Goal: Task Accomplishment & Management: Manage account settings

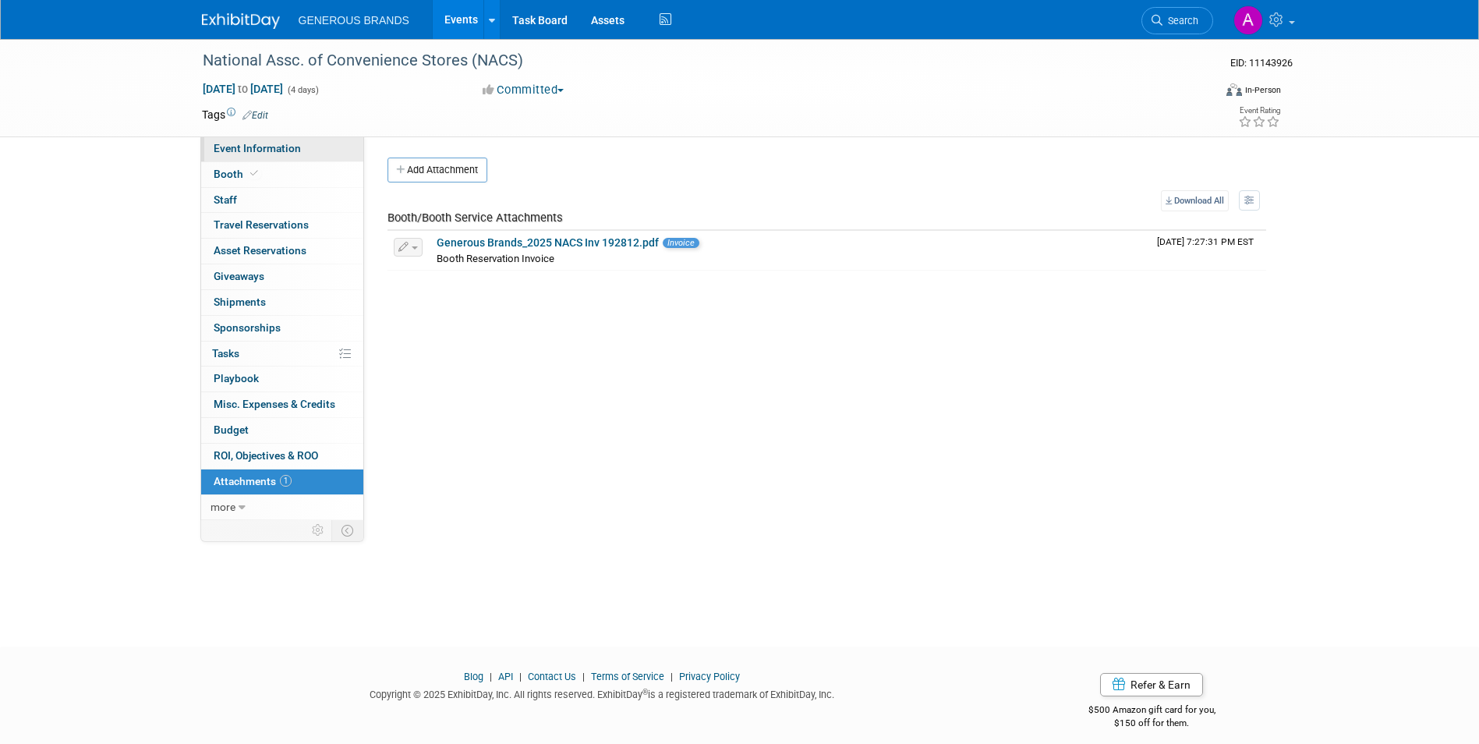
click at [284, 147] on span "Event Information" at bounding box center [257, 148] width 87 height 12
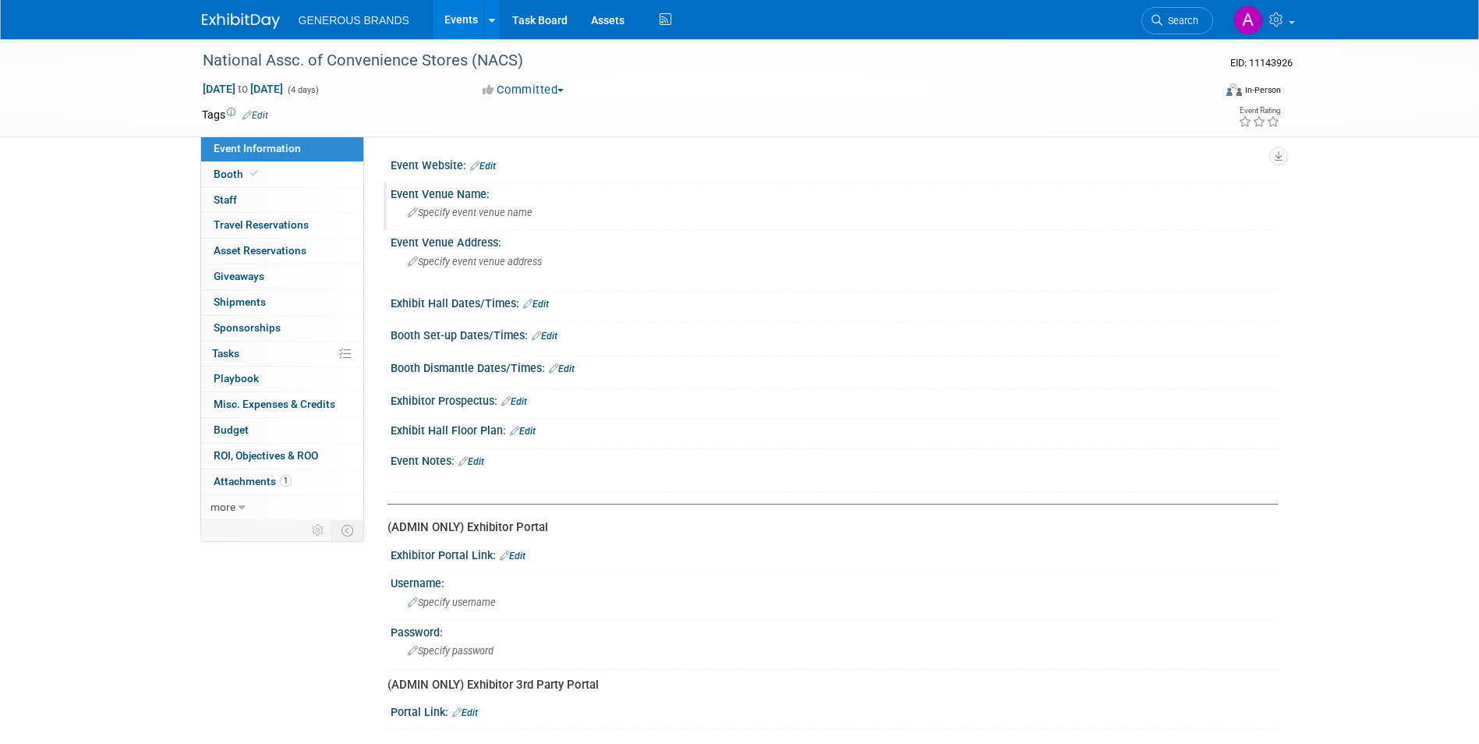
click at [526, 214] on span "Specify event venue name" at bounding box center [470, 213] width 125 height 12
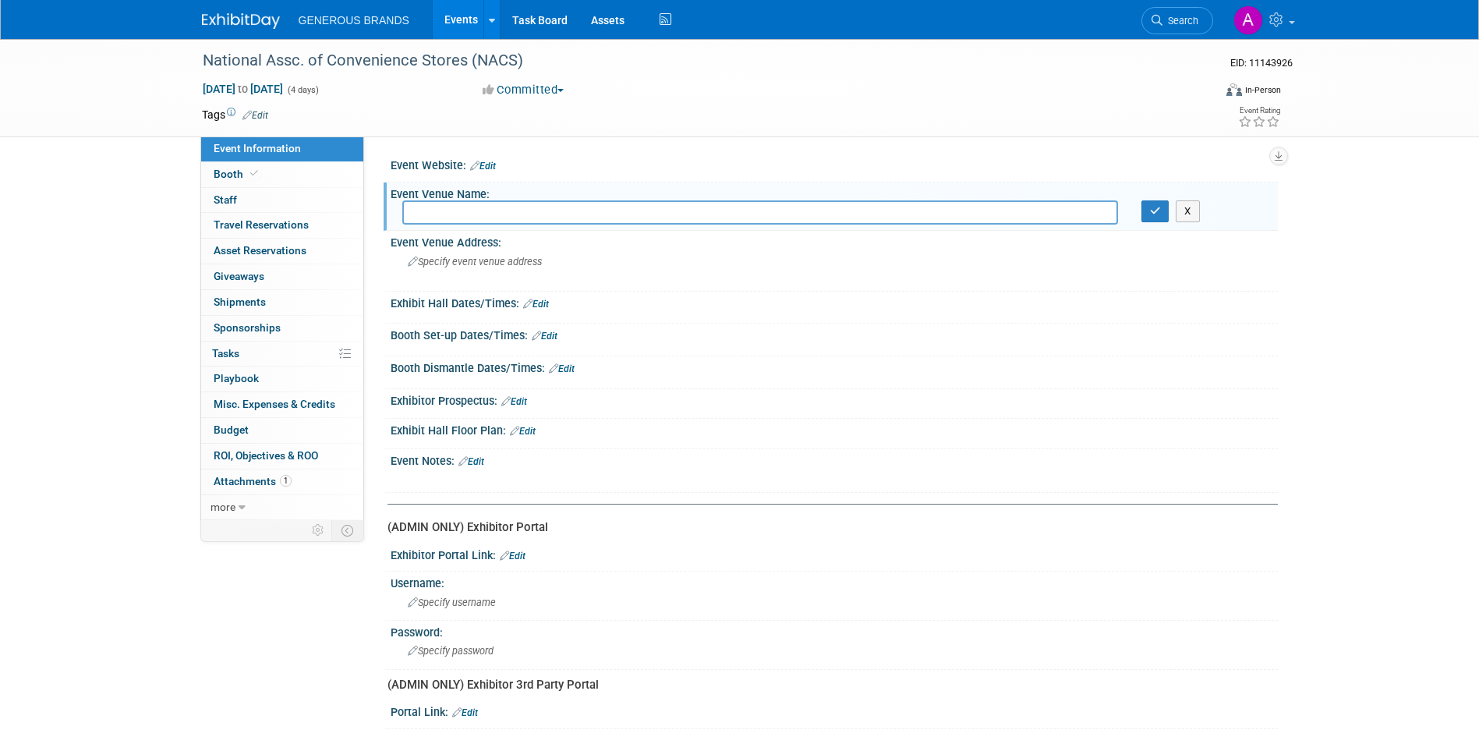
click at [637, 204] on input "text" at bounding box center [759, 212] width 715 height 24
paste input "[PERSON_NAME][GEOGRAPHIC_DATA]"
type input "[PERSON_NAME][GEOGRAPHIC_DATA]"
click at [1153, 209] on icon "button" at bounding box center [1155, 211] width 11 height 10
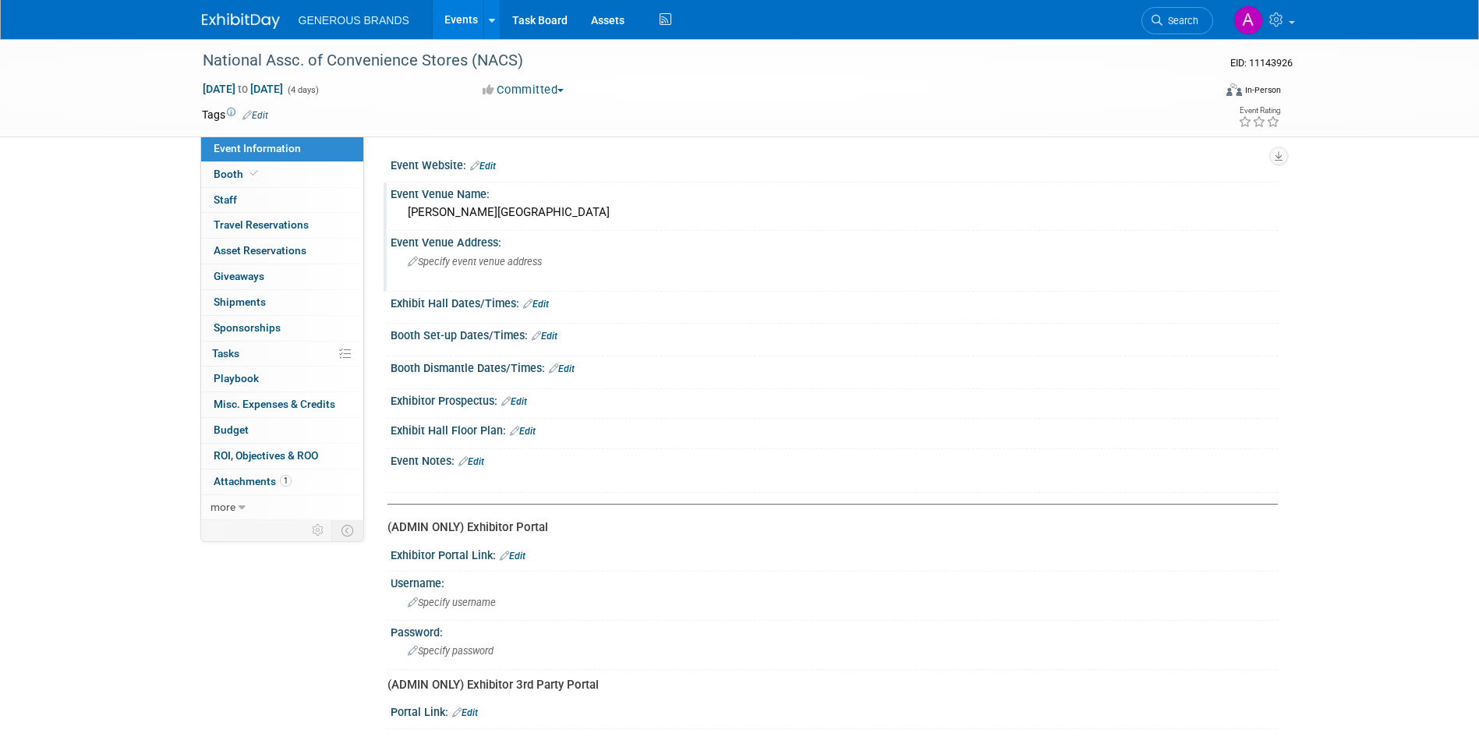
click at [574, 260] on div "Specify event venue address" at bounding box center [575, 267] width 346 height 36
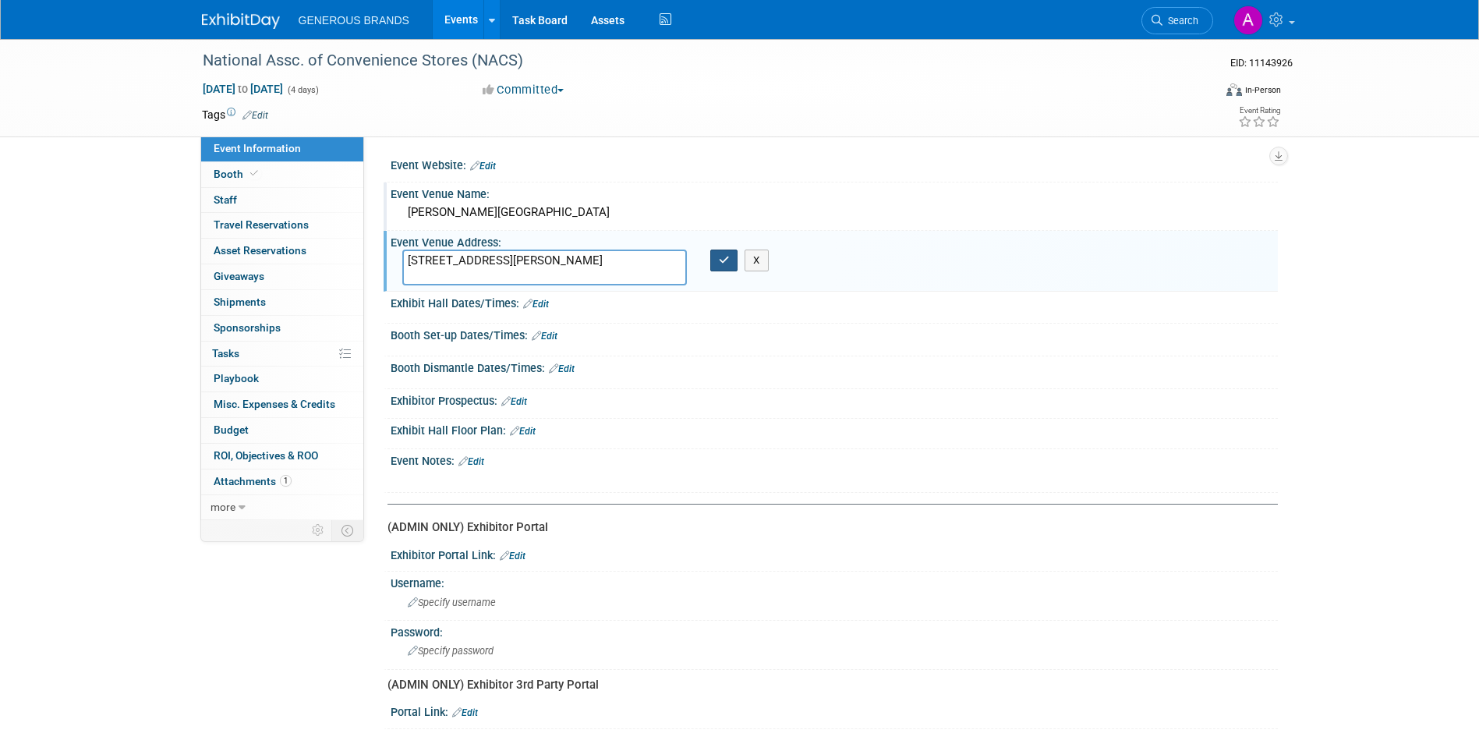
type textarea "[STREET_ADDRESS][PERSON_NAME]"
click at [717, 267] on button "button" at bounding box center [724, 260] width 28 height 22
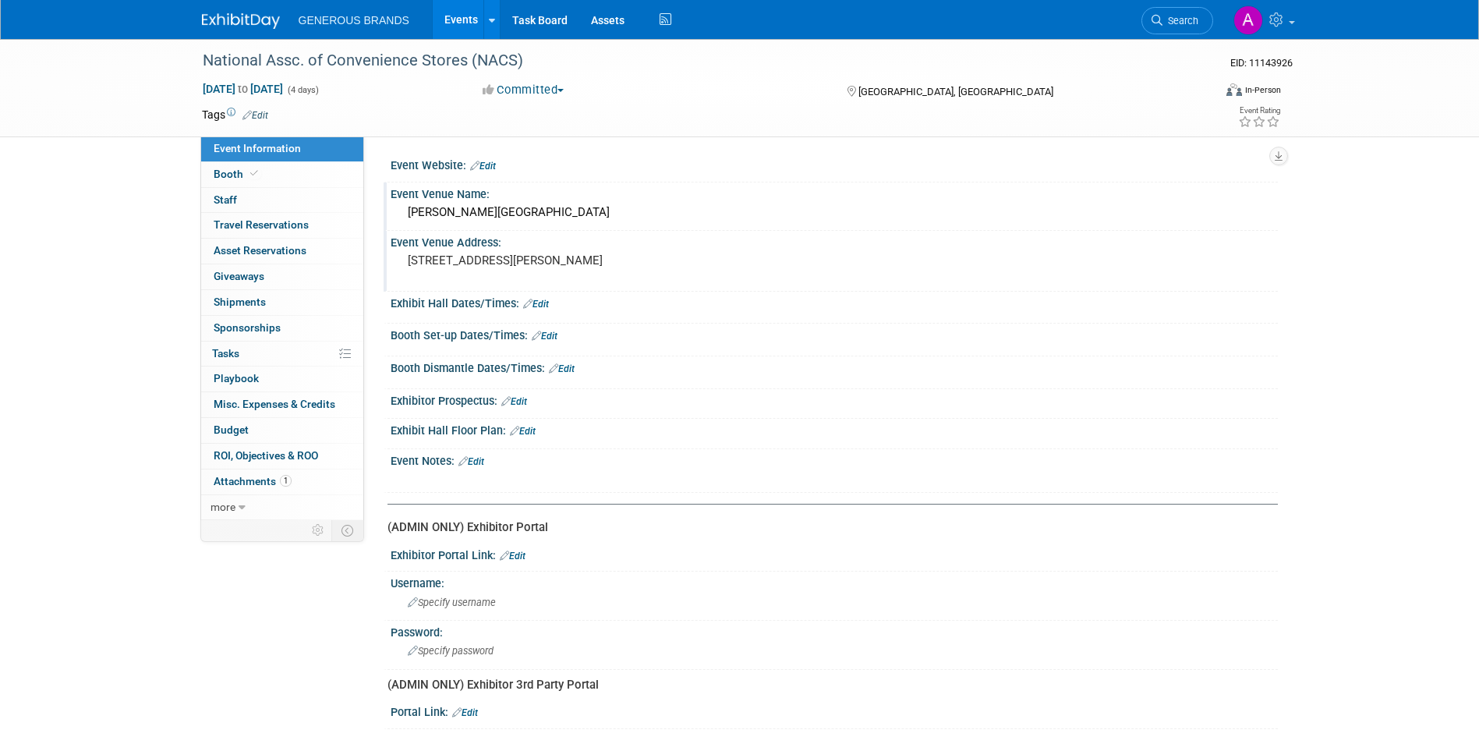
click at [549, 306] on link "Edit" at bounding box center [536, 304] width 26 height 11
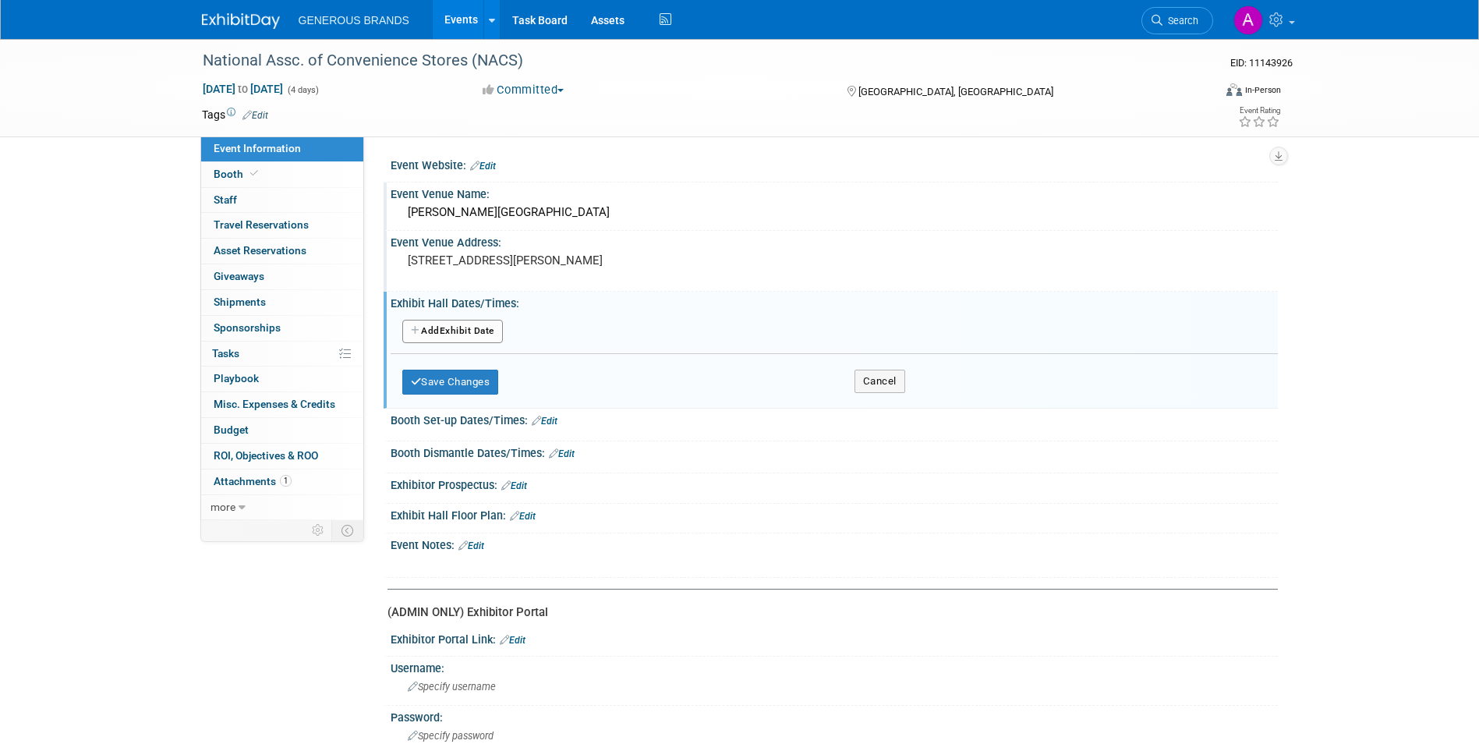
click at [488, 333] on button "Add Another Exhibit Date" at bounding box center [452, 331] width 101 height 23
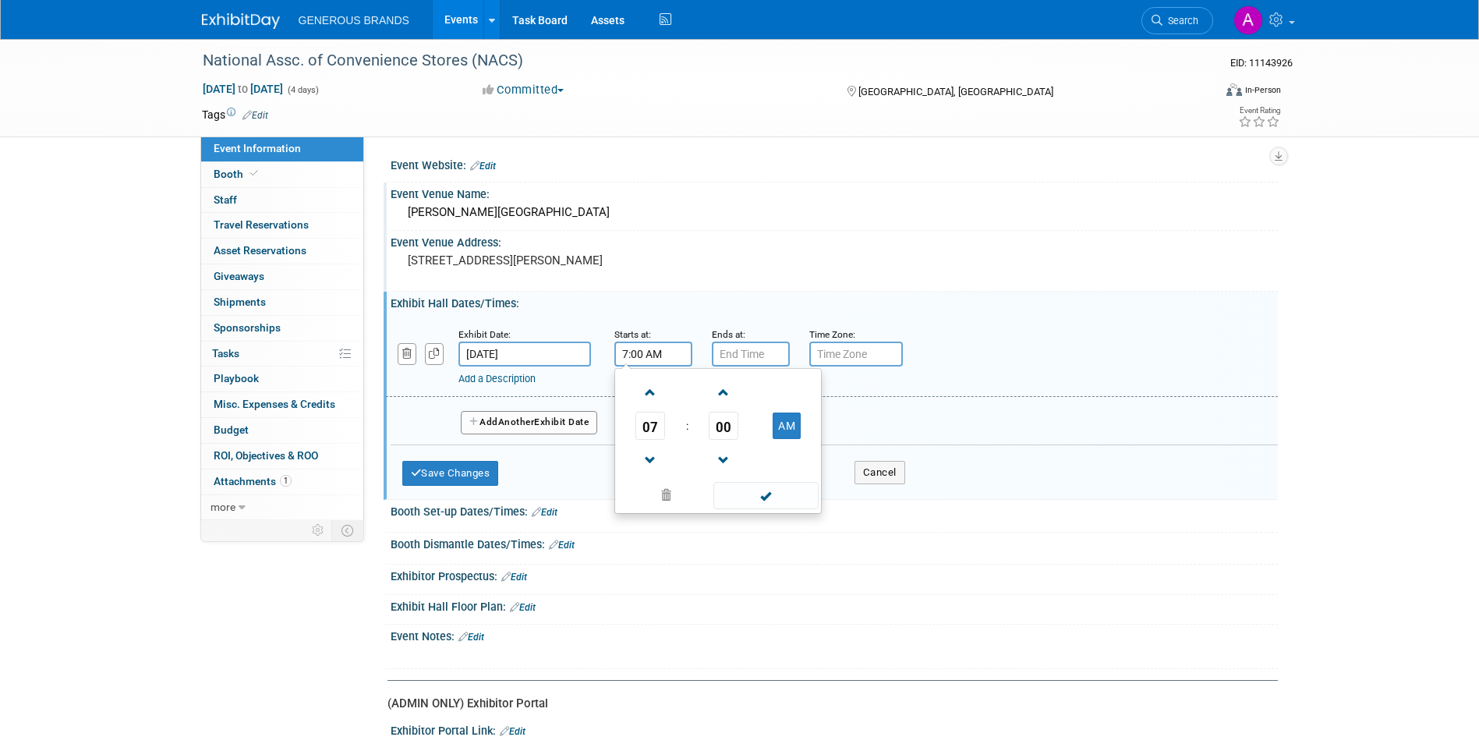
click at [662, 357] on input "7:00 AM" at bounding box center [653, 353] width 78 height 25
paste input "10:30 am"
click at [877, 251] on div "Event Venue Address: [STREET_ADDRESS][PERSON_NAME]" at bounding box center [830, 261] width 894 height 60
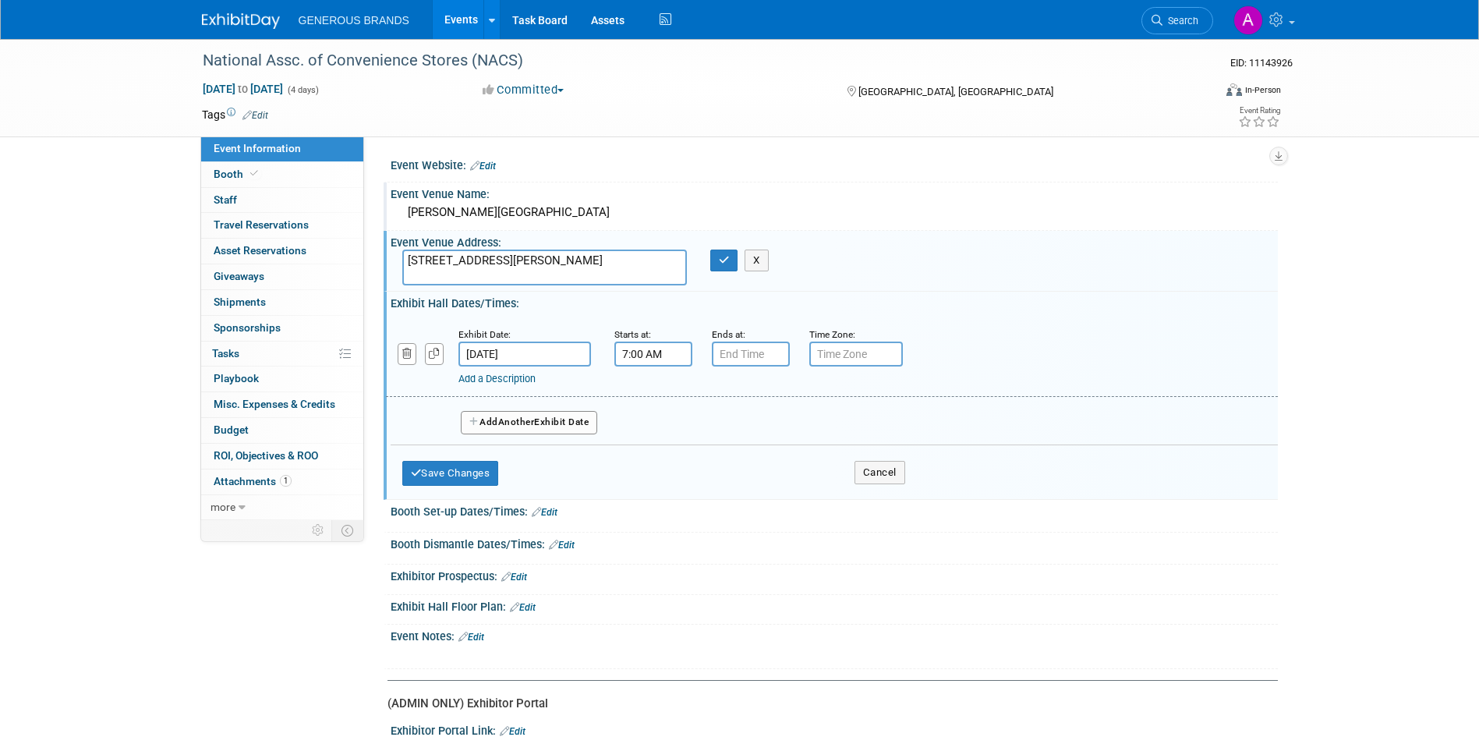
click at [662, 357] on input "7:00 AM" at bounding box center [653, 353] width 78 height 25
click at [654, 450] on span at bounding box center [650, 460] width 27 height 27
click at [652, 450] on span at bounding box center [650, 460] width 27 height 27
click at [659, 394] on span at bounding box center [650, 392] width 27 height 27
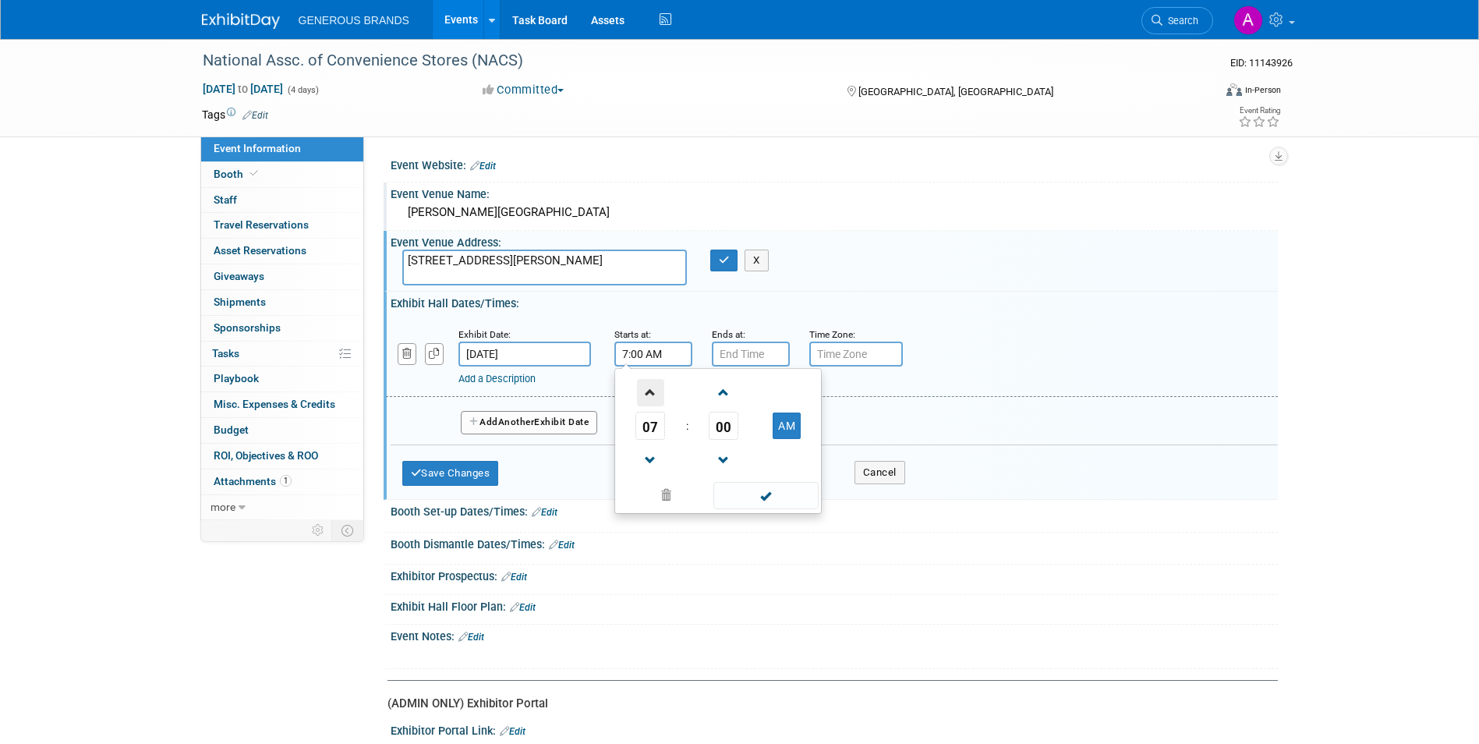
click at [659, 394] on span at bounding box center [650, 392] width 27 height 27
click at [726, 423] on span "00" at bounding box center [723, 426] width 30 height 28
click at [748, 439] on td "30" at bounding box center [743, 435] width 50 height 42
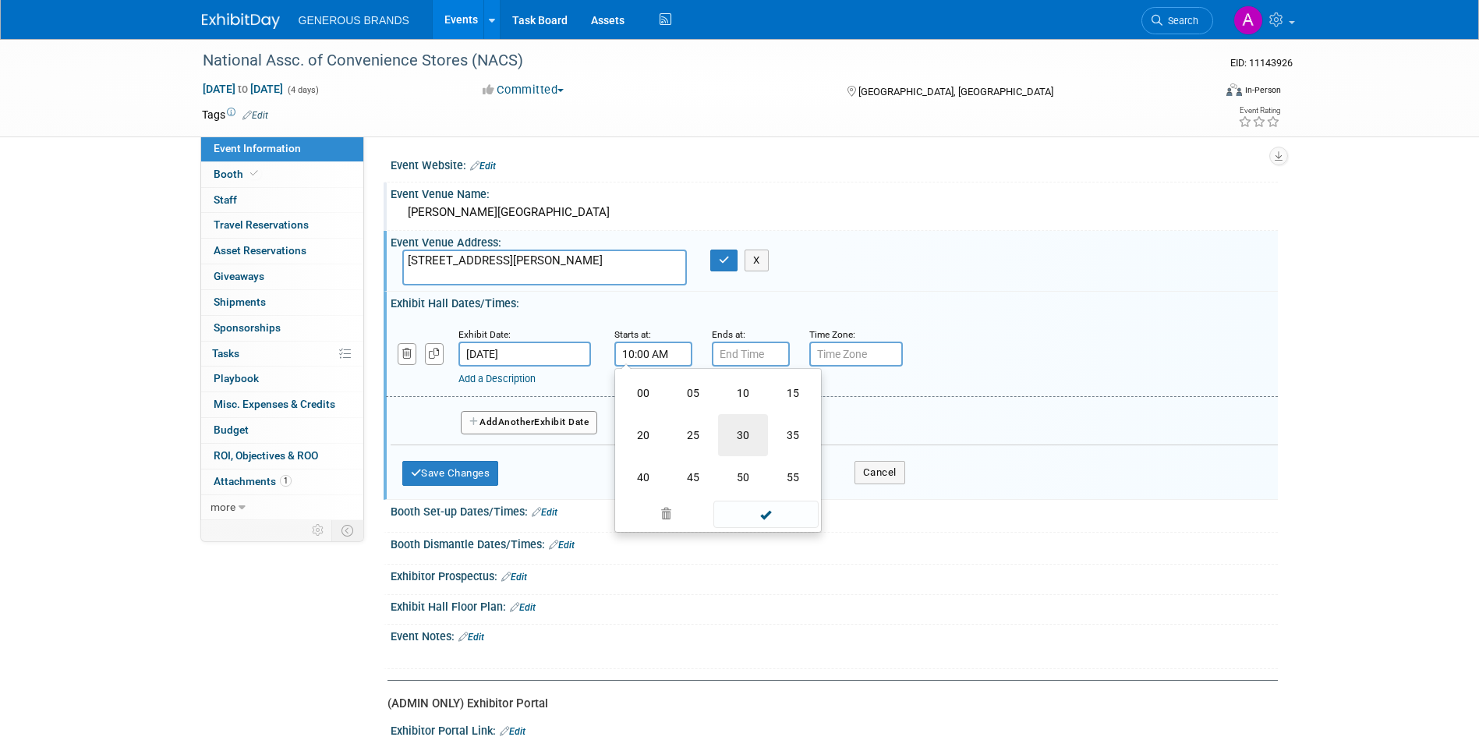
type input "10:30 AM"
click at [779, 509] on span at bounding box center [765, 495] width 105 height 27
click at [775, 359] on input "7:00 PM" at bounding box center [751, 353] width 78 height 25
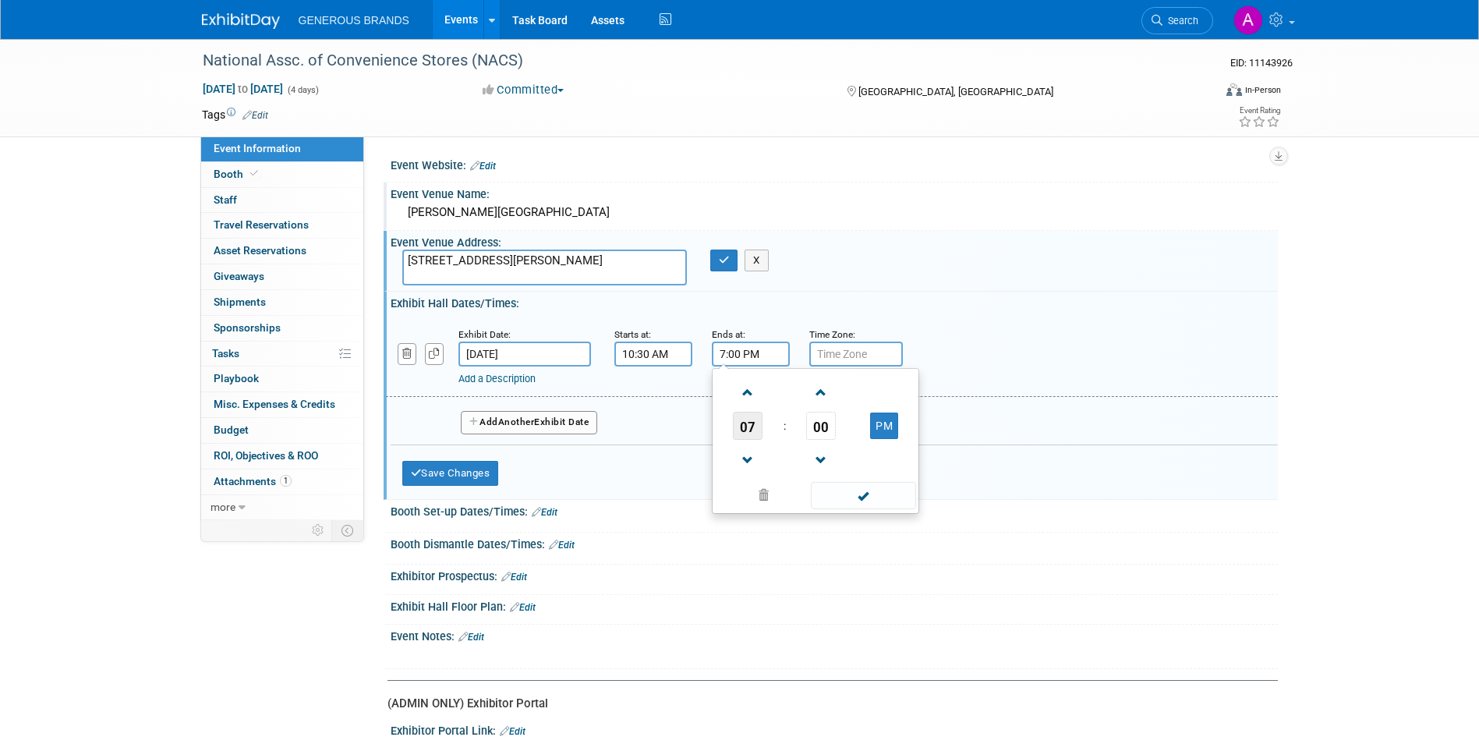
click at [742, 421] on span "07" at bounding box center [748, 426] width 30 height 28
click at [807, 440] on td "05" at bounding box center [790, 435] width 50 height 42
click at [830, 433] on span "00" at bounding box center [821, 426] width 30 height 28
click at [843, 440] on td "30" at bounding box center [840, 435] width 50 height 42
type input "5:30 PM"
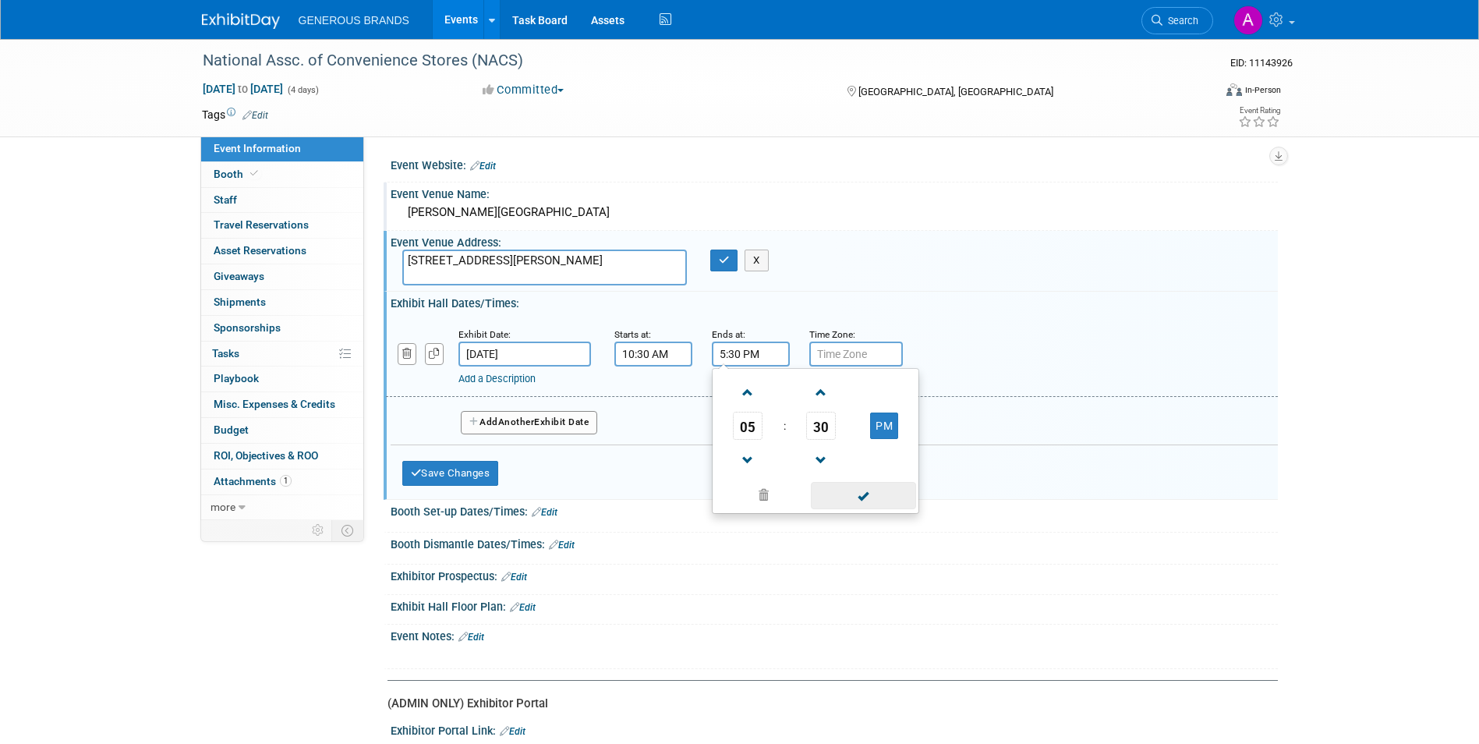
click at [876, 491] on span at bounding box center [863, 495] width 105 height 27
click at [592, 415] on button "Add Another Exhibit Date" at bounding box center [529, 422] width 137 height 23
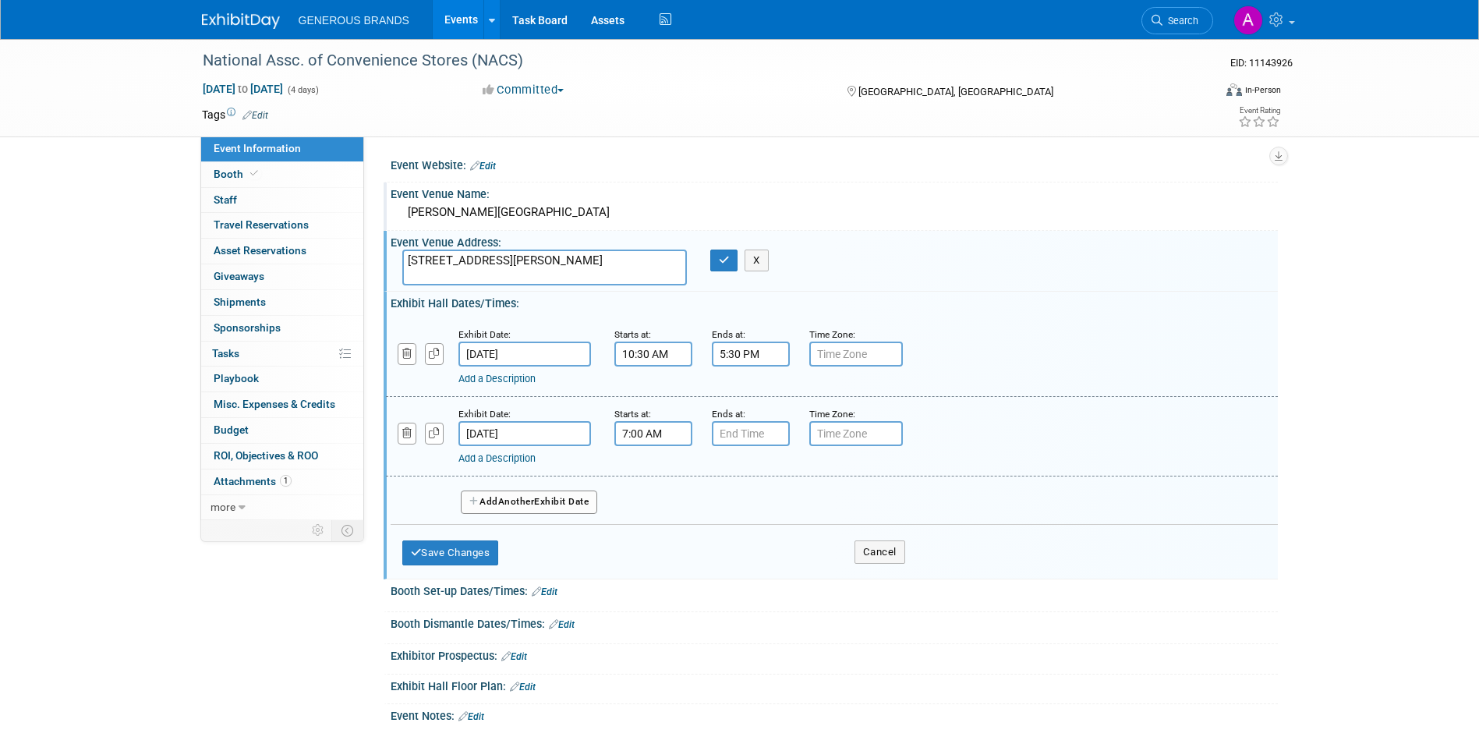
click at [684, 431] on input "7:00 AM" at bounding box center [653, 433] width 78 height 25
click at [660, 503] on span "07" at bounding box center [650, 505] width 30 height 28
click at [759, 547] on td "10" at bounding box center [743, 556] width 50 height 42
click at [727, 507] on span "00" at bounding box center [723, 505] width 30 height 28
click at [739, 516] on td "30" at bounding box center [743, 514] width 50 height 42
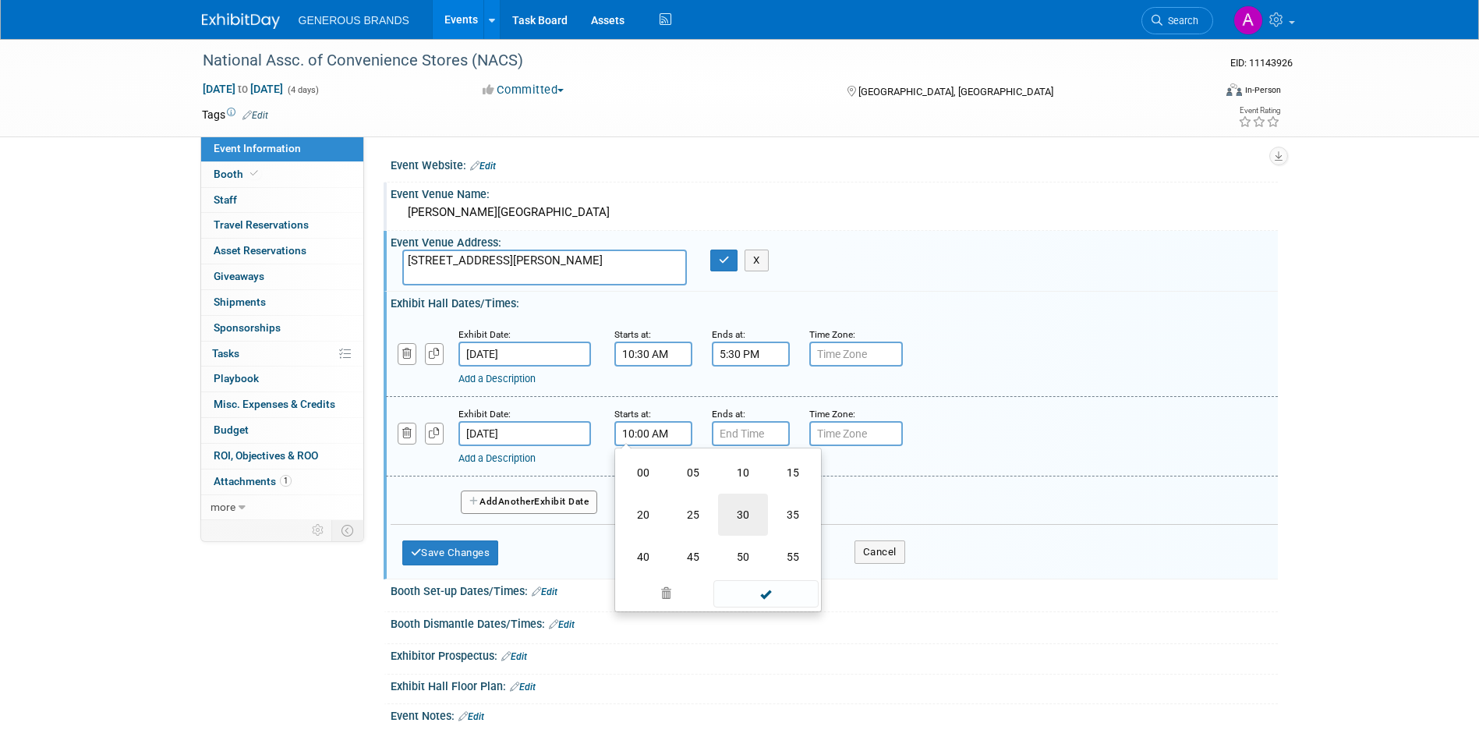
type input "10:30 AM"
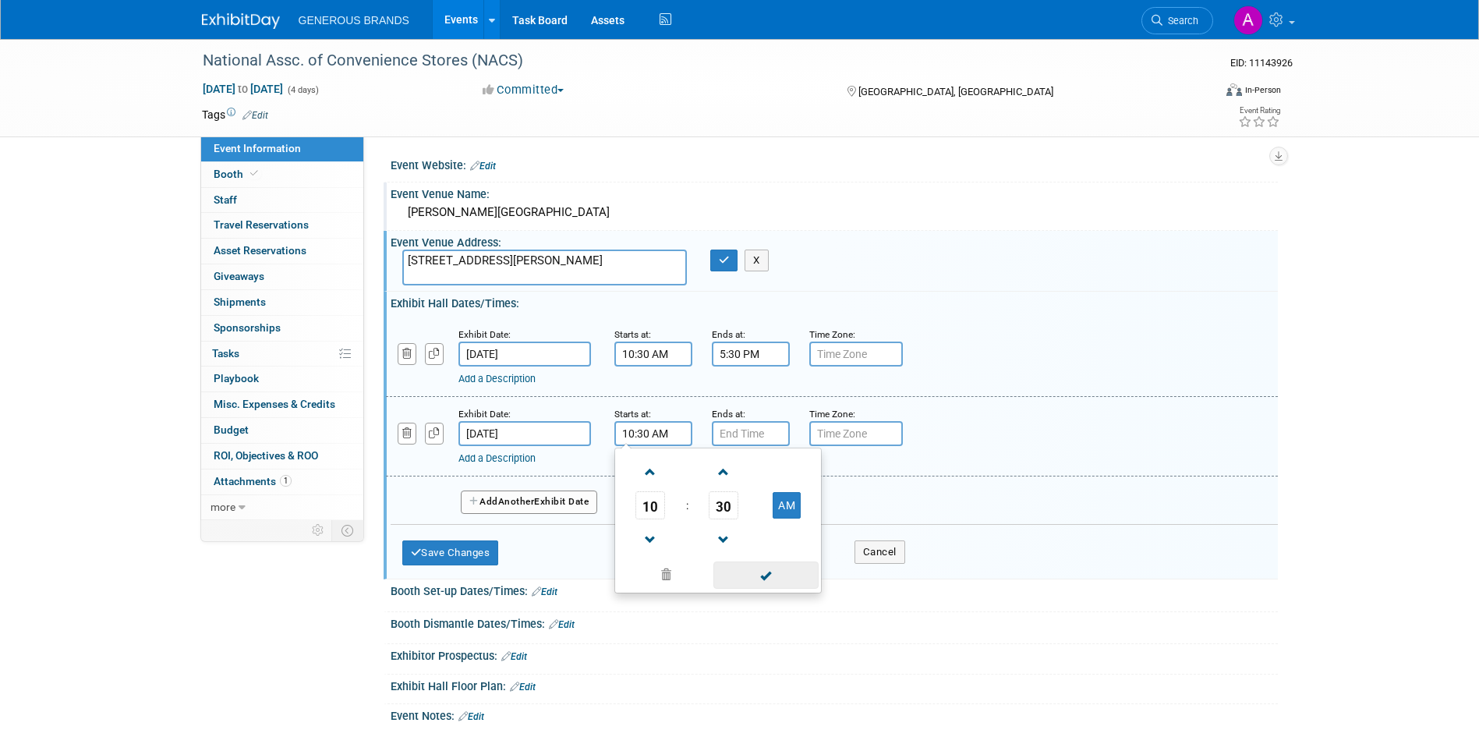
click at [790, 568] on span at bounding box center [765, 574] width 105 height 27
type input "7:00 PM"
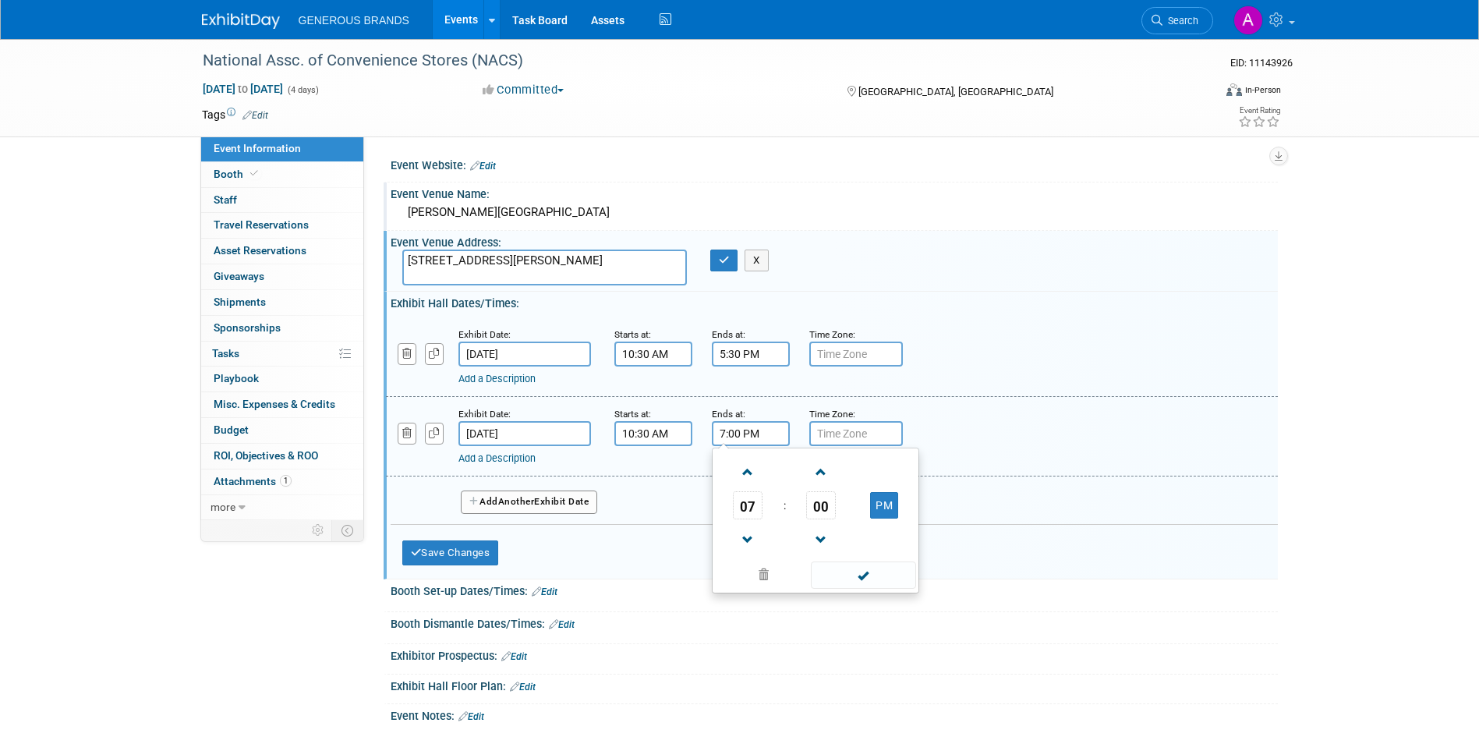
click at [761, 437] on input "7:00 PM" at bounding box center [751, 433] width 78 height 25
click at [518, 384] on link "Add a Description" at bounding box center [496, 379] width 77 height 12
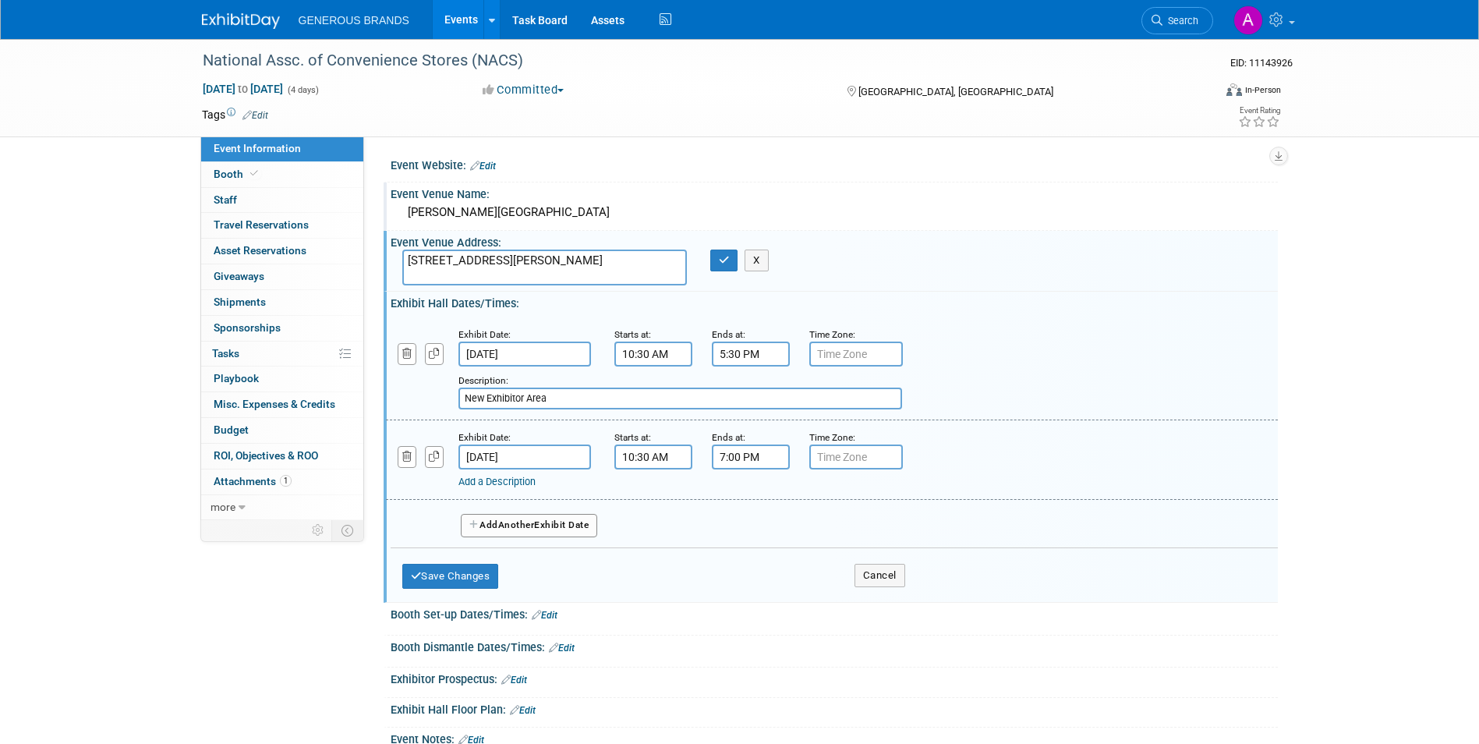
type input "New Exhibitor Area"
click at [913, 291] on div "Exhibit Hall Dates/Times: Edit" at bounding box center [833, 300] width 887 height 19
click at [1033, 392] on div "Description: New Exhibitor Area" at bounding box center [791, 390] width 666 height 37
click at [578, 450] on input "[DATE]" at bounding box center [524, 456] width 132 height 25
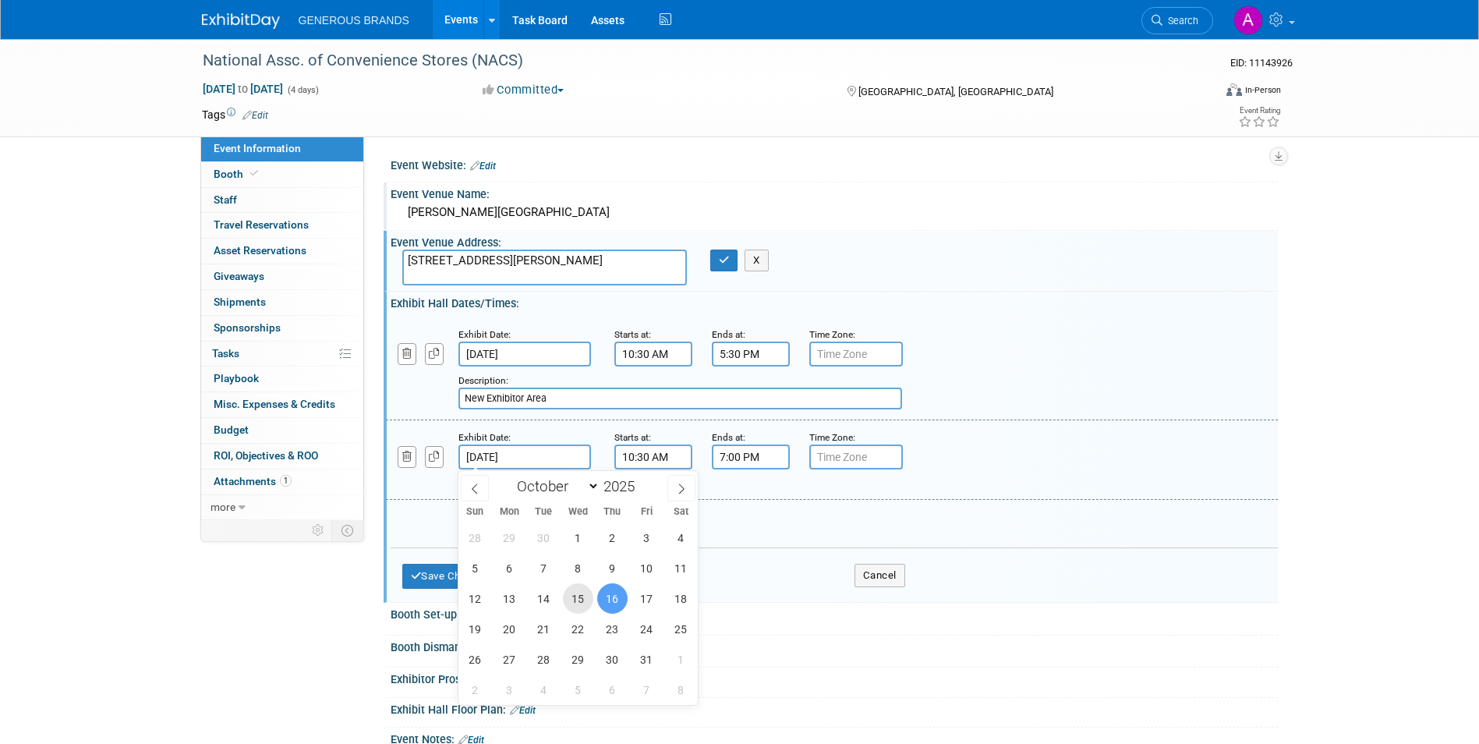
click at [579, 597] on span "15" at bounding box center [578, 598] width 30 height 30
type input "[DATE]"
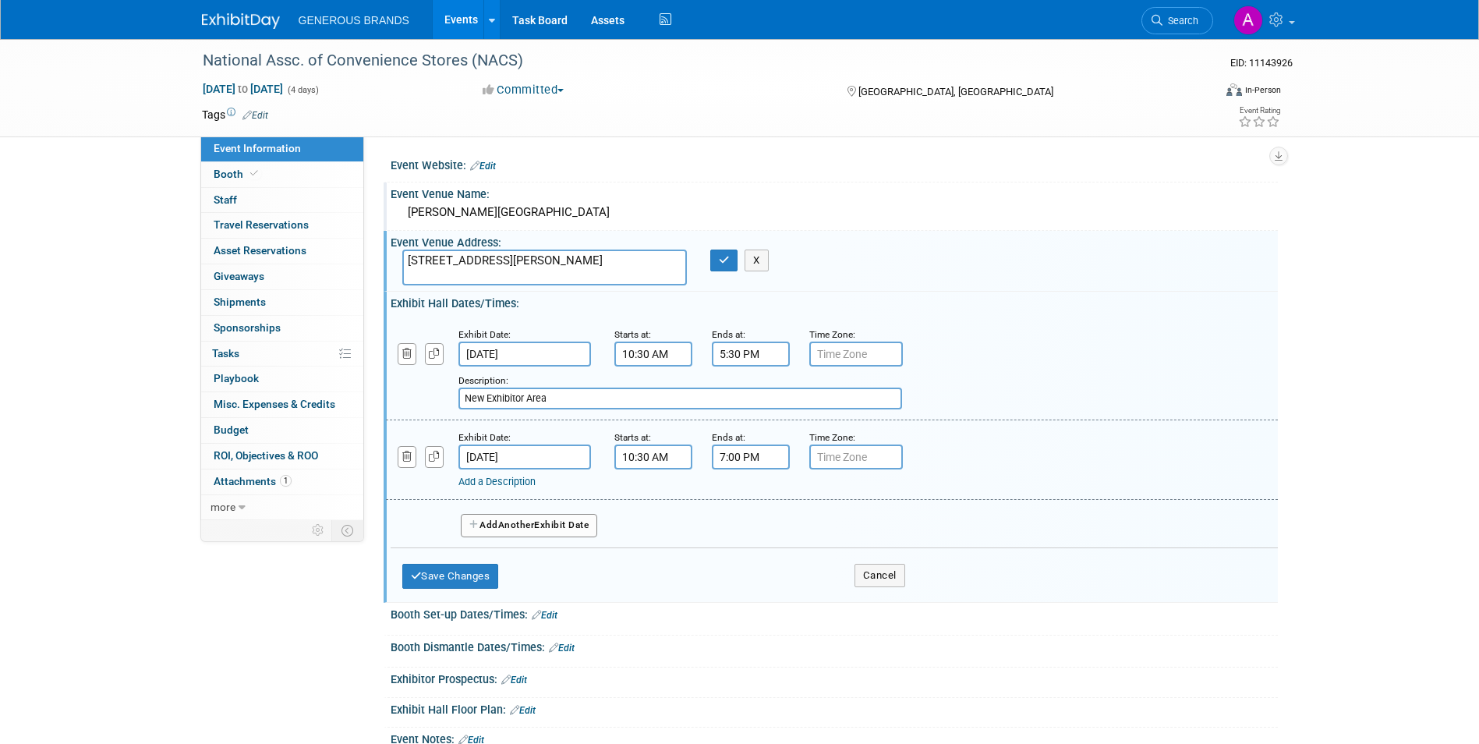
click at [680, 458] on input "10:30 AM" at bounding box center [653, 456] width 78 height 25
click at [648, 553] on span at bounding box center [650, 562] width 27 height 27
click at [652, 503] on span at bounding box center [650, 495] width 27 height 27
click at [716, 531] on span "30" at bounding box center [723, 528] width 30 height 28
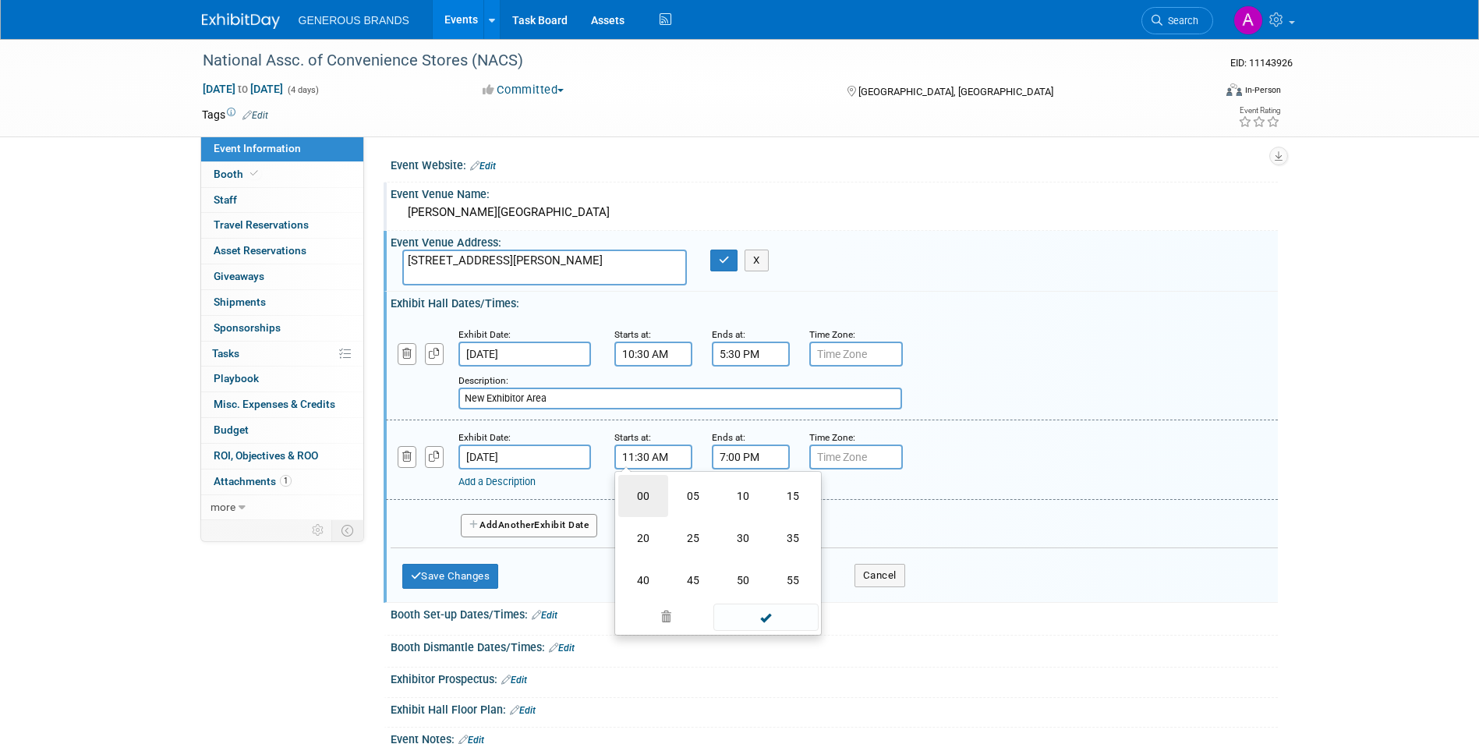
click at [655, 497] on td "00" at bounding box center [643, 496] width 50 height 42
type input "11:00 AM"
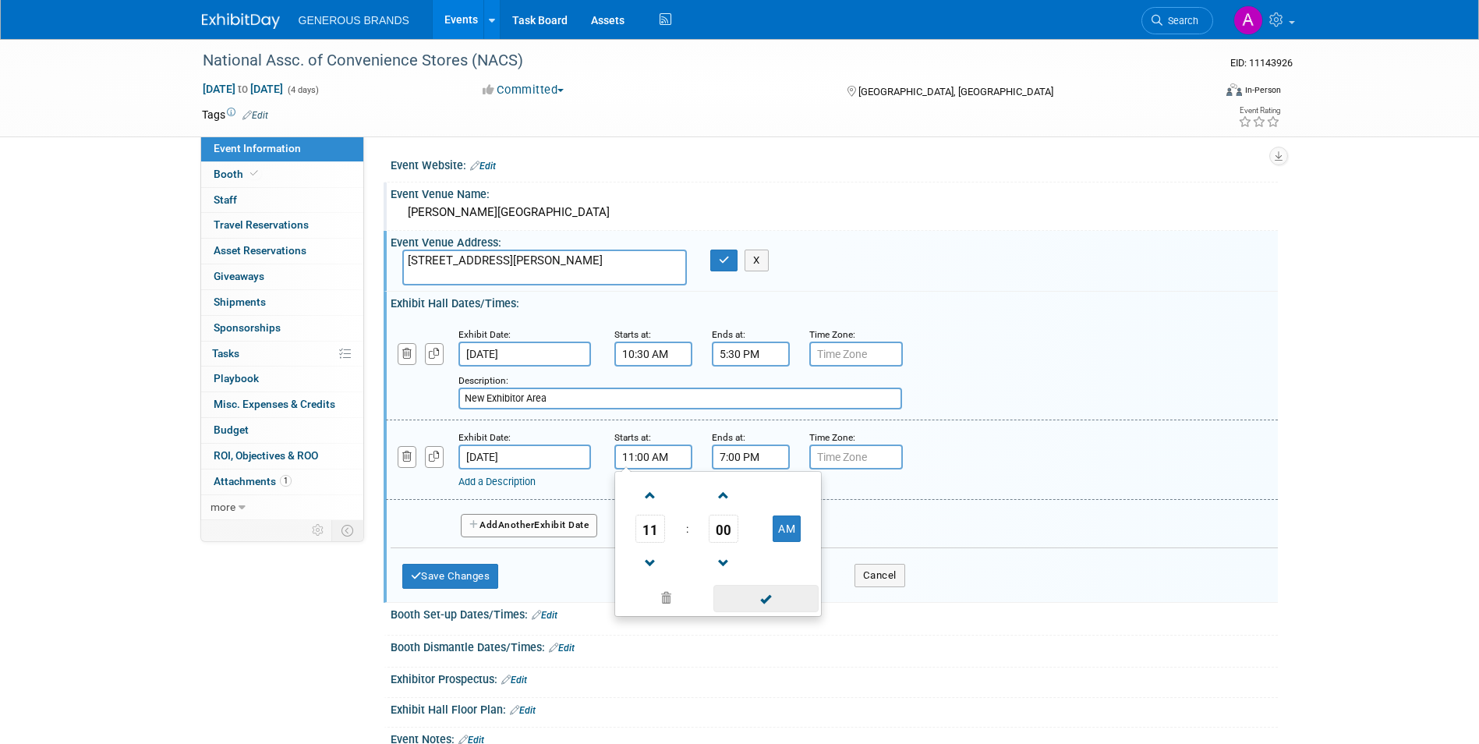
click at [790, 592] on span at bounding box center [765, 598] width 105 height 27
click at [740, 461] on input "7:00 PM" at bounding box center [751, 456] width 78 height 25
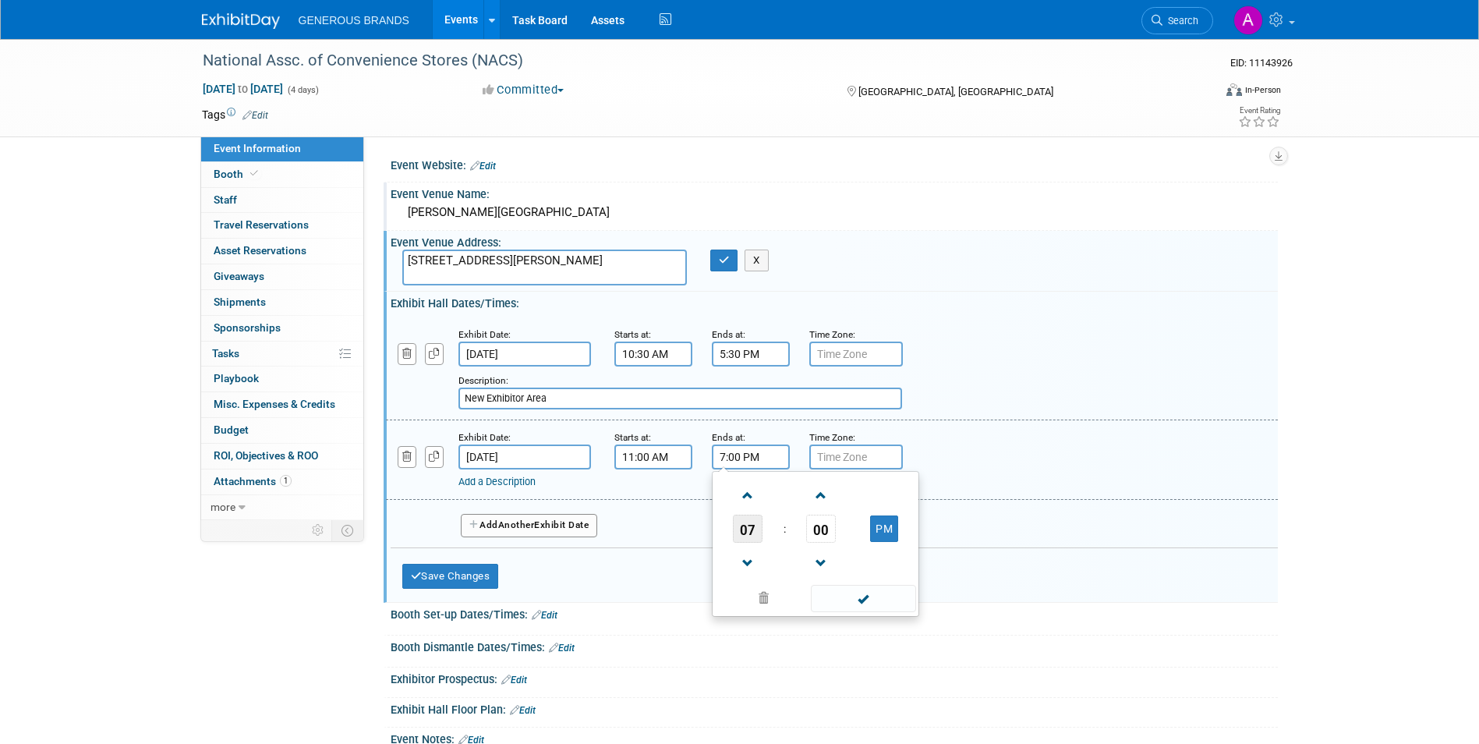
click at [758, 530] on span "07" at bounding box center [748, 528] width 30 height 28
click at [805, 540] on td "05" at bounding box center [790, 538] width 50 height 42
type input "5:00 PM"
click at [518, 477] on link "Add a Description" at bounding box center [496, 481] width 77 height 12
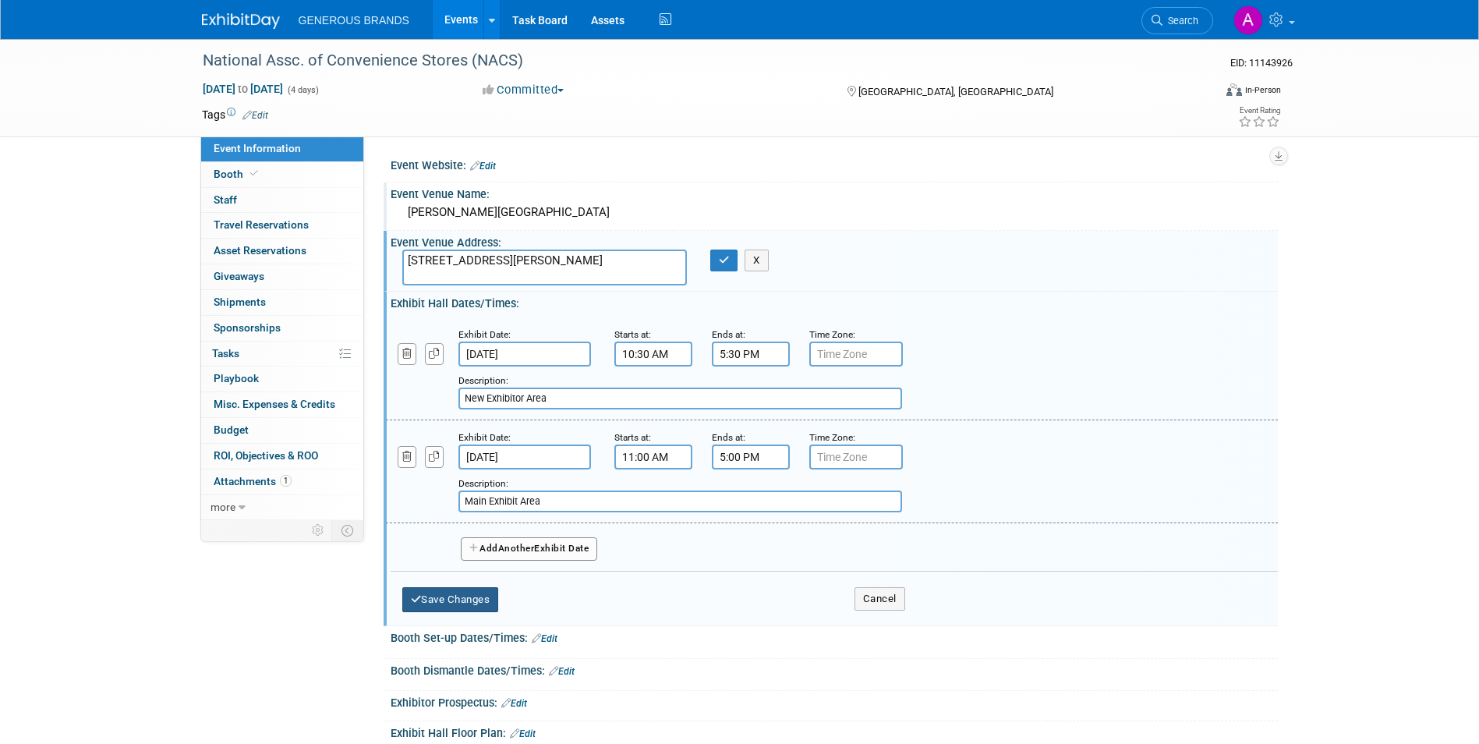
type input "Main Exhibit Area"
click at [467, 597] on button "Save Changes" at bounding box center [450, 599] width 97 height 25
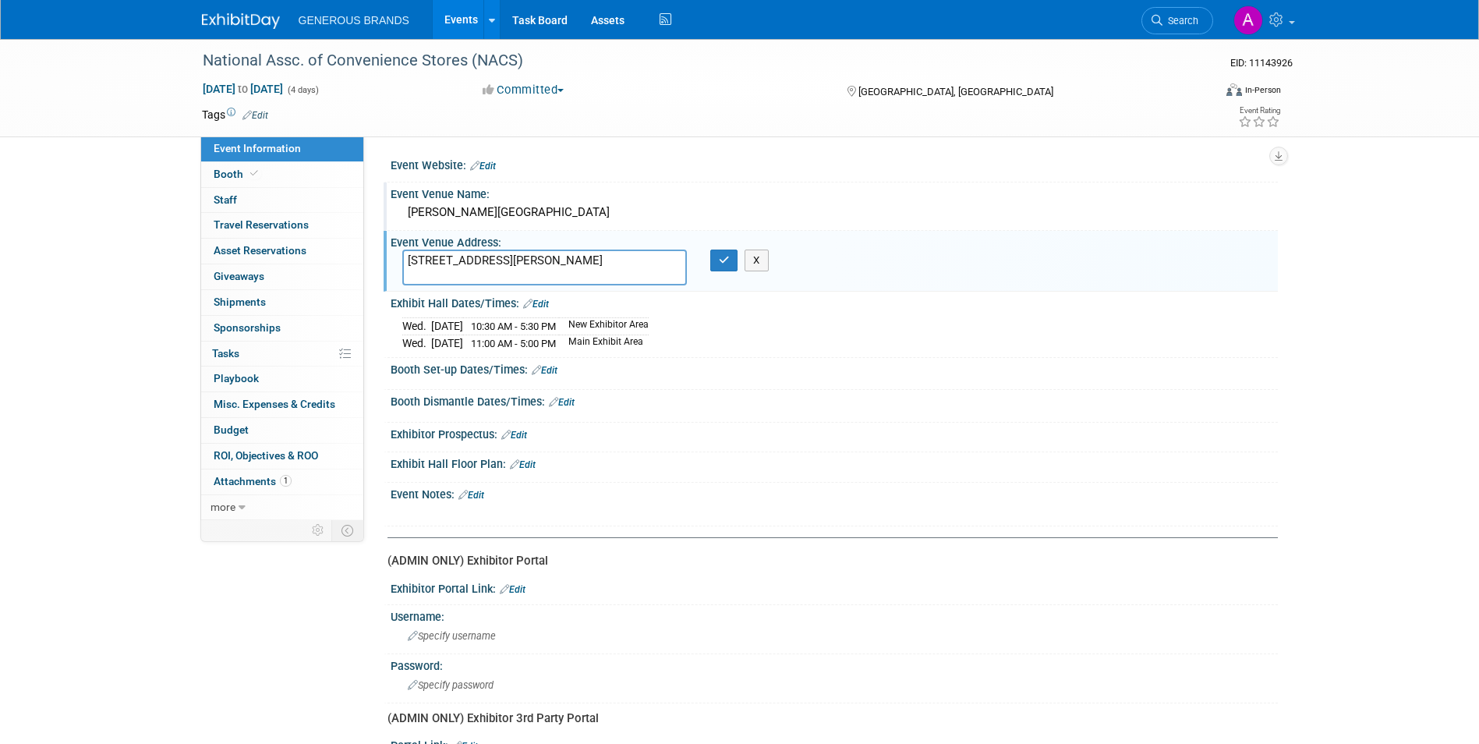
click at [538, 303] on link "Edit" at bounding box center [536, 304] width 26 height 11
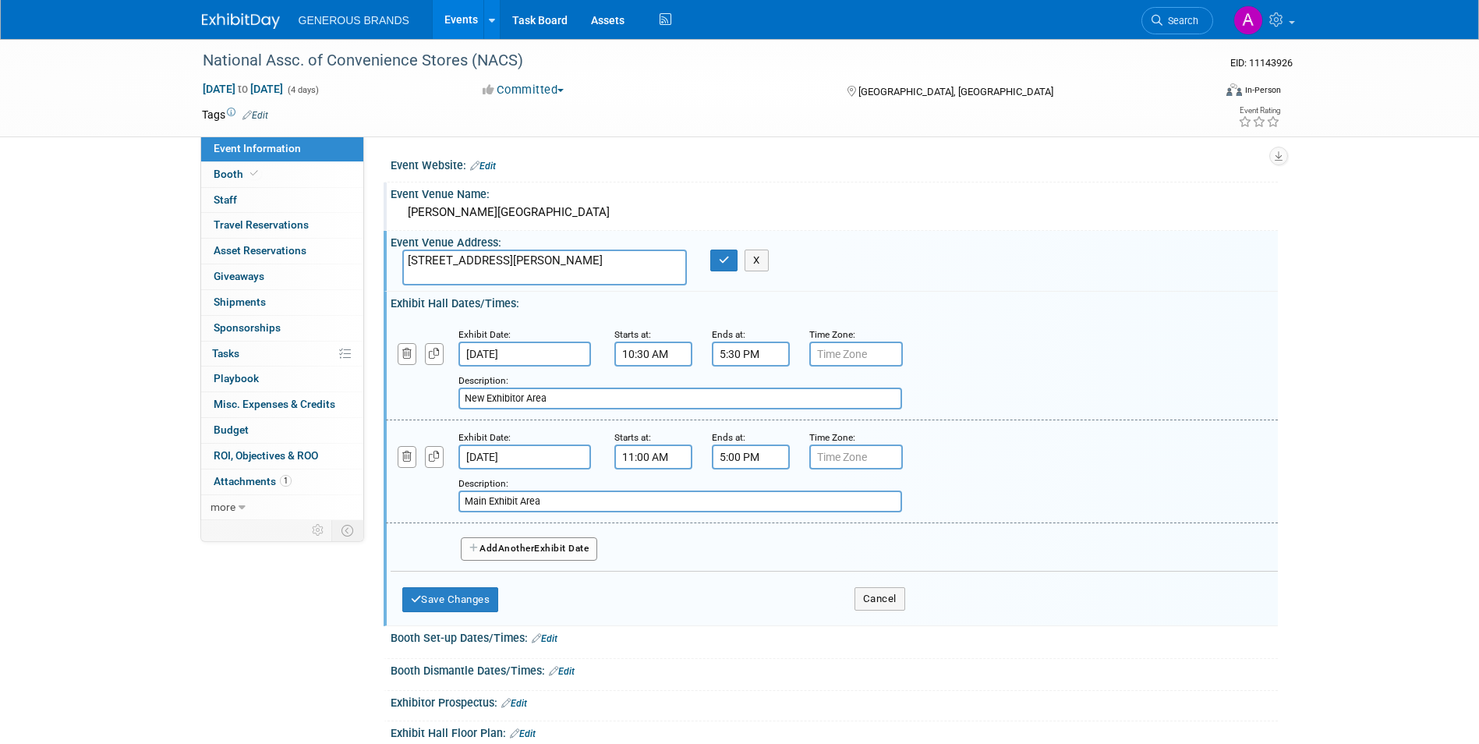
click at [503, 545] on span "Another" at bounding box center [516, 547] width 37 height 11
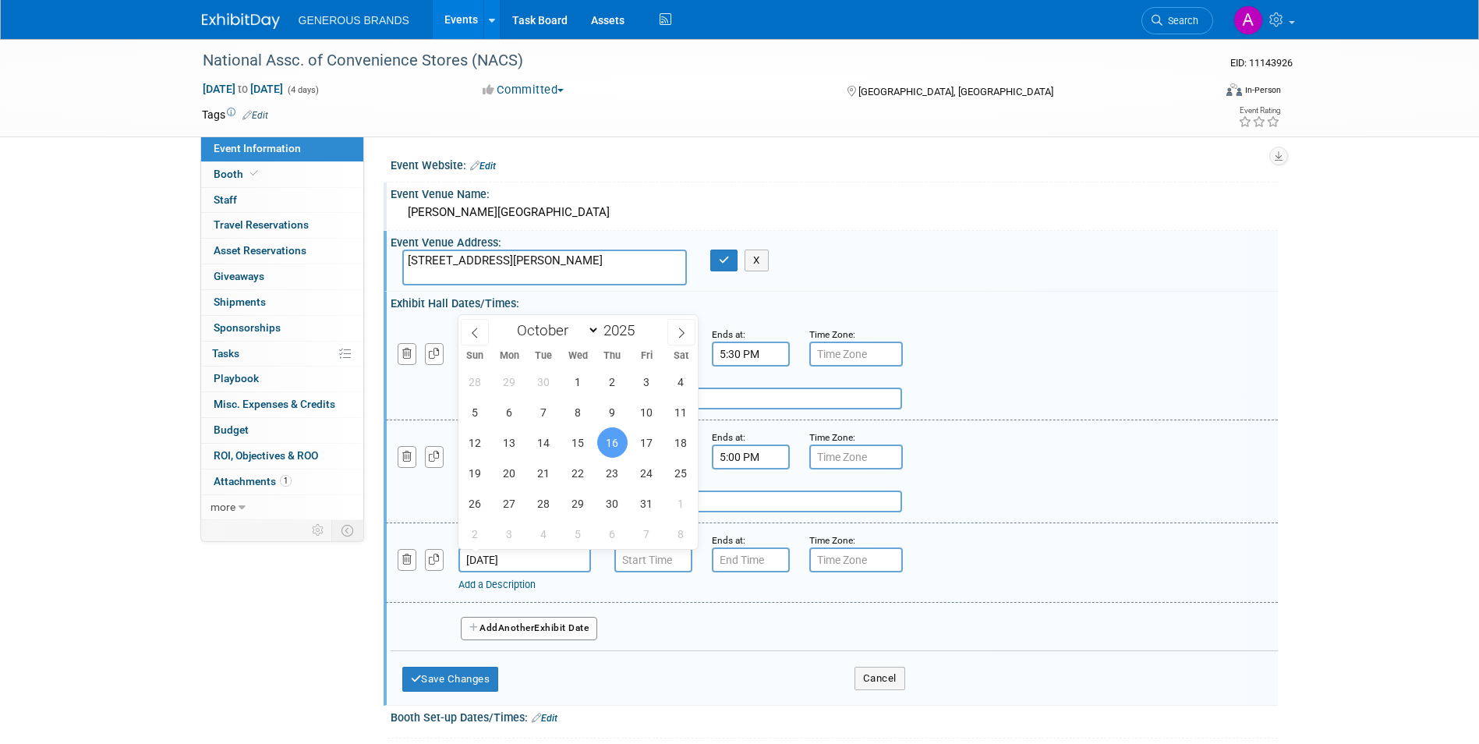
click at [514, 558] on input "[DATE]" at bounding box center [524, 559] width 132 height 25
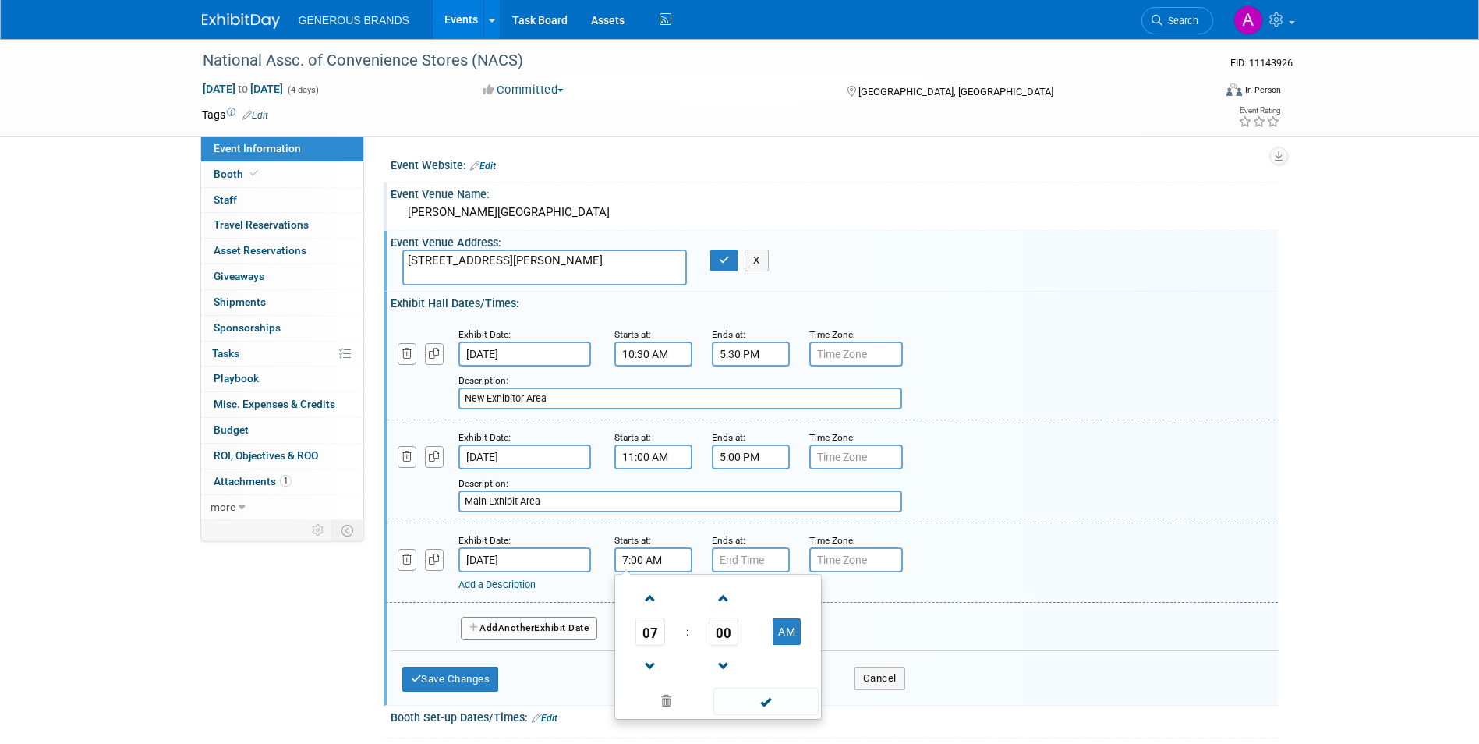
click at [665, 564] on input "7:00 AM" at bounding box center [653, 559] width 78 height 25
click at [659, 640] on span "07" at bounding box center [650, 631] width 30 height 28
click at [744, 690] on td "10" at bounding box center [743, 683] width 50 height 42
click at [733, 626] on span "00" at bounding box center [723, 631] width 30 height 28
click at [745, 632] on td "30" at bounding box center [743, 641] width 50 height 42
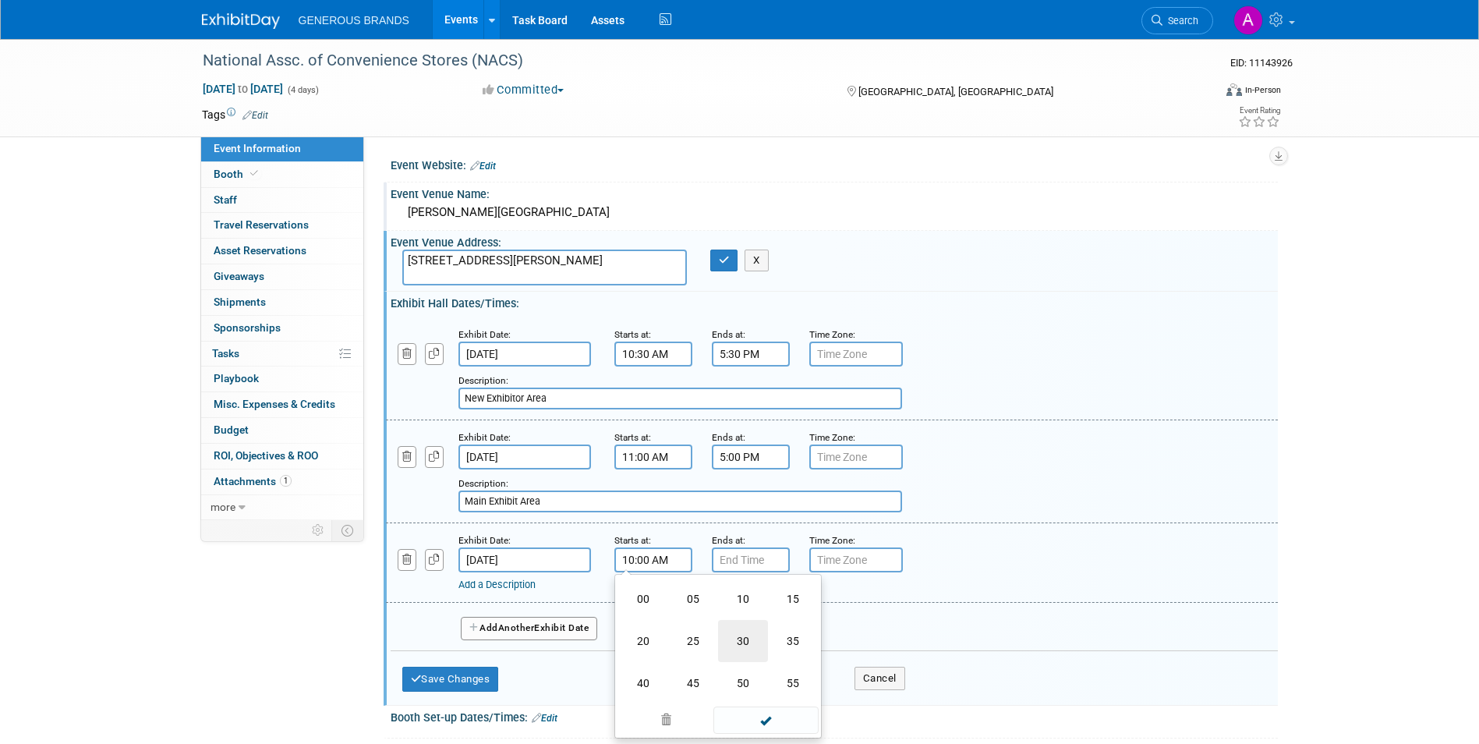
type input "10:30 AM"
click at [777, 693] on span at bounding box center [765, 700] width 105 height 27
click at [776, 557] on input "7:00 PM" at bounding box center [751, 559] width 78 height 25
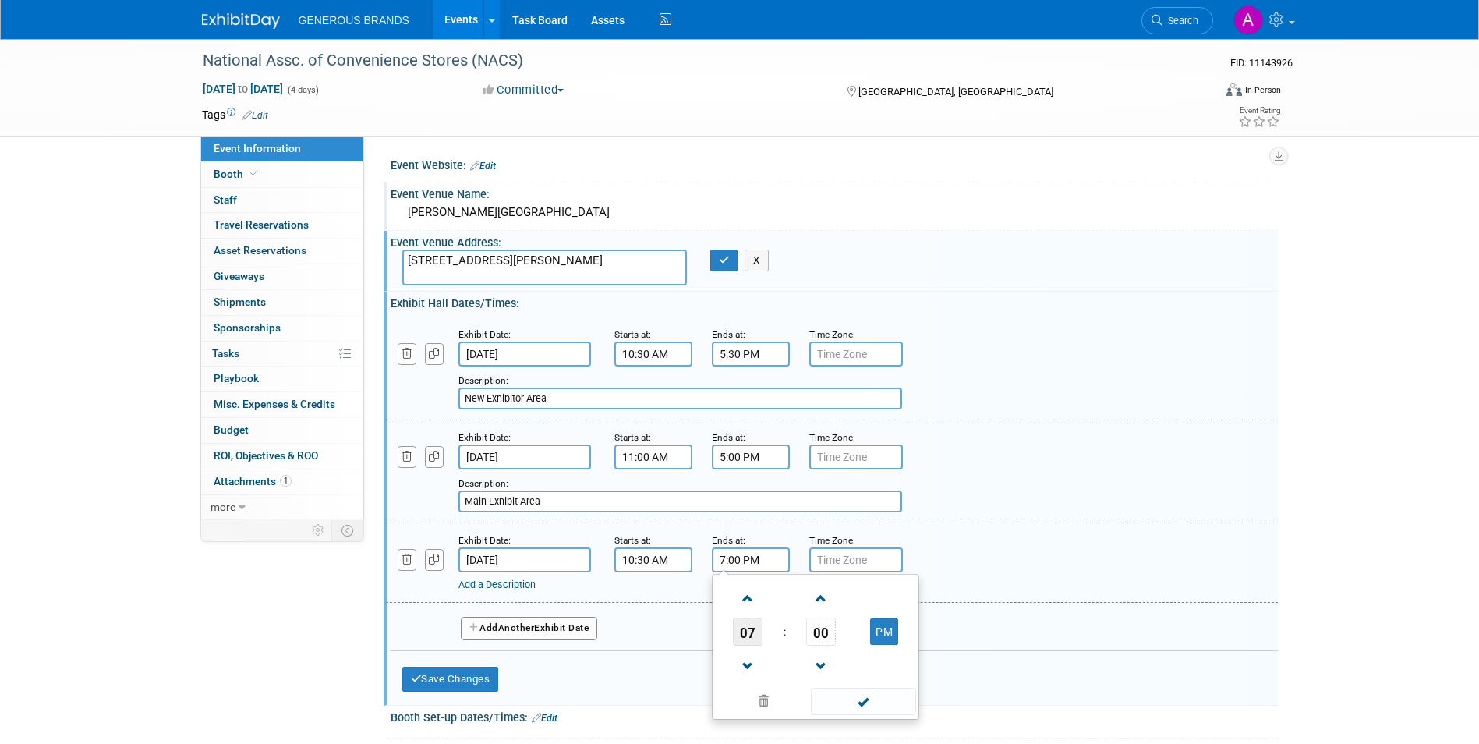
click at [744, 631] on span "07" at bounding box center [748, 631] width 30 height 28
click at [779, 636] on td "05" at bounding box center [790, 641] width 50 height 42
click at [823, 632] on span "00" at bounding box center [821, 631] width 30 height 28
click at [856, 640] on td "30" at bounding box center [840, 641] width 50 height 42
type input "5:30 PM"
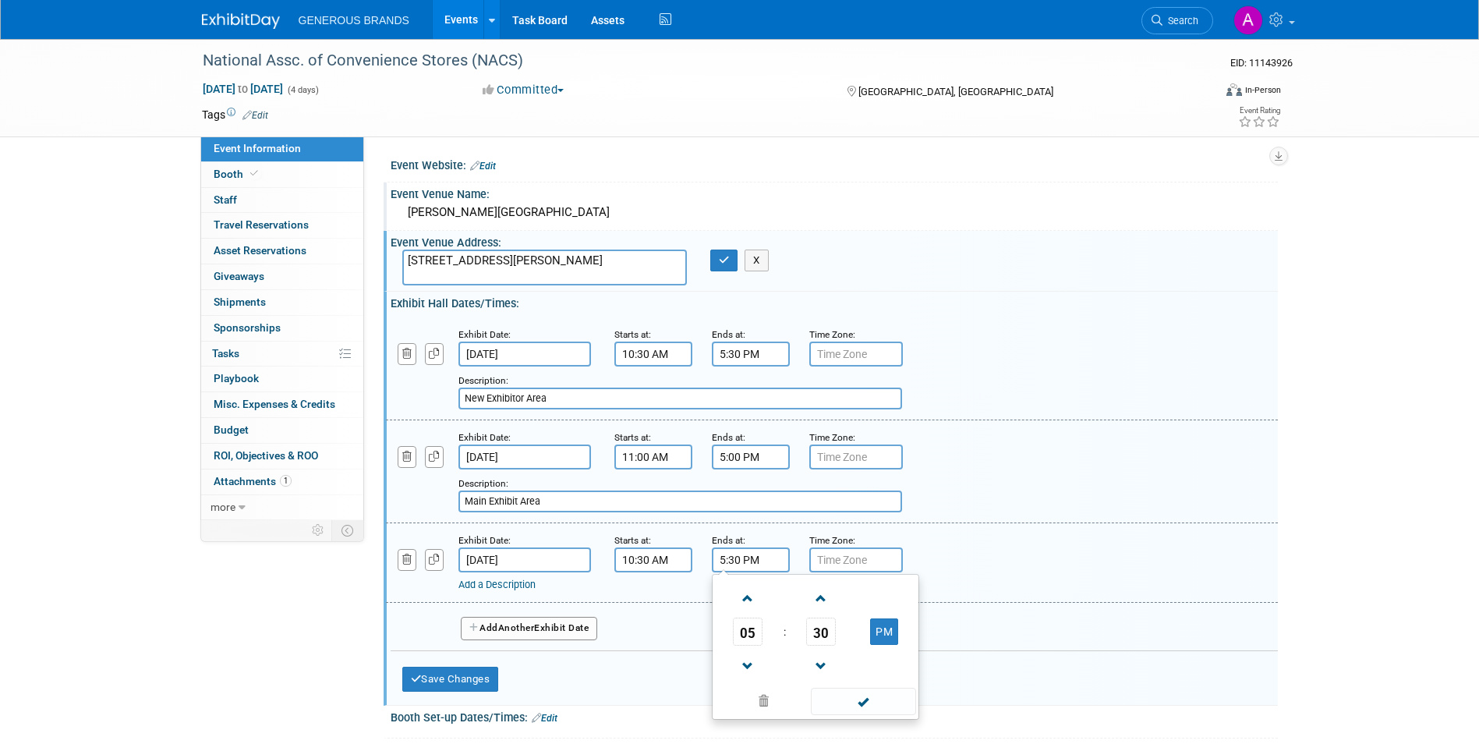
click at [871, 698] on span at bounding box center [863, 700] width 105 height 27
click at [862, 570] on input "text" at bounding box center [856, 559] width 94 height 25
click at [525, 588] on link "Add a Description" at bounding box center [496, 584] width 77 height 12
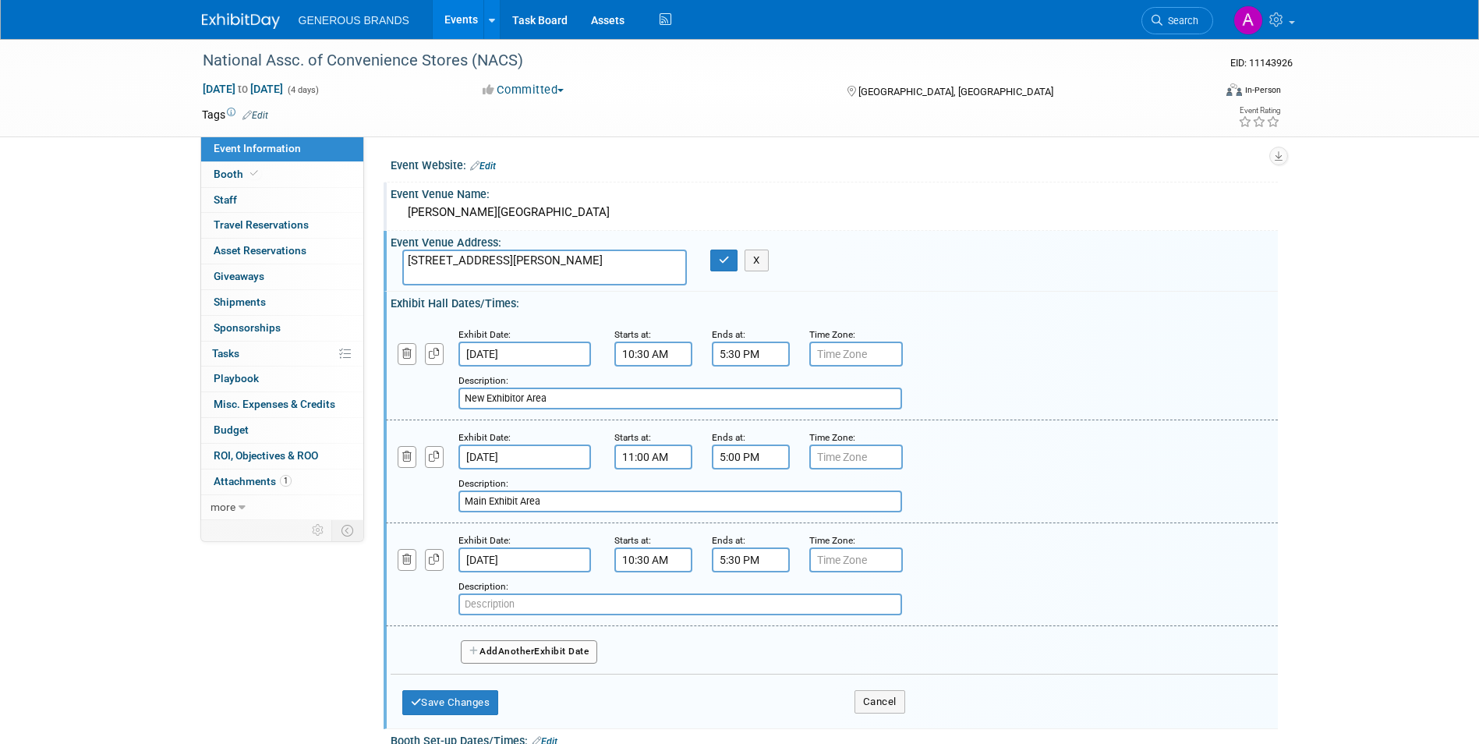
drag, startPoint x: 554, startPoint y: 394, endPoint x: 455, endPoint y: 422, distance: 102.9
click at [455, 422] on div "Exhibit Date: [DATE] Starts at: 10:30 AM Ends at: 5:30 PM Time Zone: Apply to a…" at bounding box center [834, 471] width 864 height 309
click at [560, 599] on input "text" at bounding box center [679, 604] width 443 height 22
paste input "New Exhibitor Area"
type input "New Exhibitor Area"
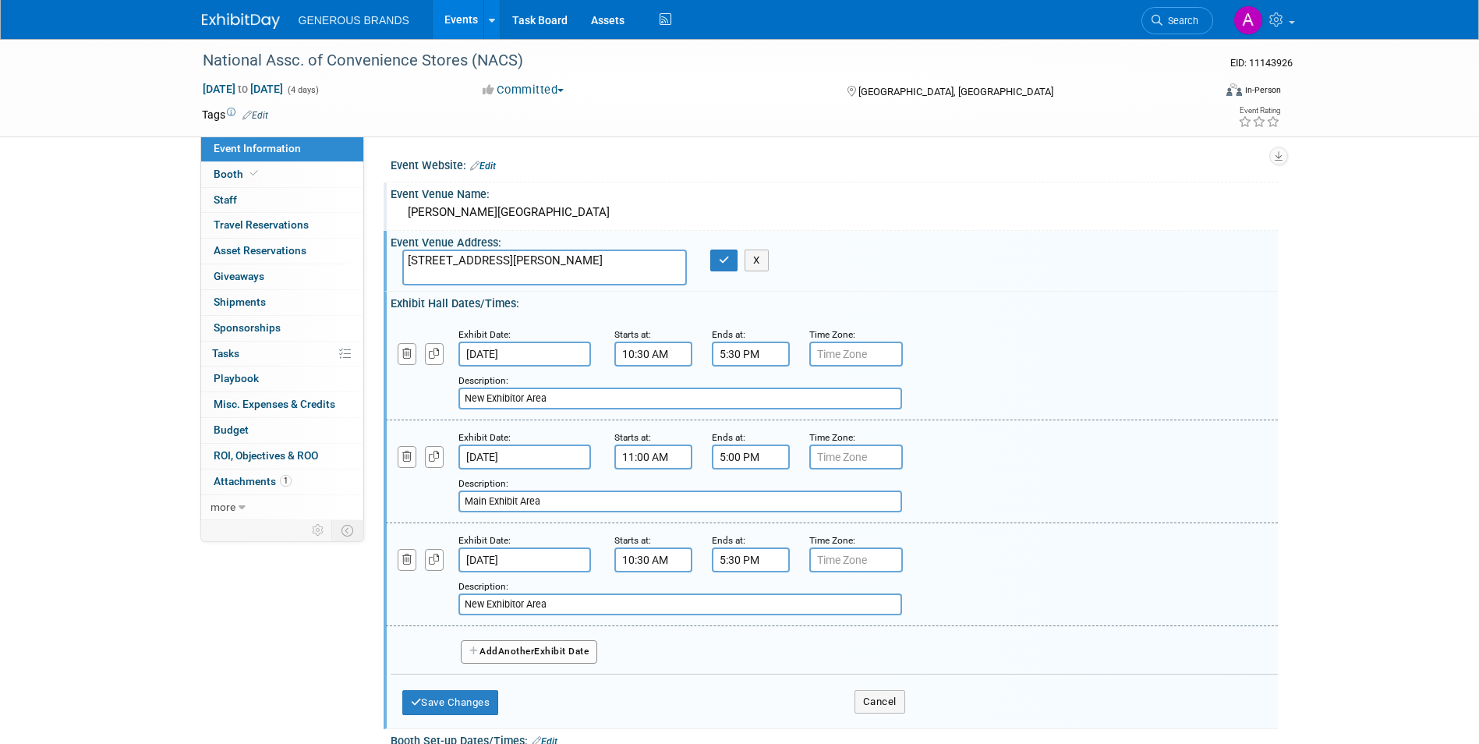
click at [569, 651] on button "Add Another Exhibit Date" at bounding box center [529, 651] width 137 height 23
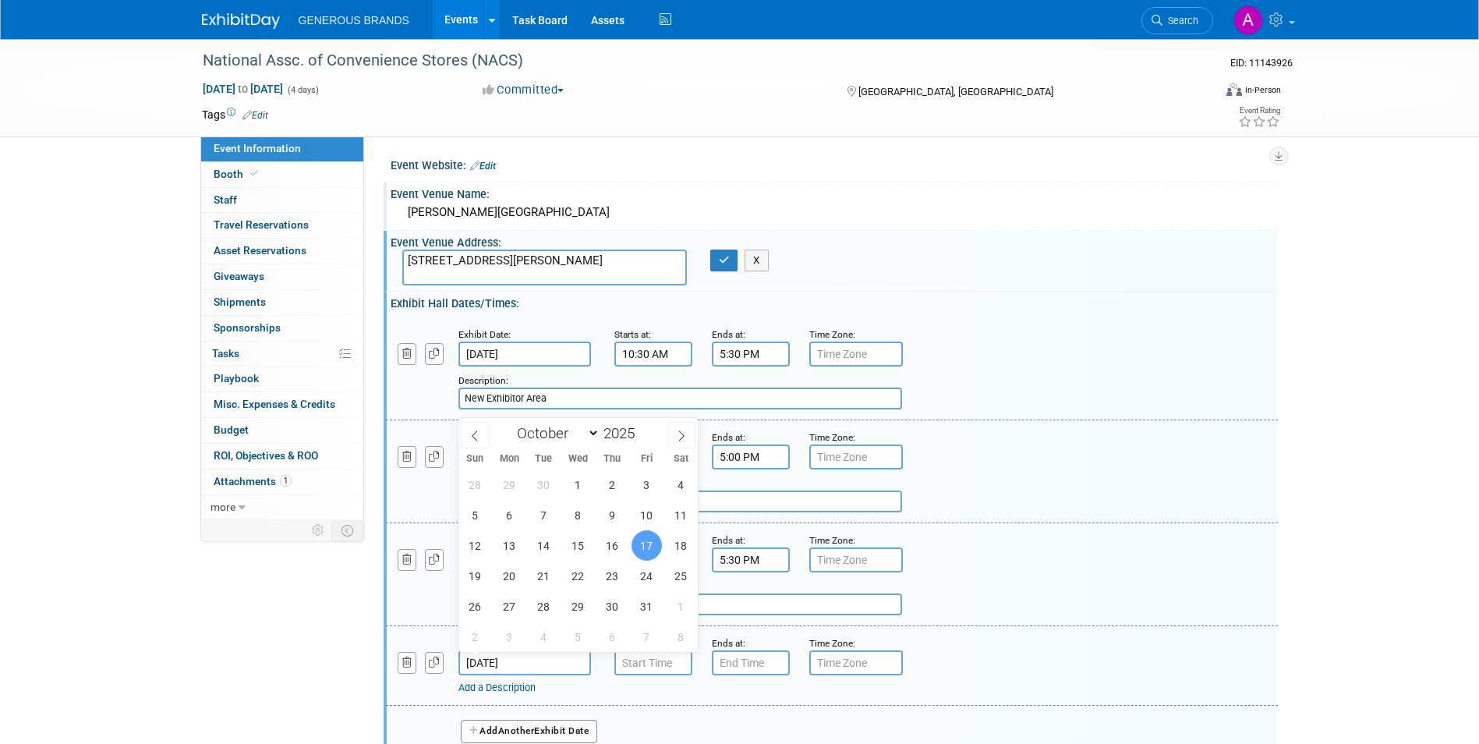
click at [565, 663] on input "[DATE]" at bounding box center [524, 662] width 132 height 25
click at [616, 558] on span "16" at bounding box center [612, 545] width 30 height 30
type input "[DATE]"
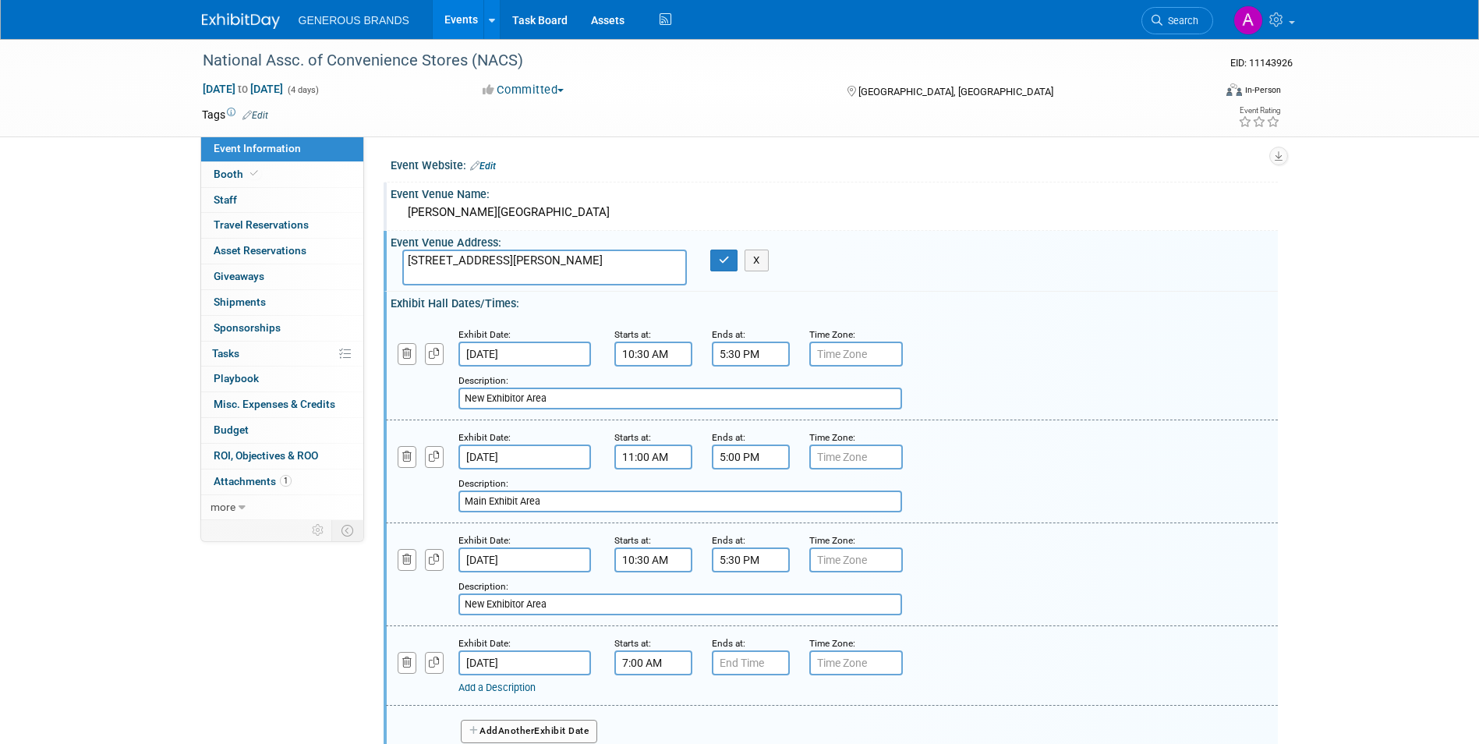
click at [656, 673] on input "7:00 AM" at bounding box center [653, 662] width 78 height 25
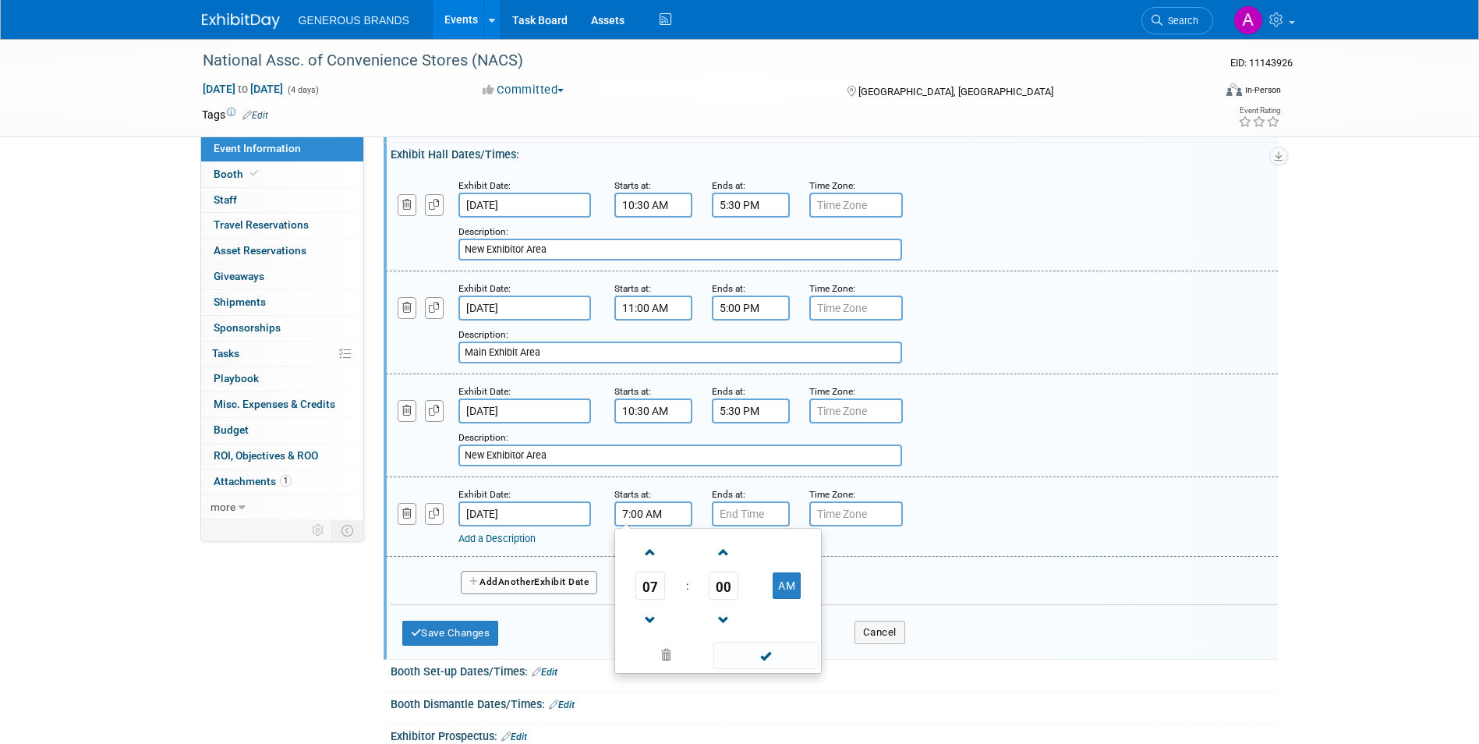
scroll to position [156, 0]
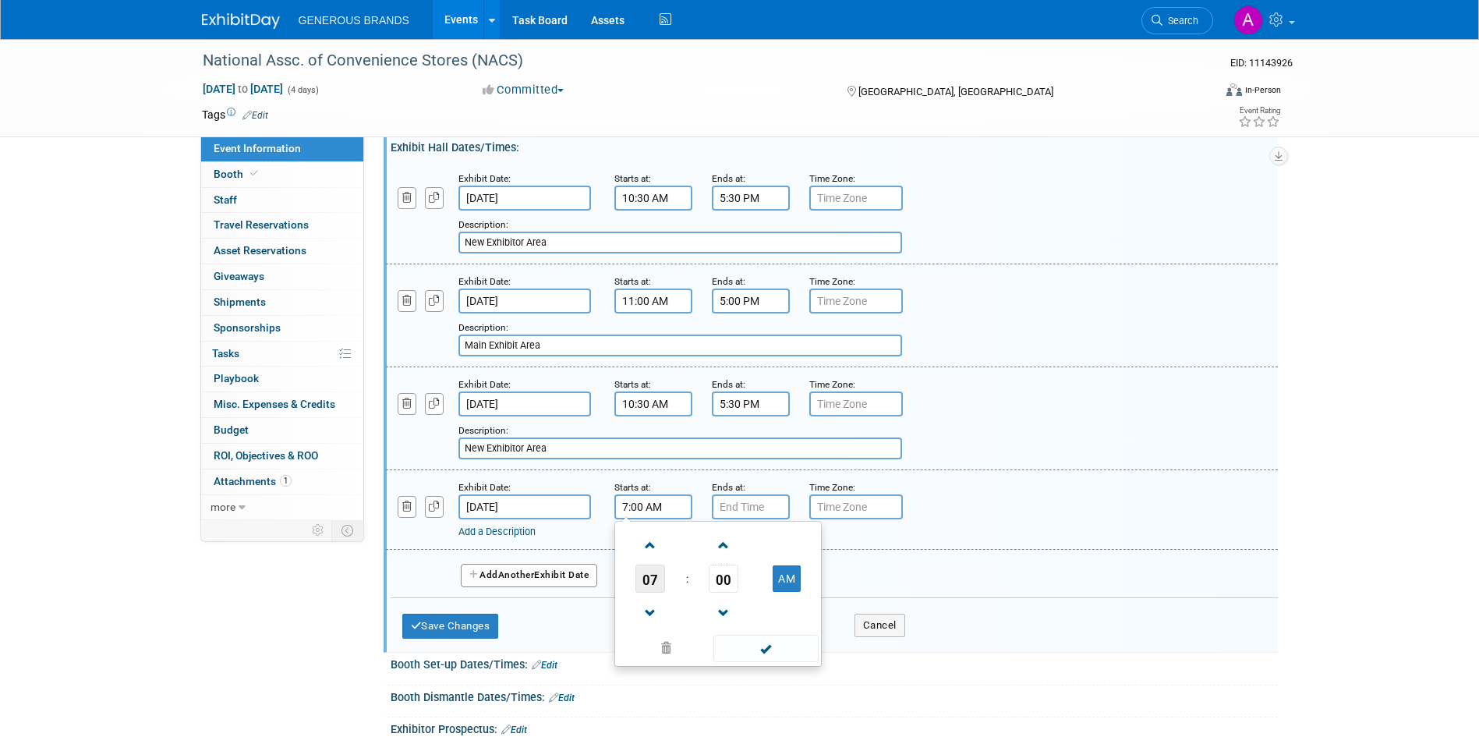
click at [643, 581] on span "07" at bounding box center [650, 578] width 30 height 28
click at [750, 624] on td "10" at bounding box center [743, 630] width 50 height 42
click at [715, 575] on span "00" at bounding box center [723, 578] width 30 height 28
click at [753, 594] on td "30" at bounding box center [743, 588] width 50 height 42
type input "10:30 AM"
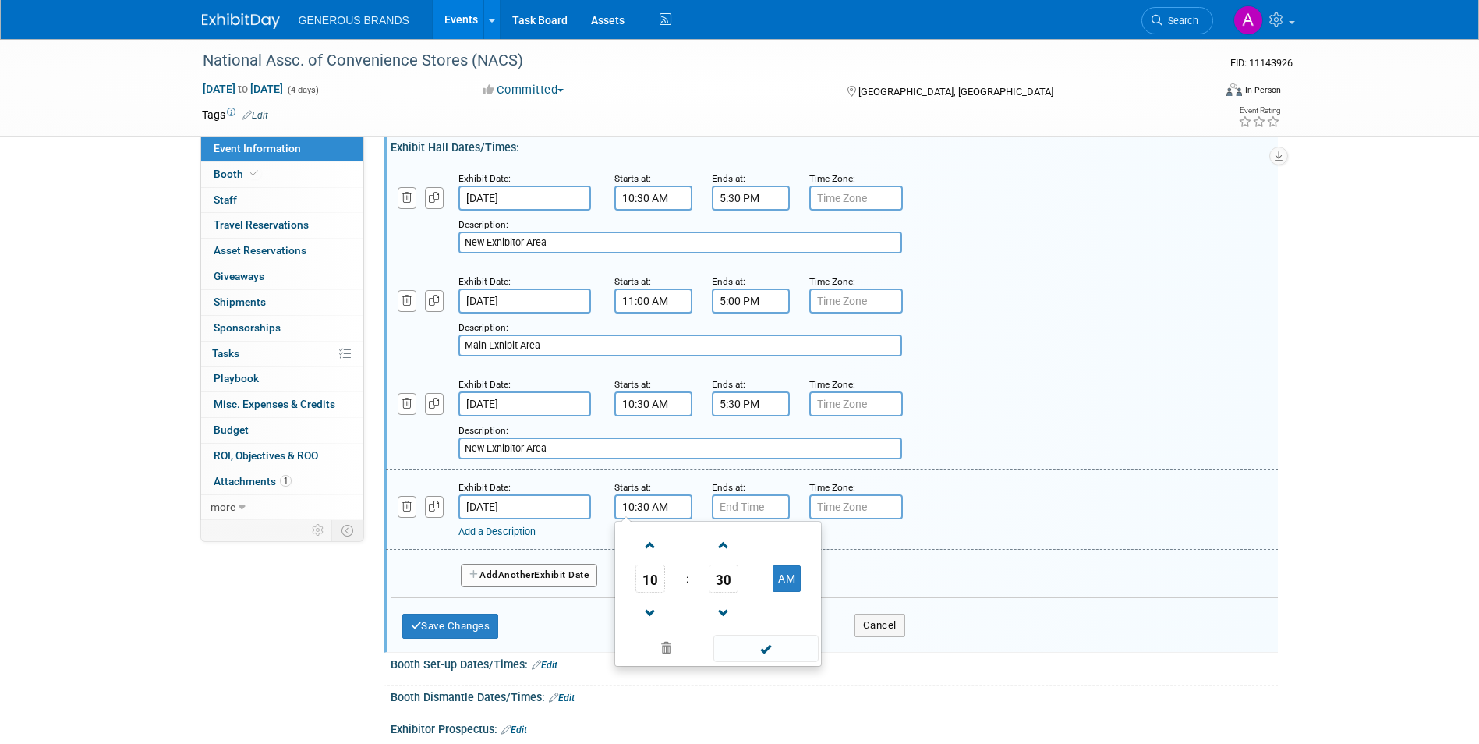
click at [773, 651] on span at bounding box center [765, 647] width 105 height 27
click at [762, 518] on input "7:00 PM" at bounding box center [751, 506] width 78 height 25
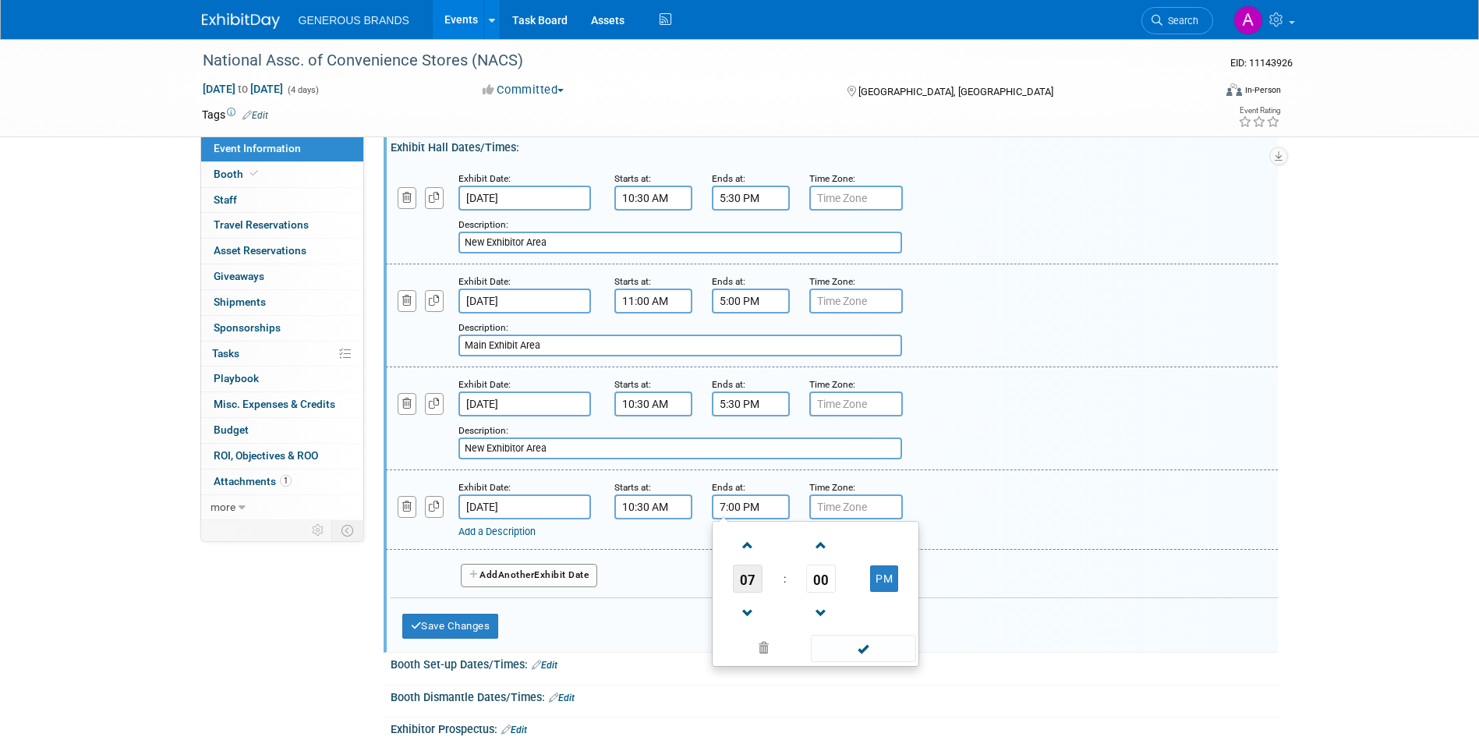
click at [757, 577] on span "07" at bounding box center [748, 578] width 30 height 28
click at [785, 583] on td "05" at bounding box center [790, 588] width 50 height 42
click at [815, 574] on span "00" at bounding box center [821, 578] width 30 height 28
click at [837, 588] on td "30" at bounding box center [840, 588] width 50 height 42
type input "5:30 PM"
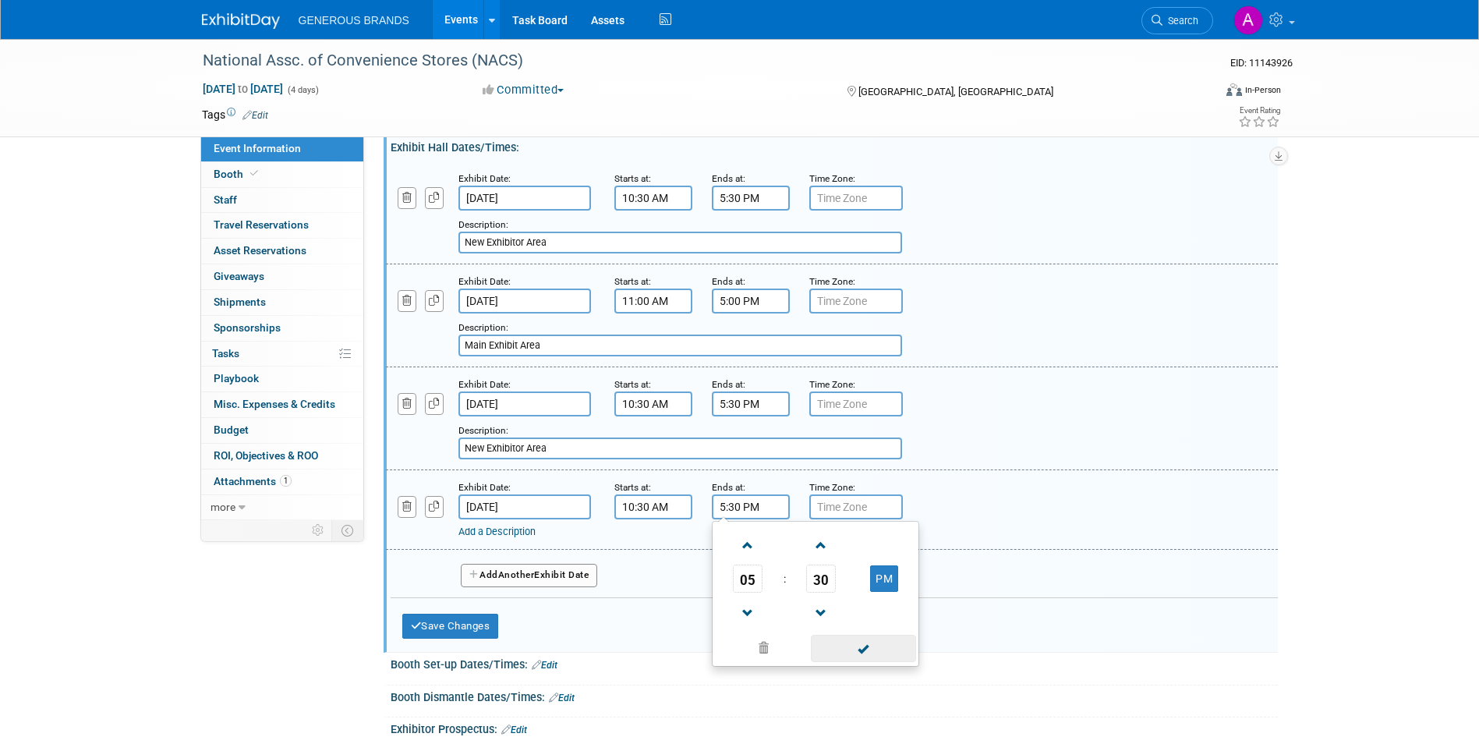
click at [872, 642] on span at bounding box center [863, 647] width 105 height 27
click at [535, 532] on link "Add a Description" at bounding box center [496, 531] width 77 height 12
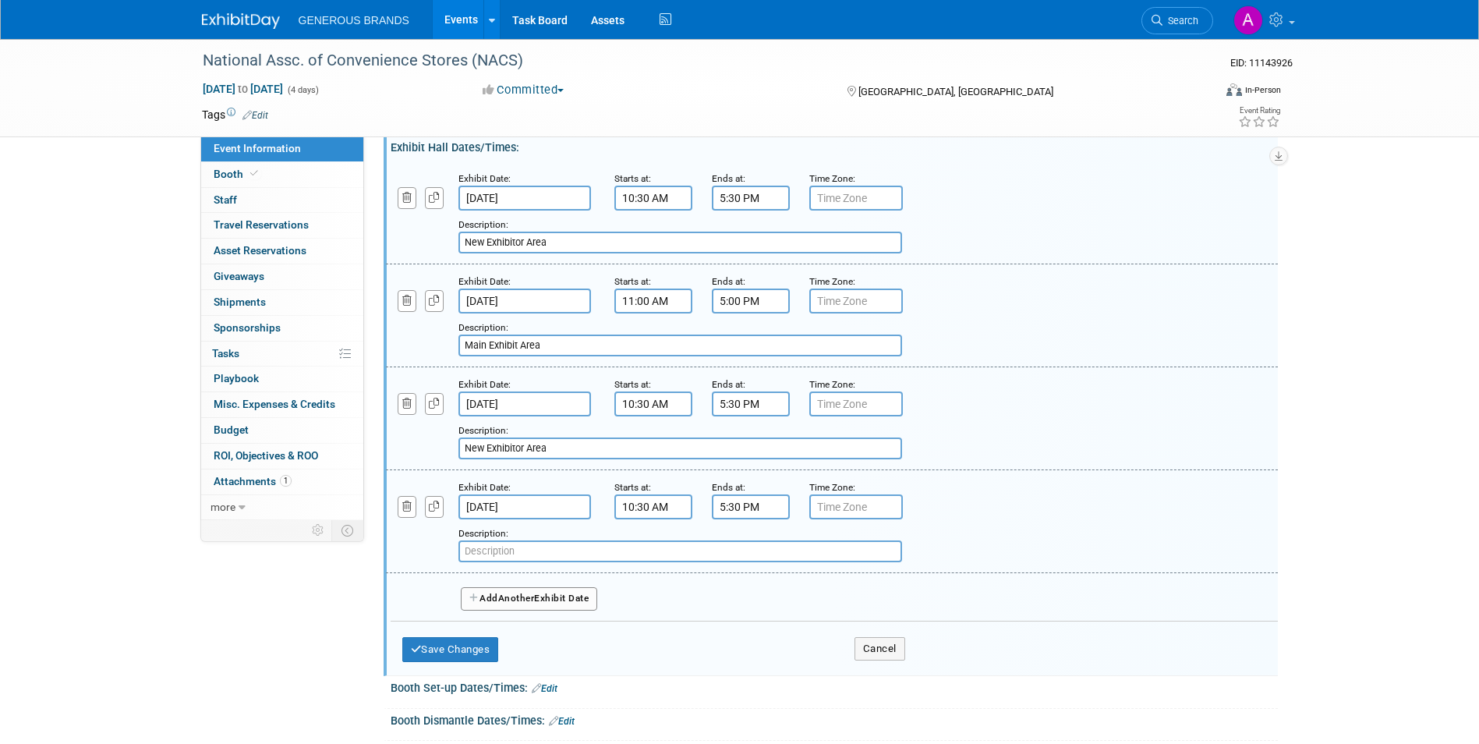
drag, startPoint x: 554, startPoint y: 341, endPoint x: 428, endPoint y: 345, distance: 126.3
click at [428, 345] on div "Add a Description Description: Main Exhibit Area" at bounding box center [755, 334] width 762 height 43
click at [472, 553] on input "text" at bounding box center [679, 551] width 443 height 22
paste input "Main Exhibit Area"
type input "Main Exhibit Area"
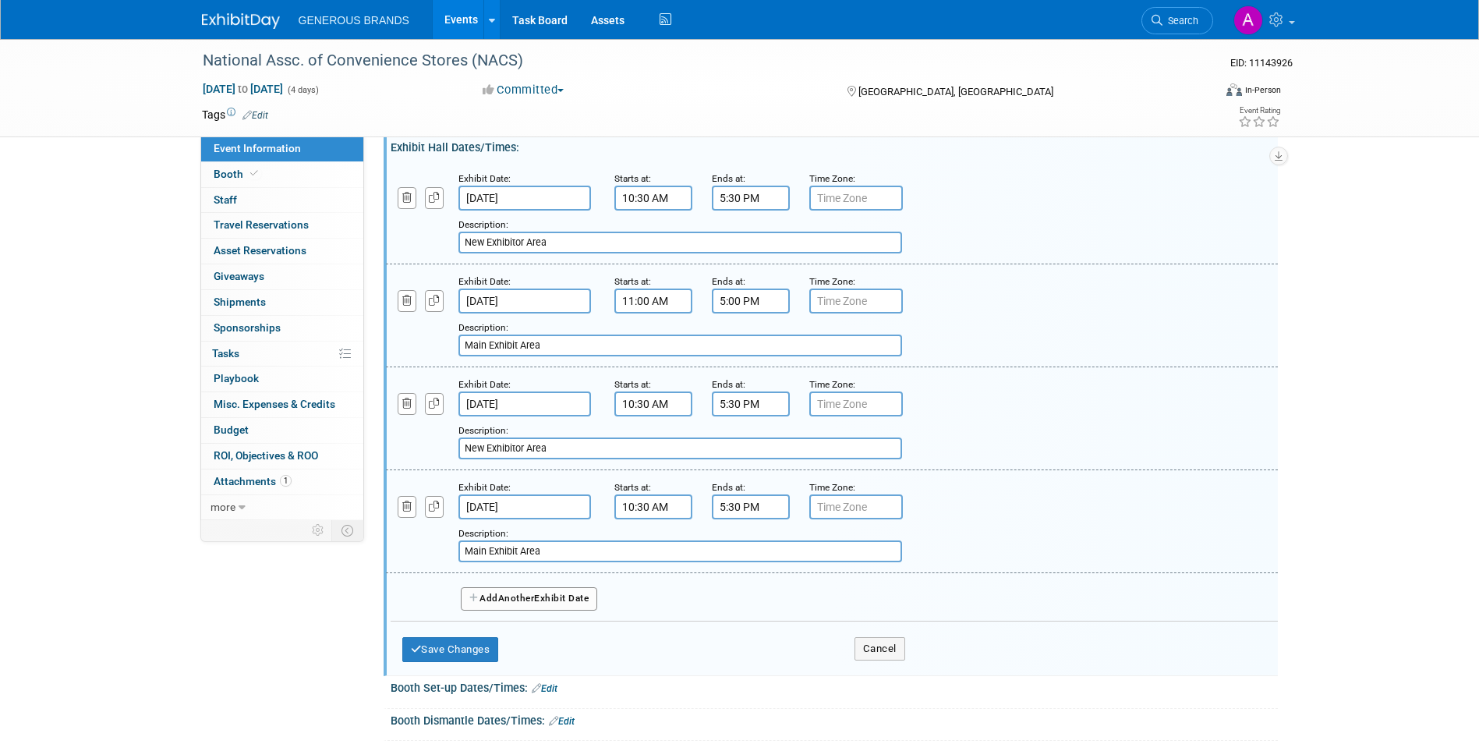
click at [472, 662] on div "Save Changes Cancel" at bounding box center [653, 645] width 503 height 48
click at [479, 648] on button "Save Changes" at bounding box center [450, 649] width 97 height 25
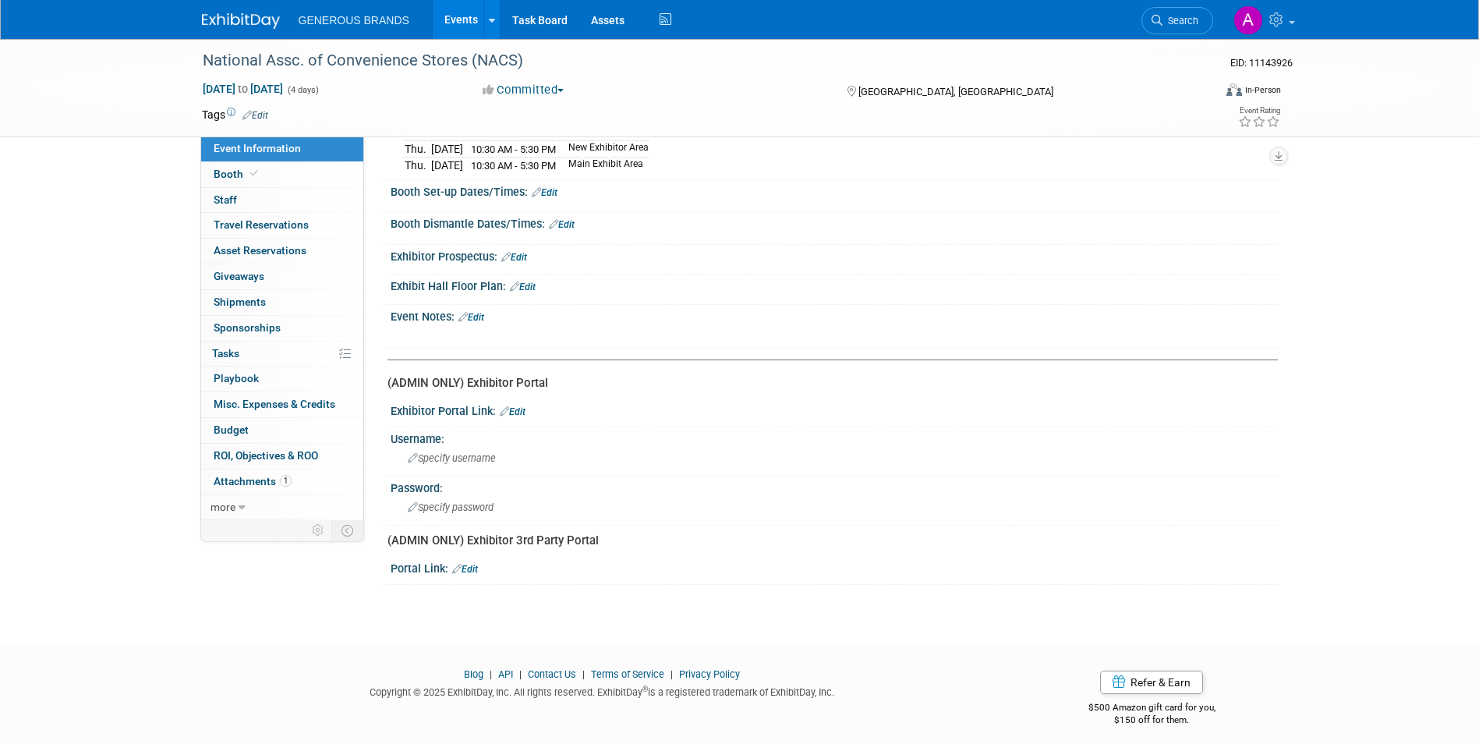
scroll to position [218, 0]
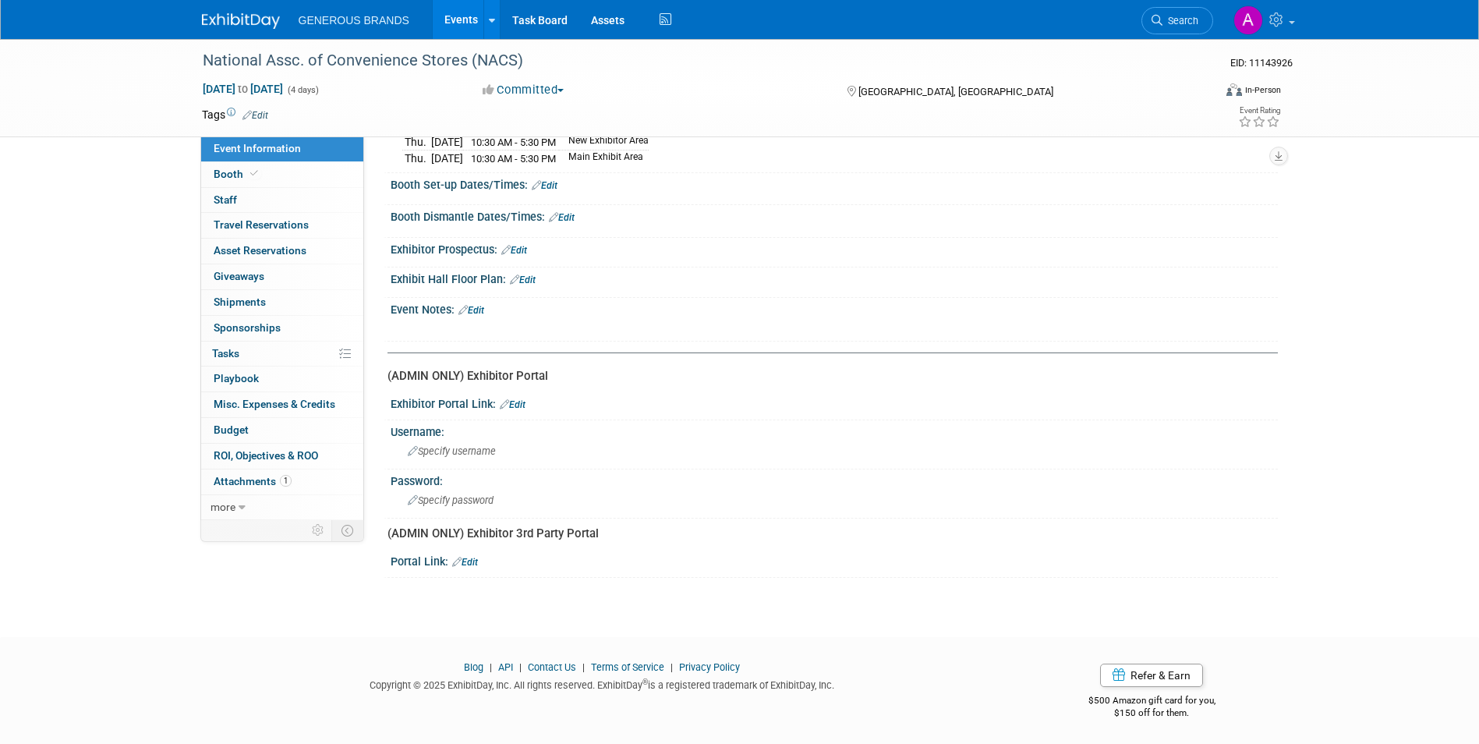
drag, startPoint x: 391, startPoint y: 246, endPoint x: 496, endPoint y: 245, distance: 104.4
click at [496, 245] on div "Exhibitor Prospectus: Edit" at bounding box center [833, 248] width 887 height 20
copy div "Exhibitor Prospectus:"
click at [519, 277] on link "Edit" at bounding box center [523, 279] width 26 height 11
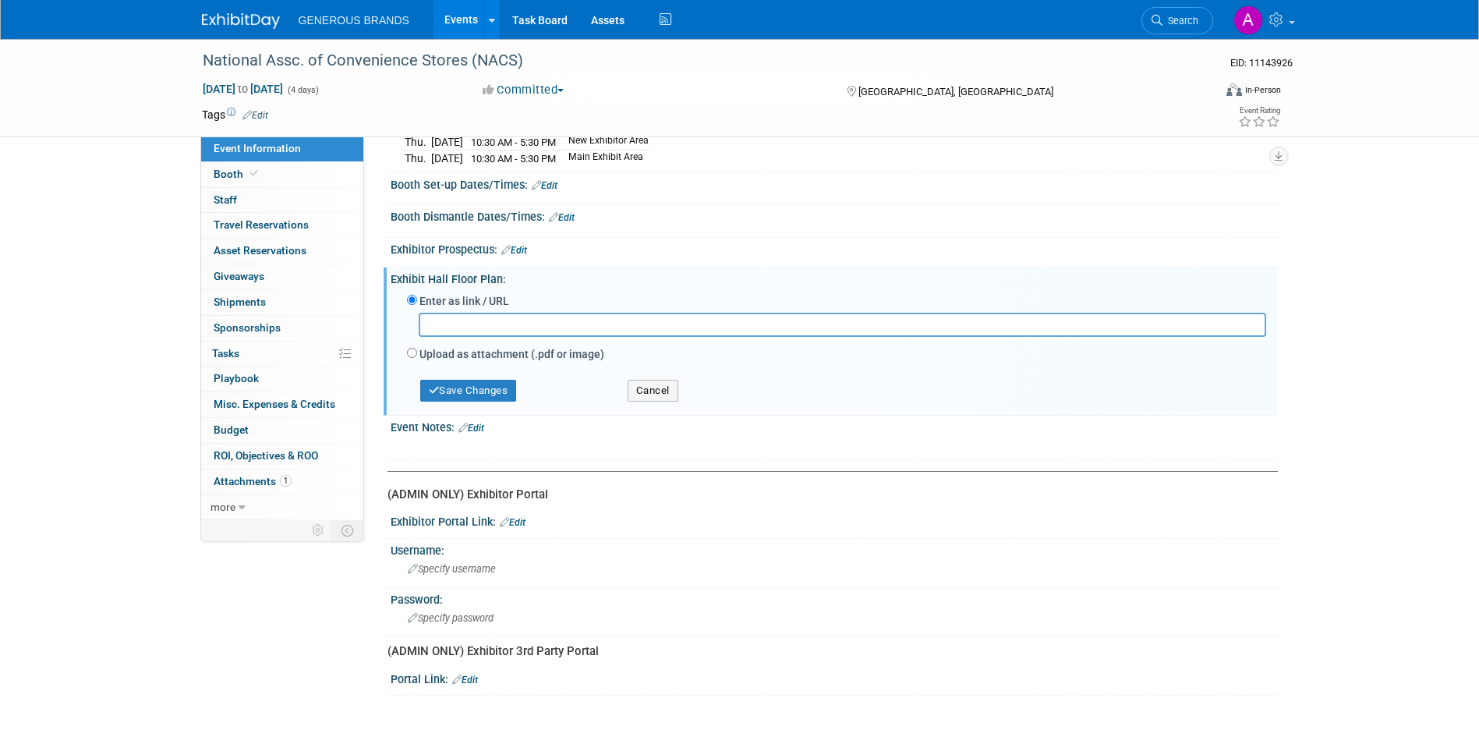
click at [509, 335] on input "text" at bounding box center [842, 325] width 847 height 24
paste input "[URL][DOMAIN_NAME]"
type input "[URL][DOMAIN_NAME]"
click at [489, 395] on button "Save Changes" at bounding box center [468, 391] width 97 height 22
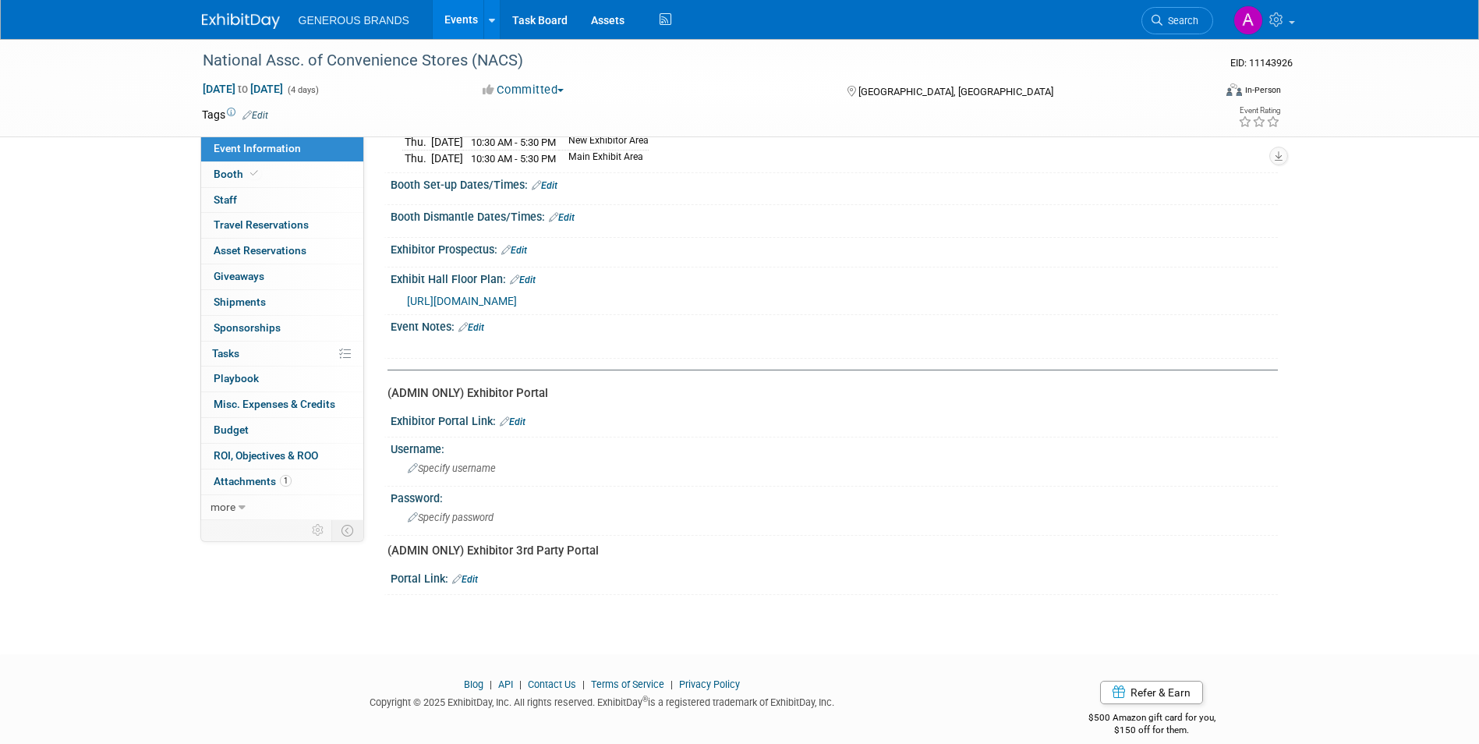
click at [533, 280] on link "Edit" at bounding box center [523, 279] width 26 height 11
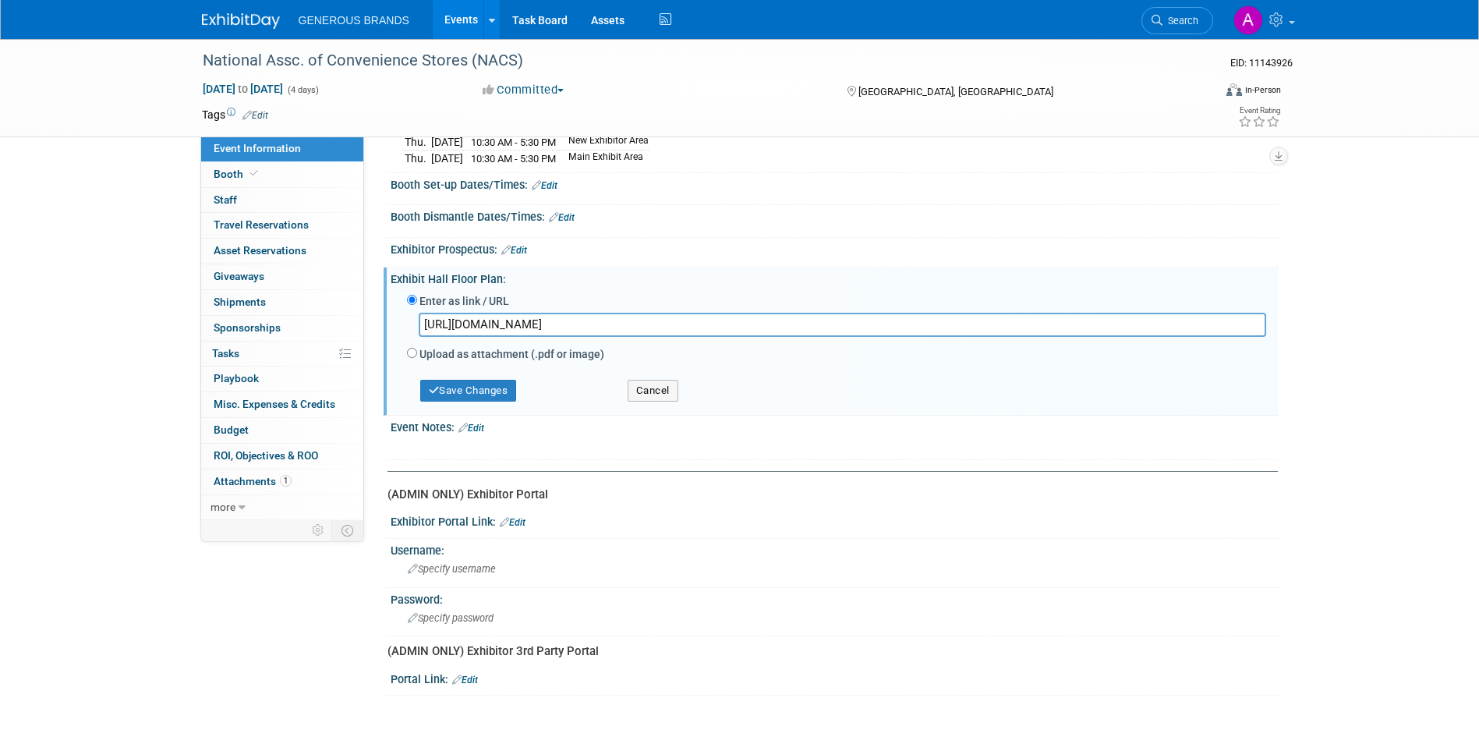
click at [321, 577] on div "Event Information Event Info Booth Booth 0 Staff 0 Staff 0 Travel Reservations …" at bounding box center [739, 258] width 1099 height 874
click at [407, 348] on input "Upload as attachment (.pdf or image)" at bounding box center [412, 353] width 10 height 10
radio input "true"
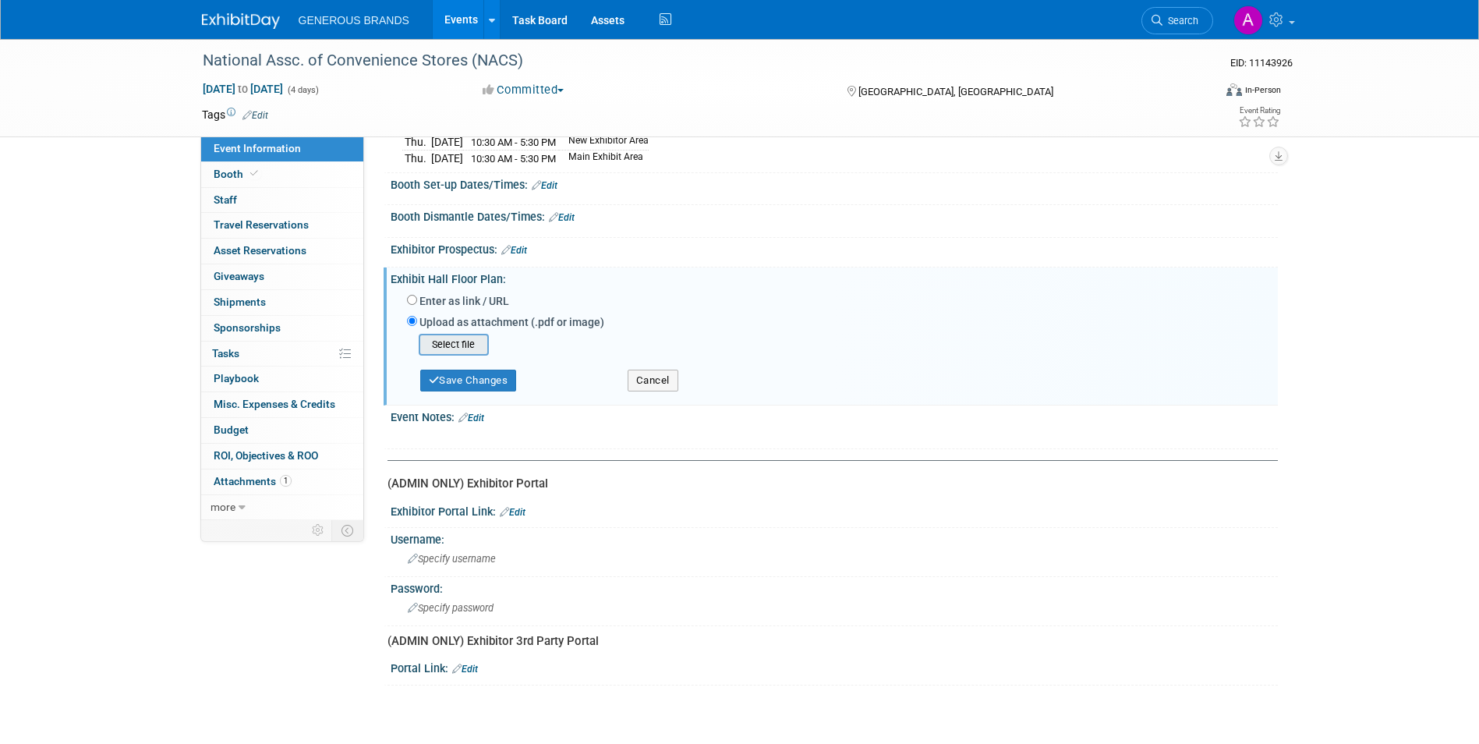
click at [465, 343] on input "file" at bounding box center [394, 344] width 185 height 19
click at [661, 377] on button "Cancel" at bounding box center [652, 380] width 51 height 22
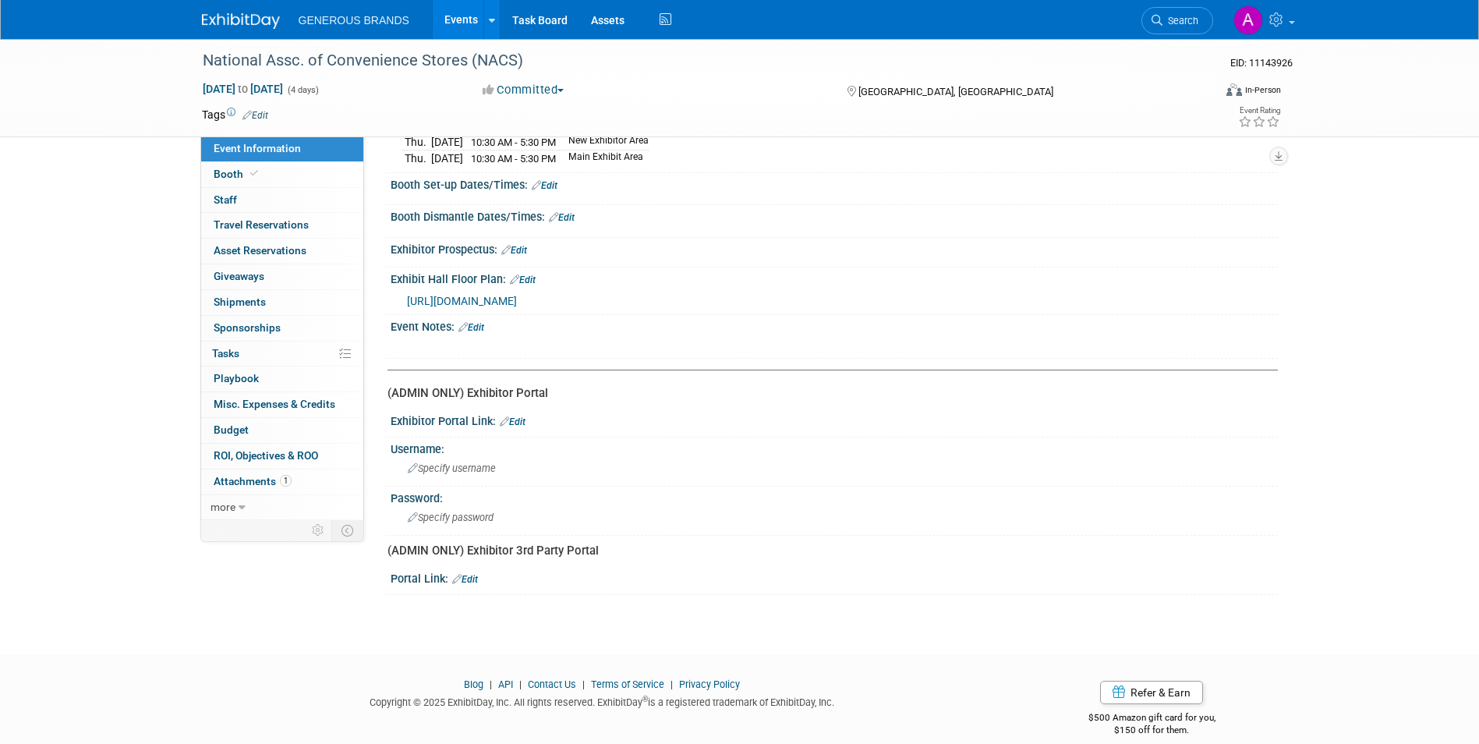
click at [528, 281] on link "Edit" at bounding box center [523, 279] width 26 height 11
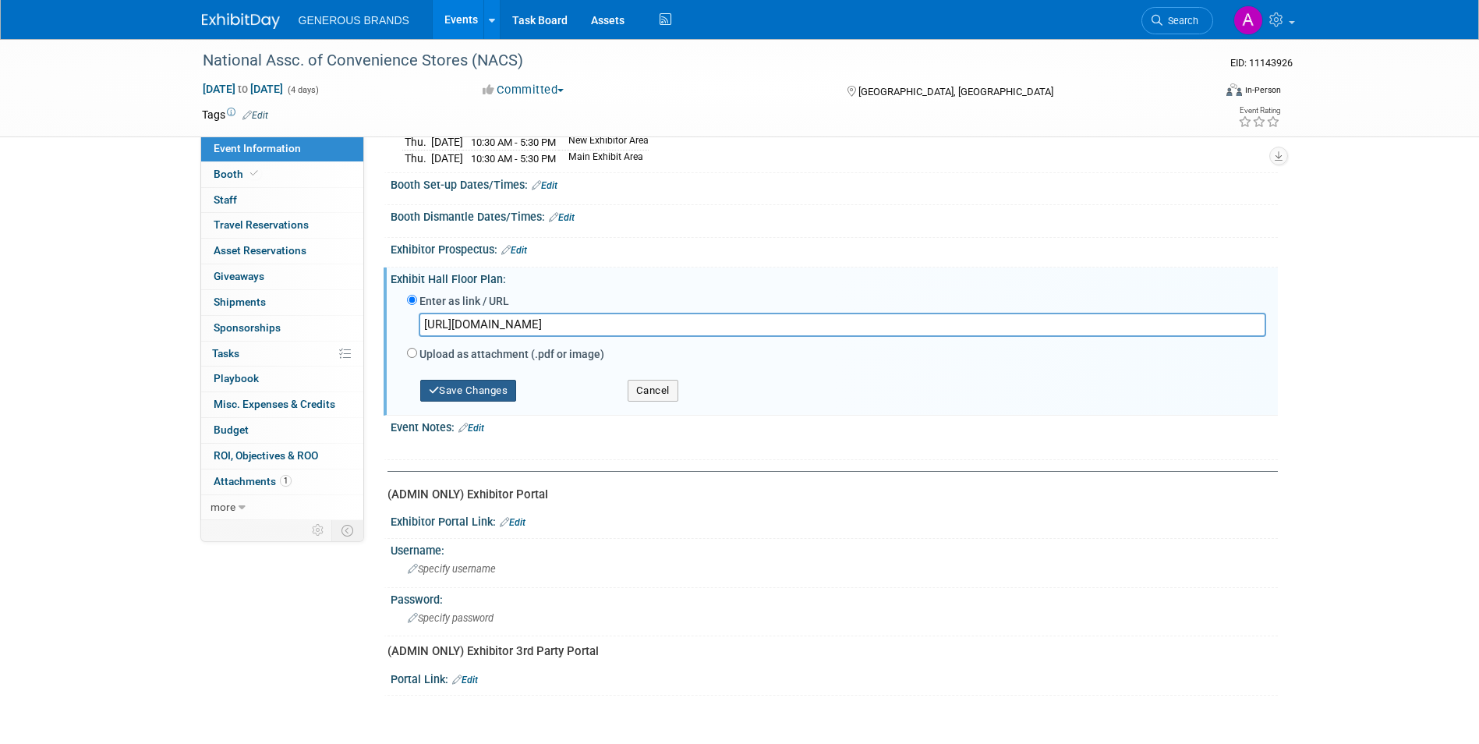
click at [507, 385] on button "Save Changes" at bounding box center [468, 391] width 97 height 22
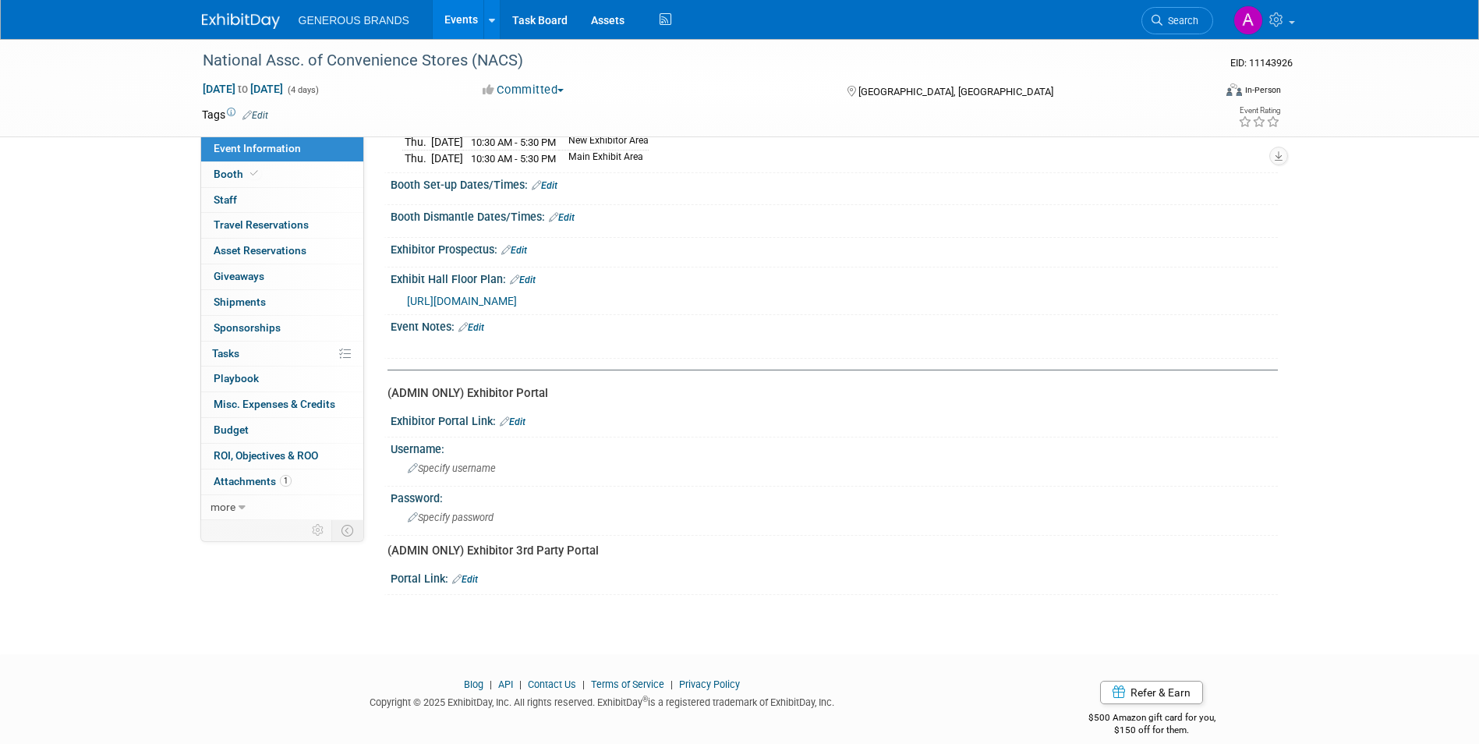
click at [479, 323] on link "Edit" at bounding box center [471, 327] width 26 height 11
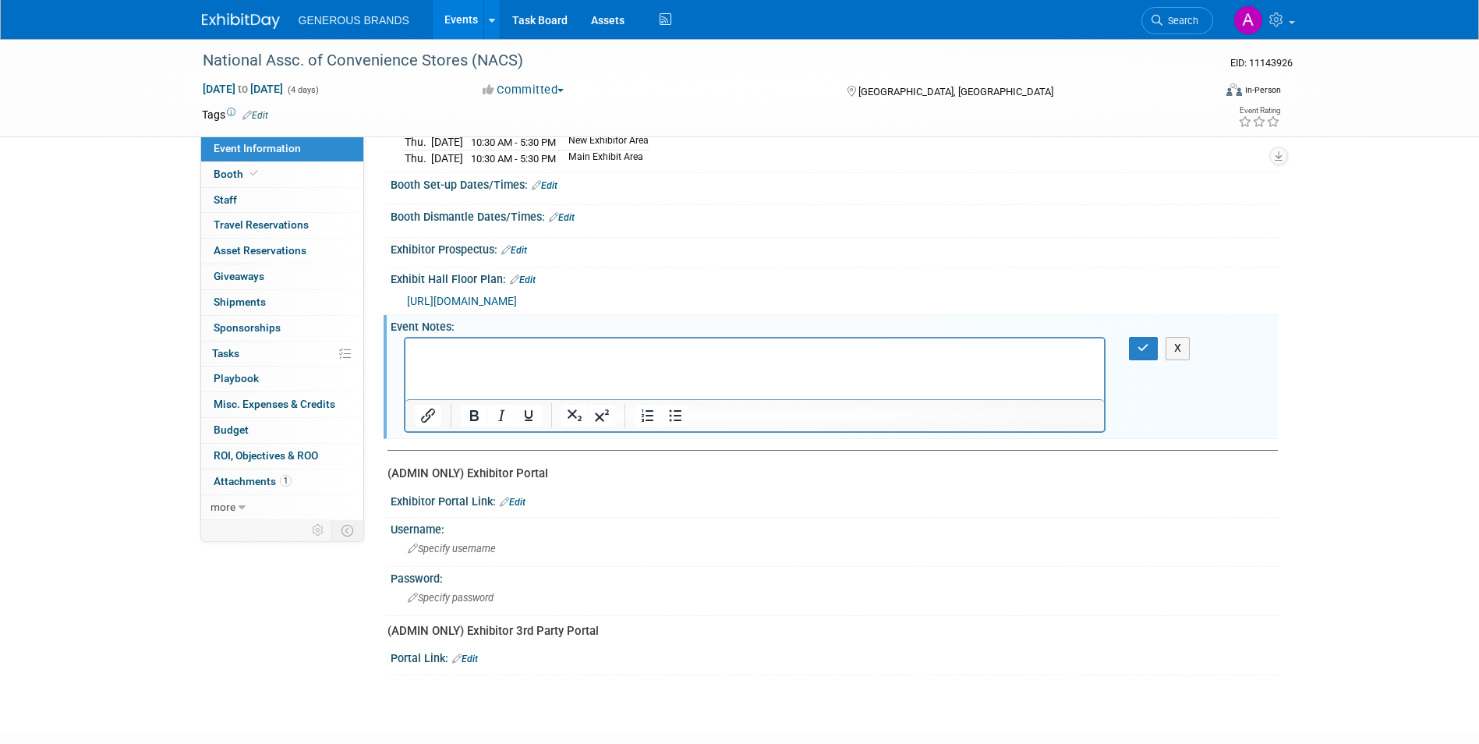
scroll to position [0, 0]
click at [499, 355] on p "Rich Text Area. Press ALT-0 for help." at bounding box center [754, 352] width 681 height 16
paste body "Rich Text Area. Press ALT-0 for help."
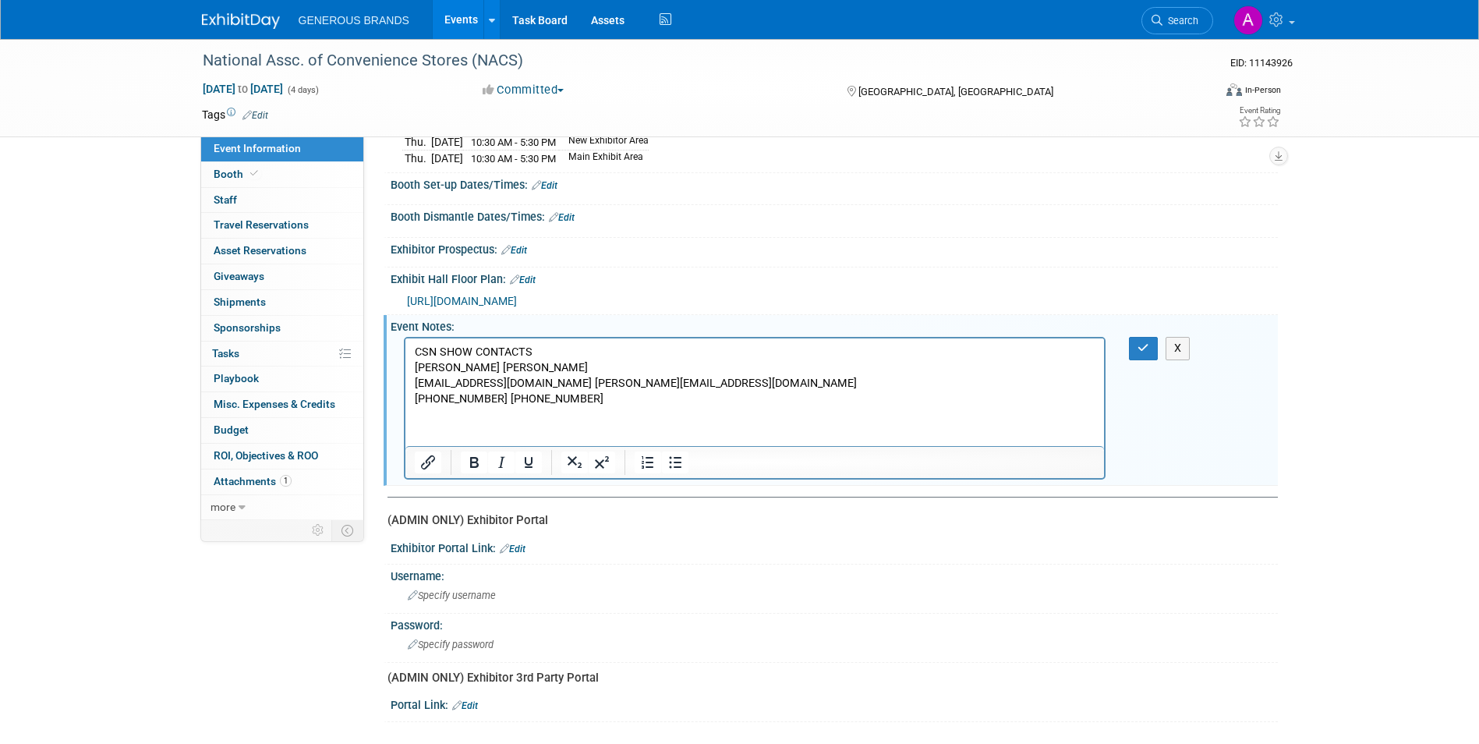
drag, startPoint x: 556, startPoint y: 408, endPoint x: 436, endPoint y: 401, distance: 119.5
click at [436, 401] on html "CSN SHOW CONTACTS [PERSON_NAME] [PERSON_NAME] [PERSON_NAME][EMAIL_ADDRESS][DOMA…" at bounding box center [754, 372] width 699 height 69
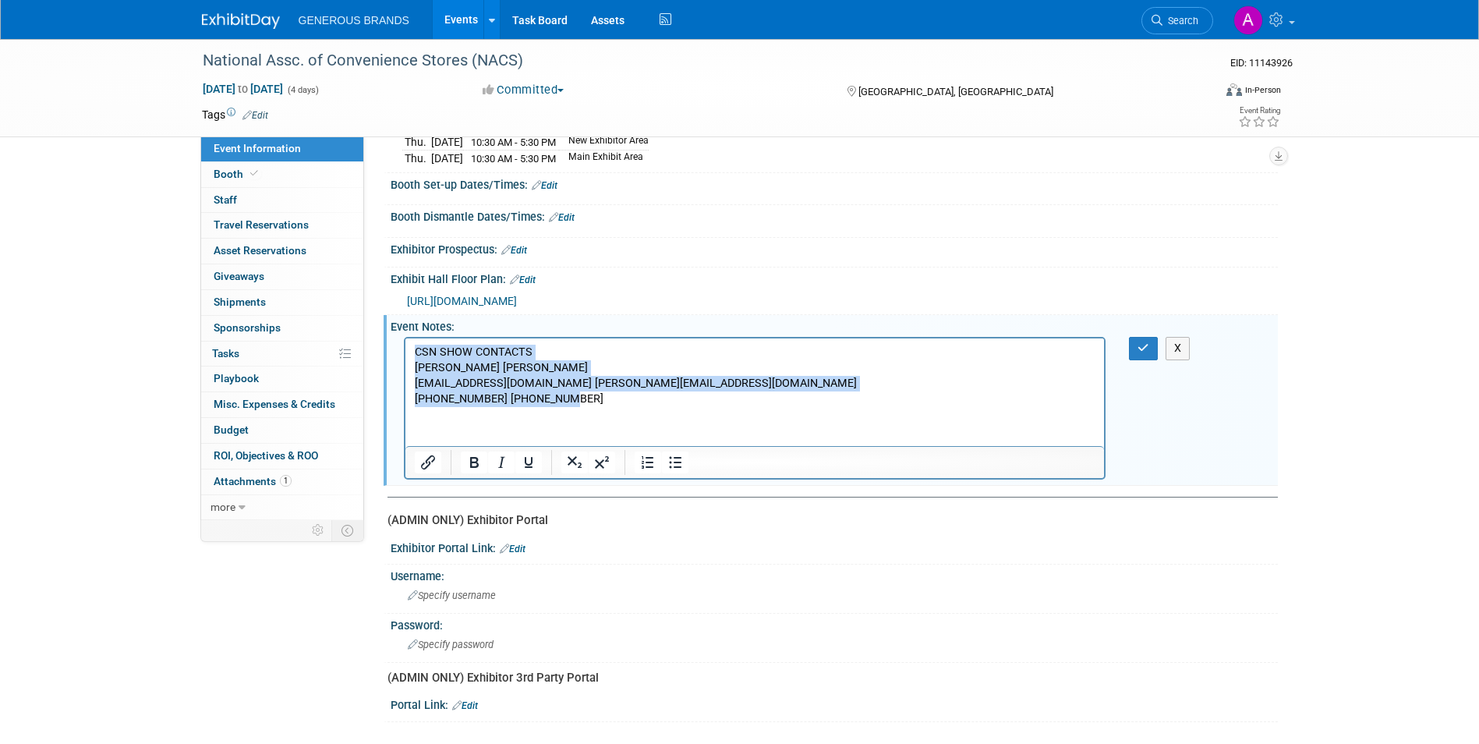
drag, startPoint x: 565, startPoint y: 401, endPoint x: 375, endPoint y: 352, distance: 196.4
click at [405, 352] on html "CSN SHOW CONTACTS [PERSON_NAME] [PERSON_NAME] [PERSON_NAME][EMAIL_ADDRESS][DOMA…" at bounding box center [754, 372] width 699 height 69
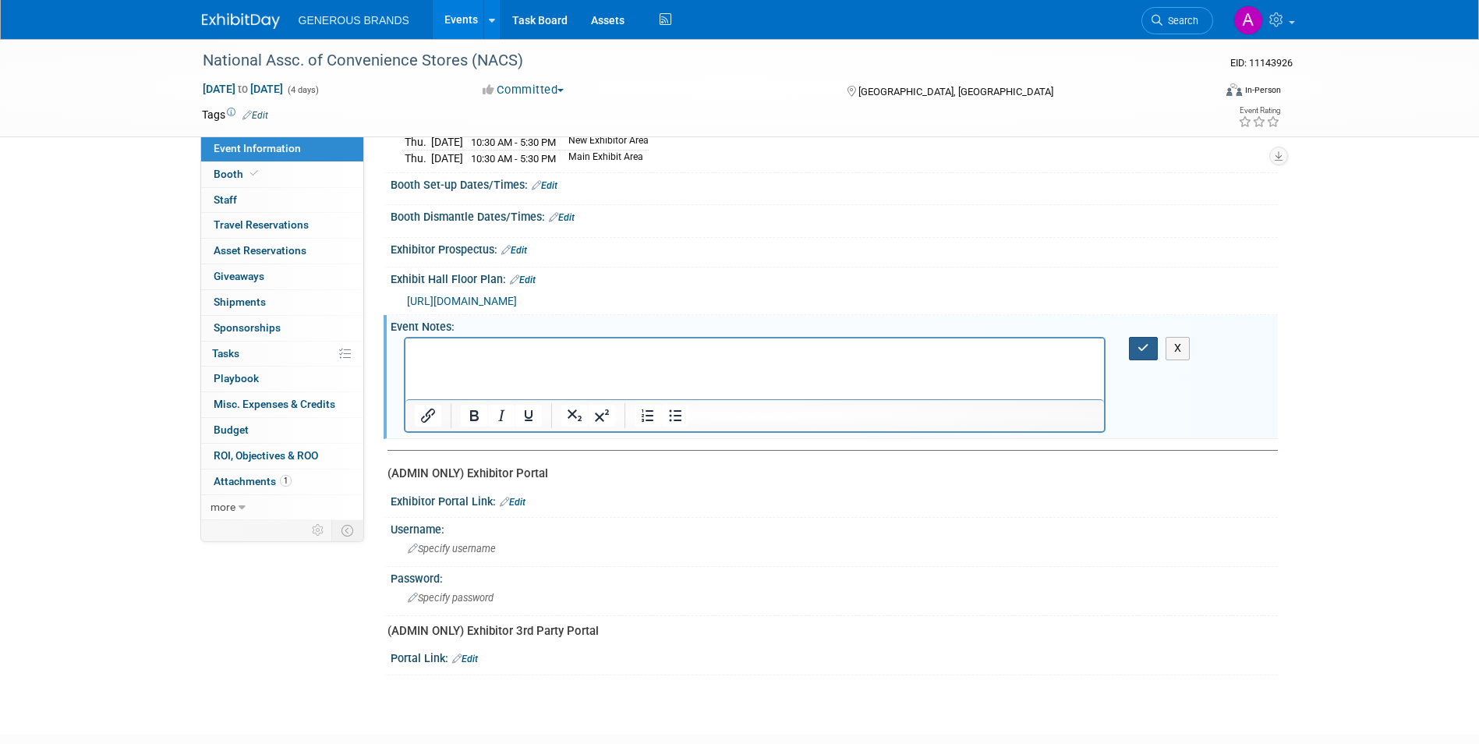
click at [1135, 346] on button "button" at bounding box center [1143, 348] width 29 height 23
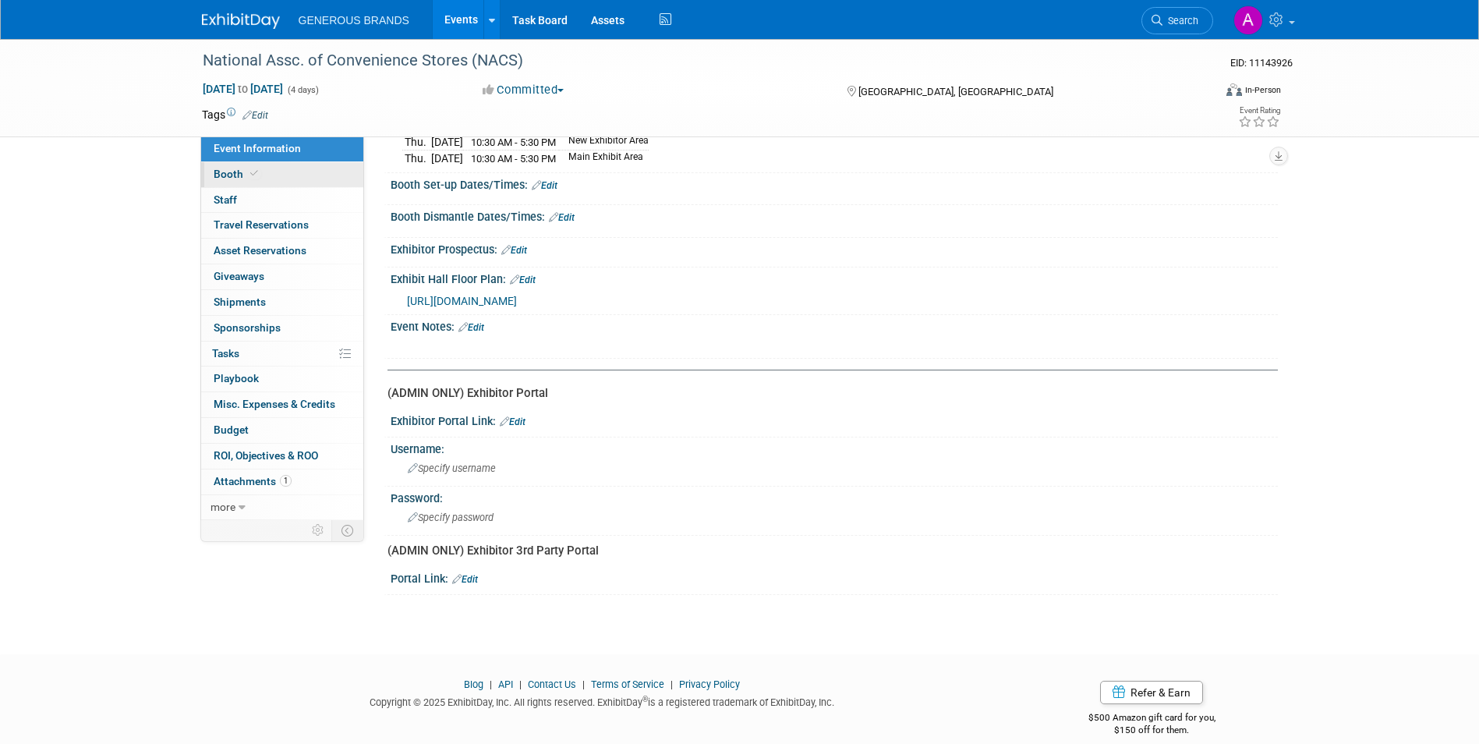
click at [317, 172] on link "Booth" at bounding box center [282, 174] width 162 height 25
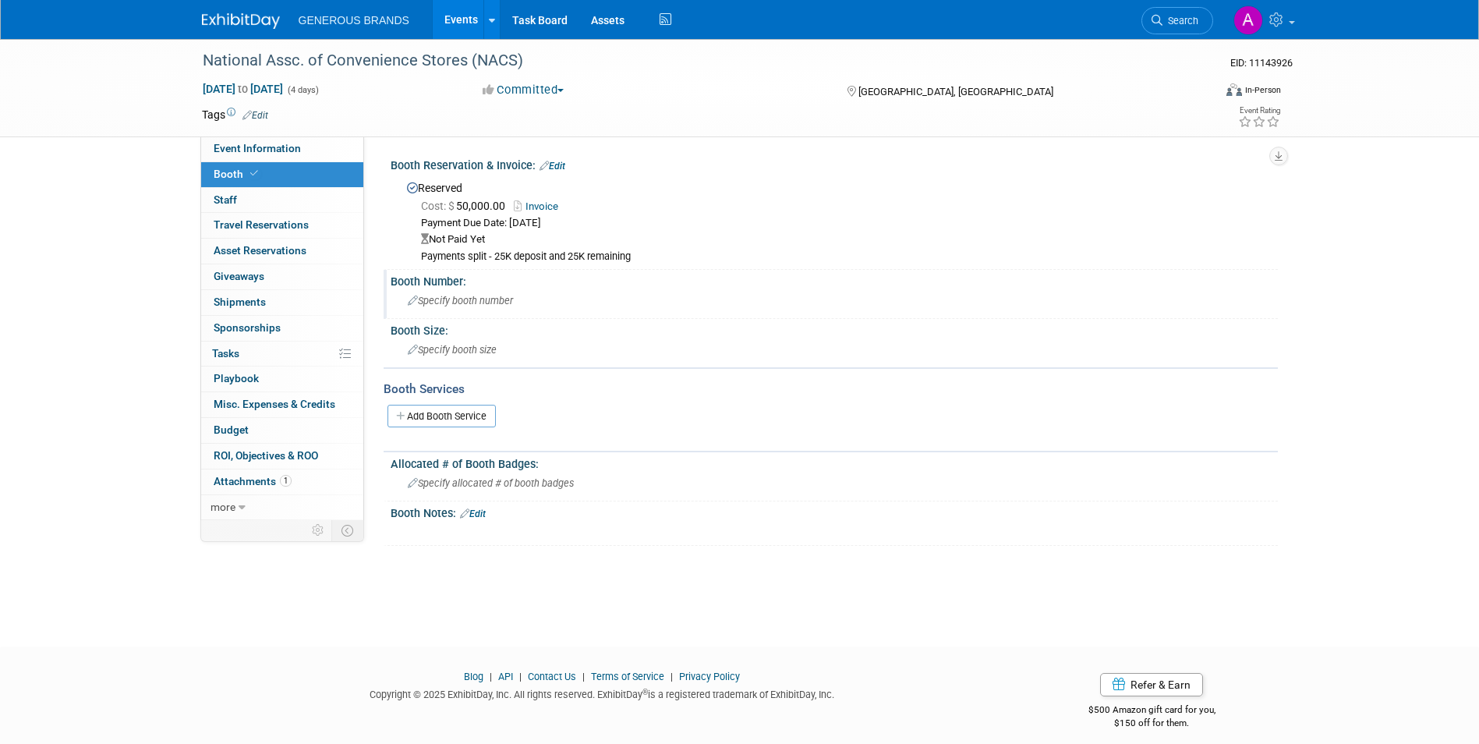
click at [467, 304] on span "Specify booth number" at bounding box center [460, 301] width 105 height 12
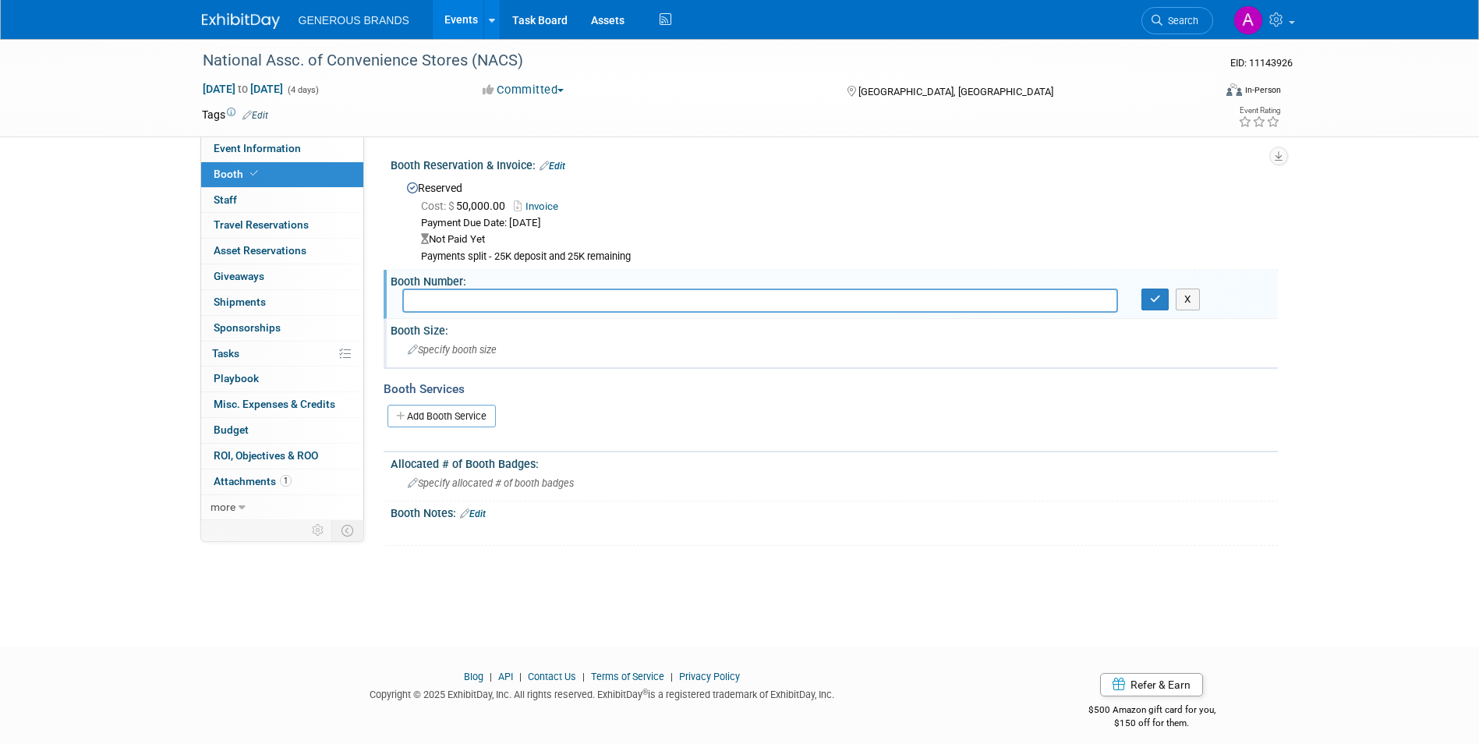
click at [489, 347] on span "Specify booth size" at bounding box center [452, 350] width 89 height 12
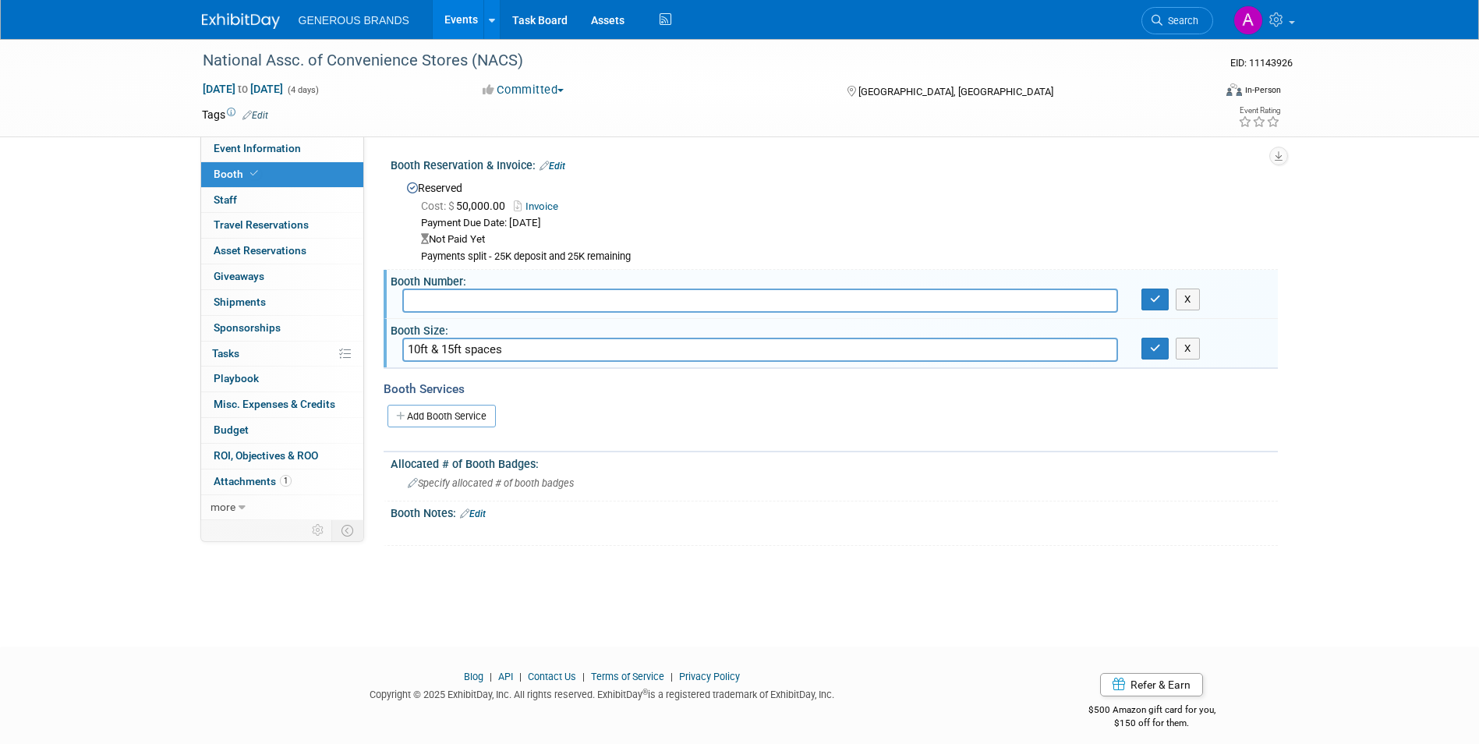
click at [455, 348] on input "10ft & 15ft spaces" at bounding box center [759, 349] width 715 height 24
type input "10ft & 10ft spaces"
click at [489, 316] on div "Booth Number: X" at bounding box center [830, 294] width 894 height 49
click at [1166, 344] on button "button" at bounding box center [1155, 348] width 28 height 22
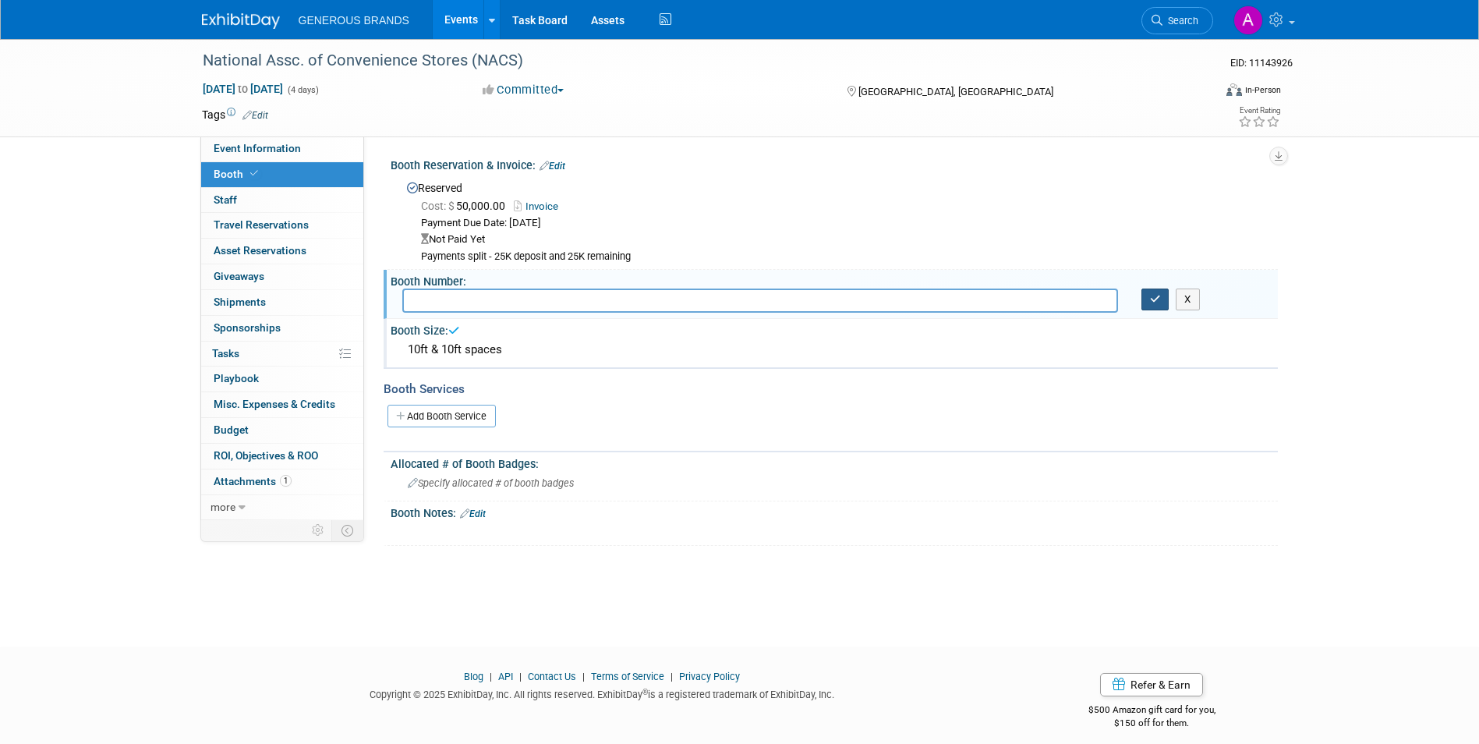
click at [1159, 302] on icon "button" at bounding box center [1155, 299] width 11 height 10
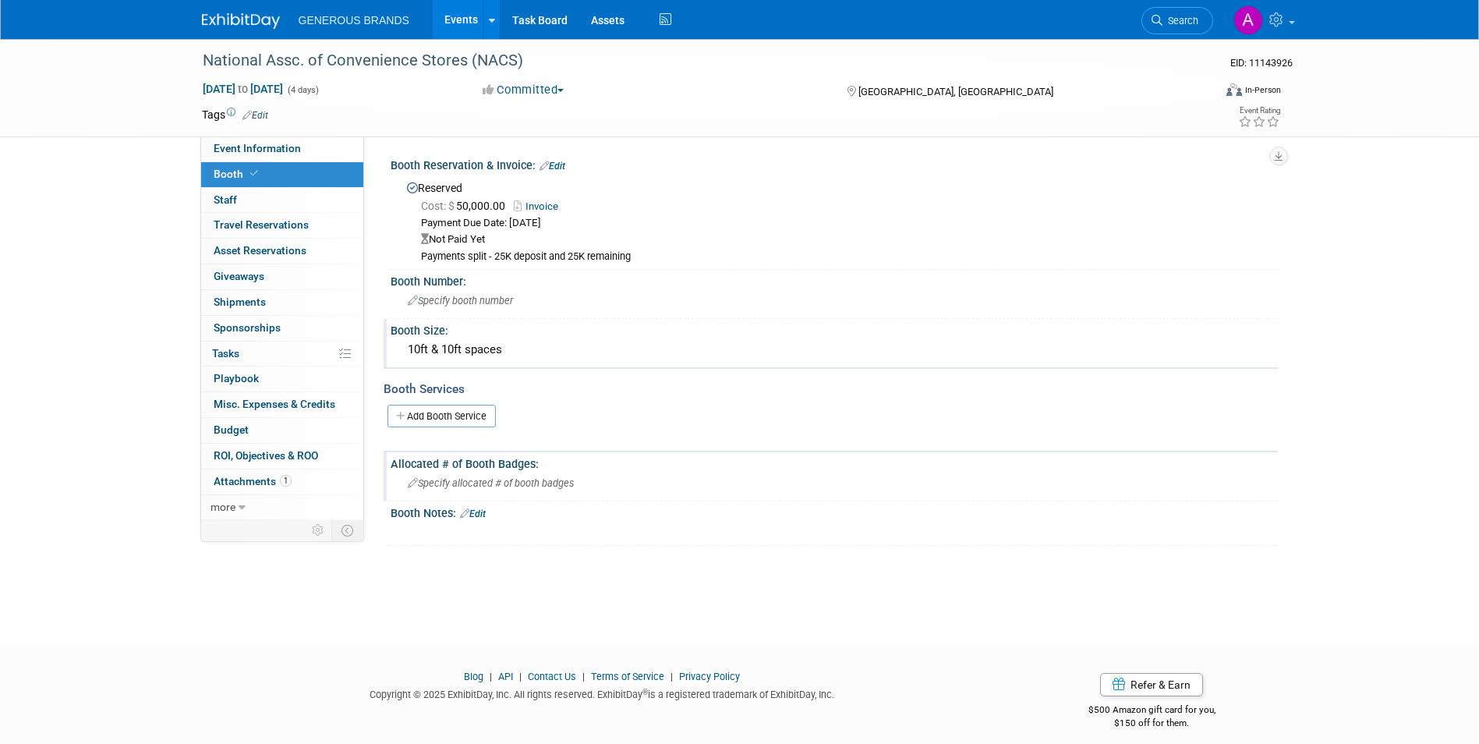
click at [464, 481] on span "Specify allocated # of booth badges" at bounding box center [491, 483] width 166 height 12
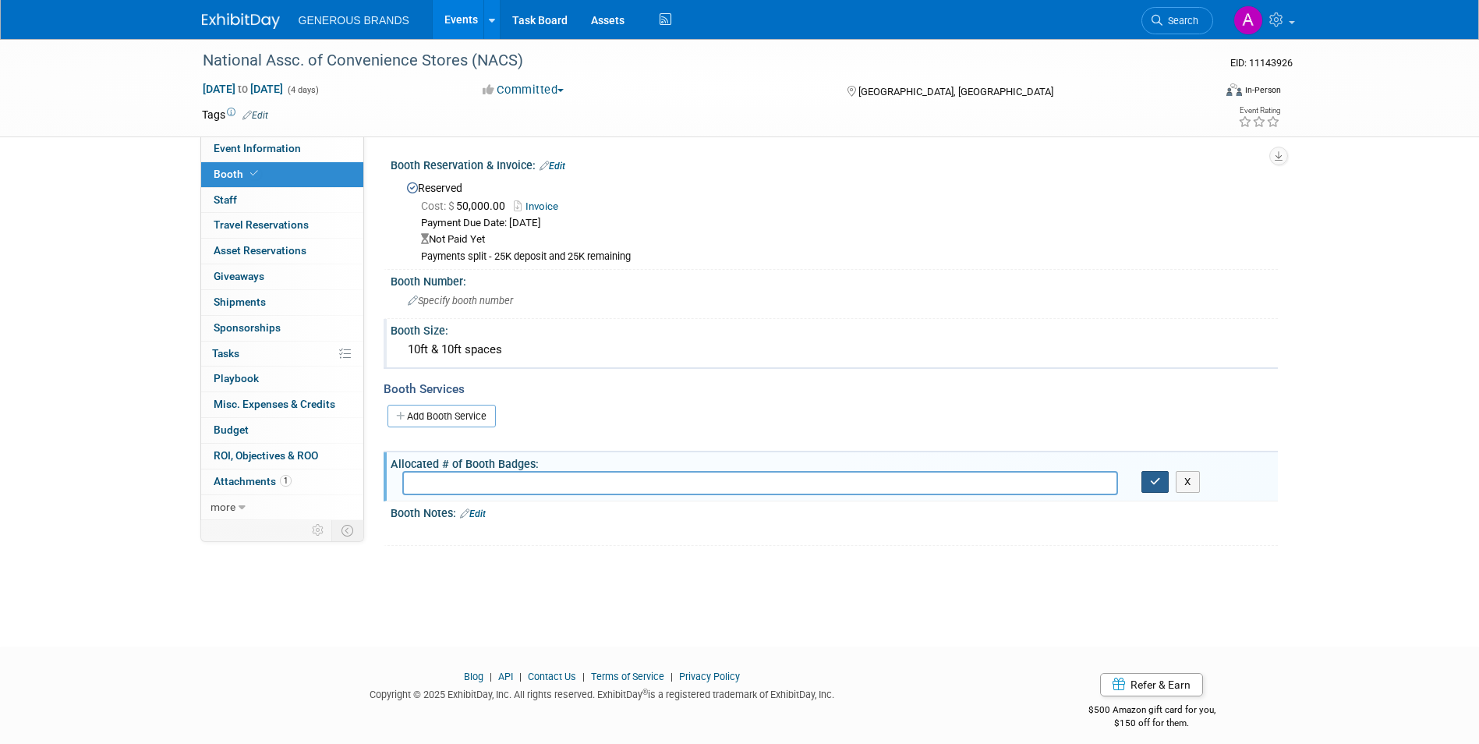
click at [1150, 478] on icon "button" at bounding box center [1155, 481] width 11 height 10
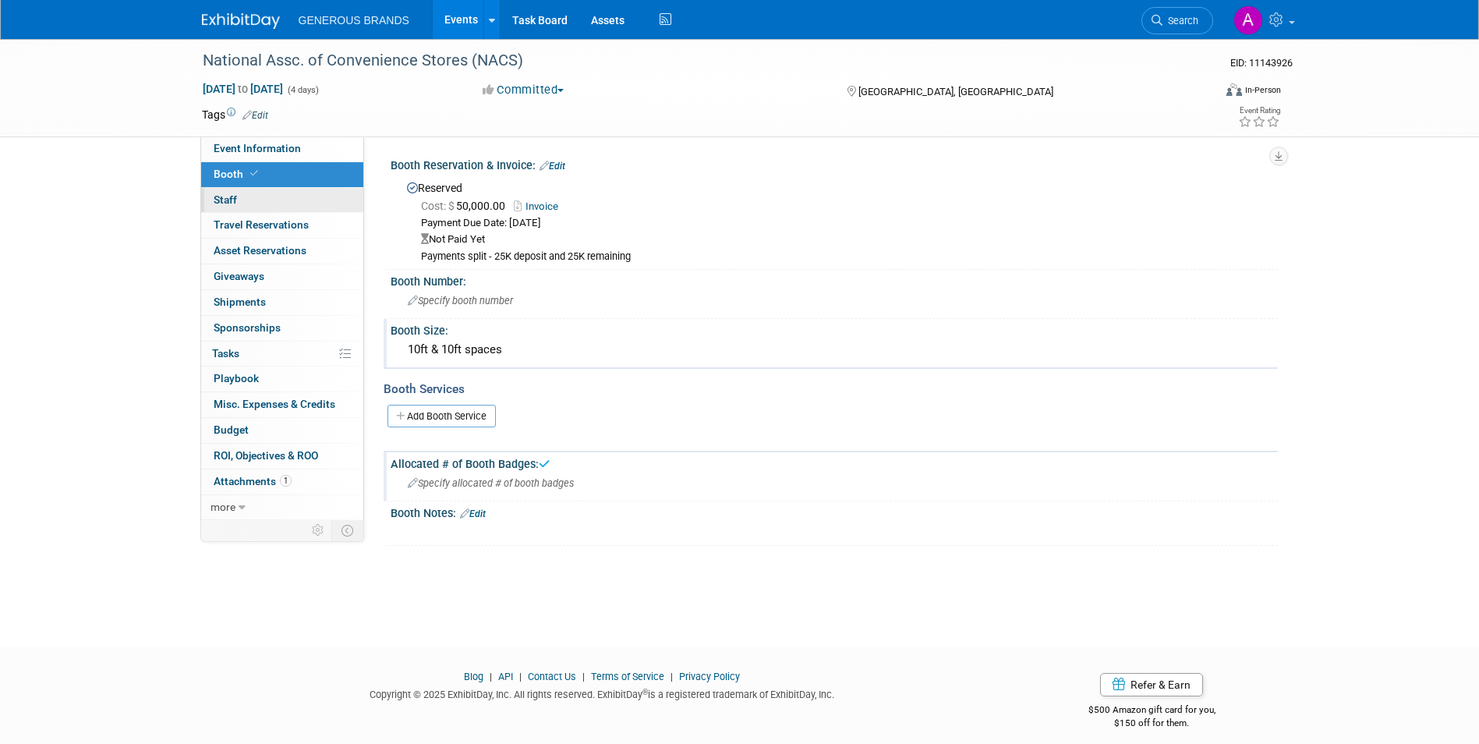
click at [260, 197] on link "0 Staff 0" at bounding box center [282, 200] width 162 height 25
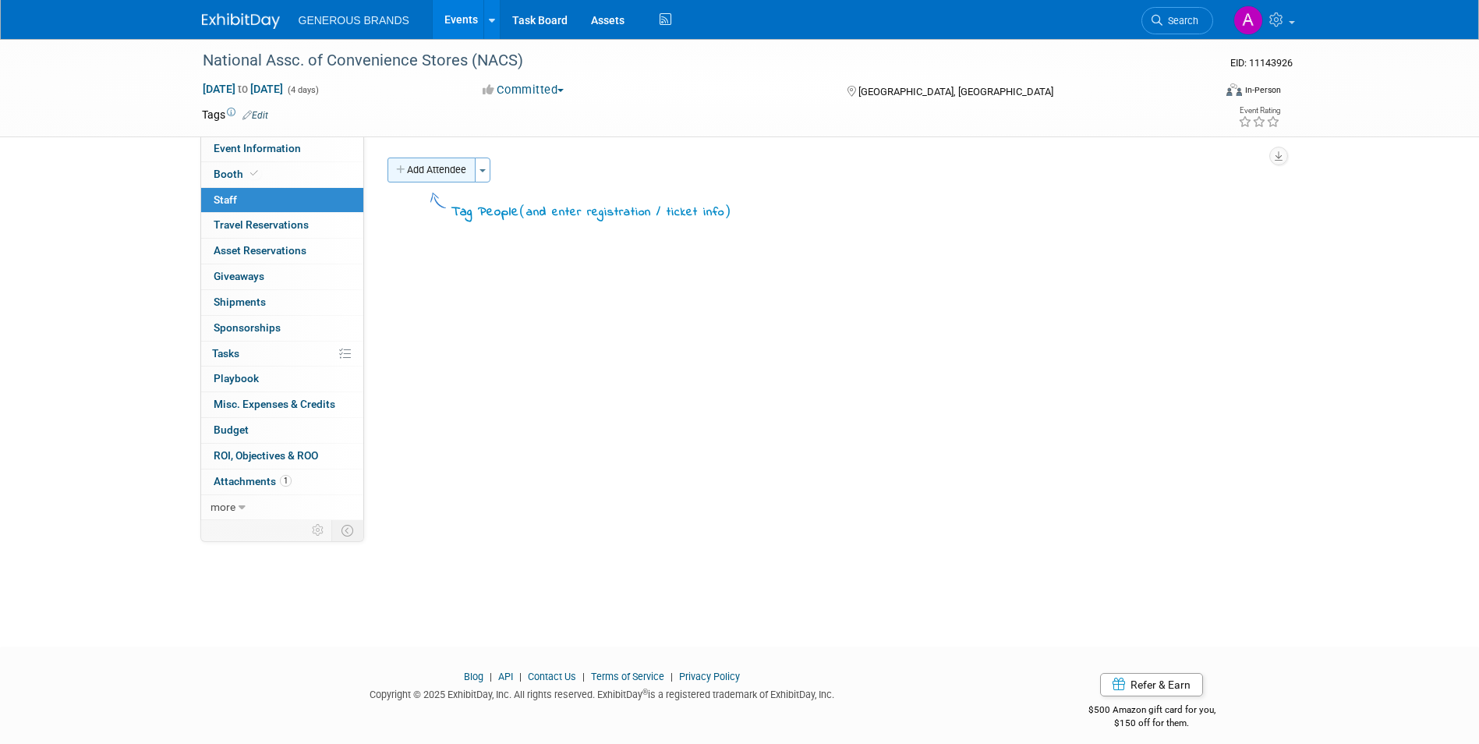
click at [388, 165] on button "Add Attendee" at bounding box center [431, 169] width 88 height 25
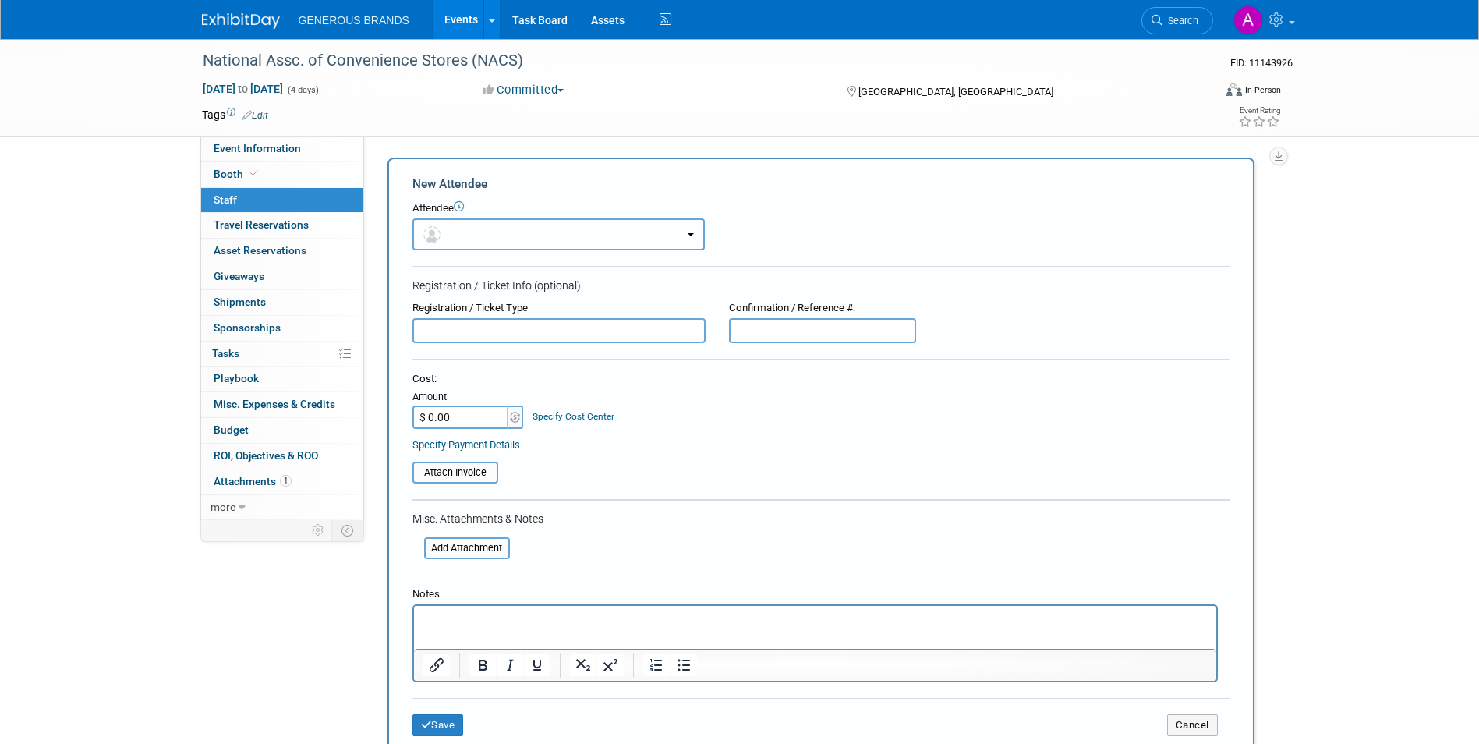
click at [474, 236] on button "button" at bounding box center [558, 234] width 292 height 32
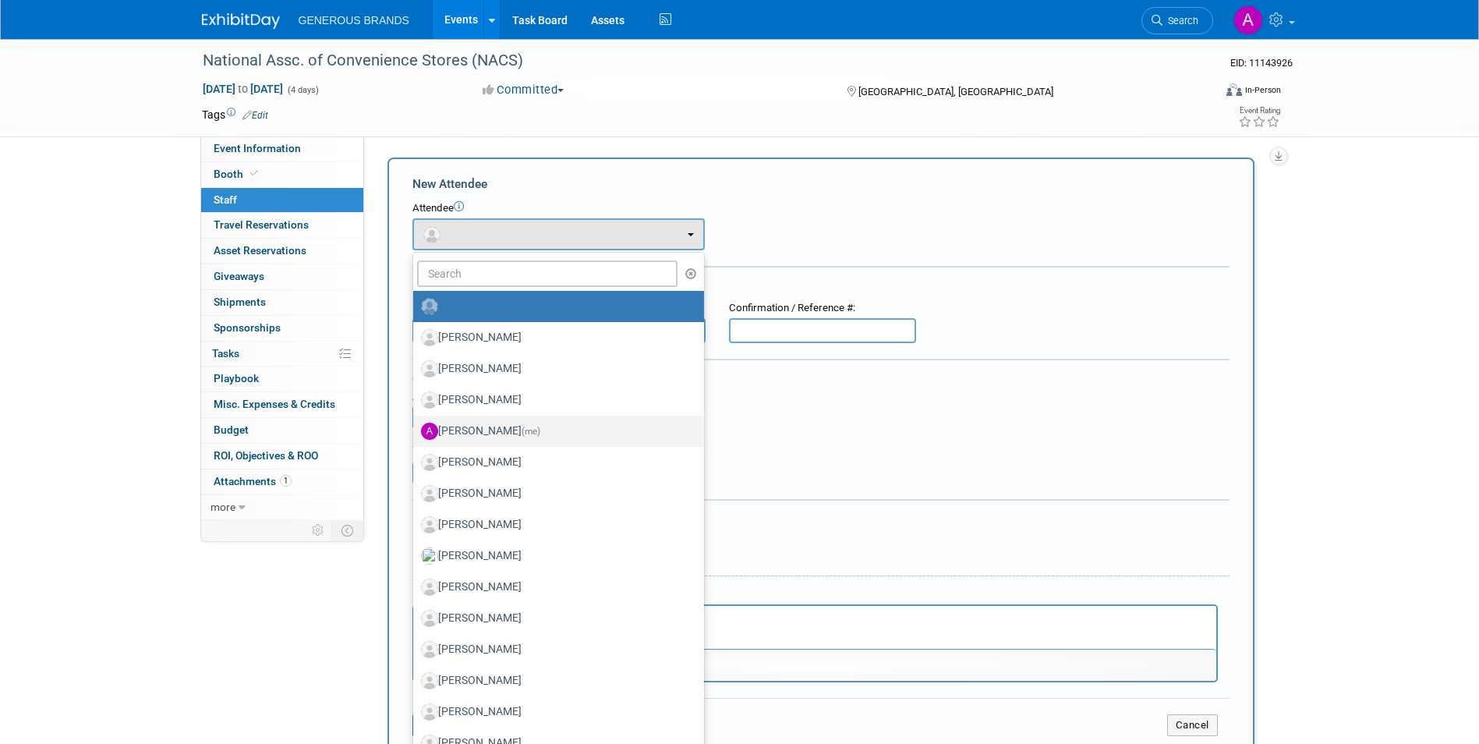
click at [514, 423] on label "[PERSON_NAME] (me)" at bounding box center [554, 431] width 267 height 25
click at [415, 424] on input "[PERSON_NAME] (me)" at bounding box center [410, 429] width 10 height 10
select select "955d0b64-004d-4288-966e-60313dffc406"
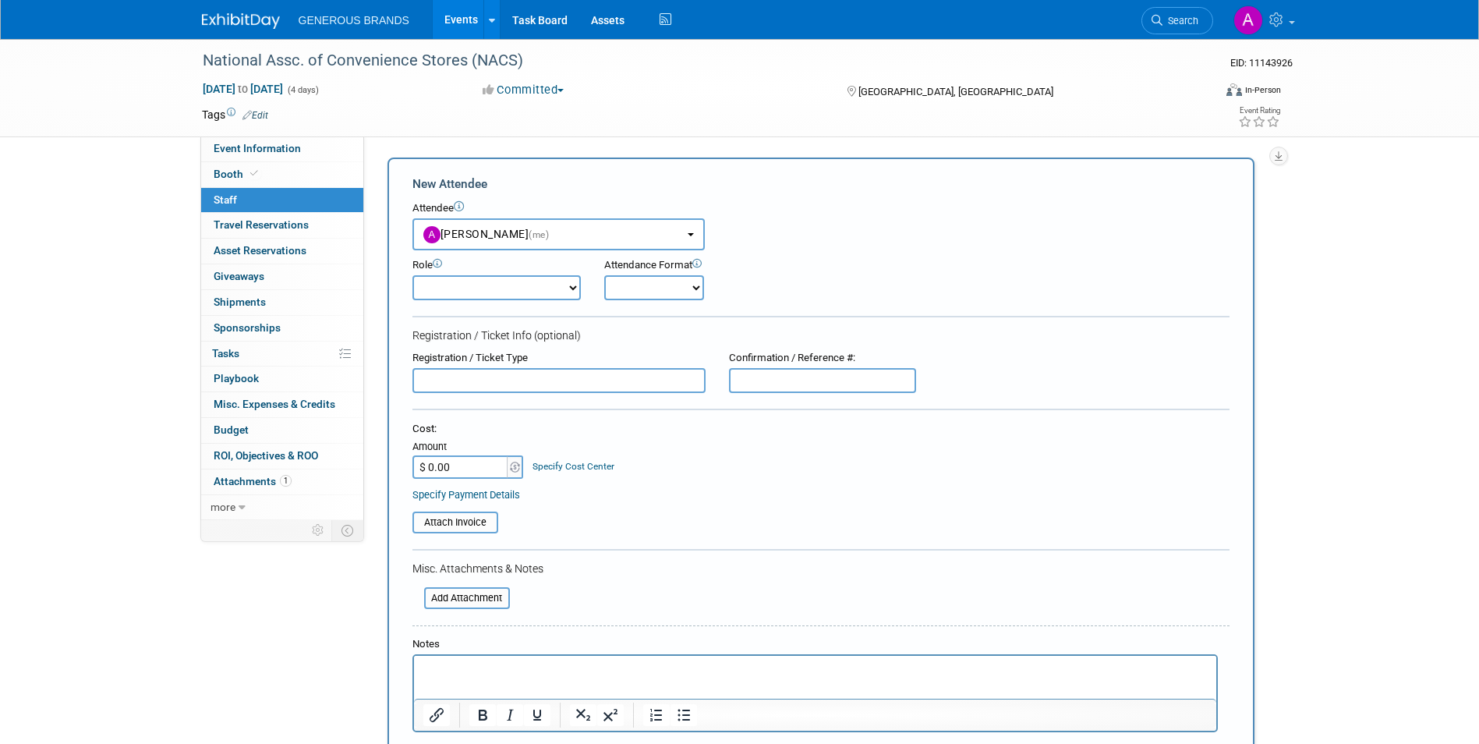
click at [577, 293] on select "Demonstrator Event Support Executive Leadership Host Marketing Planner Presenter" at bounding box center [496, 287] width 168 height 25
select select "100"
click at [412, 275] on select "Demonstrator Event Support Executive Leadership Host Marketing Planner Presenter" at bounding box center [496, 287] width 168 height 25
click at [631, 290] on select "Onsite Remote" at bounding box center [654, 287] width 100 height 25
select select "1"
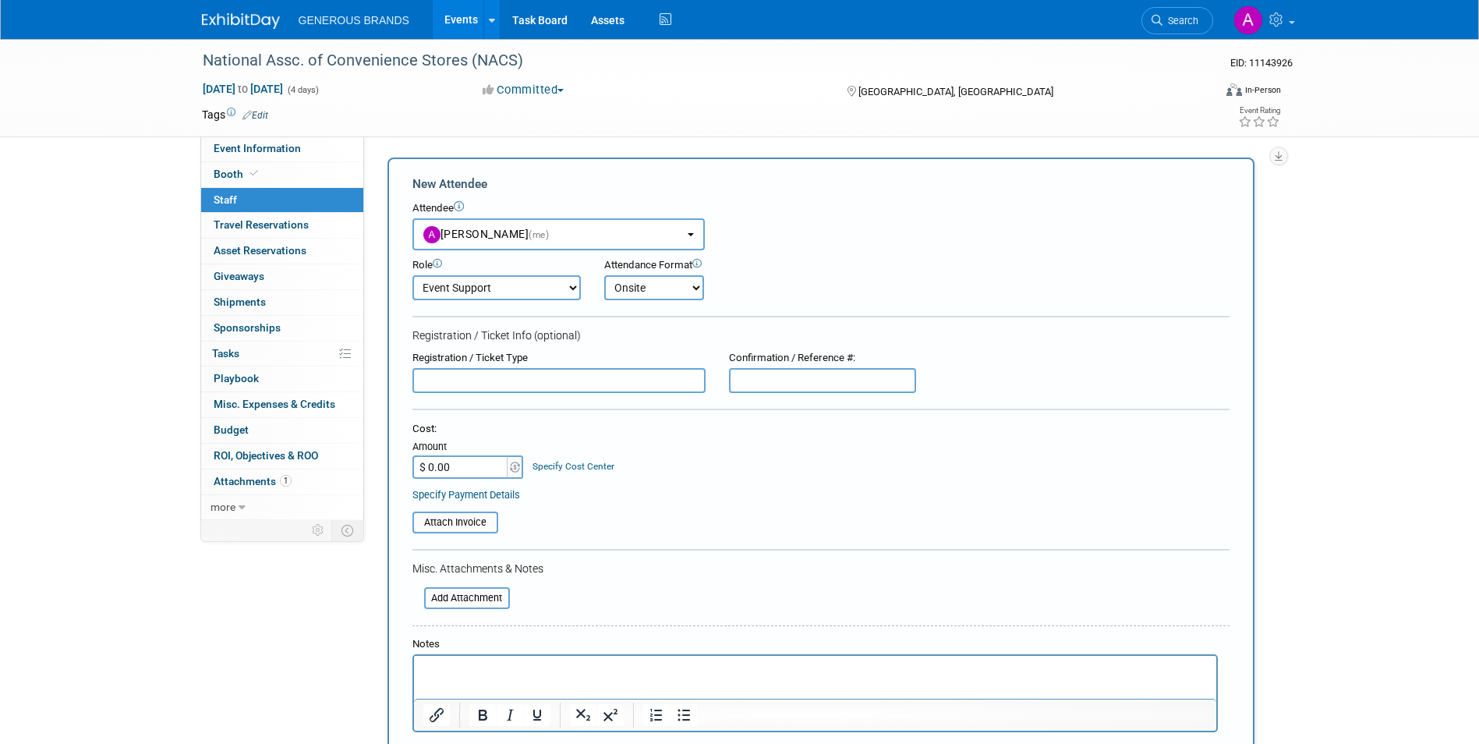
click at [604, 275] on select "Onsite Remote" at bounding box center [654, 287] width 100 height 25
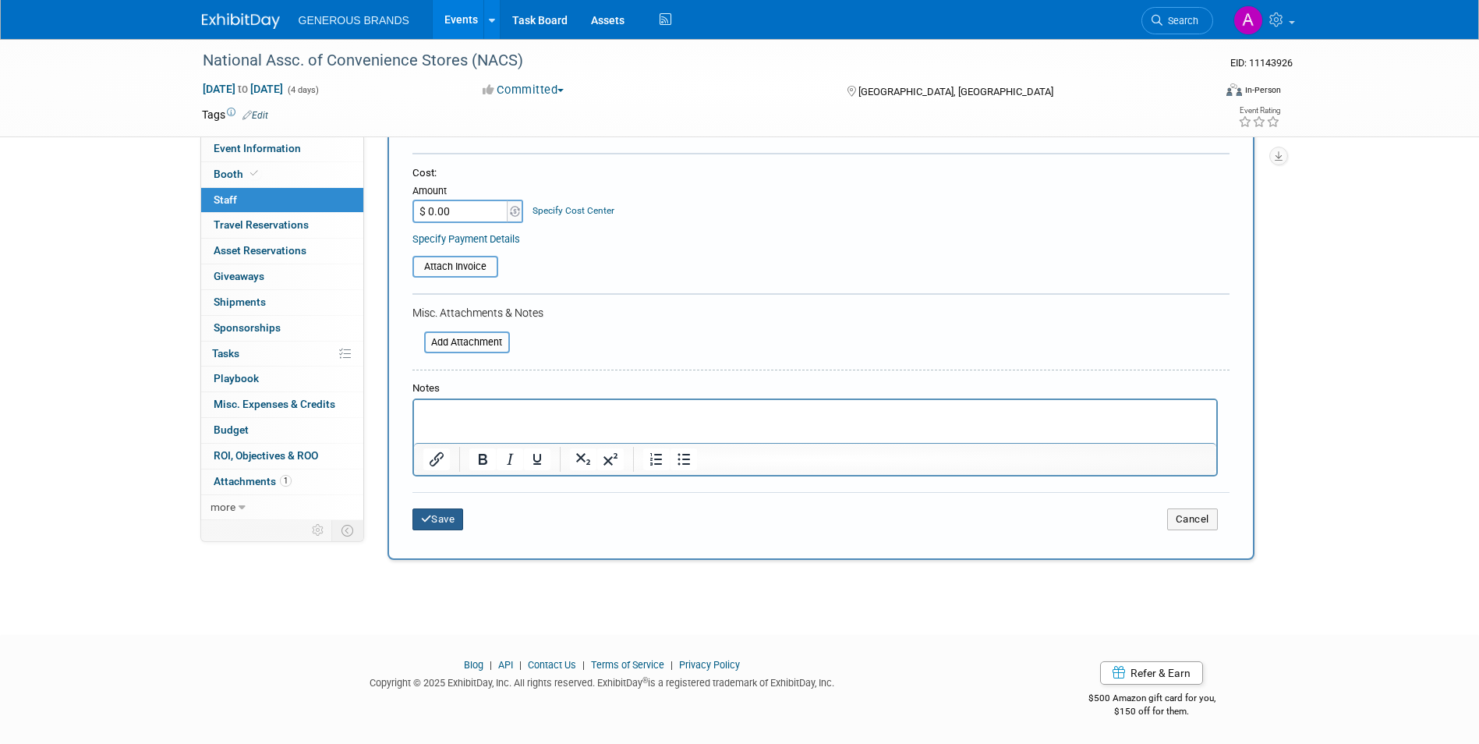
click at [458, 514] on button "Save" at bounding box center [437, 519] width 51 height 22
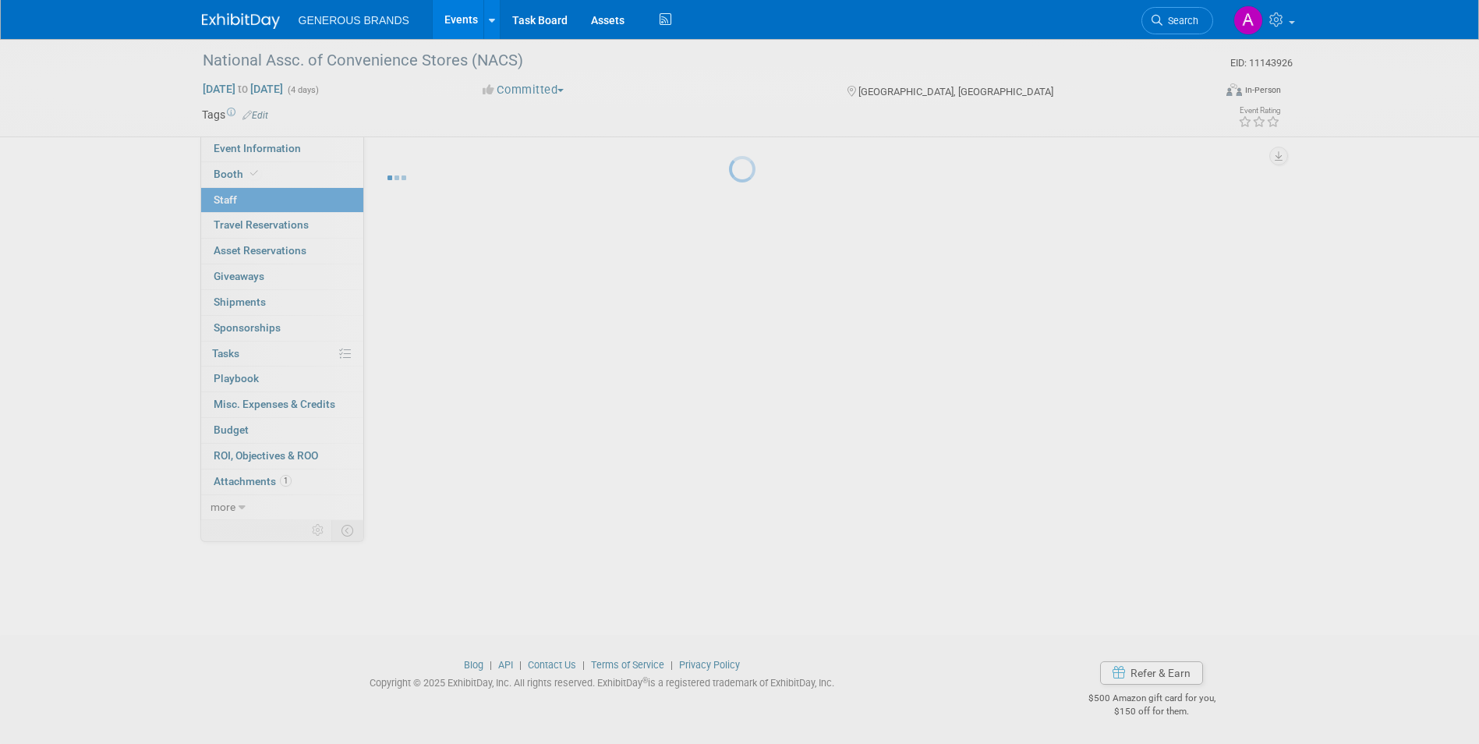
scroll to position [12, 0]
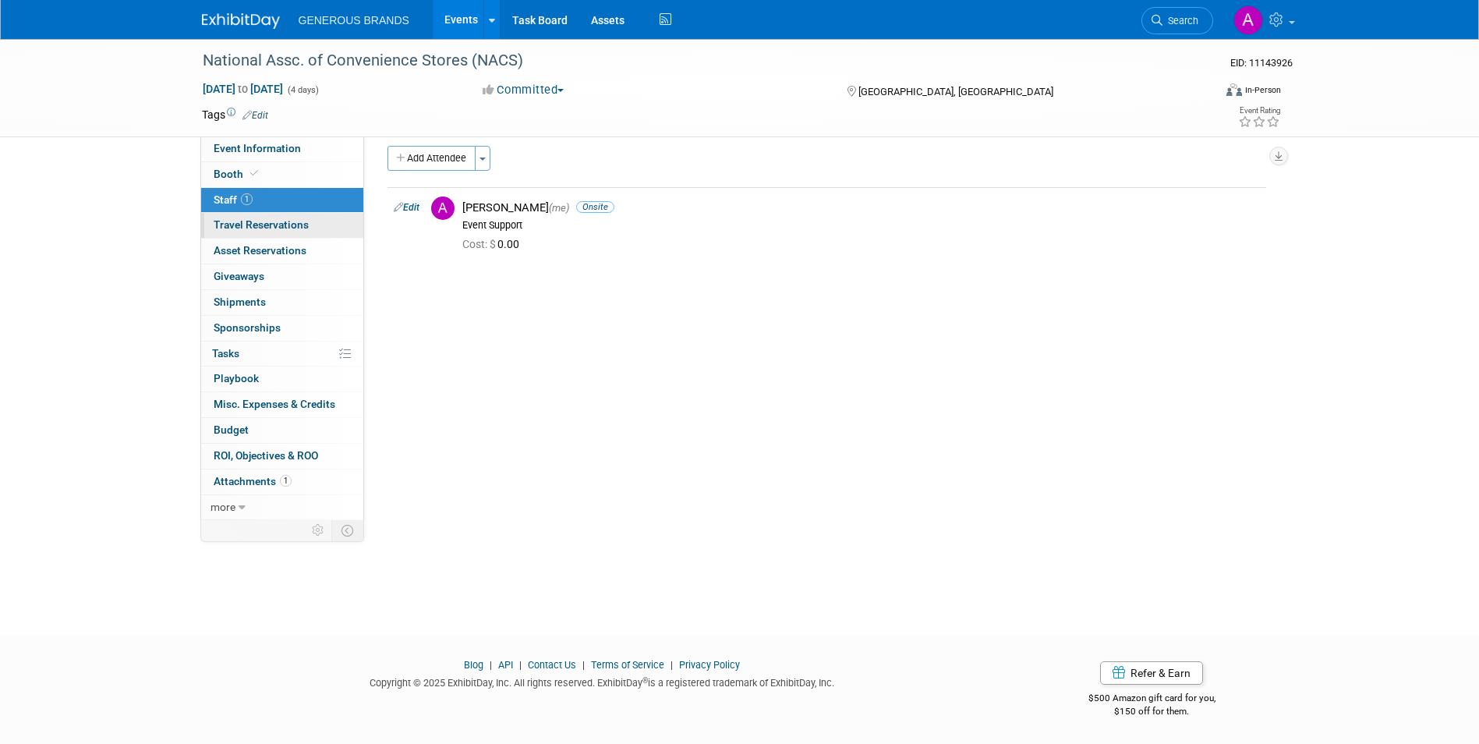
click at [298, 238] on link "0 Travel Reservations 0" at bounding box center [282, 225] width 162 height 25
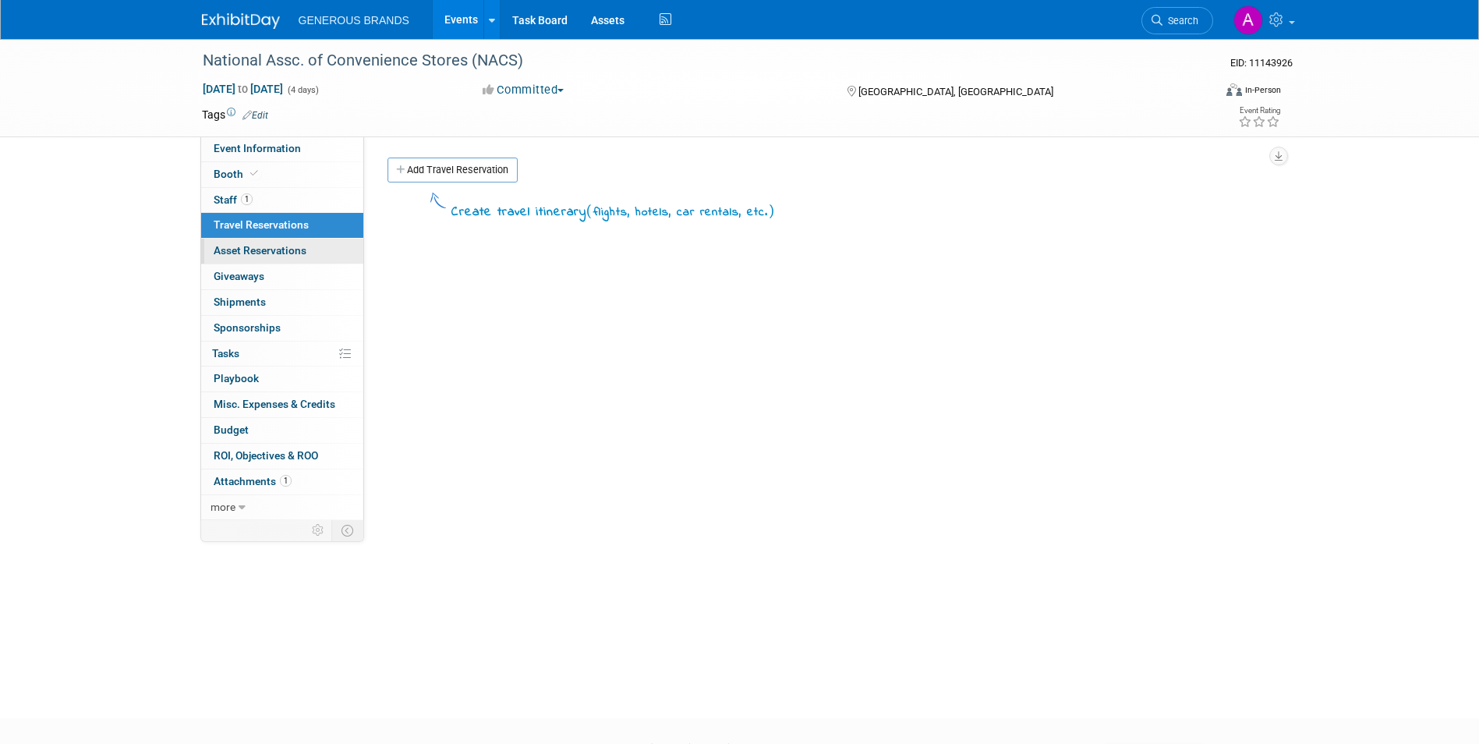
click at [292, 249] on span "Asset Reservations 0" at bounding box center [260, 250] width 93 height 12
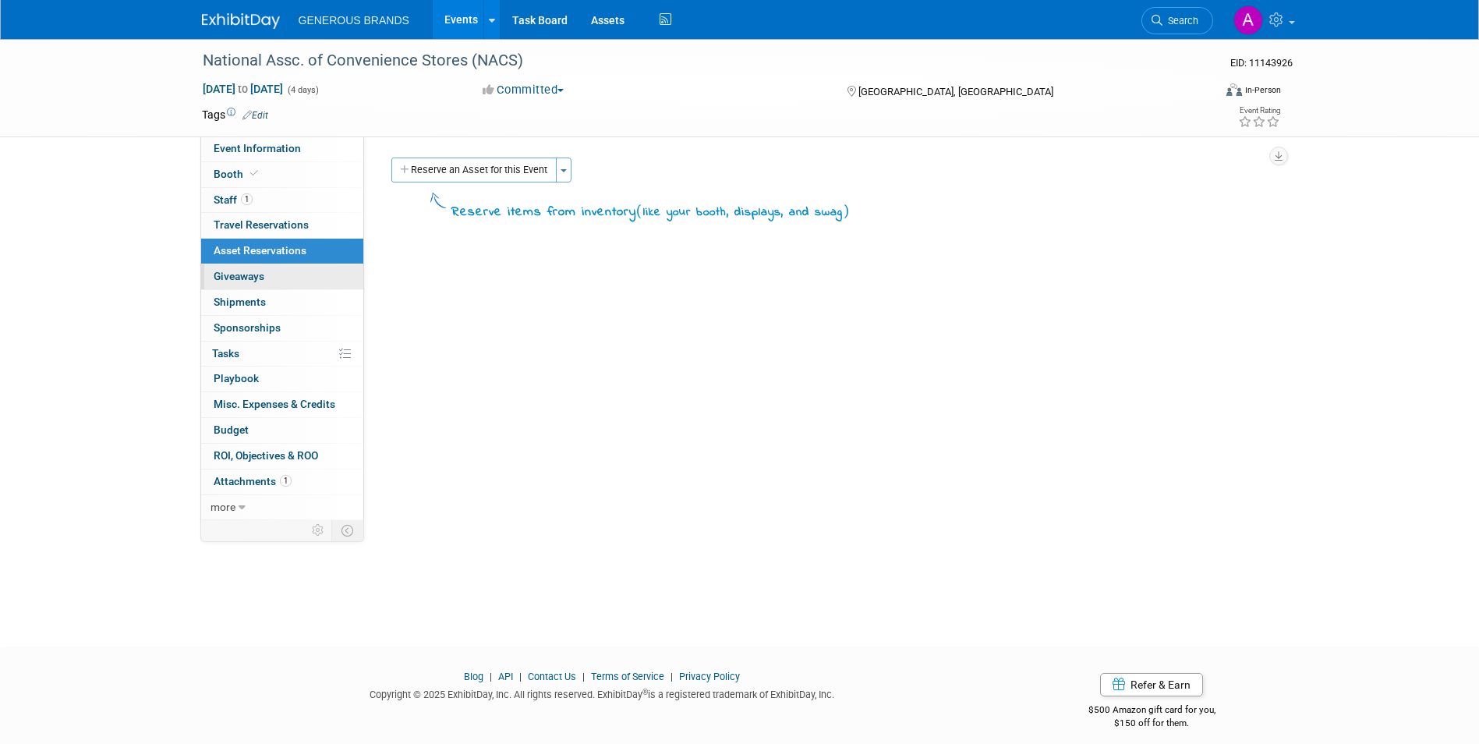
click at [289, 271] on link "0 Giveaways 0" at bounding box center [282, 276] width 162 height 25
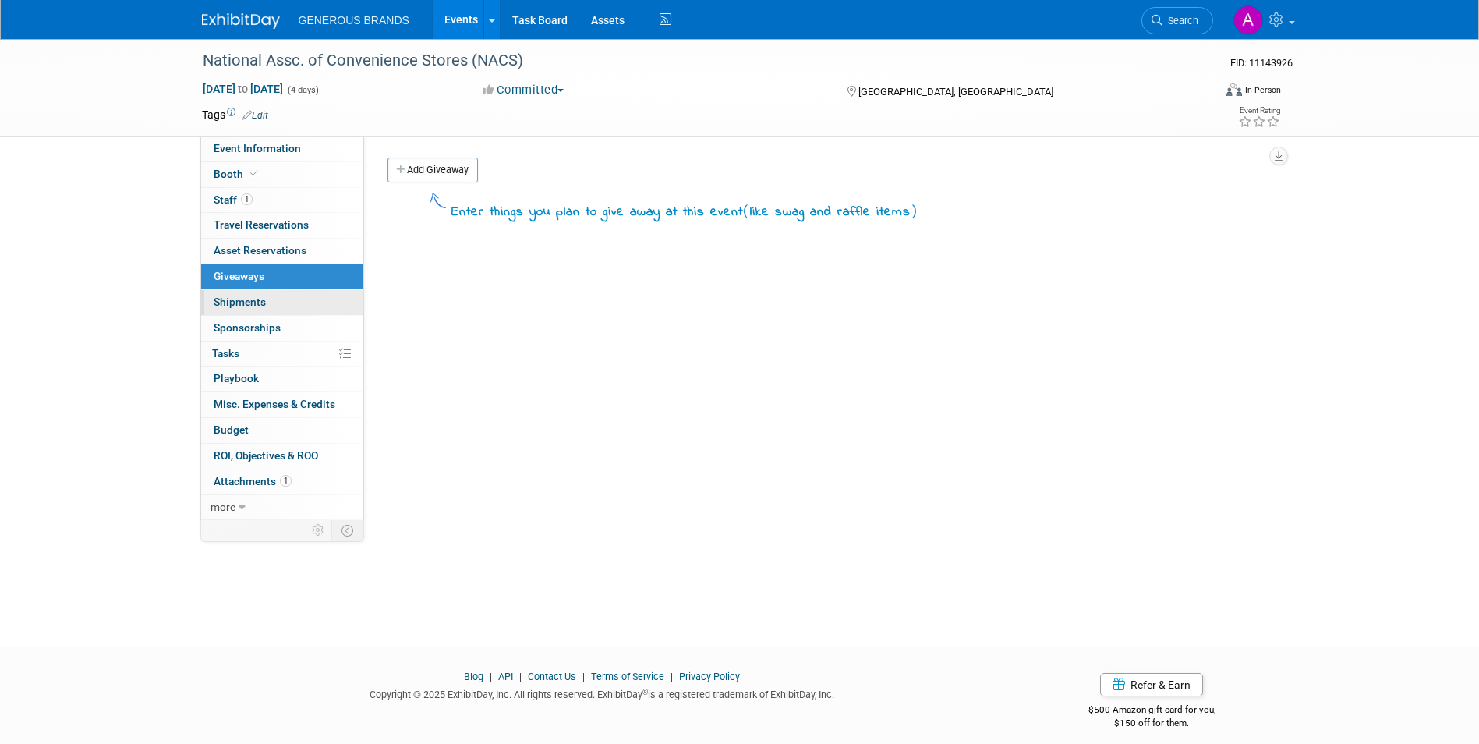
click at [284, 304] on link "0 Shipments 0" at bounding box center [282, 302] width 162 height 25
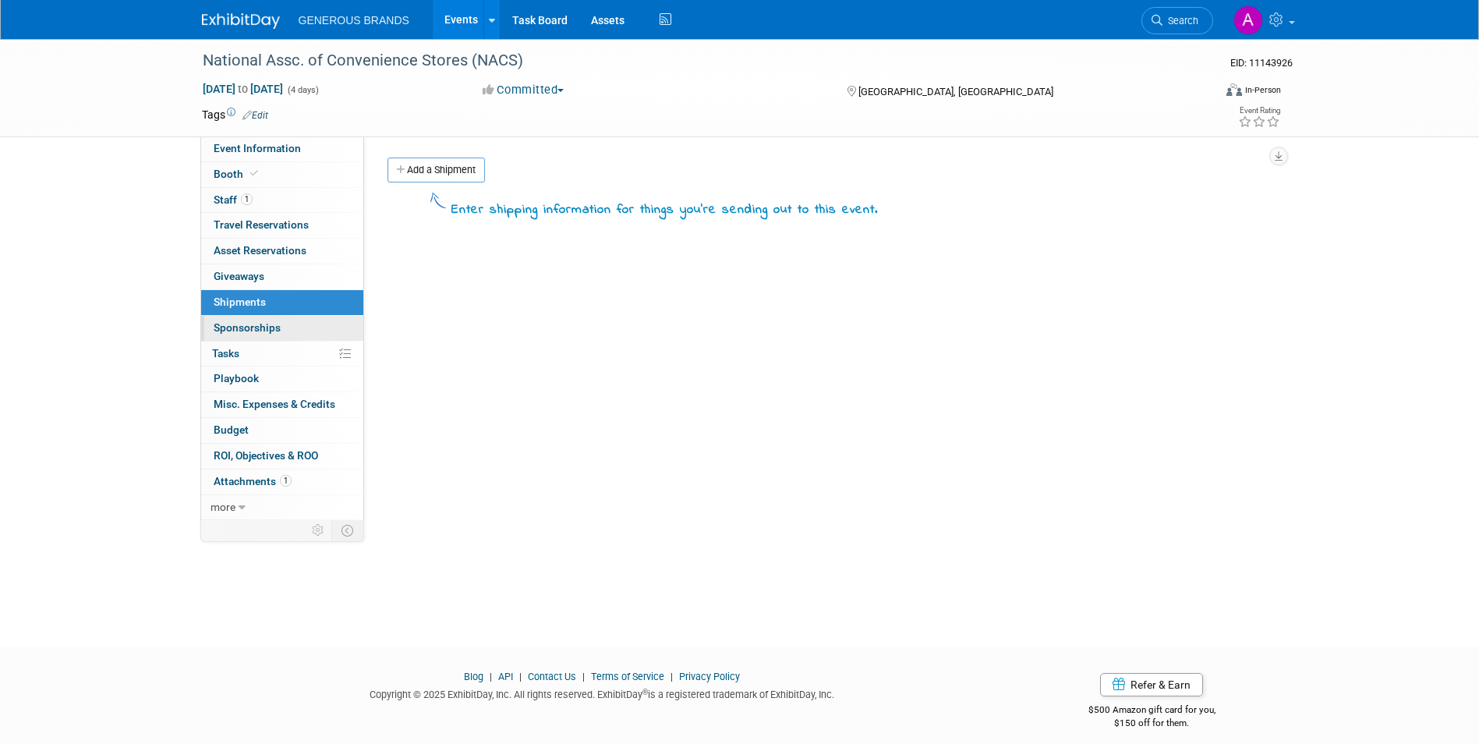
click at [289, 337] on link "0 Sponsorships 0" at bounding box center [282, 328] width 162 height 25
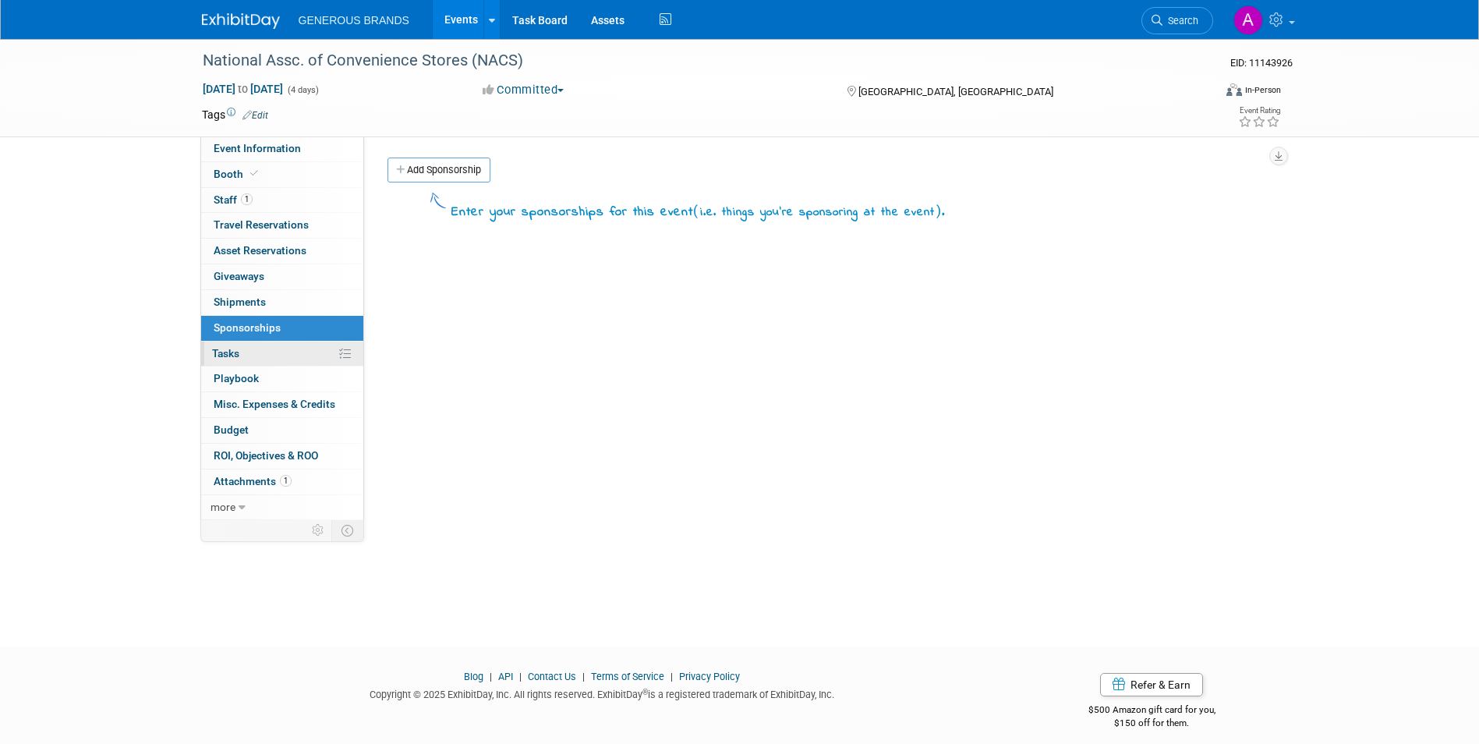
click at [295, 348] on link "0% Tasks 0%" at bounding box center [282, 353] width 162 height 25
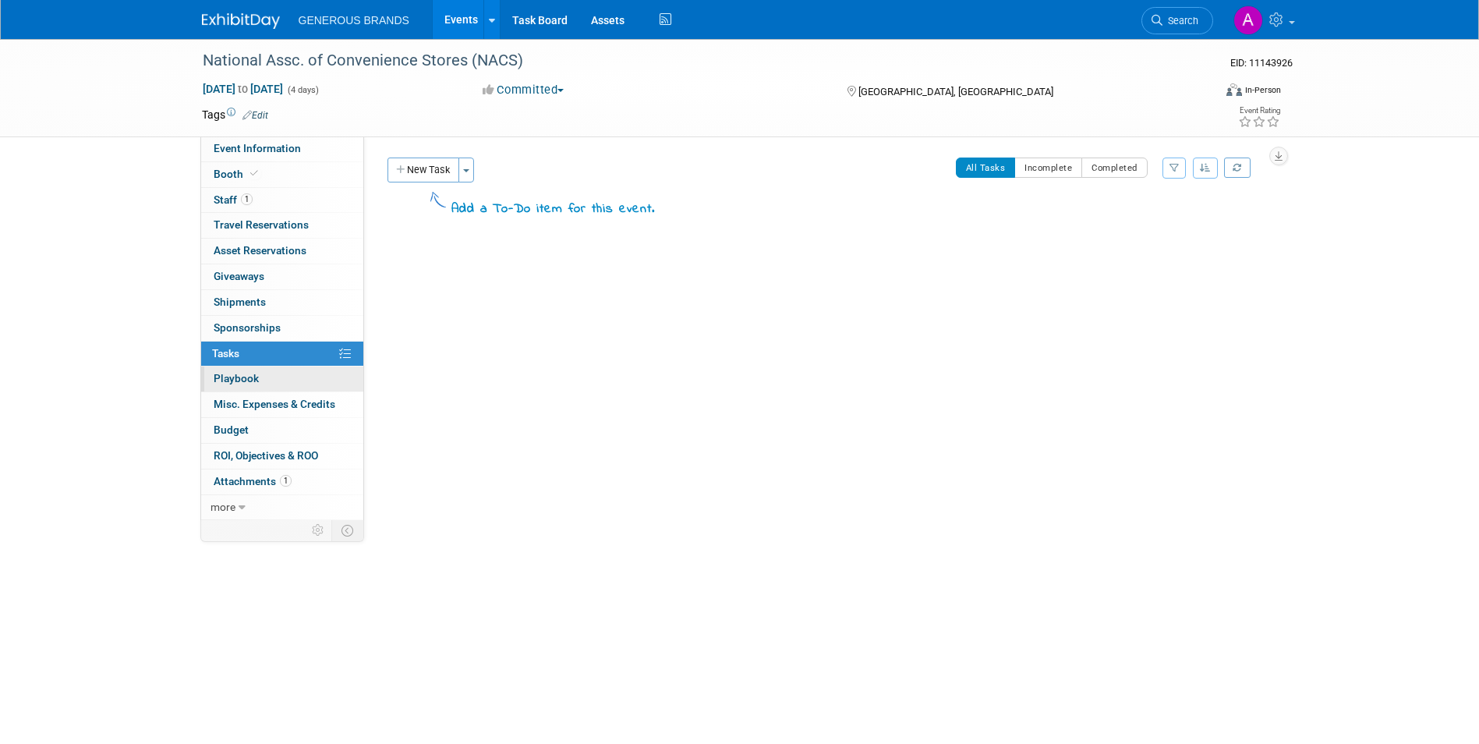
click at [286, 380] on link "0 Playbook 0" at bounding box center [282, 378] width 162 height 25
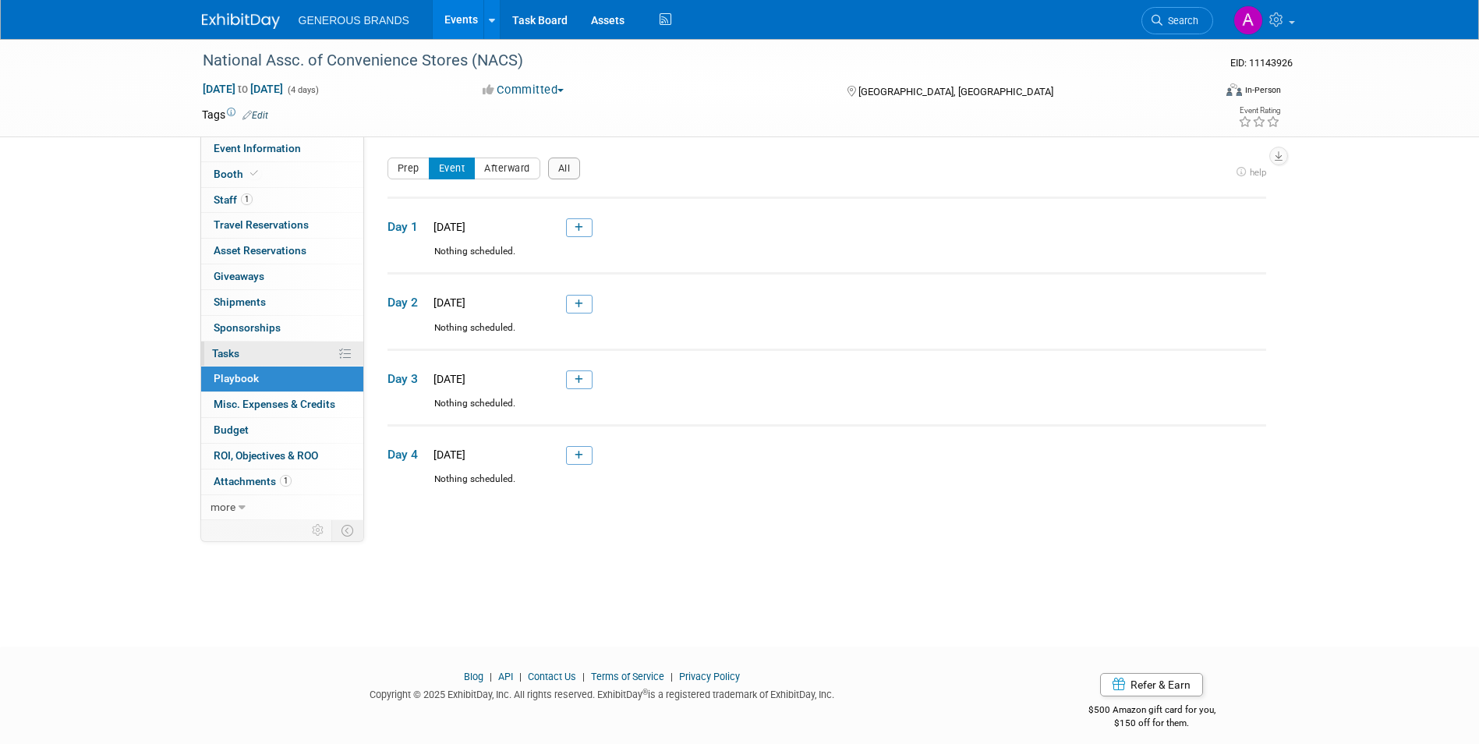
click at [305, 352] on link "0% Tasks 0%" at bounding box center [282, 353] width 162 height 25
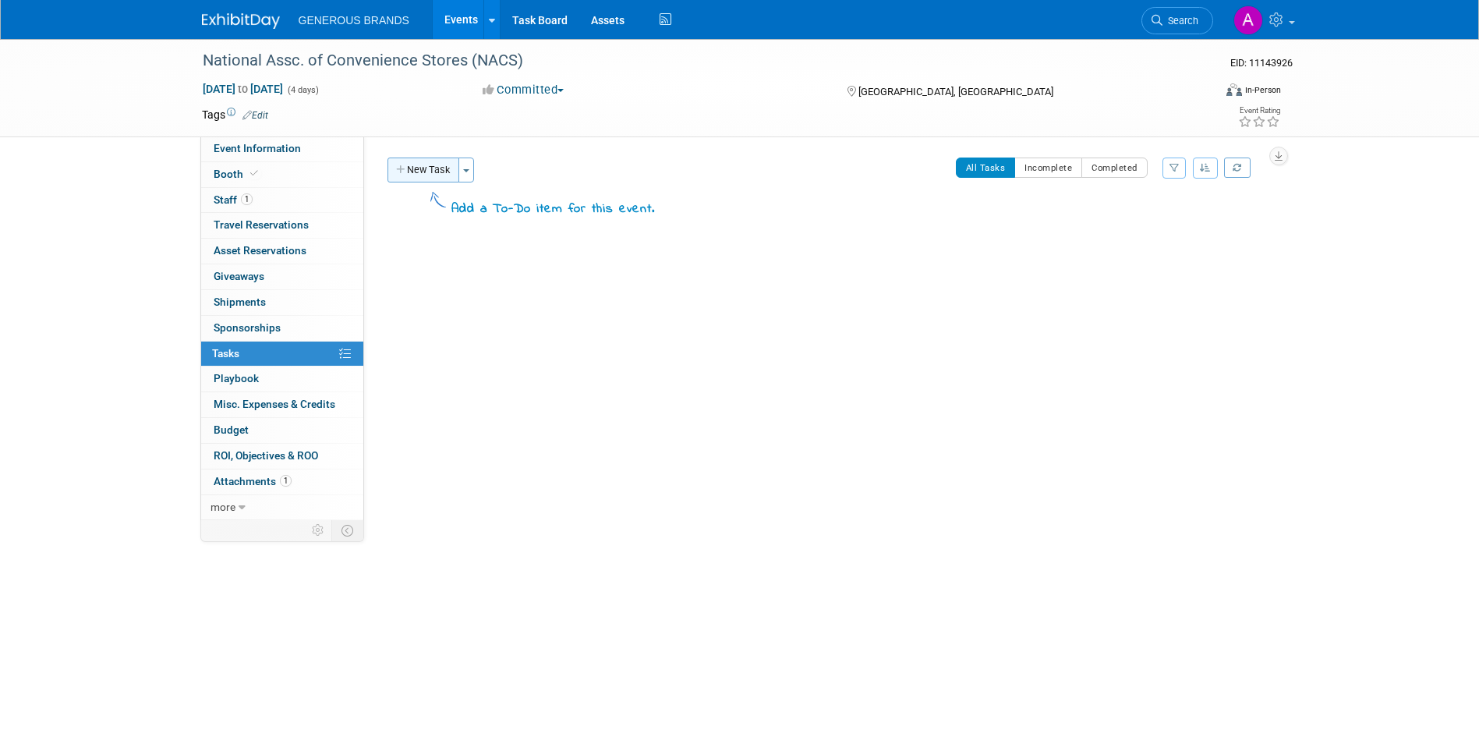
click at [429, 176] on button "New Task" at bounding box center [423, 169] width 72 height 25
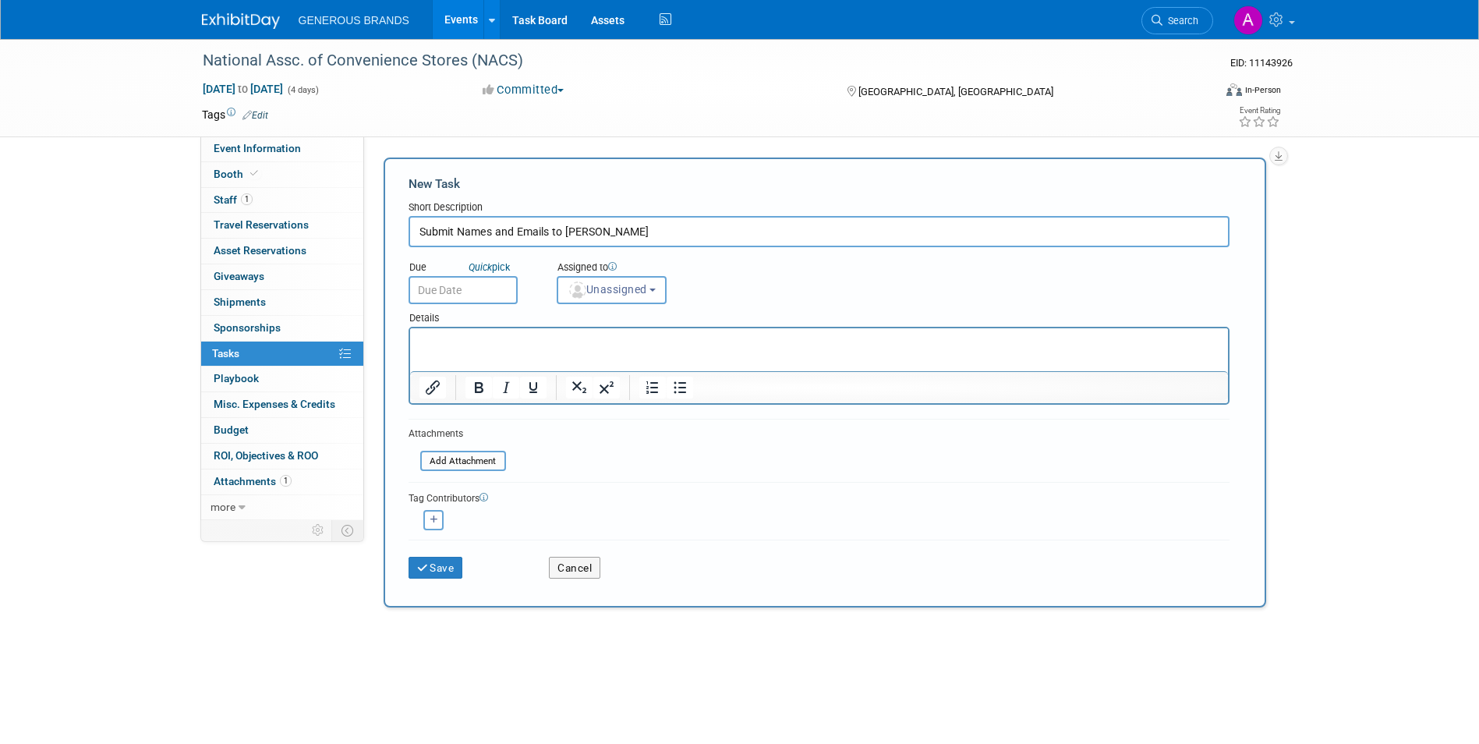
type input "Submit Names and Emails to [PERSON_NAME]"
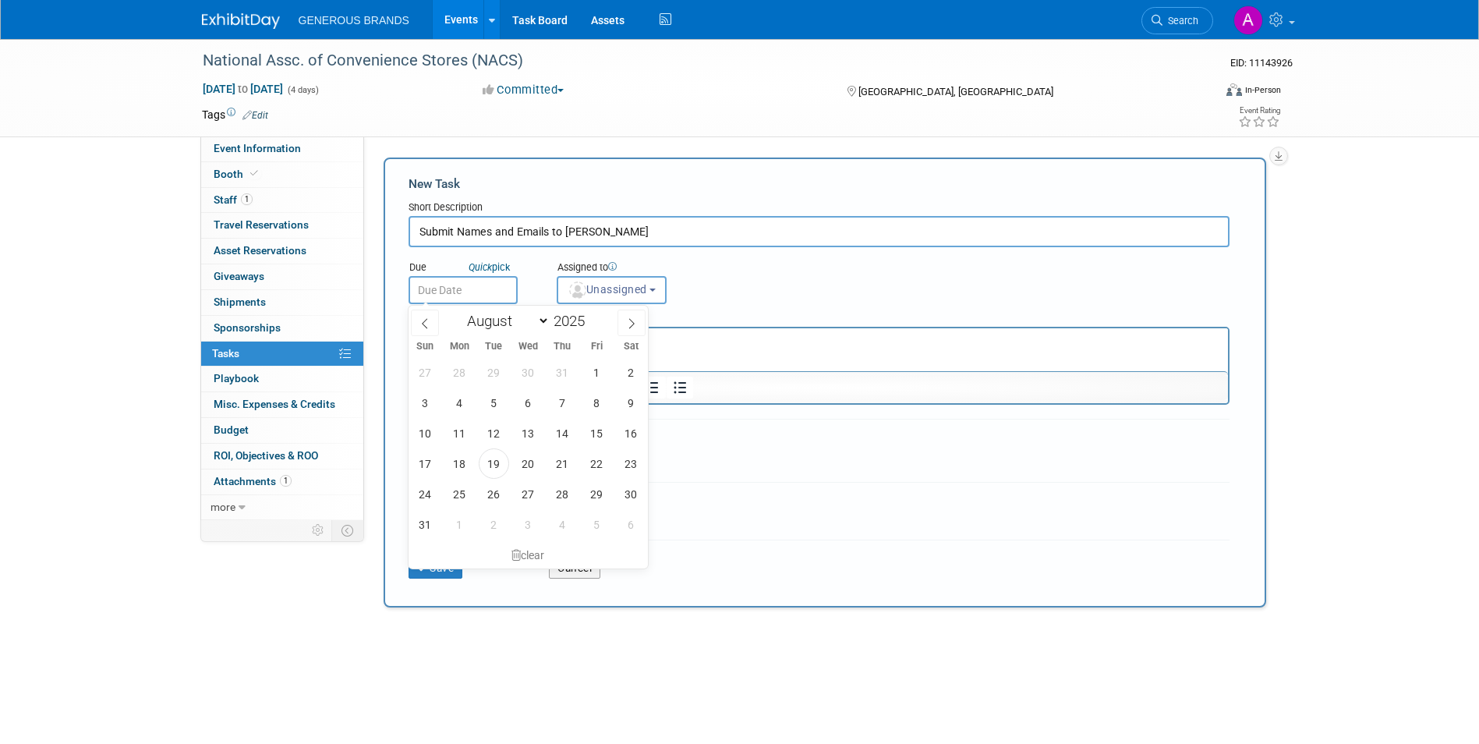
click at [496, 293] on input "text" at bounding box center [462, 290] width 109 height 28
click at [627, 499] on span "30" at bounding box center [631, 494] width 30 height 30
type input "[DATE]"
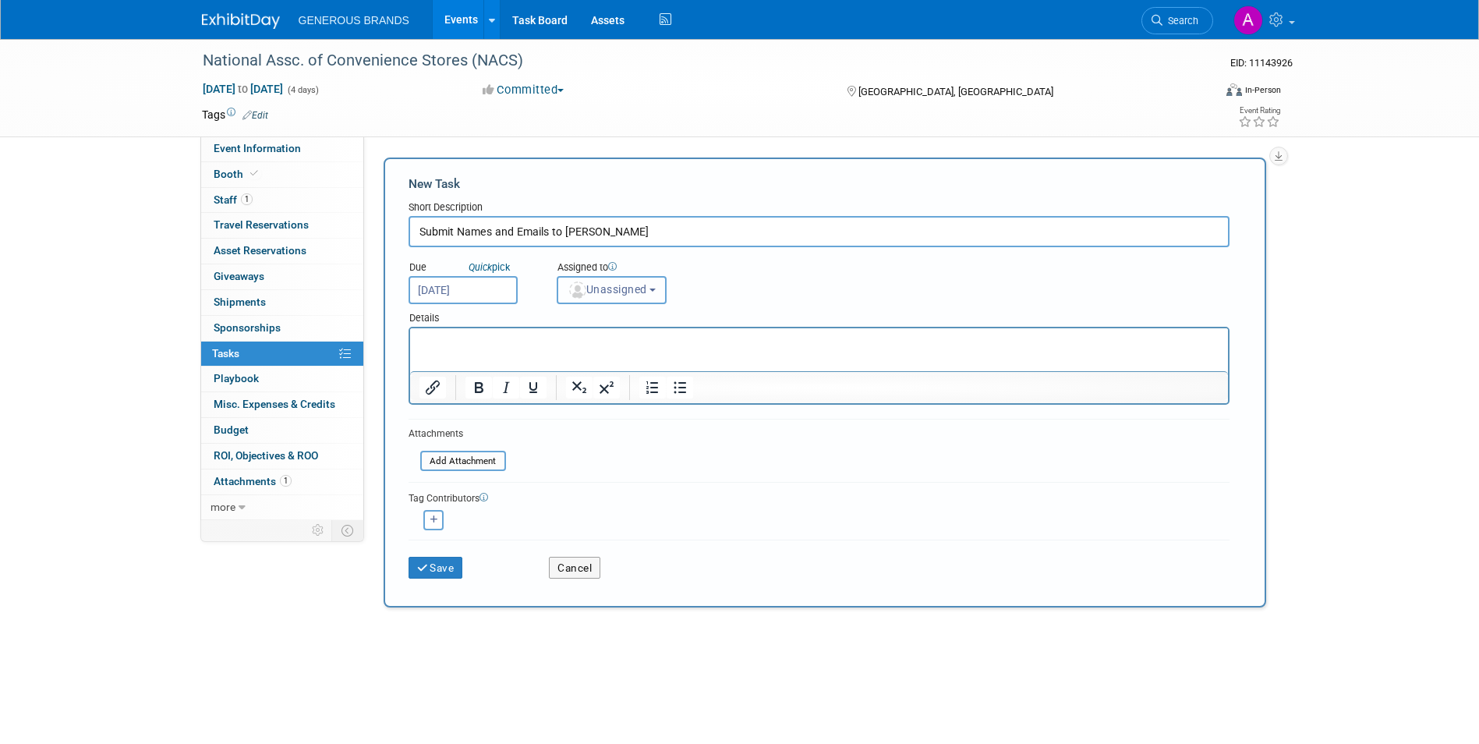
click at [657, 297] on button "Unassigned" at bounding box center [611, 290] width 111 height 28
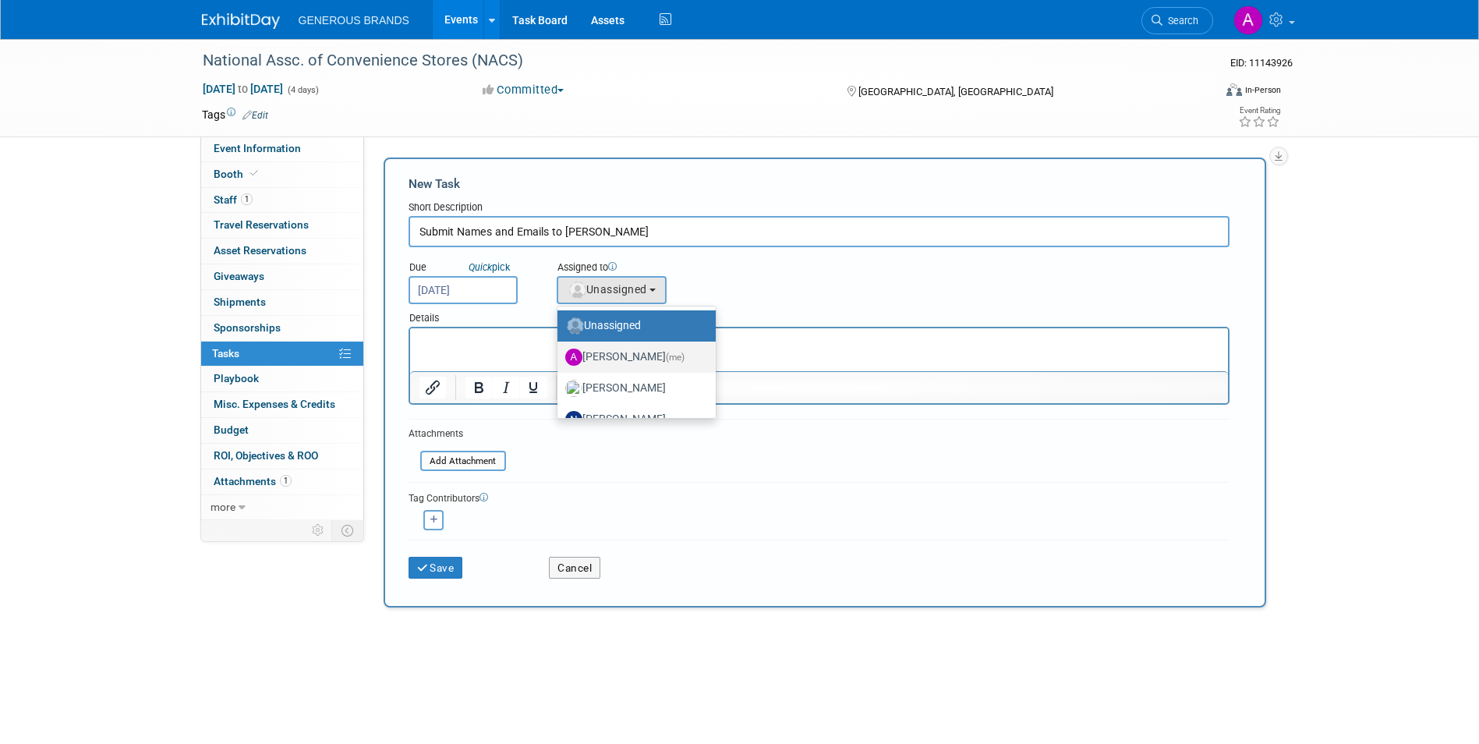
click at [667, 364] on label "[PERSON_NAME] (me)" at bounding box center [632, 356] width 135 height 25
click at [560, 360] on input "[PERSON_NAME] (me)" at bounding box center [554, 355] width 10 height 10
select select "955d0b64-004d-4288-966e-60313dffc406"
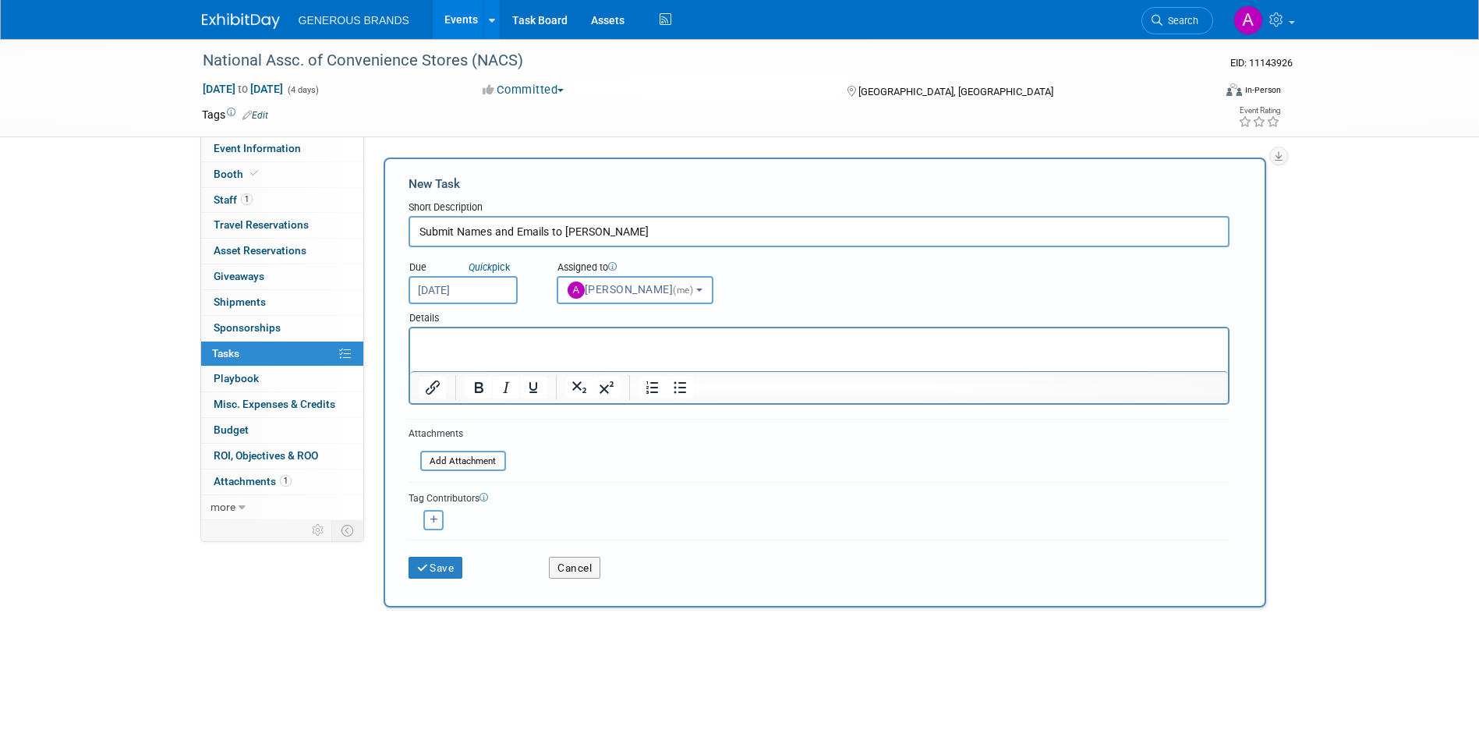
click at [472, 349] on html at bounding box center [818, 339] width 818 height 22
paste body "Rich Text Area. Press ALT-0 for help."
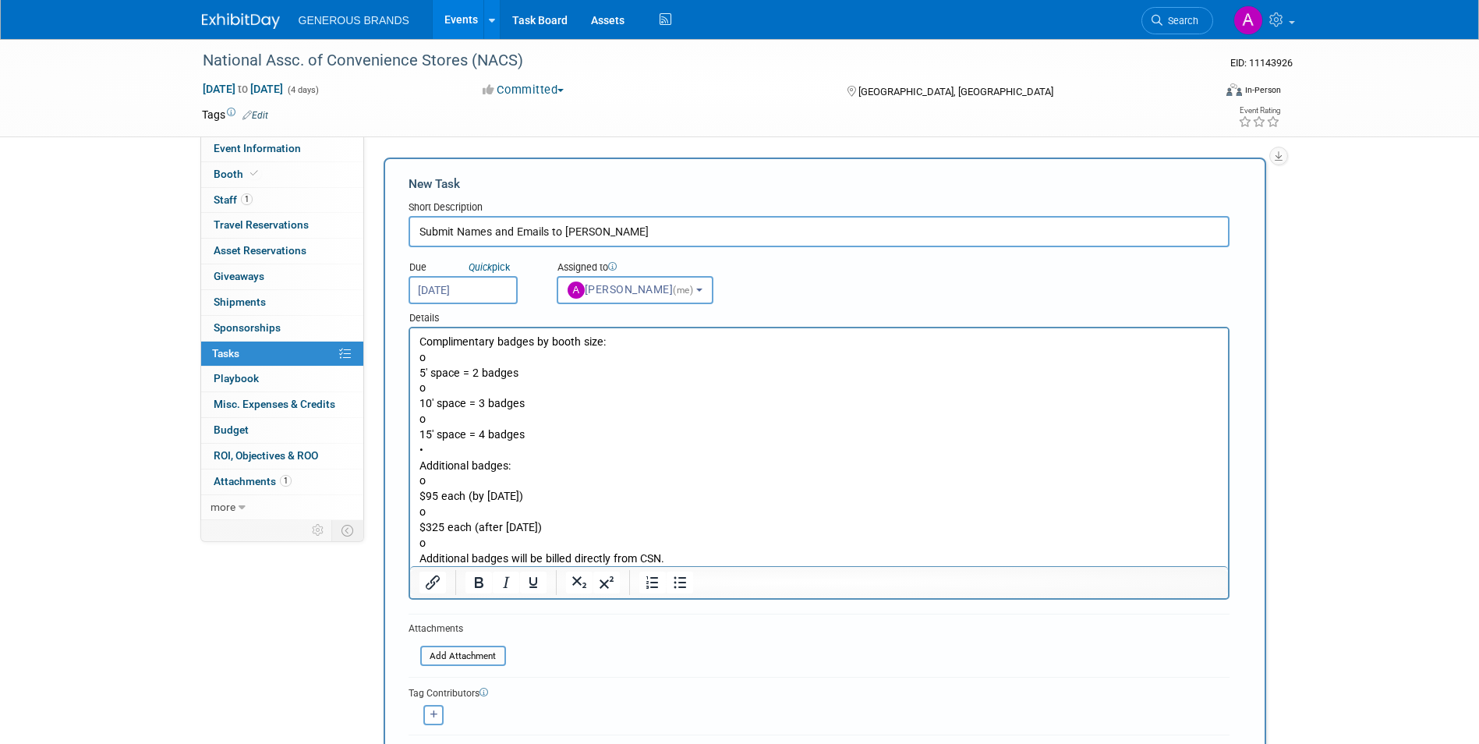
click at [454, 352] on p "Complimentary badges by booth size: o 5' space = 2 badges o 10' space = 3 badge…" at bounding box center [819, 449] width 800 height 231
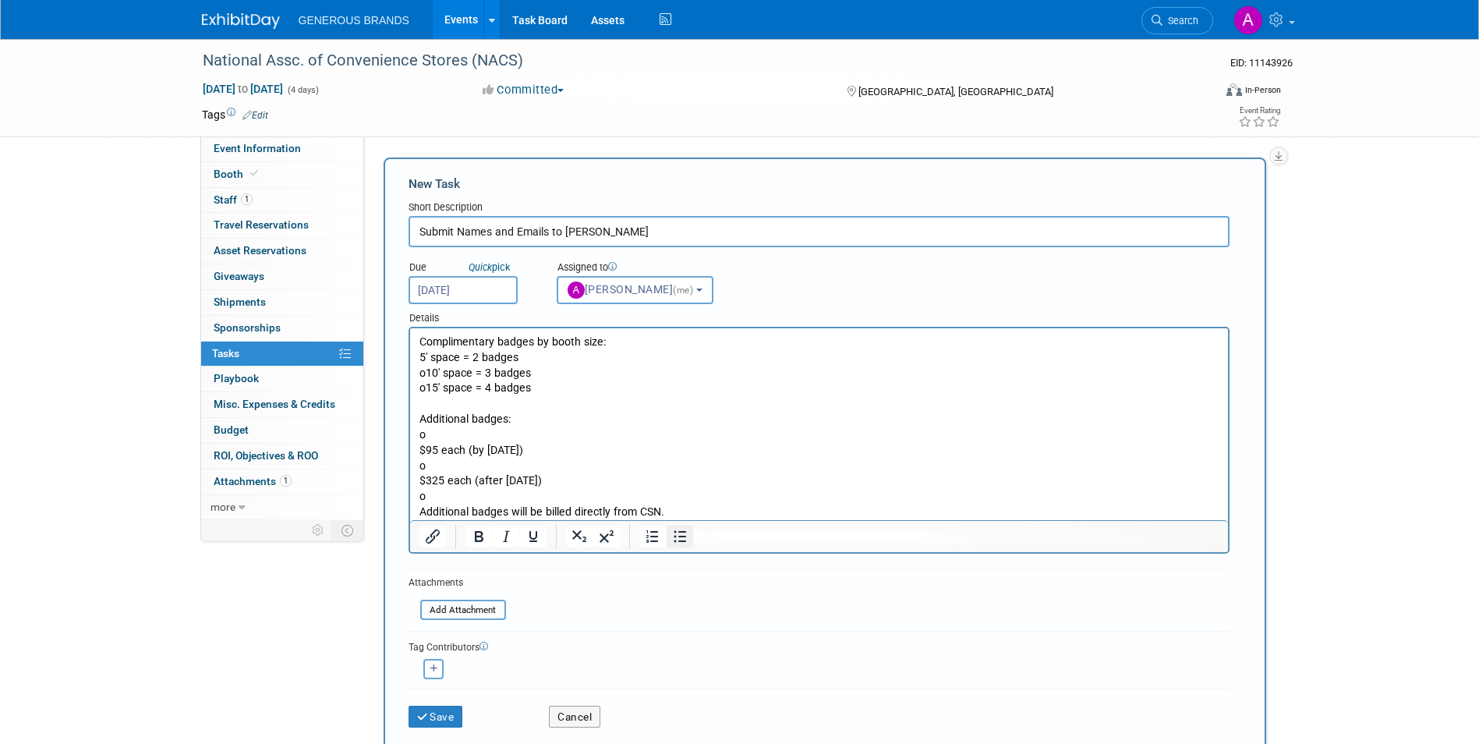
click at [677, 530] on icon "Bullet list" at bounding box center [679, 536] width 19 height 19
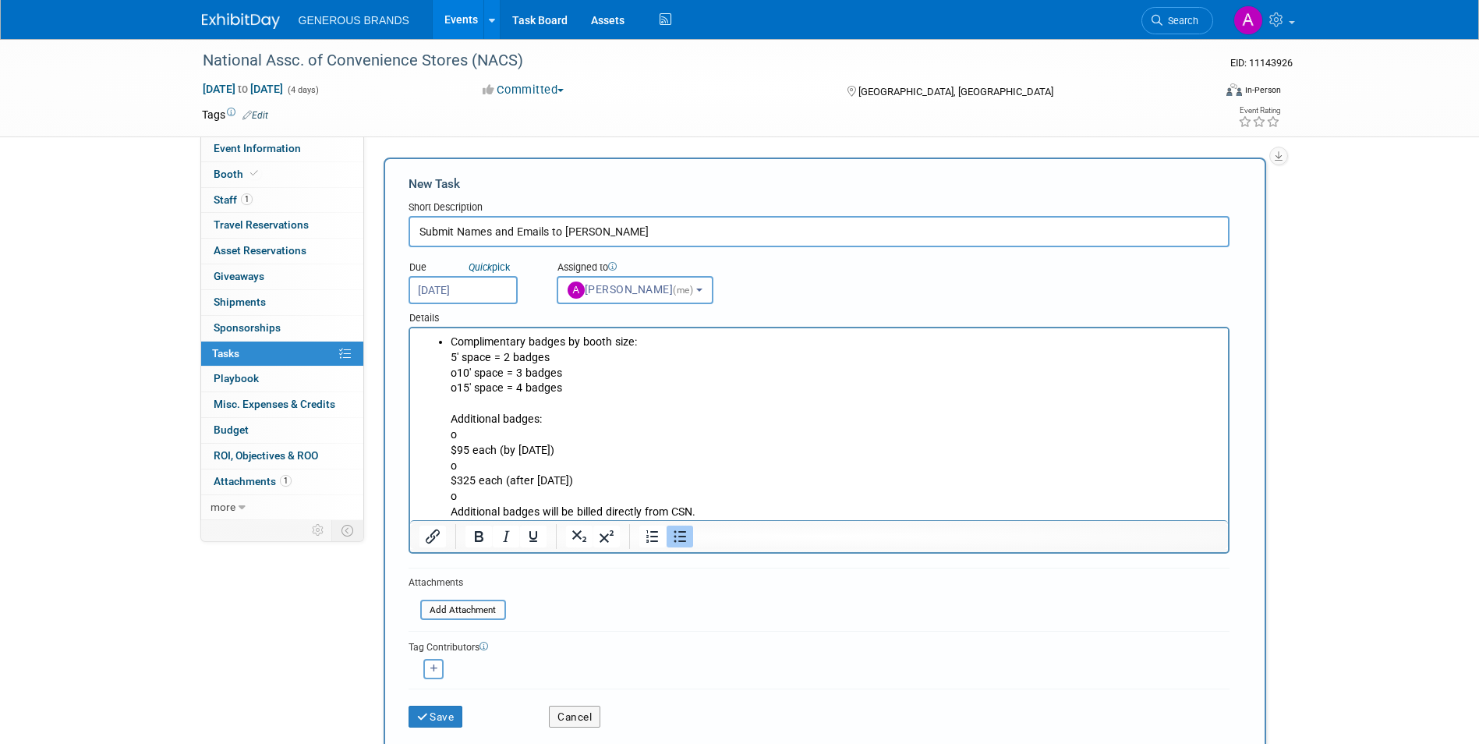
click at [447, 336] on ul "Complimentary badges by booth size: 5' space = 2 badges o 10' space = 3 badges …" at bounding box center [819, 426] width 800 height 185
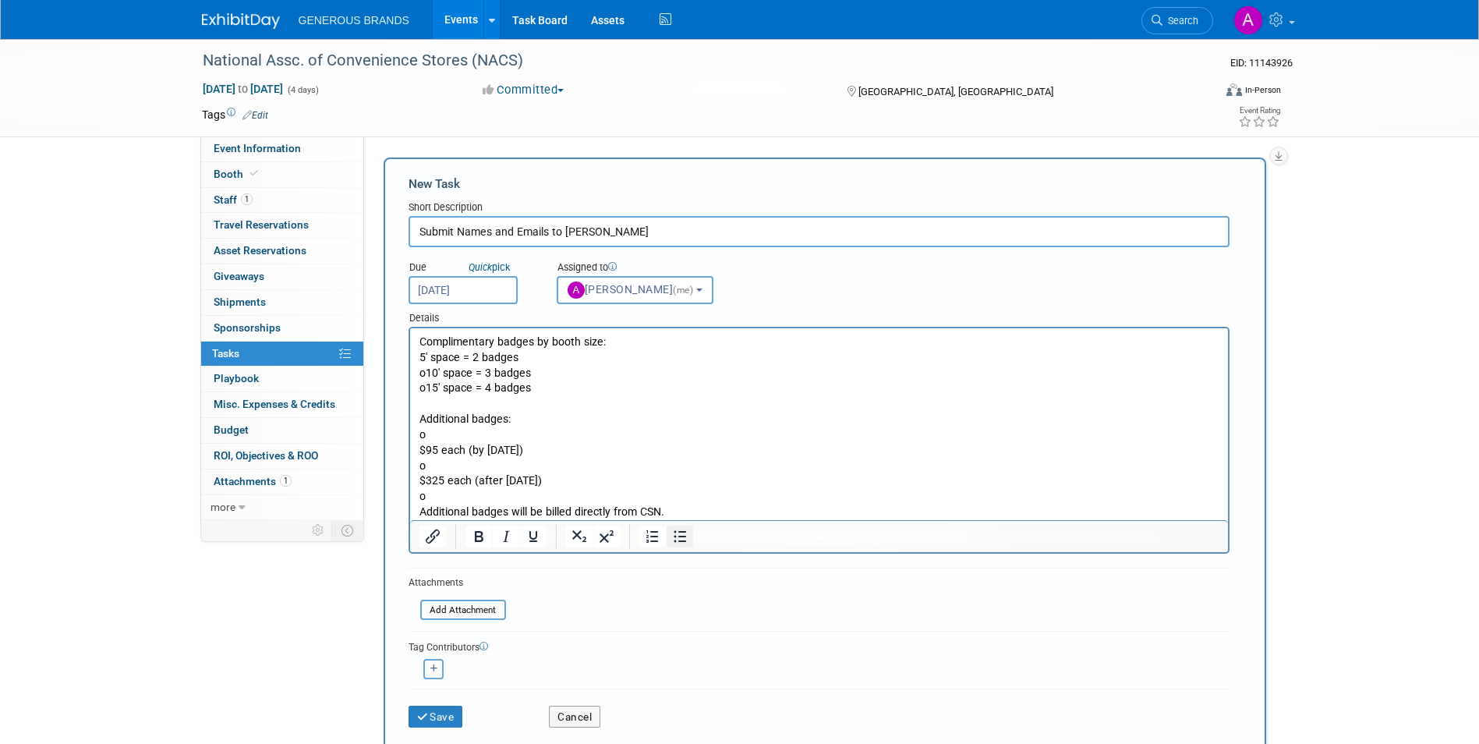
click at [687, 545] on icon "Bullet list" at bounding box center [679, 536] width 19 height 19
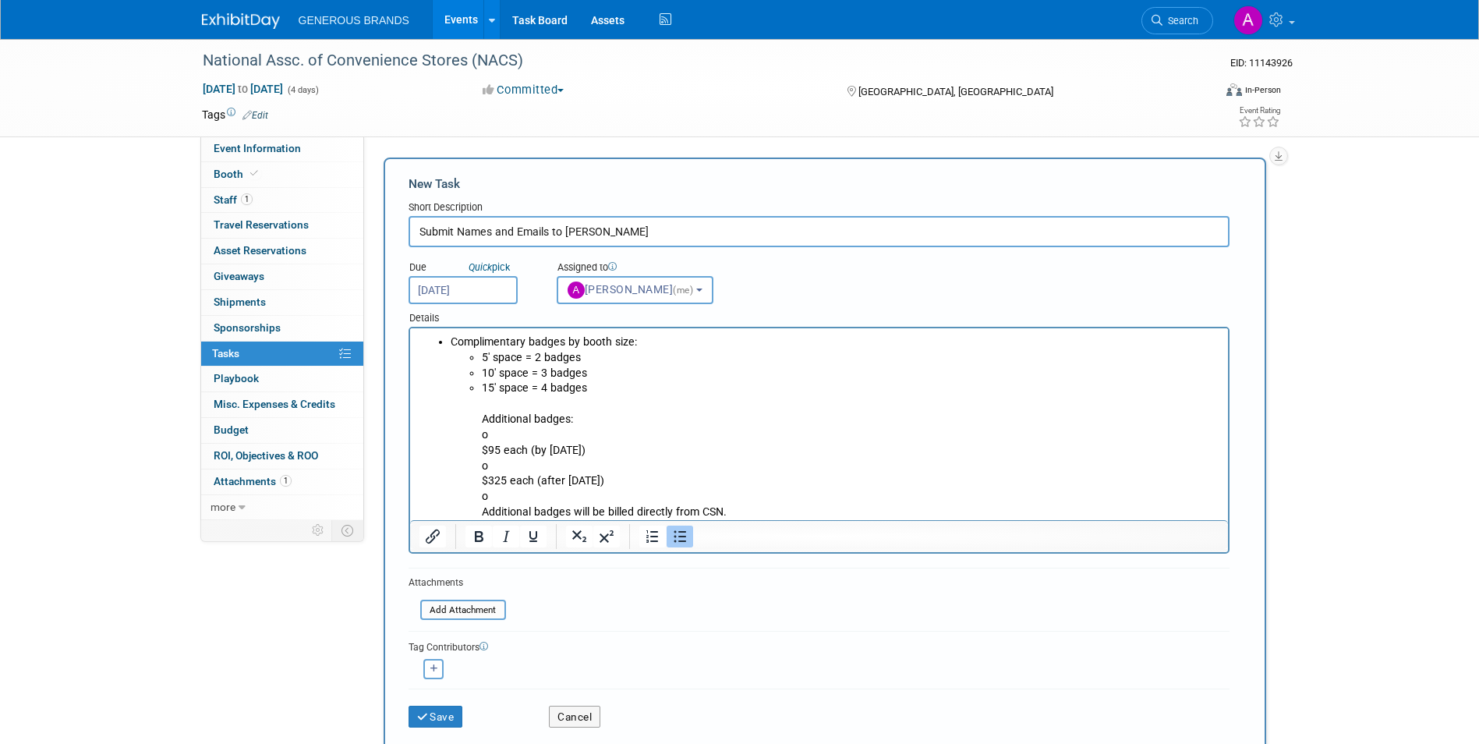
click at [481, 418] on li "15' space = 4 badges Additional badges: o $95 each (by [DATE]) o $325 each (aft…" at bounding box center [849, 449] width 737 height 139
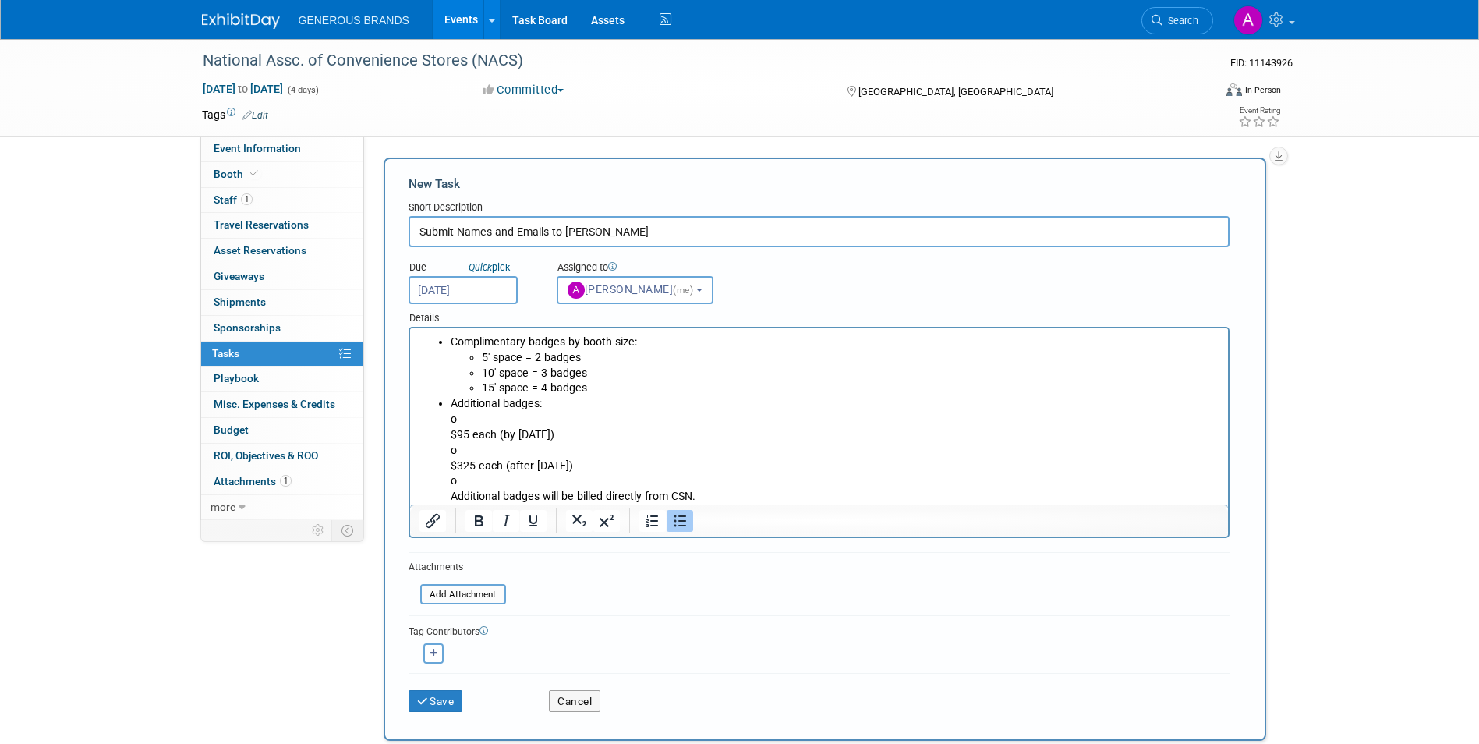
click at [480, 418] on li "Additional badges: o $95 each (by [DATE]) o $325 each (after [DATE]) o Addition…" at bounding box center [834, 450] width 768 height 108
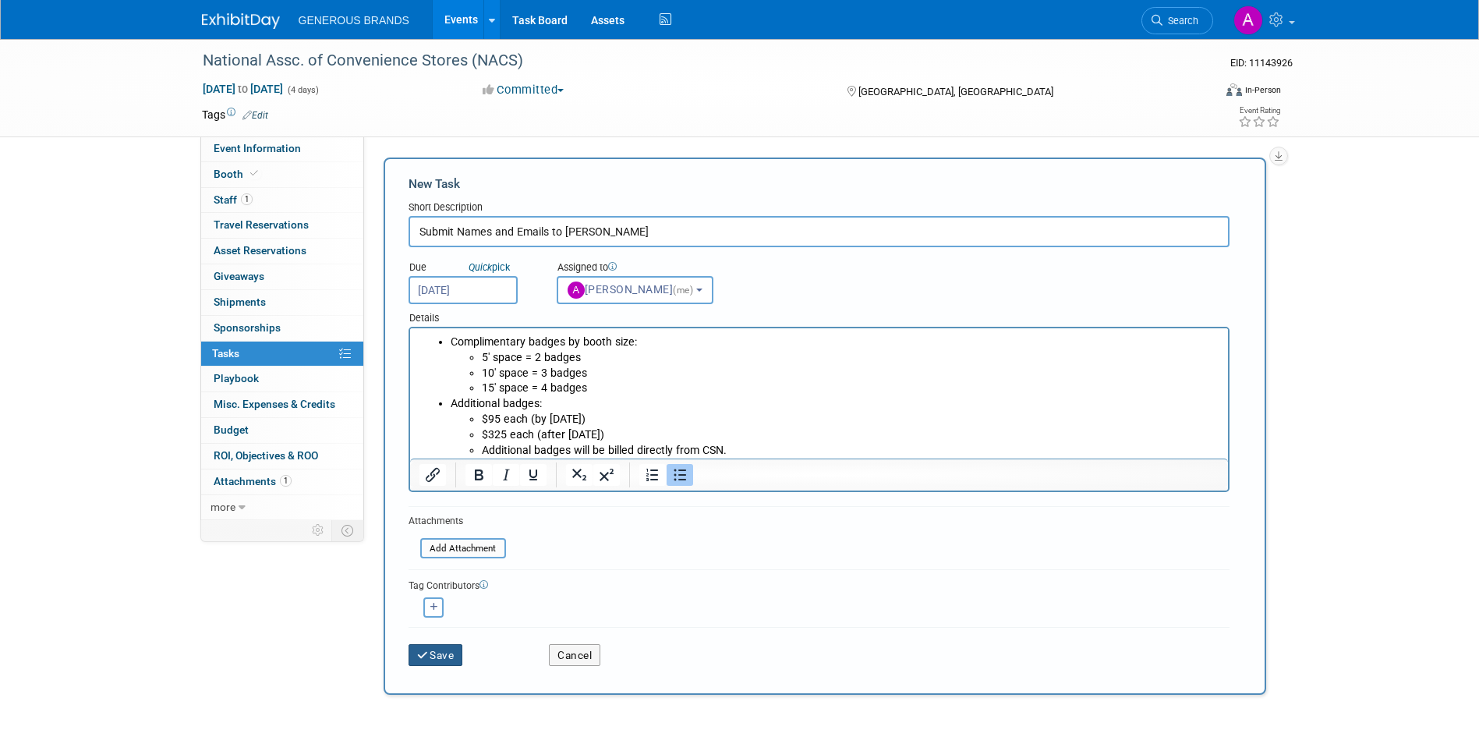
click at [441, 653] on button "Save" at bounding box center [435, 655] width 55 height 22
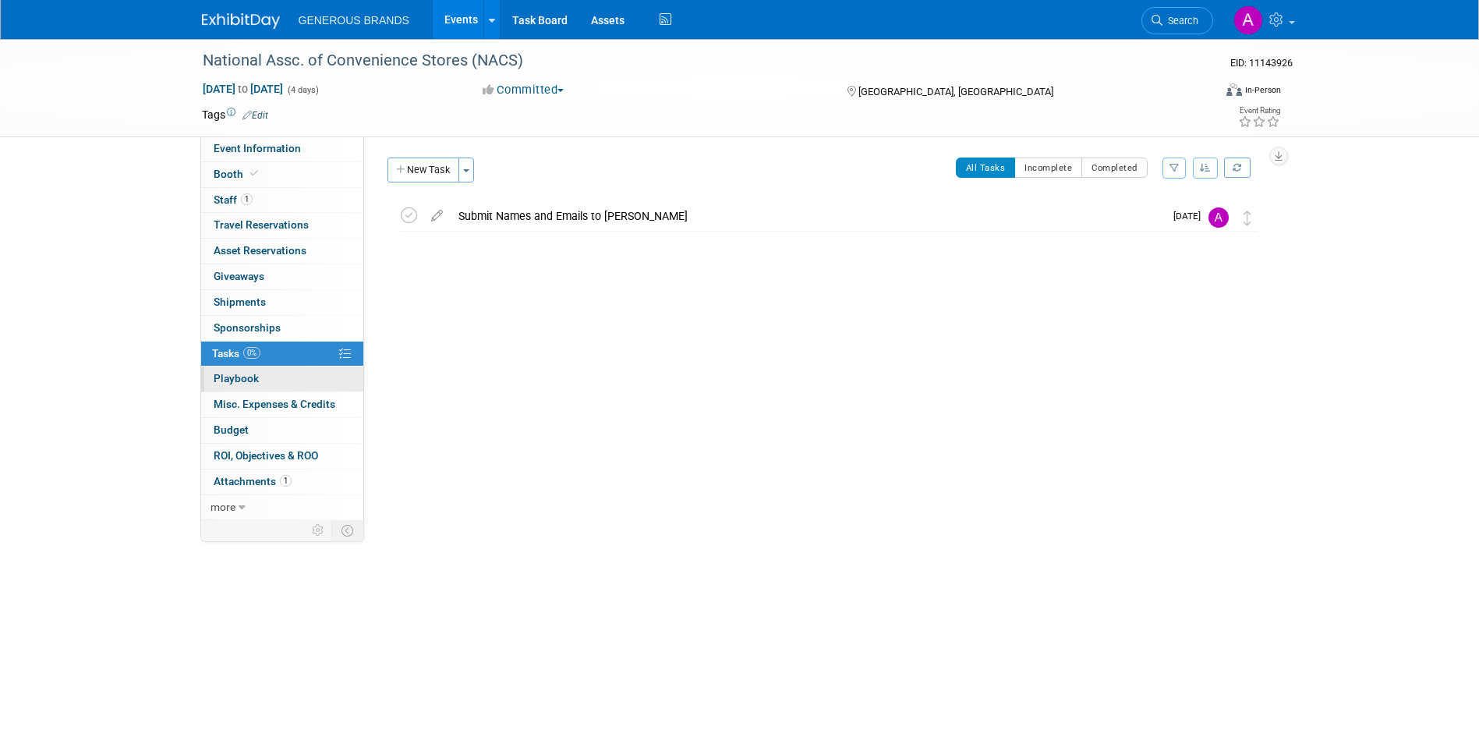
click at [284, 368] on link "0 Playbook 0" at bounding box center [282, 378] width 162 height 25
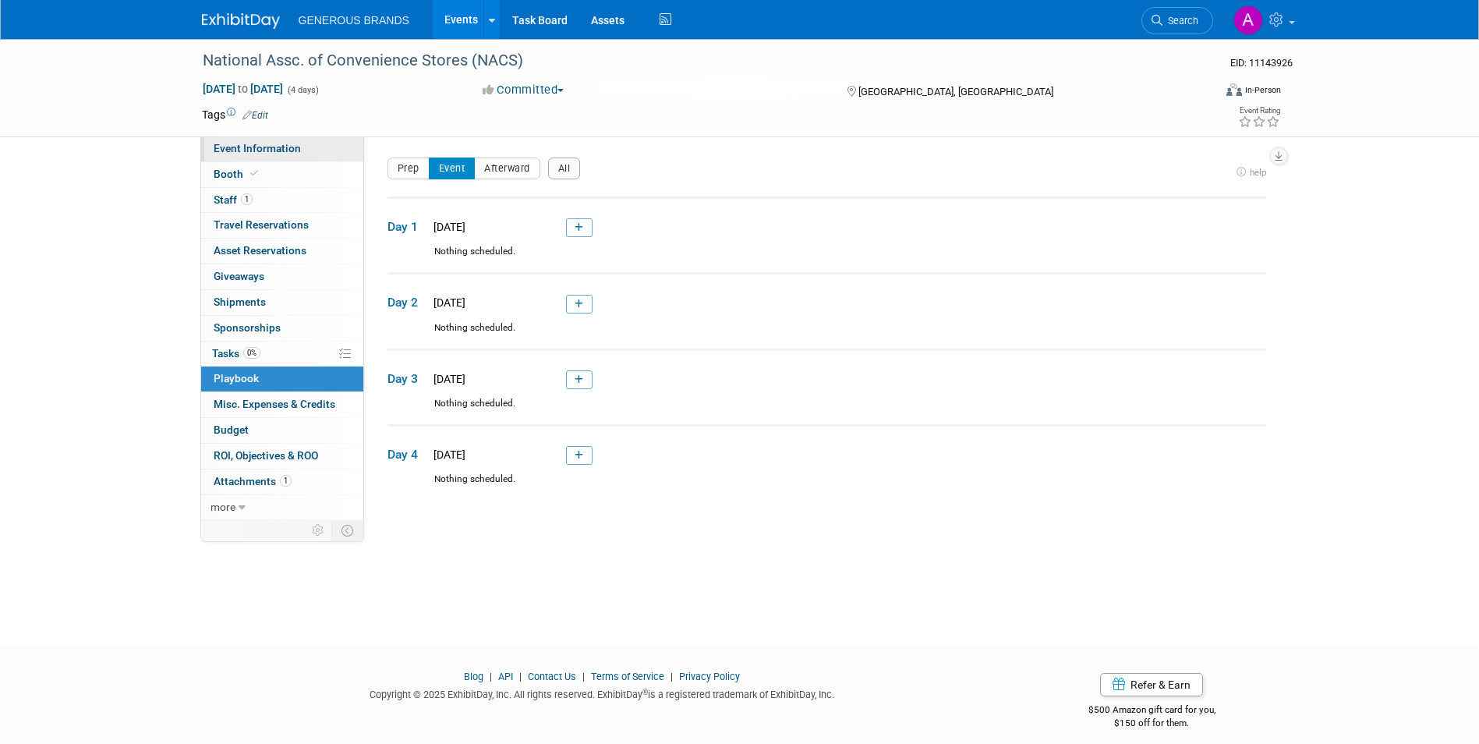
click at [266, 147] on span "Event Information" at bounding box center [257, 148] width 87 height 12
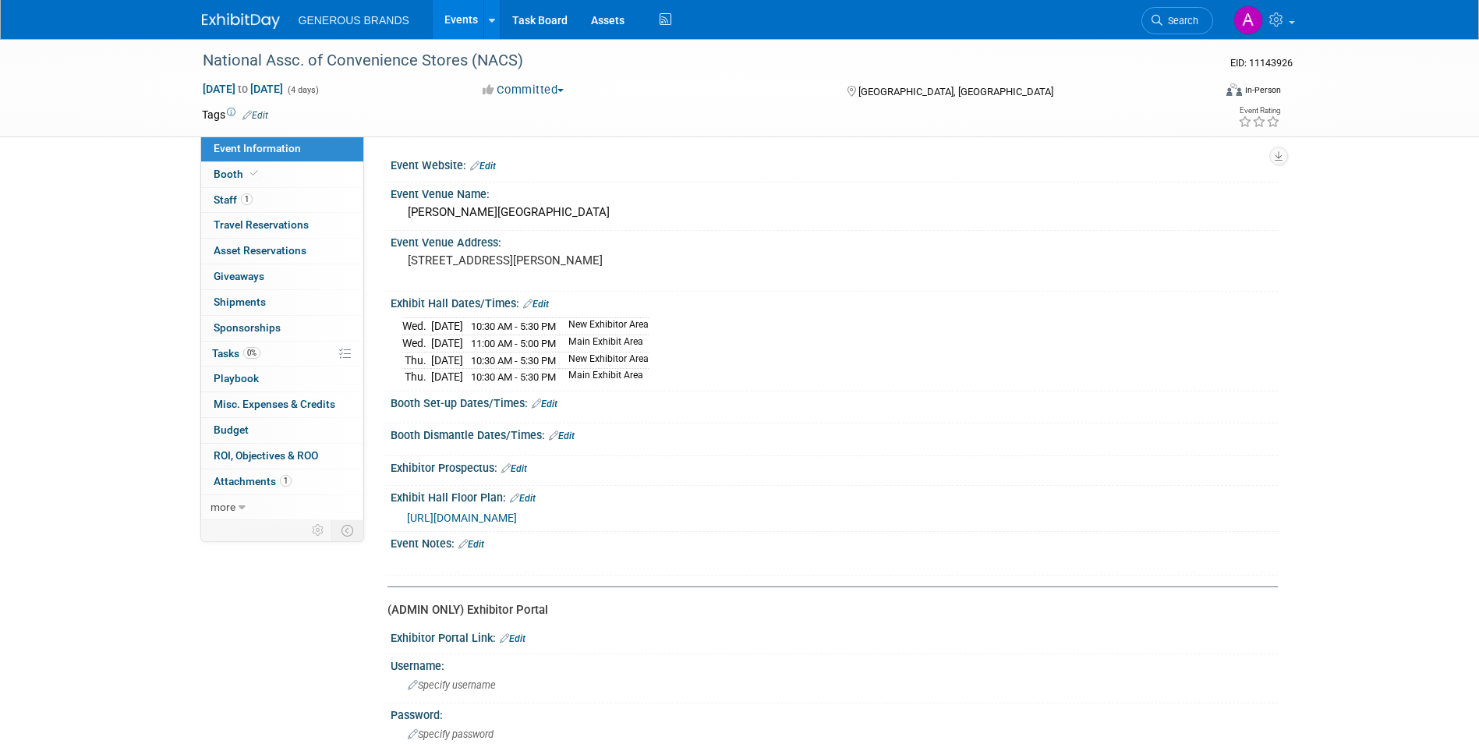
click at [490, 164] on link "Edit" at bounding box center [483, 166] width 26 height 11
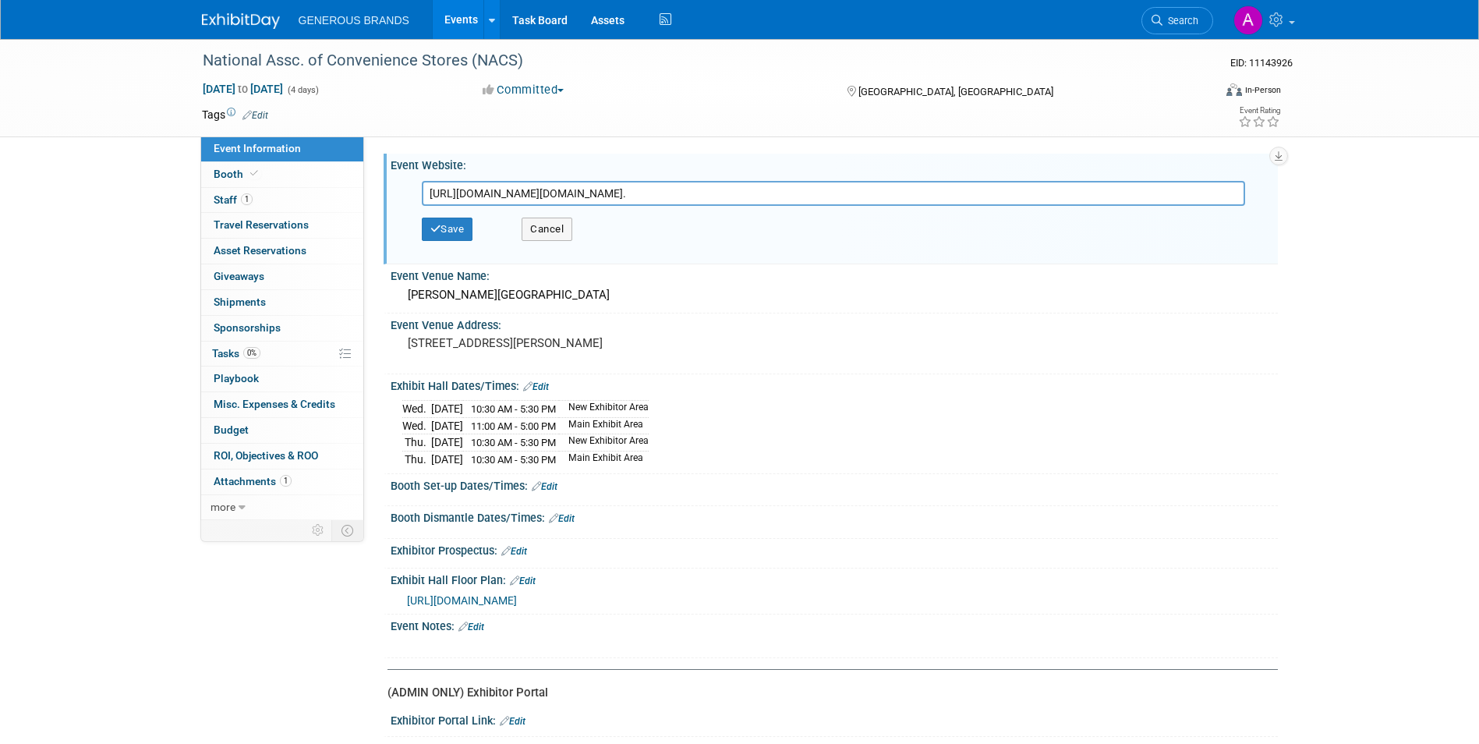
scroll to position [0, 673]
type input "[URL][DOMAIN_NAME][DOMAIN_NAME]."
click at [432, 233] on icon "button" at bounding box center [435, 229] width 11 height 10
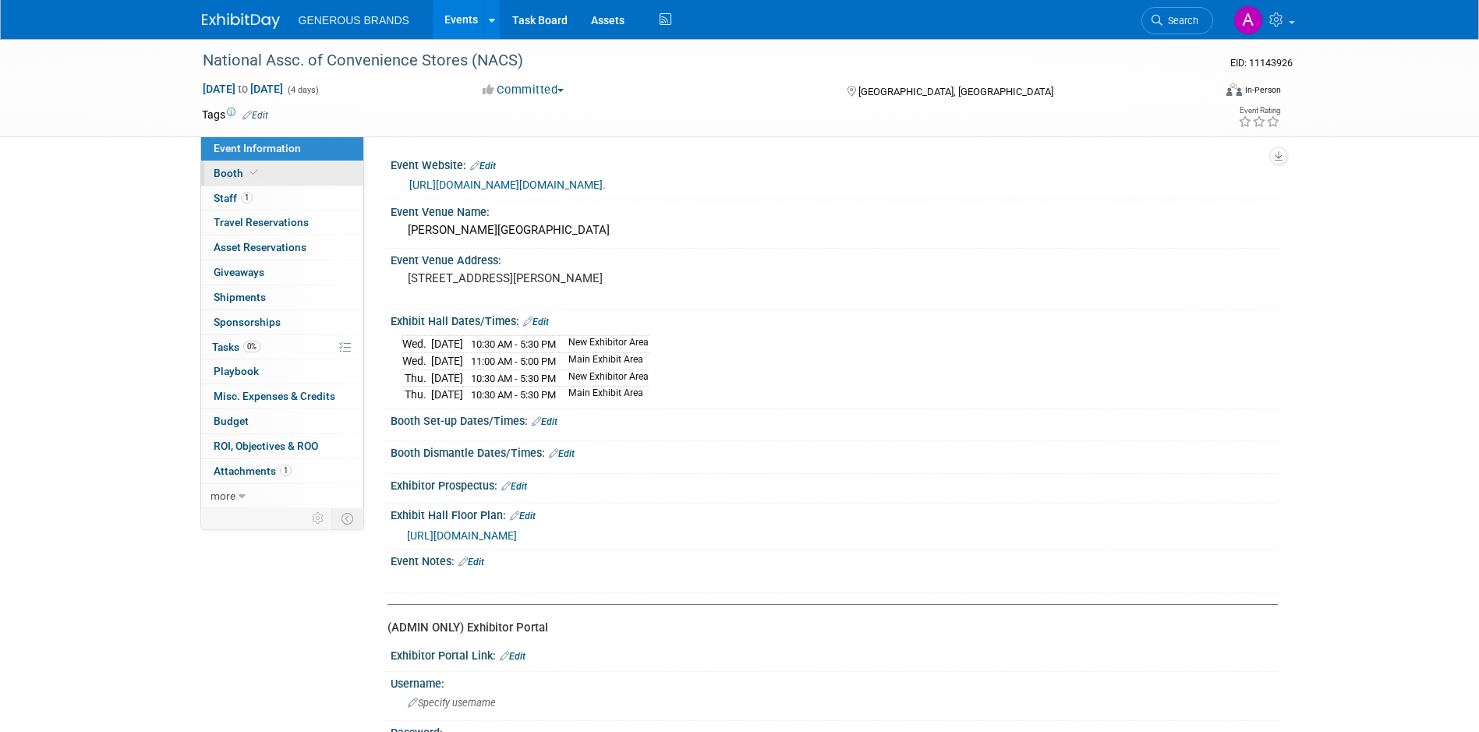
click at [324, 179] on link "Booth" at bounding box center [282, 173] width 162 height 24
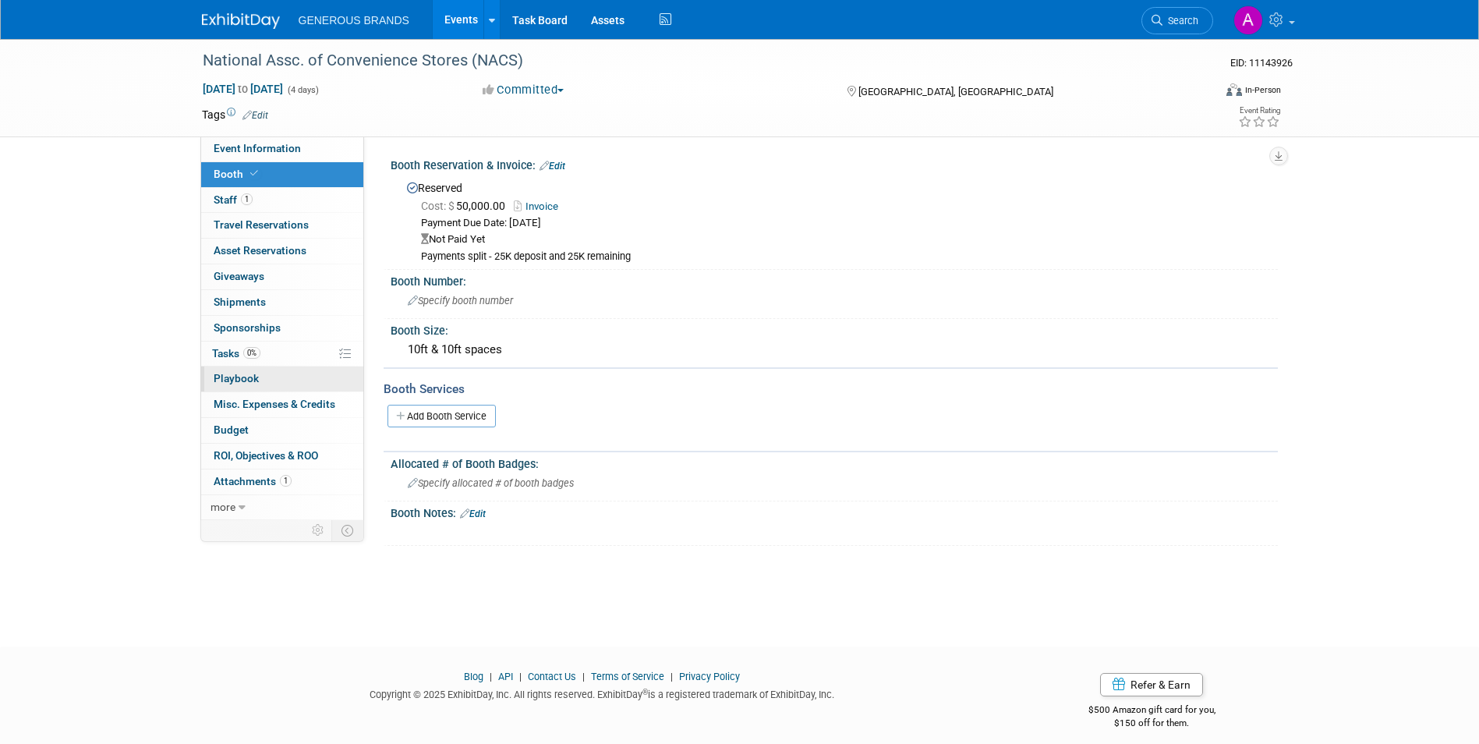
click at [317, 376] on link "0 Playbook 0" at bounding box center [282, 378] width 162 height 25
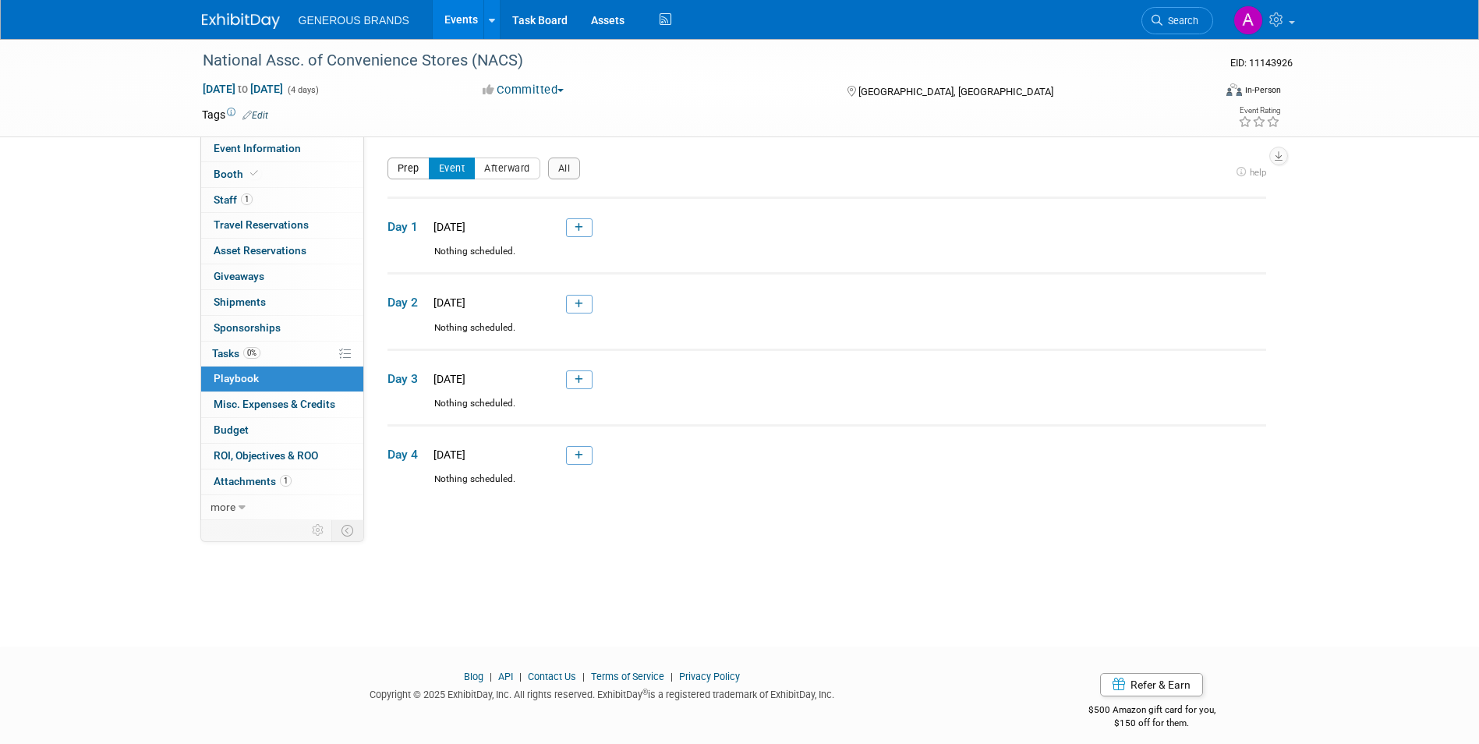
click at [417, 165] on button "Prep" at bounding box center [408, 168] width 42 height 22
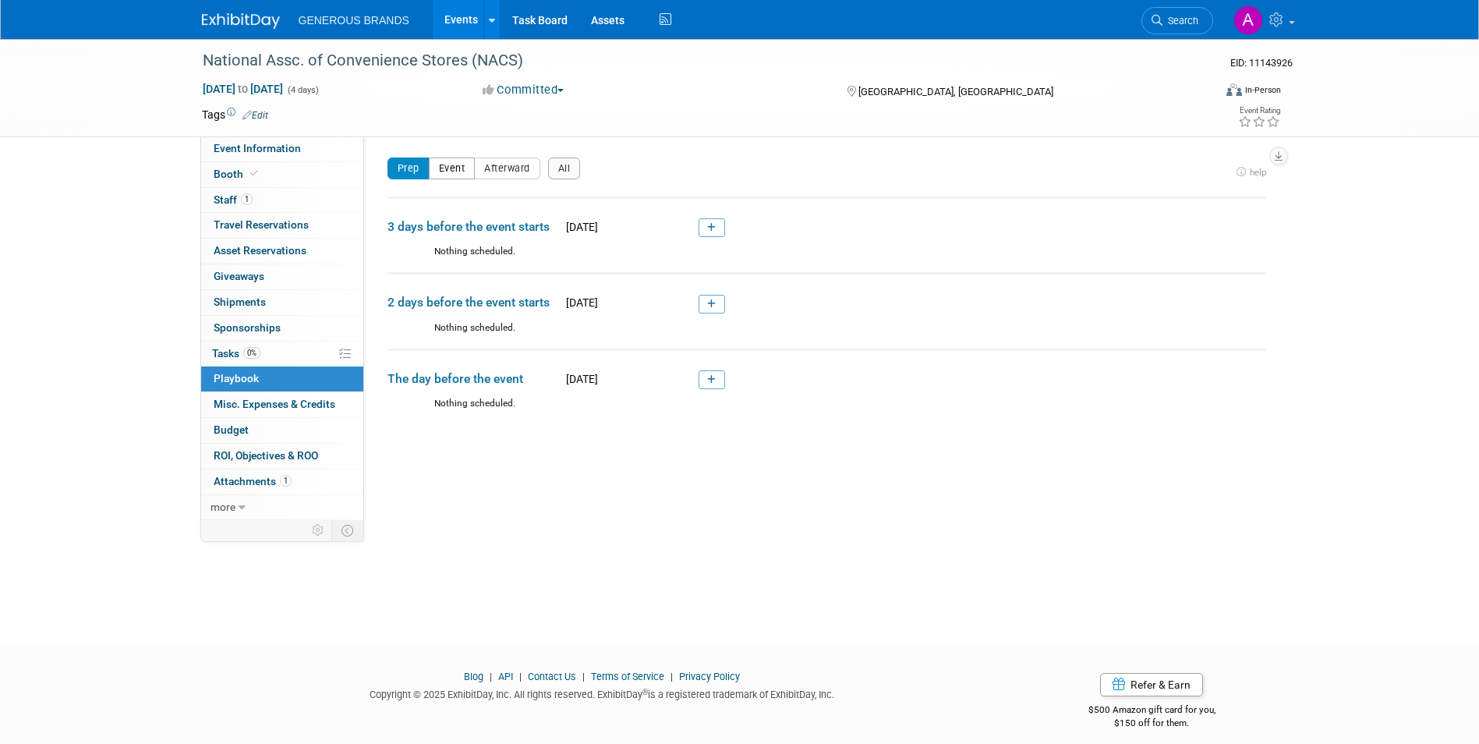
click at [443, 159] on button "Event" at bounding box center [452, 168] width 47 height 22
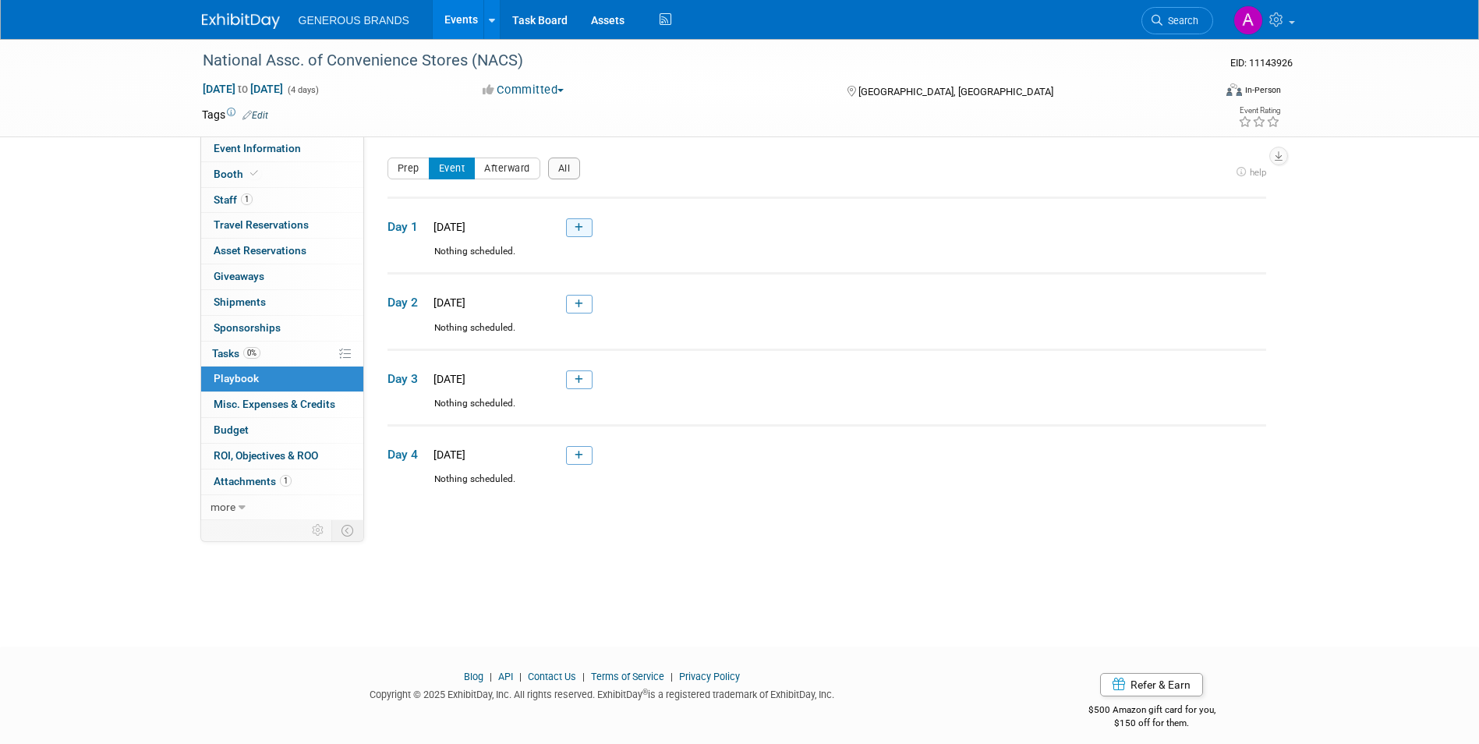
click at [583, 231] on link at bounding box center [579, 227] width 26 height 19
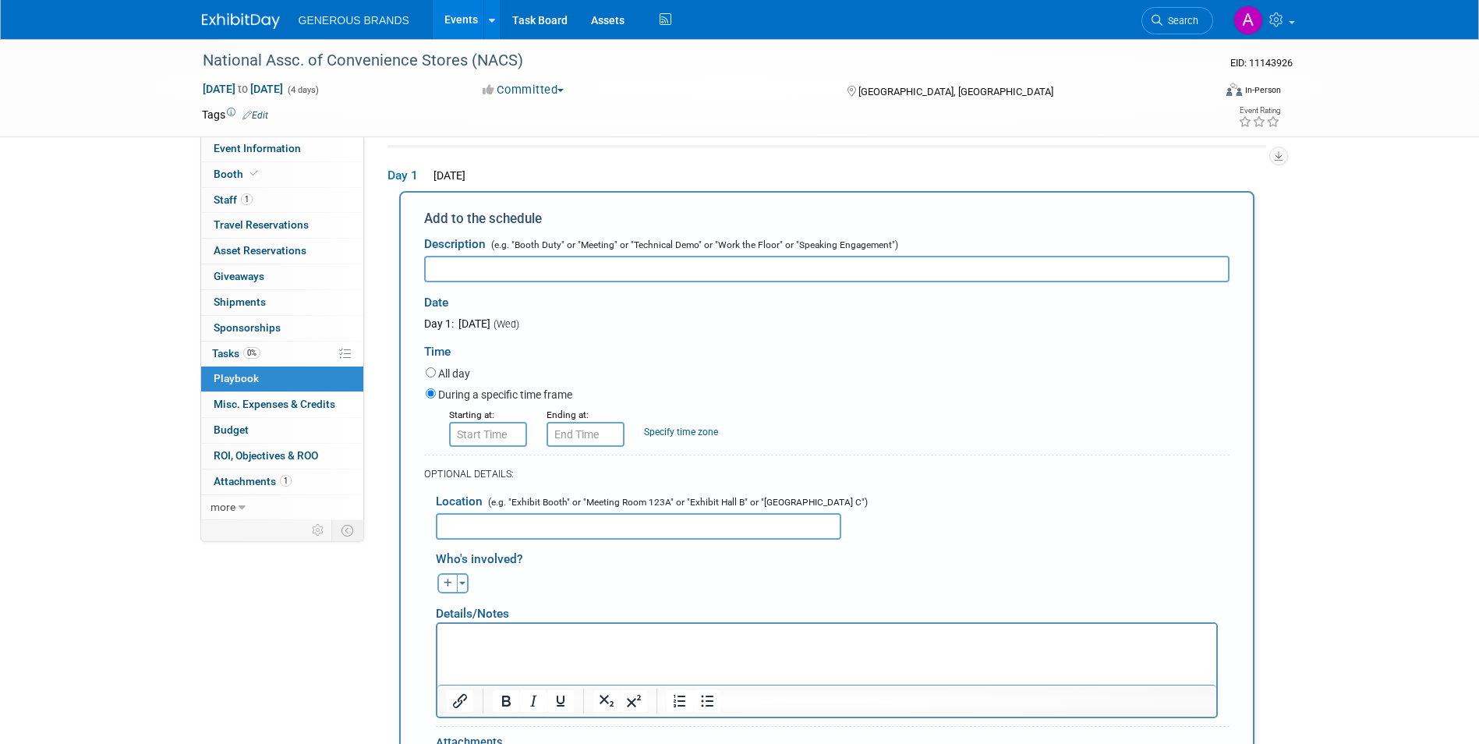
click at [792, 264] on input "text" at bounding box center [826, 269] width 805 height 26
paste input "Registration"
type input "Registration"
click at [468, 442] on input "8:00 AM" at bounding box center [488, 434] width 78 height 25
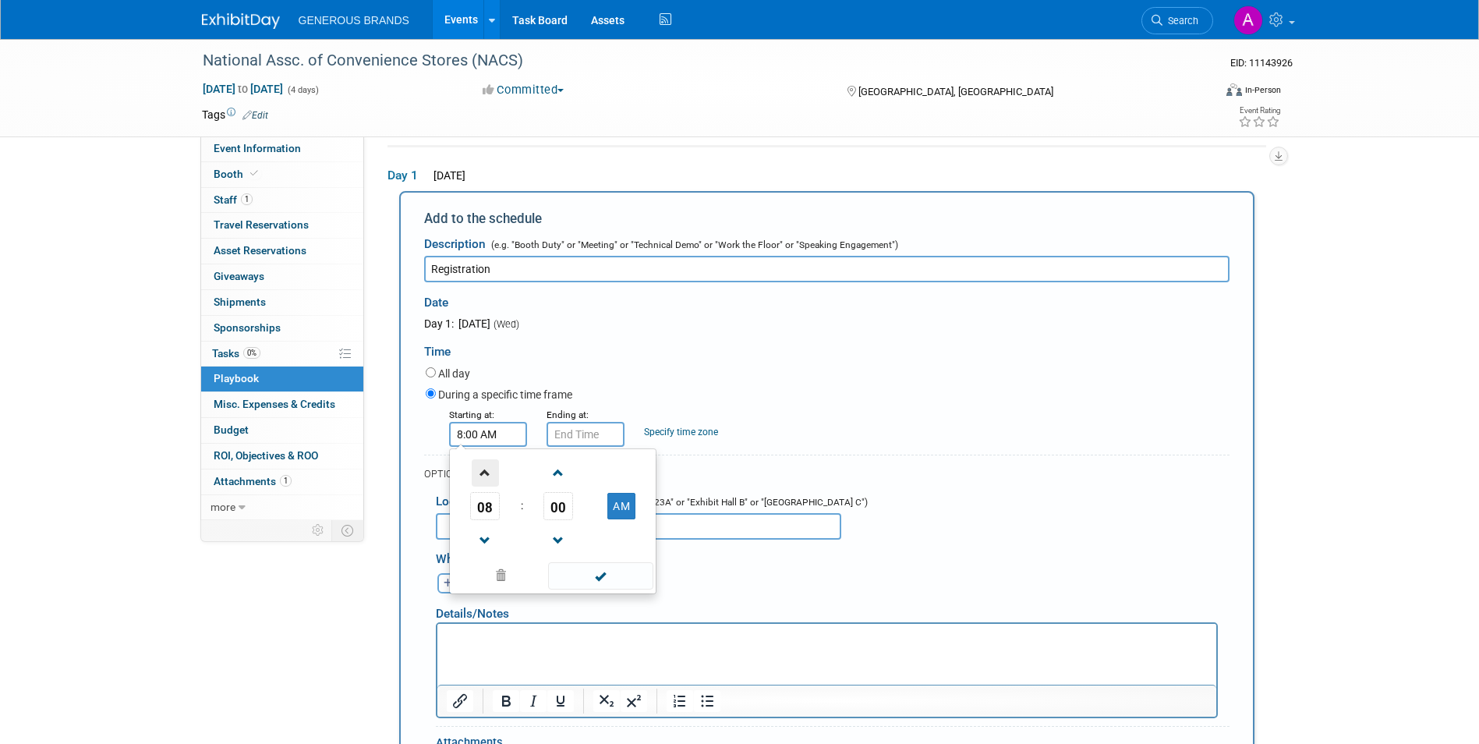
click at [487, 481] on span at bounding box center [485, 472] width 27 height 27
click at [474, 533] on span at bounding box center [485, 540] width 27 height 27
click at [475, 533] on span at bounding box center [485, 540] width 27 height 27
click at [557, 513] on span "00" at bounding box center [558, 506] width 30 height 28
click at [557, 516] on td "30" at bounding box center [578, 515] width 50 height 42
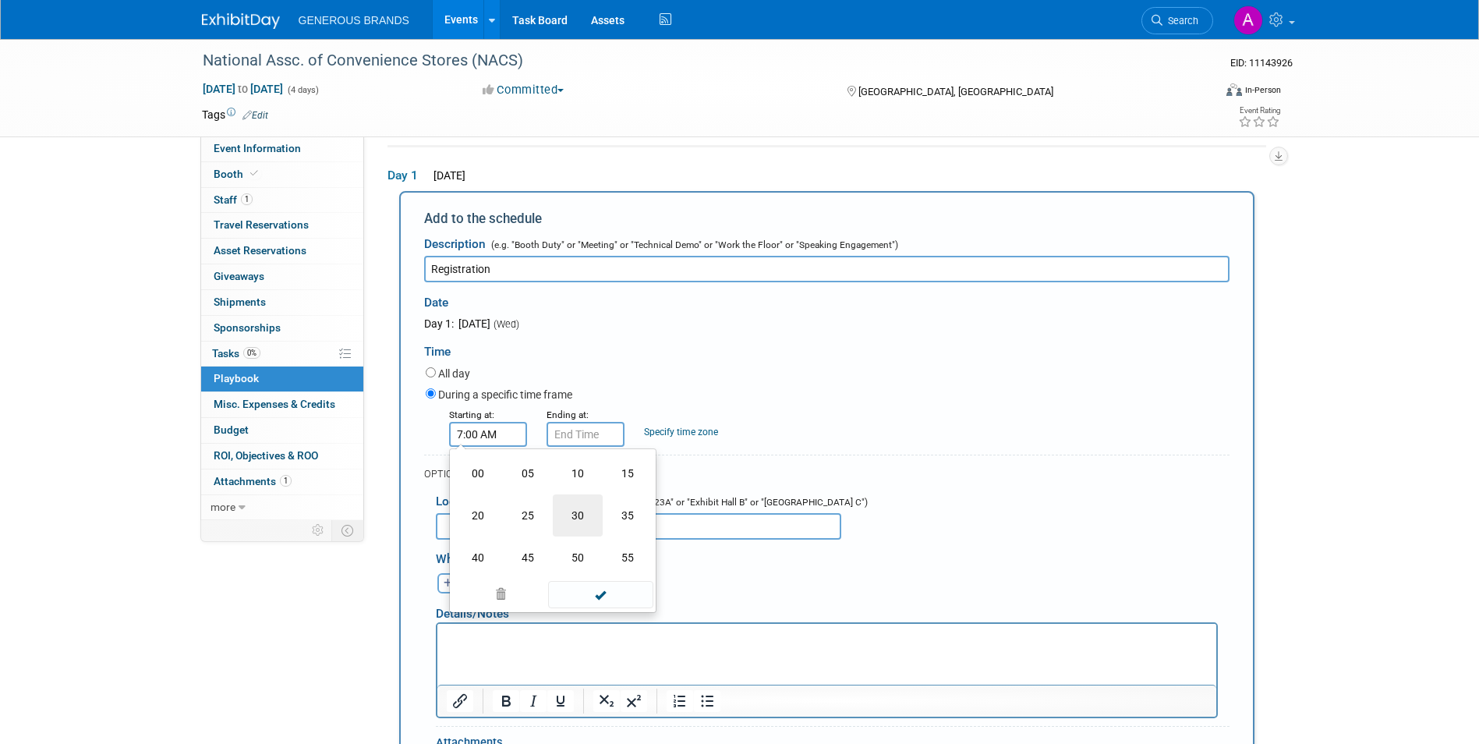
type input "7:30 AM"
click at [611, 577] on span at bounding box center [600, 575] width 105 height 27
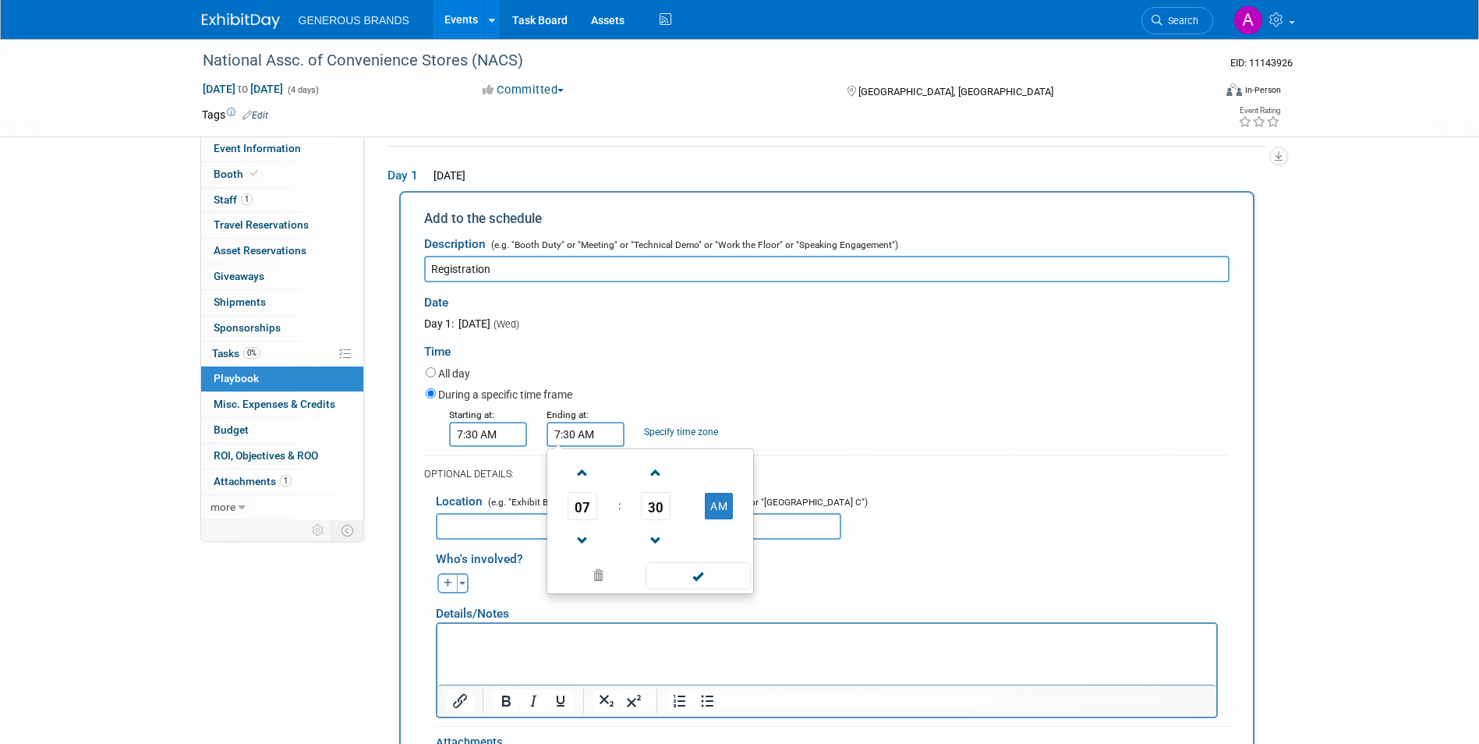
click at [583, 429] on input "7:30 AM" at bounding box center [585, 434] width 78 height 25
click at [590, 514] on span "07" at bounding box center [582, 506] width 30 height 28
click at [635, 525] on td "05" at bounding box center [625, 515] width 50 height 42
click at [720, 514] on button "AM" at bounding box center [719, 506] width 28 height 26
type input "5:30 PM"
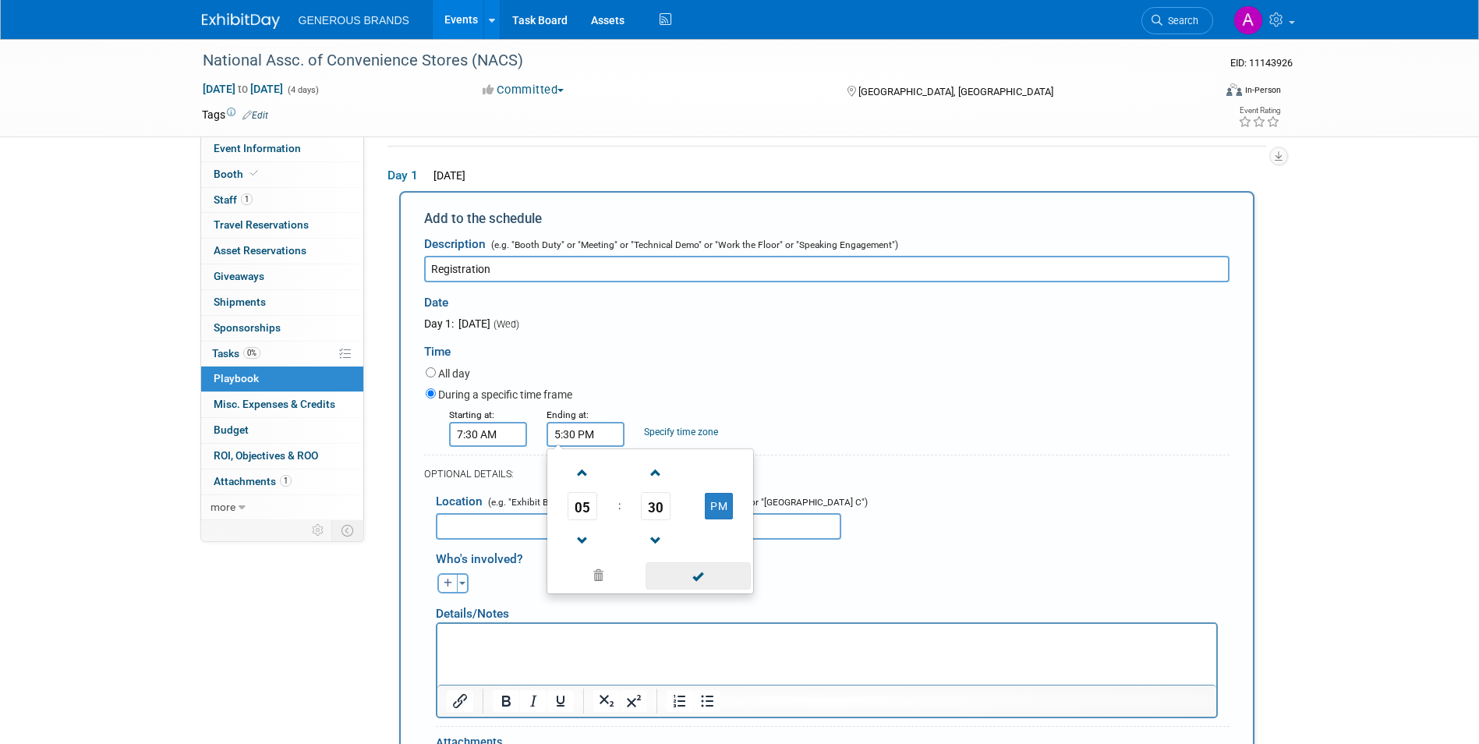
click at [699, 581] on span at bounding box center [697, 575] width 105 height 27
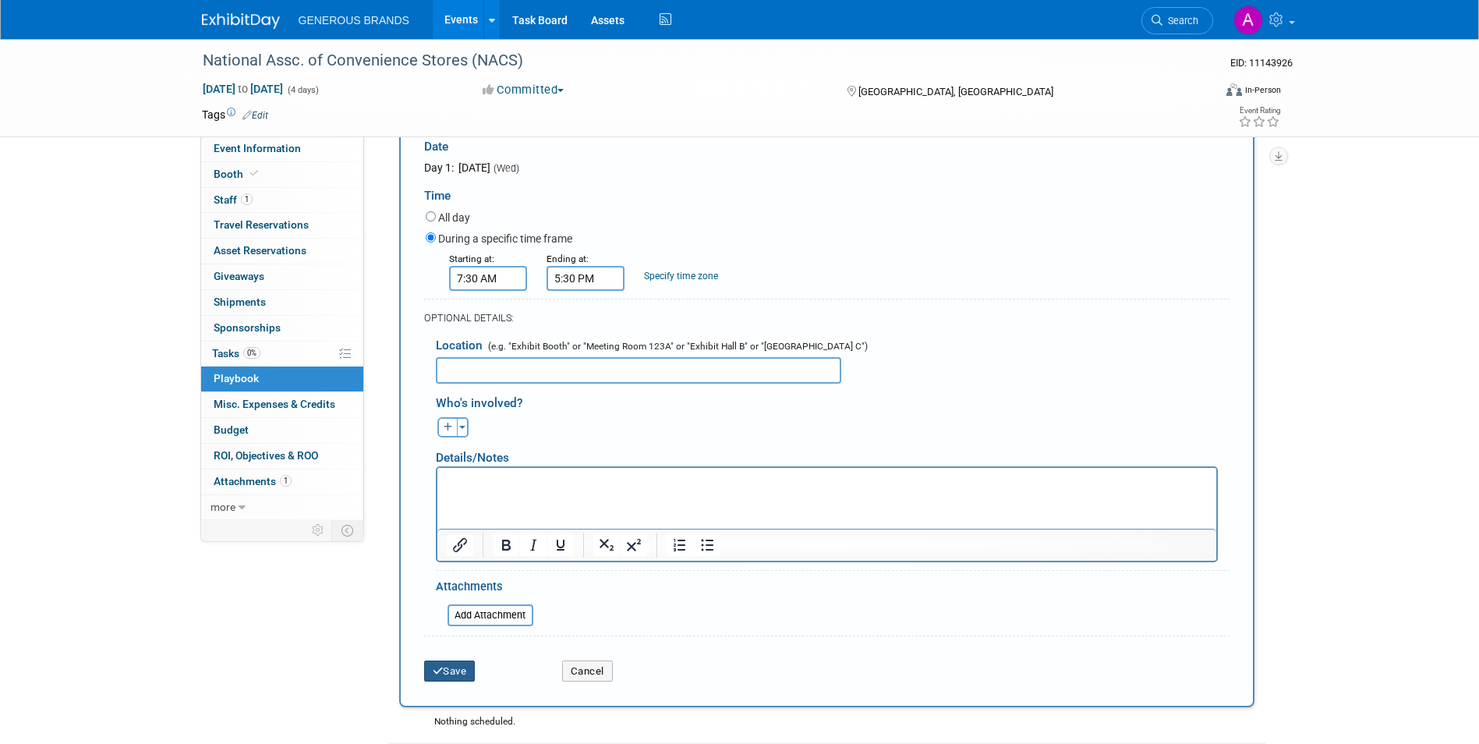
click at [467, 668] on button "Save" at bounding box center [449, 671] width 51 height 22
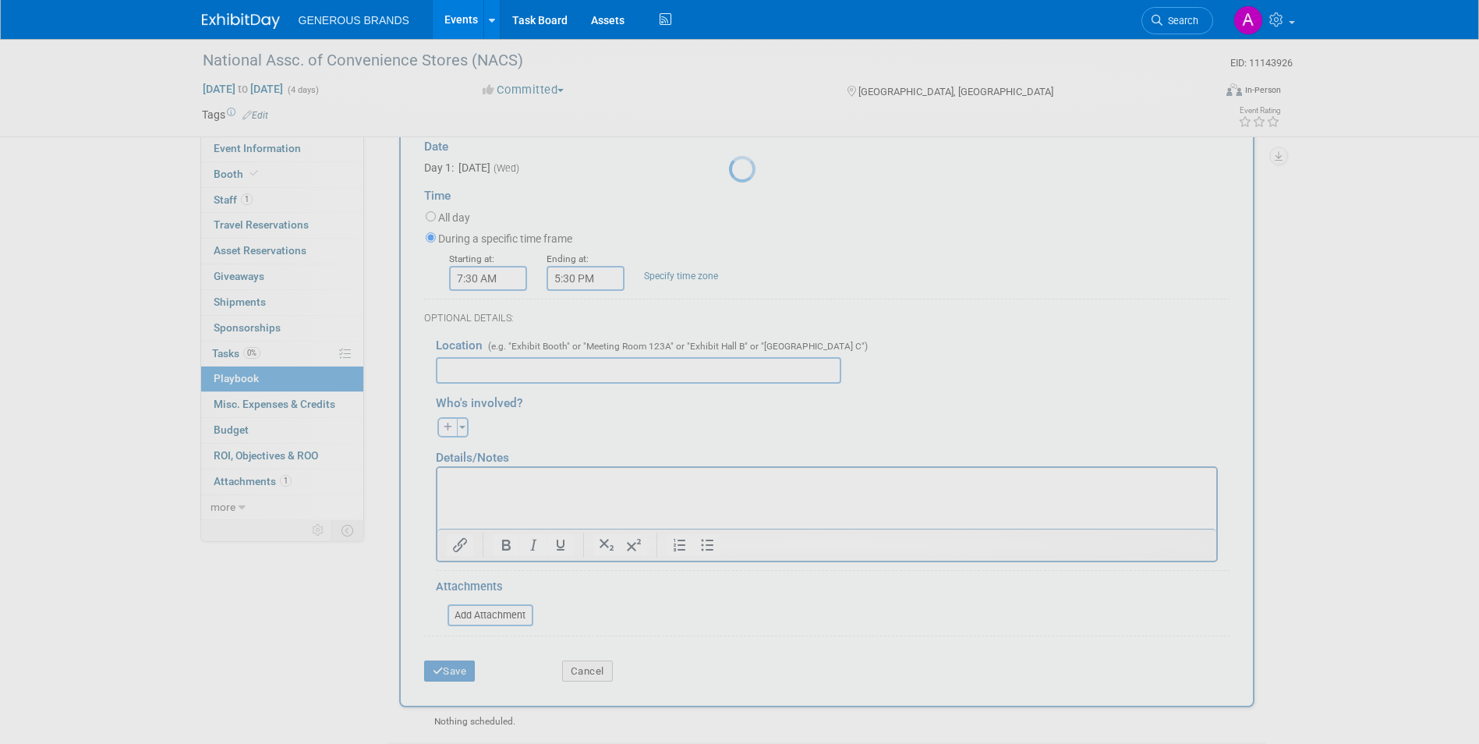
scroll to position [12, 0]
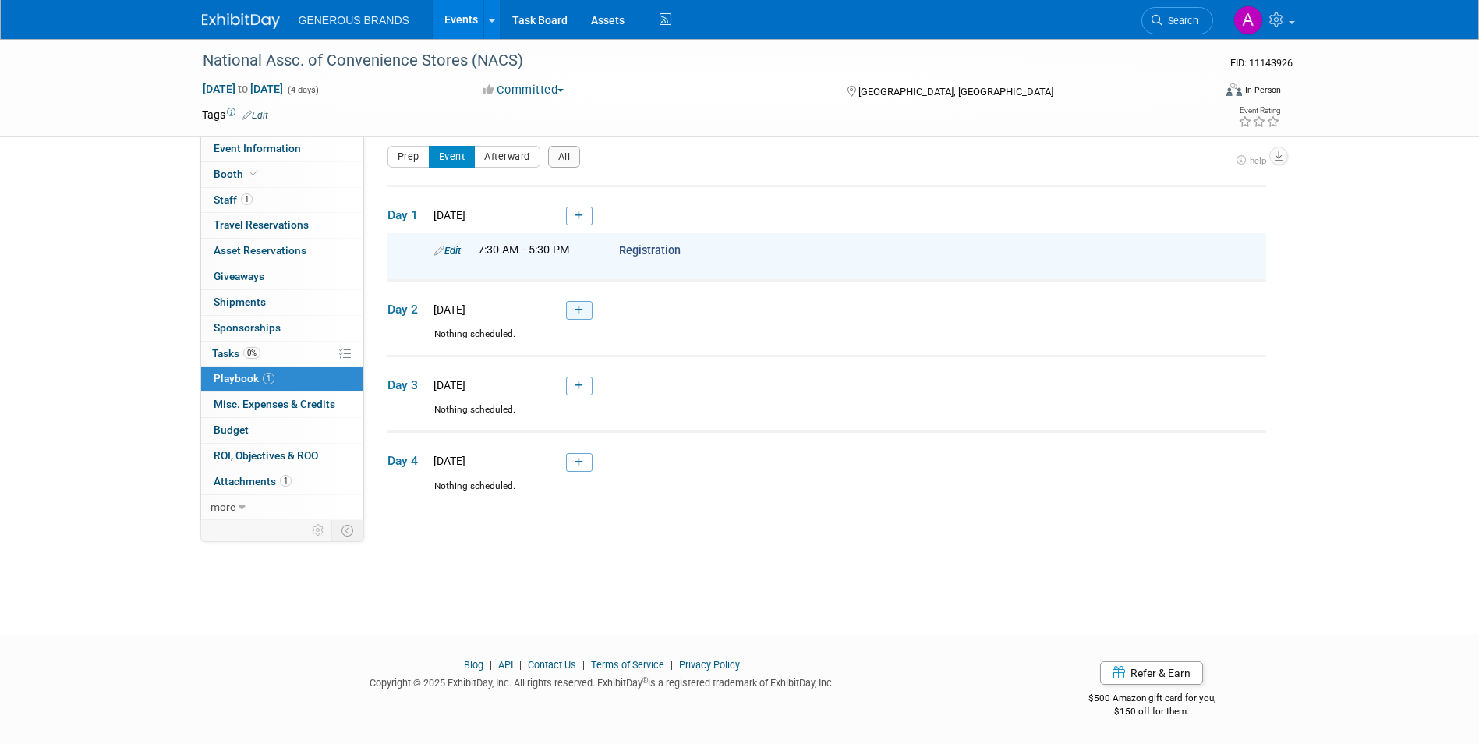
click at [578, 306] on icon at bounding box center [578, 310] width 9 height 9
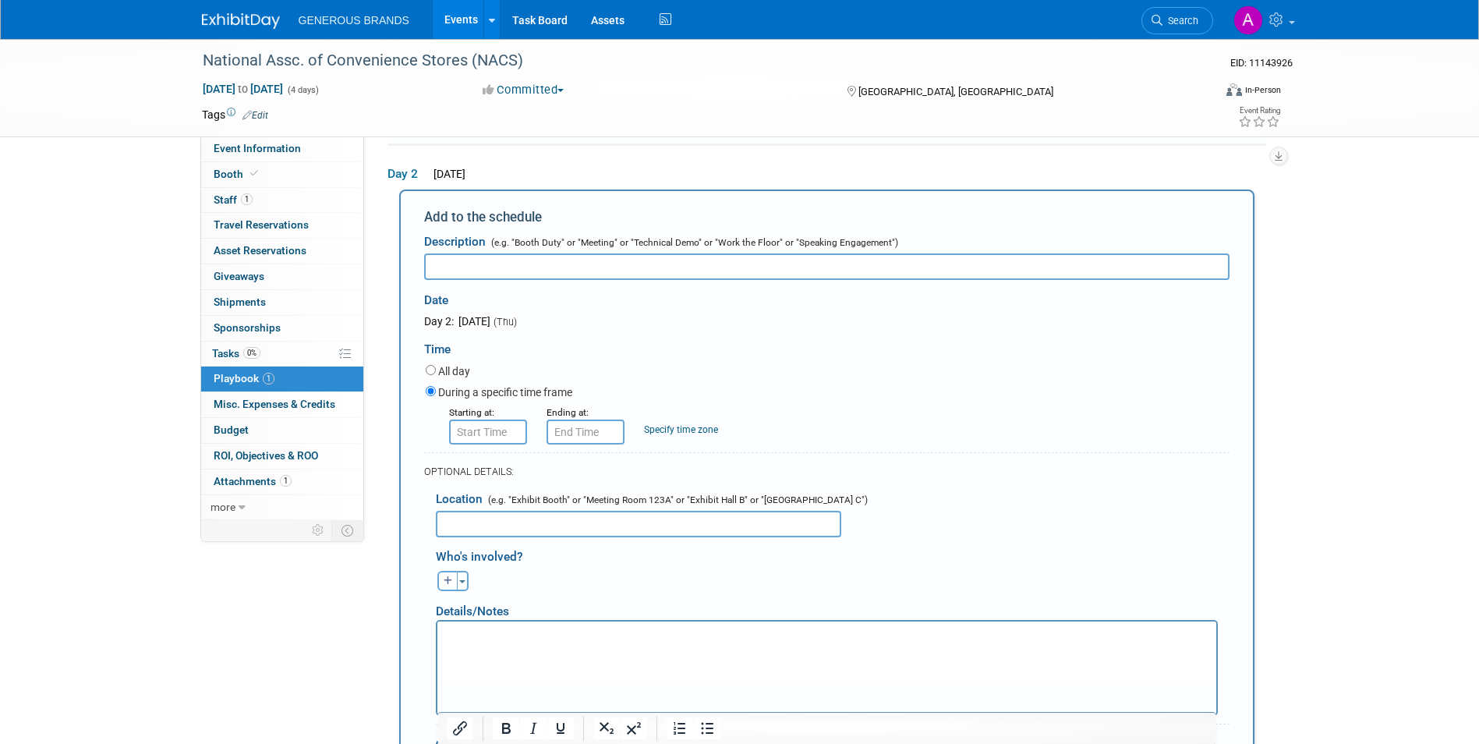
scroll to position [0, 0]
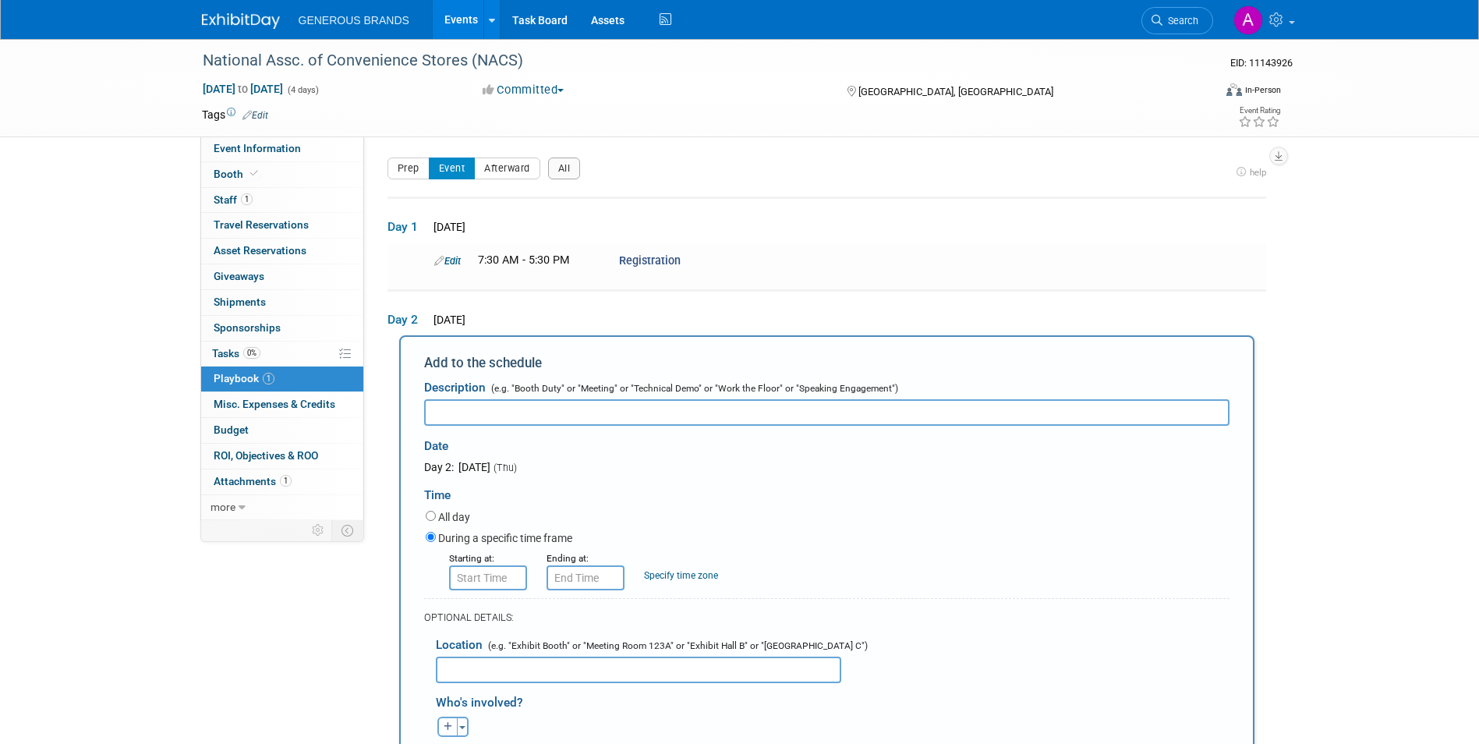
click at [673, 220] on td "Day 1 [DATE]" at bounding box center [826, 220] width 878 height 46
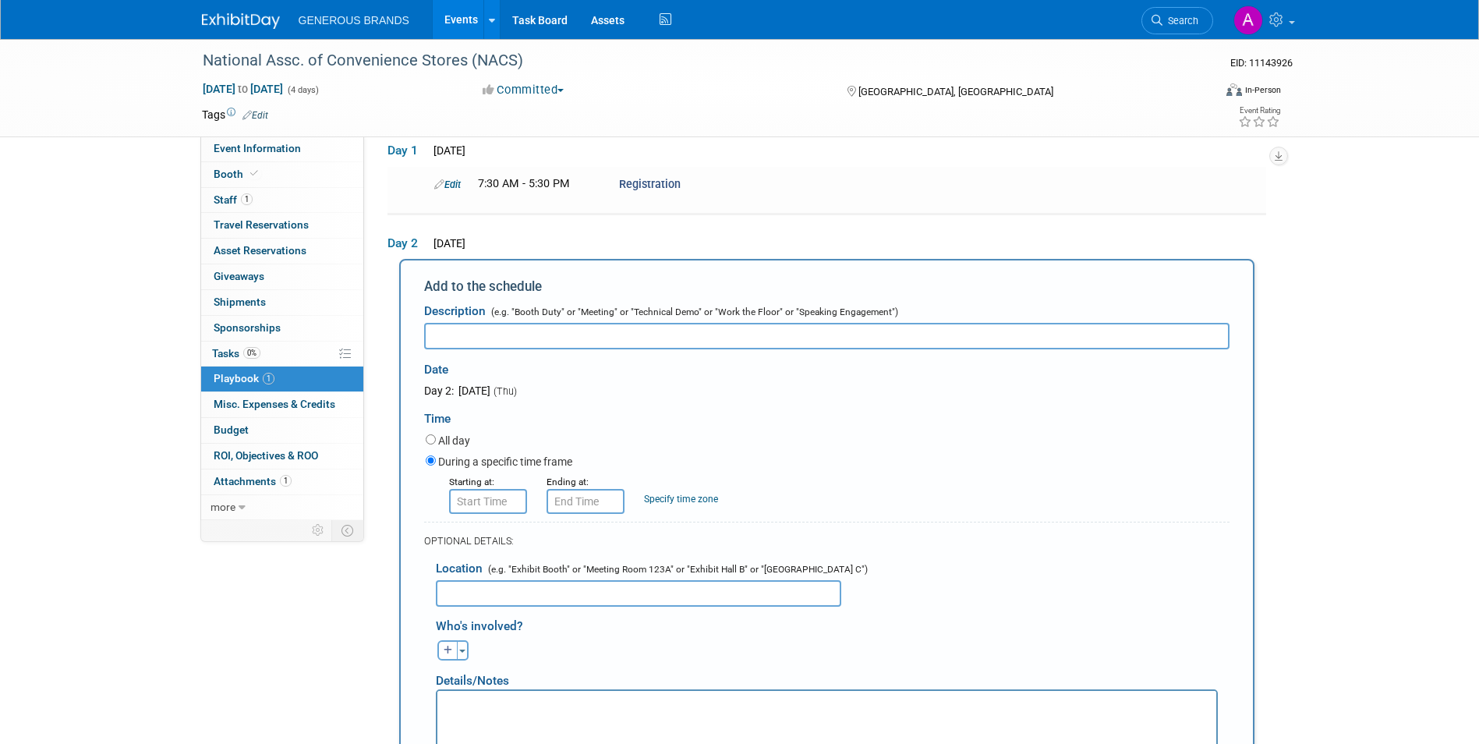
scroll to position [234, 0]
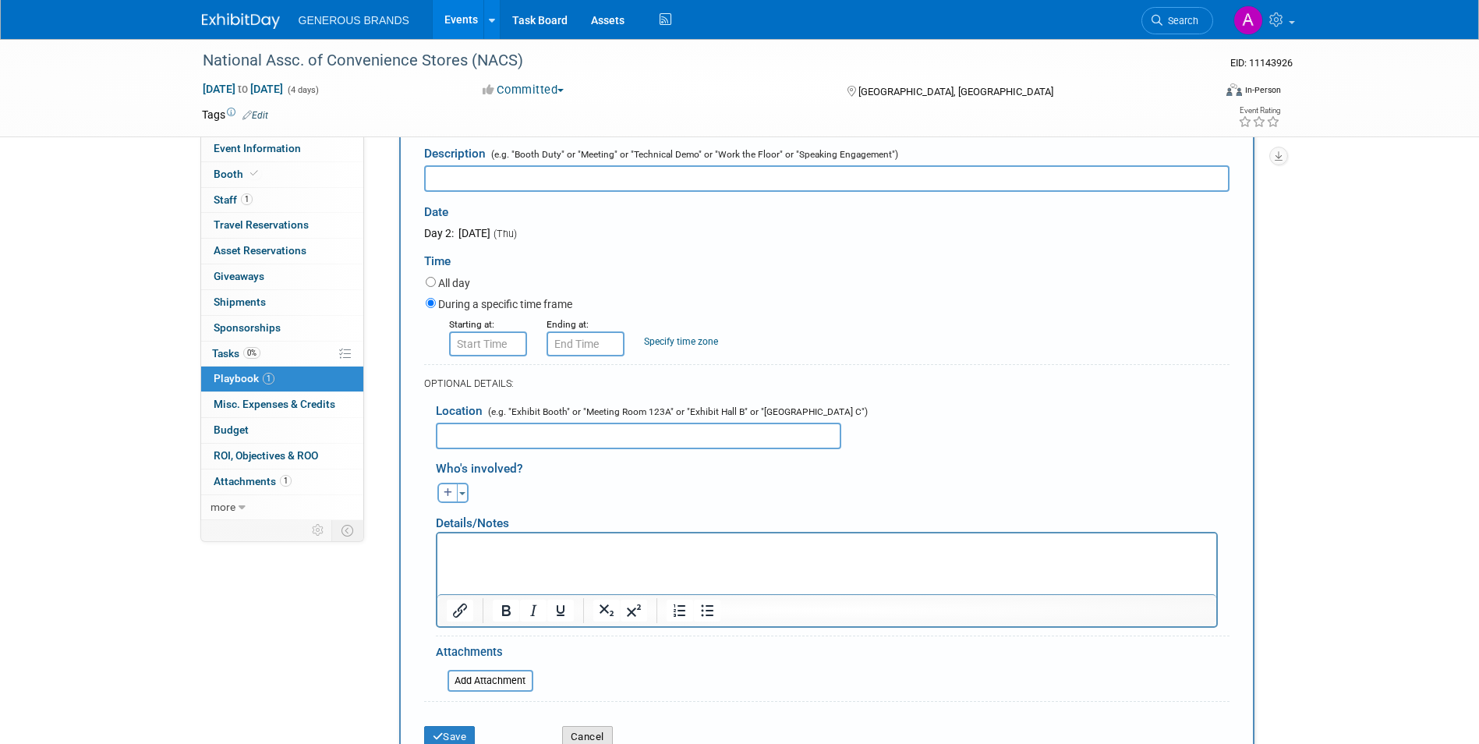
click at [584, 730] on button "Cancel" at bounding box center [587, 737] width 51 height 22
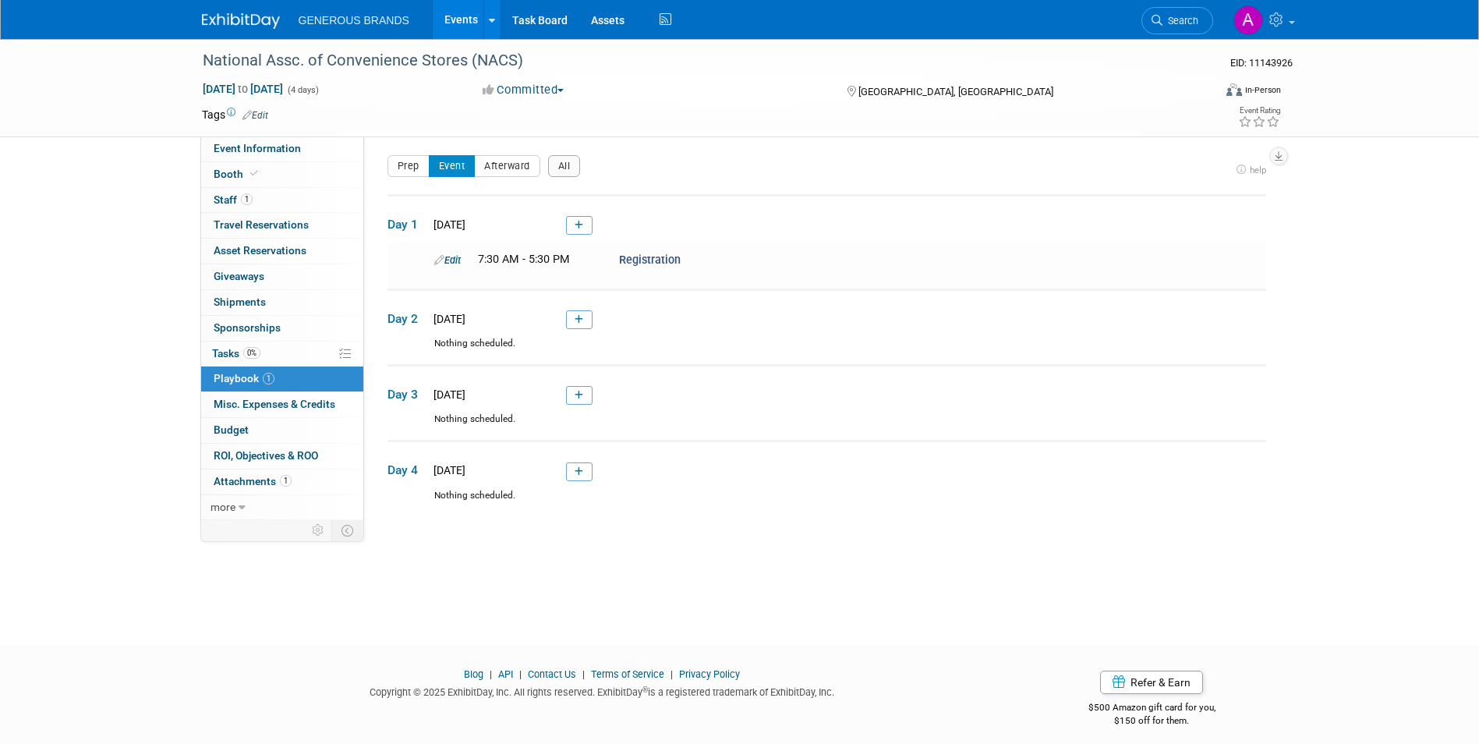
scroll to position [0, 0]
click at [589, 222] on link at bounding box center [579, 227] width 26 height 19
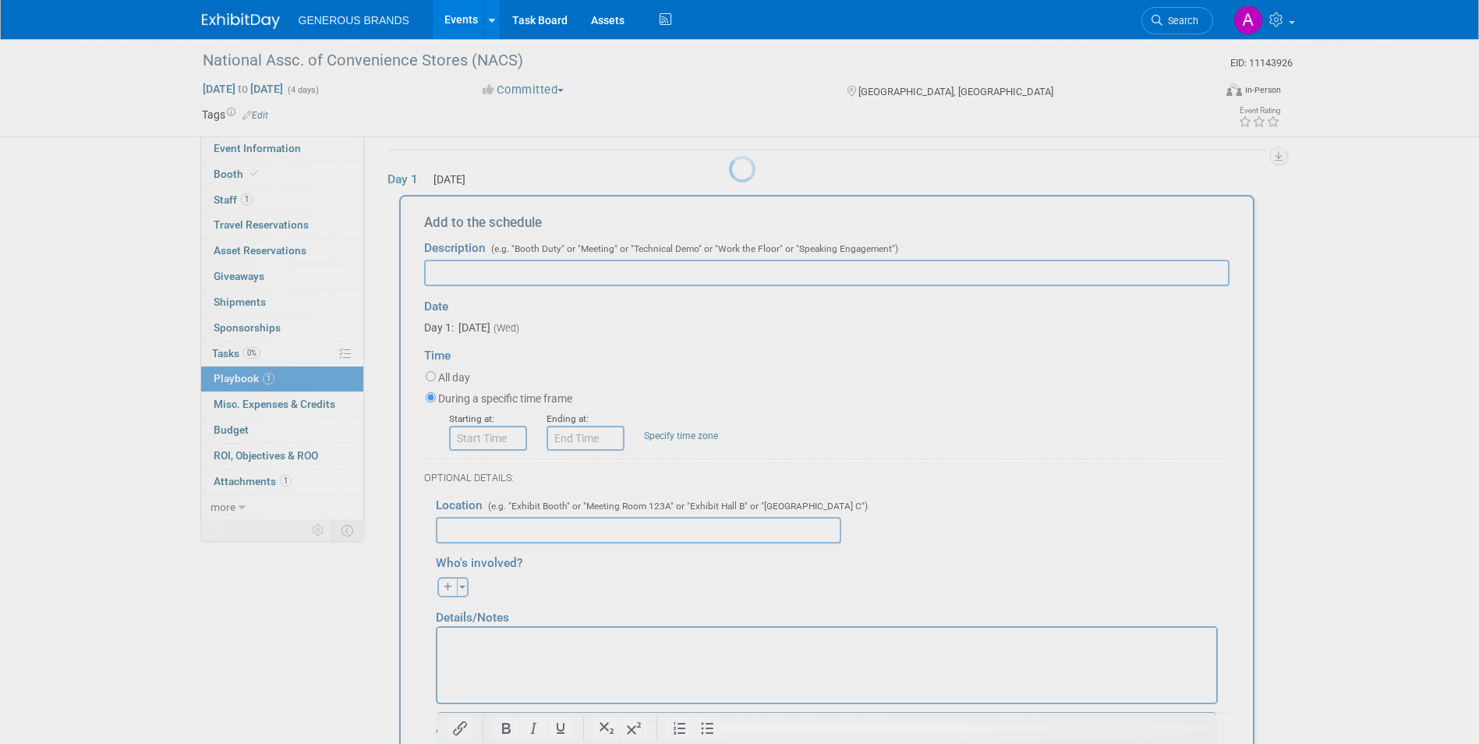
scroll to position [51, 0]
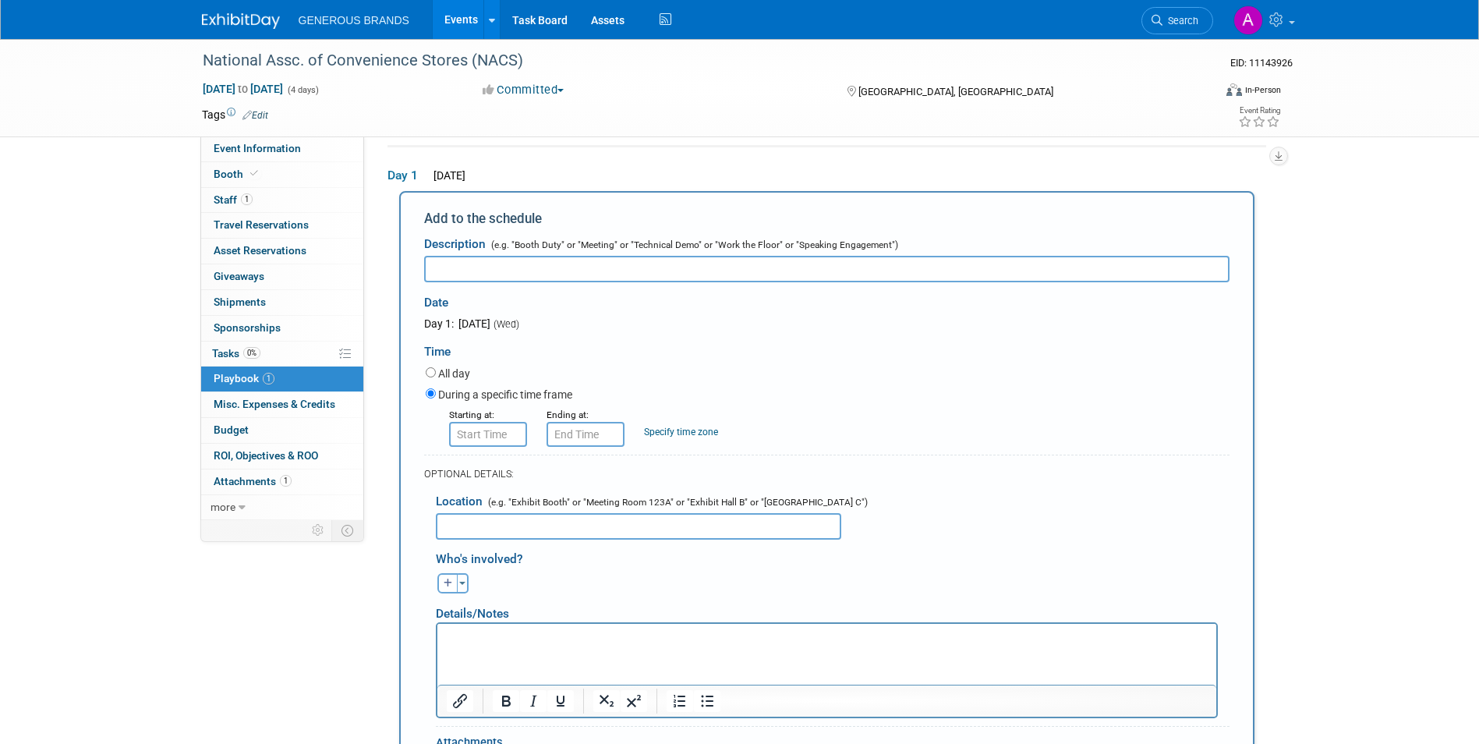
click at [754, 272] on input "text" at bounding box center [826, 269] width 805 height 26
paste input "Education Sessions"
type input "Education Sessions"
type input "8:00 AM"
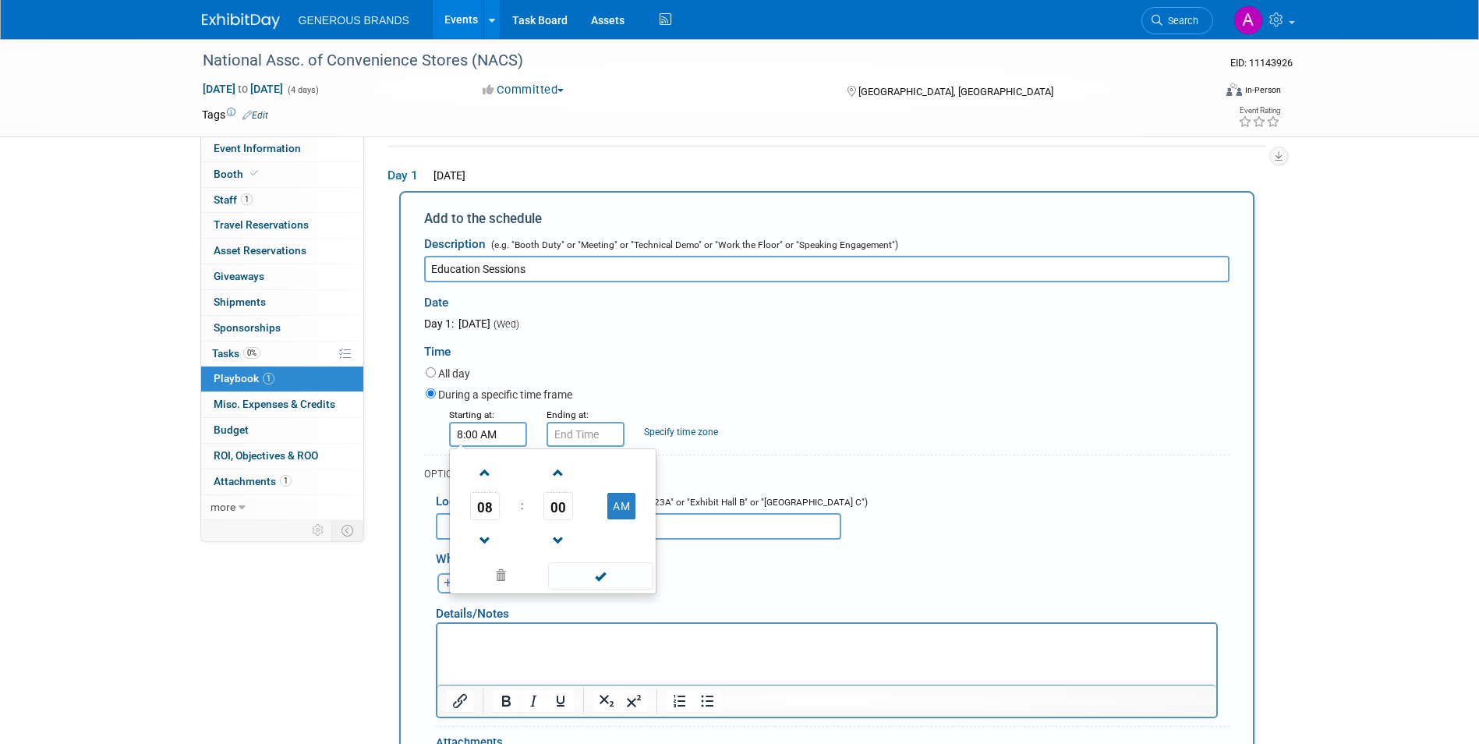
click at [500, 447] on input "8:00 AM" at bounding box center [488, 434] width 78 height 25
click at [598, 573] on span at bounding box center [600, 575] width 105 height 27
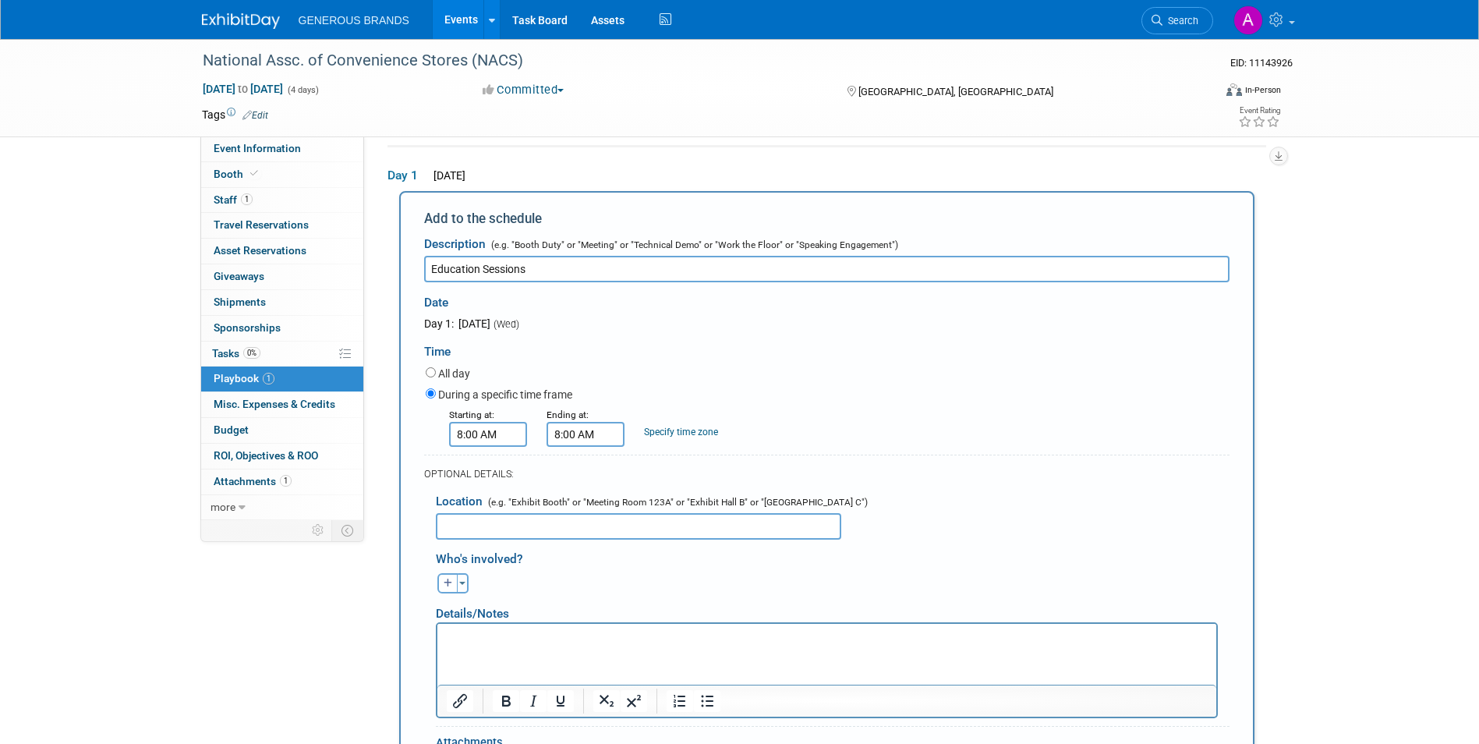
click at [606, 447] on input "8:00 AM" at bounding box center [585, 434] width 78 height 25
click at [582, 474] on span at bounding box center [582, 472] width 27 height 27
type input "10:00 AM"
click at [719, 566] on span at bounding box center [697, 575] width 105 height 27
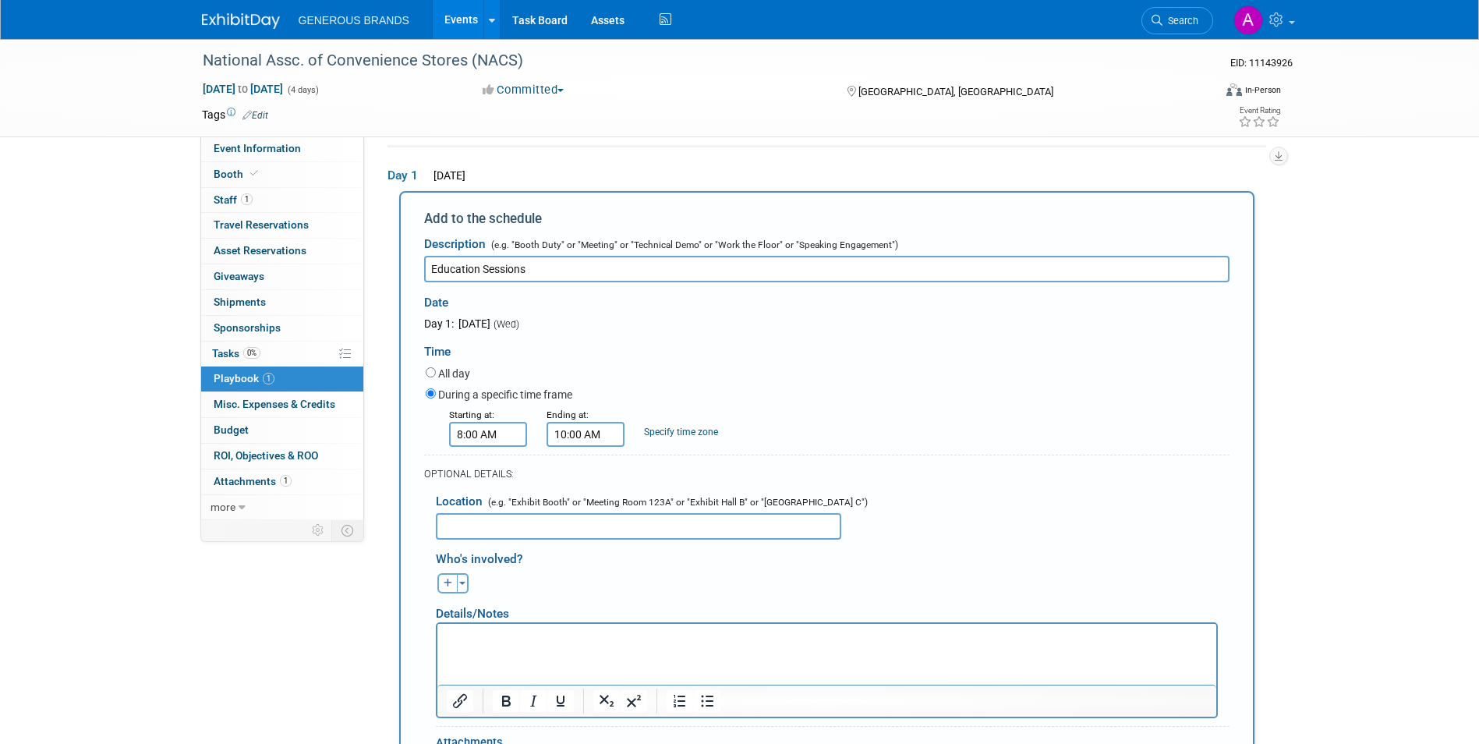
click at [615, 643] on p "Rich Text Area. Press ALT-0 for help." at bounding box center [826, 637] width 761 height 16
drag, startPoint x: 577, startPoint y: 641, endPoint x: 422, endPoint y: 629, distance: 154.8
click at [436, 629] on html "more info included later." at bounding box center [825, 634] width 779 height 22
copy p "more info included later."
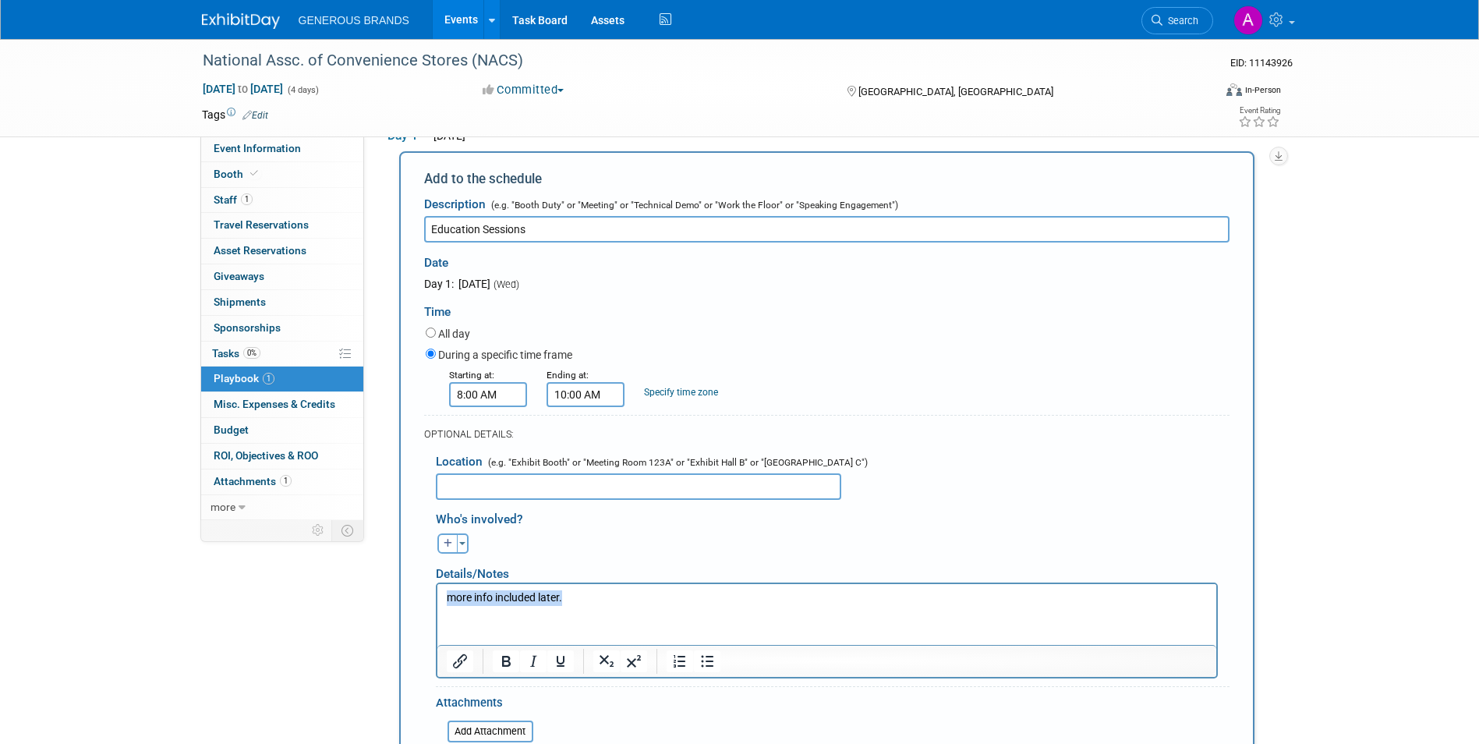
scroll to position [129, 0]
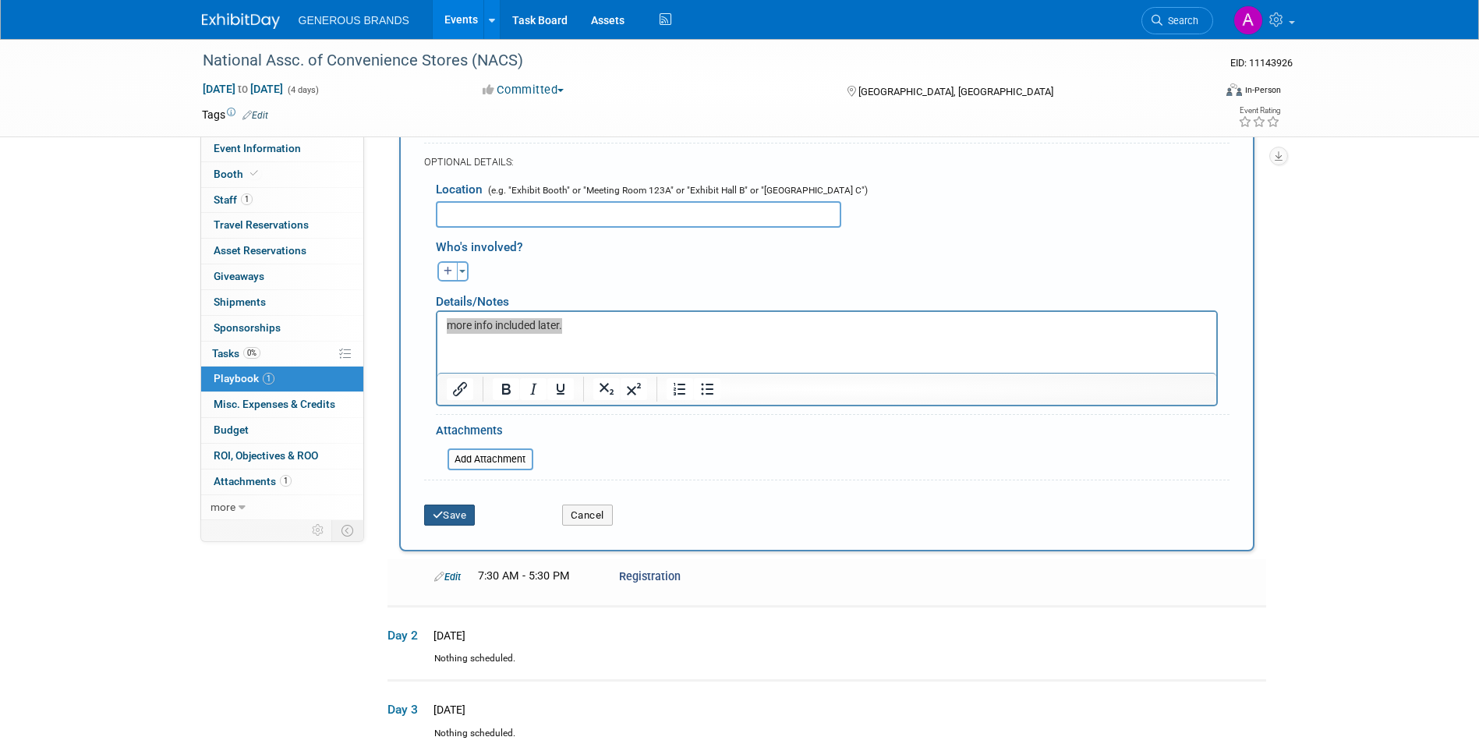
click at [457, 514] on button "Save" at bounding box center [449, 515] width 51 height 22
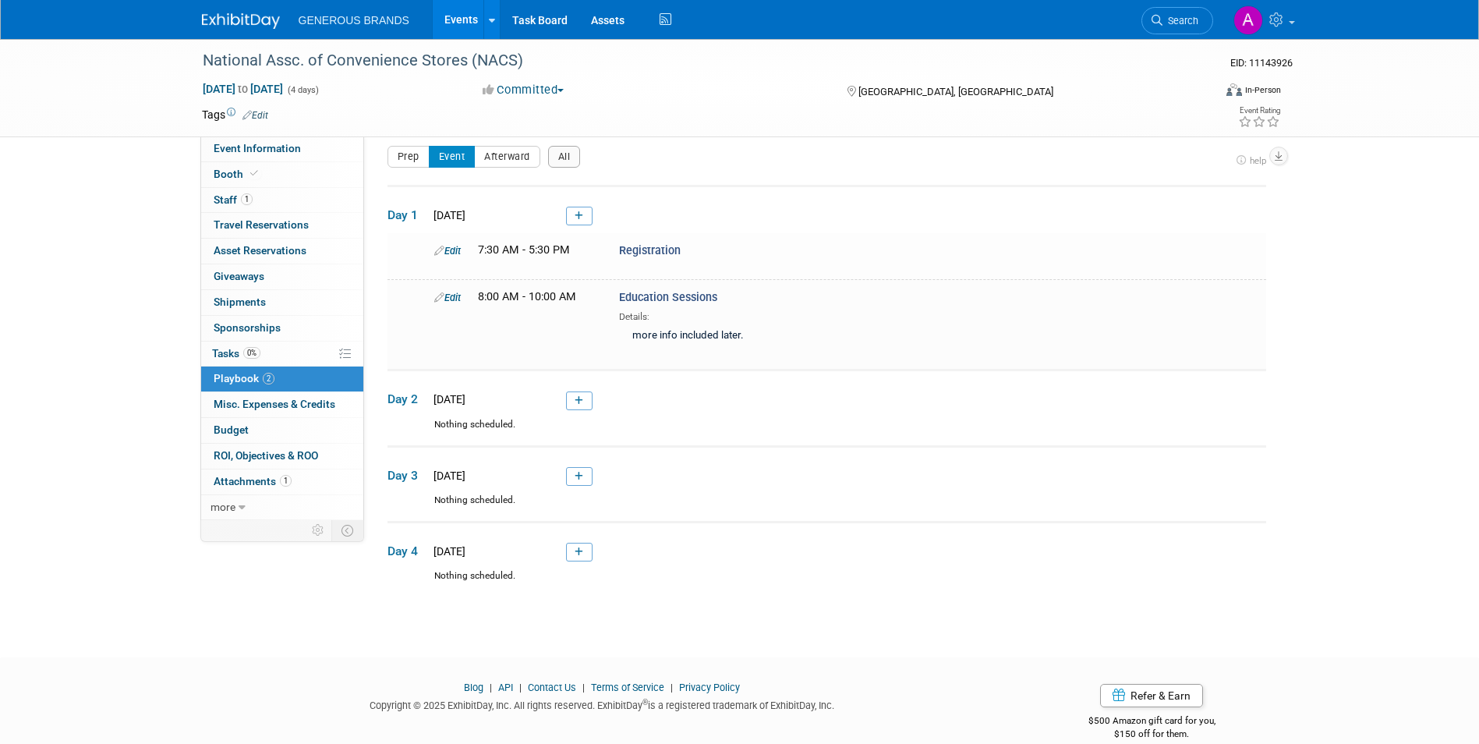
scroll to position [34, 0]
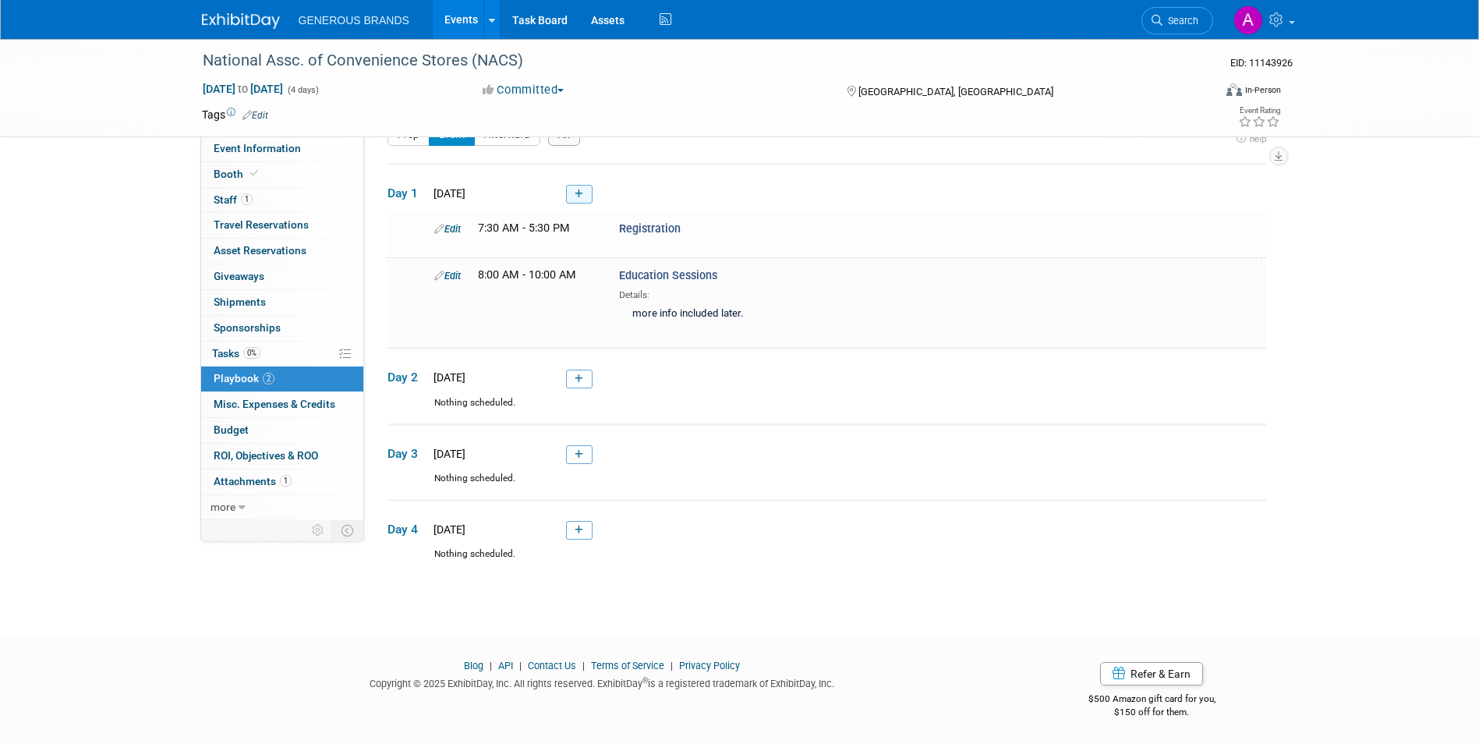
click at [581, 203] on link at bounding box center [579, 194] width 26 height 19
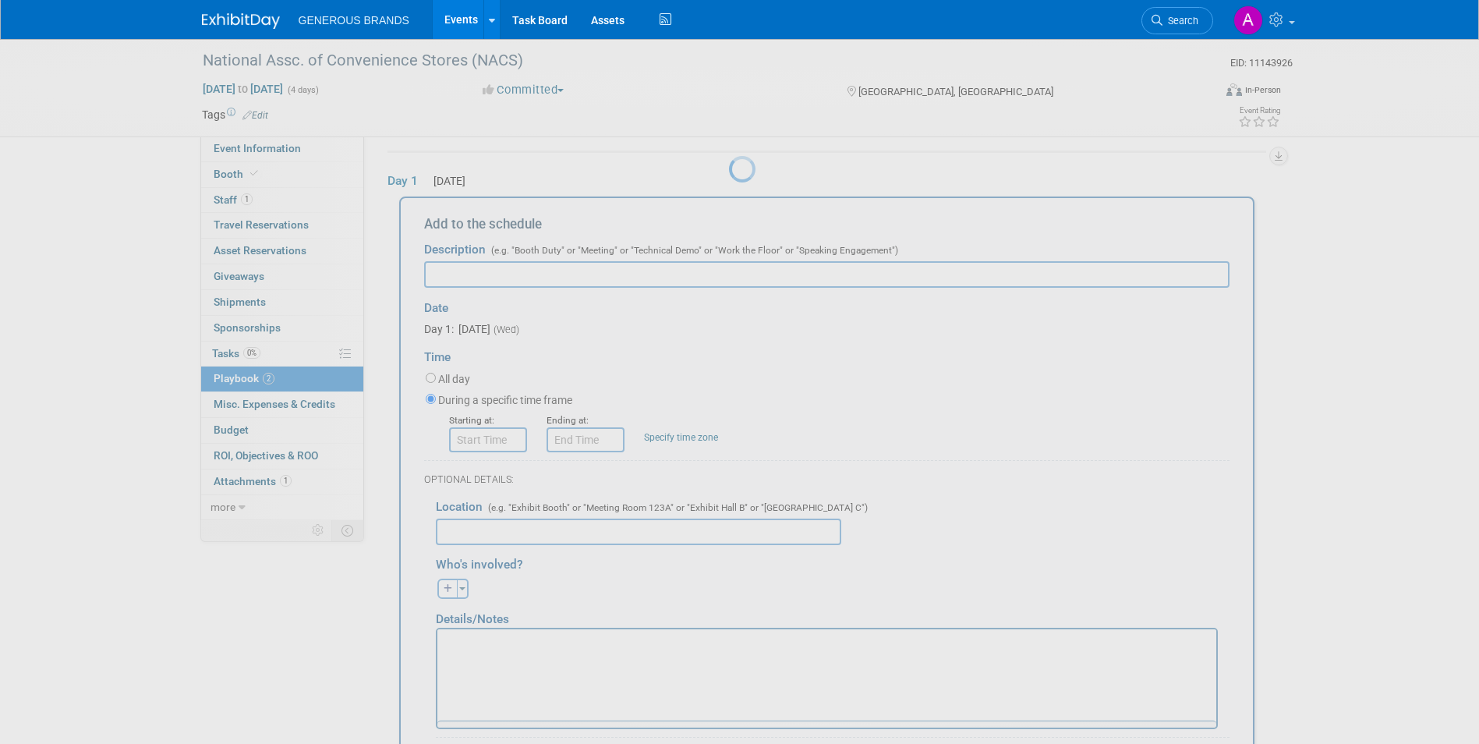
scroll to position [51, 0]
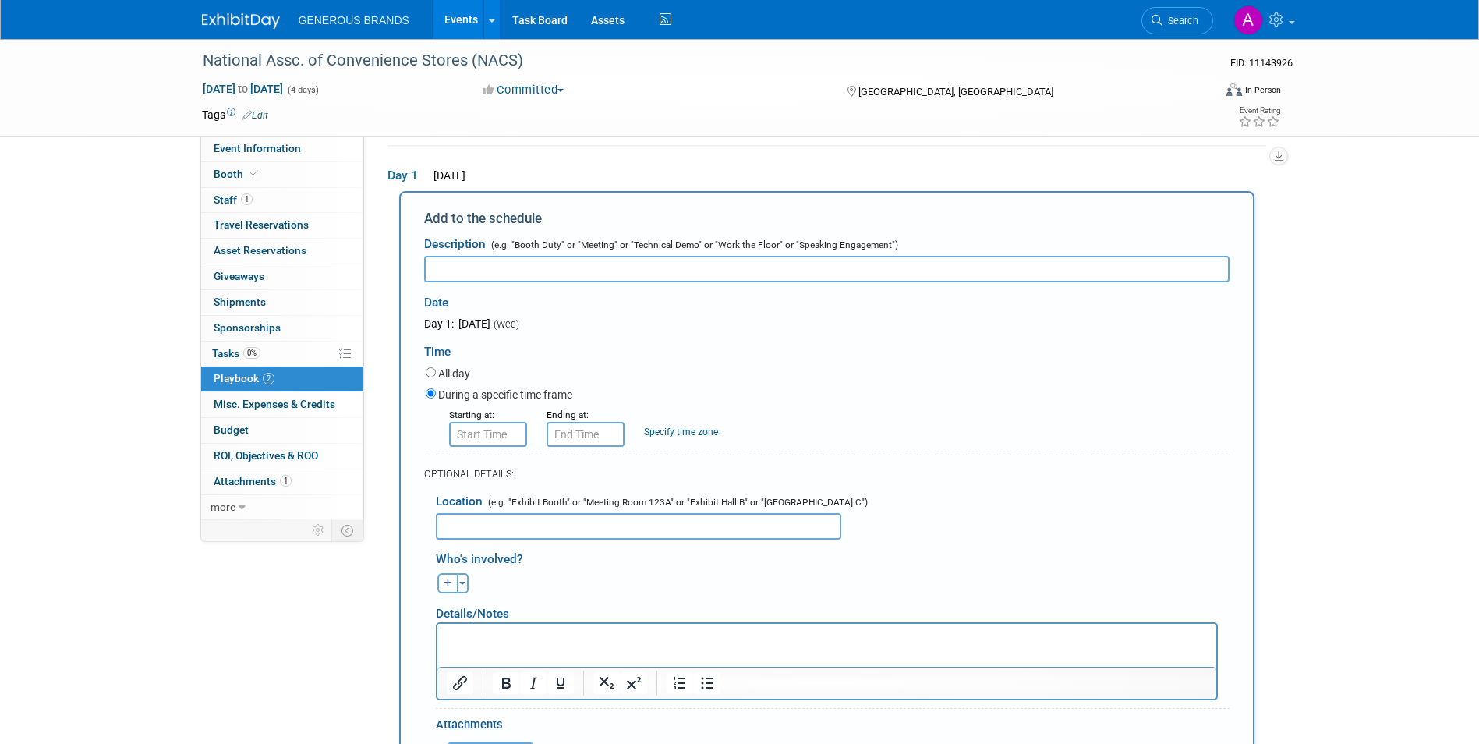
click at [492, 280] on input "text" at bounding box center [826, 269] width 805 height 26
paste input "Cool New Products Preview Room (Buyers Only)"
type input "Cool New Products Preview Room (Buyers Only)"
type input "8:00 AM"
click at [492, 425] on input "8:00 AM" at bounding box center [488, 434] width 78 height 25
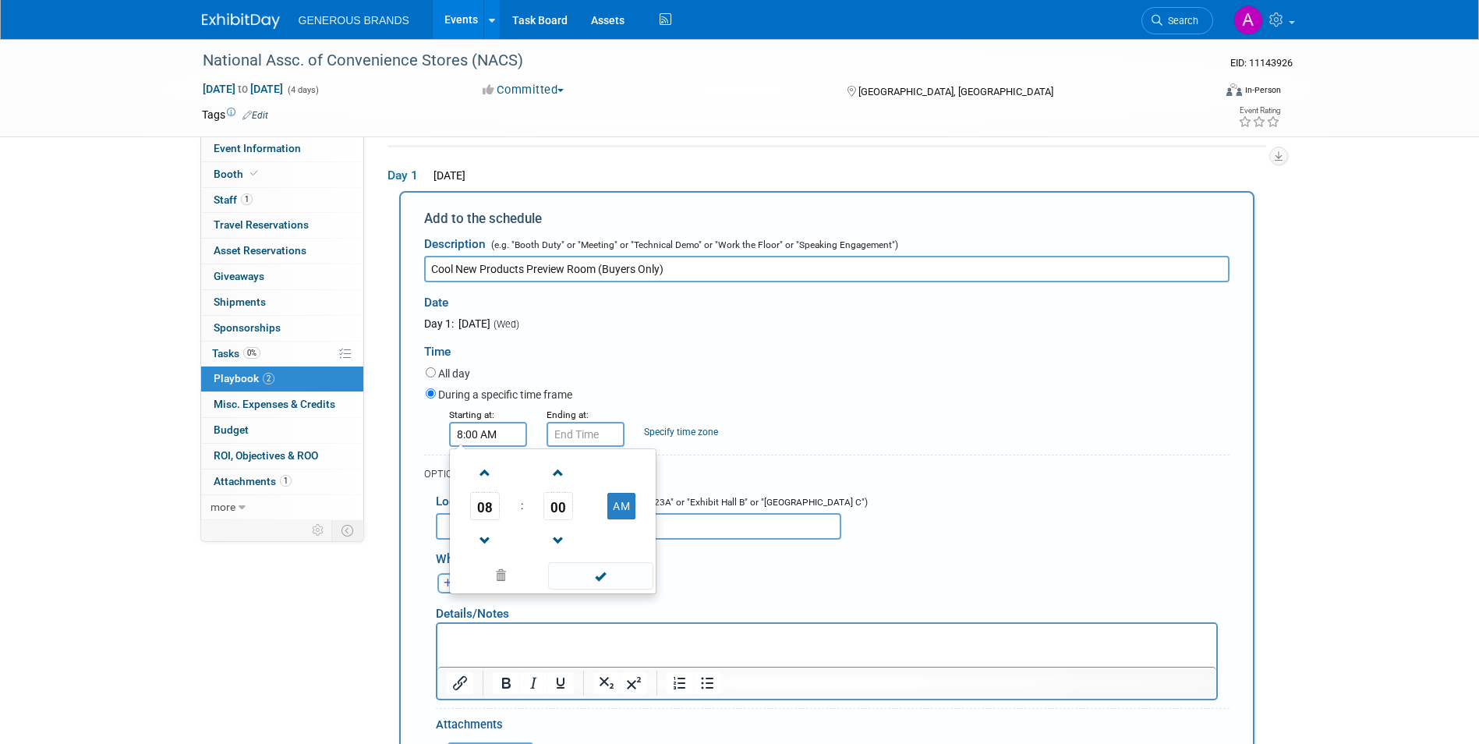
click at [645, 594] on div "08 : 00 AM 12 01 02 03 04 05 06 07 08 09 10 11 00 05 10 15 20 25 30 35 40 45 50…" at bounding box center [552, 521] width 207 height 146
click at [638, 562] on td at bounding box center [598, 575] width 105 height 30
click at [636, 565] on span at bounding box center [600, 575] width 105 height 27
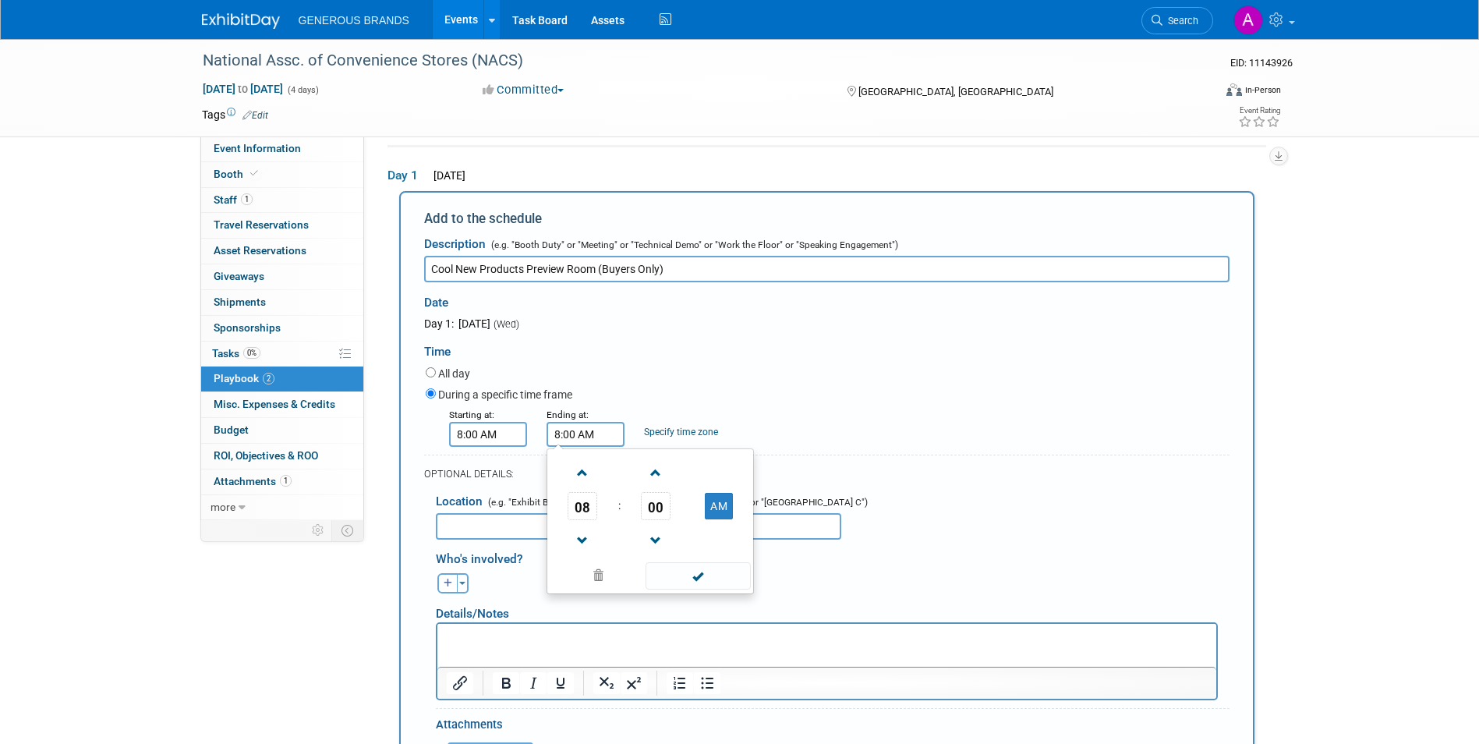
click at [614, 439] on input "8:00 AM" at bounding box center [585, 434] width 78 height 25
click at [595, 507] on span "08" at bounding box center [582, 506] width 30 height 28
click at [711, 556] on td "11" at bounding box center [725, 557] width 50 height 42
click at [663, 513] on span "00" at bounding box center [656, 506] width 30 height 28
click at [677, 520] on td "30" at bounding box center [675, 515] width 50 height 42
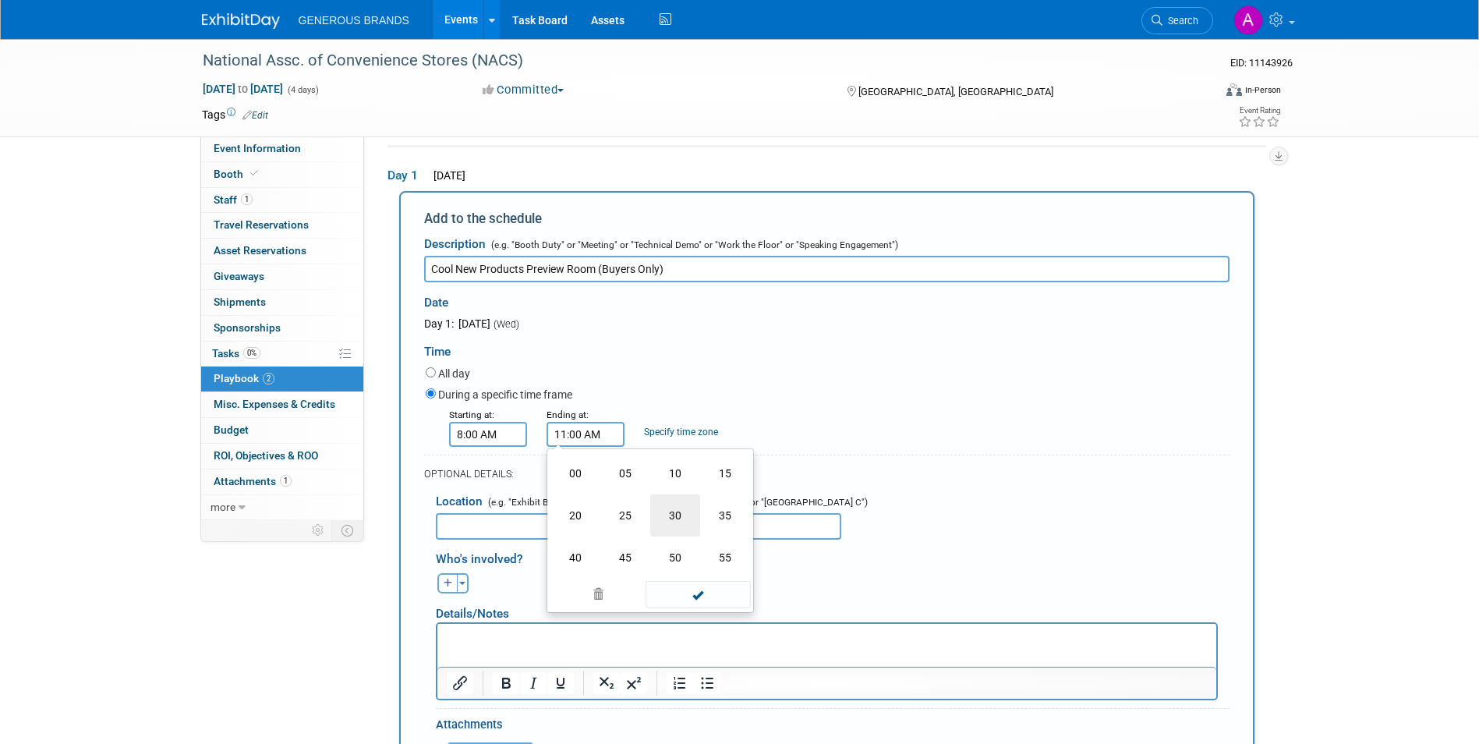
type input "11:30 AM"
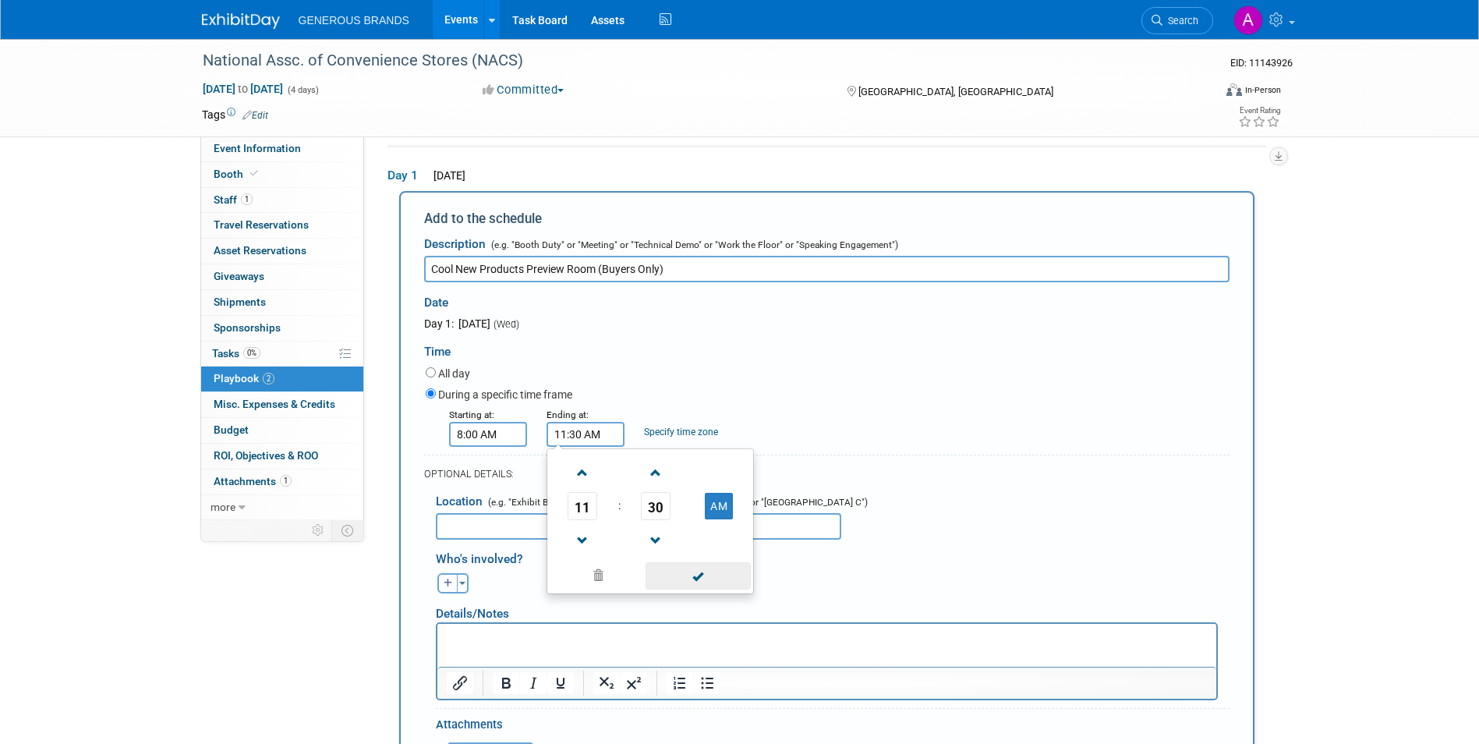
click at [719, 572] on span at bounding box center [697, 575] width 105 height 27
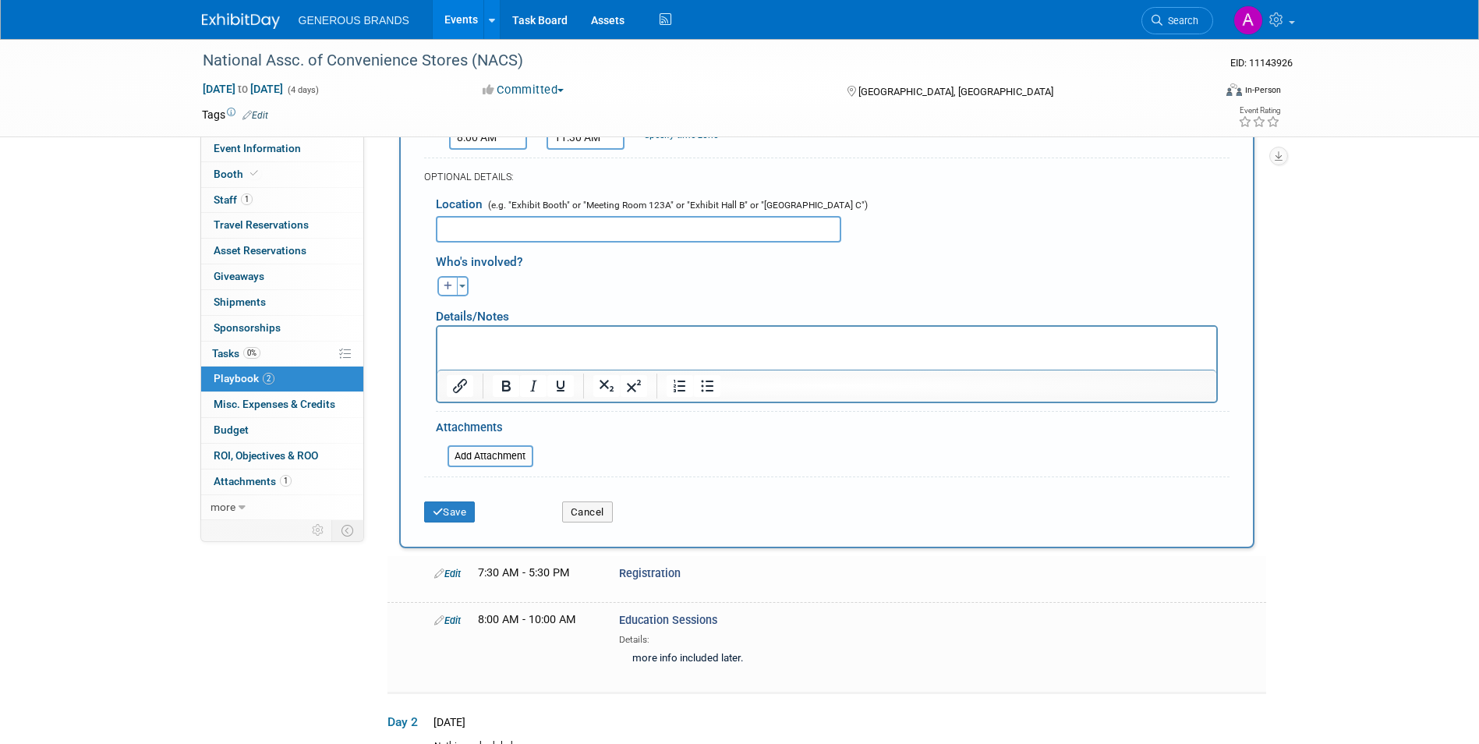
scroll to position [363, 0]
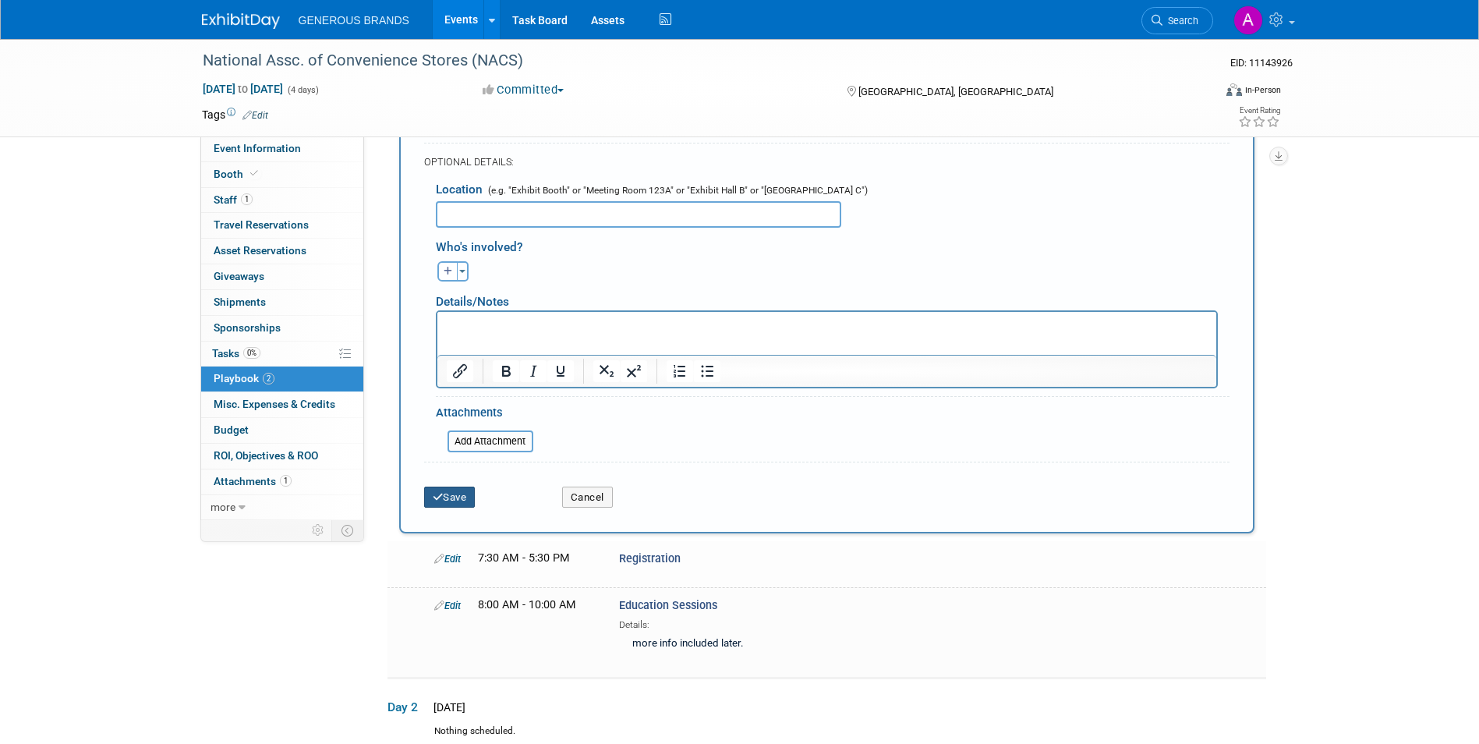
click at [458, 504] on button "Save" at bounding box center [449, 497] width 51 height 22
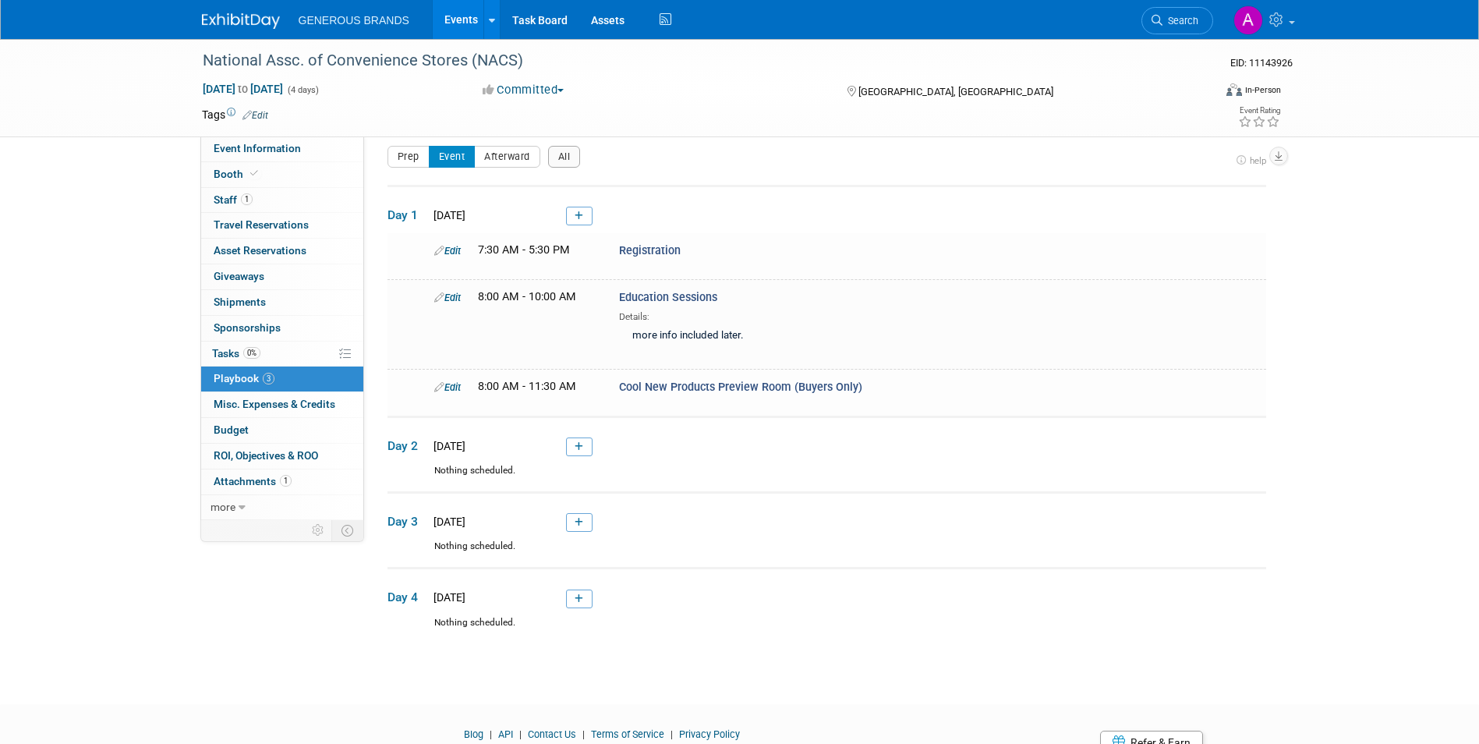
scroll to position [79, 0]
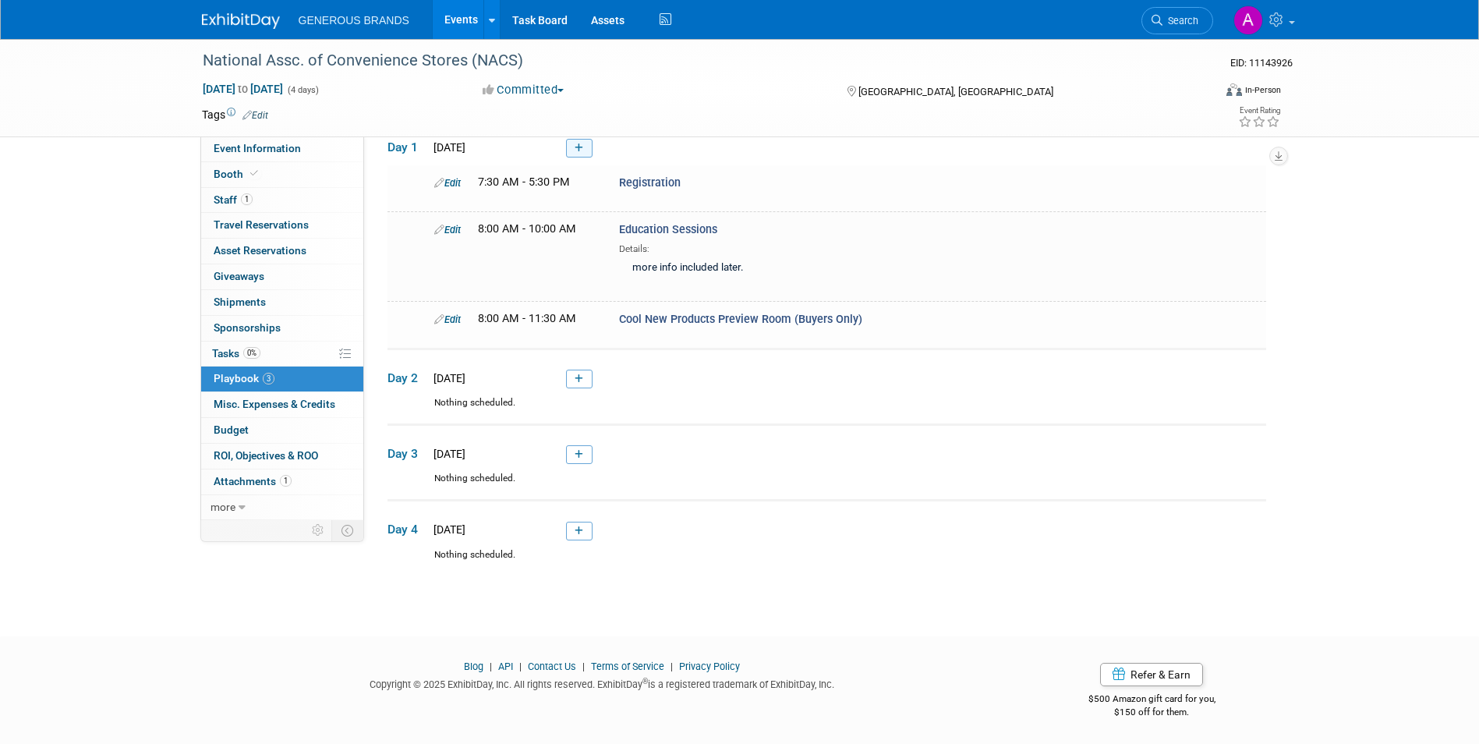
click at [576, 147] on icon at bounding box center [578, 147] width 9 height 9
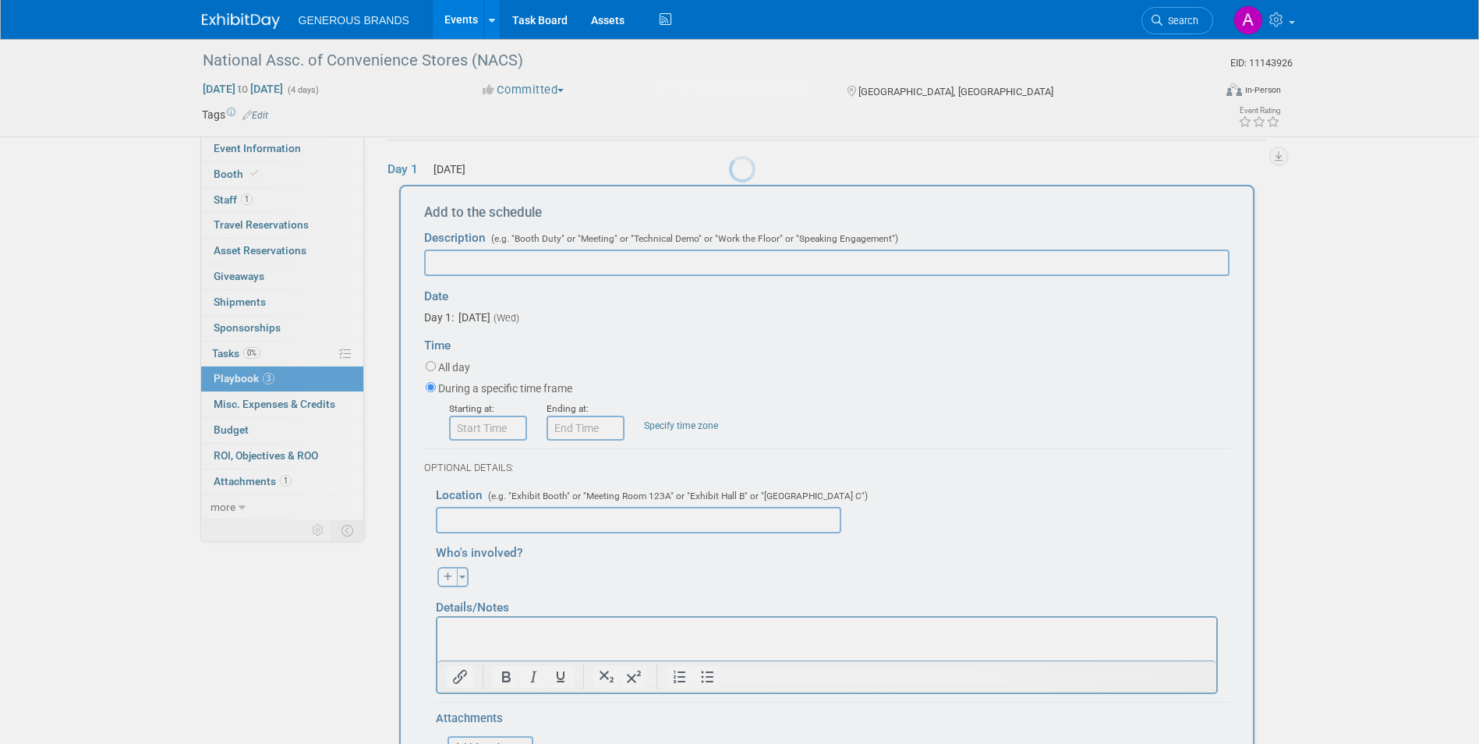
scroll to position [0, 0]
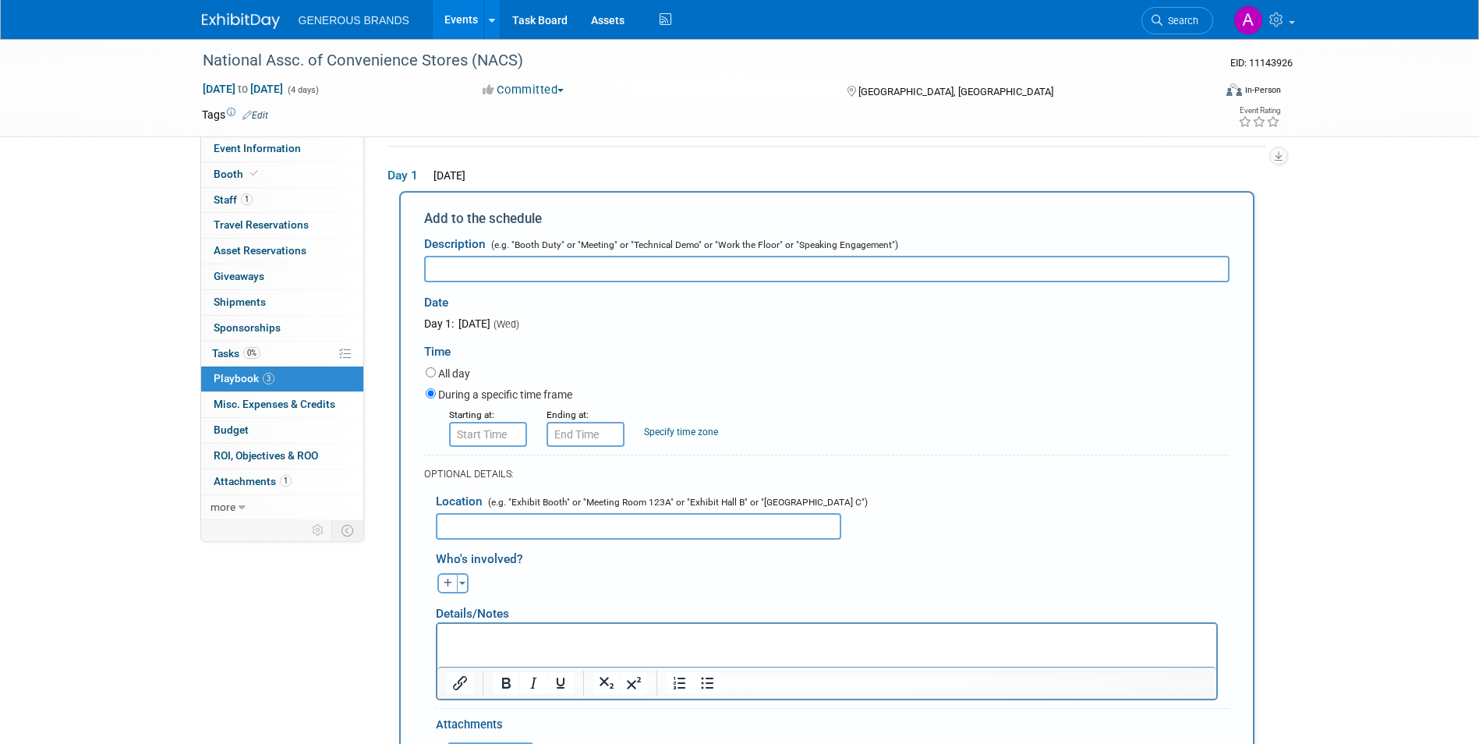
click at [617, 267] on input "text" at bounding box center [826, 269] width 805 height 26
paste input "General Session featuring [PERSON_NAME] and NACS Ideas 2 Go"
type input "General Session featuring [PERSON_NAME] and NACS Ideas 2 Go"
click at [499, 436] on input "8:00 AM" at bounding box center [488, 434] width 78 height 25
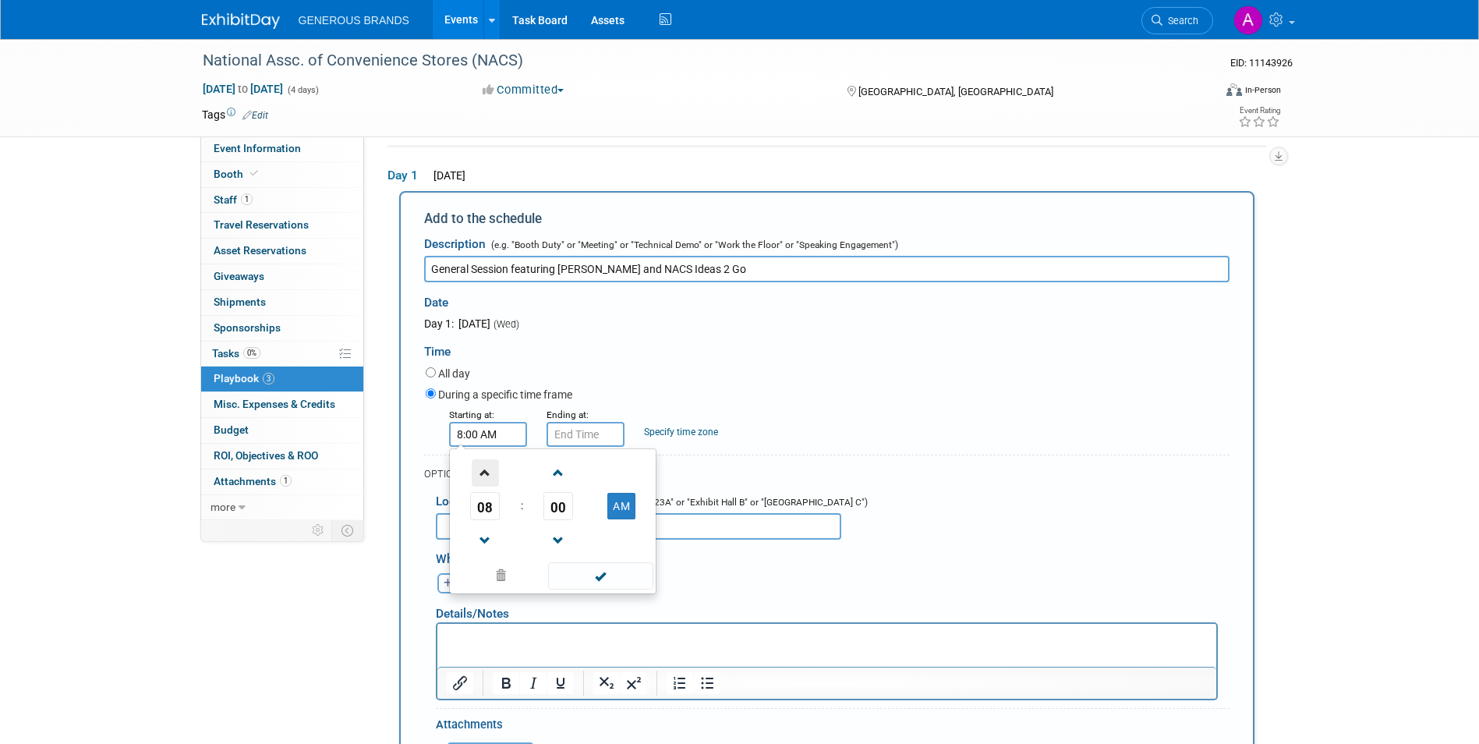
click at [491, 482] on span at bounding box center [485, 472] width 27 height 27
click at [557, 484] on span at bounding box center [558, 472] width 27 height 27
click at [563, 511] on span "01" at bounding box center [558, 506] width 30 height 28
click at [629, 476] on td "15" at bounding box center [627, 473] width 50 height 42
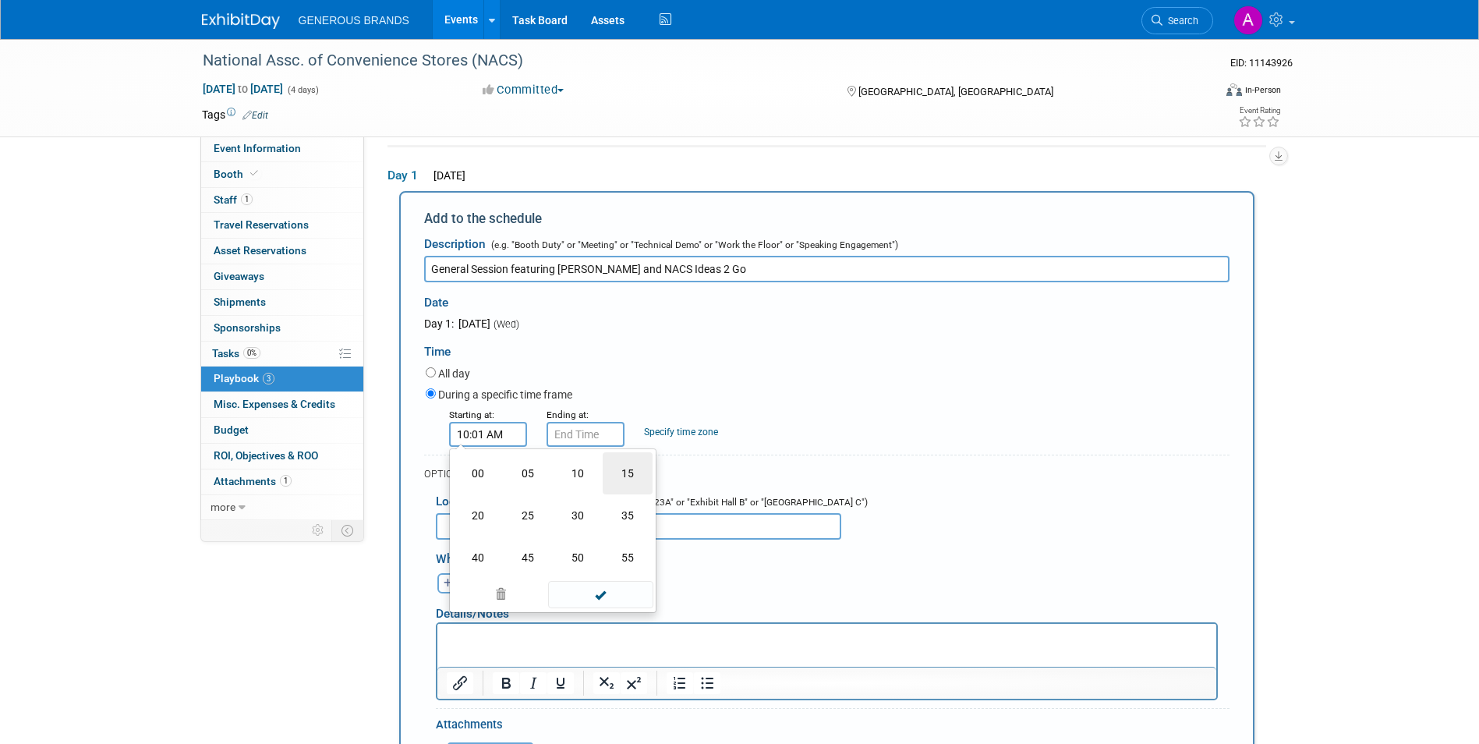
type input "10:15 AM"
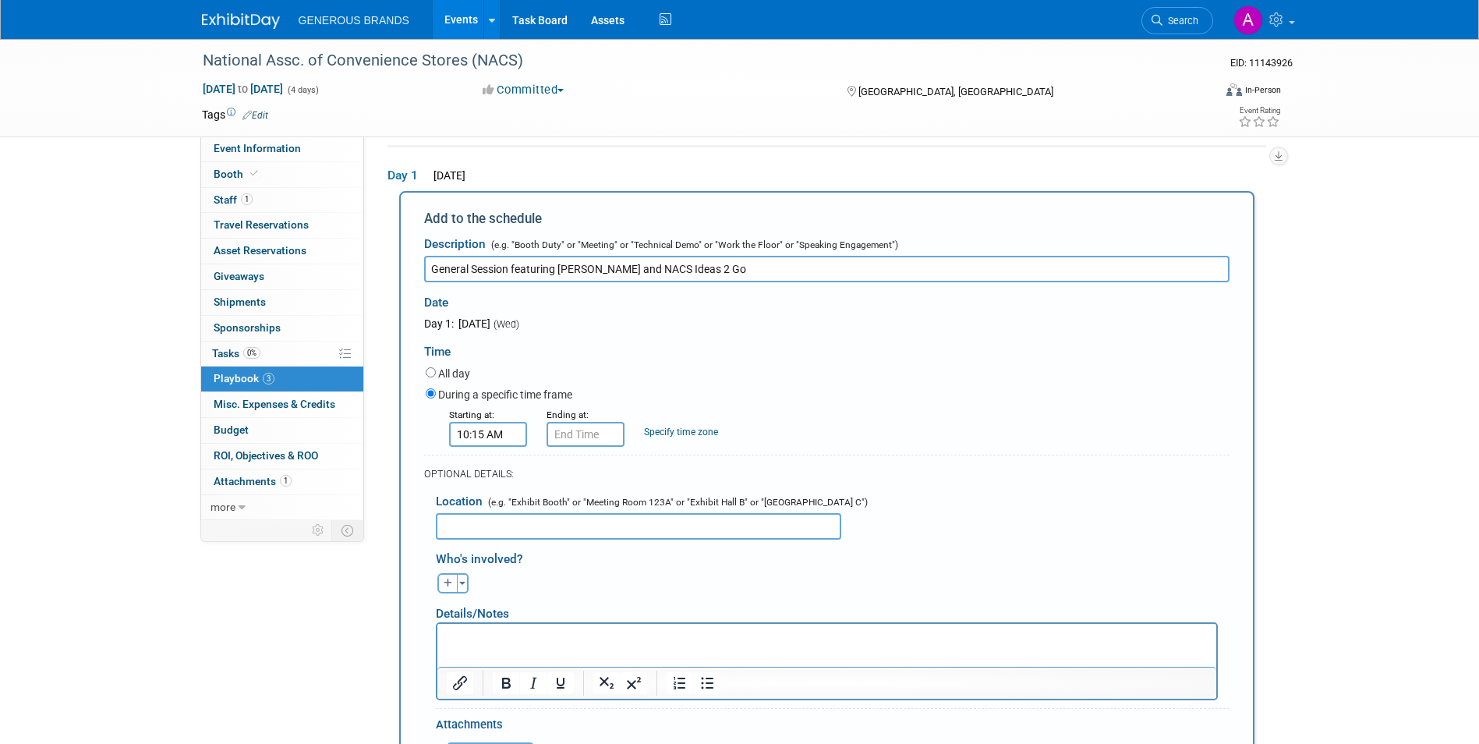
click at [662, 462] on div "OPTIONAL DETAILS:" at bounding box center [826, 468] width 805 height 29
click at [614, 436] on input "10:15 AM" at bounding box center [585, 434] width 78 height 25
click at [587, 472] on span at bounding box center [582, 472] width 27 height 27
type input "11:15 AM"
click at [721, 570] on span at bounding box center [697, 575] width 105 height 27
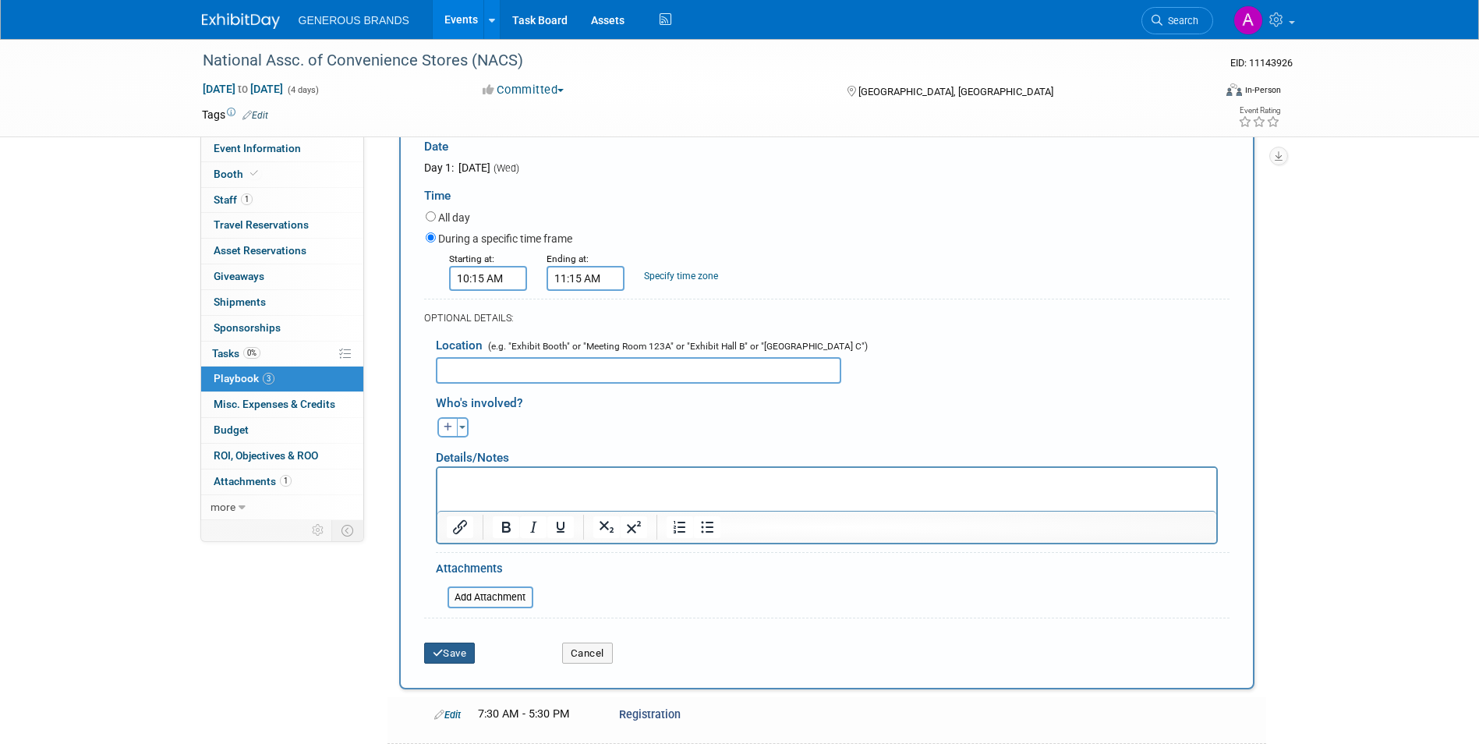
click at [468, 652] on button "Save" at bounding box center [449, 653] width 51 height 22
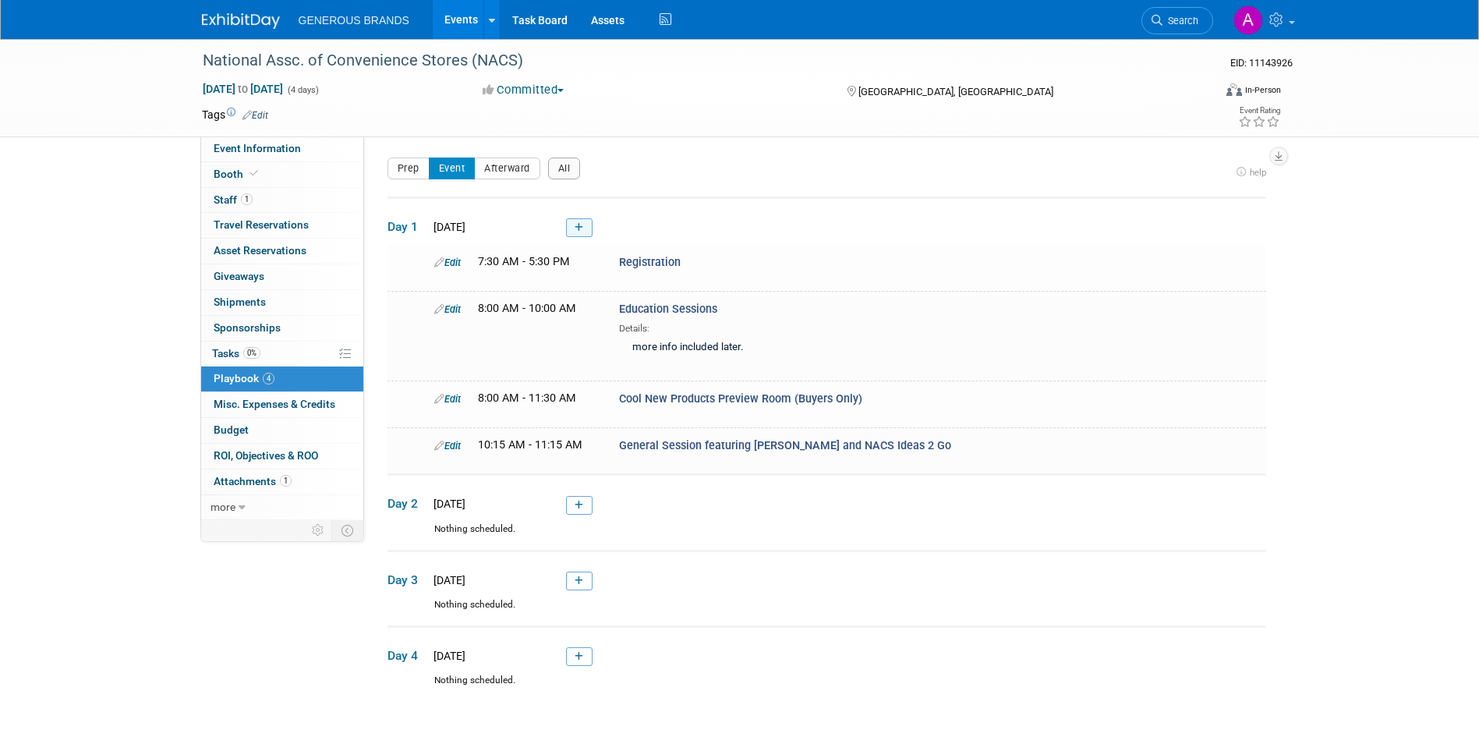
click at [584, 225] on link at bounding box center [579, 227] width 26 height 19
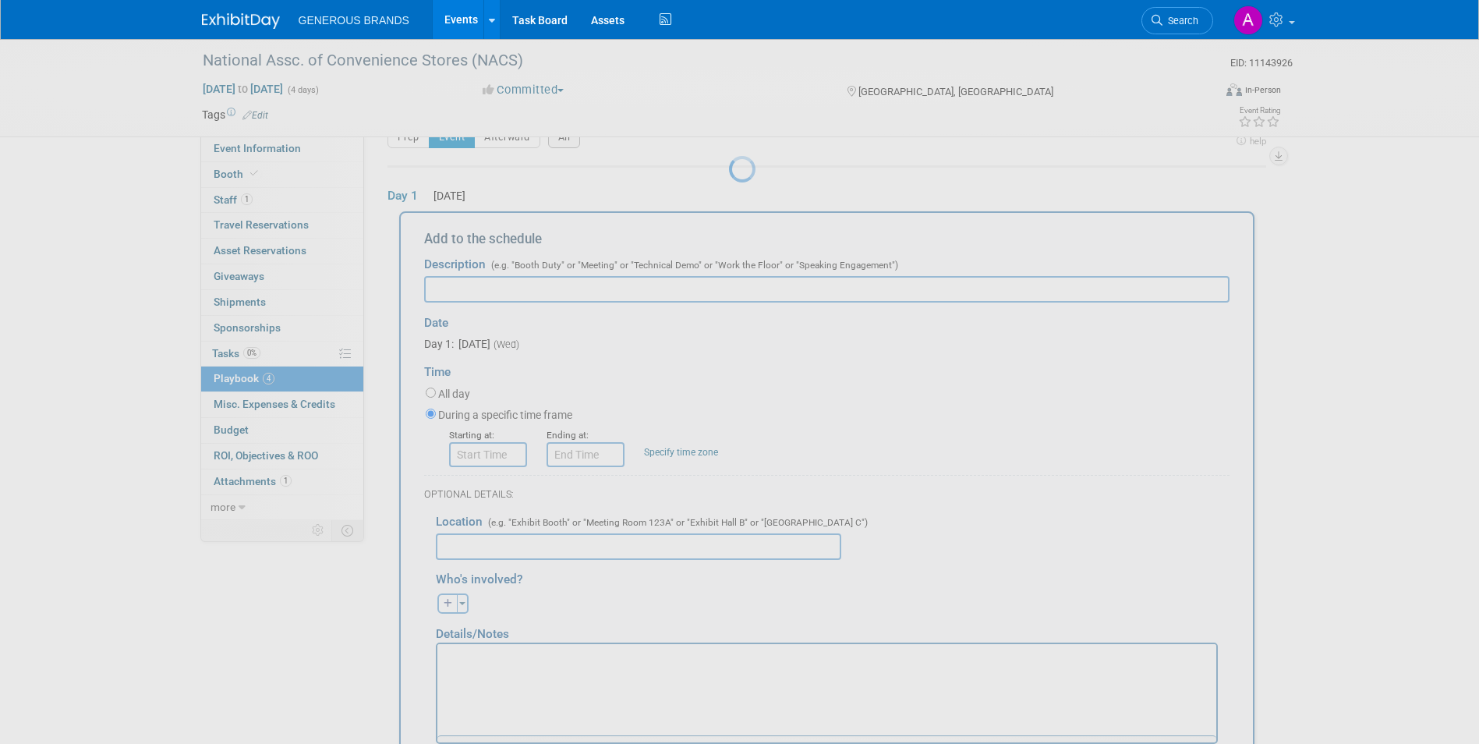
scroll to position [51, 0]
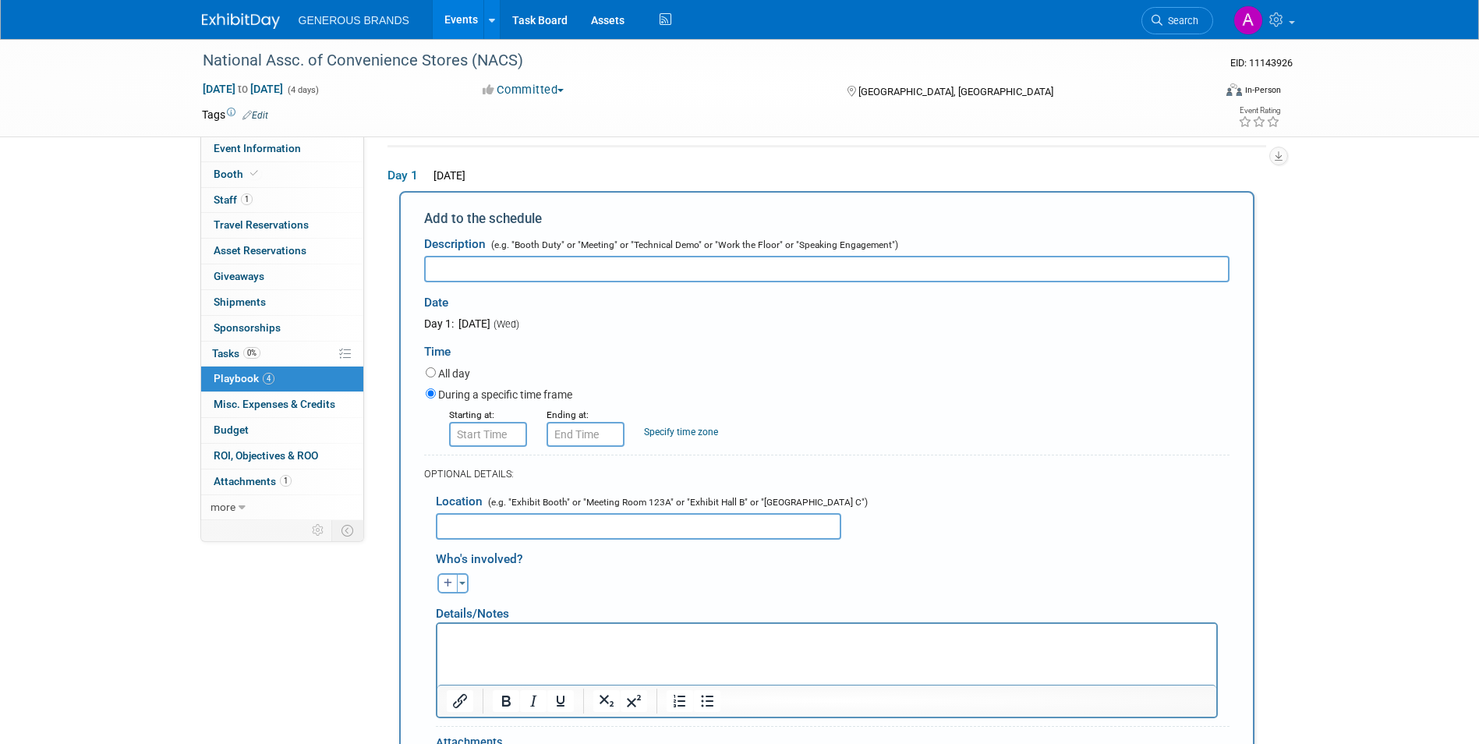
click at [548, 274] on input "text" at bounding box center [826, 269] width 805 height 26
paste input "New Exhibitor Area (Early Access 10:30am)"
type input "New Exhibitor Area (Early Access 10:30am)"
click at [513, 436] on input "8:00 AM" at bounding box center [488, 434] width 78 height 25
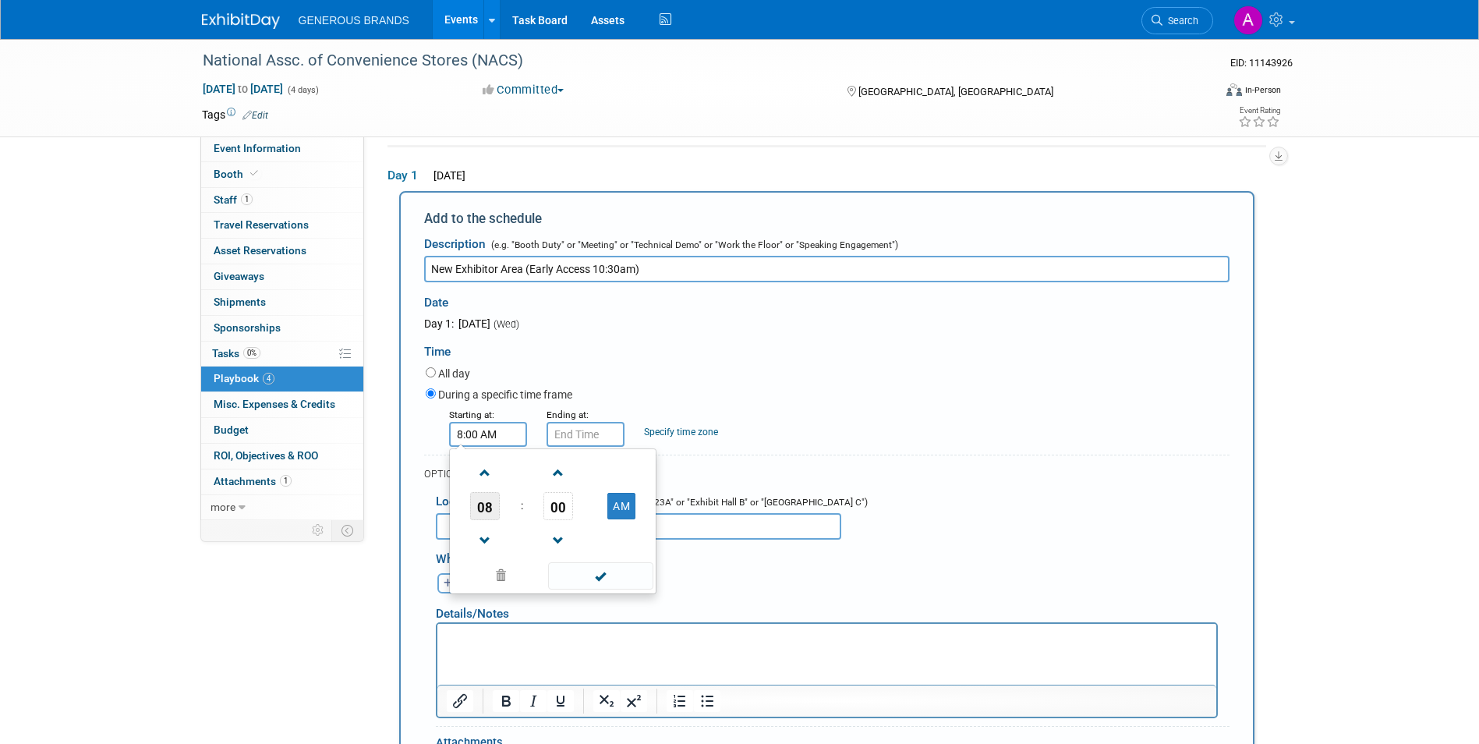
click at [472, 507] on span "08" at bounding box center [485, 506] width 30 height 28
click at [590, 553] on td "10" at bounding box center [578, 557] width 50 height 42
click at [554, 510] on span "00" at bounding box center [558, 506] width 30 height 28
click at [566, 525] on td "30" at bounding box center [578, 515] width 50 height 42
type input "10:30 AM"
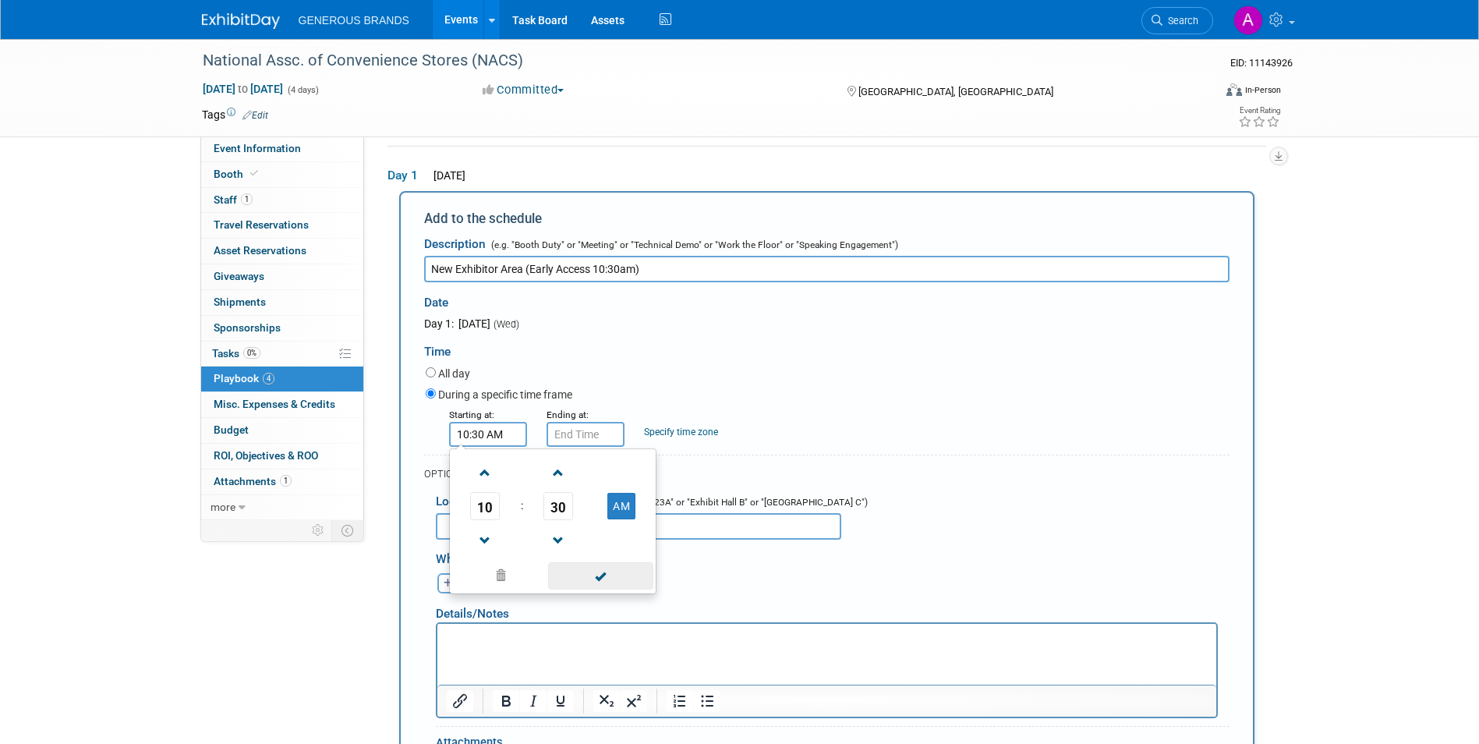
click at [572, 570] on span at bounding box center [600, 575] width 105 height 27
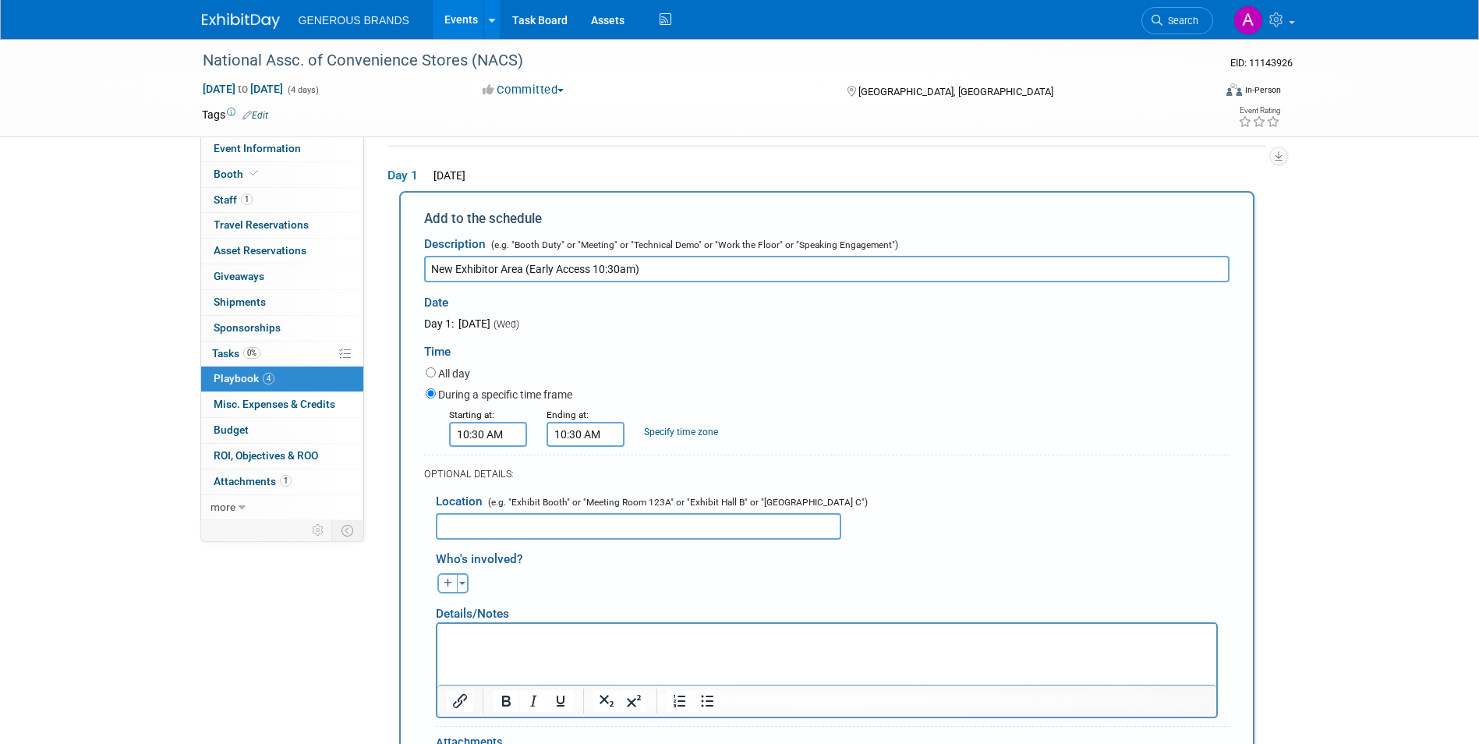
click at [569, 444] on input "10:30 AM" at bounding box center [585, 434] width 78 height 25
click at [588, 515] on span "10" at bounding box center [582, 506] width 30 height 28
click at [613, 518] on td "05" at bounding box center [625, 515] width 50 height 42
click at [719, 581] on span at bounding box center [697, 575] width 105 height 27
click at [571, 426] on input "5:30 AM" at bounding box center [585, 434] width 78 height 25
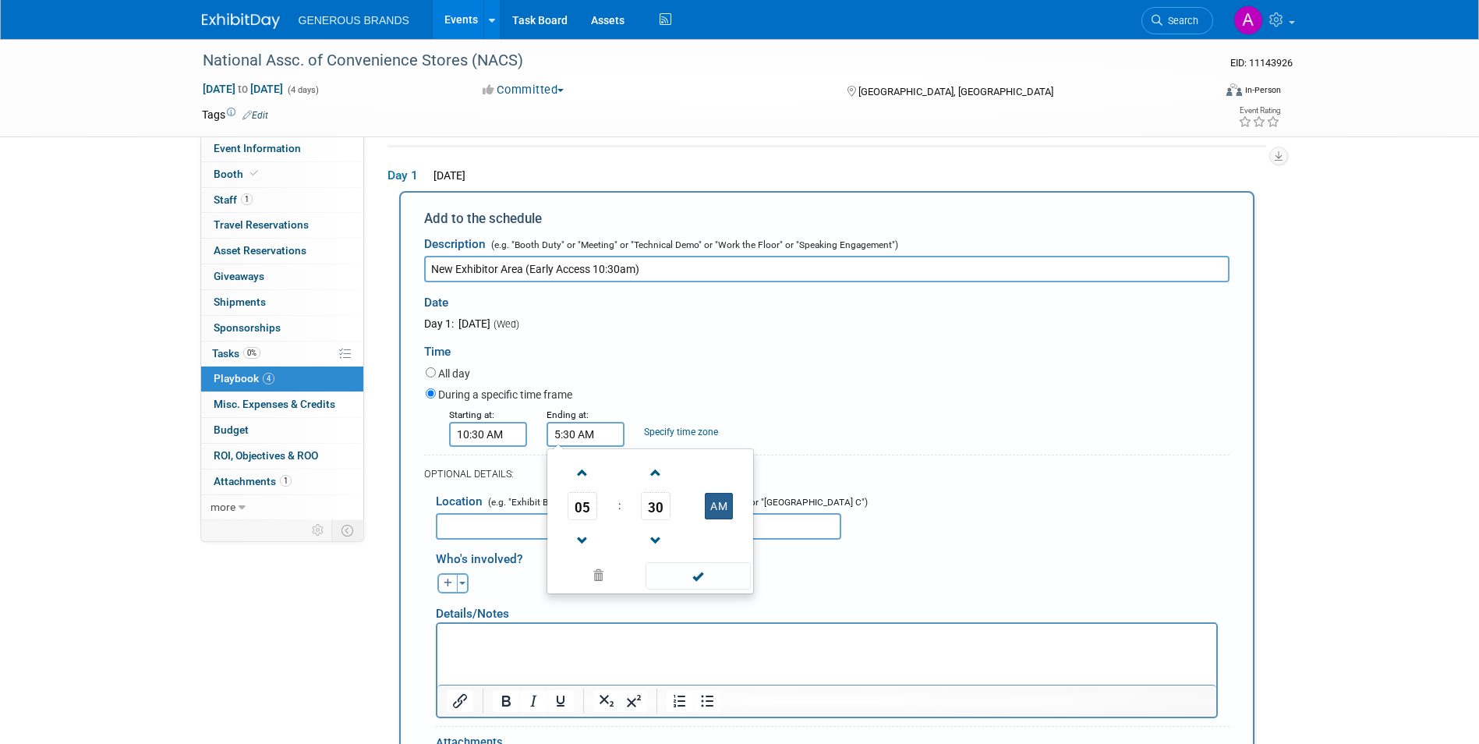
click at [718, 501] on button "AM" at bounding box center [719, 506] width 28 height 26
type input "5:30 PM"
click at [721, 567] on span at bounding box center [697, 575] width 105 height 27
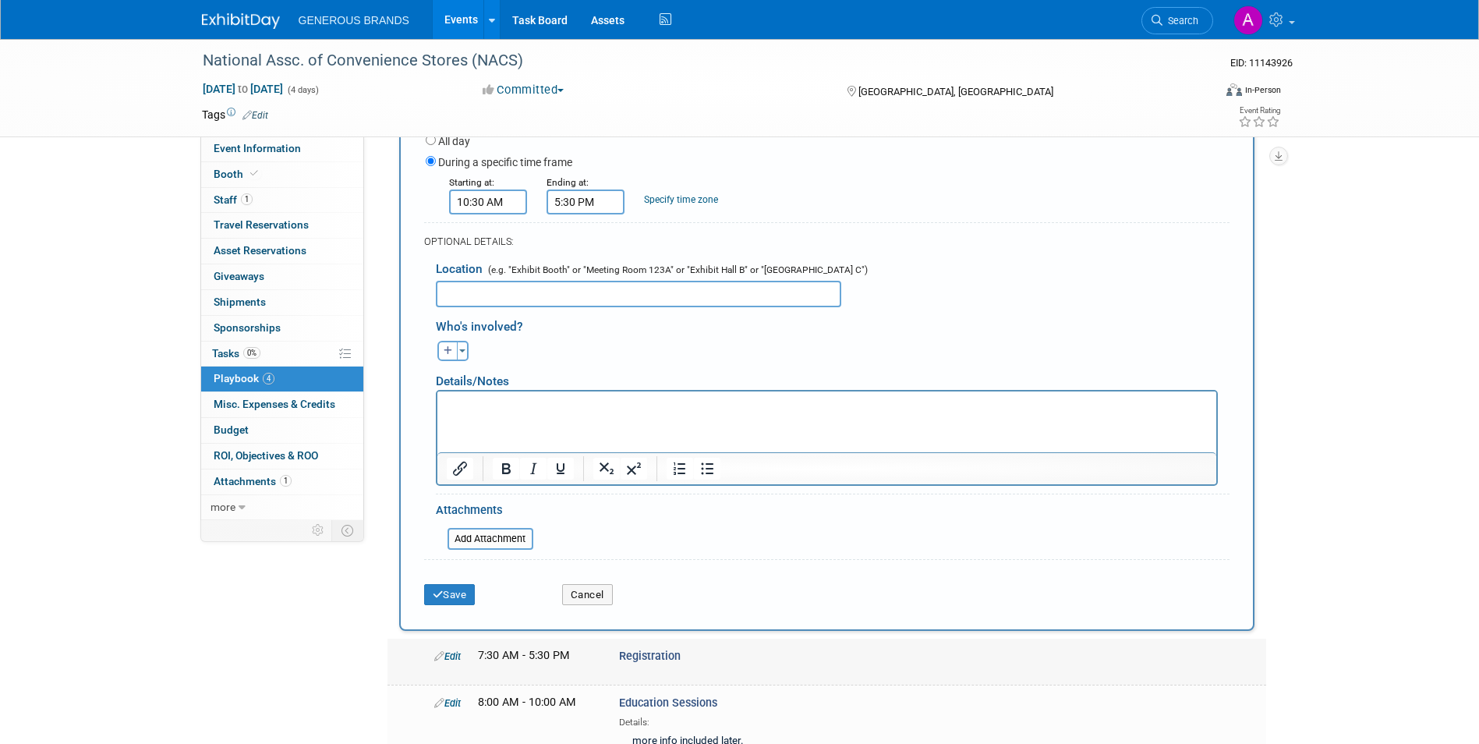
scroll to position [285, 0]
click at [475, 599] on button "Save" at bounding box center [449, 593] width 51 height 22
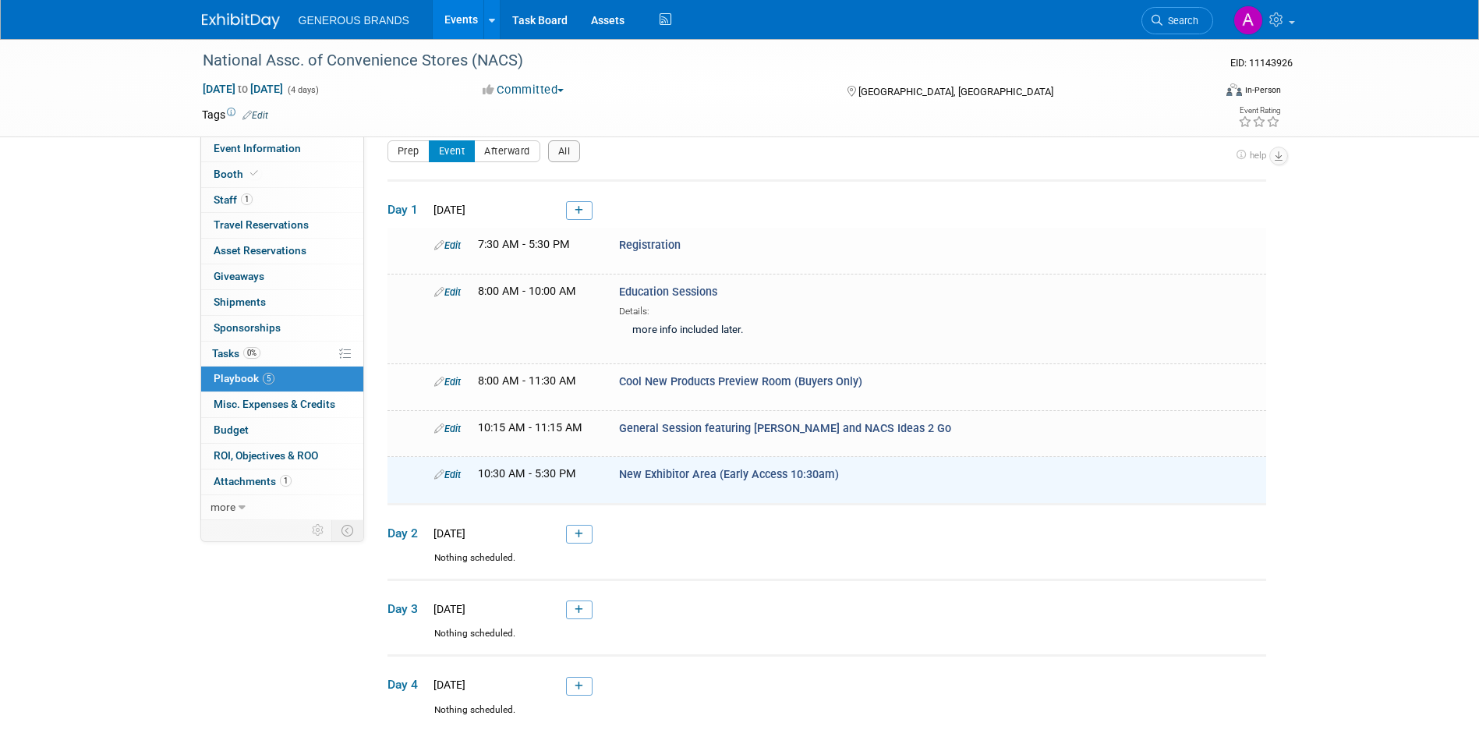
scroll to position [16, 0]
click at [594, 221] on td "Day 1 [DATE]" at bounding box center [826, 206] width 878 height 48
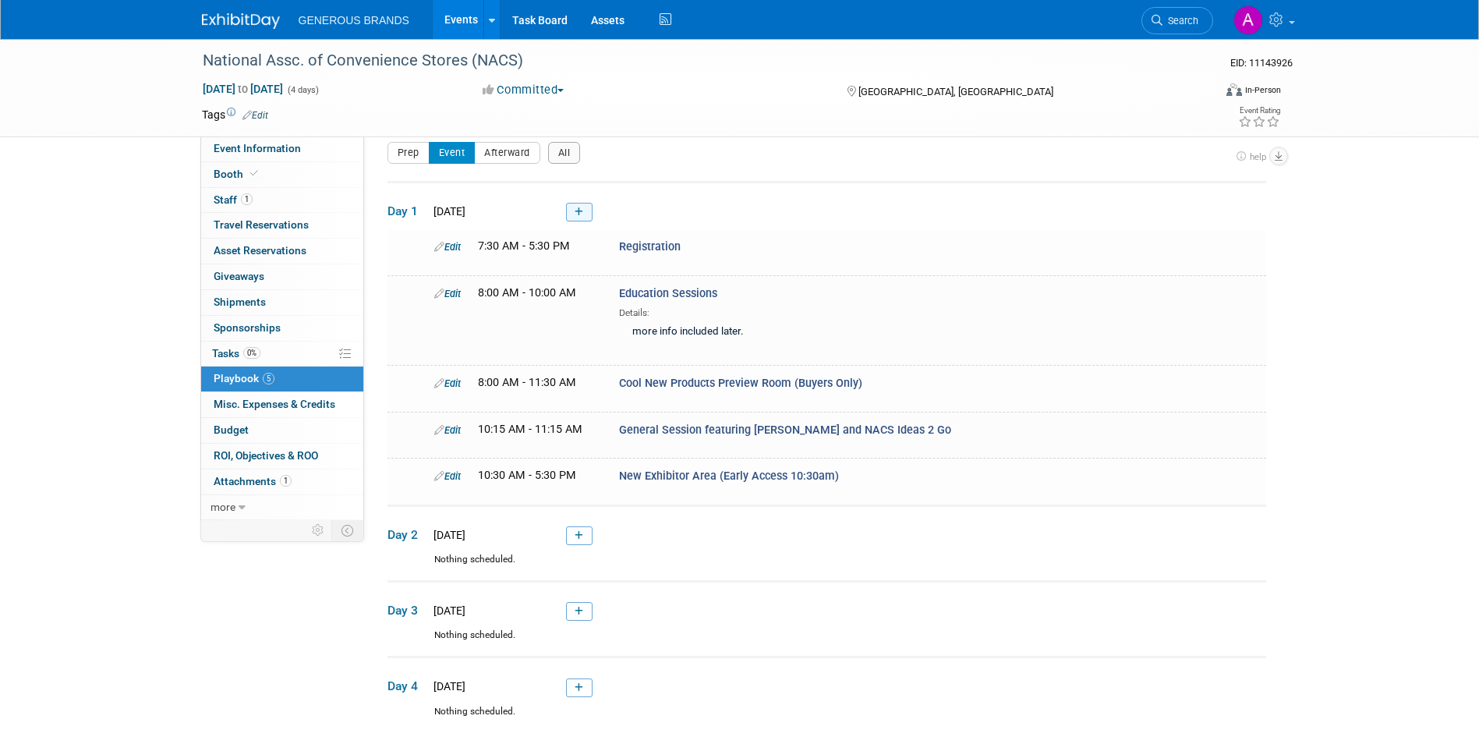
click at [586, 203] on link at bounding box center [579, 212] width 26 height 19
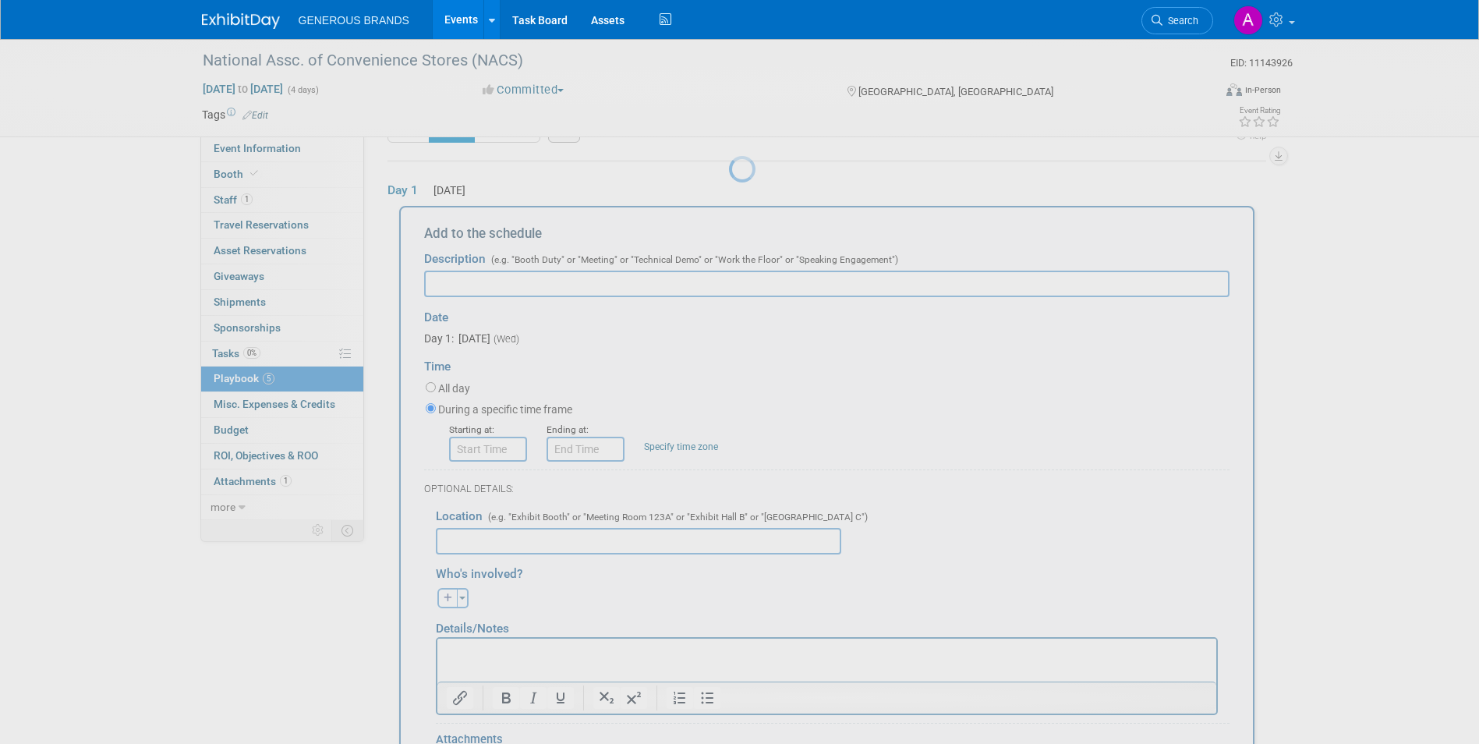
scroll to position [51, 0]
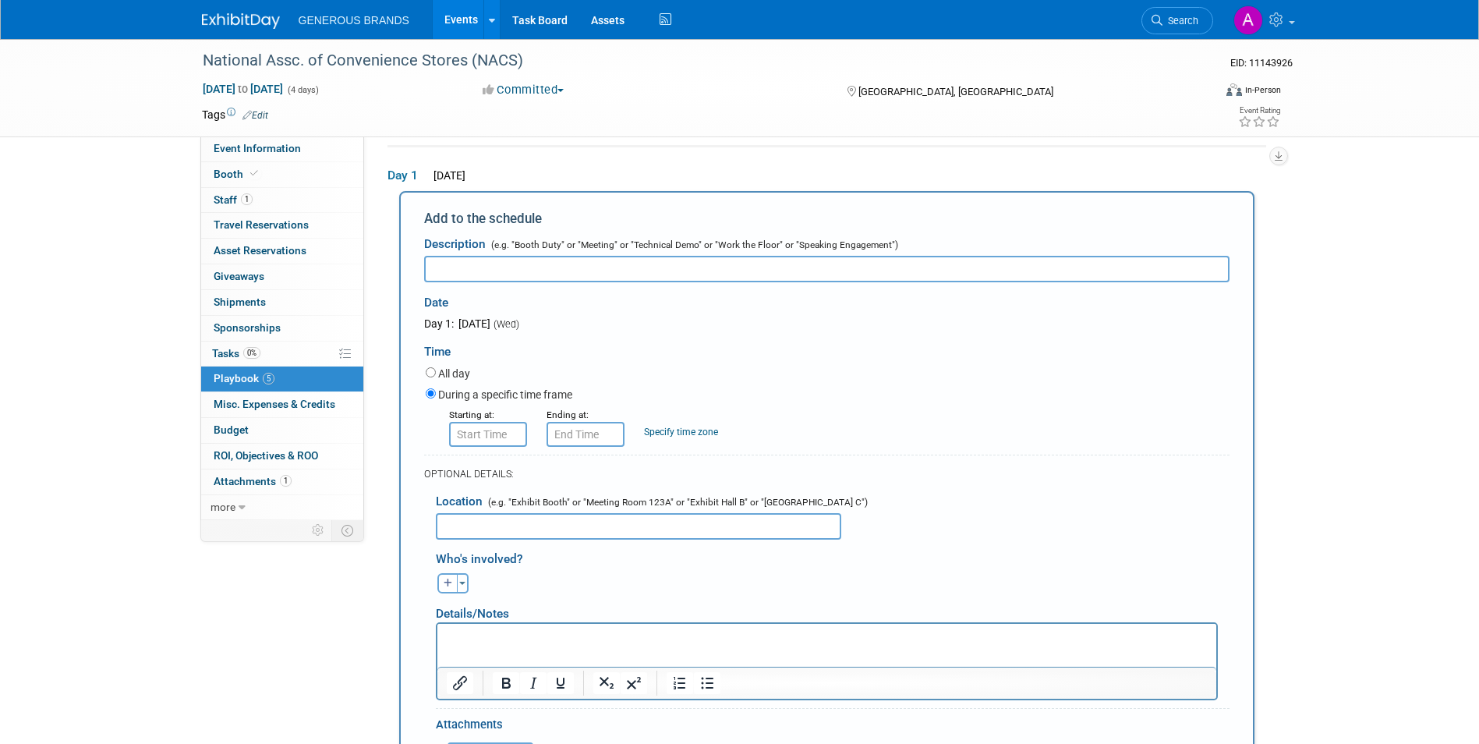
click at [721, 267] on input "text" at bounding box center [826, 269] width 805 height 26
paste input "New Exhibitor Area (Early Access 10:30am)"
type input "New Exhibitor Area (Early Access 10:30am)"
drag, startPoint x: 647, startPoint y: 274, endPoint x: 415, endPoint y: 275, distance: 232.3
click at [415, 275] on div "Add to the schedule Description (e.g. "Booth Duty" or "Meeting" or "Technical D…" at bounding box center [826, 518] width 855 height 654
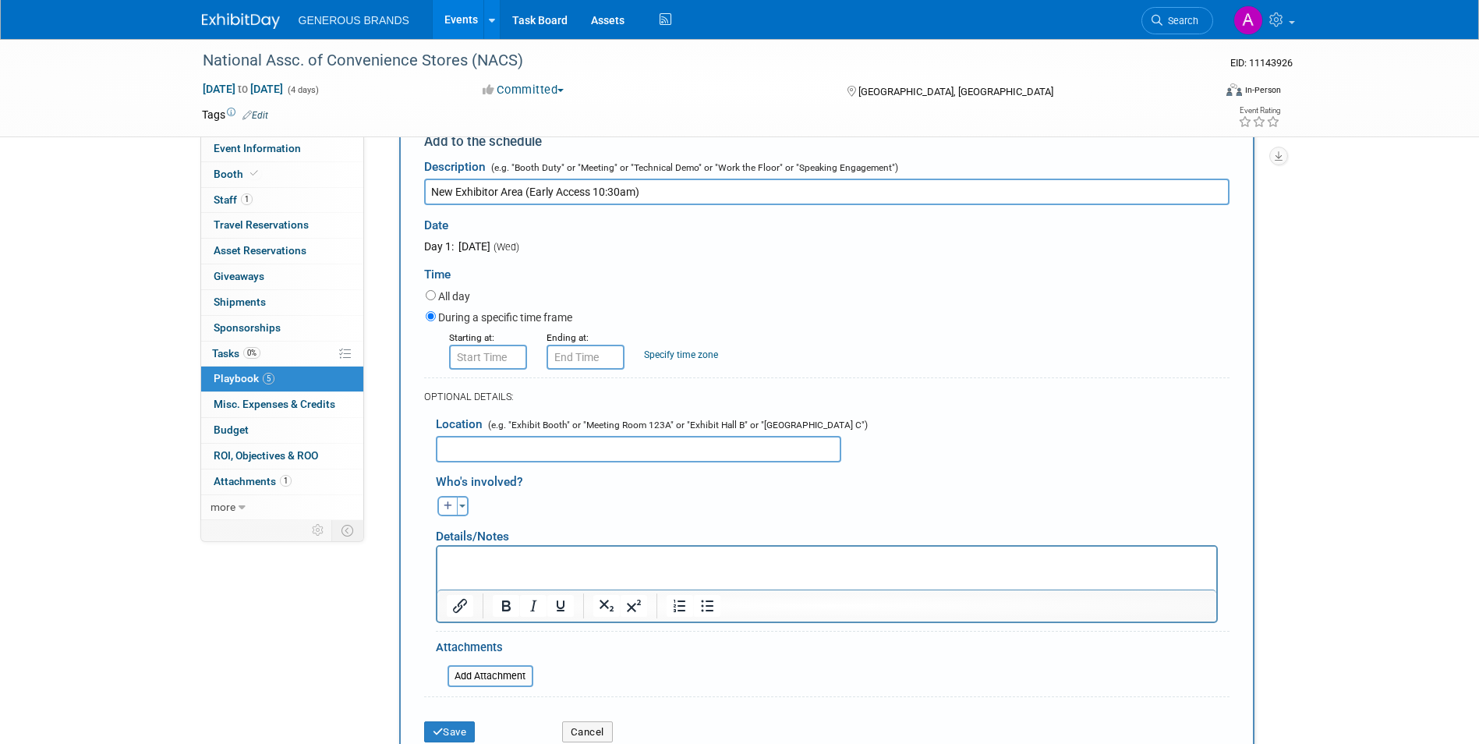
scroll to position [129, 0]
click at [490, 192] on input "text" at bounding box center [826, 191] width 805 height 26
paste input "EXPO (All Exhibits)"
type input "EXPO (All Exhibits)"
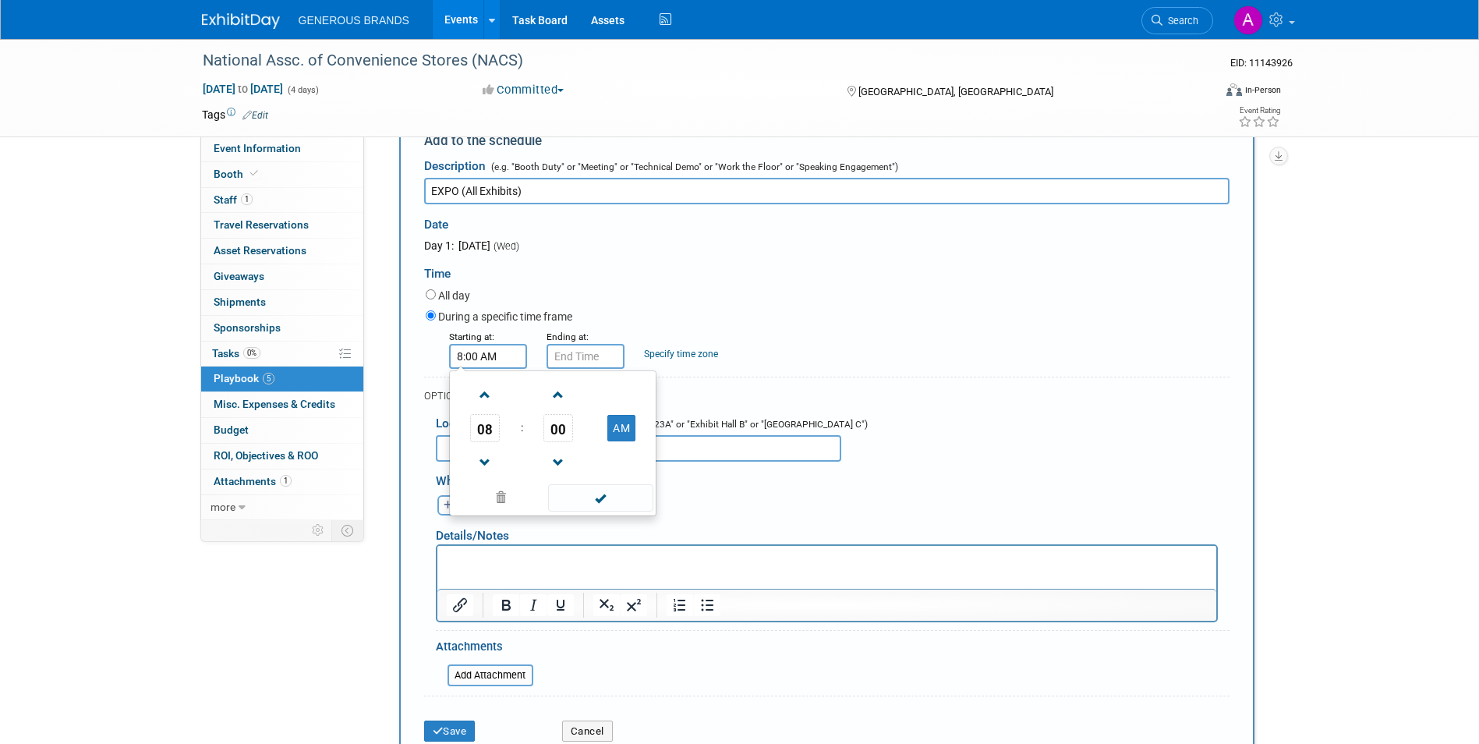
click at [480, 351] on input "8:00 AM" at bounding box center [488, 356] width 78 height 25
click at [490, 439] on span "08" at bounding box center [485, 428] width 30 height 28
click at [633, 485] on td "11" at bounding box center [627, 479] width 50 height 42
click at [549, 436] on span "00" at bounding box center [558, 428] width 30 height 28
click at [578, 437] on td "30" at bounding box center [578, 437] width 50 height 42
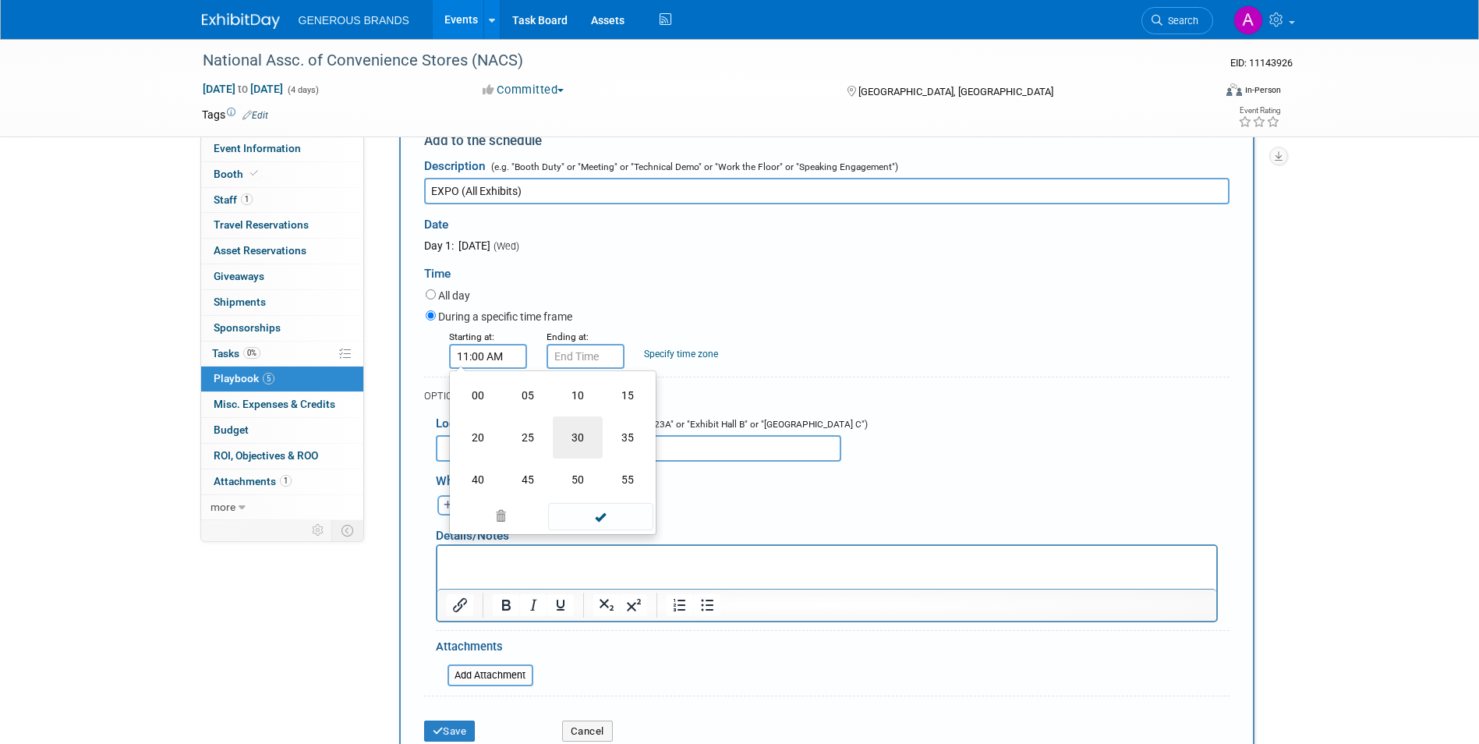
type input "11:30 AM"
click at [580, 507] on span at bounding box center [600, 497] width 105 height 27
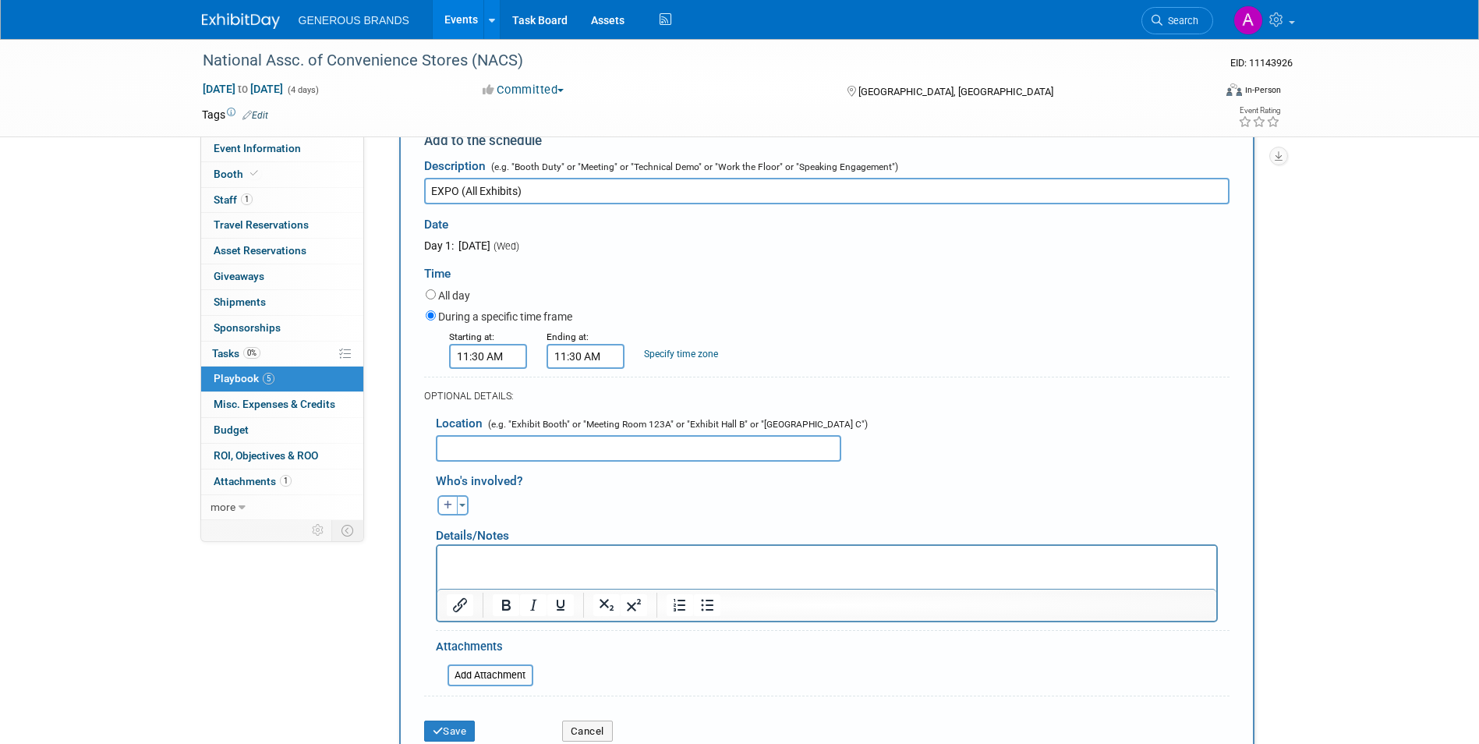
click at [588, 360] on input "11:30 AM" at bounding box center [585, 356] width 78 height 25
click at [589, 433] on span "11" at bounding box center [582, 428] width 30 height 28
click at [640, 447] on td "05" at bounding box center [625, 437] width 50 height 42
click at [736, 439] on td "AM" at bounding box center [719, 428] width 62 height 28
click at [720, 428] on button "AM" at bounding box center [719, 428] width 28 height 26
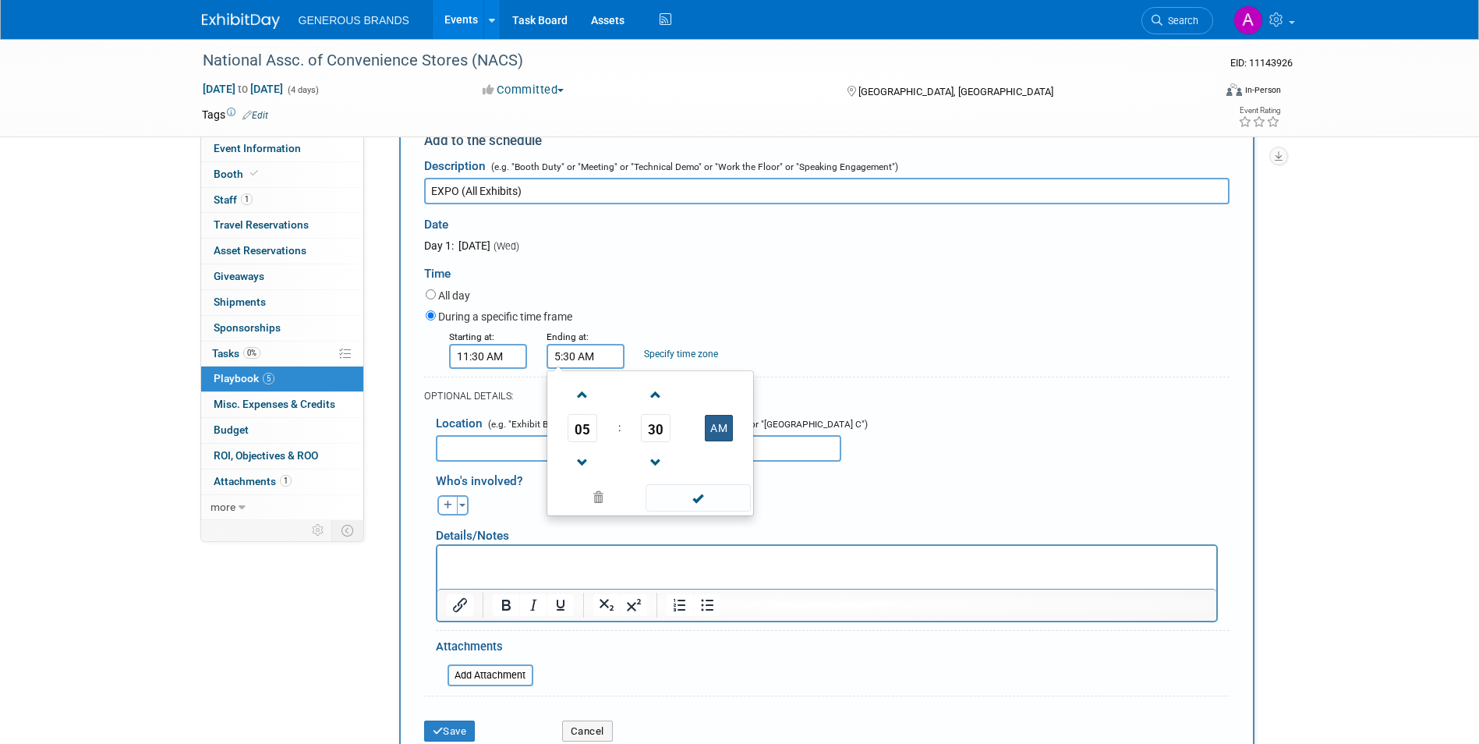
type input "5:30 PM"
click at [705, 498] on span at bounding box center [697, 497] width 105 height 27
click at [456, 726] on div "Save" at bounding box center [481, 726] width 138 height 32
click at [457, 728] on button "Save" at bounding box center [449, 731] width 51 height 22
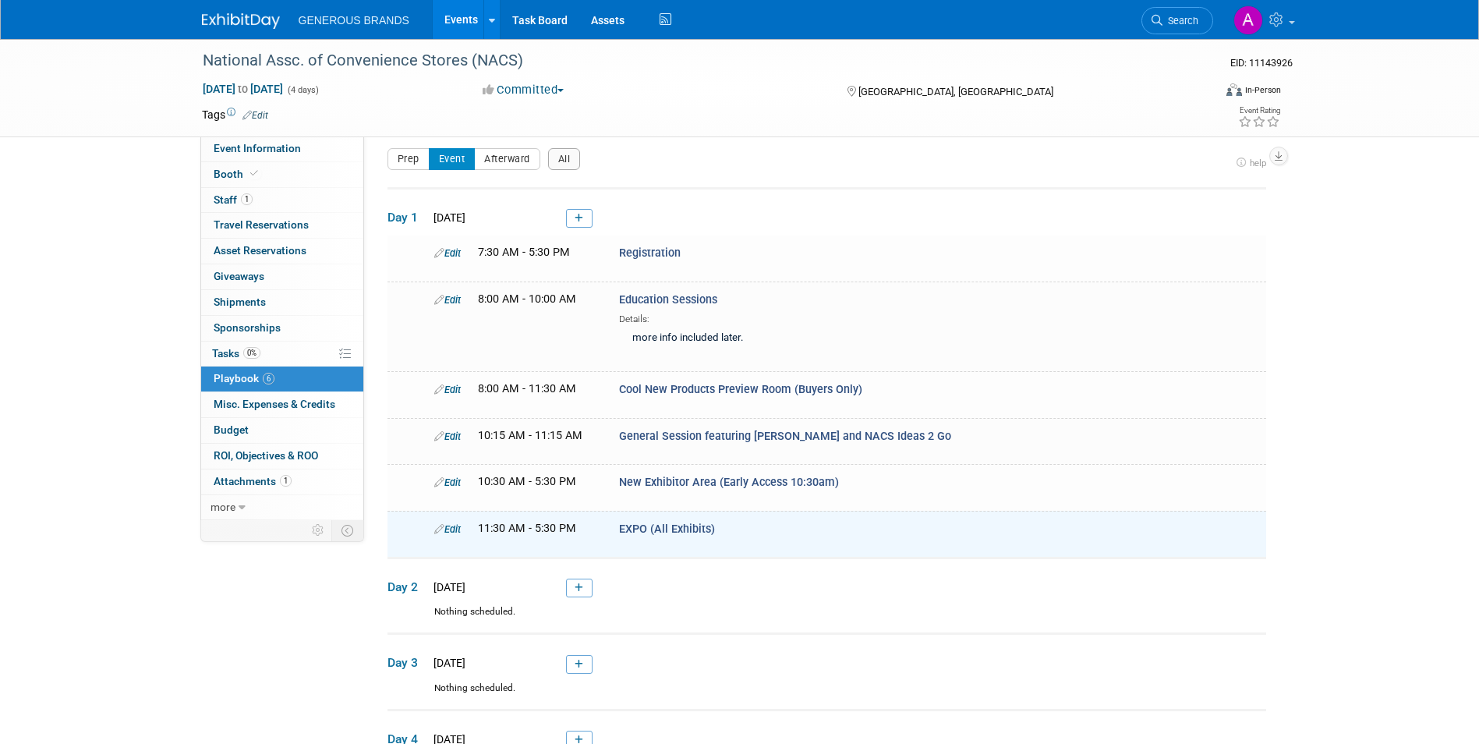
scroll to position [0, 0]
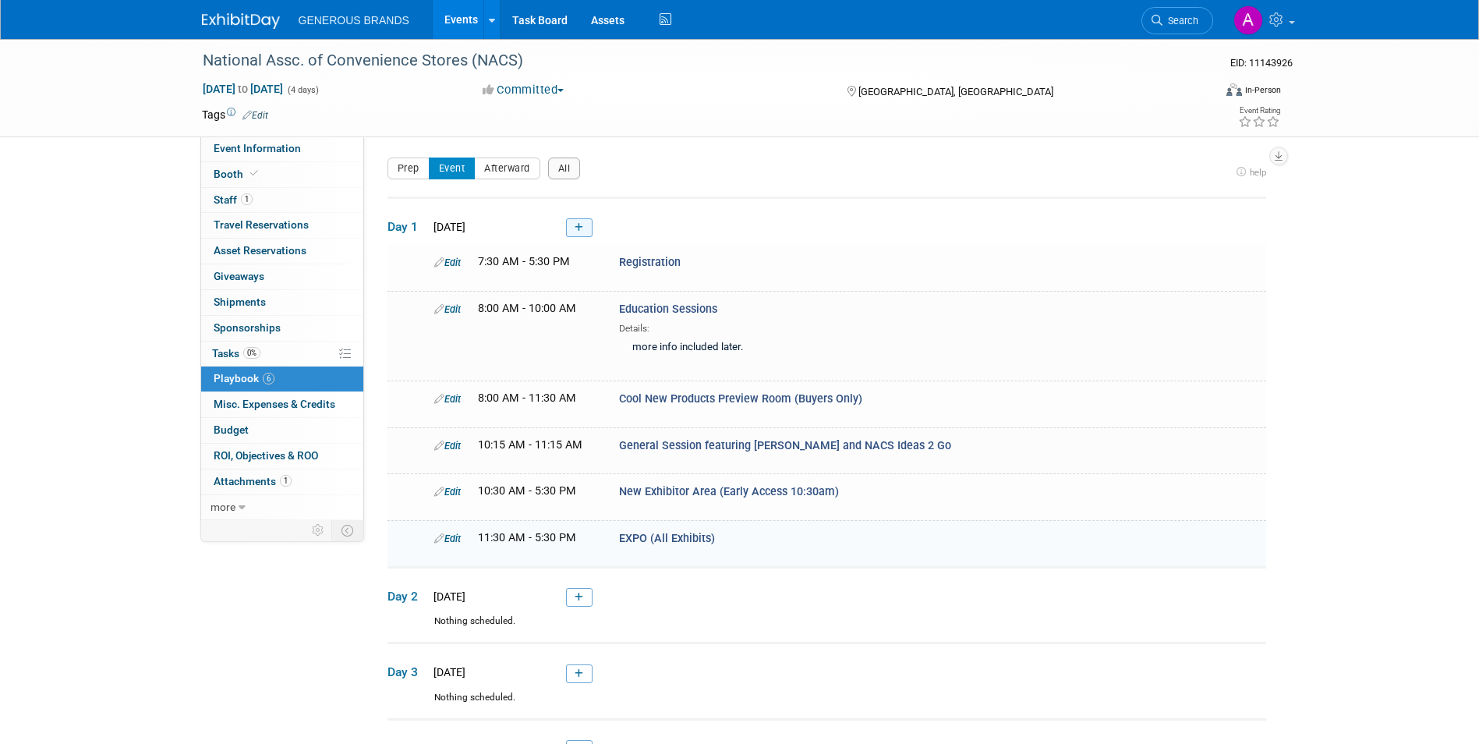
click at [575, 226] on icon at bounding box center [578, 227] width 9 height 9
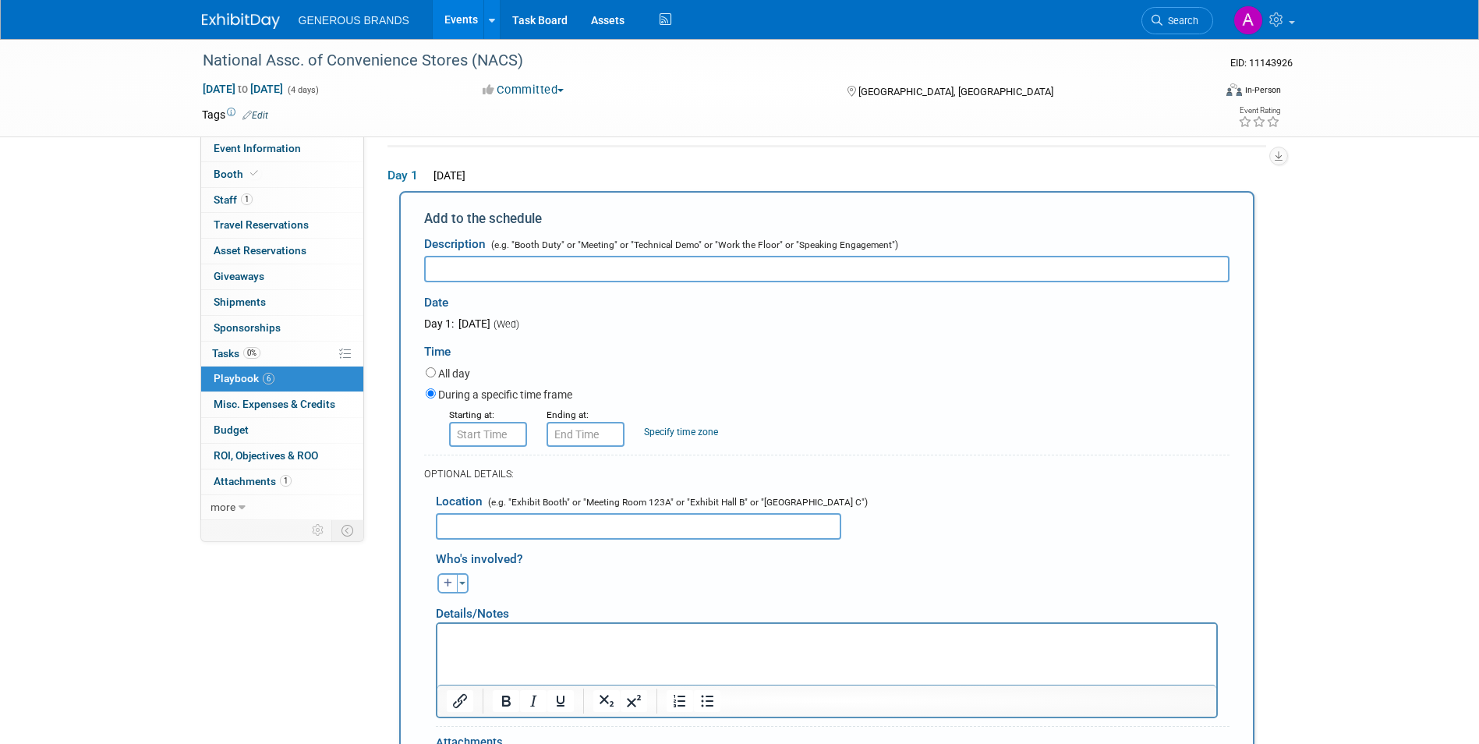
click at [644, 271] on input "text" at bounding box center [826, 269] width 805 height 26
paste input "Cool New Products Preview Room"
type input "Cool New Products Preview Room"
click at [491, 447] on div "8:00 AM" at bounding box center [488, 434] width 78 height 25
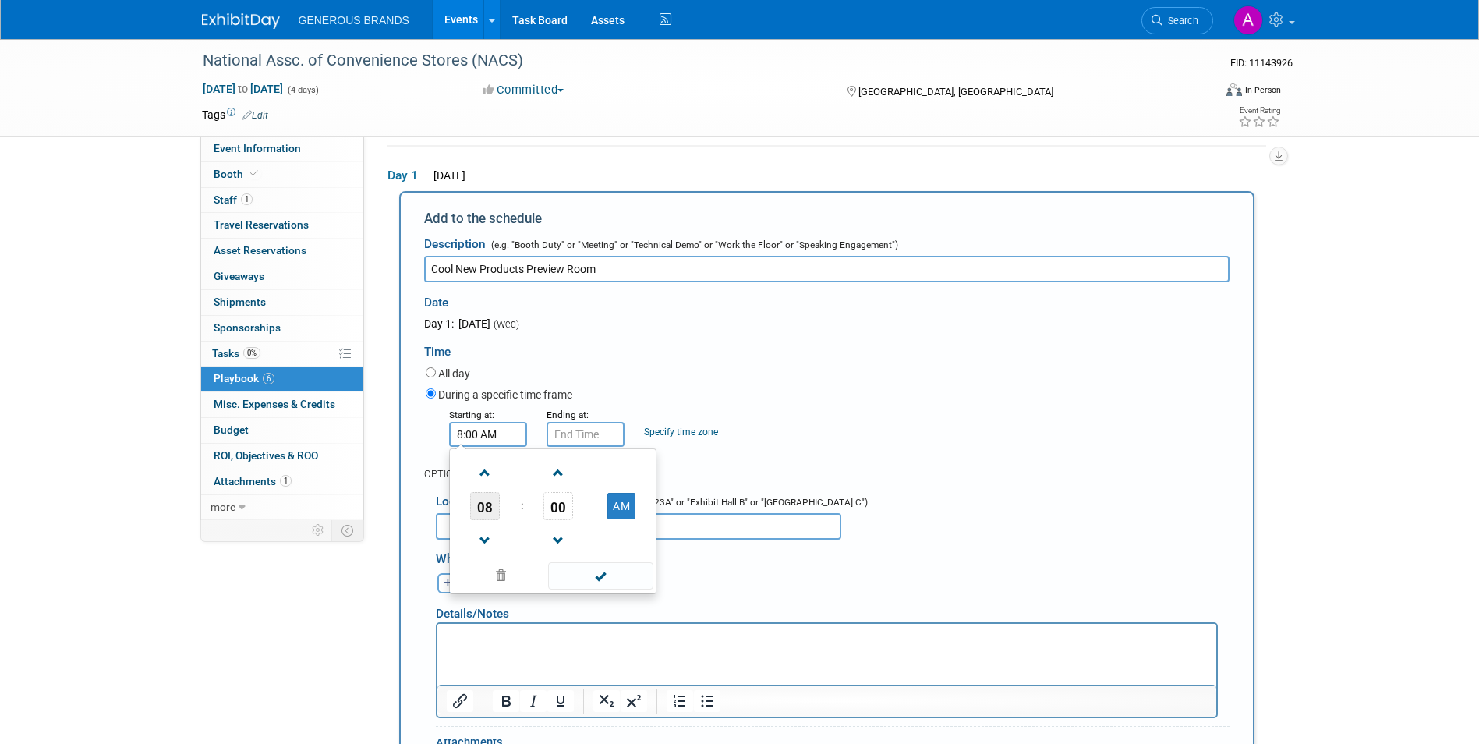
click at [480, 514] on span "08" at bounding box center [485, 506] width 30 height 28
click at [631, 556] on td "11" at bounding box center [627, 557] width 50 height 42
click at [565, 514] on span "00" at bounding box center [558, 506] width 30 height 28
click at [589, 516] on td "30" at bounding box center [578, 515] width 50 height 42
type input "11:30 AM"
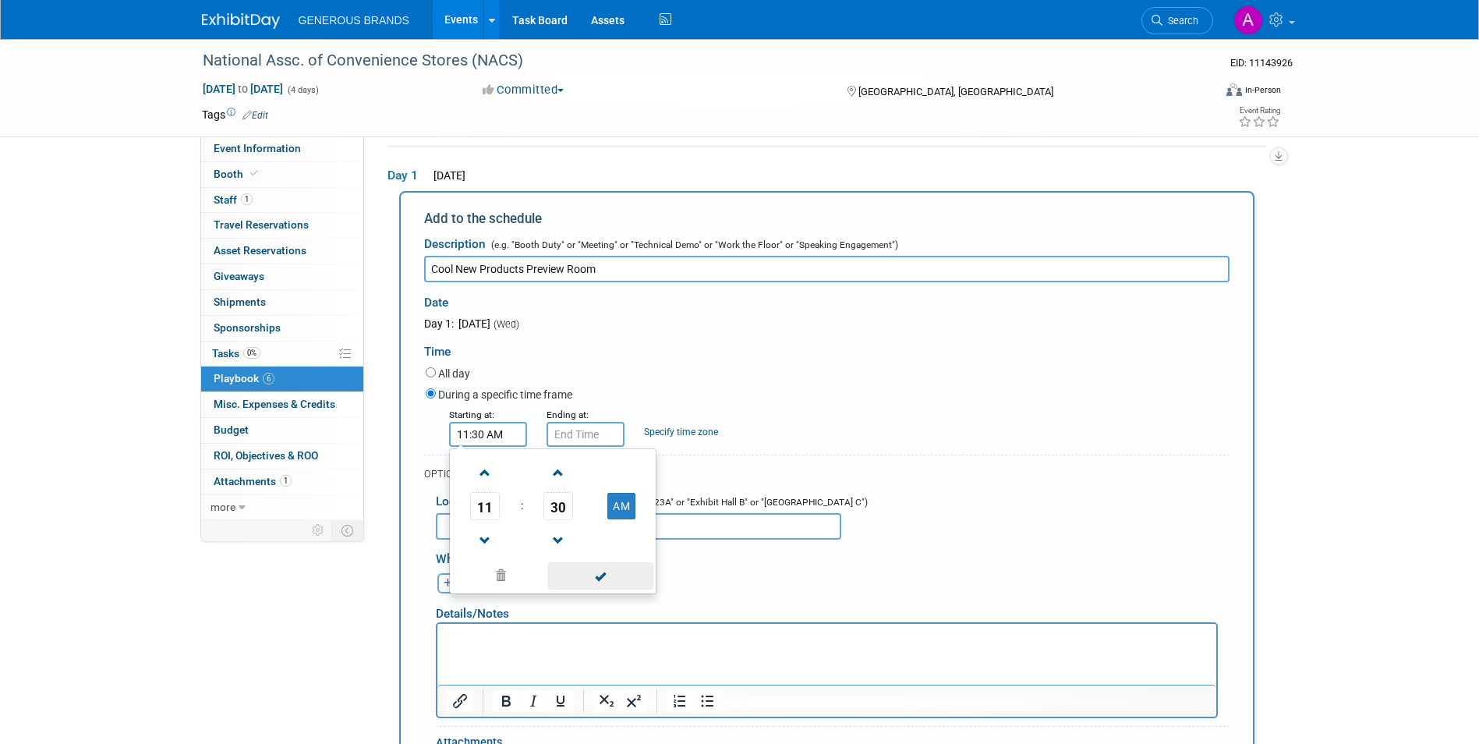
drag, startPoint x: 615, startPoint y: 579, endPoint x: 607, endPoint y: 548, distance: 32.1
click at [613, 578] on span at bounding box center [600, 575] width 105 height 27
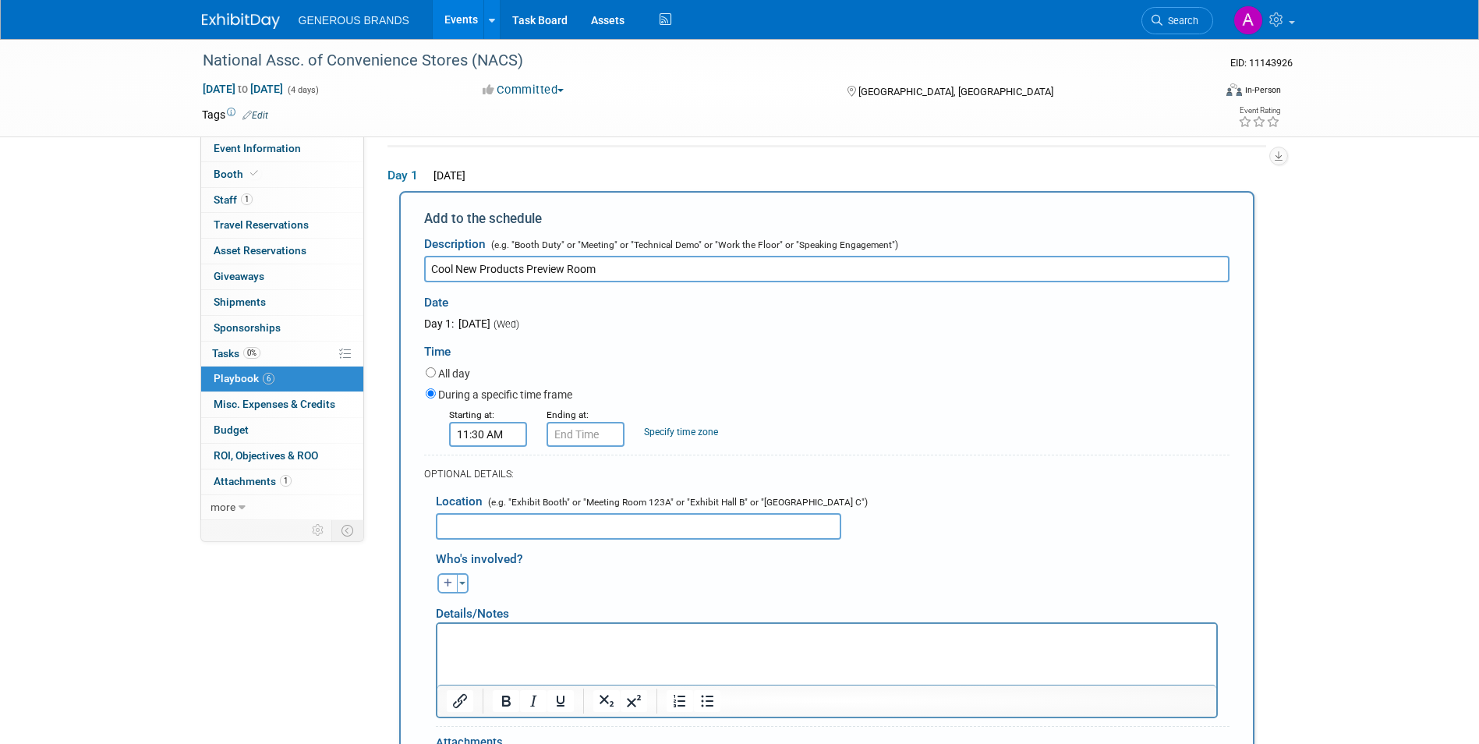
click at [594, 451] on form "Description (e.g. "Booth Duty" or "Meeting" or "Technical Demo" or "Work the Fl…" at bounding box center [826, 536] width 805 height 617
drag, startPoint x: 593, startPoint y: 439, endPoint x: 588, endPoint y: 450, distance: 12.9
click at [590, 447] on div "11:30 AM 11 : 30 AM 12 01 02 03 04 05 06 07 08 09 10 11 00 05 10 15 20 25 30 35…" at bounding box center [585, 434] width 78 height 25
click at [586, 505] on span "11" at bounding box center [582, 506] width 30 height 28
click at [617, 519] on td "05" at bounding box center [625, 515] width 50 height 42
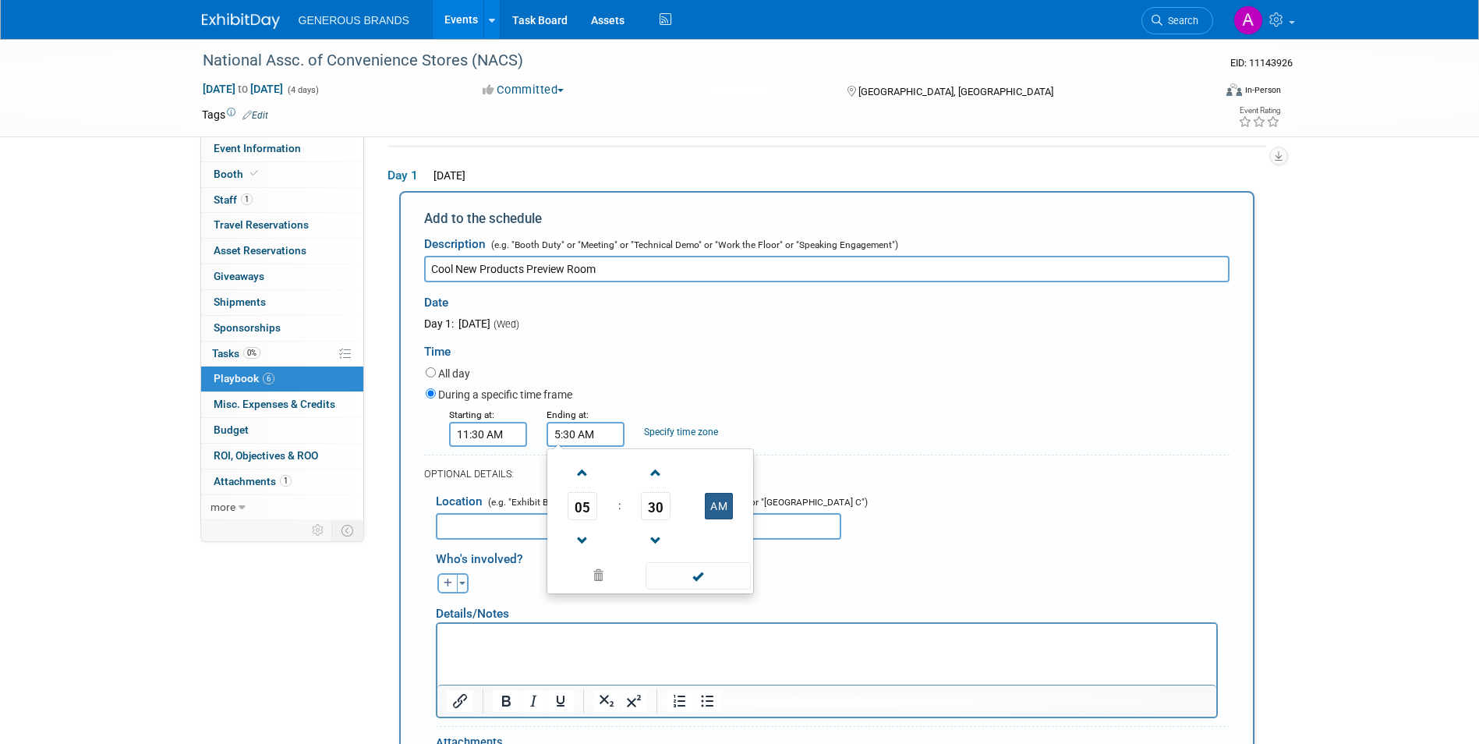
click at [723, 508] on button "AM" at bounding box center [719, 506] width 28 height 26
type input "5:30 PM"
click at [708, 581] on span at bounding box center [697, 575] width 105 height 27
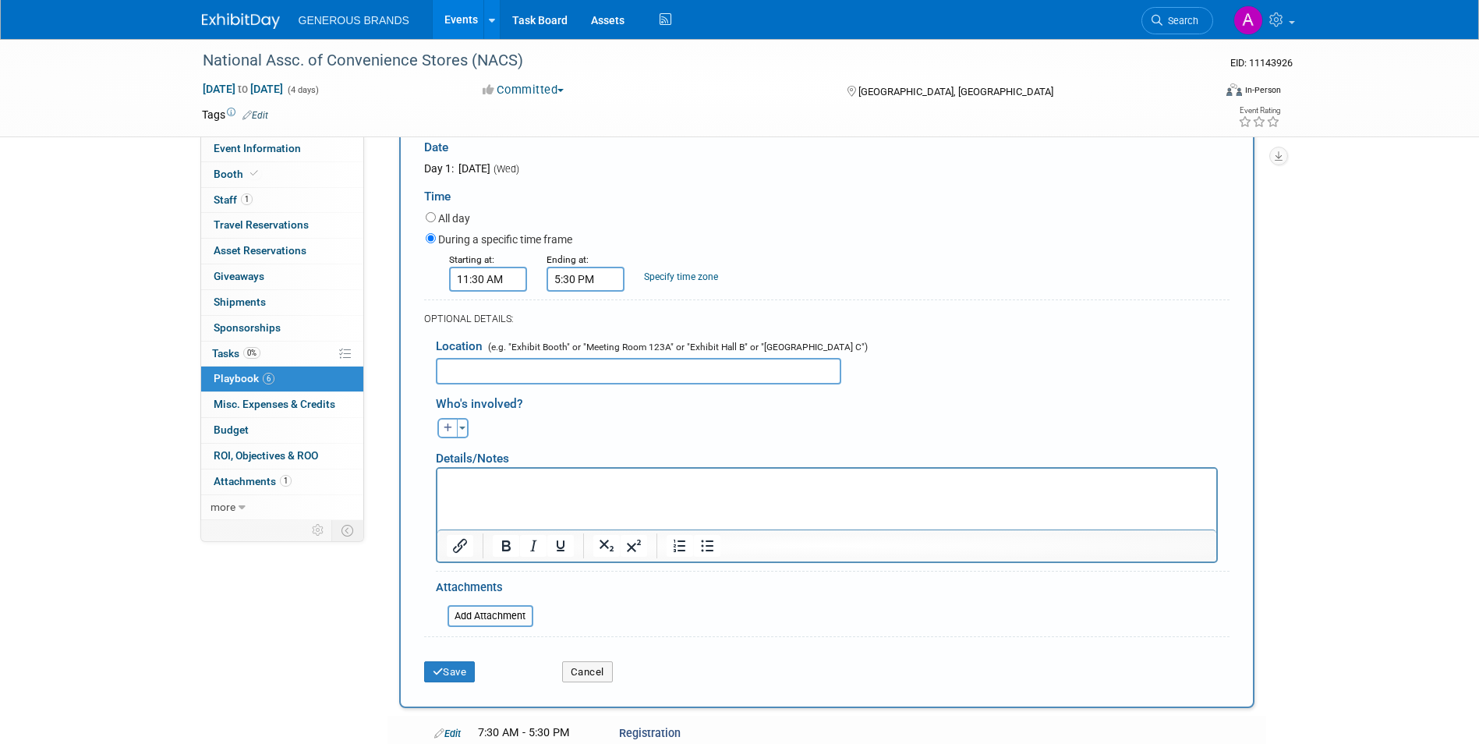
scroll to position [207, 0]
click at [466, 667] on button "Save" at bounding box center [449, 671] width 51 height 22
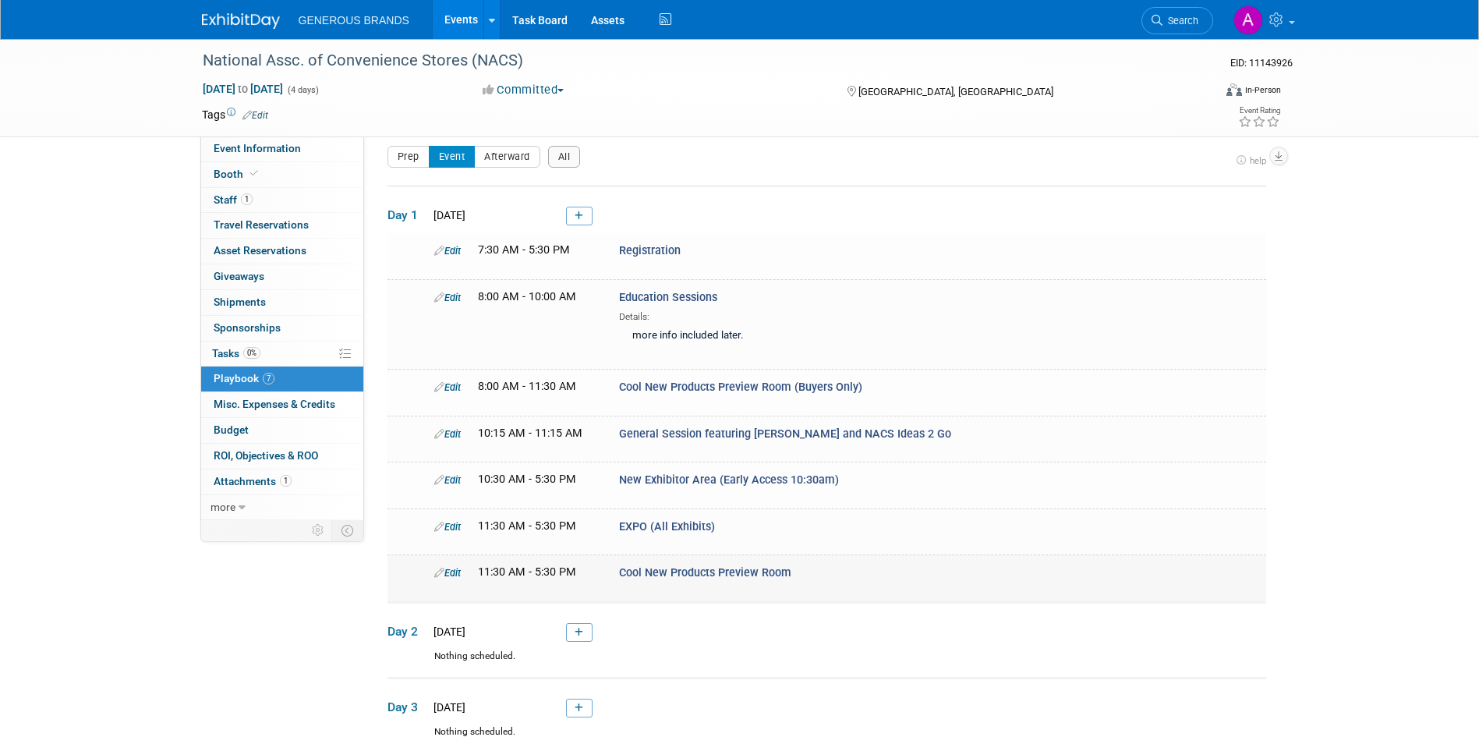
scroll to position [263, 0]
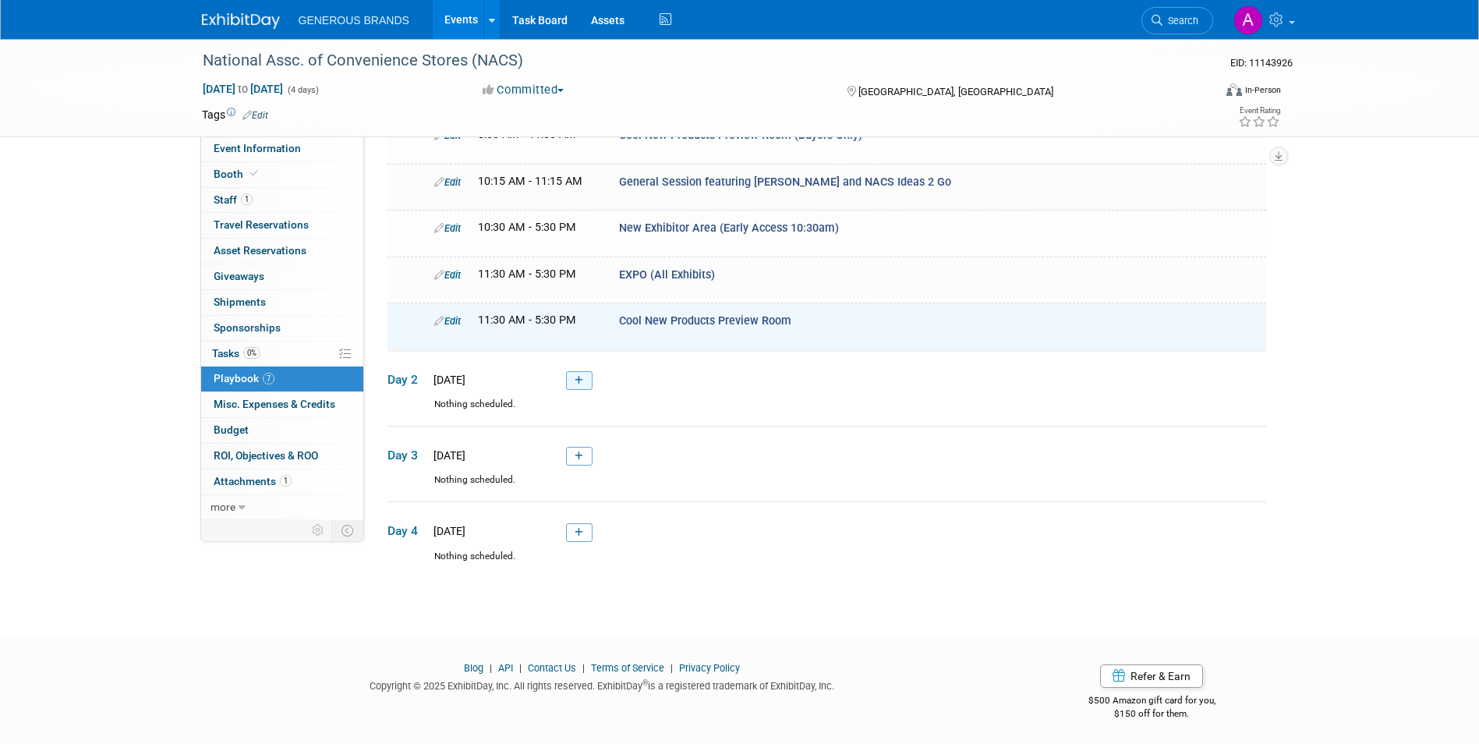
click at [588, 388] on td "Day 2 [DATE]" at bounding box center [826, 374] width 878 height 48
click at [580, 372] on link at bounding box center [579, 380] width 26 height 19
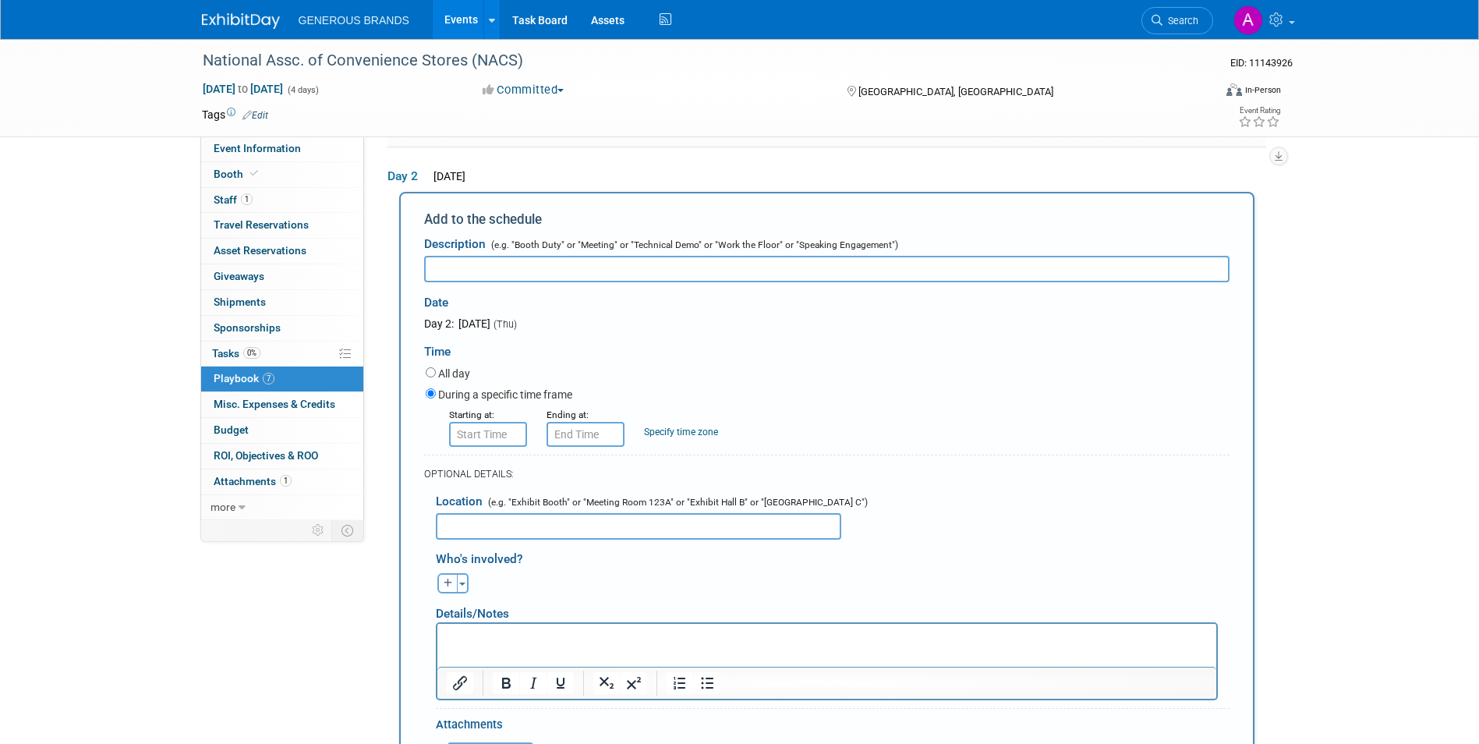
scroll to position [0, 0]
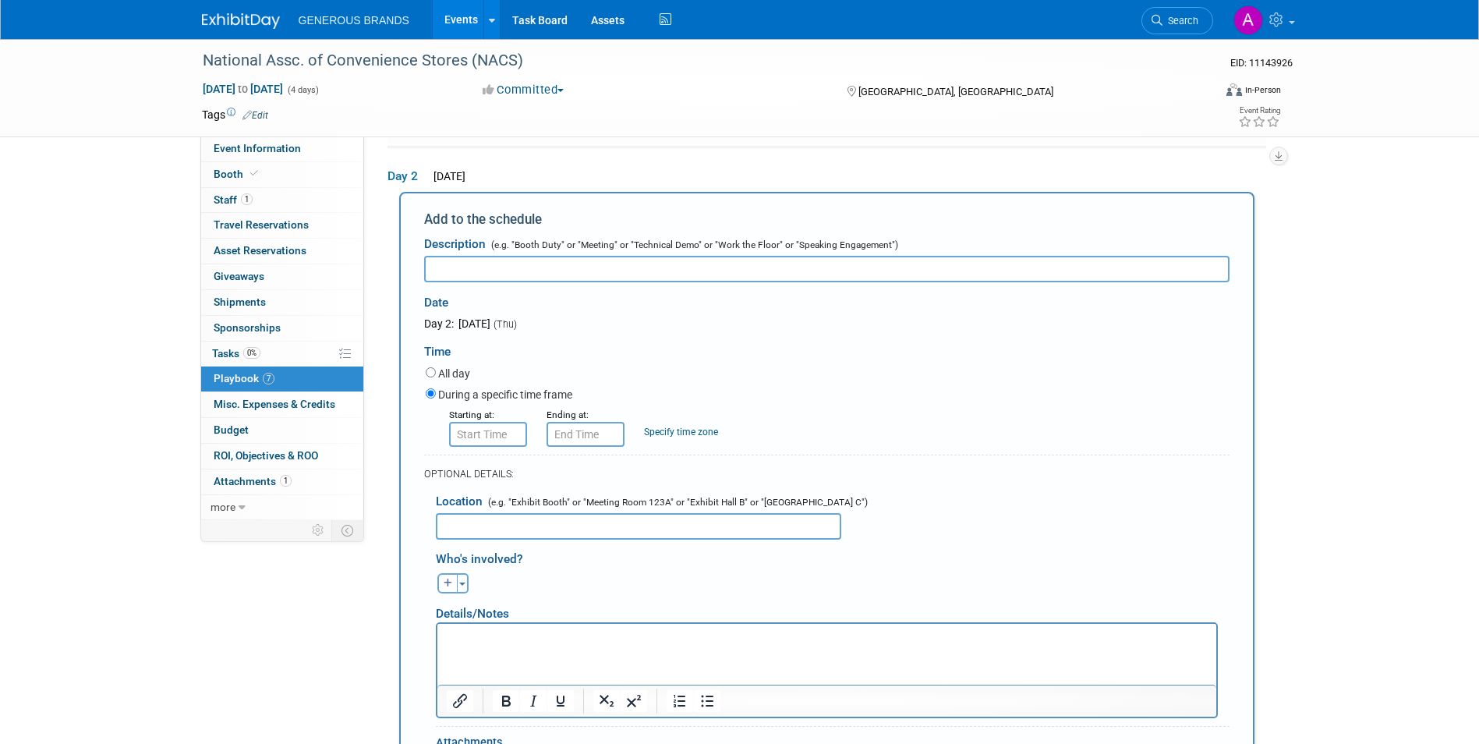
click at [525, 252] on div "Description (e.g. "Booth Duty" or "Meeting" or "Technical Demo" or "Work the Fl…" at bounding box center [826, 255] width 805 height 54
click at [612, 267] on input "text" at bounding box center [826, 269] width 805 height 26
paste input "Cool New Products Preview Room"
type input "Cool New Products Preview Room"
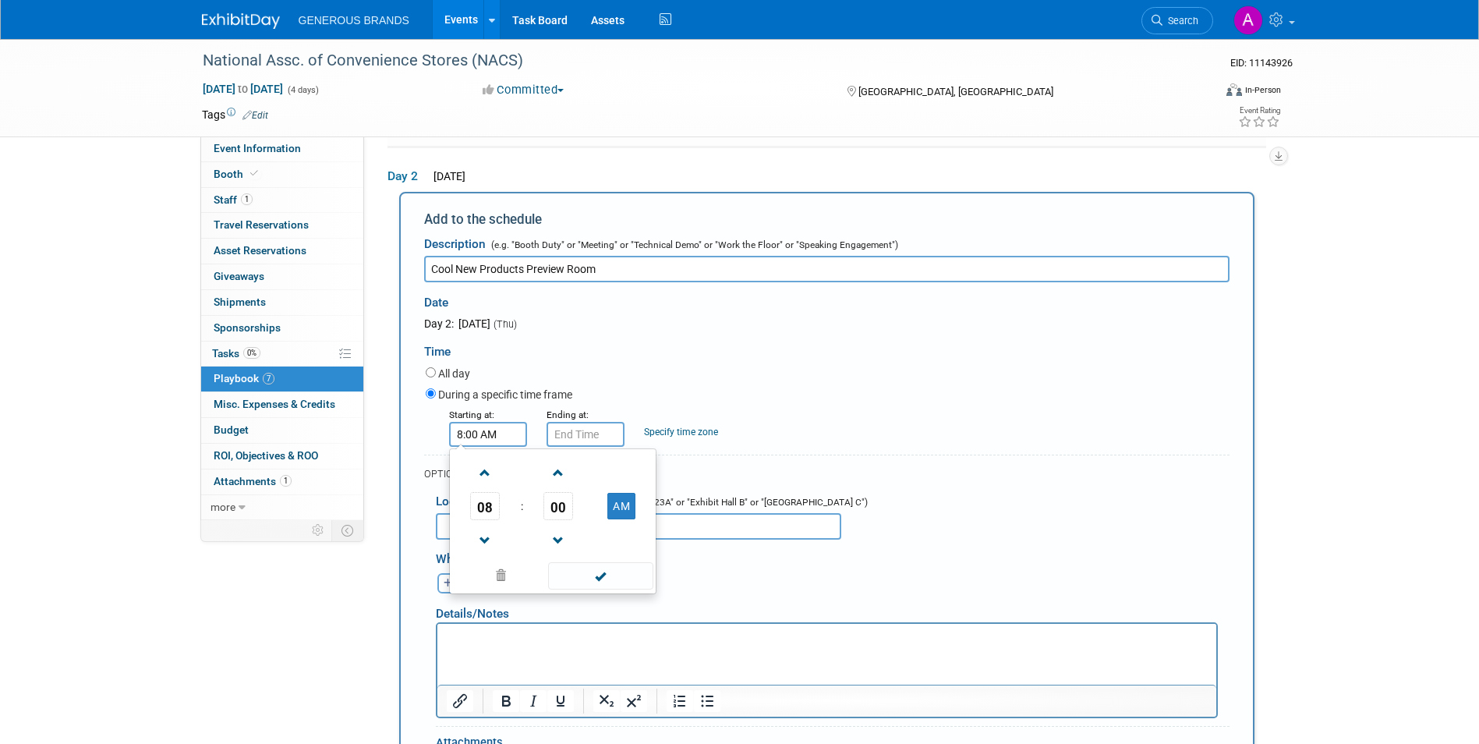
click at [494, 430] on input "8:00 AM" at bounding box center [488, 434] width 78 height 25
click at [491, 502] on span "08" at bounding box center [485, 506] width 30 height 28
click at [638, 501] on td "07" at bounding box center [627, 515] width 50 height 42
click at [539, 507] on td "00" at bounding box center [558, 506] width 65 height 28
click at [550, 503] on span "00" at bounding box center [558, 506] width 30 height 28
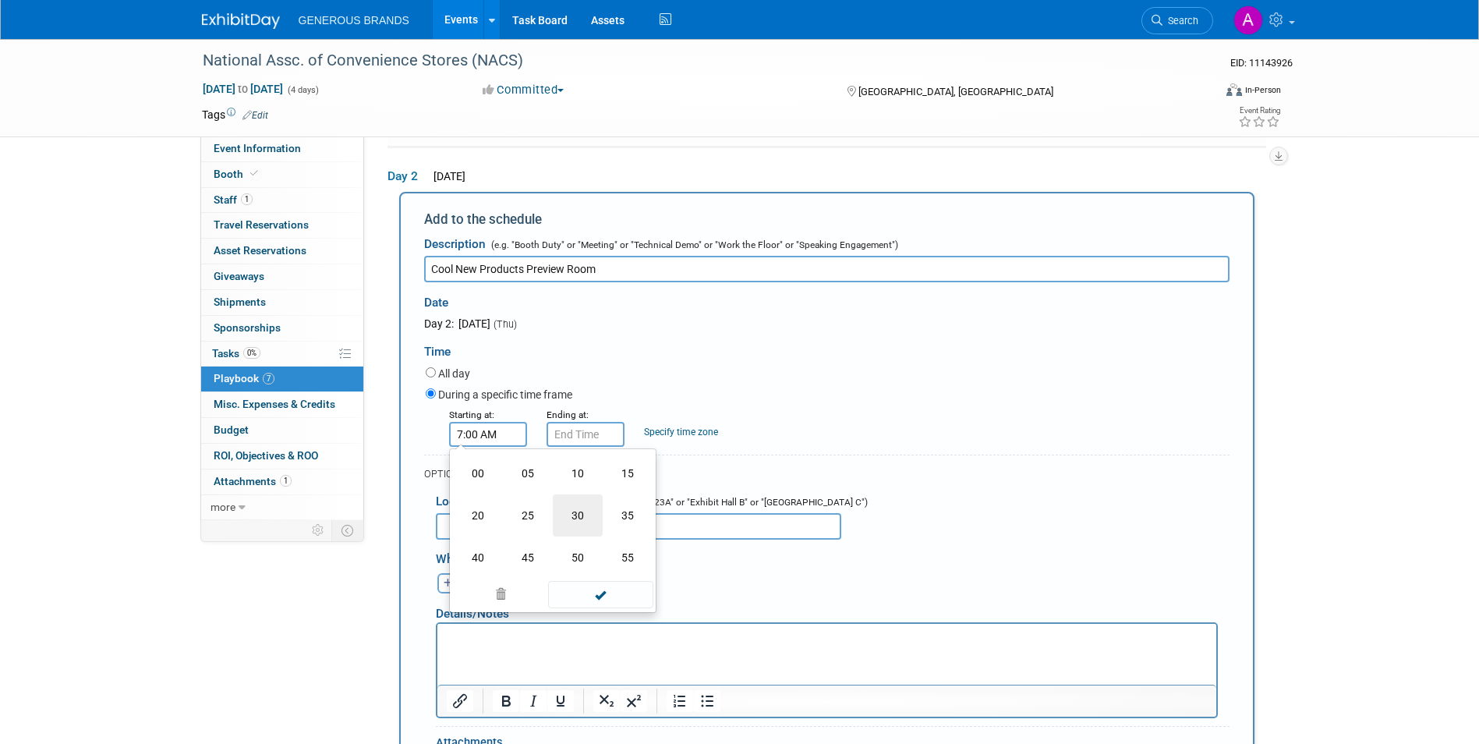
click at [564, 520] on td "30" at bounding box center [578, 515] width 50 height 42
type input "7:30 AM"
click at [604, 571] on span at bounding box center [600, 575] width 105 height 27
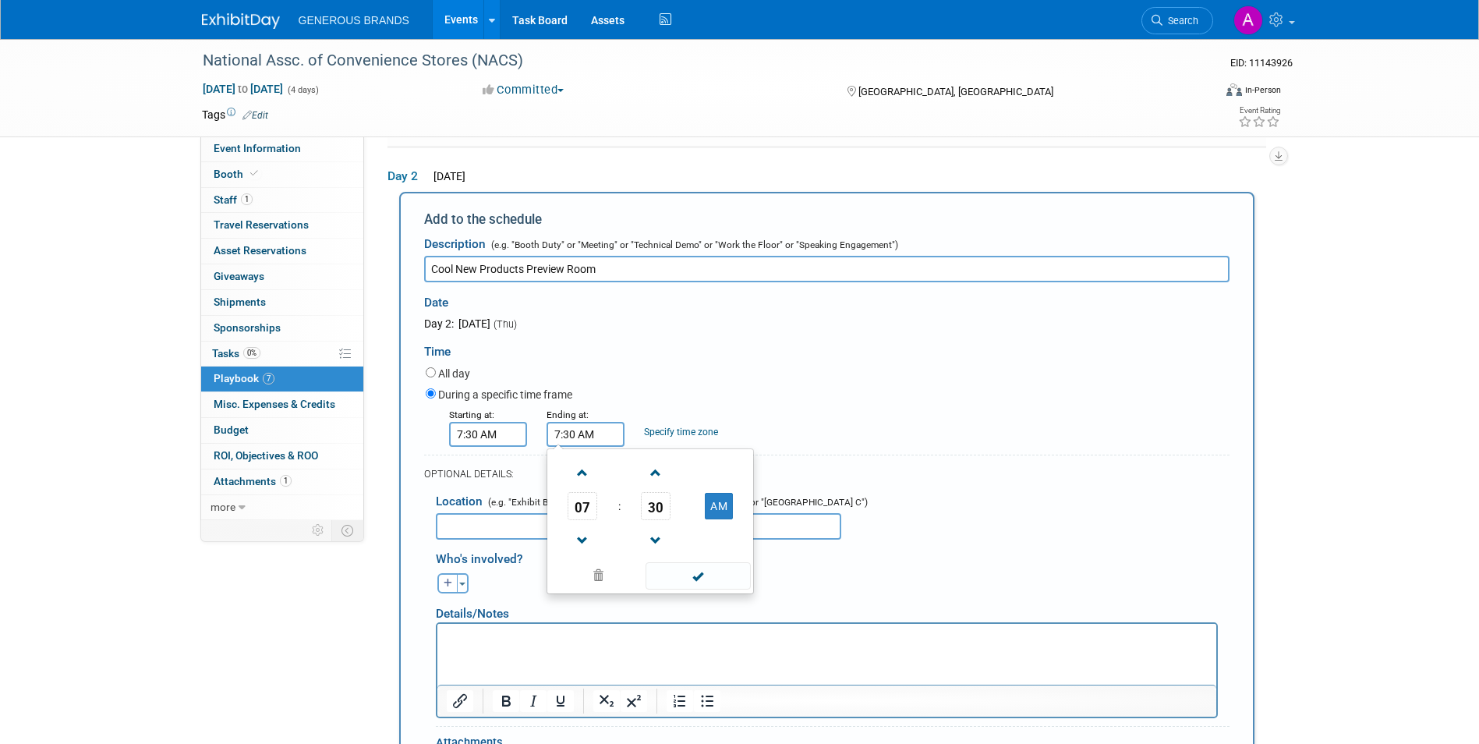
click at [588, 433] on input "7:30 AM" at bounding box center [585, 434] width 78 height 25
click at [588, 510] on span "07" at bounding box center [582, 506] width 30 height 28
click at [608, 512] on td "05" at bounding box center [625, 515] width 50 height 42
click at [695, 569] on span at bounding box center [697, 575] width 105 height 27
click at [619, 436] on input "5:30 AM" at bounding box center [585, 434] width 78 height 25
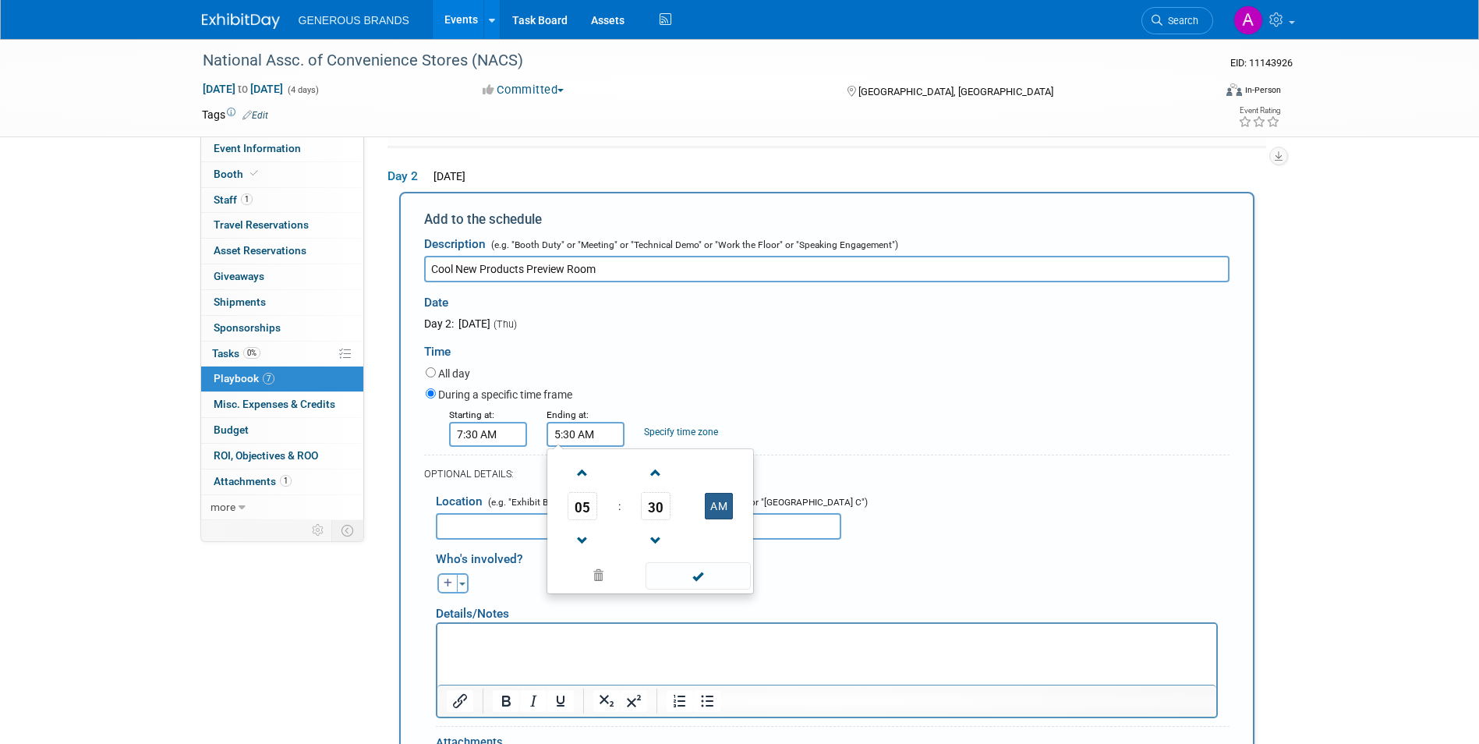
click at [705, 506] on button "AM" at bounding box center [719, 506] width 28 height 26
type input "5:30 PM"
click at [713, 585] on span at bounding box center [697, 575] width 105 height 27
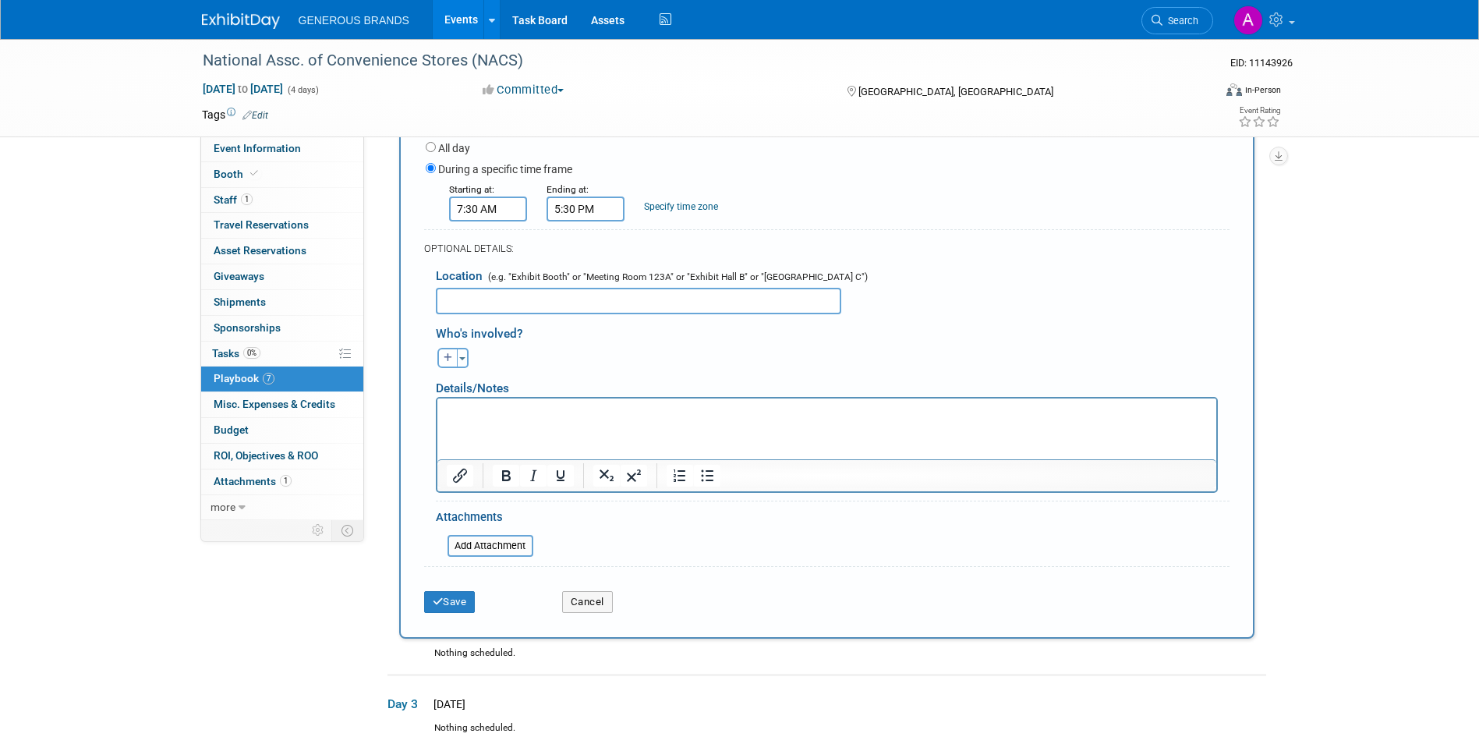
scroll to position [699, 0]
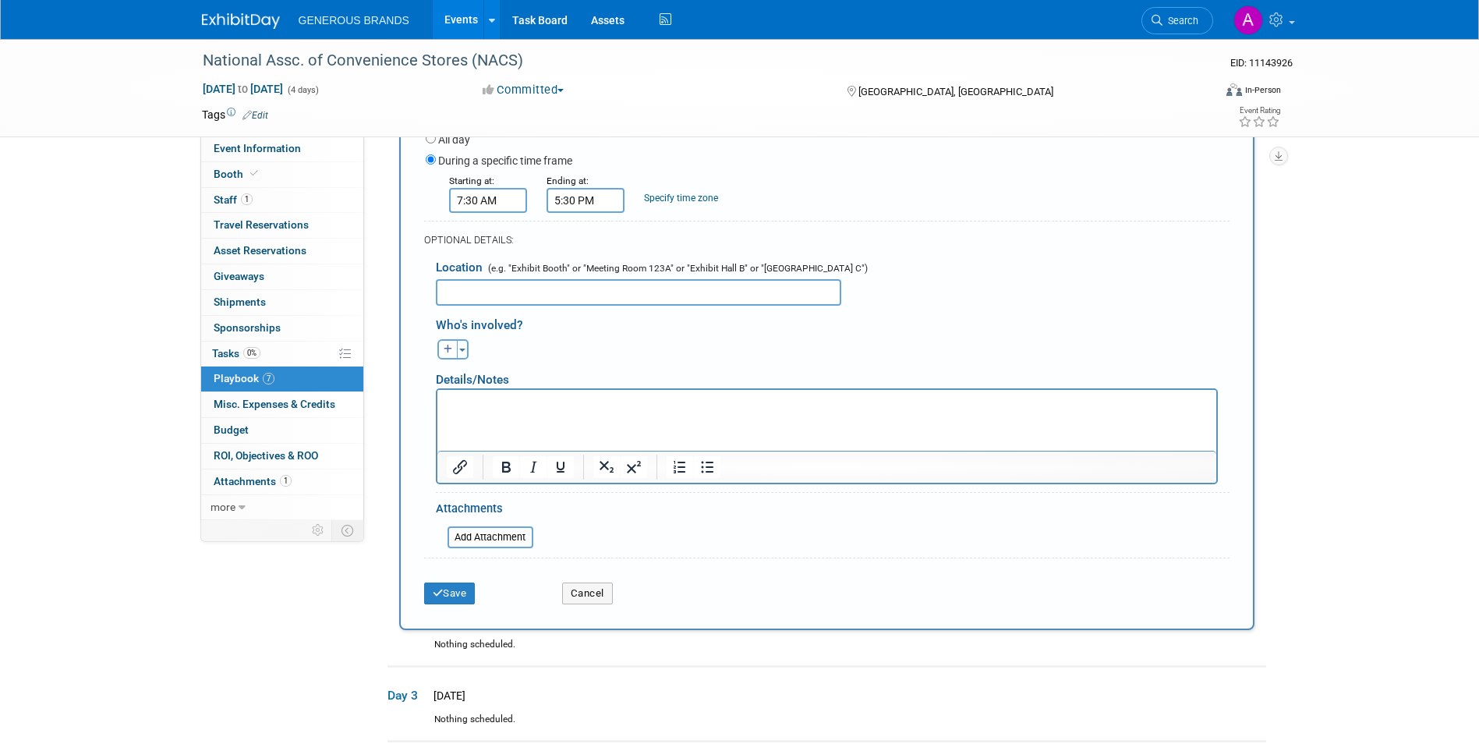
click at [463, 576] on div "Save" at bounding box center [481, 588] width 138 height 32
click at [466, 592] on button "Save" at bounding box center [449, 593] width 51 height 22
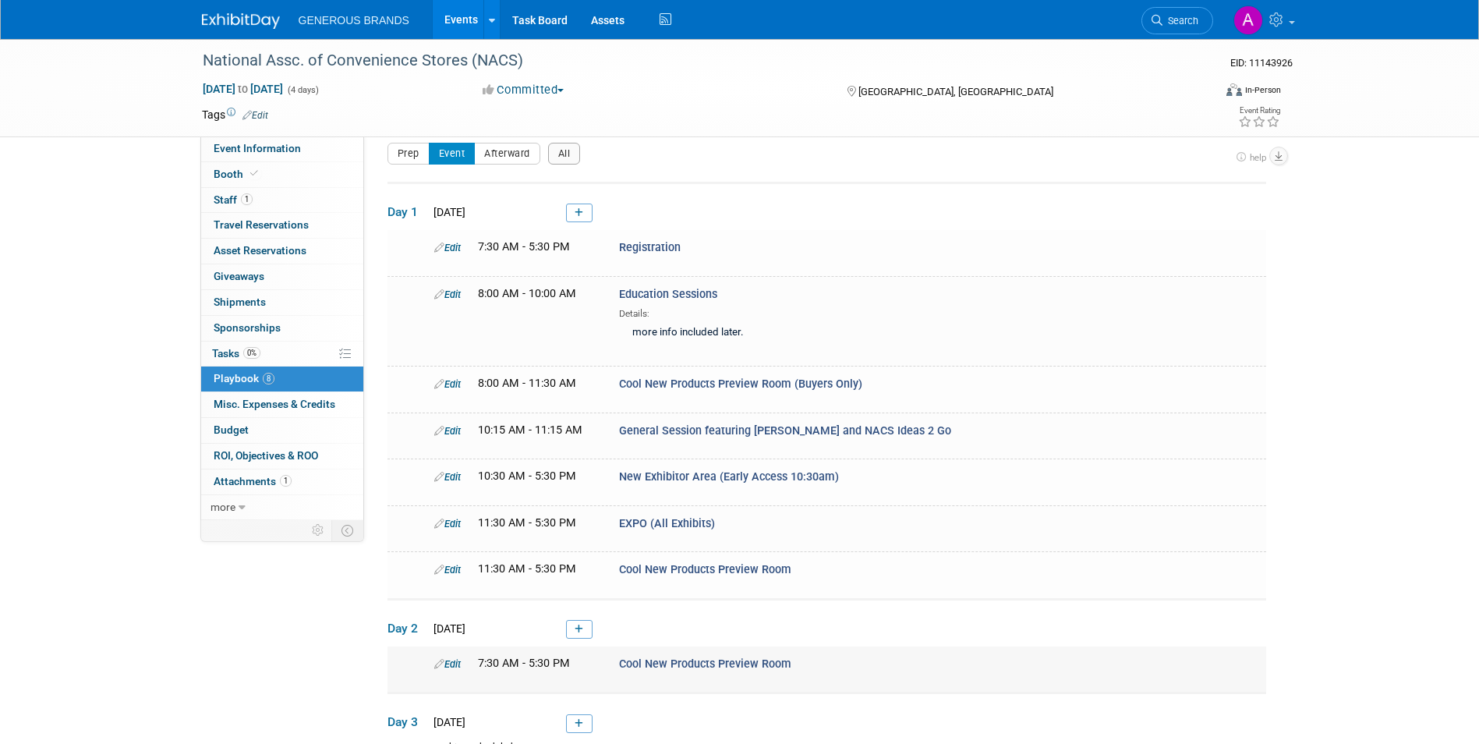
scroll to position [281, 0]
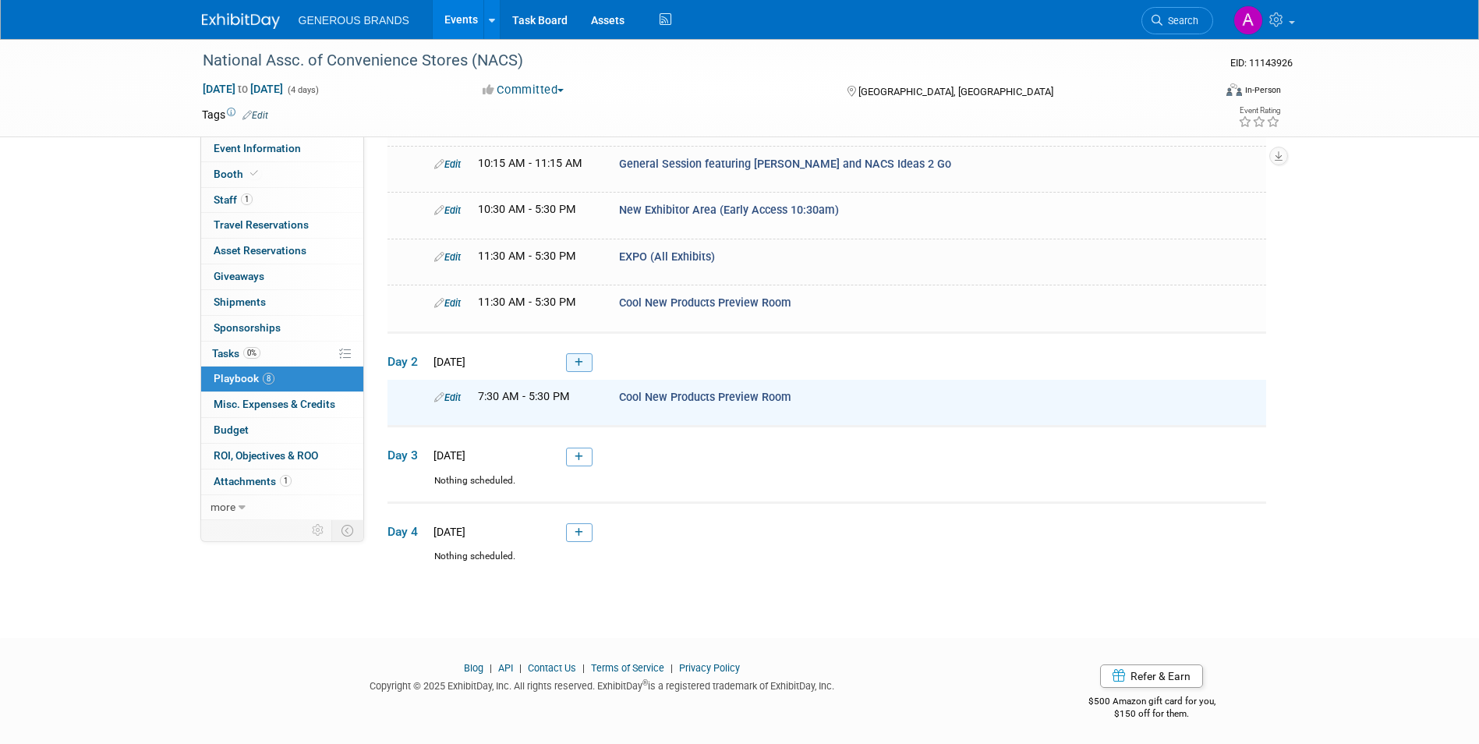
click at [574, 364] on icon at bounding box center [578, 362] width 9 height 9
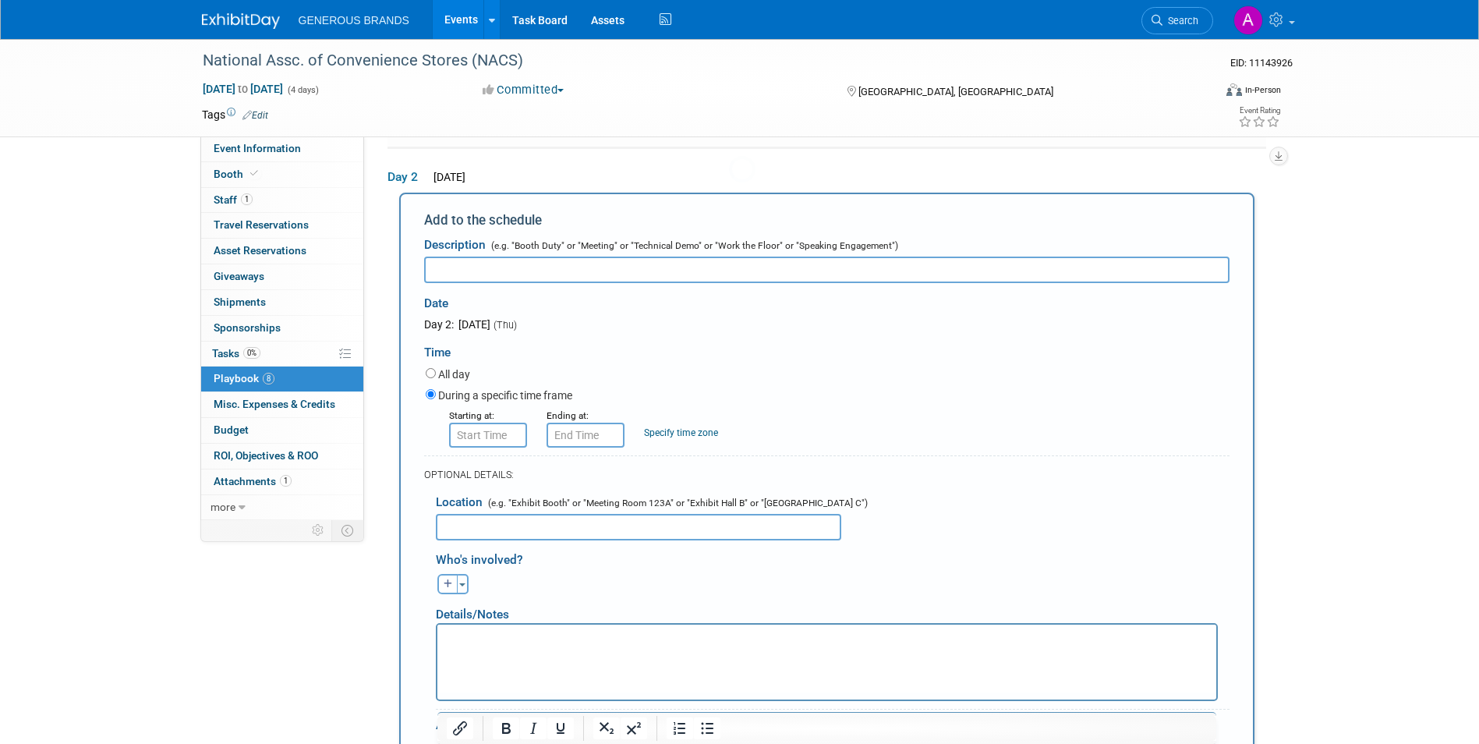
scroll to position [465, 0]
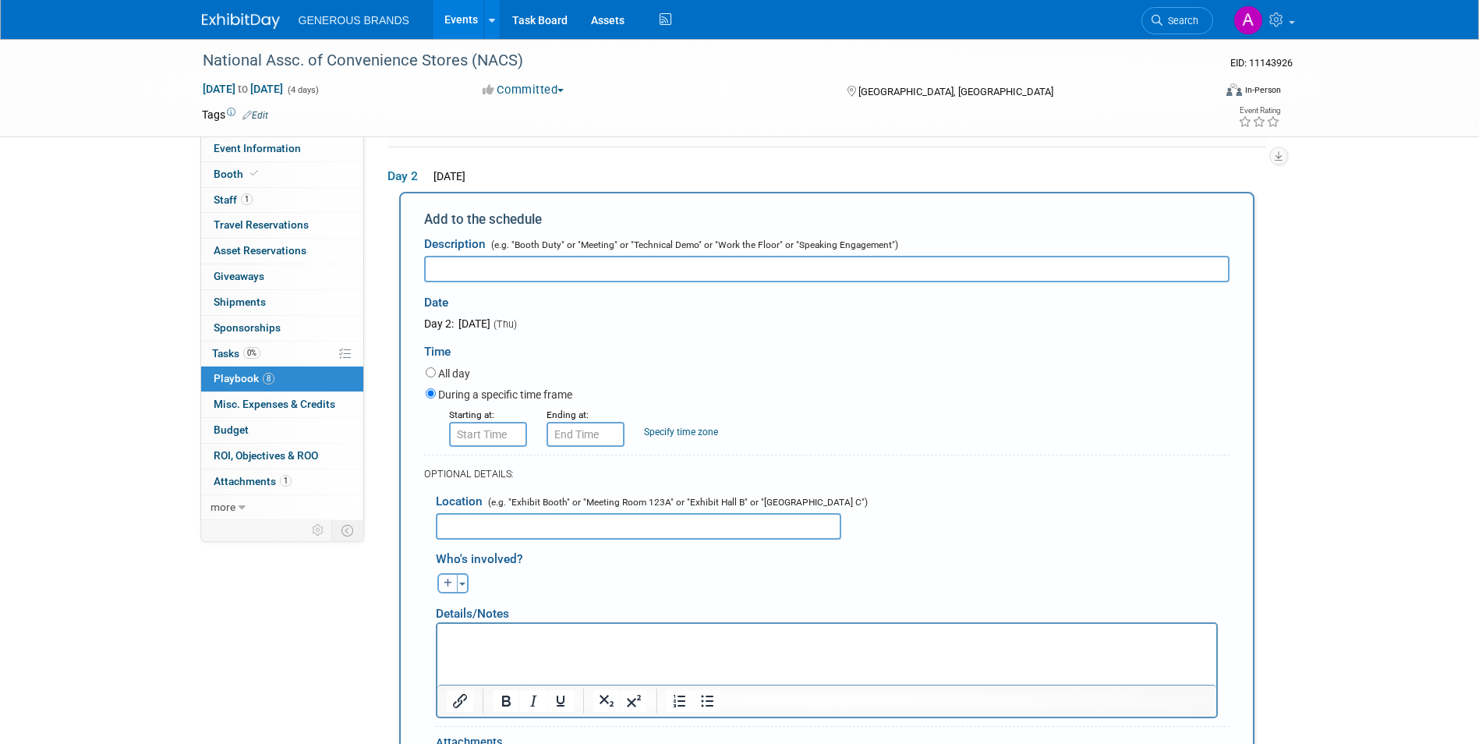
click at [704, 268] on input "text" at bounding box center [826, 269] width 805 height 26
paste input "Education Sessions"
type input "Education Sessions"
type input "8:00 AM"
click at [496, 425] on input "8:00 AM" at bounding box center [488, 434] width 78 height 25
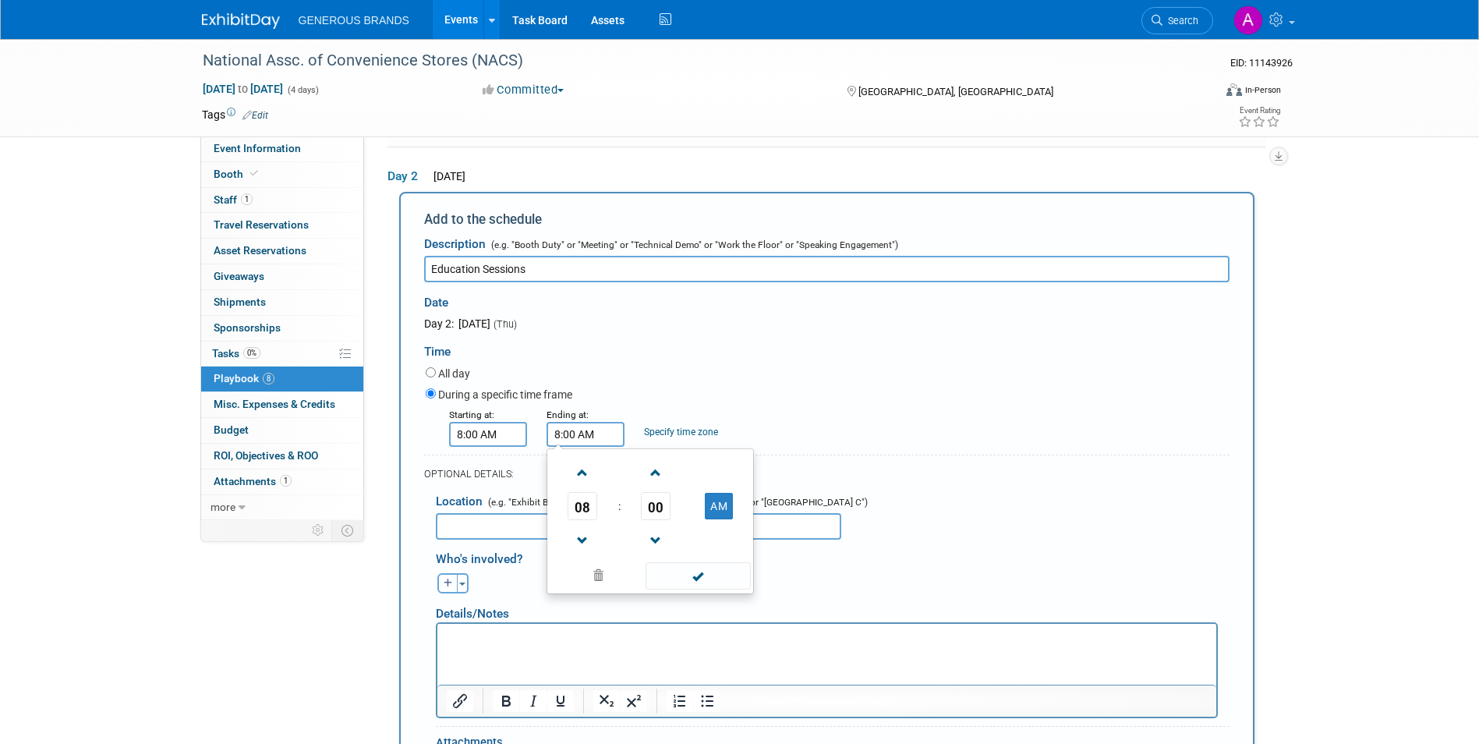
click at [554, 422] on input "8:00 AM" at bounding box center [585, 434] width 78 height 25
click at [578, 507] on span "08" at bounding box center [582, 506] width 30 height 28
click at [681, 548] on td "10" at bounding box center [675, 557] width 50 height 42
type input "10:00 AM"
click at [670, 564] on span at bounding box center [697, 575] width 105 height 27
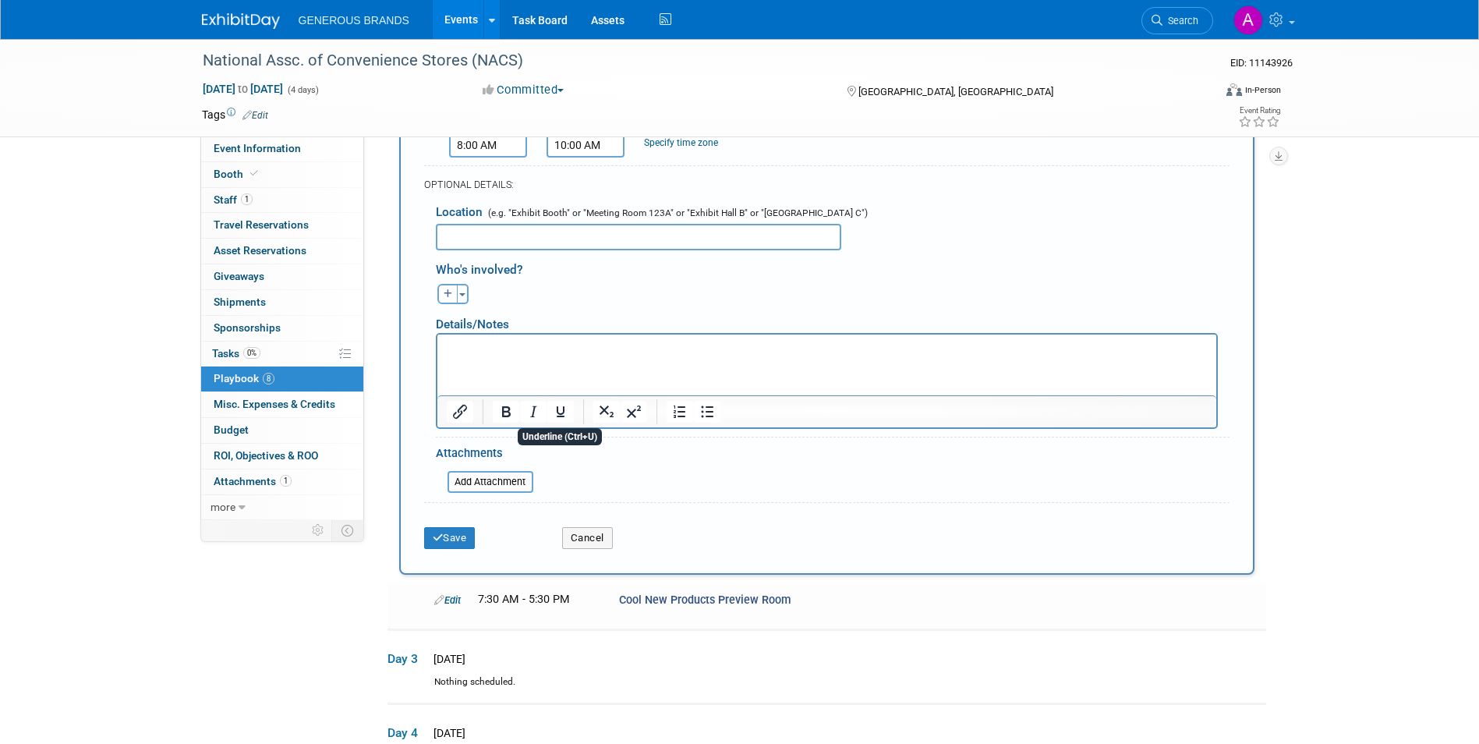
scroll to position [777, 0]
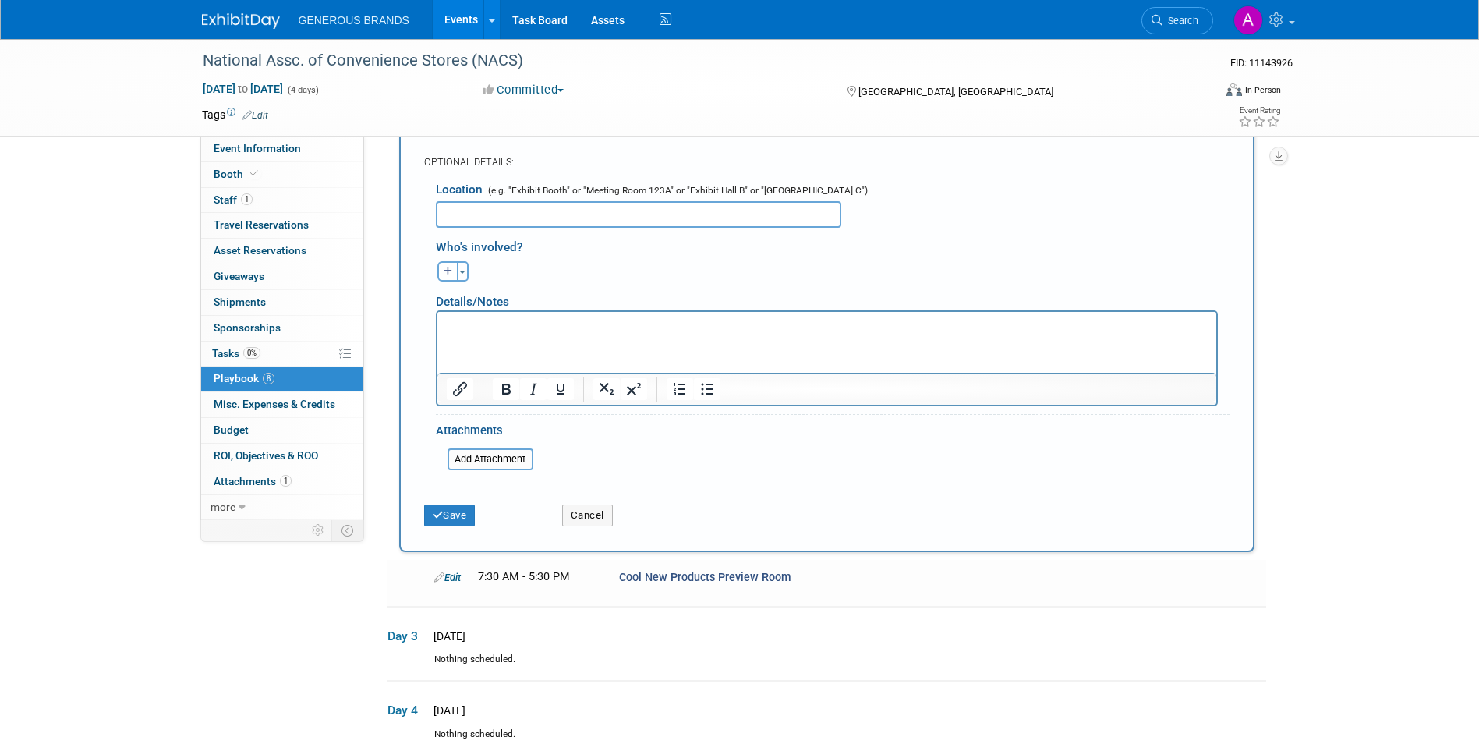
click at [447, 498] on div "Save" at bounding box center [481, 510] width 138 height 32
click at [453, 509] on button "Save" at bounding box center [449, 515] width 51 height 22
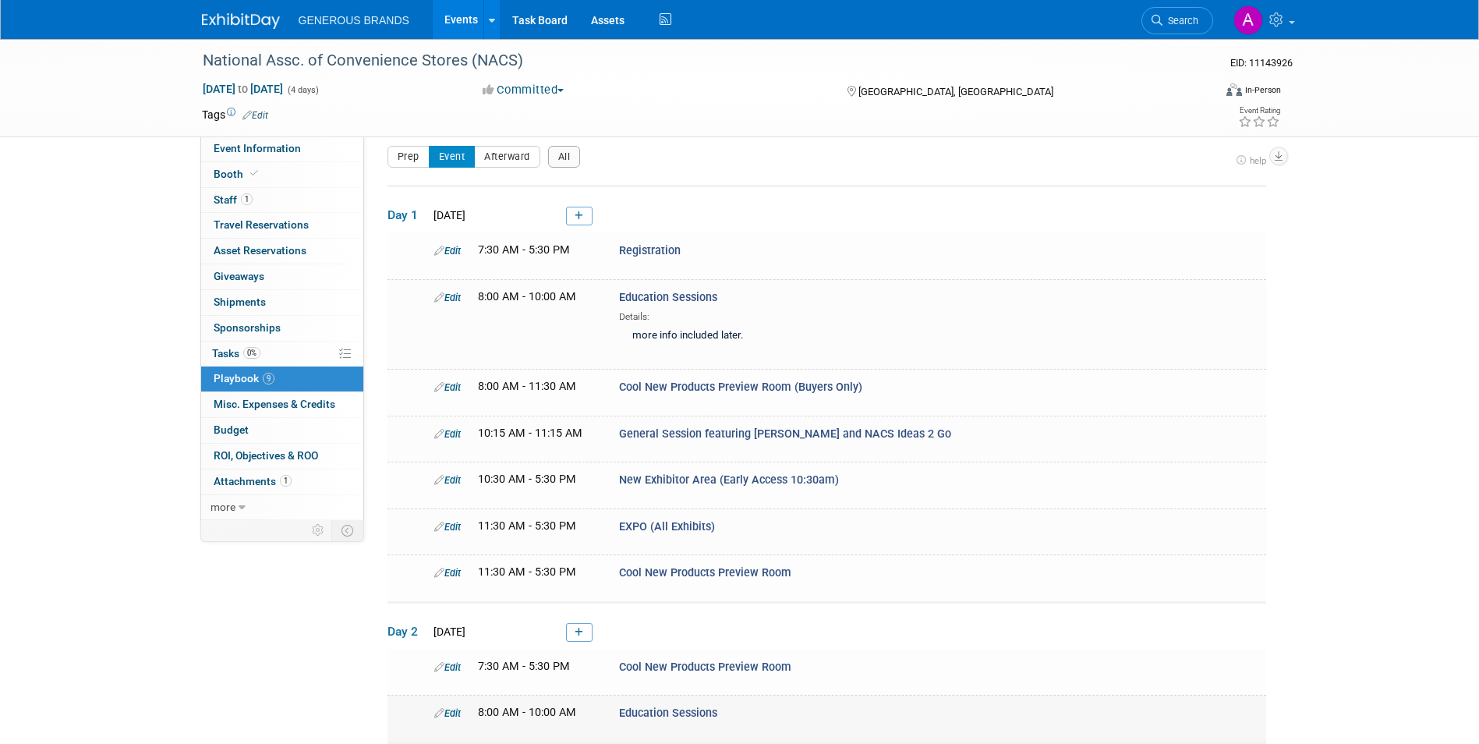
scroll to position [327, 0]
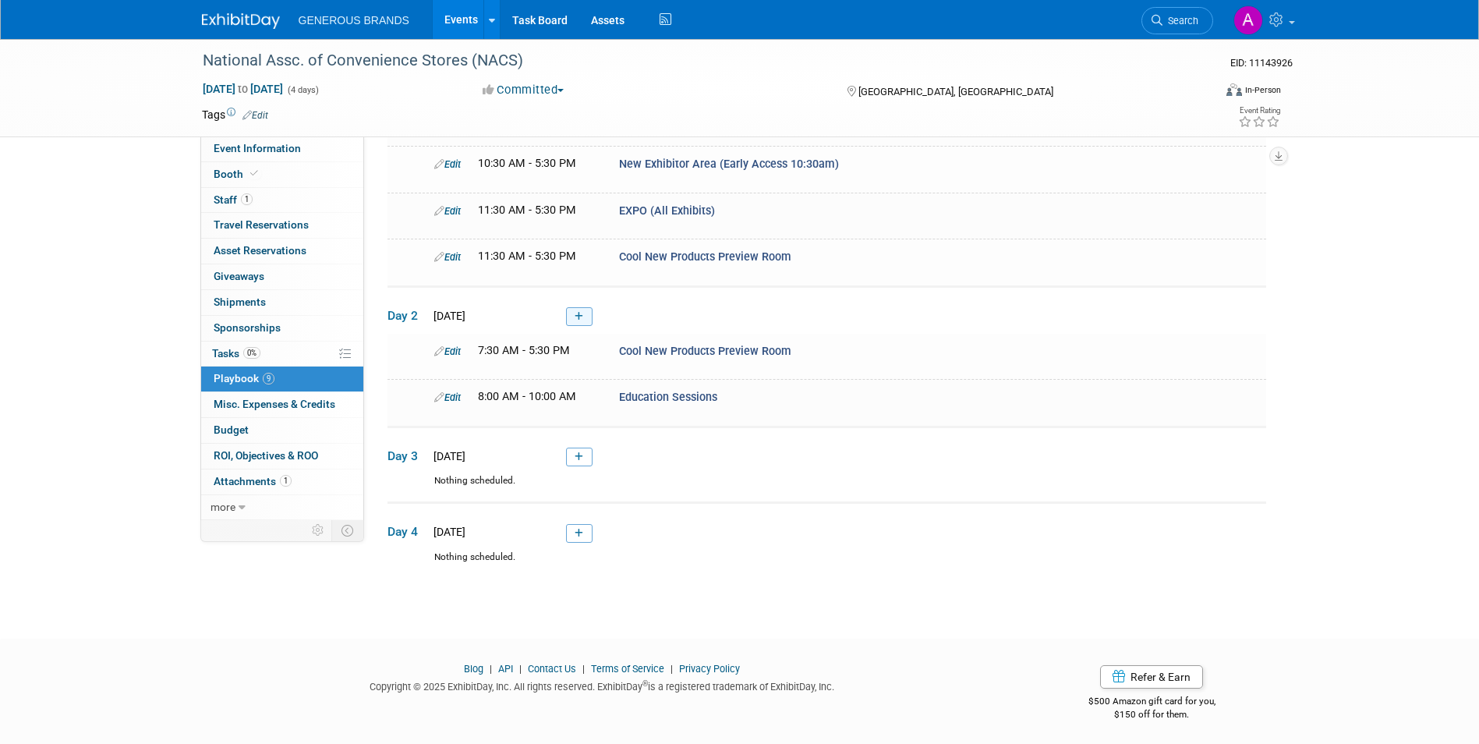
click at [581, 314] on icon at bounding box center [578, 316] width 9 height 9
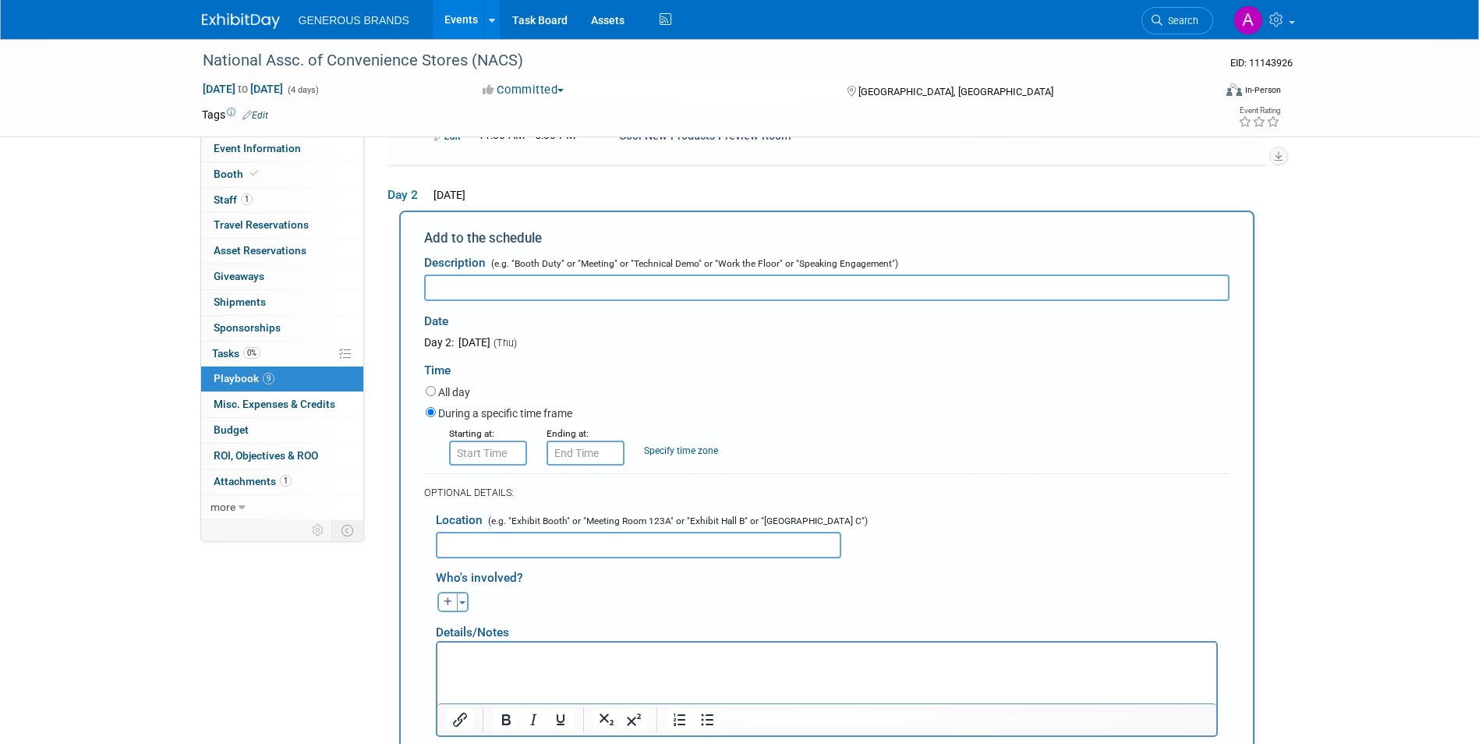
scroll to position [465, 0]
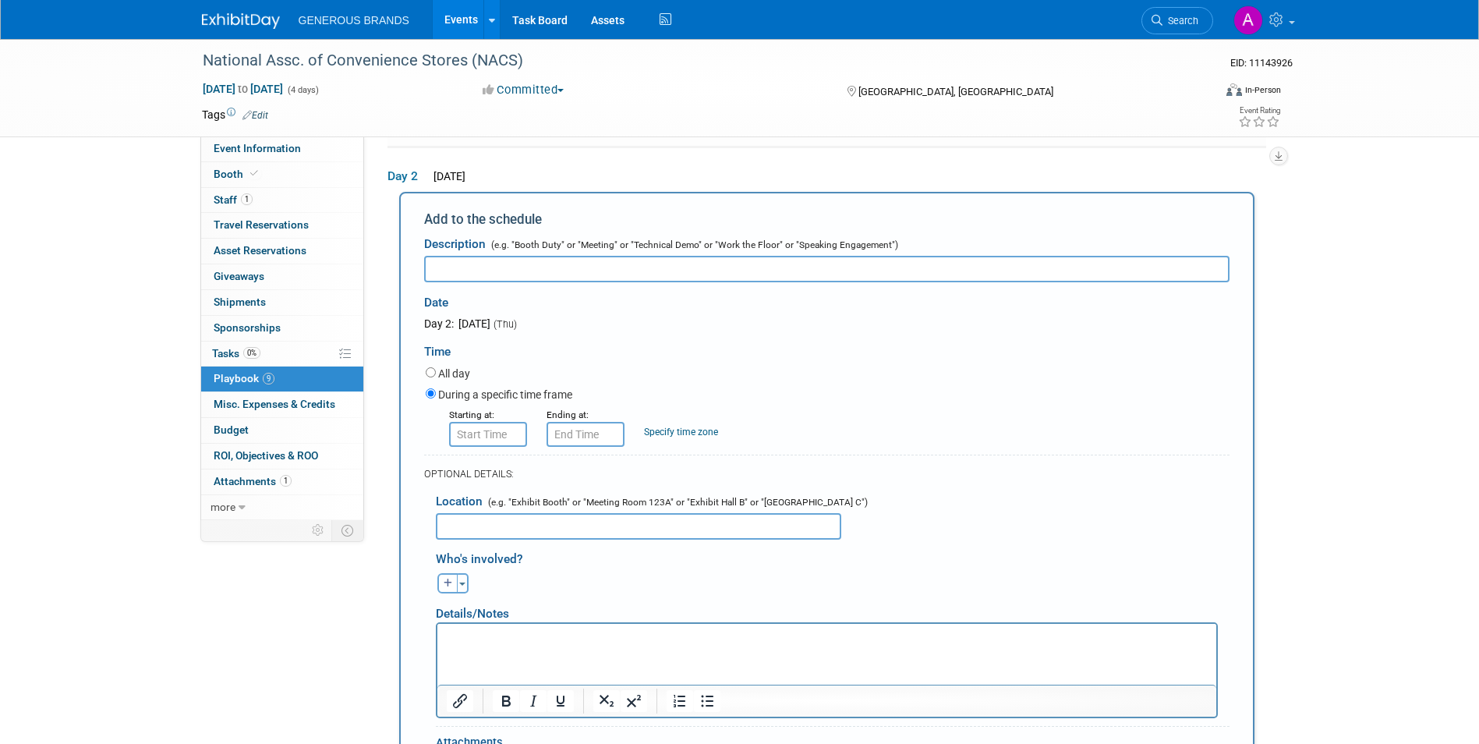
click at [708, 282] on div "Date" at bounding box center [585, 299] width 322 height 34
click at [709, 276] on input "text" at bounding box center [826, 269] width 805 height 26
paste input "Cool New Products Preview Room"
type input "Cool New Products Preview Room"
type input "8:00 AM"
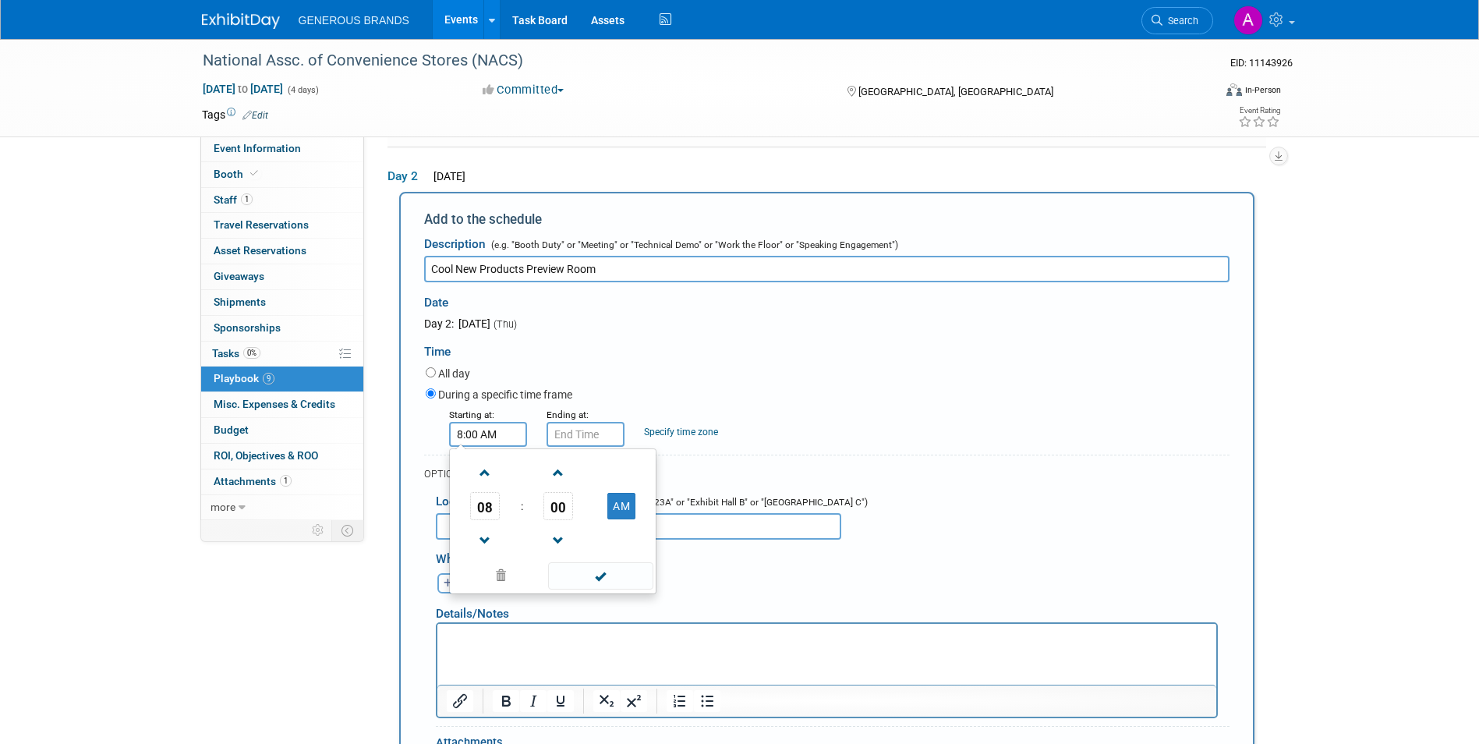
click at [507, 435] on input "8:00 AM" at bounding box center [488, 434] width 78 height 25
click at [567, 507] on span "00" at bounding box center [558, 506] width 30 height 28
click at [590, 429] on input "8:00 AM" at bounding box center [585, 434] width 78 height 25
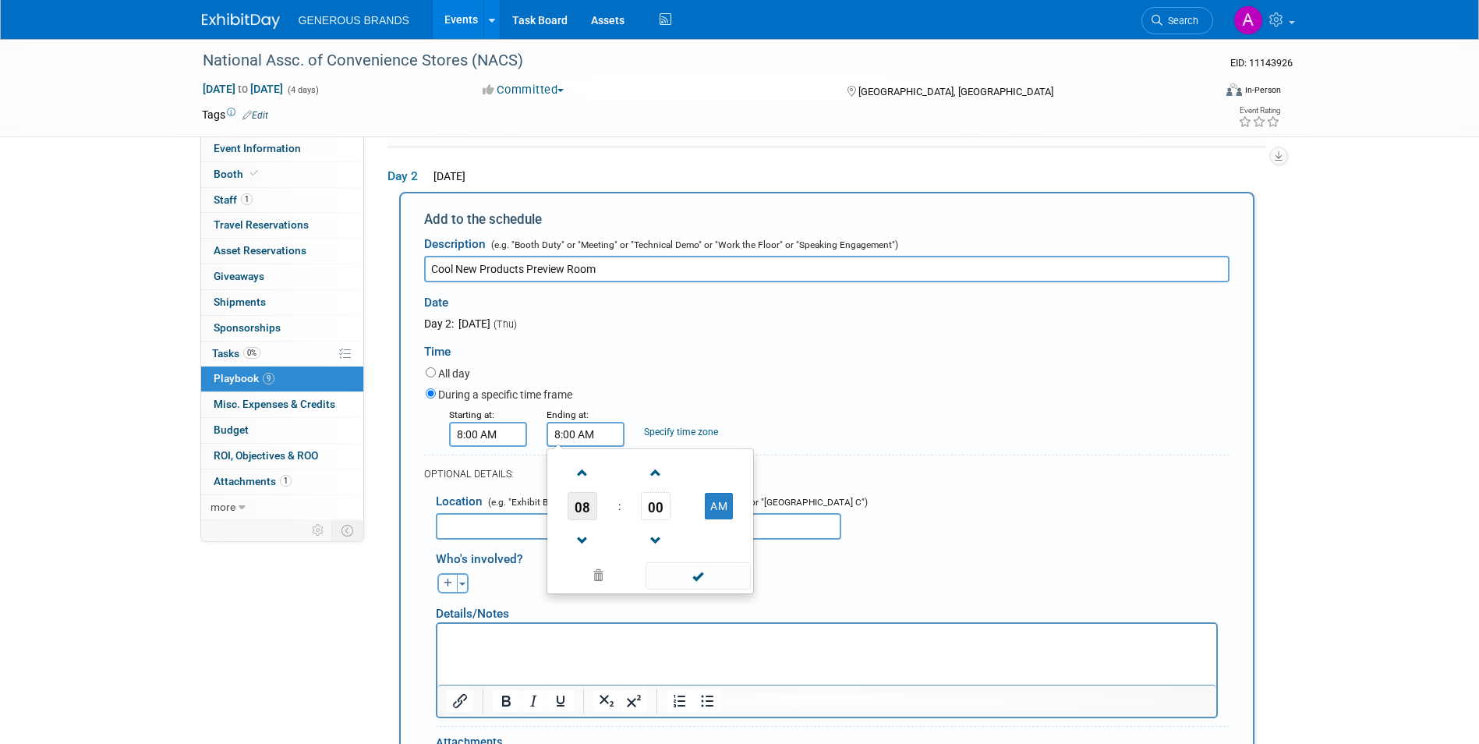
click at [588, 511] on span "08" at bounding box center [582, 506] width 30 height 28
click at [628, 516] on td "05" at bounding box center [625, 515] width 50 height 42
click at [667, 511] on span "00" at bounding box center [656, 506] width 30 height 28
click at [674, 522] on td "30" at bounding box center [675, 515] width 50 height 42
click at [715, 503] on button "AM" at bounding box center [719, 506] width 28 height 26
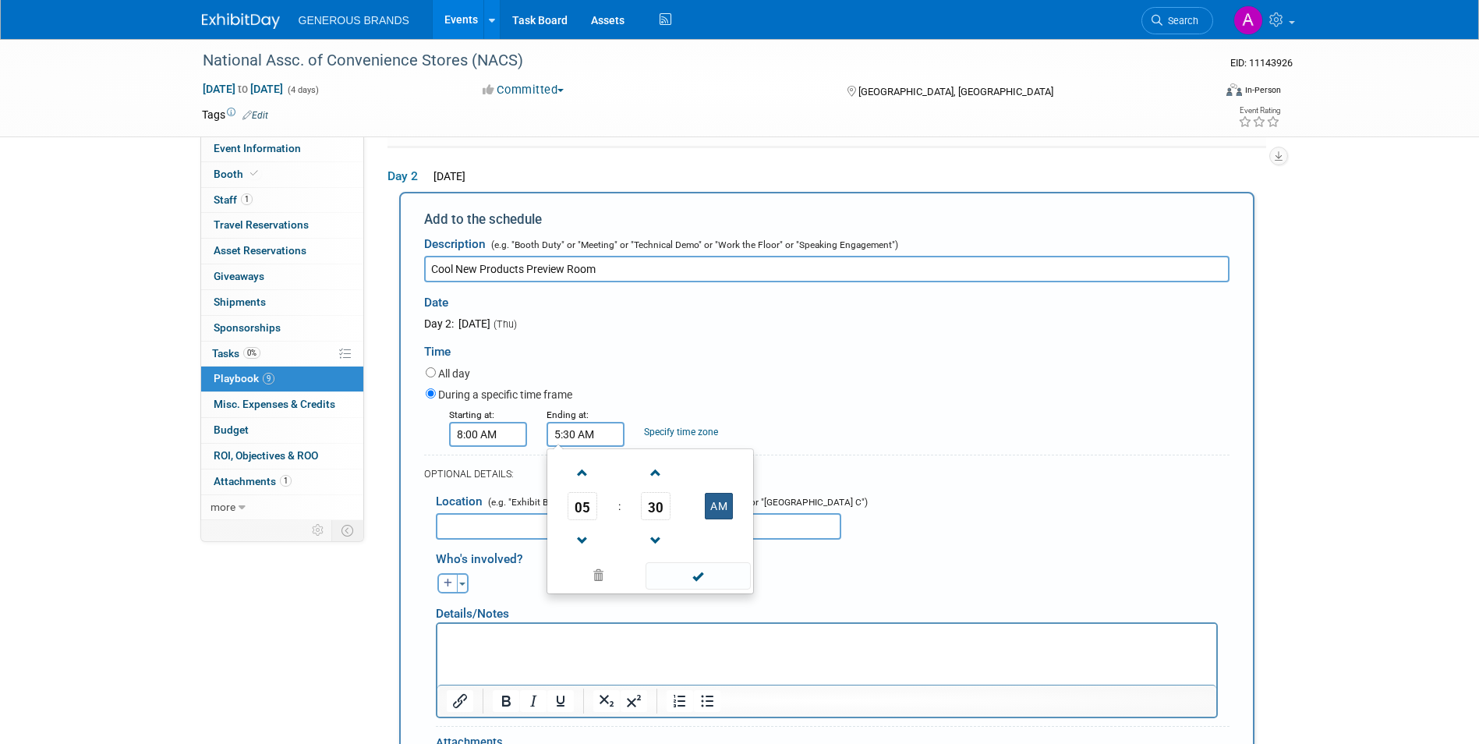
type input "5:30 PM"
click at [715, 584] on span at bounding box center [697, 575] width 105 height 27
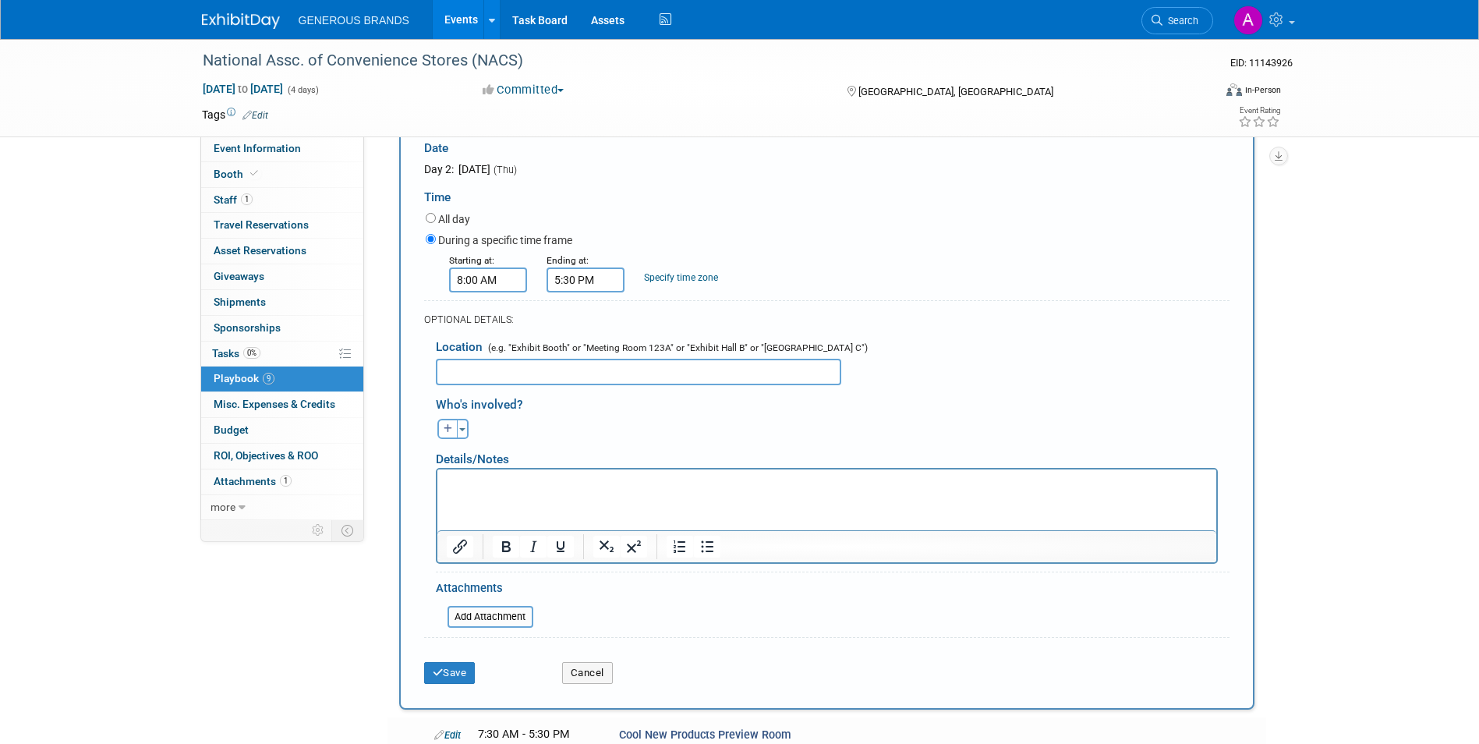
scroll to position [621, 0]
click at [454, 665] on button "Save" at bounding box center [449, 671] width 51 height 22
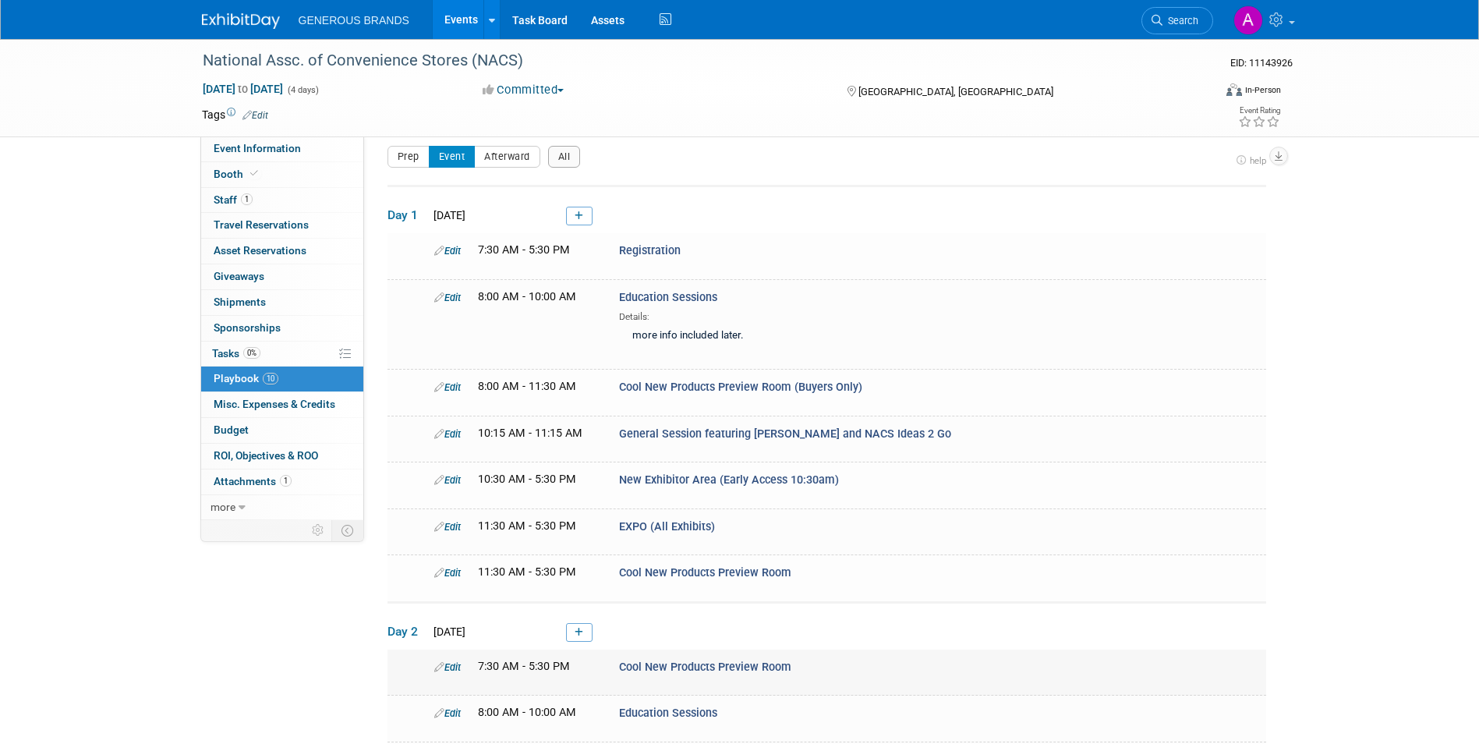
scroll to position [373, 0]
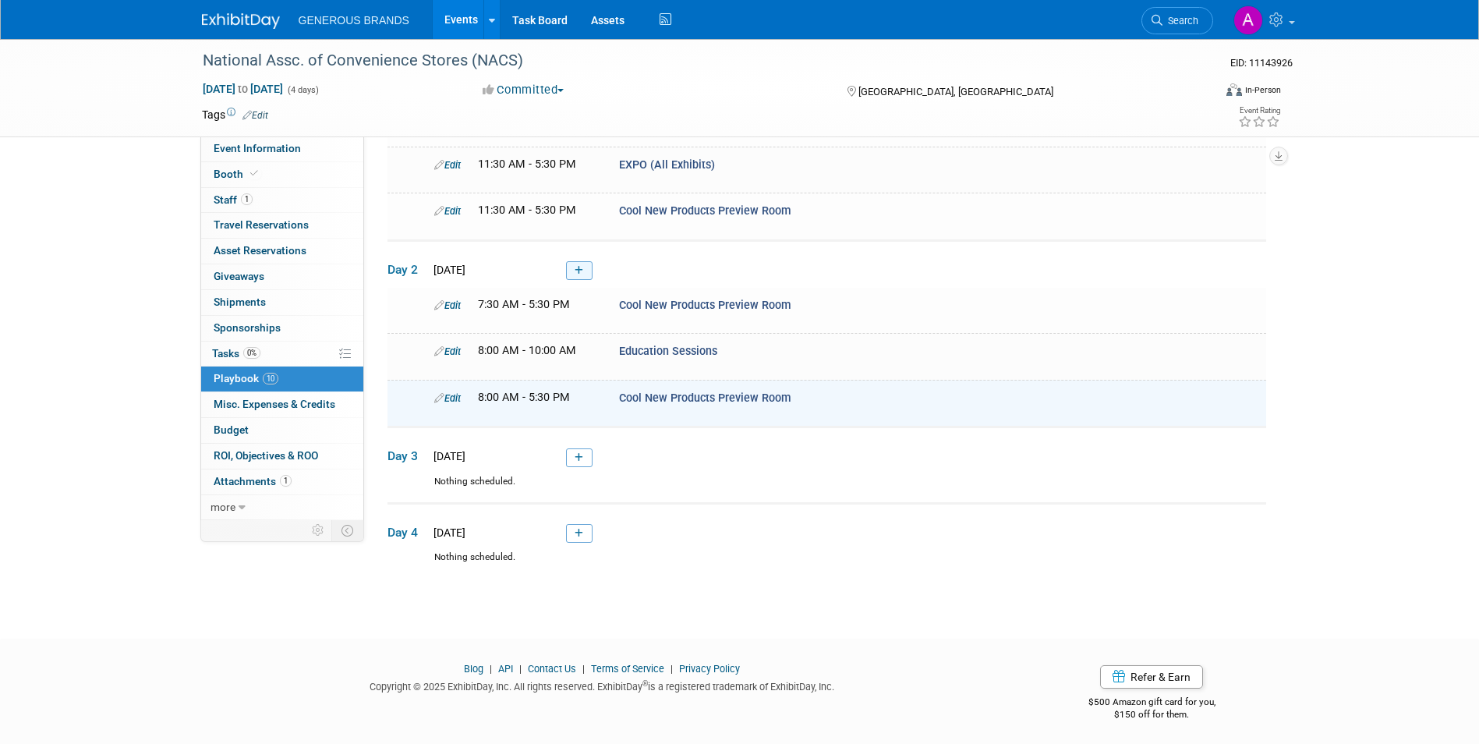
click at [575, 267] on icon at bounding box center [578, 270] width 9 height 9
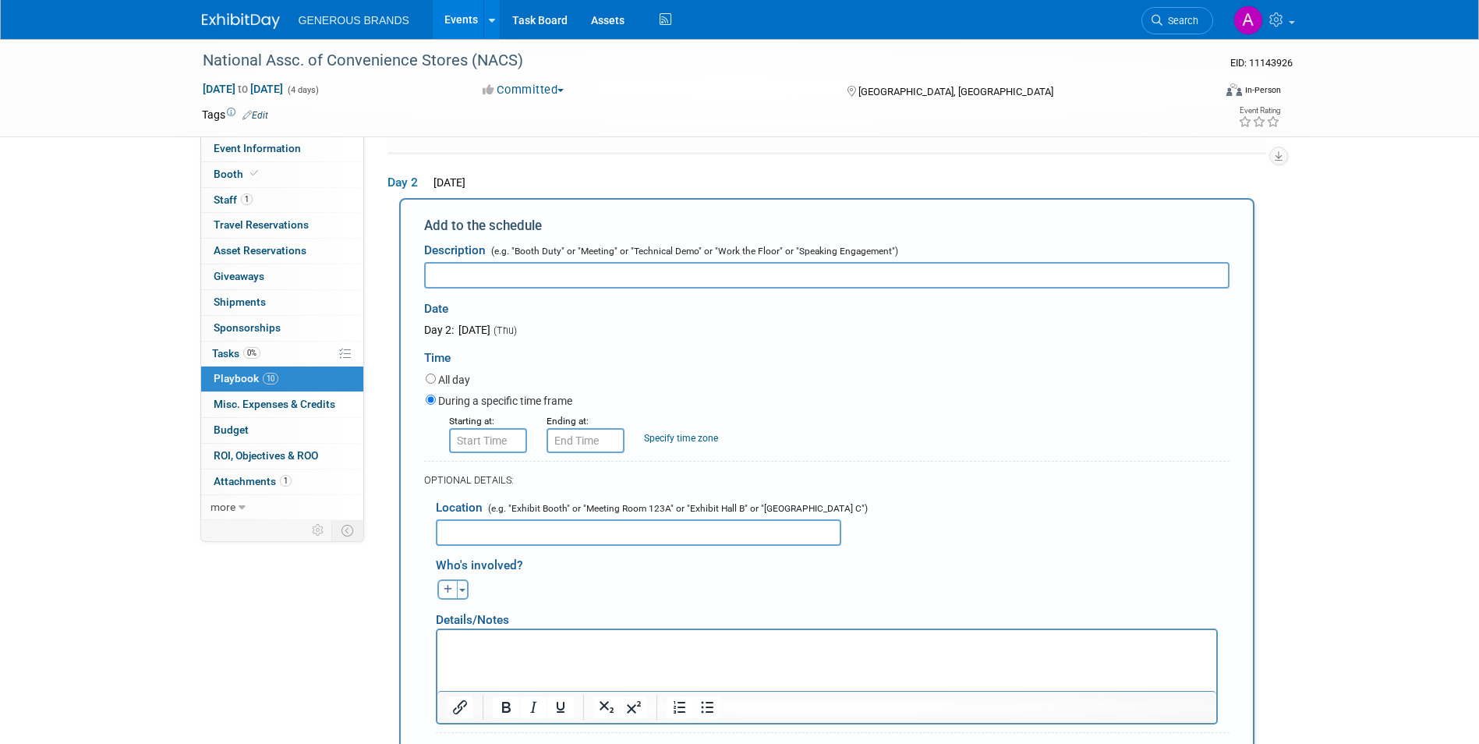
scroll to position [465, 0]
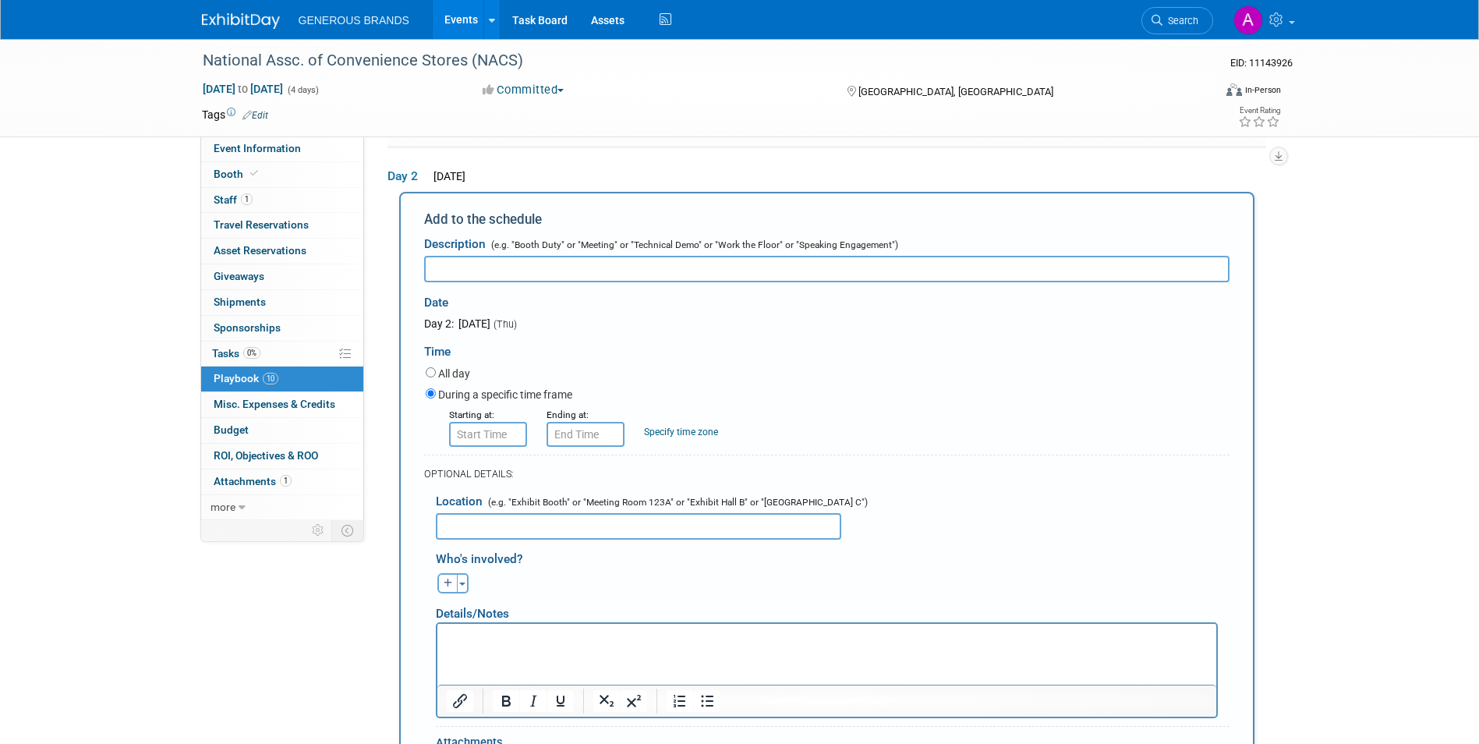
click at [481, 271] on input "text" at bounding box center [826, 269] width 805 height 26
paste input "General Session featuring [PERSON_NAME] and [PERSON_NAME]"
type input "General Session featuring [PERSON_NAME] and [PERSON_NAME]"
click at [489, 429] on input "8:00 AM" at bounding box center [488, 434] width 78 height 25
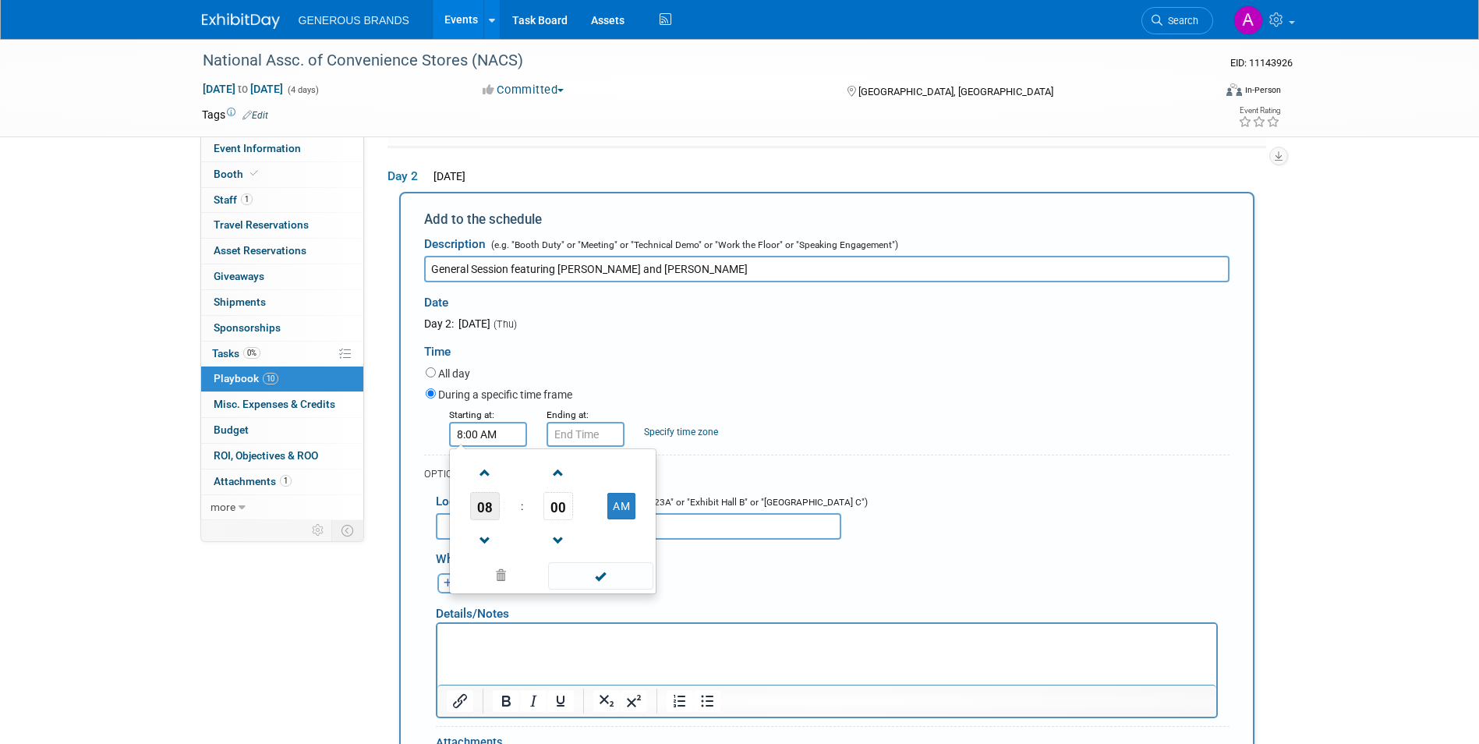
click at [485, 499] on span "08" at bounding box center [485, 506] width 30 height 28
click at [585, 553] on td "10" at bounding box center [578, 557] width 50 height 42
click at [552, 510] on span "00" at bounding box center [558, 506] width 30 height 28
click at [617, 475] on td "15" at bounding box center [627, 473] width 50 height 42
type input "10:15 AM"
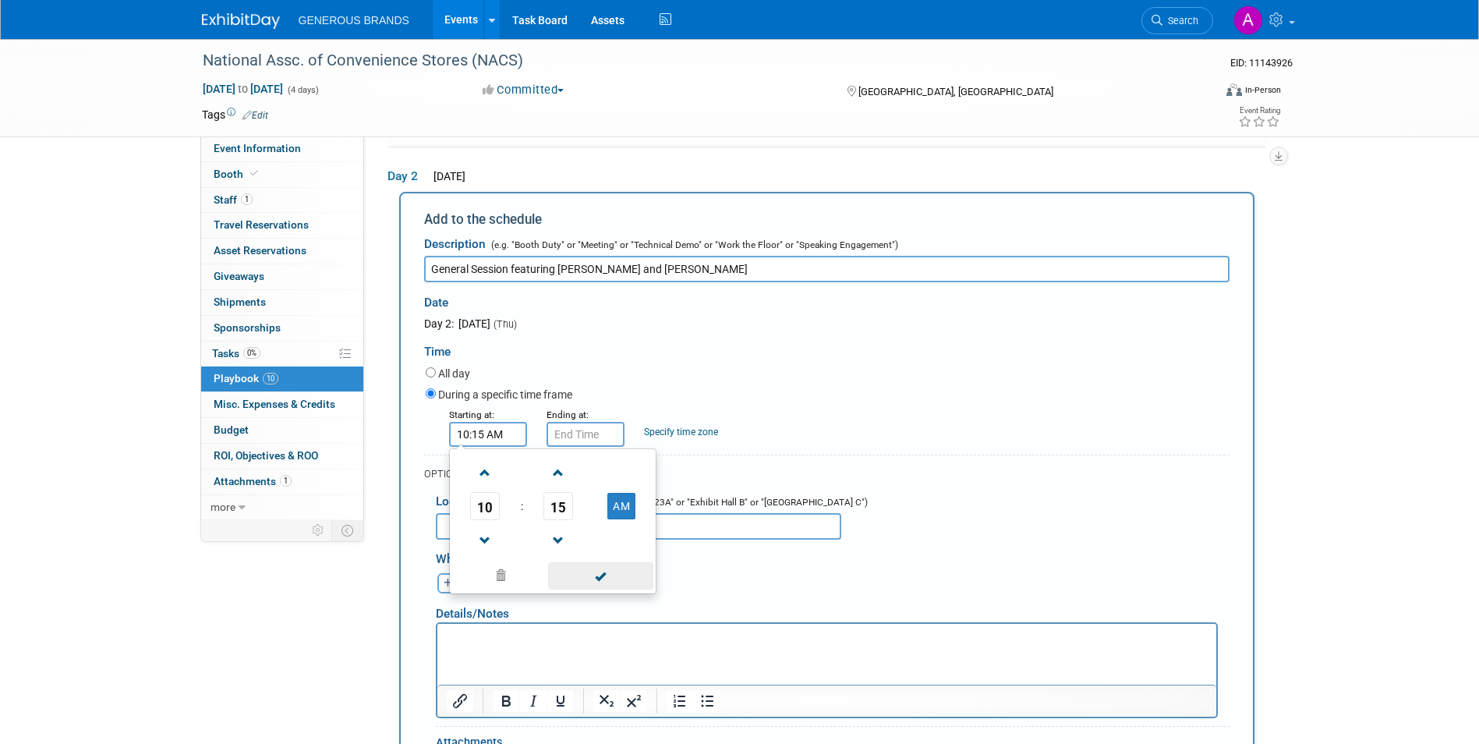
click at [599, 567] on span at bounding box center [600, 575] width 105 height 27
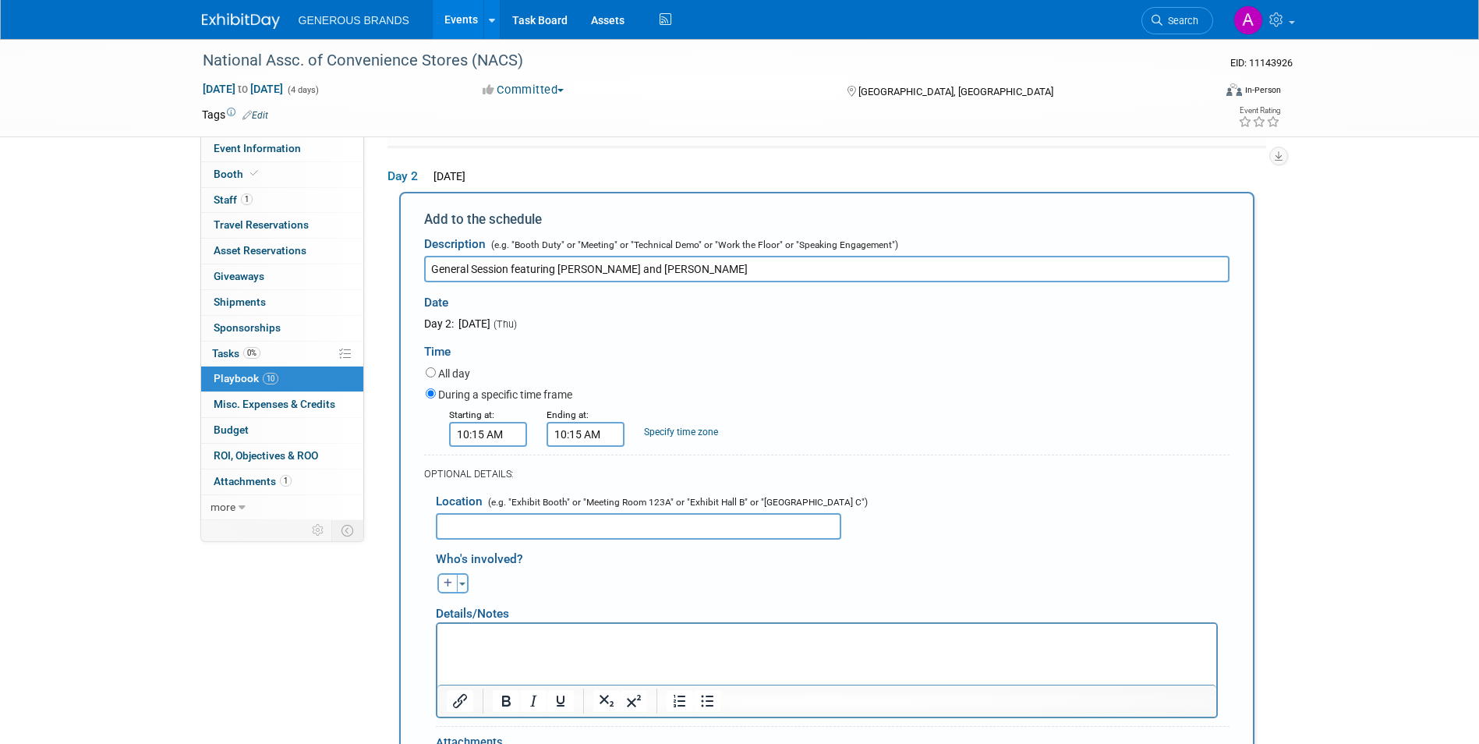
click at [590, 432] on input "10:15 AM" at bounding box center [585, 434] width 78 height 25
click at [589, 503] on span "10" at bounding box center [582, 506] width 30 height 28
click at [719, 552] on td "11" at bounding box center [725, 557] width 50 height 42
type input "11:15 AM"
click at [730, 576] on span at bounding box center [697, 575] width 105 height 27
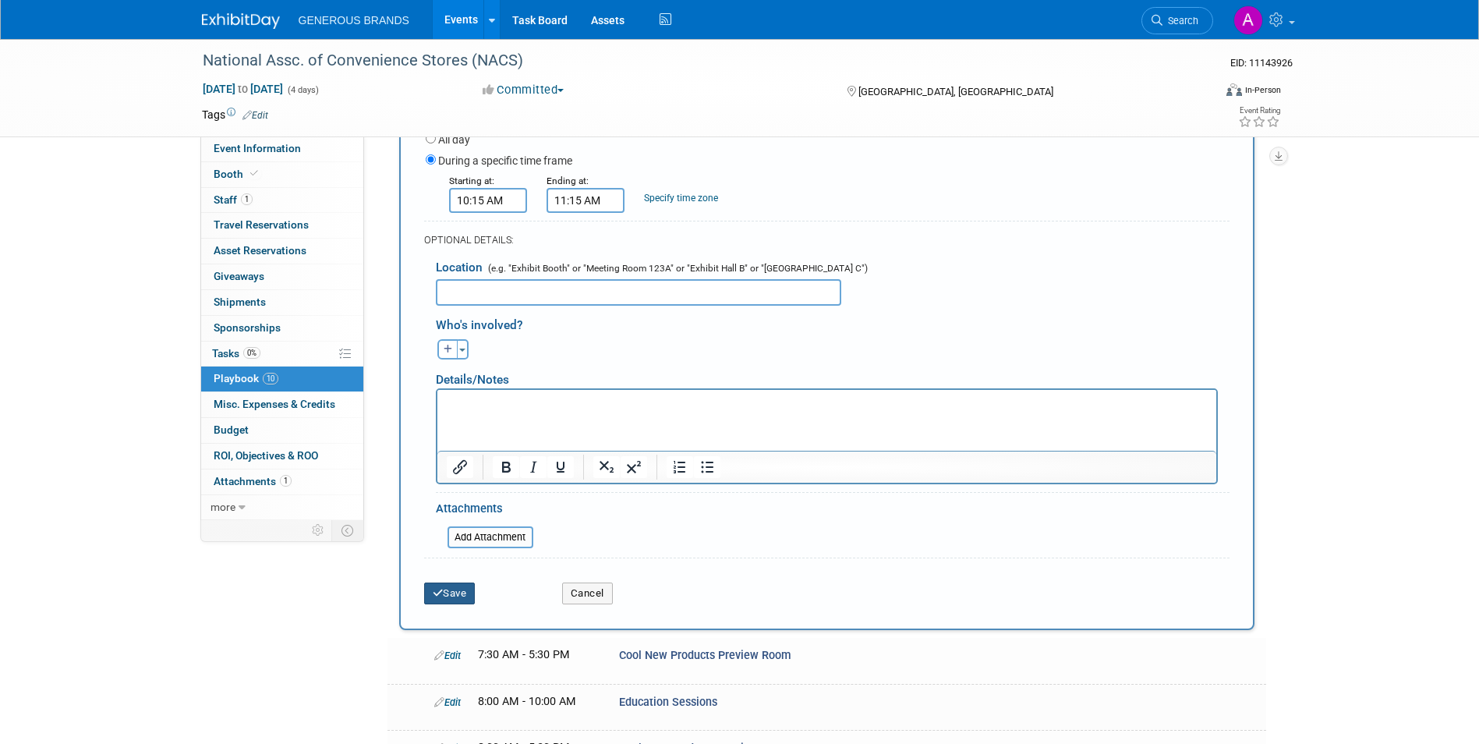
click at [461, 588] on button "Save" at bounding box center [449, 593] width 51 height 22
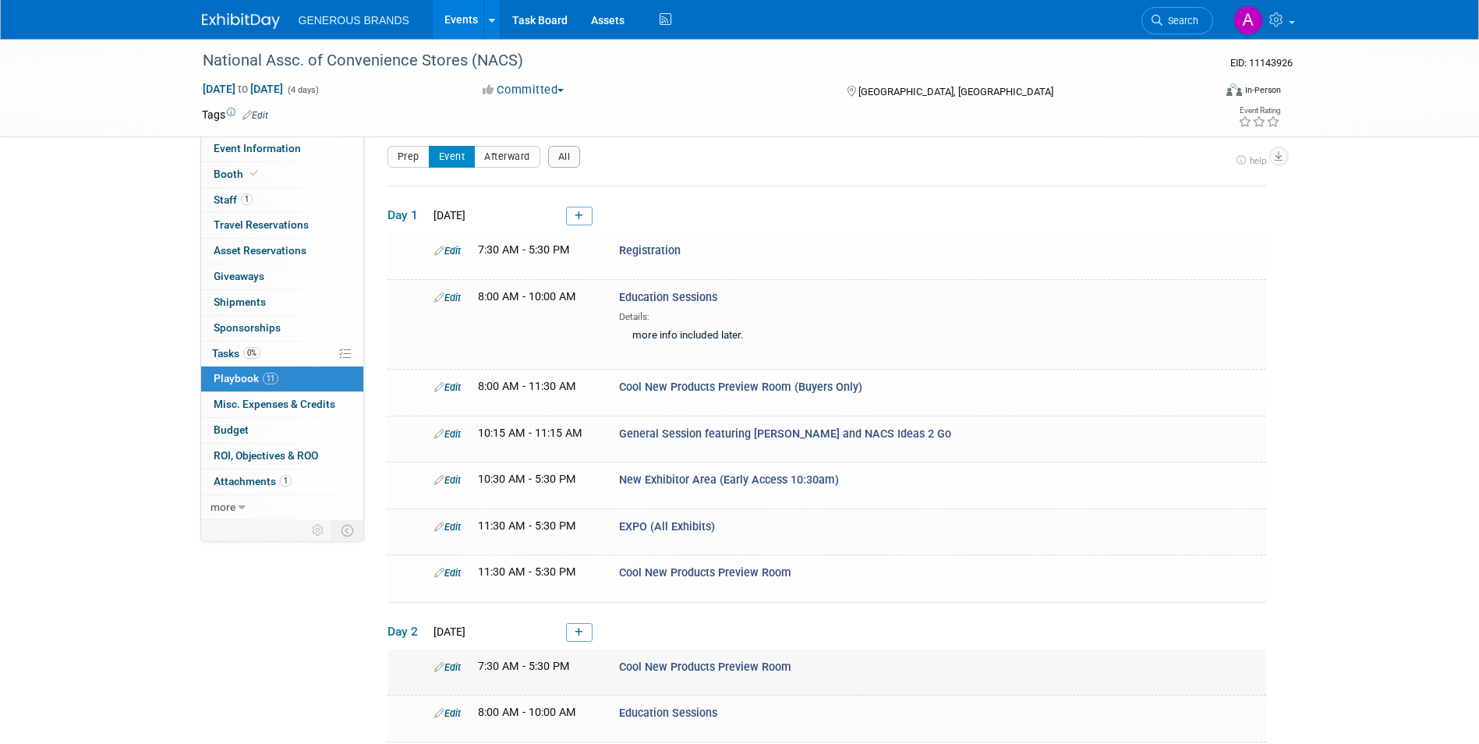
scroll to position [419, 0]
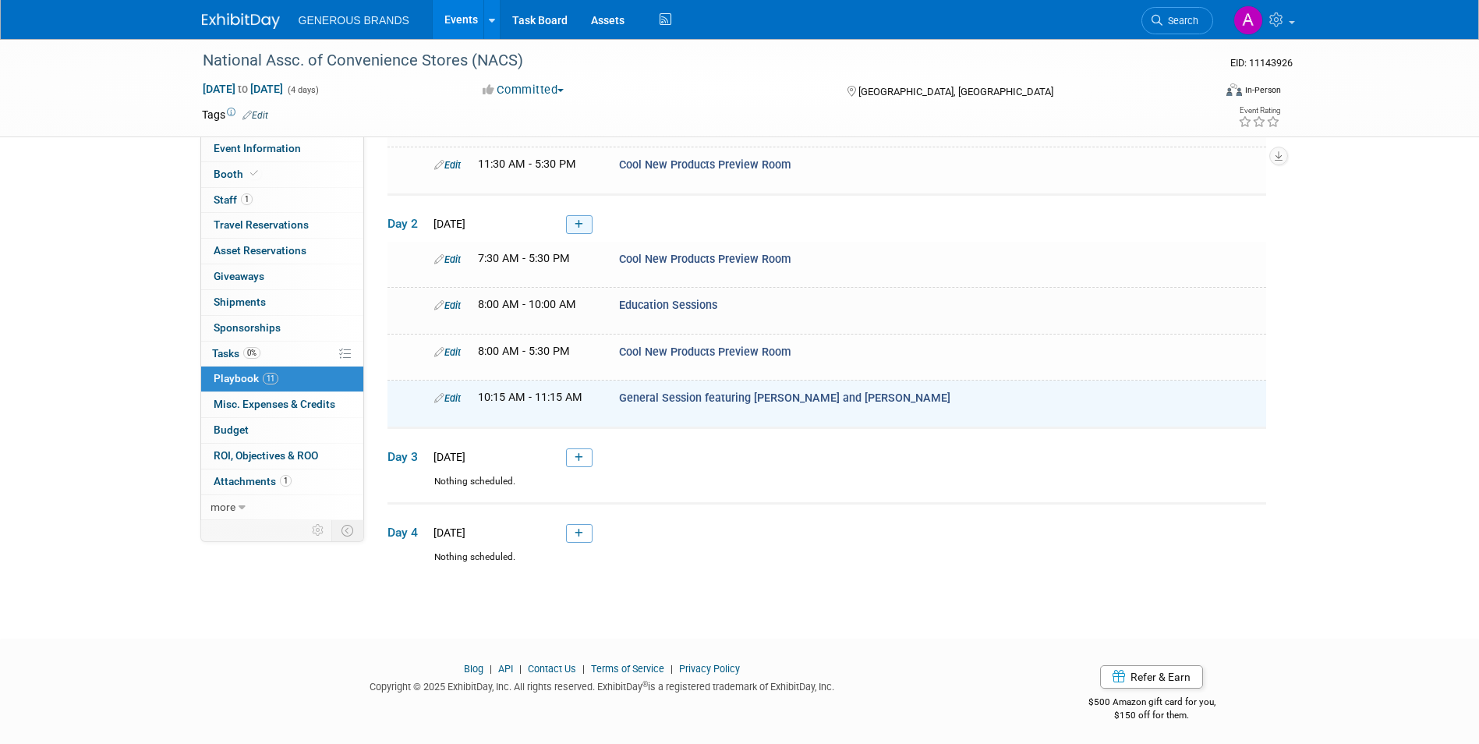
click at [576, 215] on link at bounding box center [579, 224] width 26 height 19
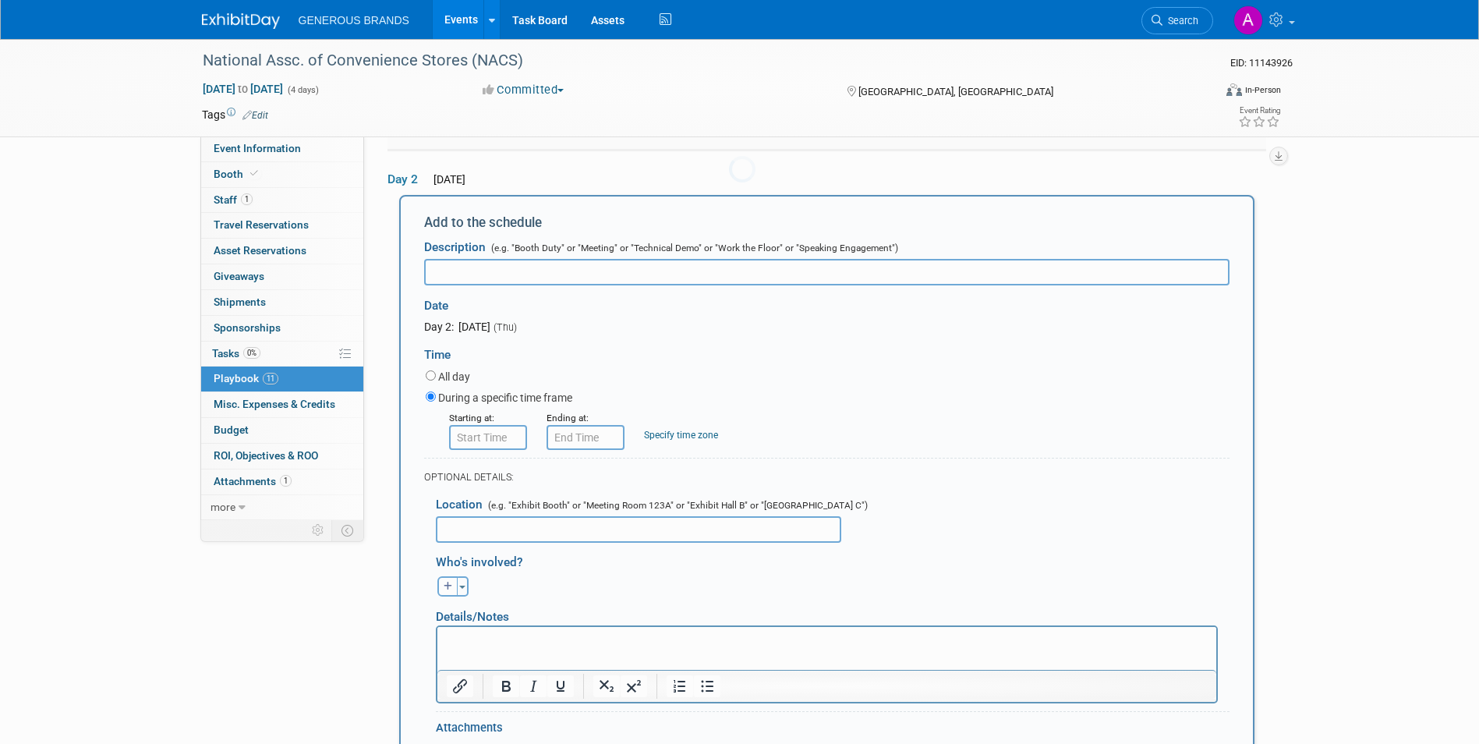
scroll to position [465, 0]
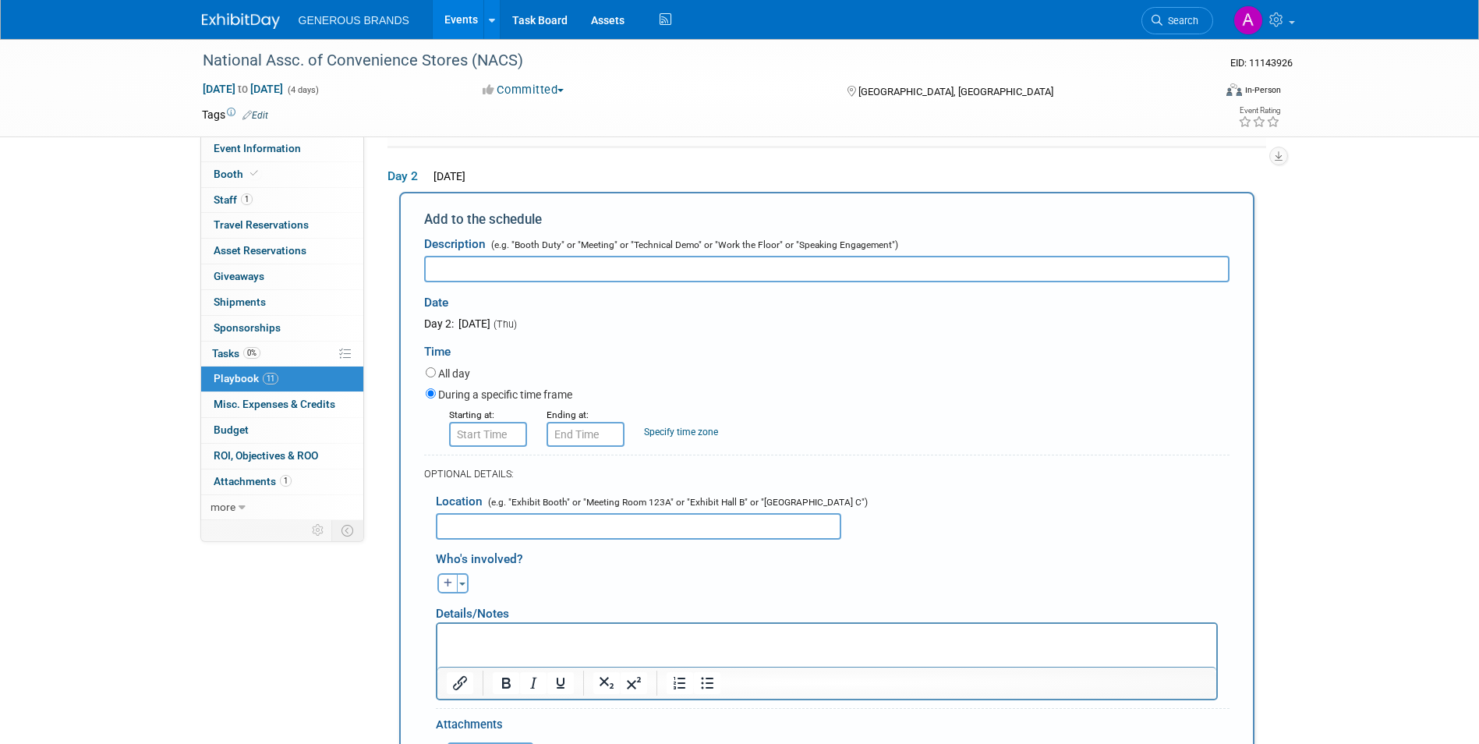
click at [723, 275] on input "text" at bounding box center [826, 269] width 805 height 26
paste input "New Exhibitor Area (Early Access 10:30am)"
type input "New Exhibitor Area (Early Access 10:30am)"
click at [495, 434] on input "8:00 AM" at bounding box center [488, 434] width 78 height 25
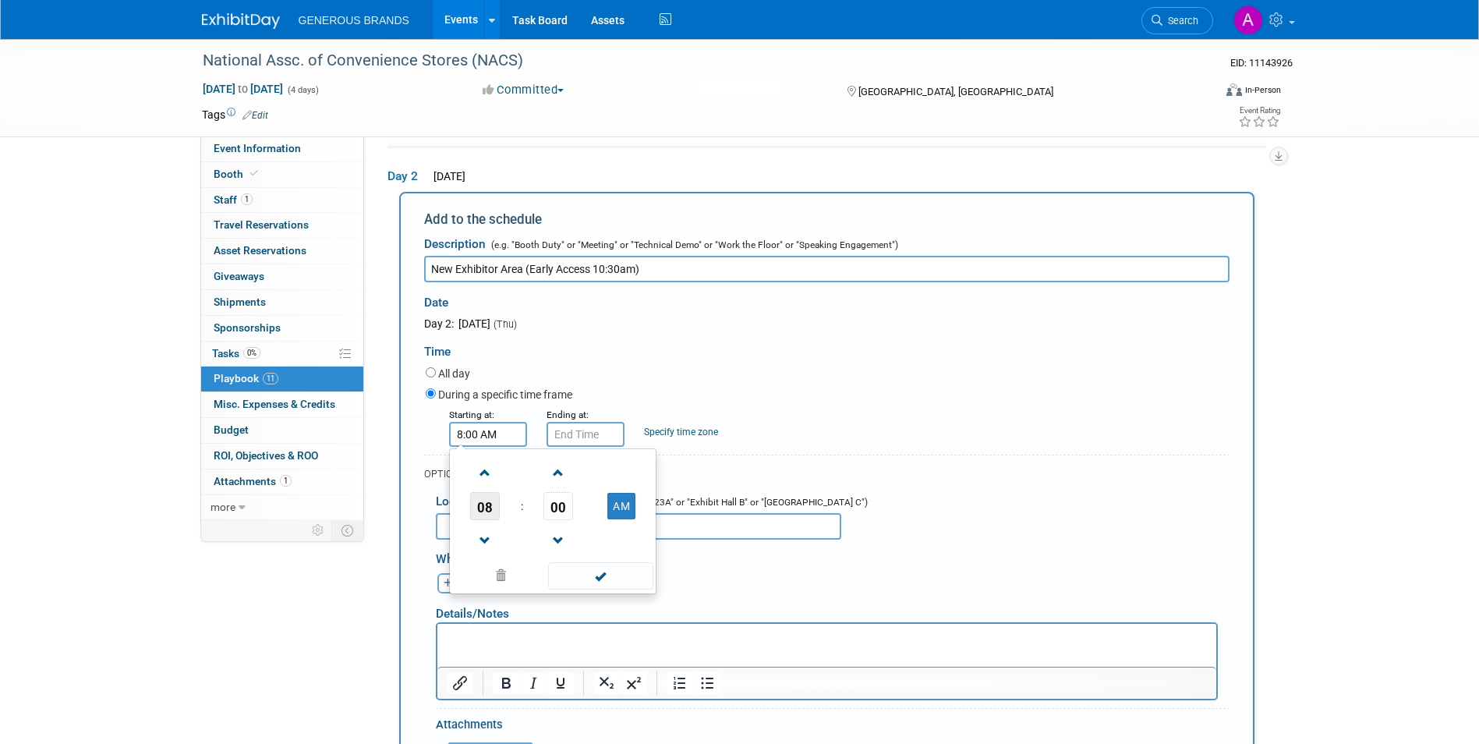
click at [489, 504] on span "08" at bounding box center [485, 506] width 30 height 28
click at [560, 543] on td "10" at bounding box center [578, 557] width 50 height 42
click at [567, 510] on span "00" at bounding box center [558, 506] width 30 height 28
click at [585, 513] on td "30" at bounding box center [578, 515] width 50 height 42
type input "10:30 AM"
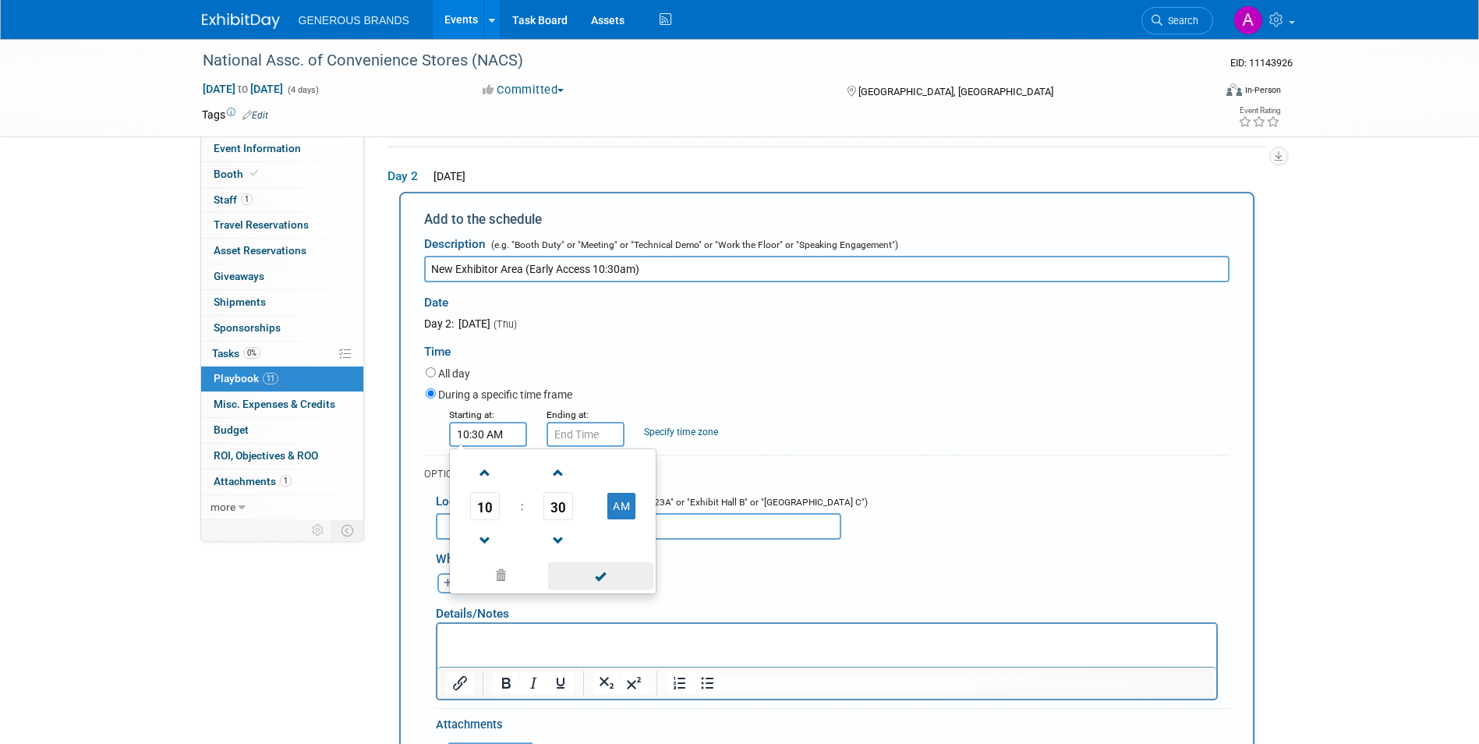
click at [607, 574] on span at bounding box center [600, 575] width 105 height 27
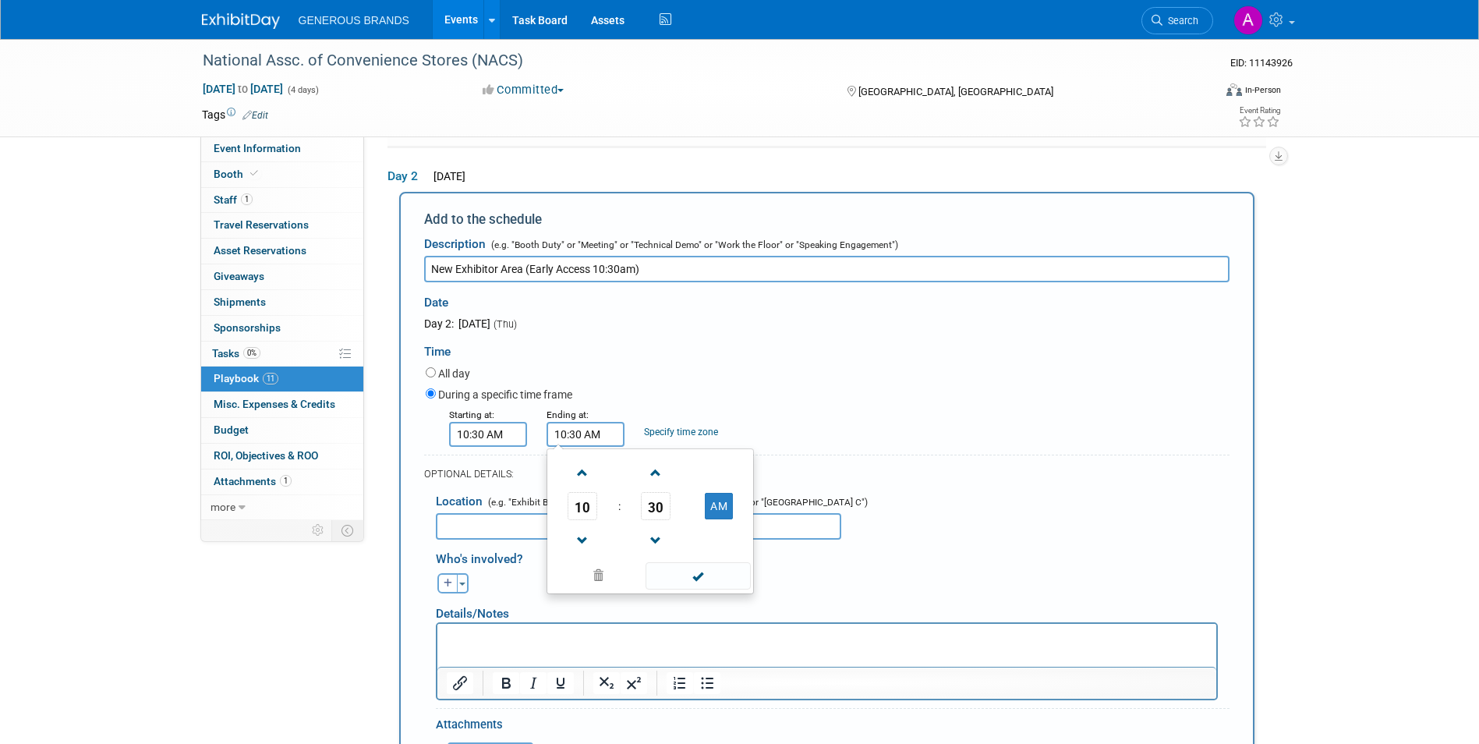
click at [593, 434] on input "10:30 AM" at bounding box center [585, 434] width 78 height 25
click at [583, 498] on span "10" at bounding box center [582, 506] width 30 height 28
click at [635, 515] on td "05" at bounding box center [625, 515] width 50 height 42
drag, startPoint x: 737, startPoint y: 510, endPoint x: 726, endPoint y: 502, distance: 14.1
click at [735, 509] on td "AM" at bounding box center [719, 506] width 62 height 28
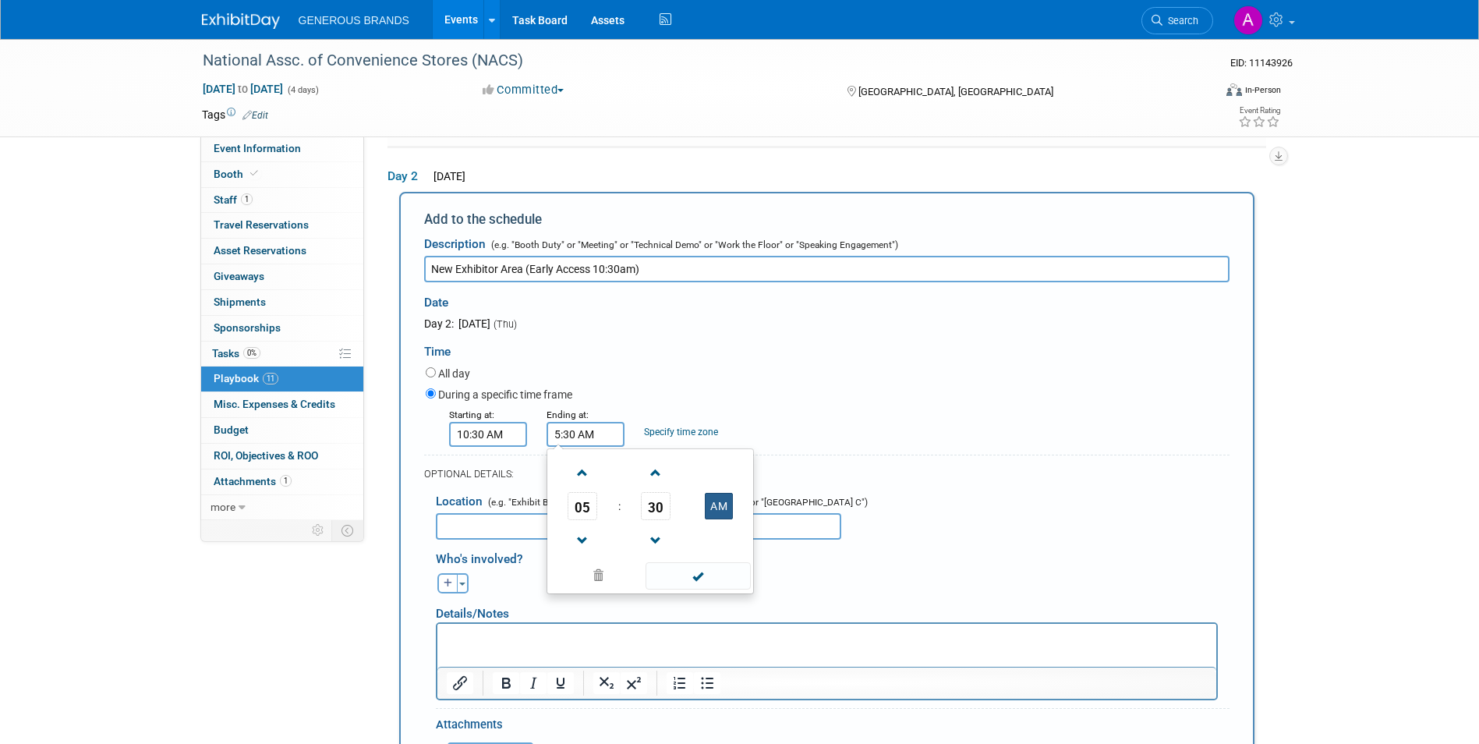
click at [726, 502] on button "AM" at bounding box center [719, 506] width 28 height 26
type input "5:30 PM"
click at [721, 571] on span at bounding box center [697, 575] width 105 height 27
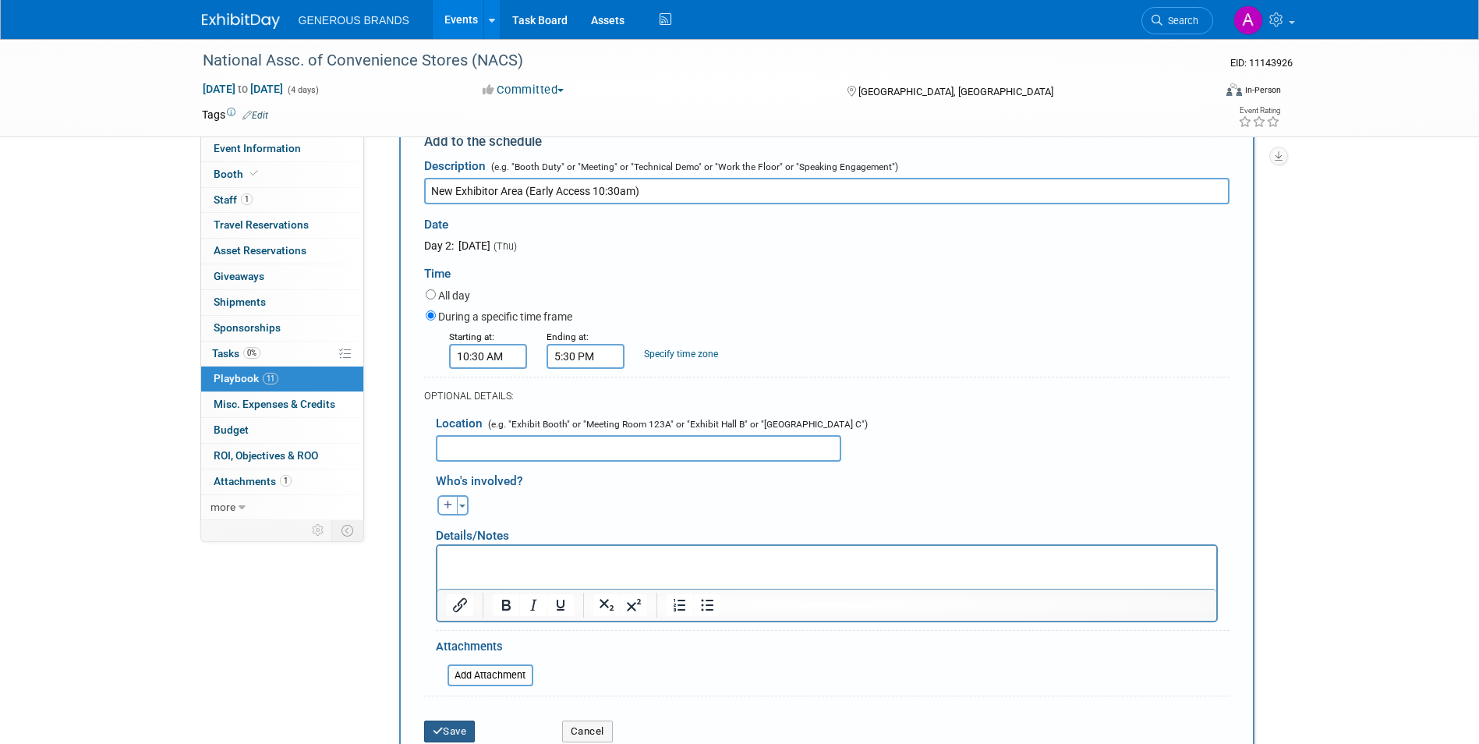
click at [458, 730] on button "Save" at bounding box center [449, 731] width 51 height 22
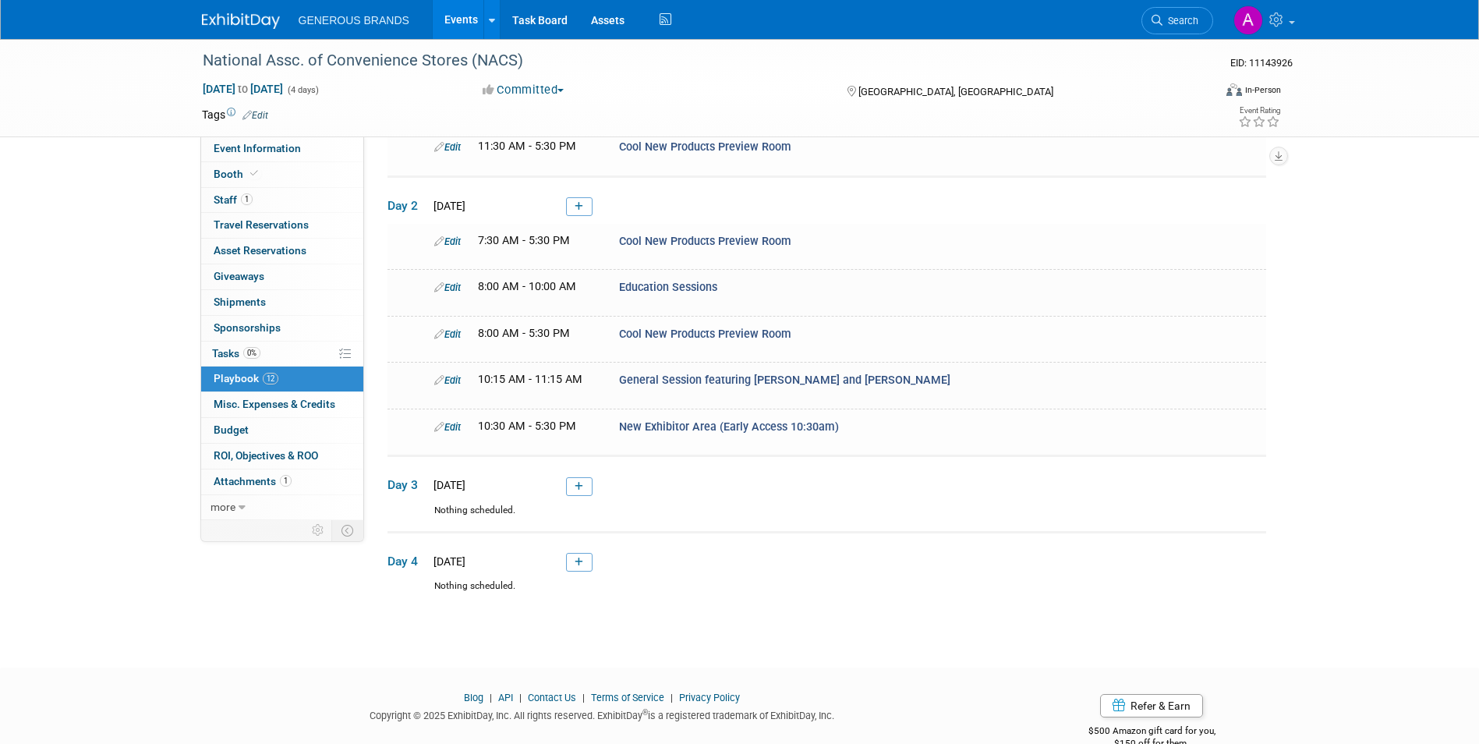
scroll to position [465, 0]
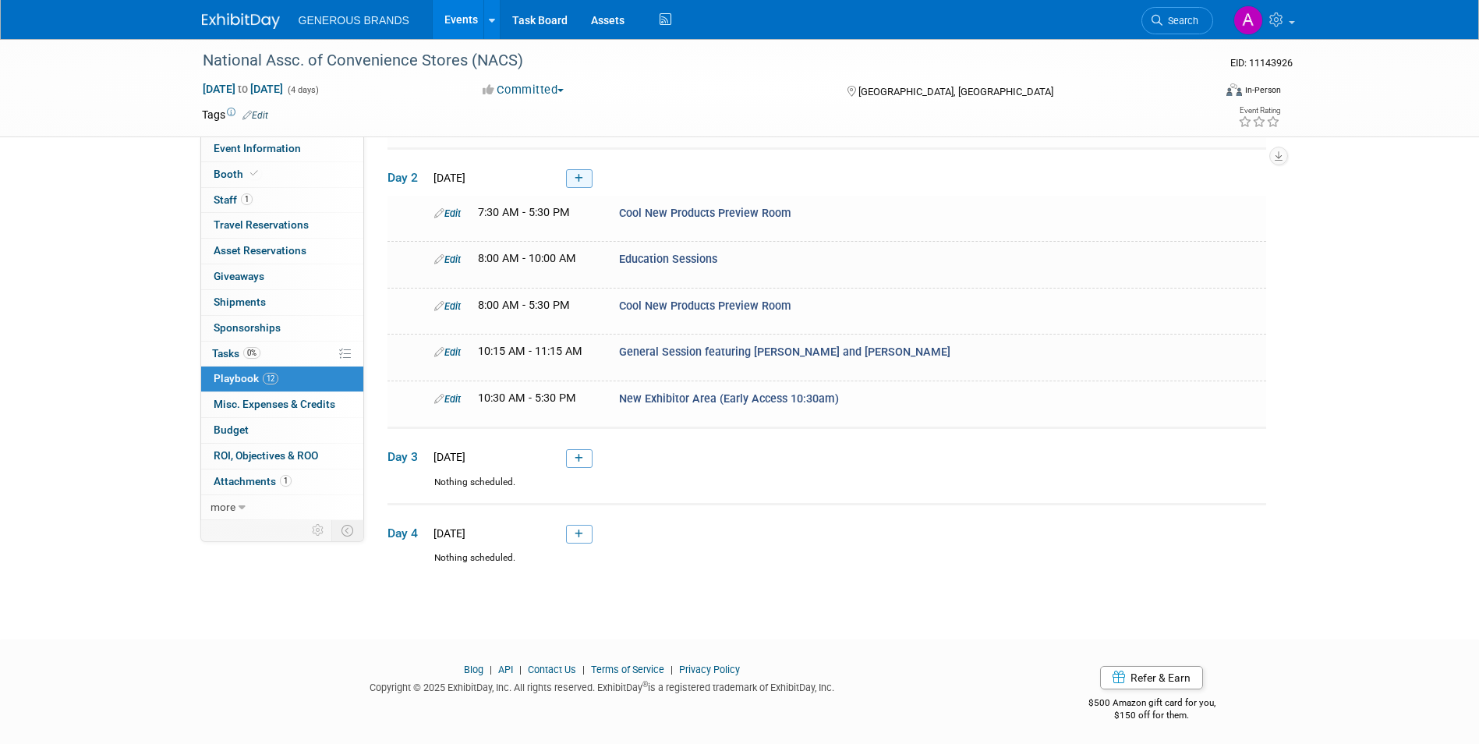
click at [592, 171] on link at bounding box center [579, 178] width 26 height 19
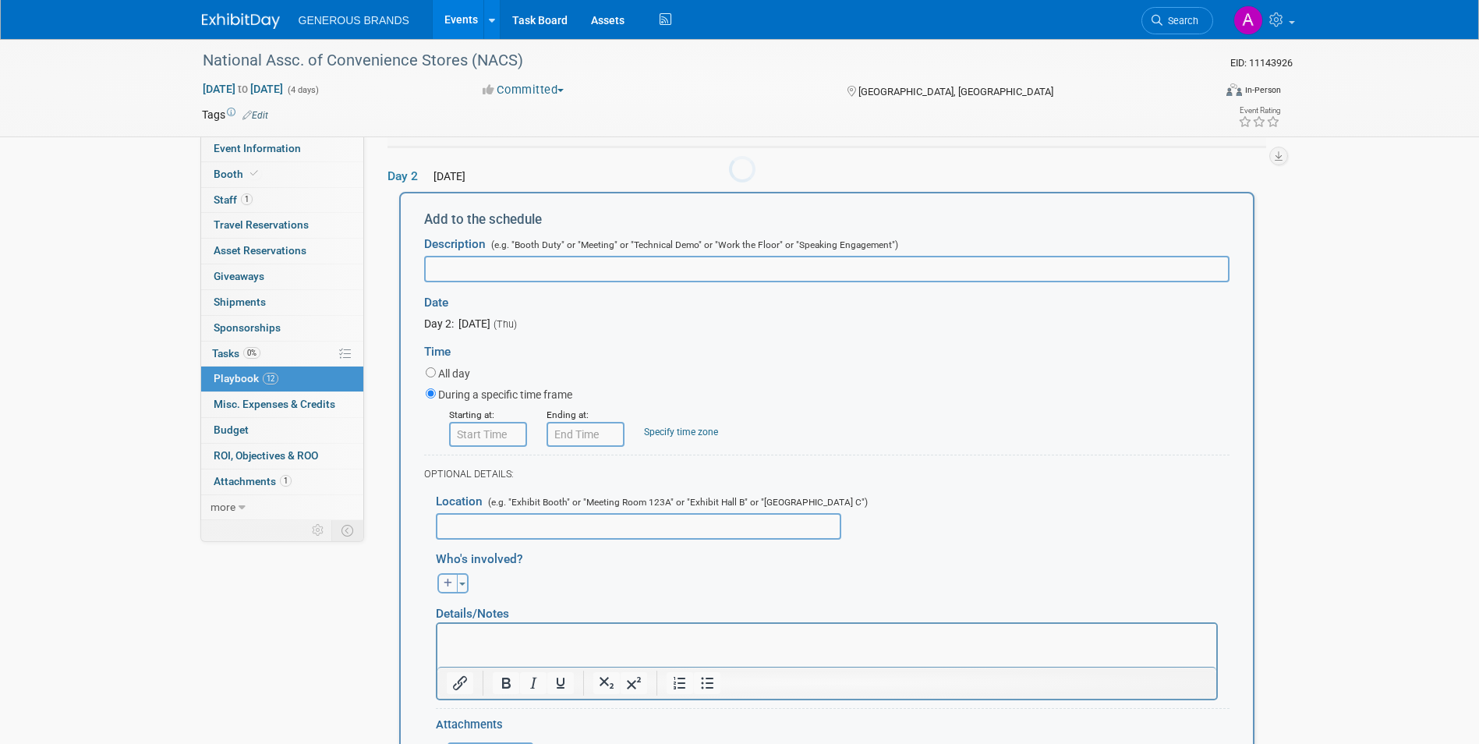
scroll to position [0, 0]
click at [585, 267] on input "text" at bounding box center [826, 269] width 805 height 26
paste input "EXPO (All Exhibits)"
type input "EXPO (All Exhibits)"
click at [466, 429] on input "8:00 AM" at bounding box center [488, 434] width 78 height 25
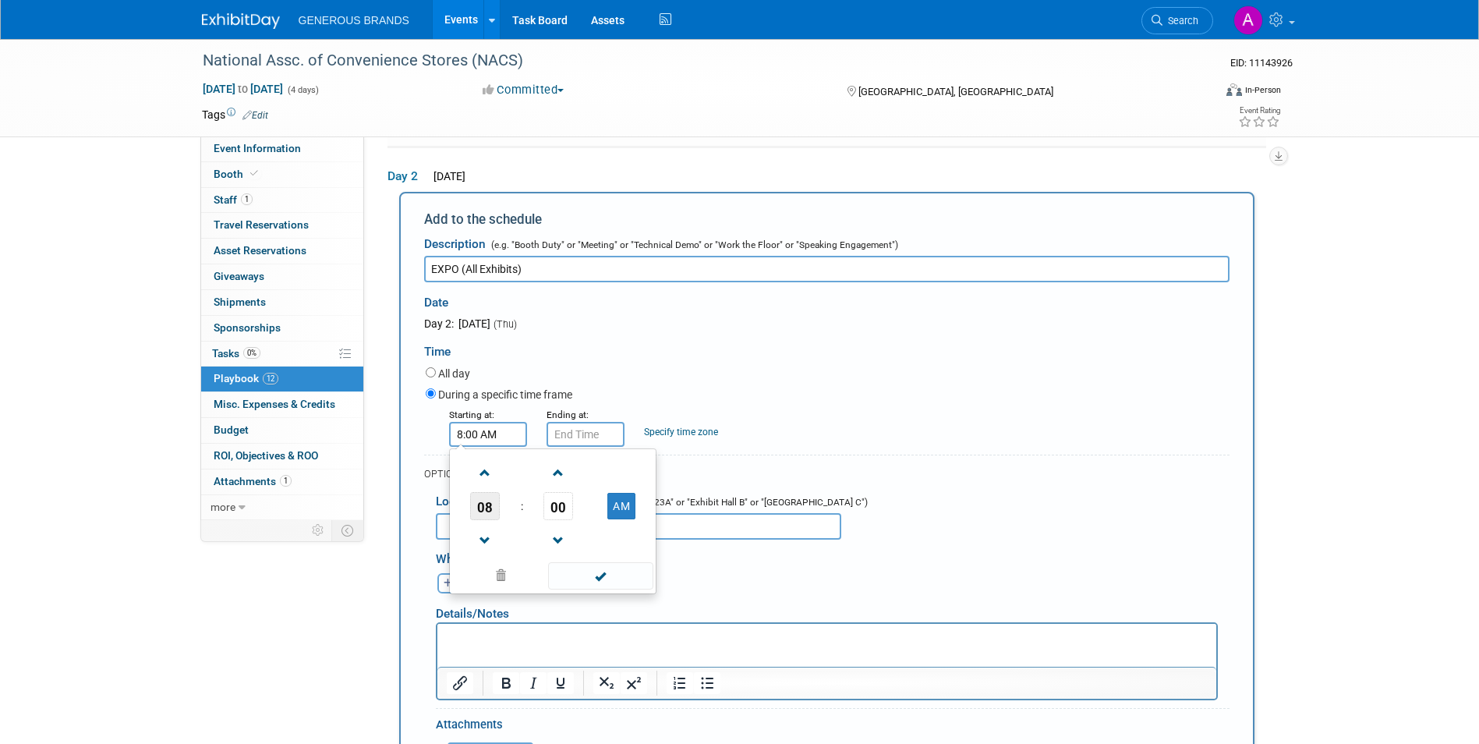
click at [489, 508] on span "08" at bounding box center [485, 506] width 30 height 28
click at [623, 553] on td "11" at bounding box center [627, 557] width 50 height 42
click at [558, 496] on span "00" at bounding box center [558, 506] width 30 height 28
click at [585, 508] on td "30" at bounding box center [578, 515] width 50 height 42
type input "11:30 AM"
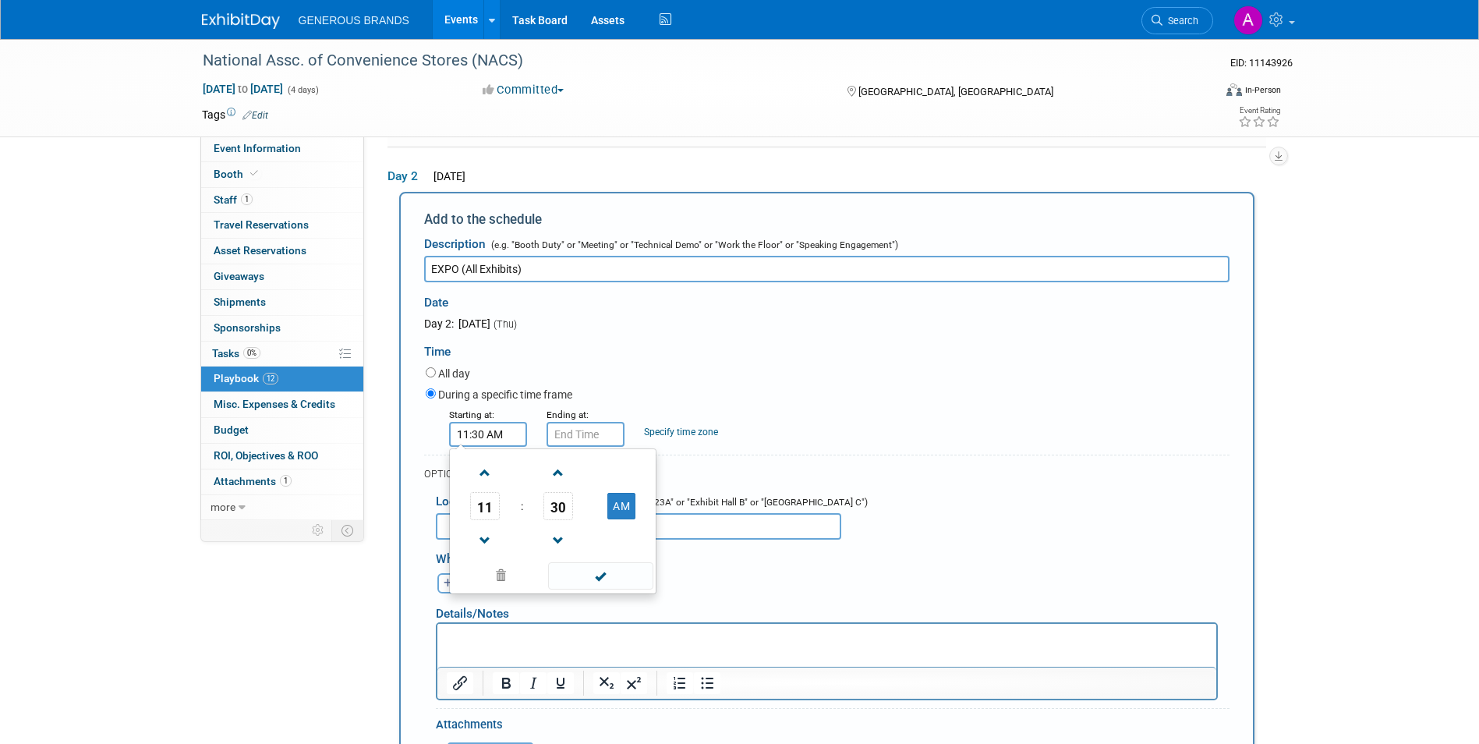
click at [600, 574] on span at bounding box center [600, 575] width 105 height 27
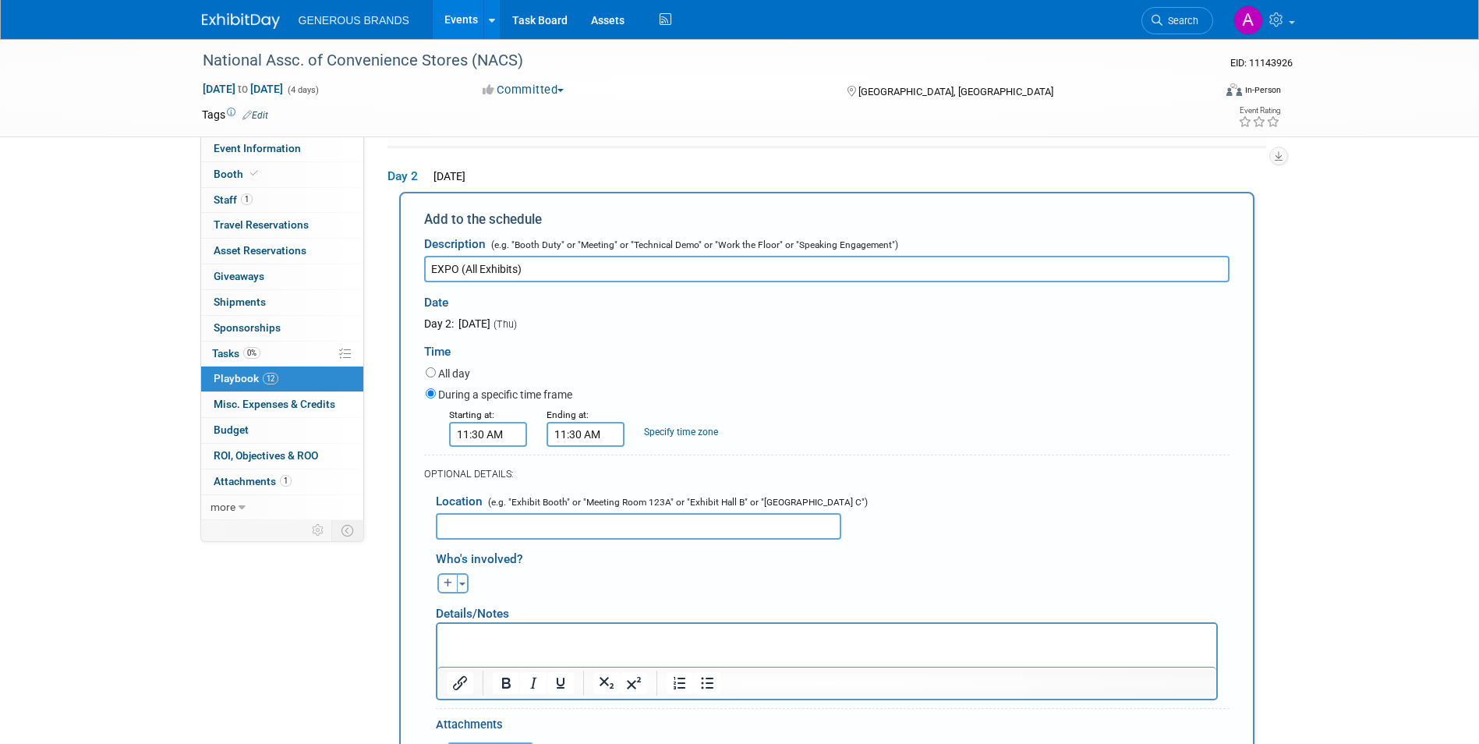
click at [593, 427] on input "11:30 AM" at bounding box center [585, 434] width 78 height 25
click at [597, 505] on td "11" at bounding box center [582, 506] width 65 height 28
click at [587, 505] on span "11" at bounding box center [582, 506] width 30 height 28
click at [614, 518] on td "05" at bounding box center [625, 515] width 50 height 42
click at [701, 575] on span at bounding box center [697, 575] width 105 height 27
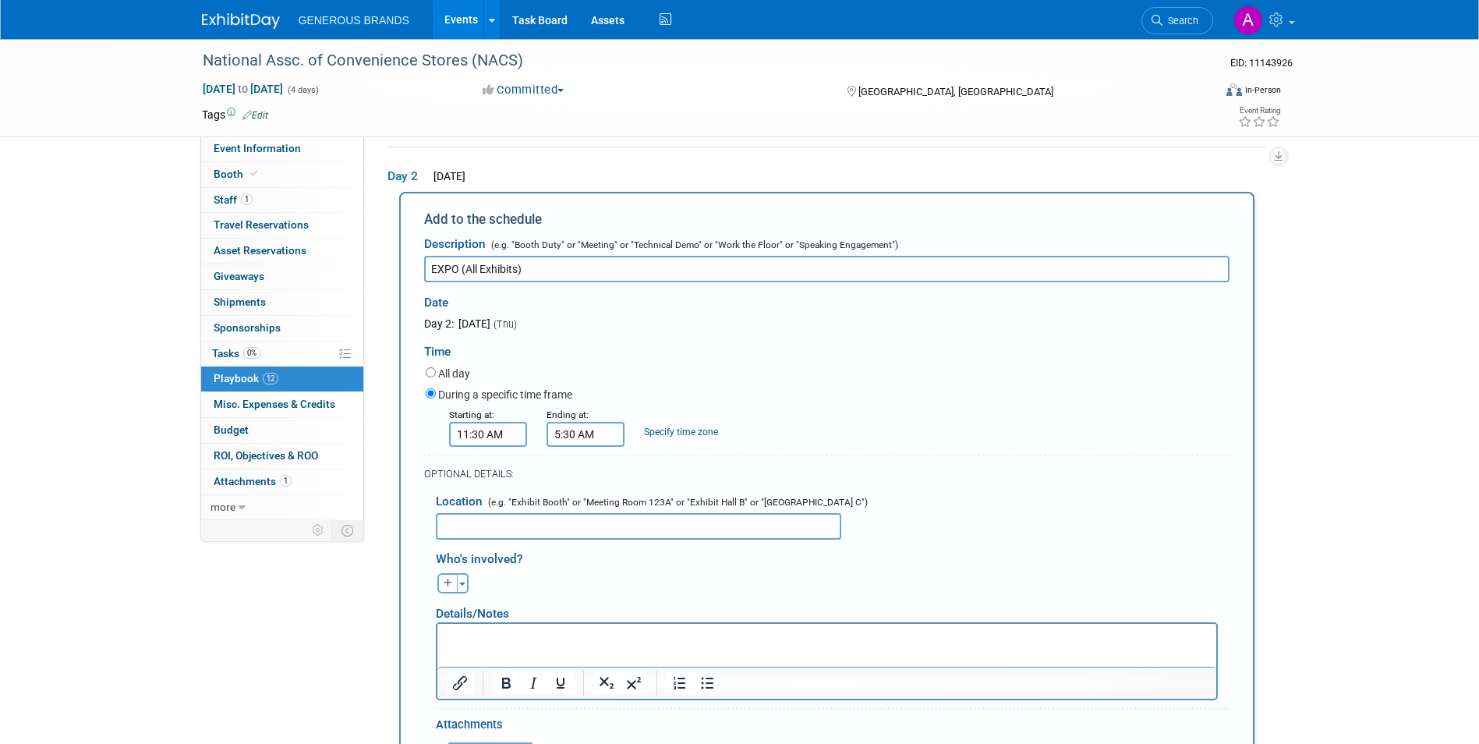
click at [592, 438] on input "5:30 AM" at bounding box center [585, 434] width 78 height 25
click at [717, 507] on button "AM" at bounding box center [719, 506] width 28 height 26
type input "5:30 PM"
click at [713, 571] on span at bounding box center [697, 575] width 105 height 27
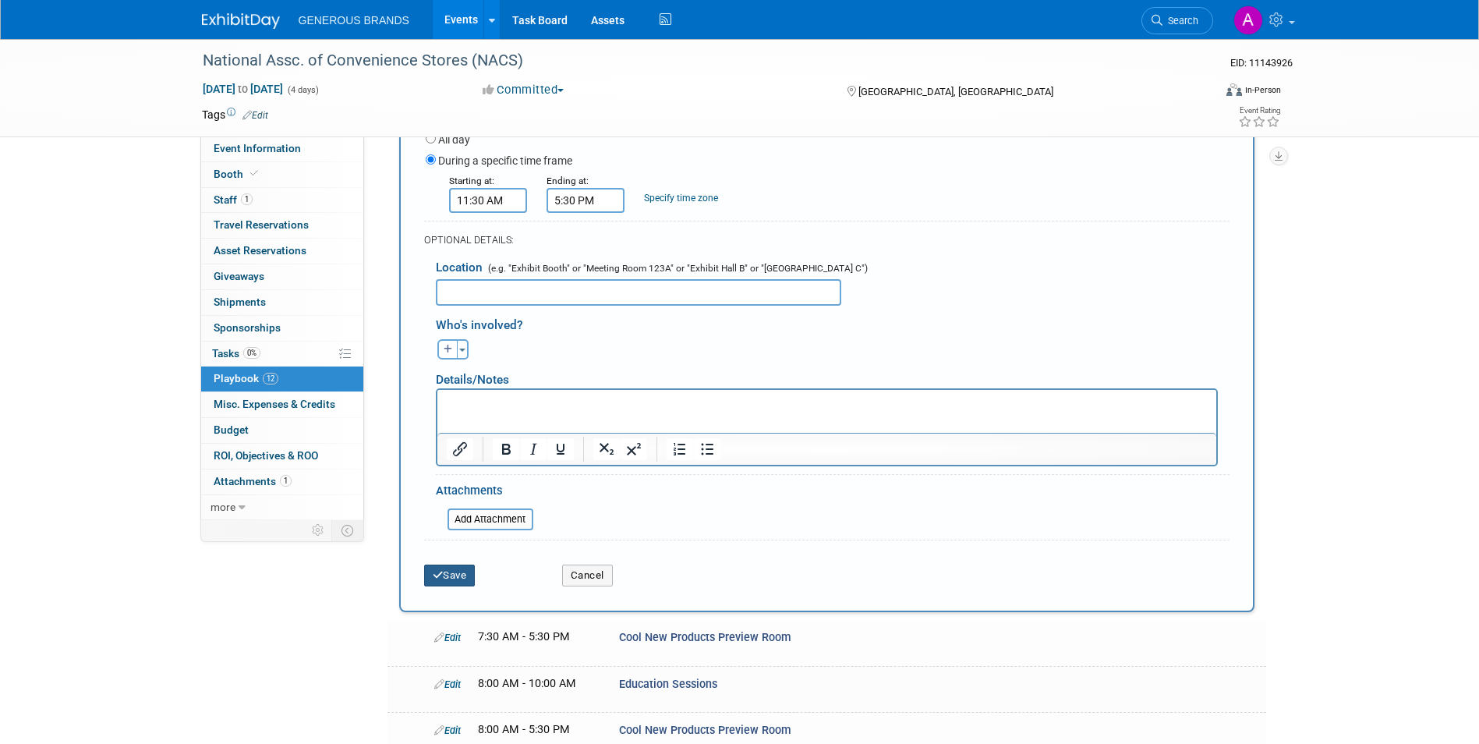
click at [469, 575] on button "Save" at bounding box center [449, 575] width 51 height 22
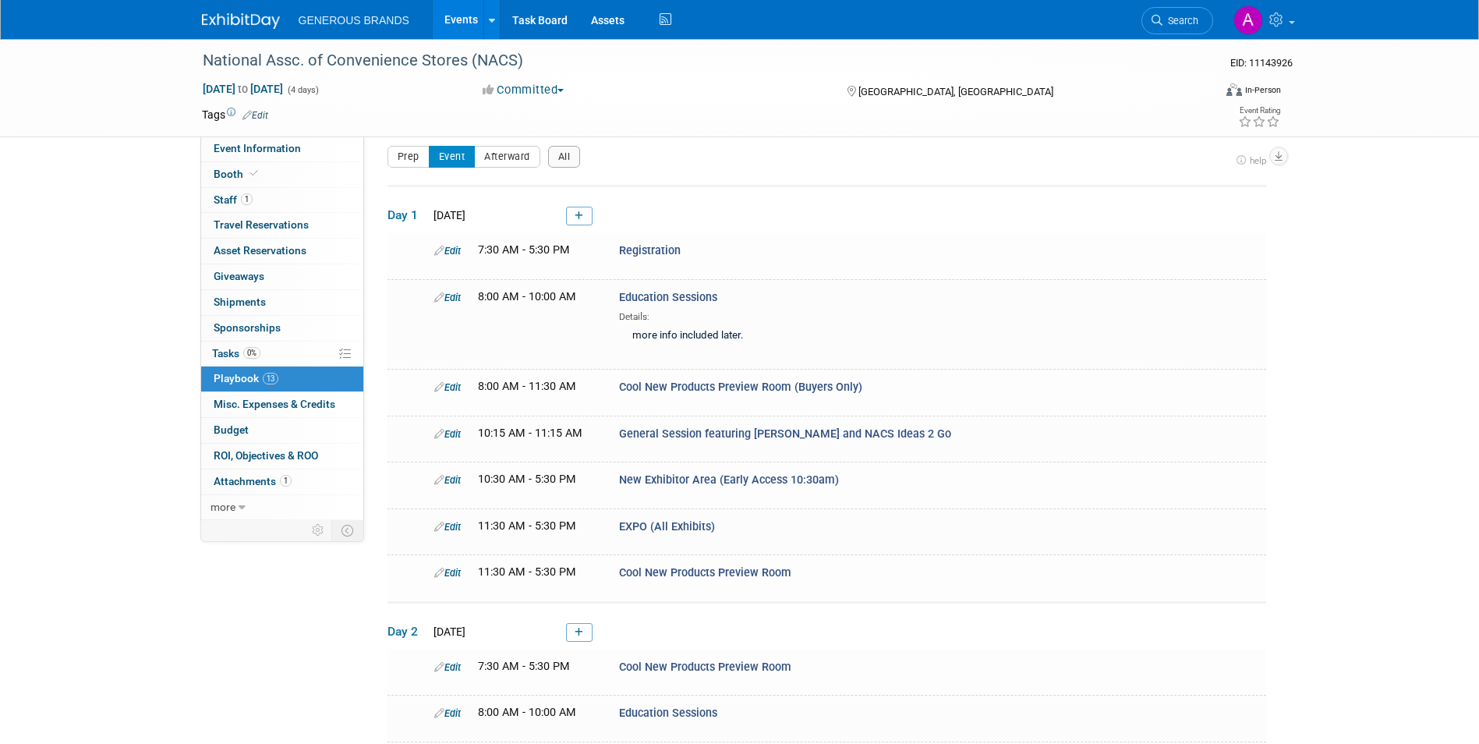
scroll to position [511, 0]
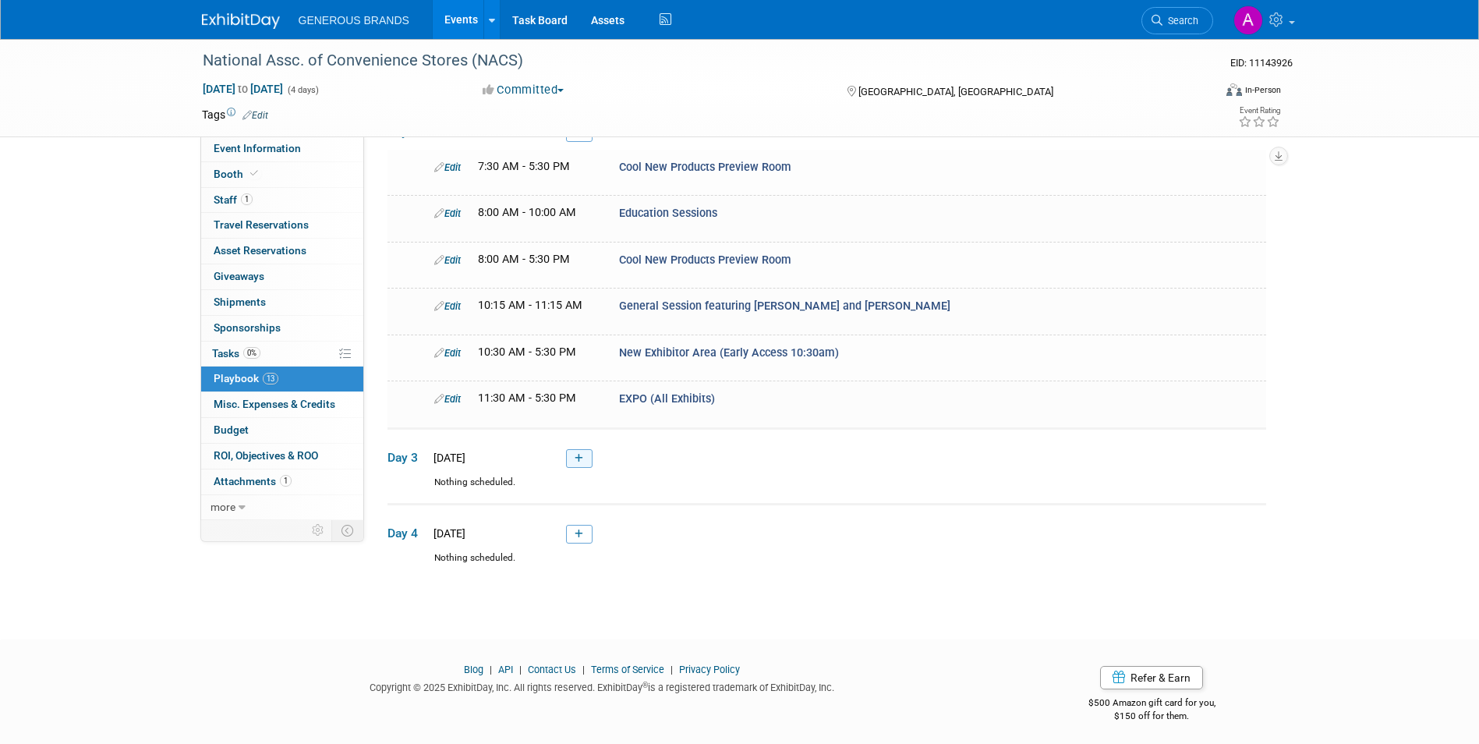
click at [581, 454] on icon at bounding box center [578, 458] width 9 height 9
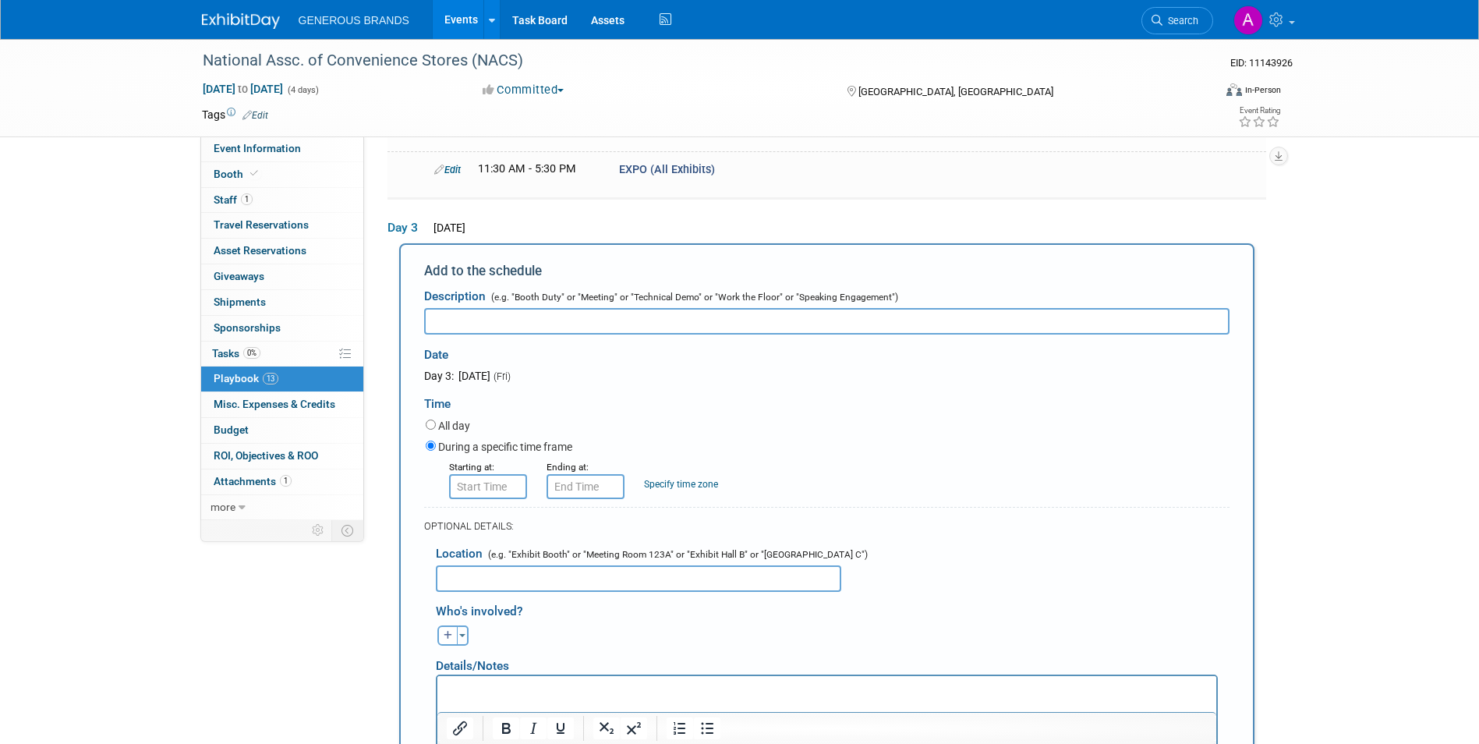
scroll to position [701, 0]
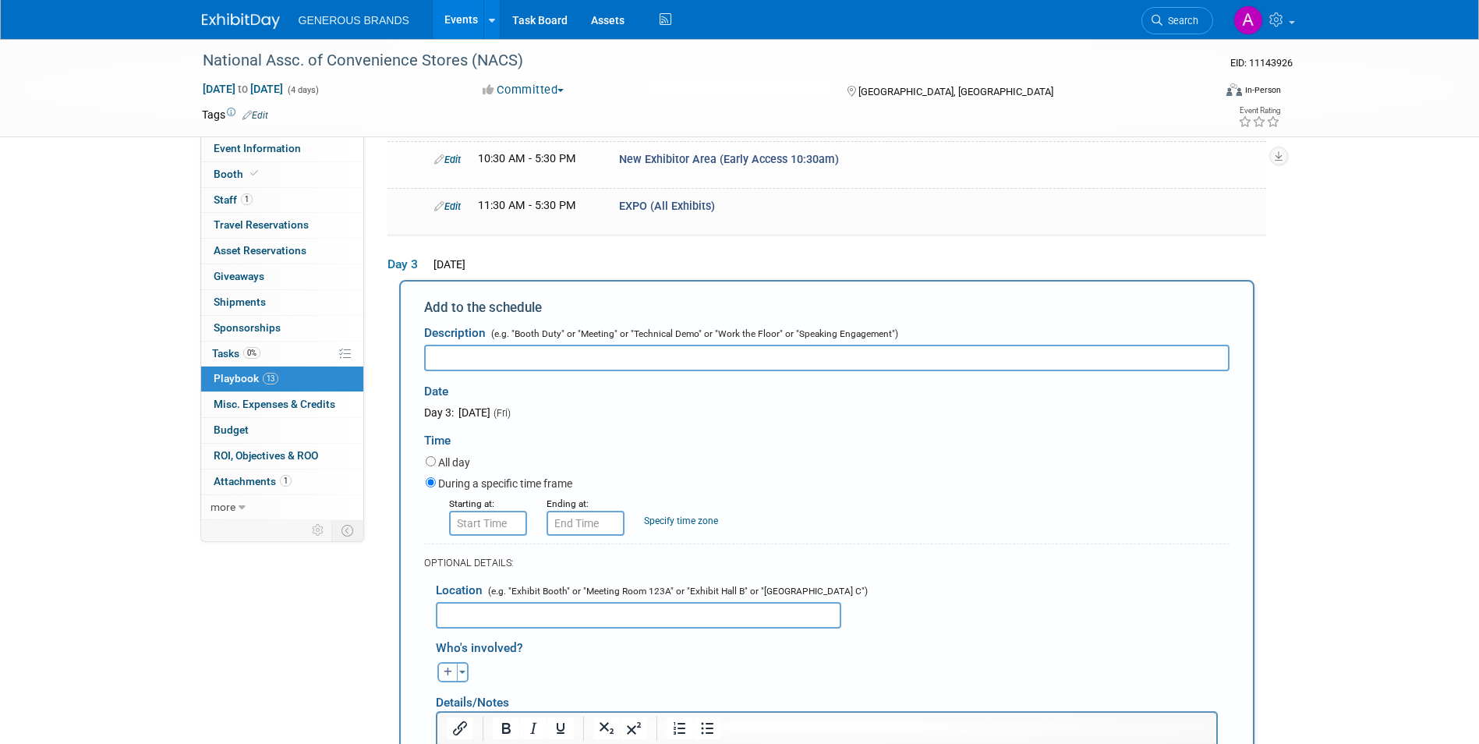
click at [833, 346] on input "text" at bounding box center [826, 357] width 805 height 26
paste input "Registration"
type input "Registration"
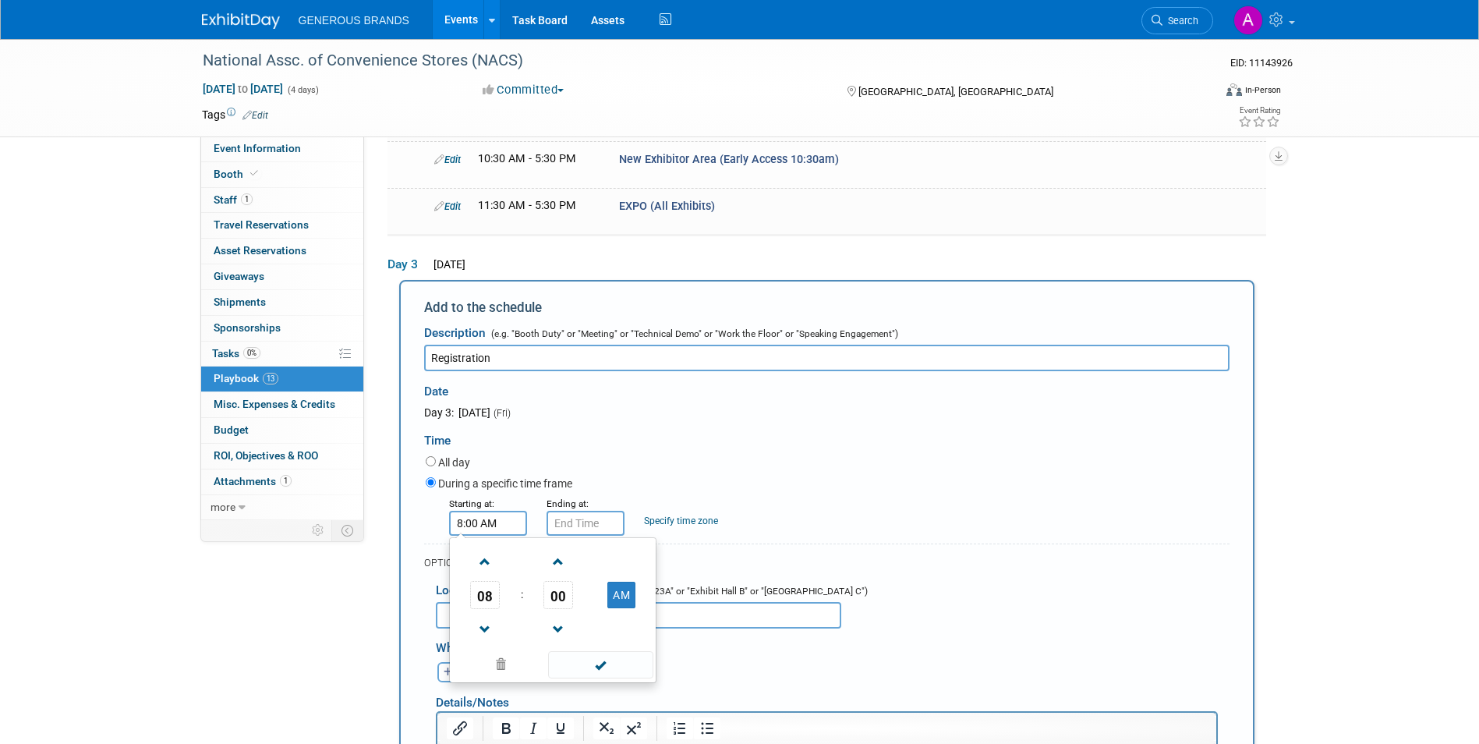
click at [494, 511] on input "8:00 AM" at bounding box center [488, 523] width 78 height 25
click at [479, 589] on span "08" at bounding box center [485, 595] width 30 height 28
click at [631, 609] on td "07" at bounding box center [627, 604] width 50 height 42
click at [559, 595] on span "00" at bounding box center [558, 595] width 30 height 28
click at [575, 606] on td "30" at bounding box center [578, 604] width 50 height 42
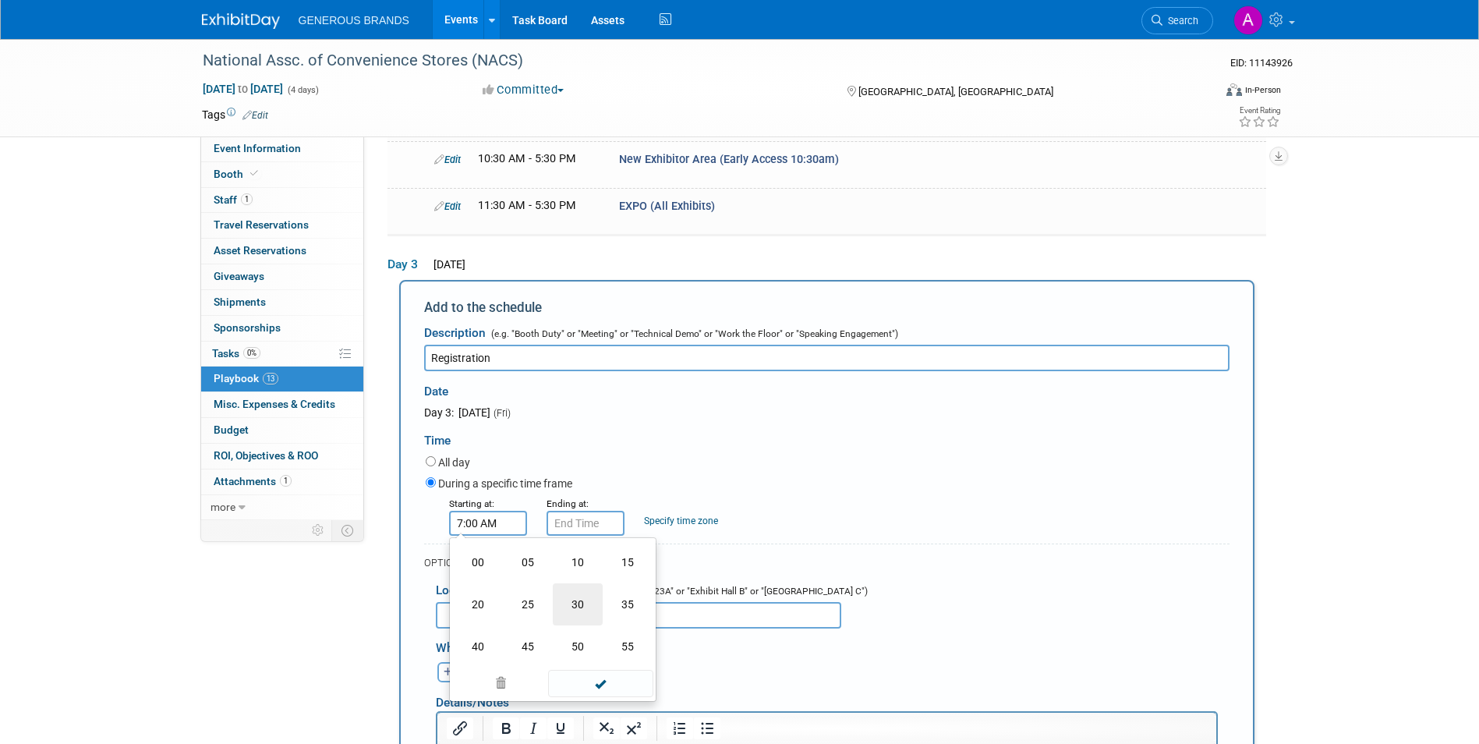
type input "7:30 AM"
click at [593, 654] on span at bounding box center [600, 664] width 105 height 27
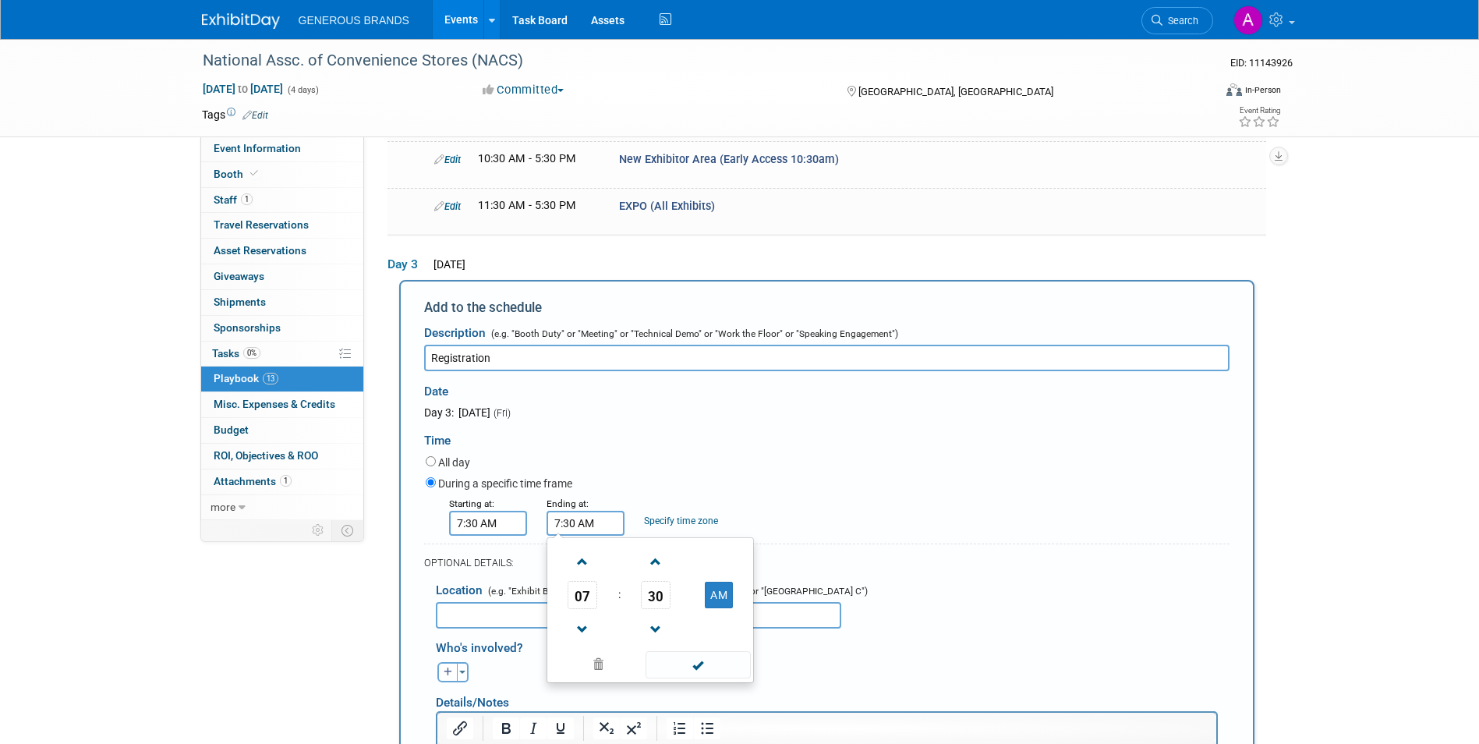
click at [605, 519] on input "7:30 AM" at bounding box center [585, 523] width 78 height 25
click at [579, 590] on span "07" at bounding box center [582, 595] width 30 height 28
click at [620, 551] on td "01" at bounding box center [625, 562] width 50 height 42
click at [719, 585] on button "AM" at bounding box center [719, 594] width 28 height 26
type input "1:30 PM"
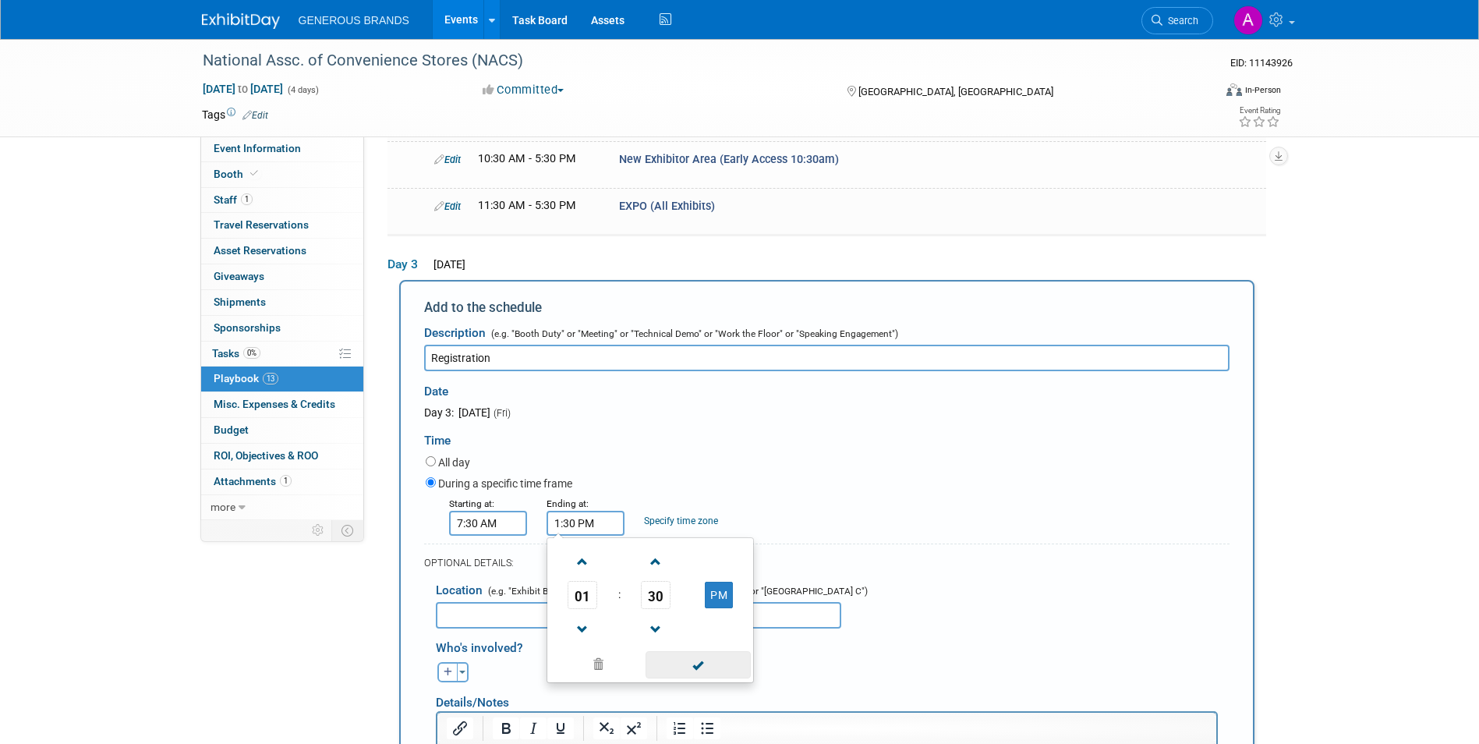
click at [716, 651] on span at bounding box center [697, 664] width 105 height 27
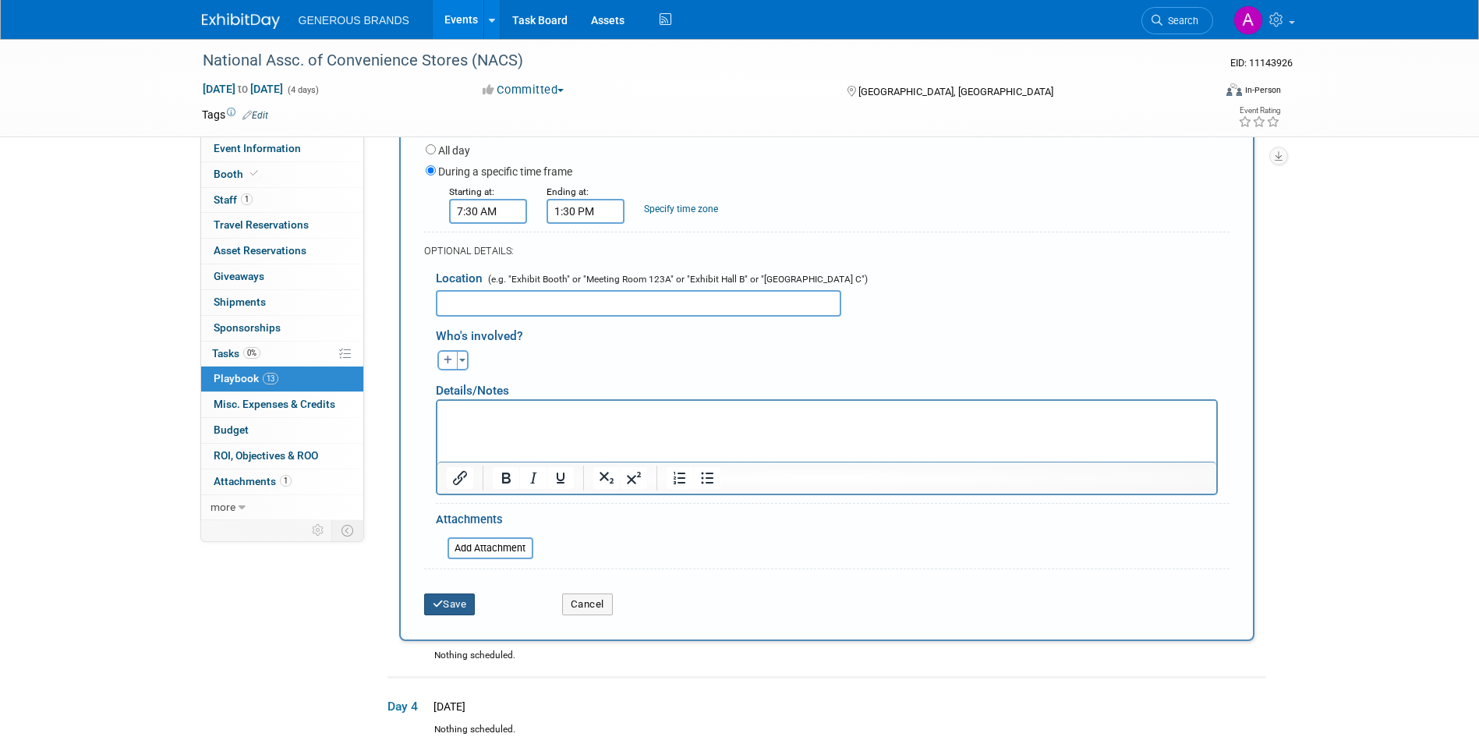
click at [461, 601] on button "Save" at bounding box center [449, 604] width 51 height 22
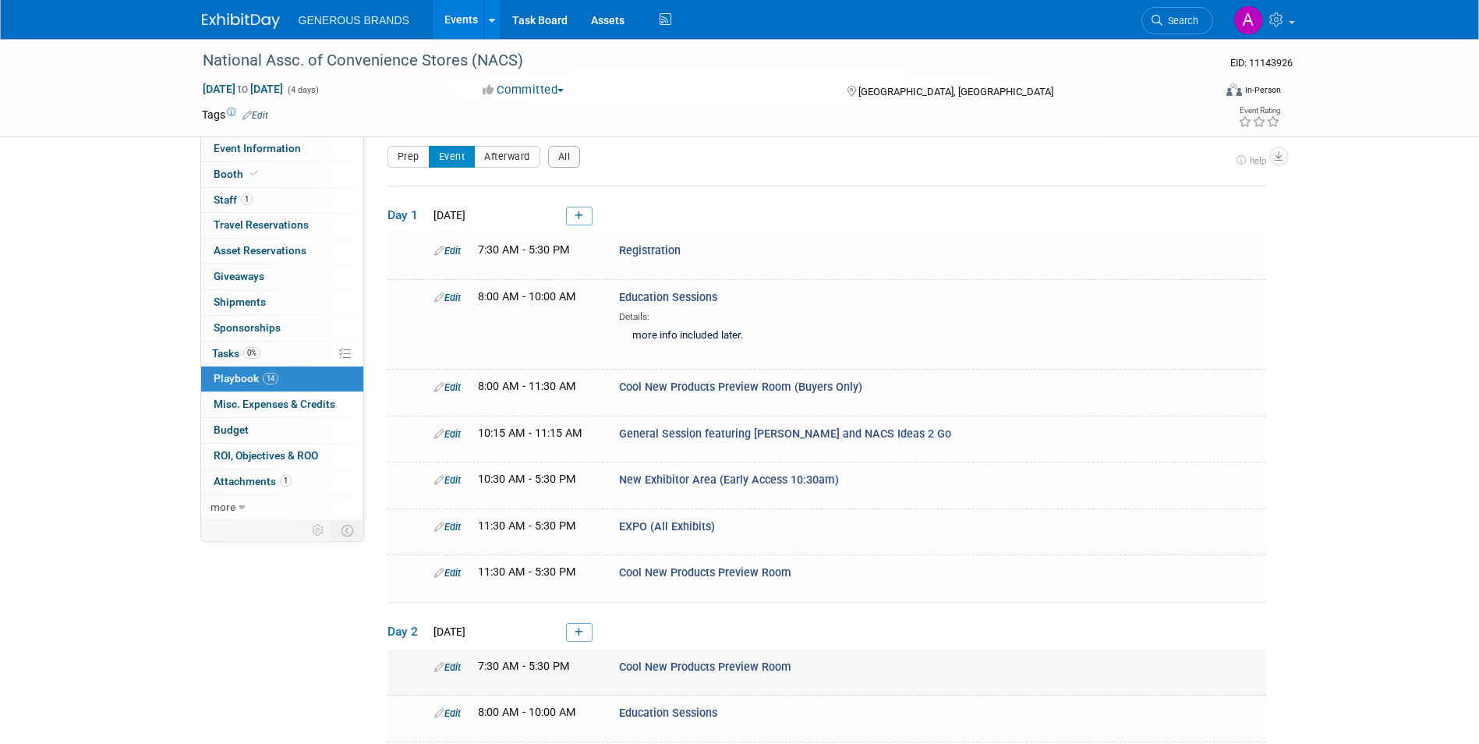
scroll to position [529, 0]
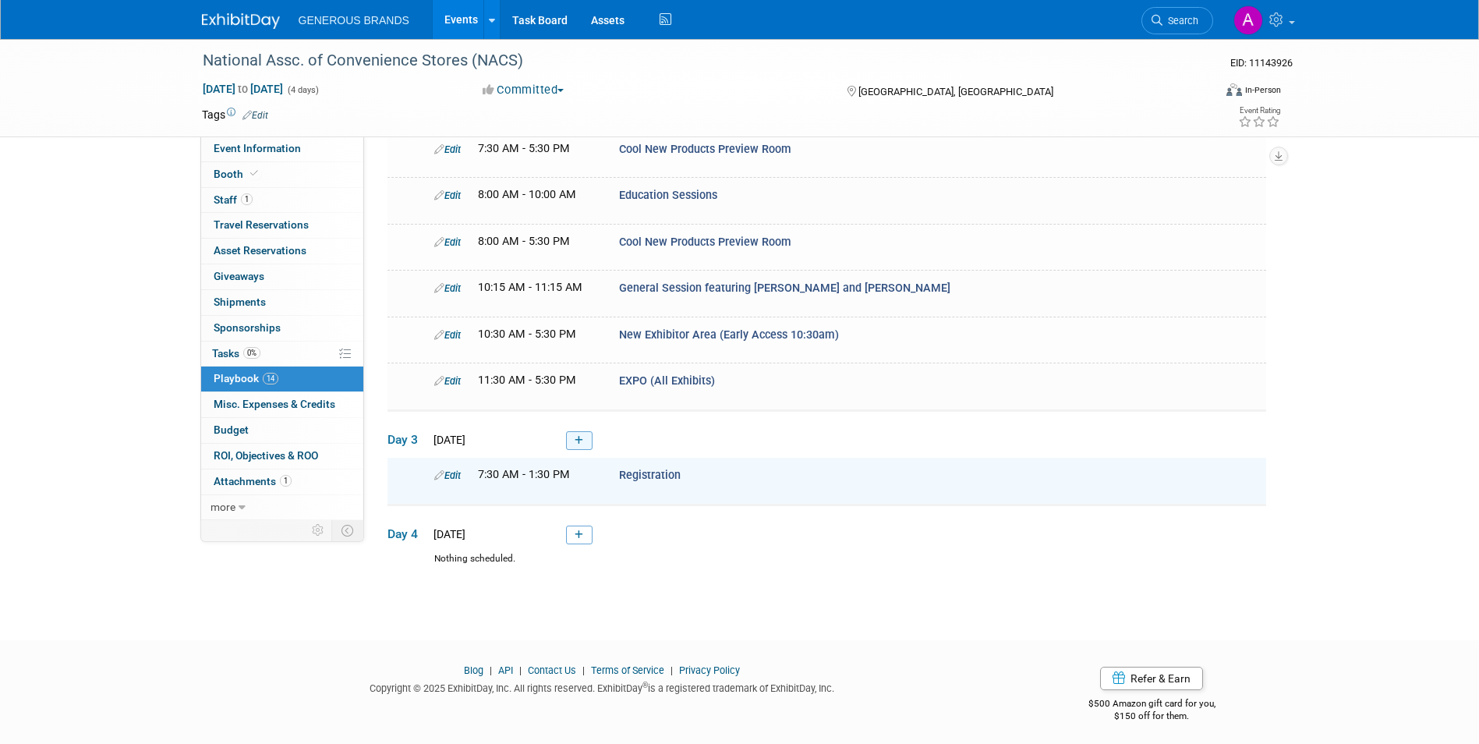
click at [584, 440] on link at bounding box center [579, 440] width 26 height 19
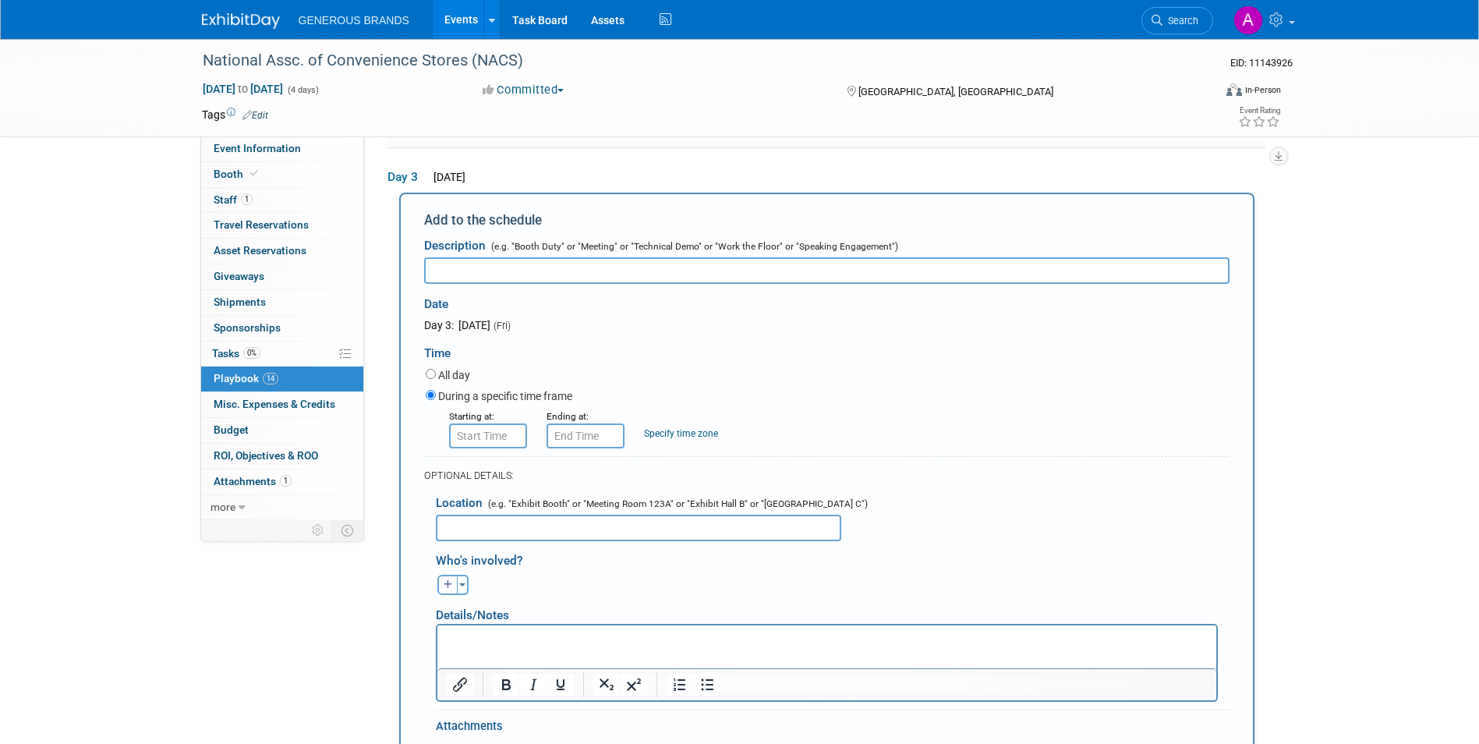
scroll to position [0, 0]
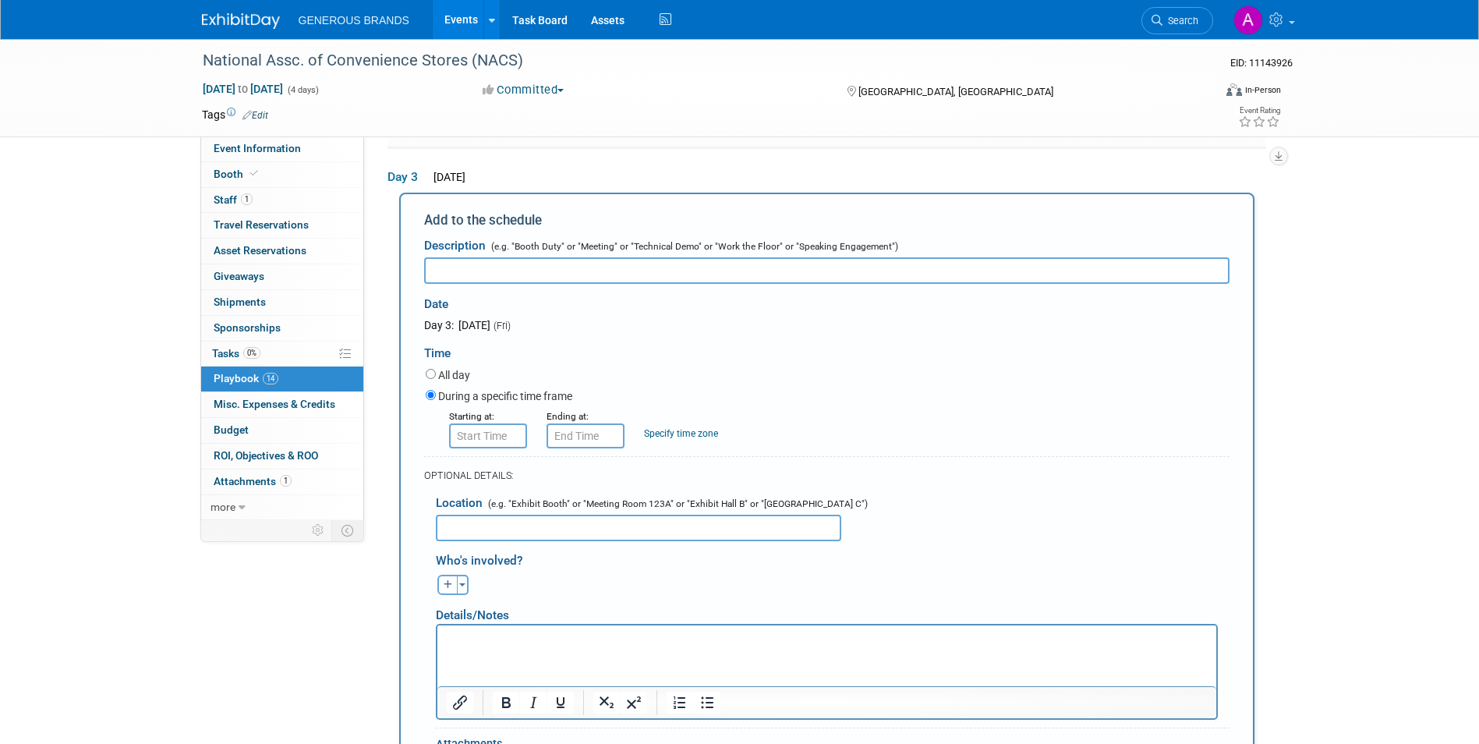
click at [632, 267] on input "text" at bounding box center [826, 270] width 805 height 26
paste input "General Session"
type input "General Session"
type input "8:00 AM"
click at [500, 434] on input "8:00 AM" at bounding box center [488, 435] width 78 height 25
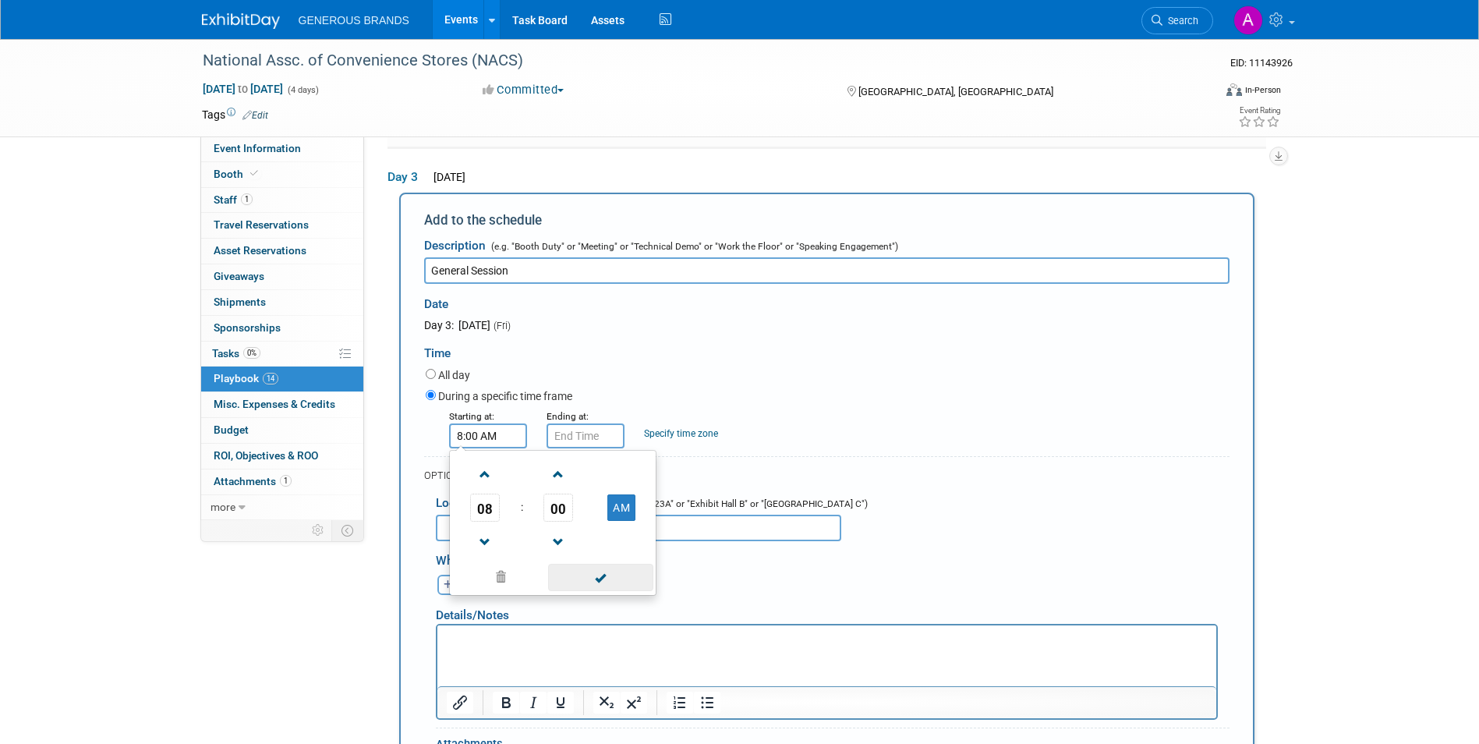
click at [595, 565] on span at bounding box center [600, 577] width 105 height 27
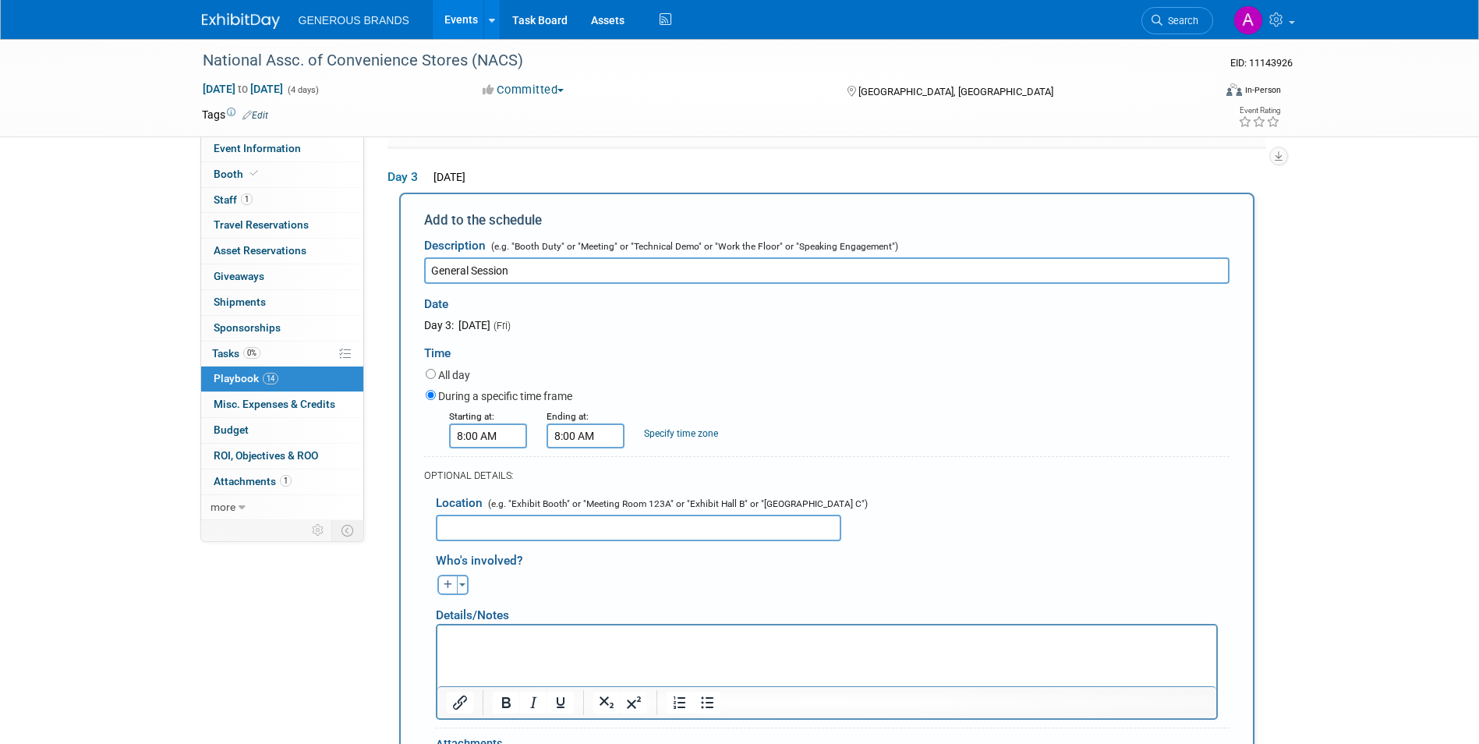
click at [578, 433] on input "8:00 AM" at bounding box center [585, 435] width 78 height 25
click at [578, 499] on span "08" at bounding box center [582, 507] width 30 height 28
click at [629, 544] on td "09" at bounding box center [625, 559] width 50 height 42
type input "9:00 AM"
click at [675, 574] on span at bounding box center [697, 577] width 105 height 27
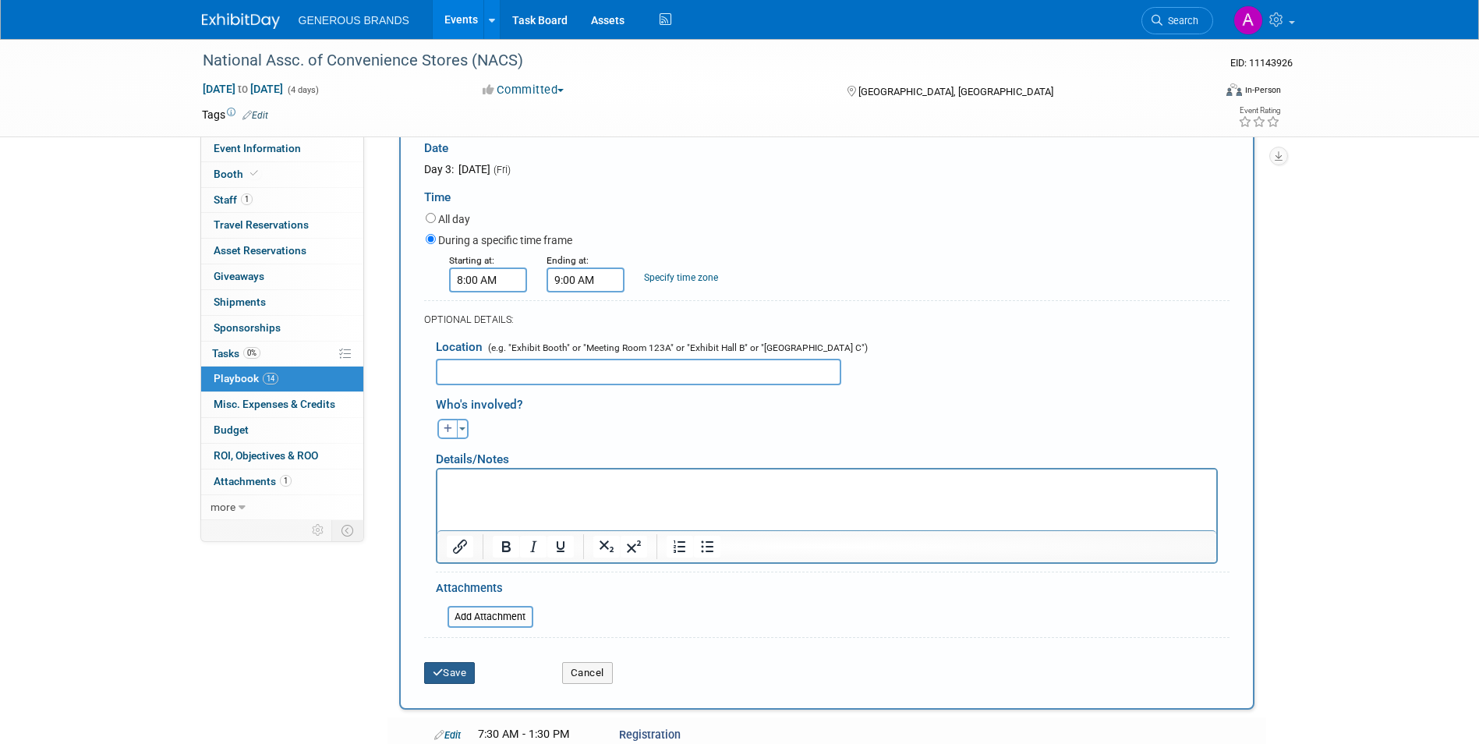
click at [473, 669] on button "Save" at bounding box center [449, 673] width 51 height 22
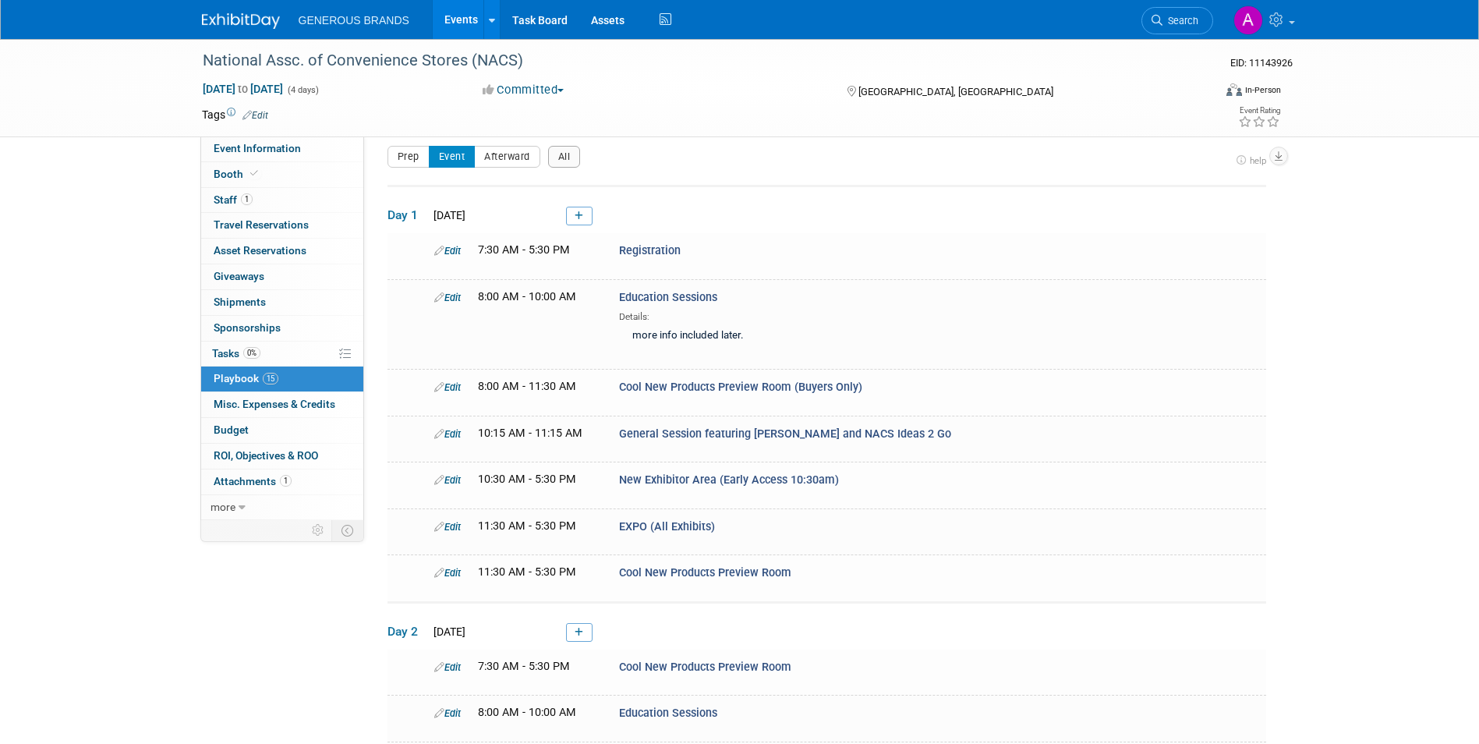
scroll to position [575, 0]
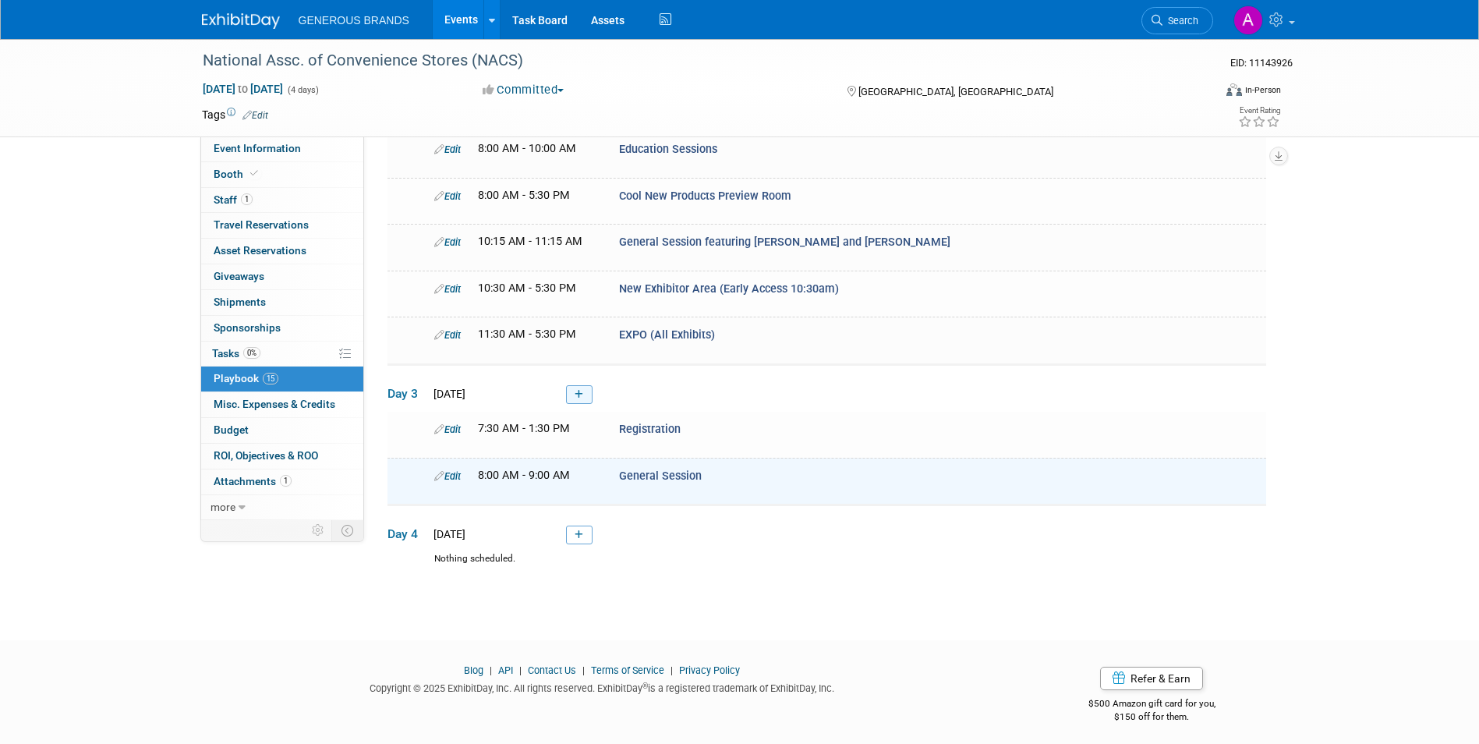
click at [582, 390] on icon at bounding box center [578, 394] width 9 height 9
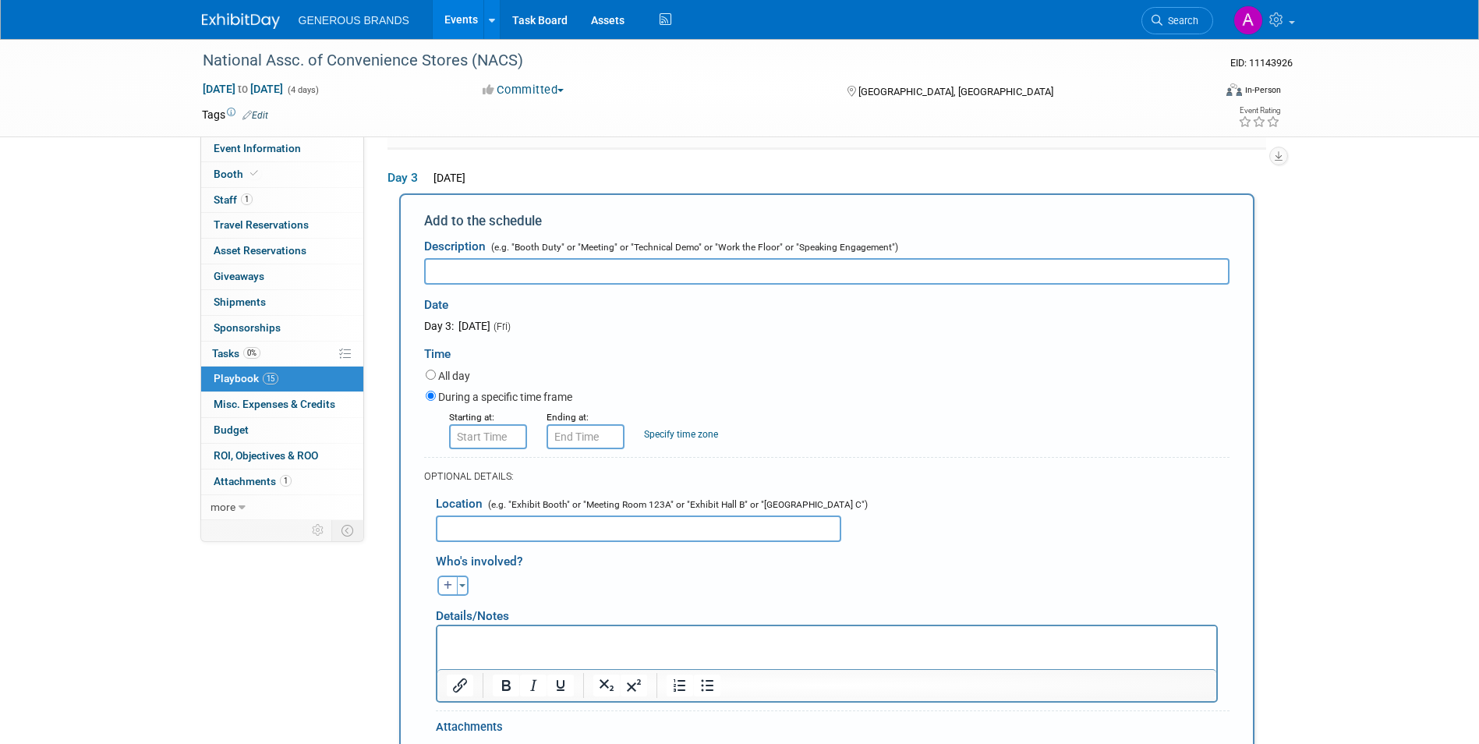
scroll to position [0, 0]
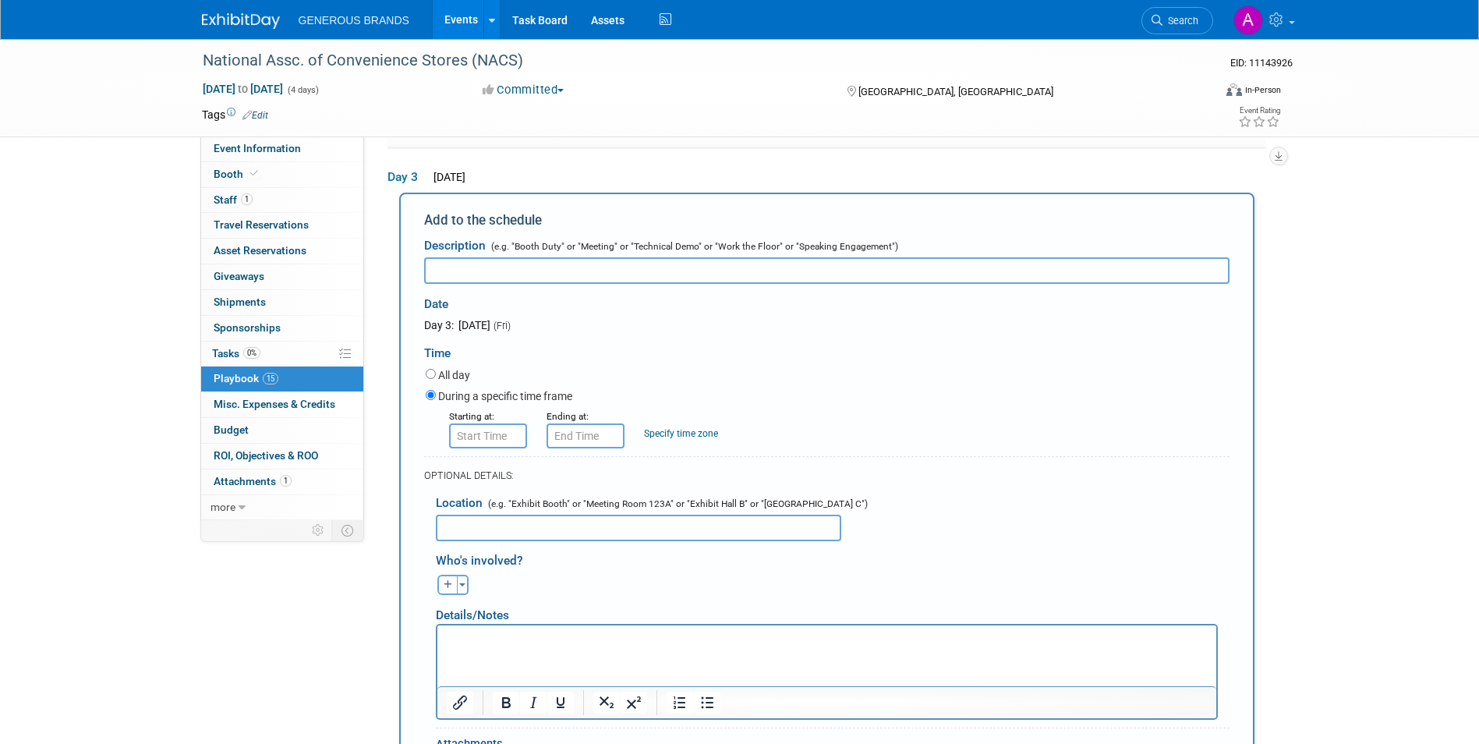
click at [666, 272] on input "text" at bounding box center [826, 270] width 805 height 26
paste input "Cool New Products Preview Room"
type input "Cool New Products Preview Room"
type input "8:00 AM"
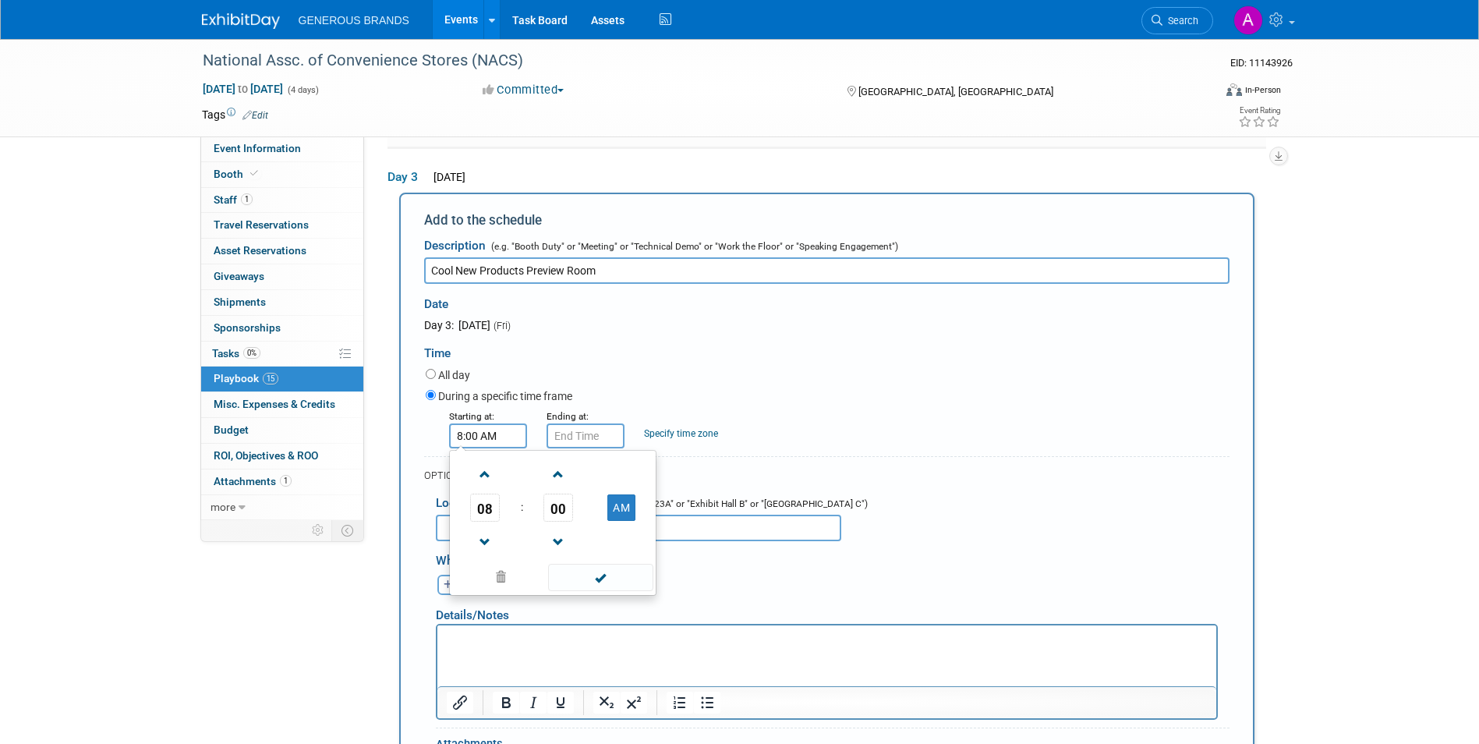
click at [507, 433] on input "8:00 AM" at bounding box center [488, 435] width 78 height 25
click at [594, 569] on span at bounding box center [600, 577] width 105 height 27
click at [572, 430] on input "8:00 AM" at bounding box center [585, 435] width 78 height 25
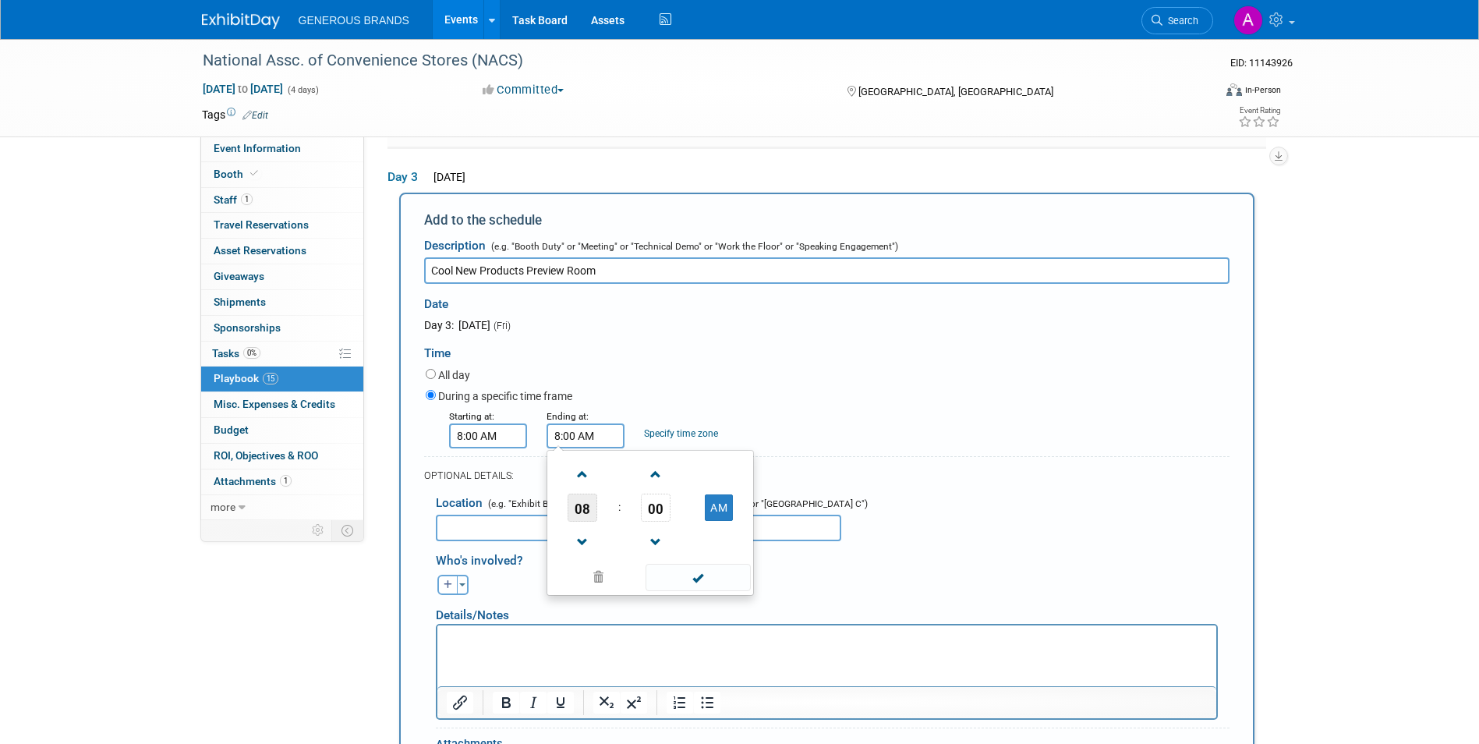
click at [584, 507] on span "08" at bounding box center [582, 507] width 30 height 28
click at [620, 475] on td "01" at bounding box center [625, 475] width 50 height 42
click at [658, 496] on span "00" at bounding box center [656, 507] width 30 height 28
click at [669, 512] on td "30" at bounding box center [675, 517] width 50 height 42
click at [702, 569] on span at bounding box center [697, 577] width 105 height 27
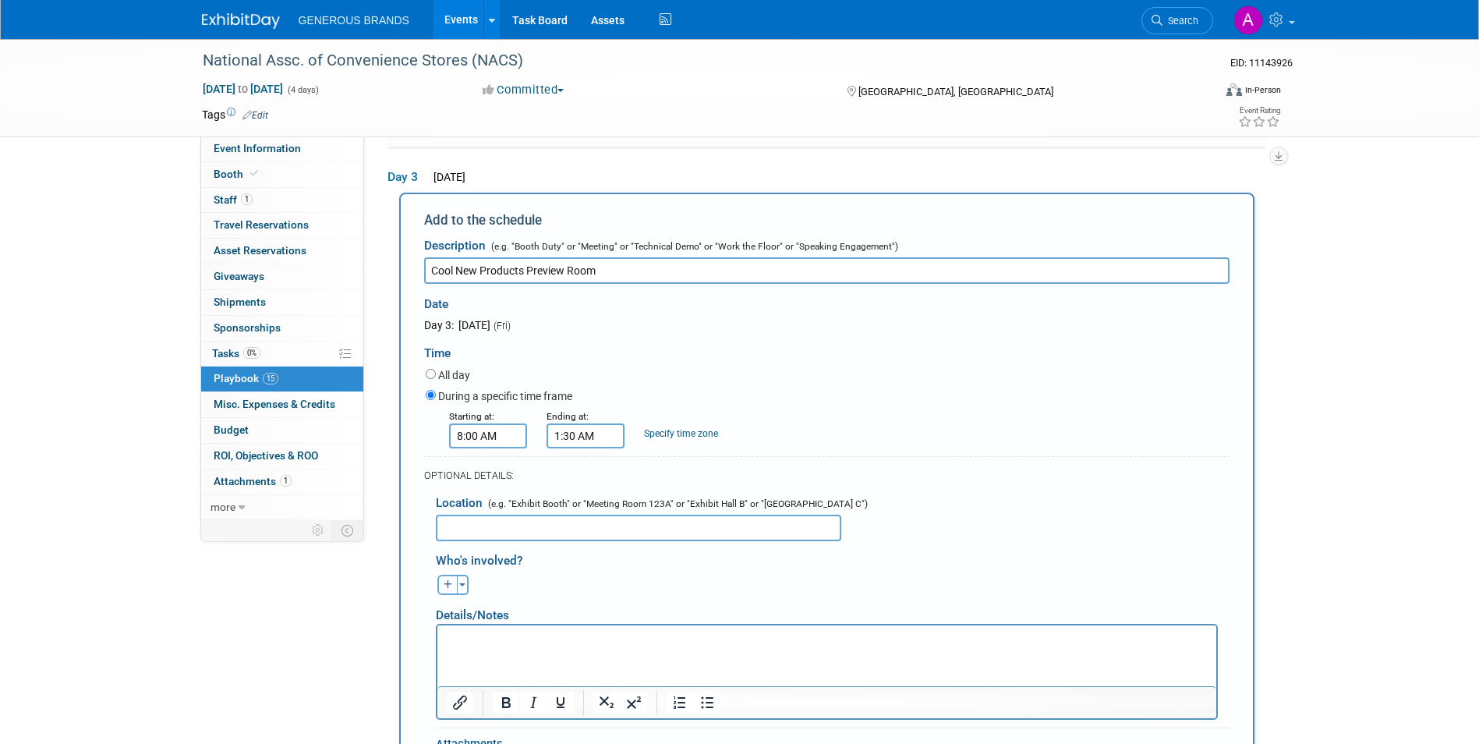
click at [609, 439] on input "1:30 AM" at bounding box center [585, 435] width 78 height 25
click at [710, 503] on button "AM" at bounding box center [719, 507] width 28 height 26
type input "1:30 PM"
click at [705, 573] on span at bounding box center [697, 577] width 105 height 27
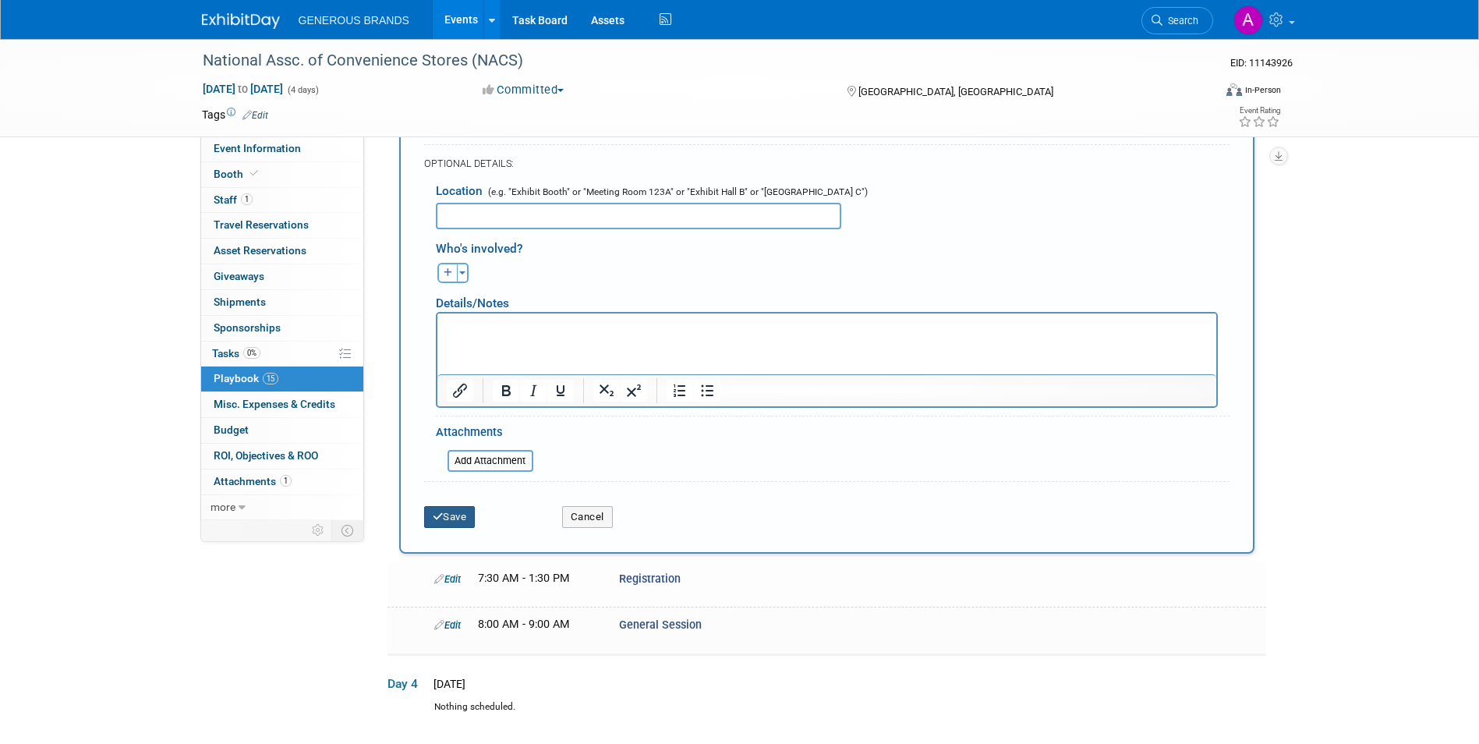
click at [475, 512] on button "Save" at bounding box center [449, 517] width 51 height 22
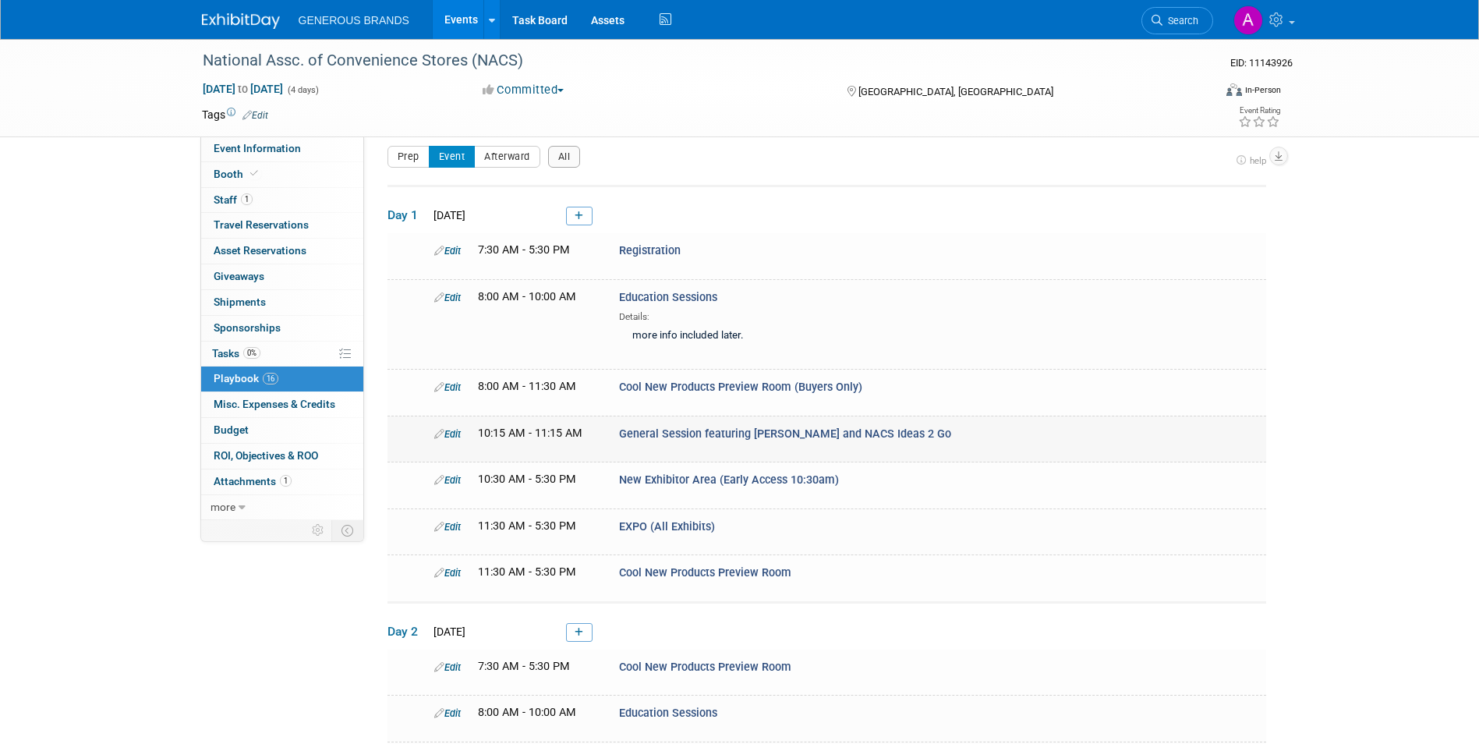
scroll to position [621, 0]
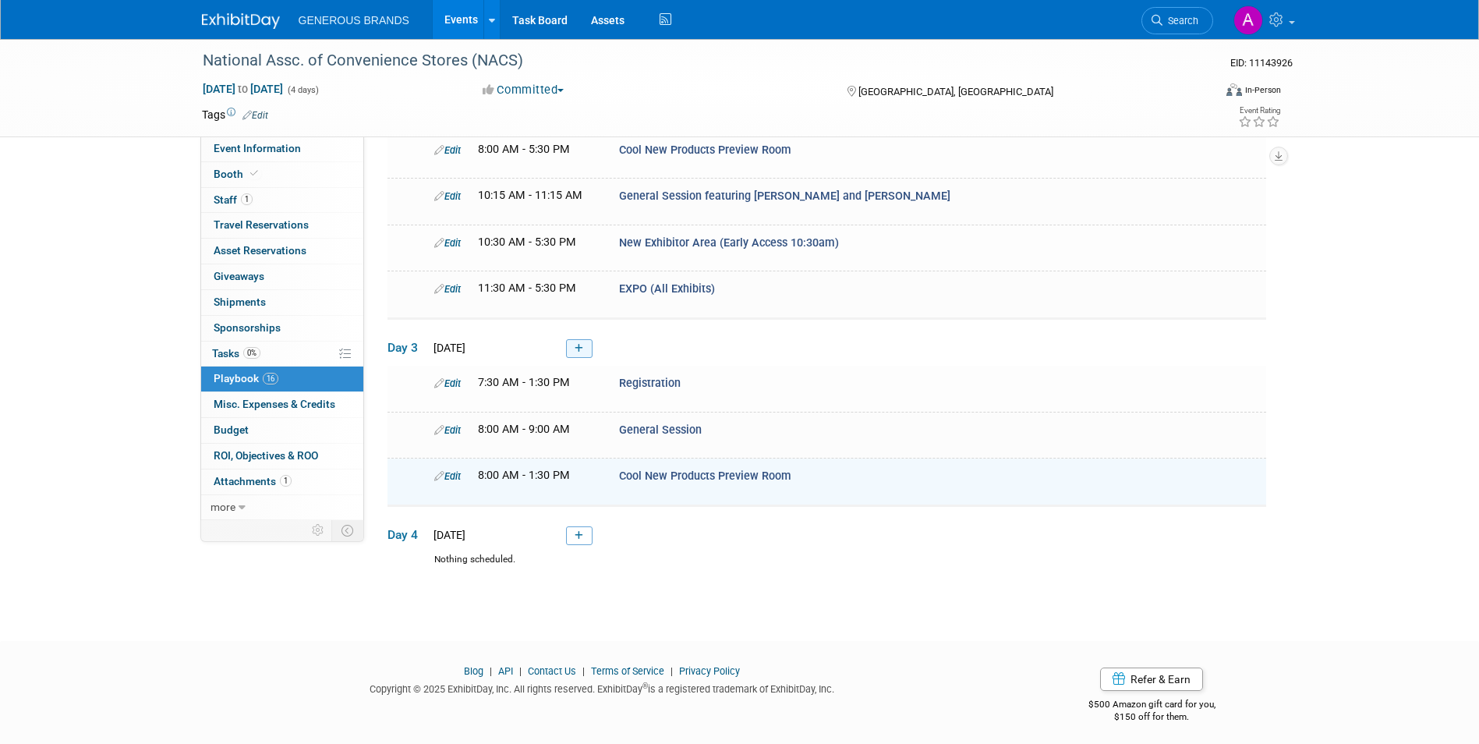
click at [585, 339] on link at bounding box center [579, 348] width 26 height 19
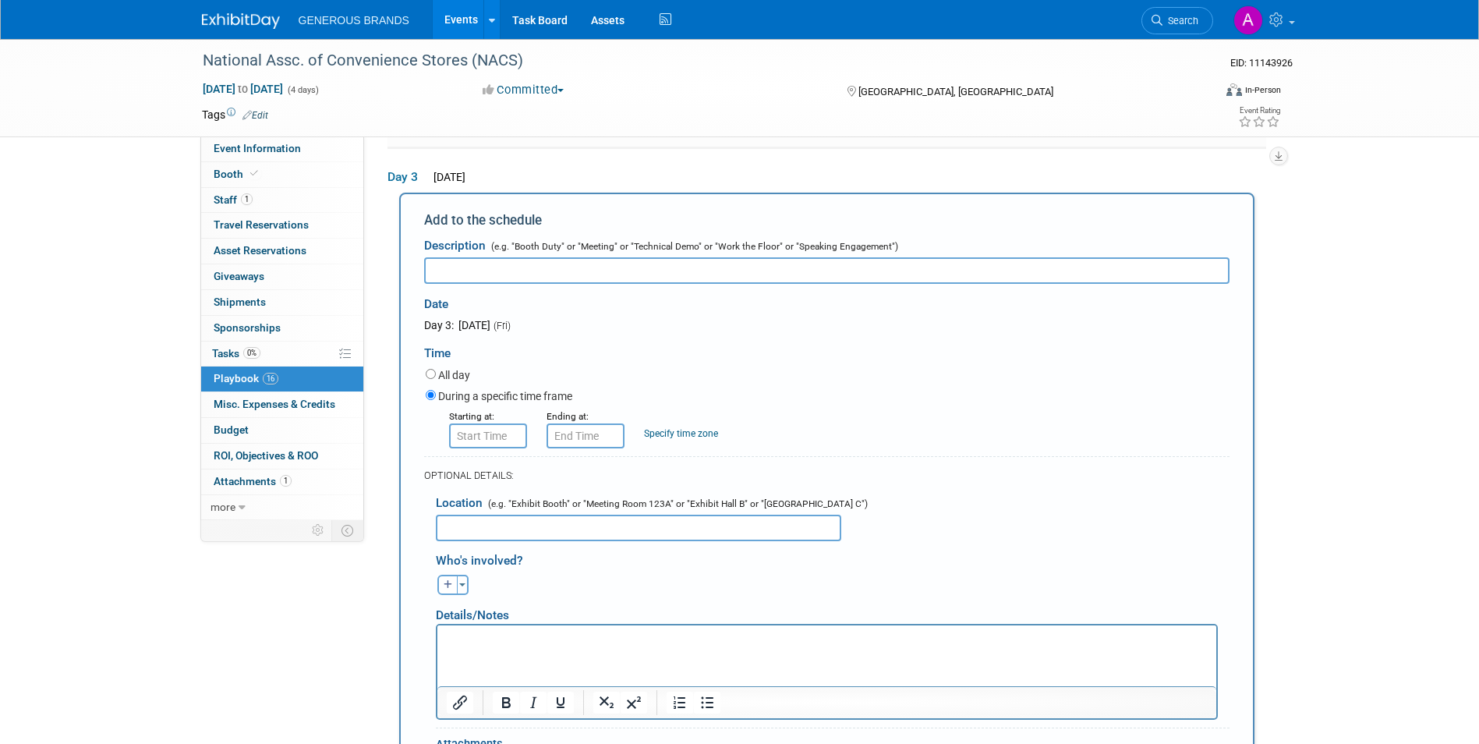
scroll to position [0, 0]
click at [474, 270] on input "text" at bounding box center [826, 270] width 805 height 26
paste input "EXPO (All Exhibits)"
type input "EXPO (All Exhibits)"
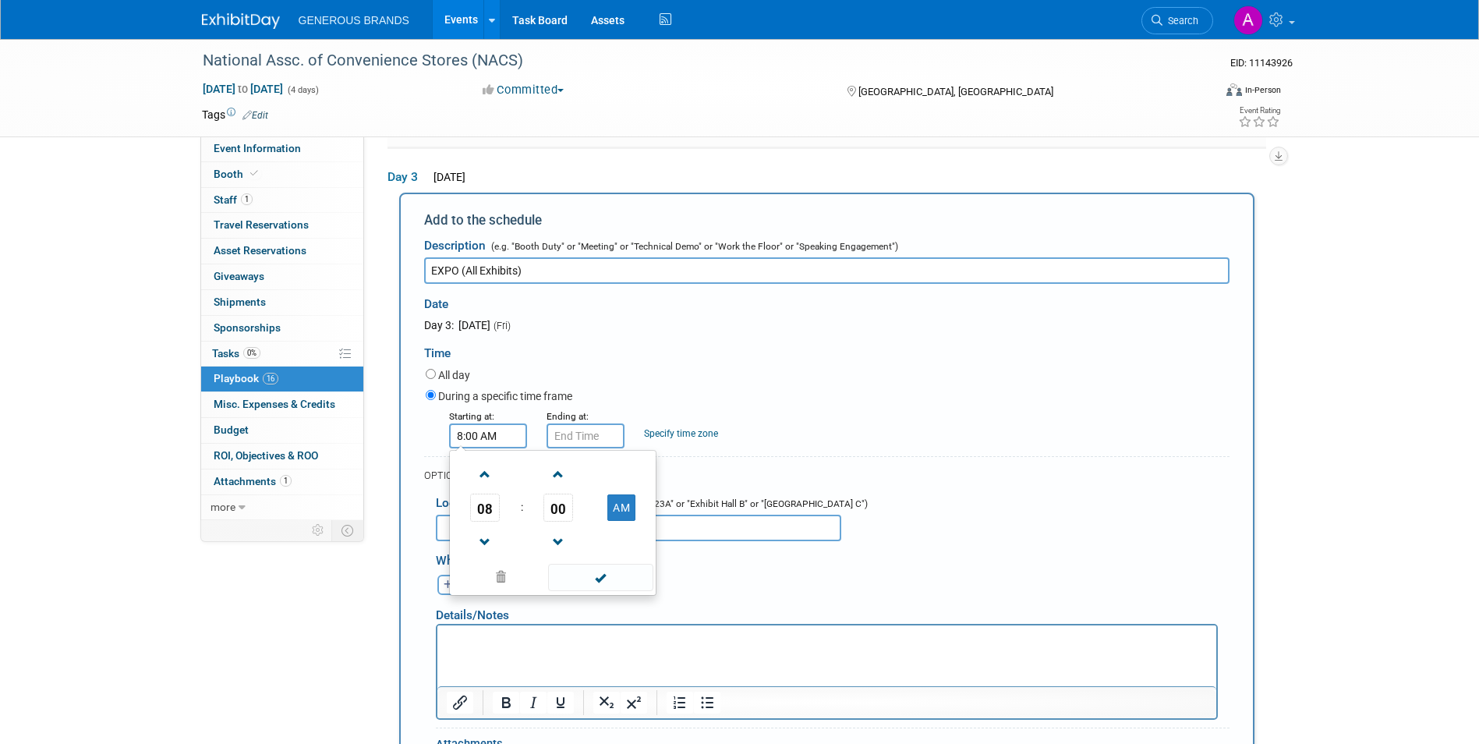
click at [499, 427] on input "8:00 AM" at bounding box center [488, 435] width 78 height 25
click at [494, 469] on span at bounding box center [485, 474] width 27 height 27
type input "9:00 AM"
click at [591, 588] on td at bounding box center [598, 576] width 105 height 30
click at [597, 578] on span at bounding box center [600, 577] width 105 height 27
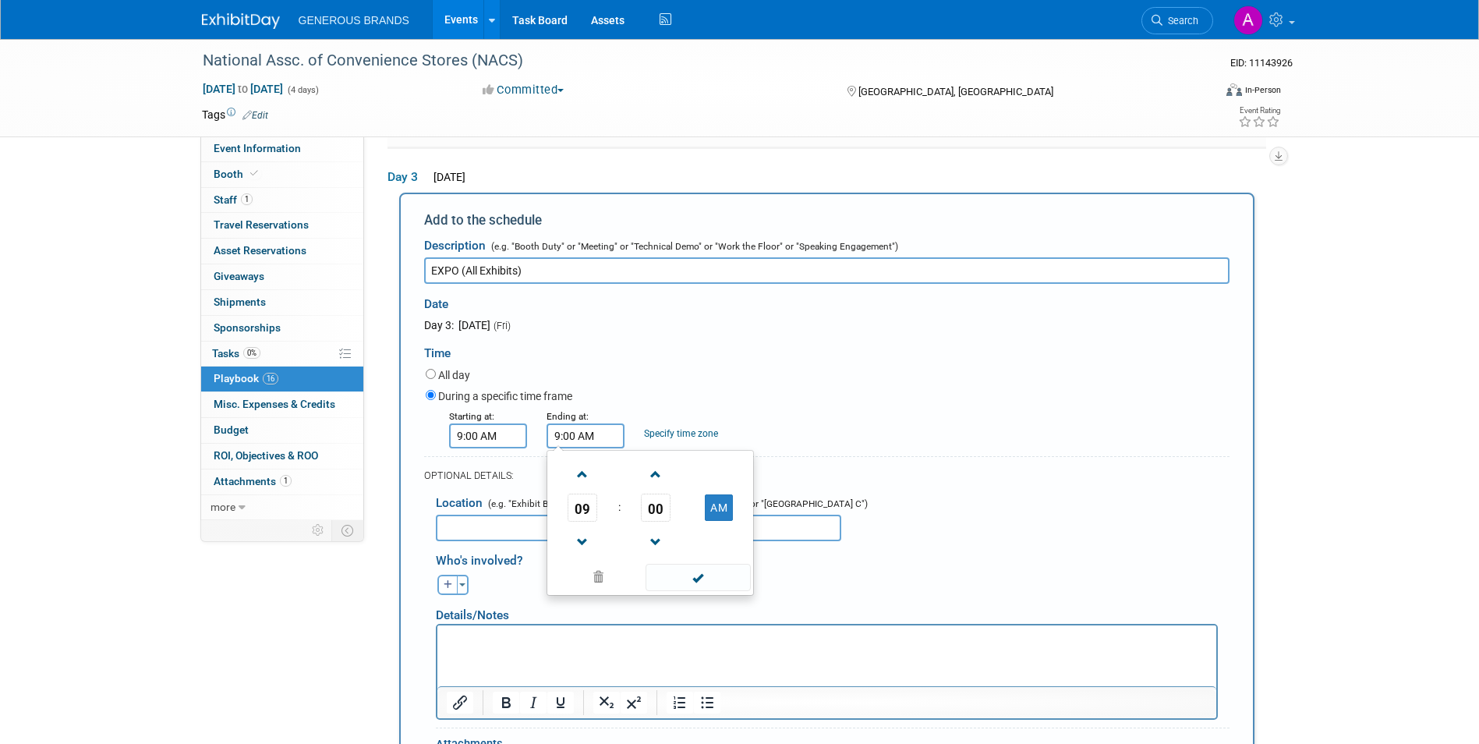
click at [595, 441] on input "9:00 AM" at bounding box center [585, 435] width 78 height 25
click at [578, 504] on span "09" at bounding box center [582, 507] width 30 height 28
click at [617, 475] on td "01" at bounding box center [625, 475] width 50 height 42
click at [648, 501] on span "00" at bounding box center [656, 507] width 30 height 28
click at [677, 515] on td "30" at bounding box center [675, 517] width 50 height 42
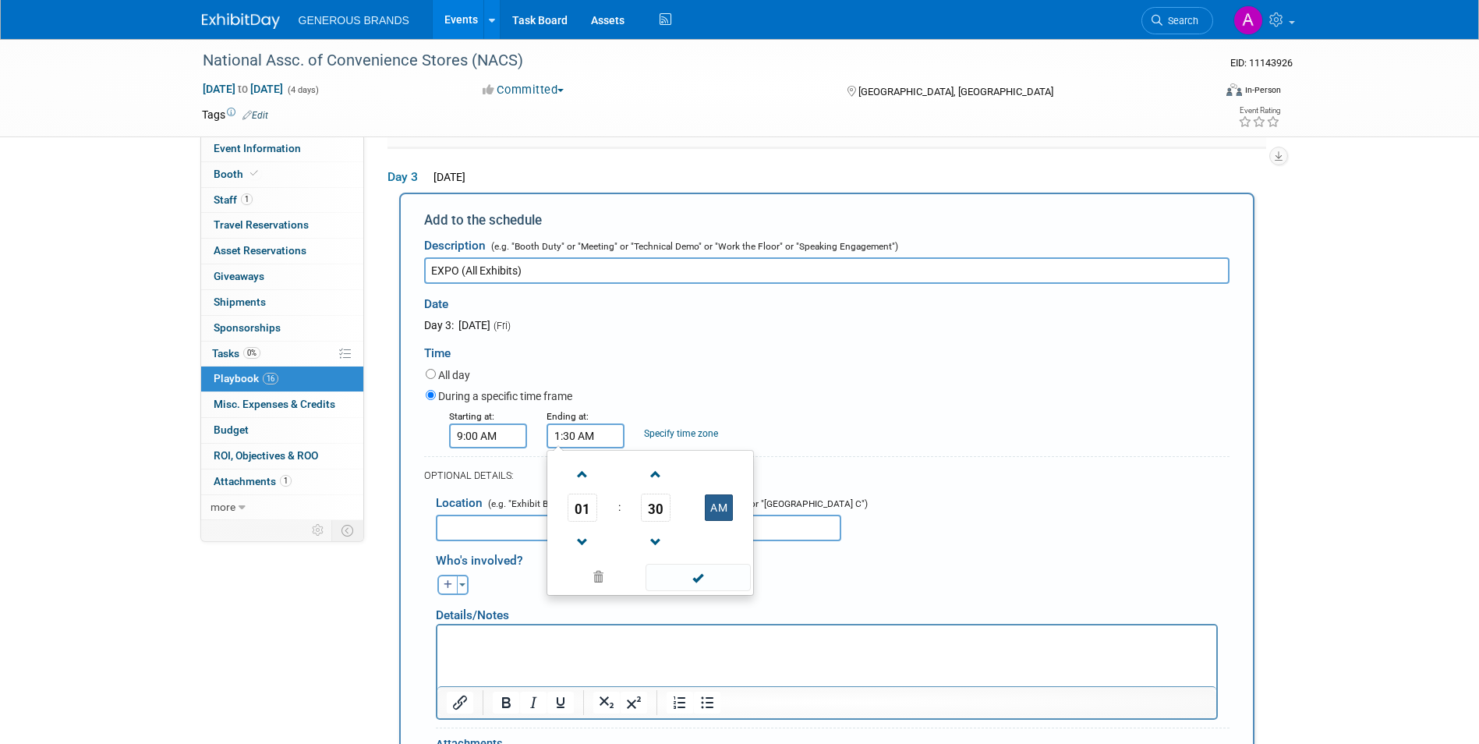
click at [707, 509] on button "AM" at bounding box center [719, 507] width 28 height 26
type input "1:30 PM"
click at [723, 567] on span at bounding box center [697, 577] width 105 height 27
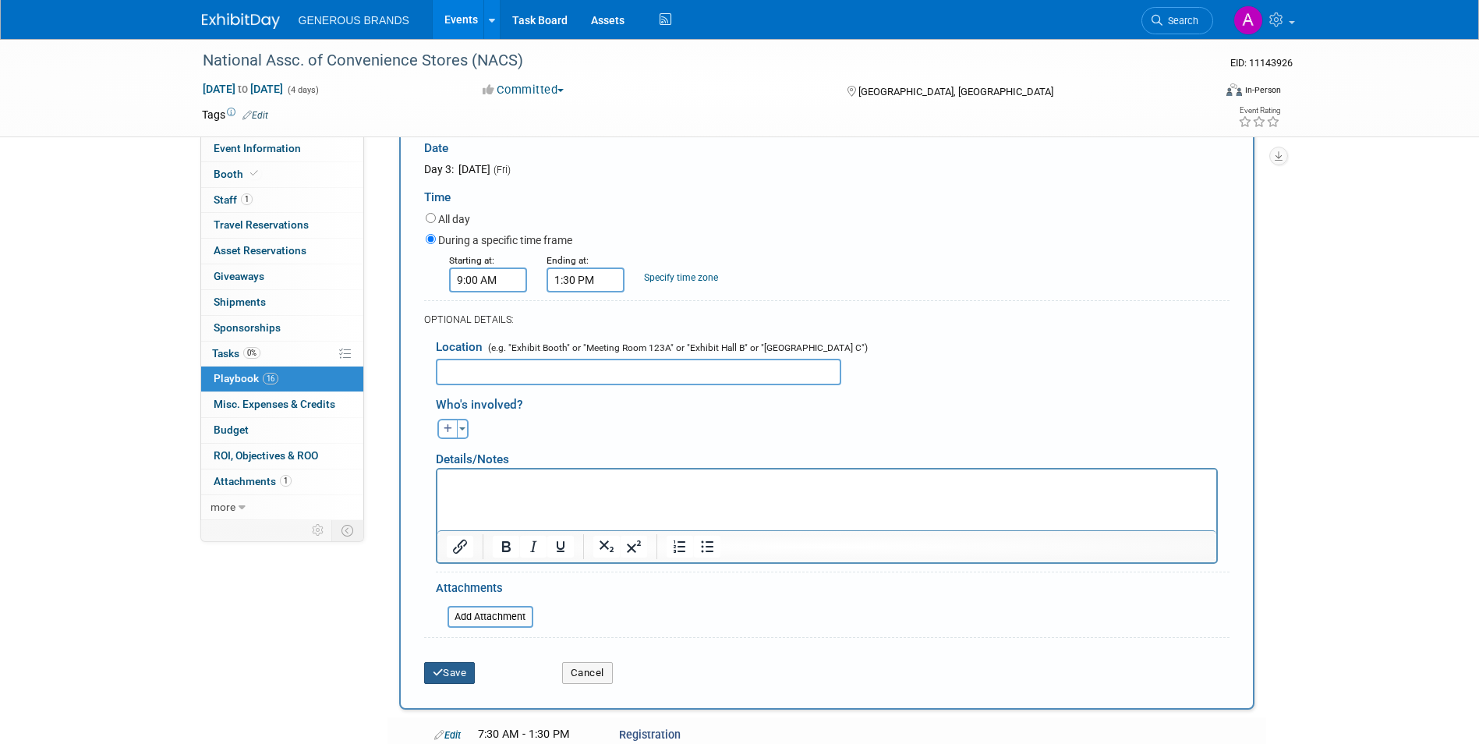
click at [458, 673] on button "Save" at bounding box center [449, 673] width 51 height 22
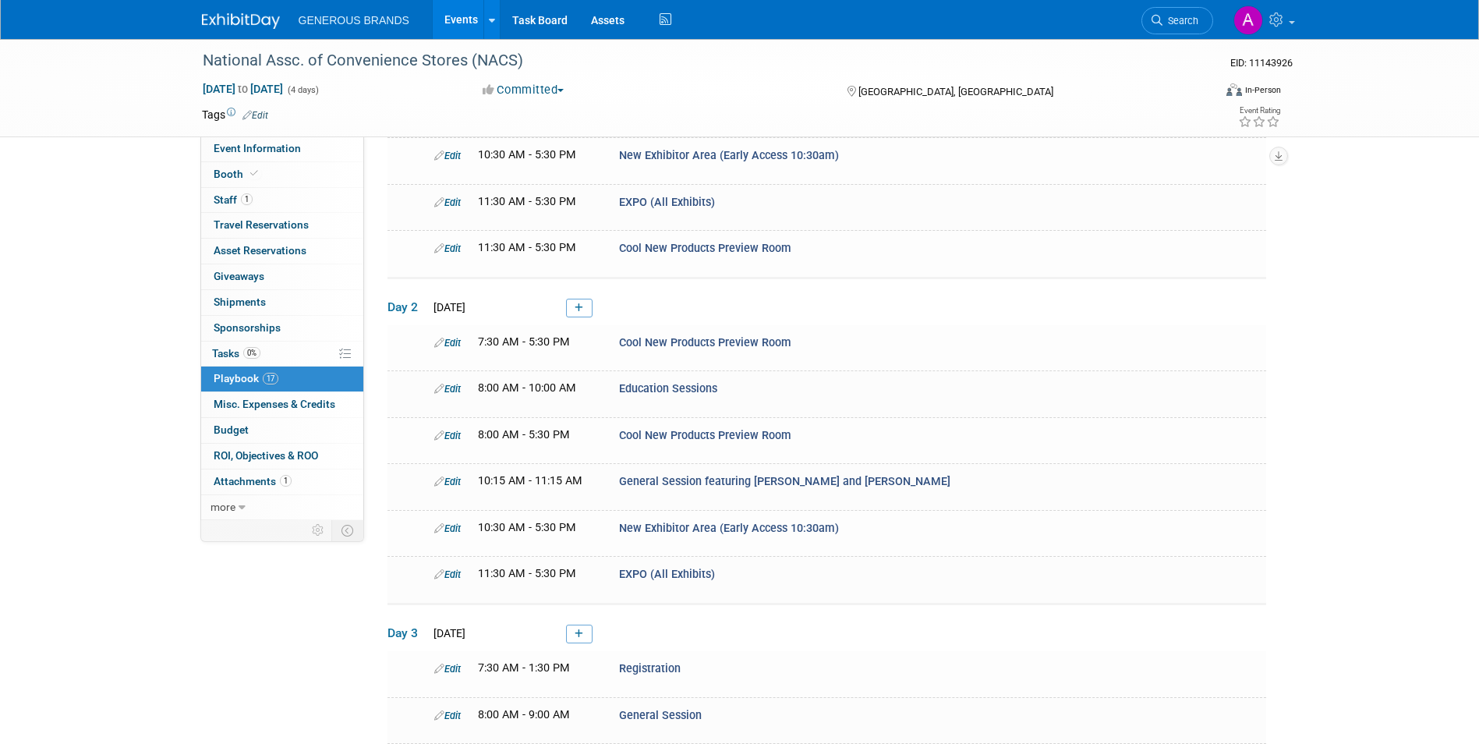
scroll to position [200, 0]
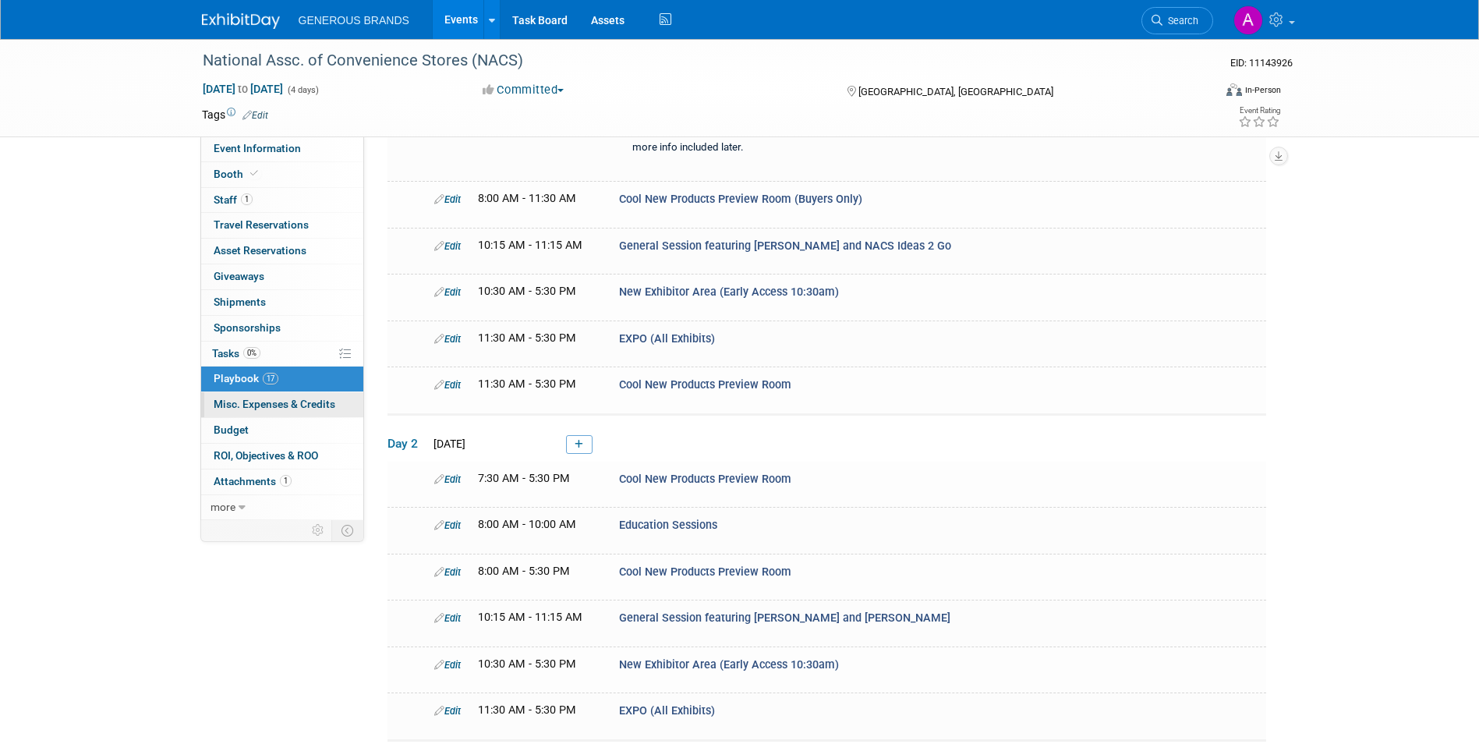
click at [291, 415] on link "0 Misc. Expenses & Credits 0" at bounding box center [282, 404] width 162 height 25
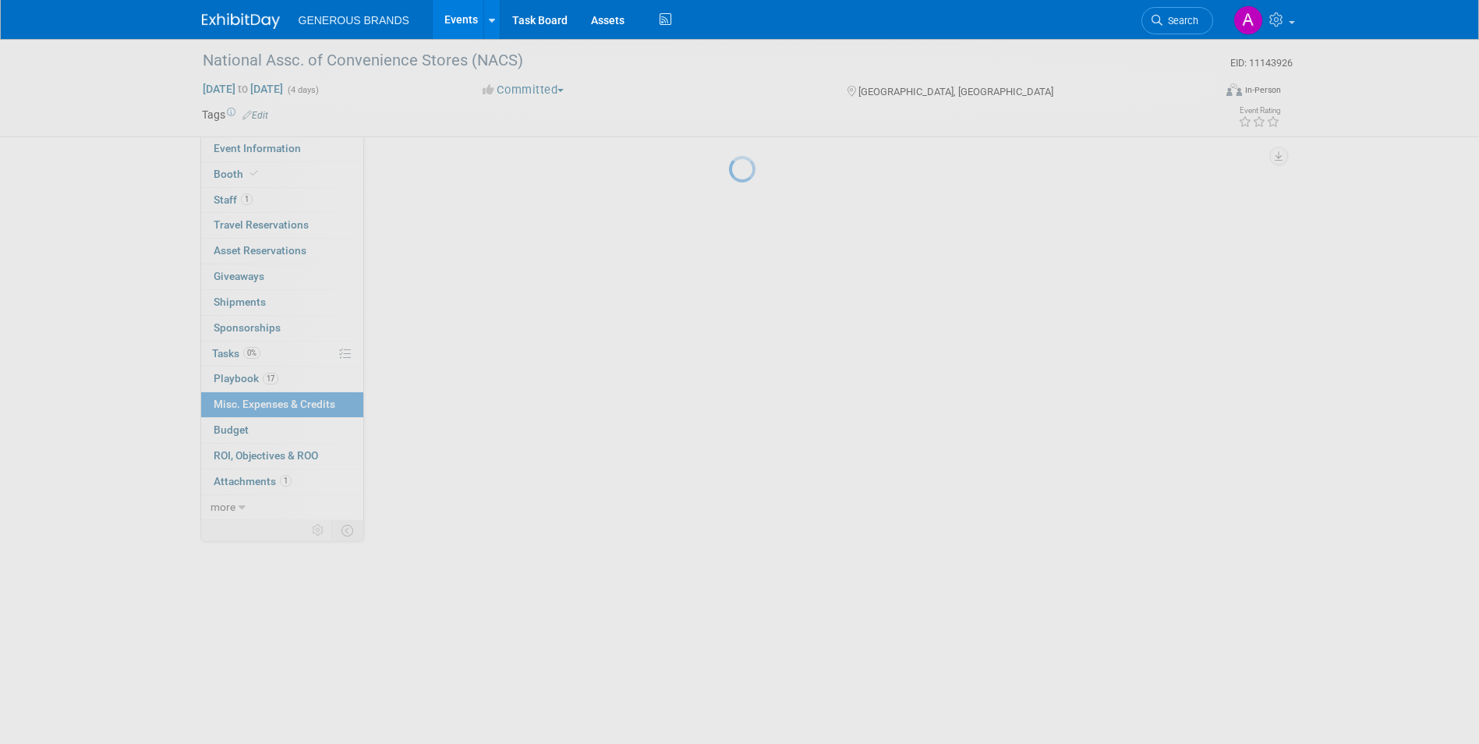
scroll to position [0, 0]
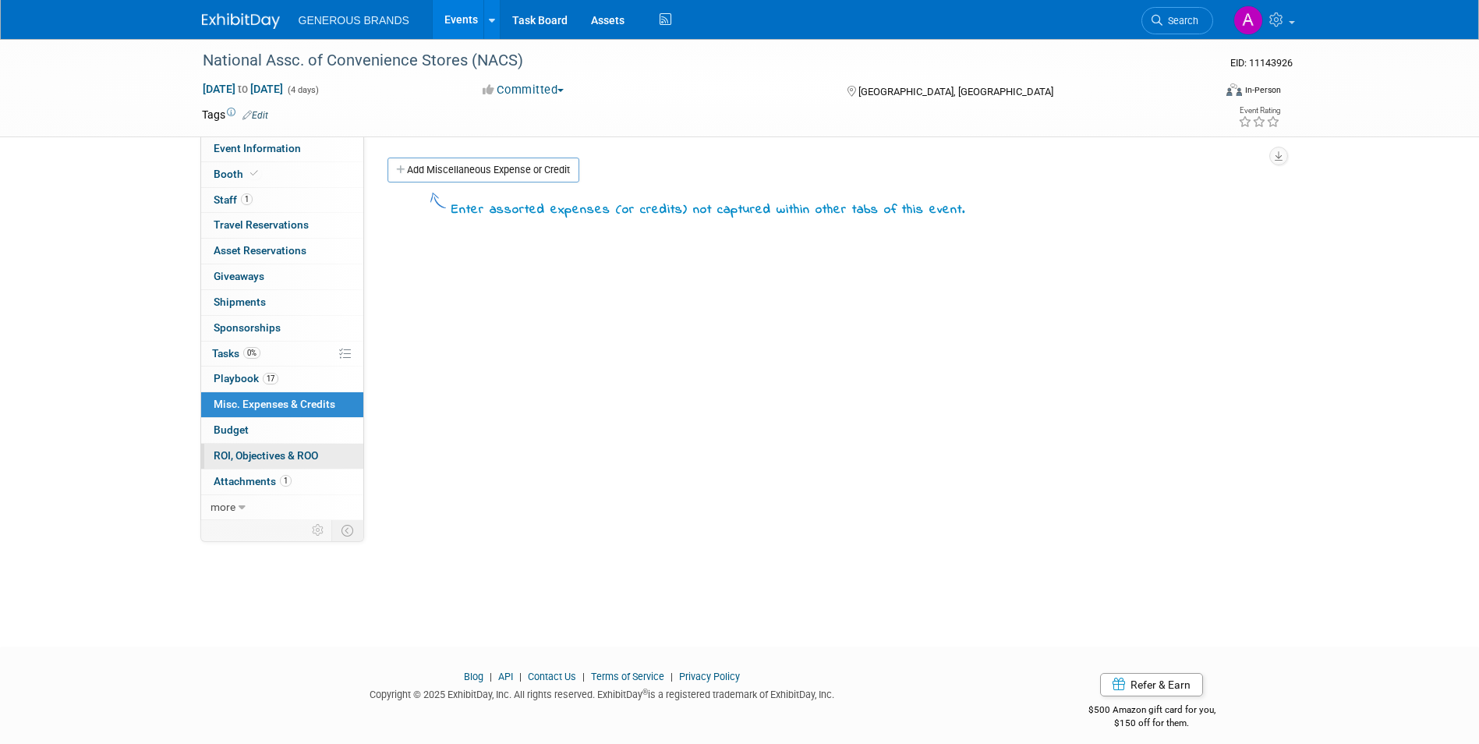
click at [302, 445] on link "0 ROI, Objectives & ROO 0" at bounding box center [282, 455] width 162 height 25
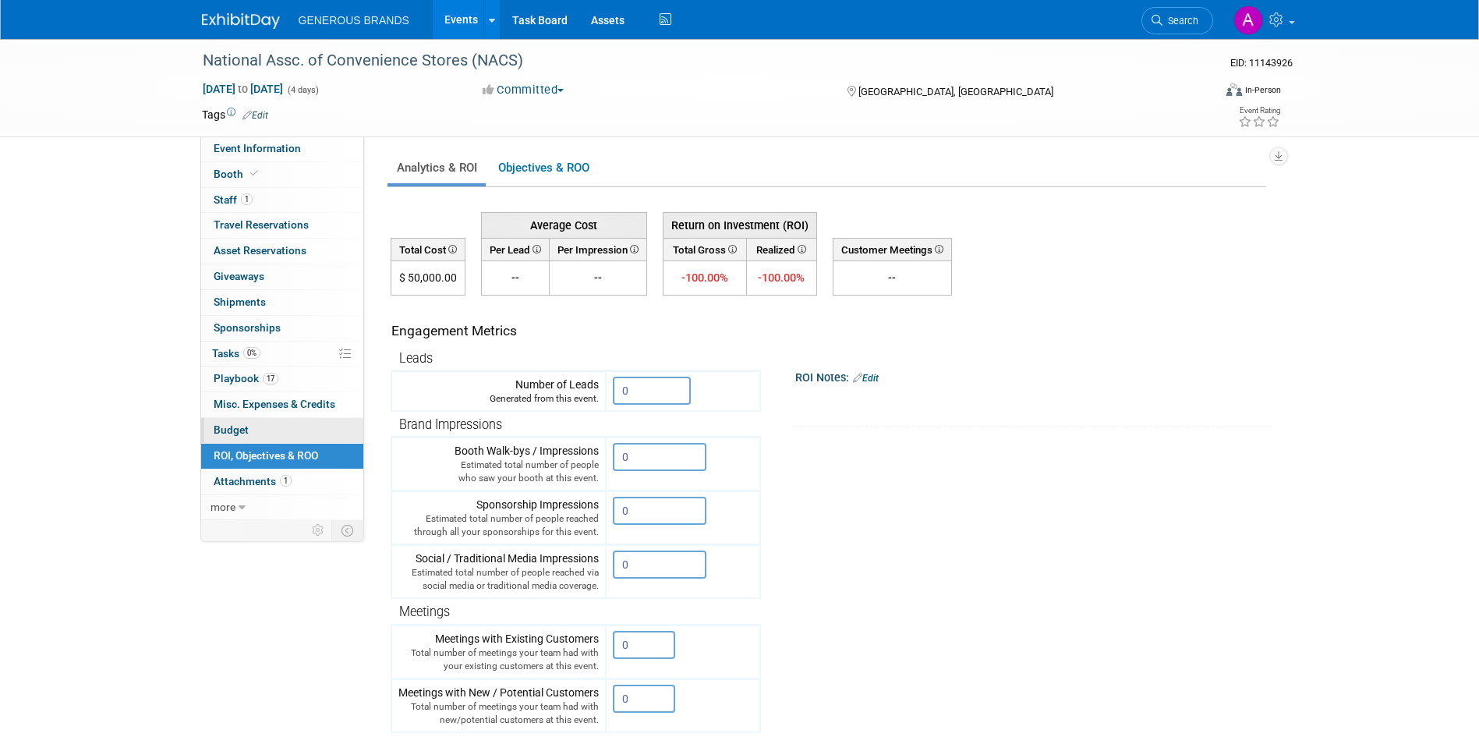
click at [313, 426] on link "Budget" at bounding box center [282, 430] width 162 height 25
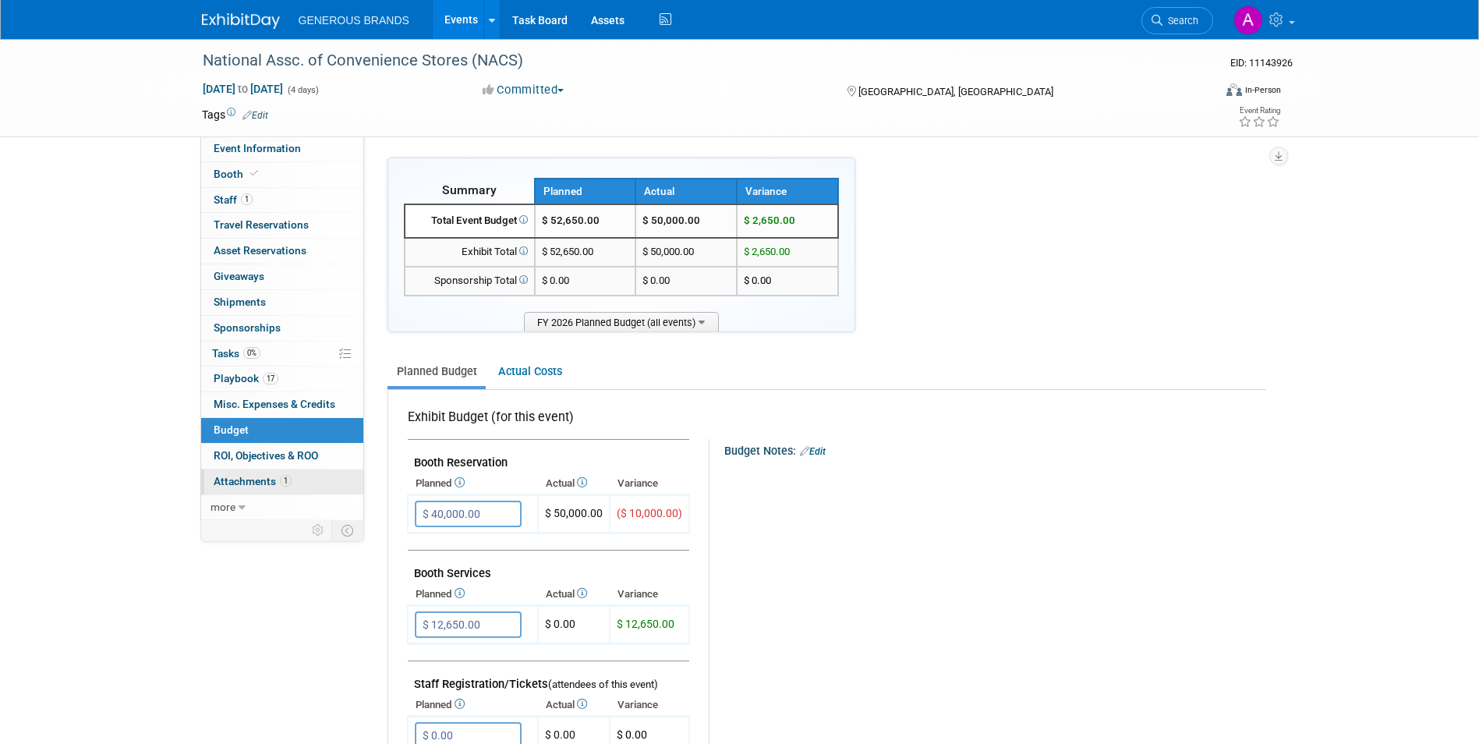
click at [313, 475] on link "1 Attachments 1" at bounding box center [282, 481] width 162 height 25
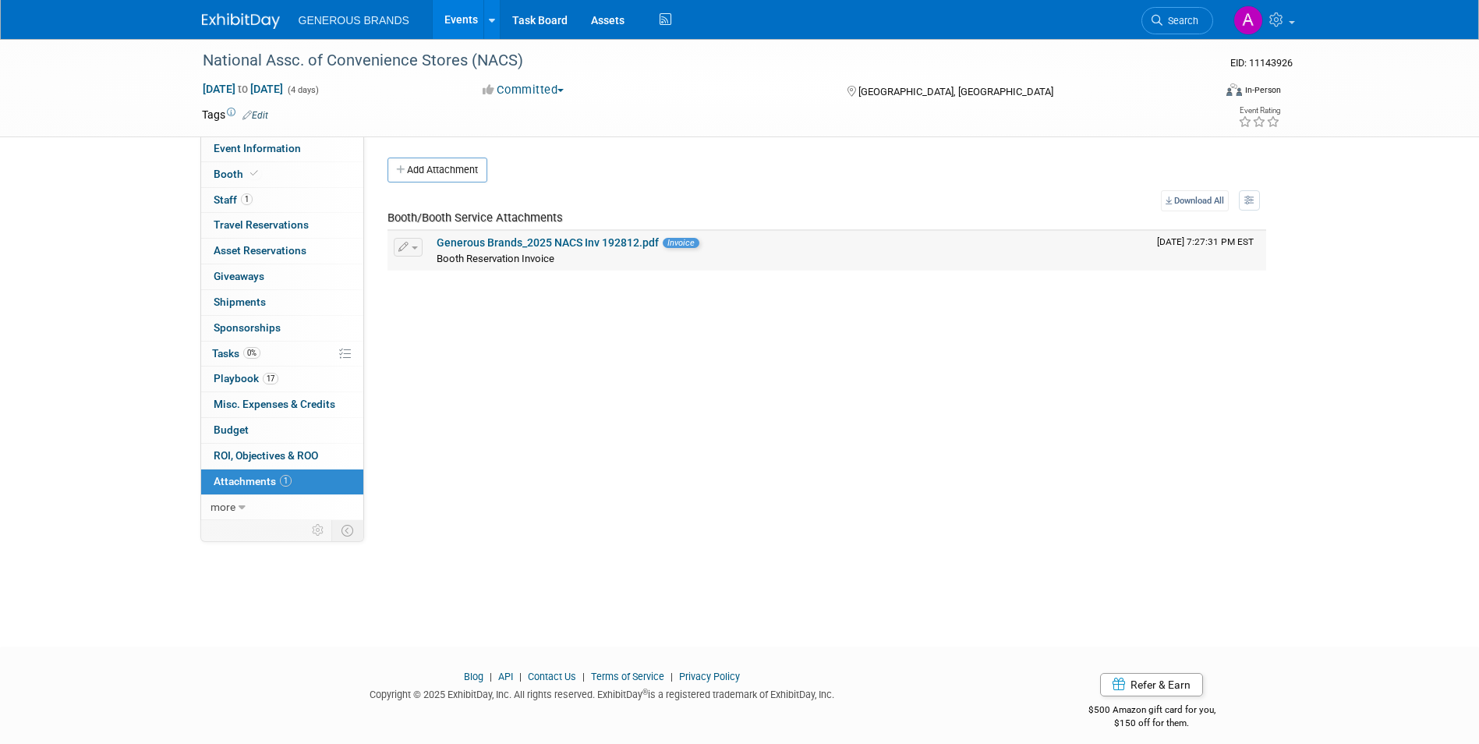
click at [569, 242] on link "Generous Brands_2025 NACS Inv 192812.pdf" at bounding box center [547, 242] width 222 height 12
click at [272, 462] on link "0 ROI, Objectives & ROO 0" at bounding box center [282, 455] width 162 height 25
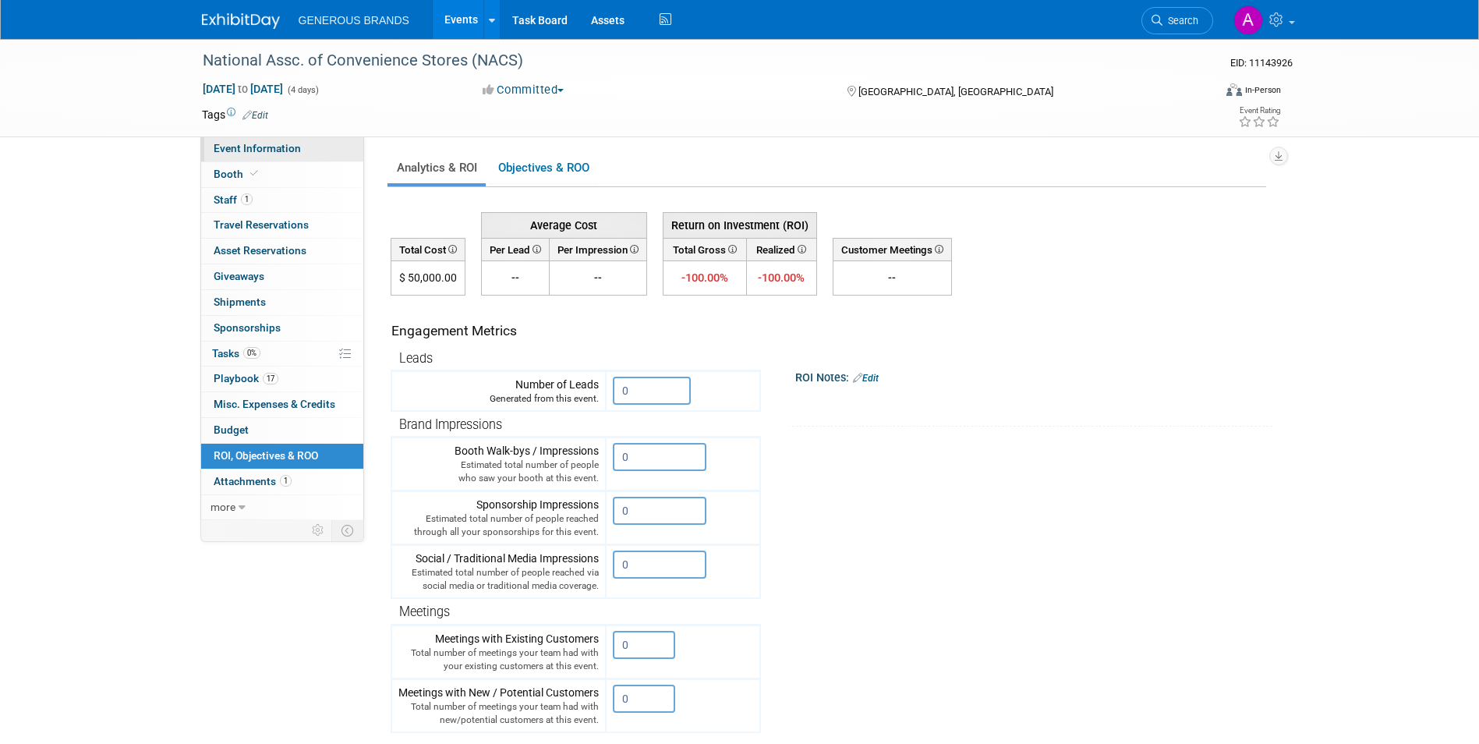
click at [289, 158] on link "Event Information" at bounding box center [282, 148] width 162 height 25
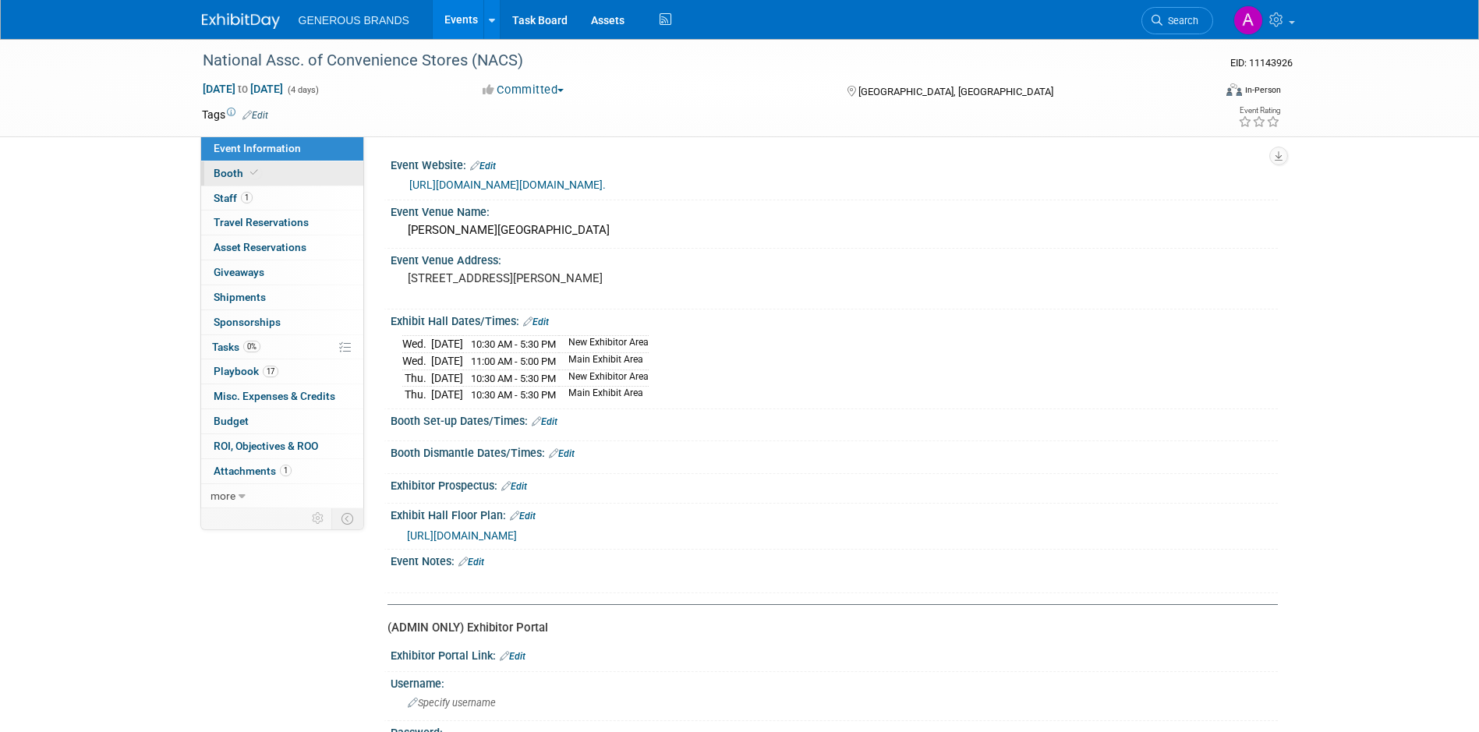
click at [288, 176] on link "Booth" at bounding box center [282, 173] width 162 height 24
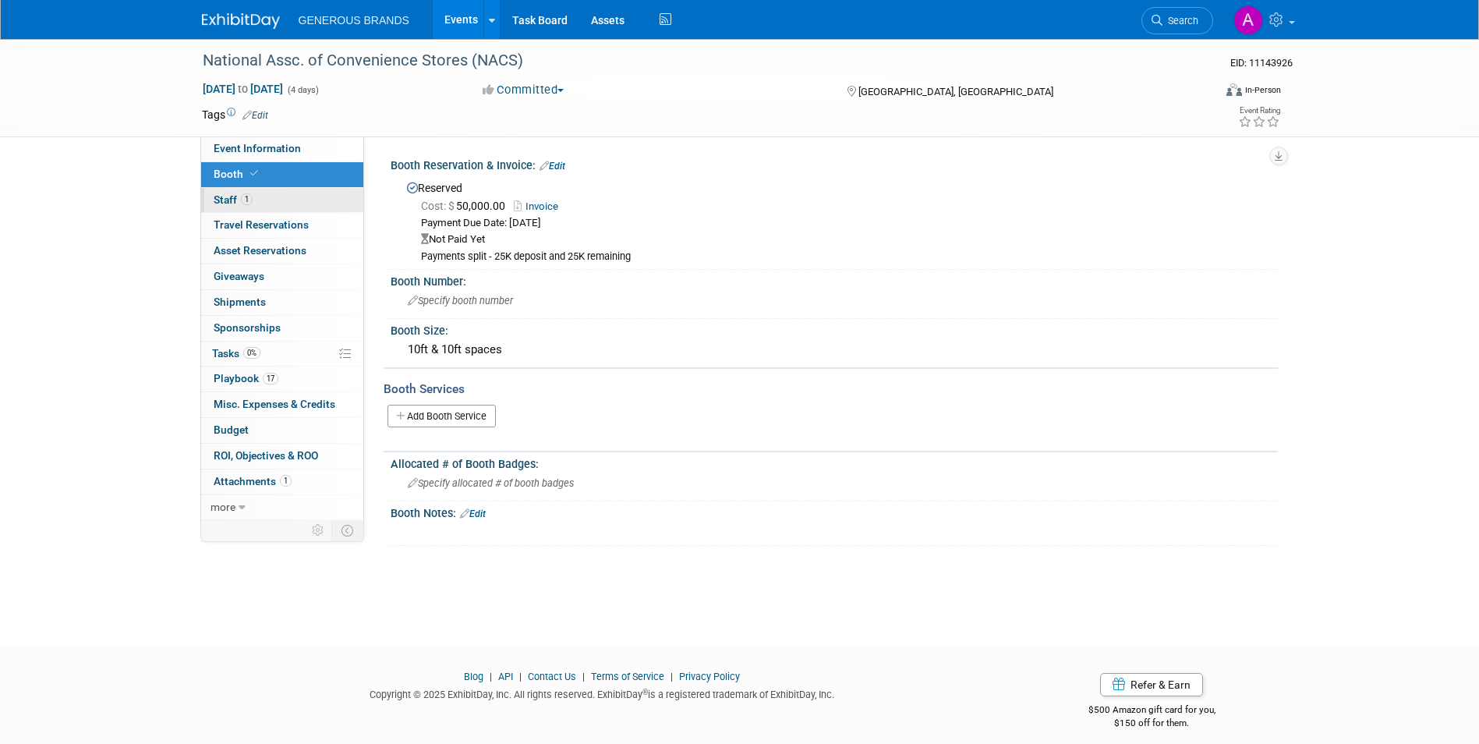
click at [285, 200] on link "1 Staff 1" at bounding box center [282, 200] width 162 height 25
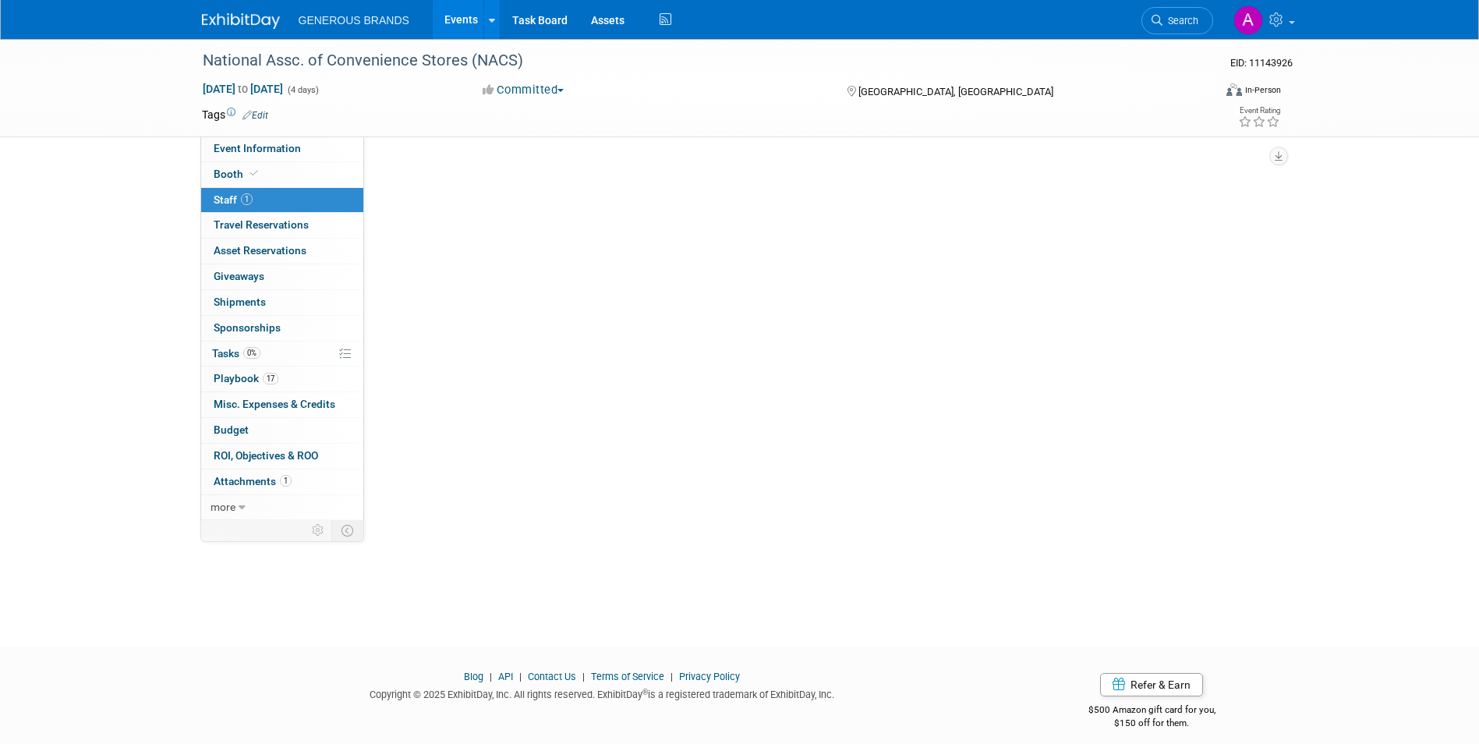
click at [285, 200] on link "1 Staff 1" at bounding box center [282, 200] width 162 height 25
click at [299, 306] on link "0 Shipments 0" at bounding box center [282, 302] width 162 height 25
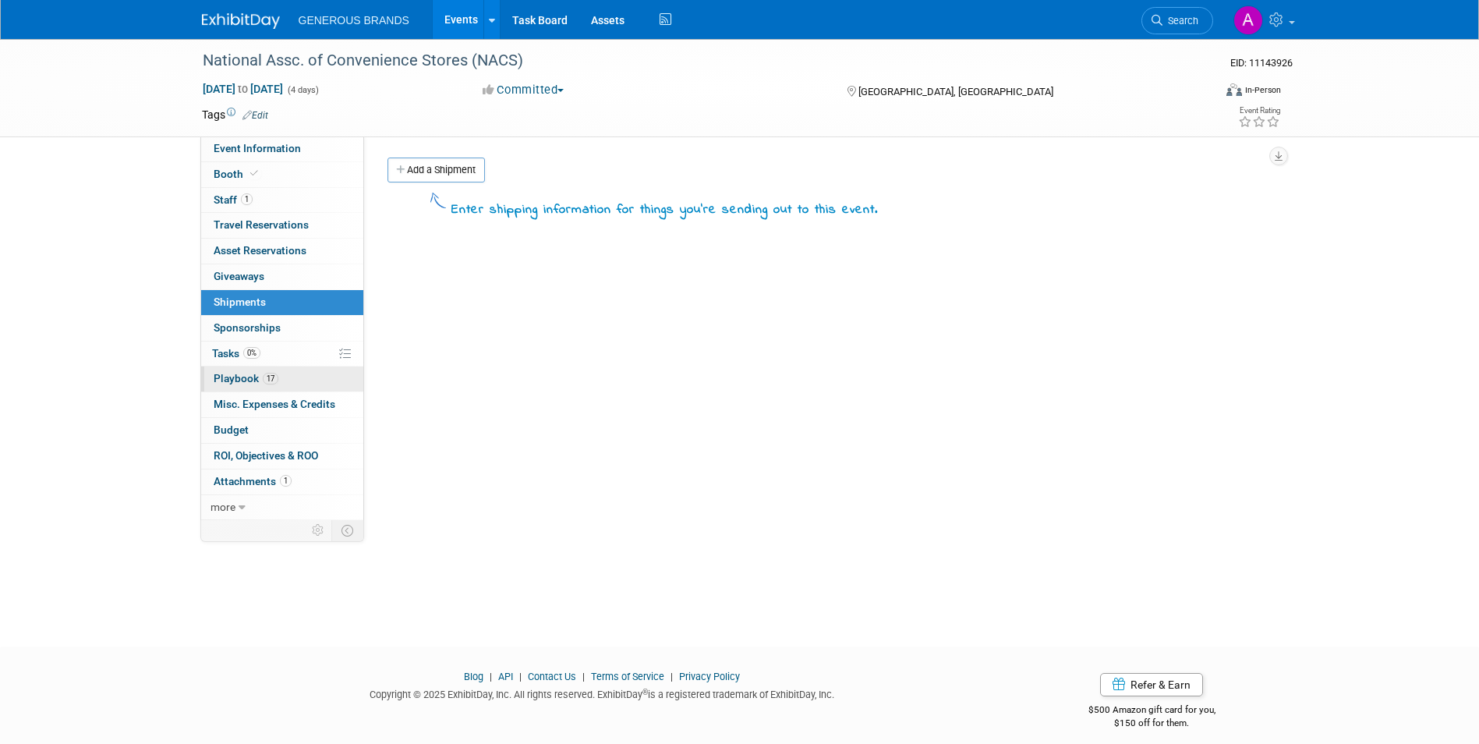
click at [299, 376] on link "17 Playbook 17" at bounding box center [282, 378] width 162 height 25
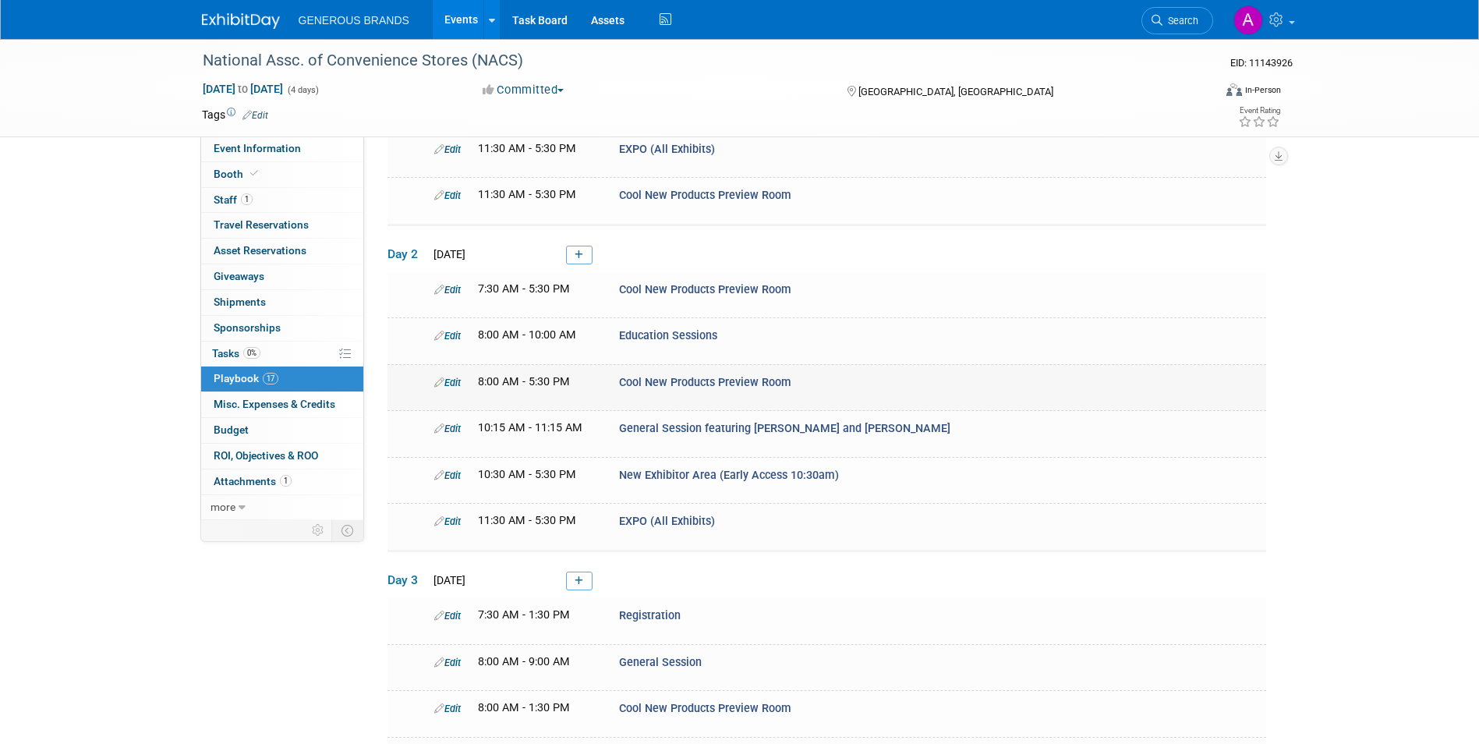
scroll to position [390, 0]
click at [253, 361] on link "0% Tasks 0%" at bounding box center [282, 353] width 162 height 25
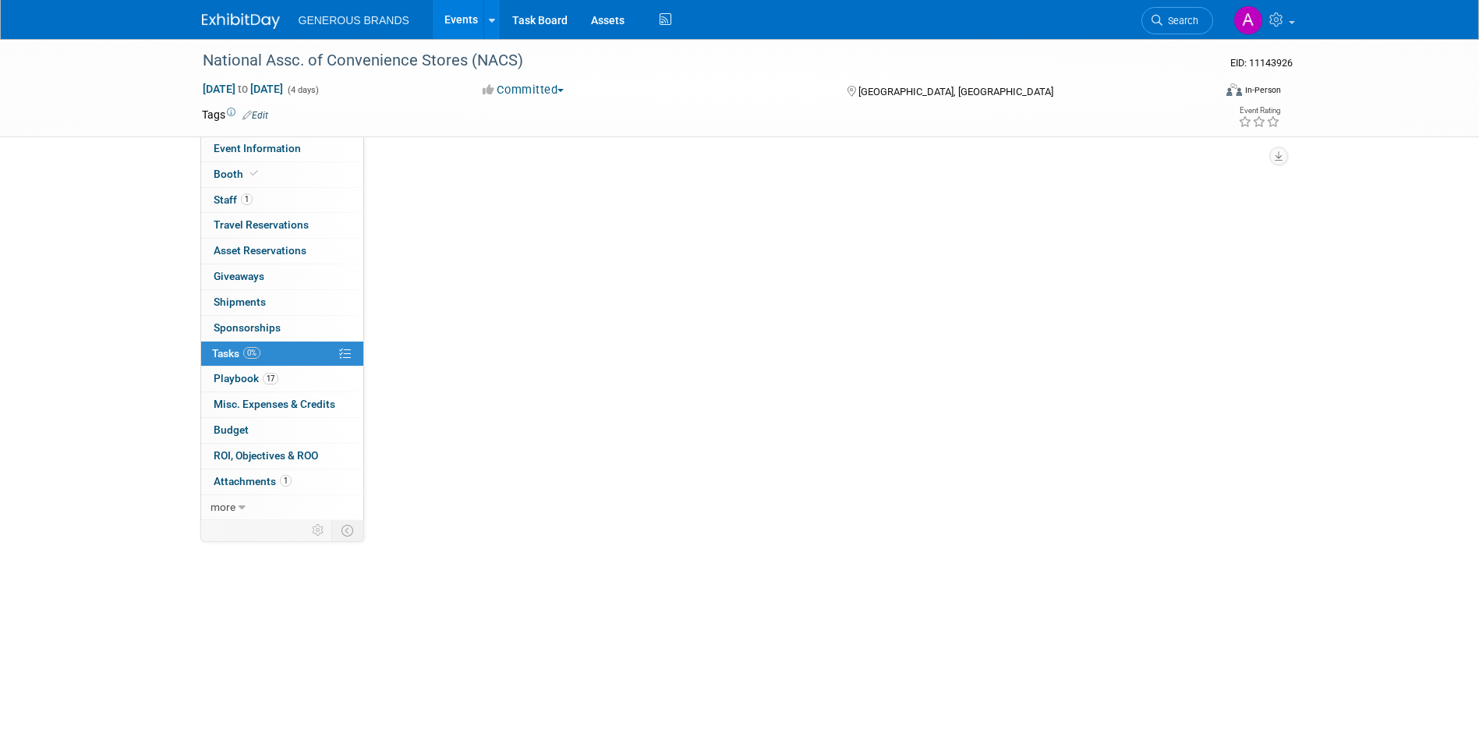
scroll to position [0, 0]
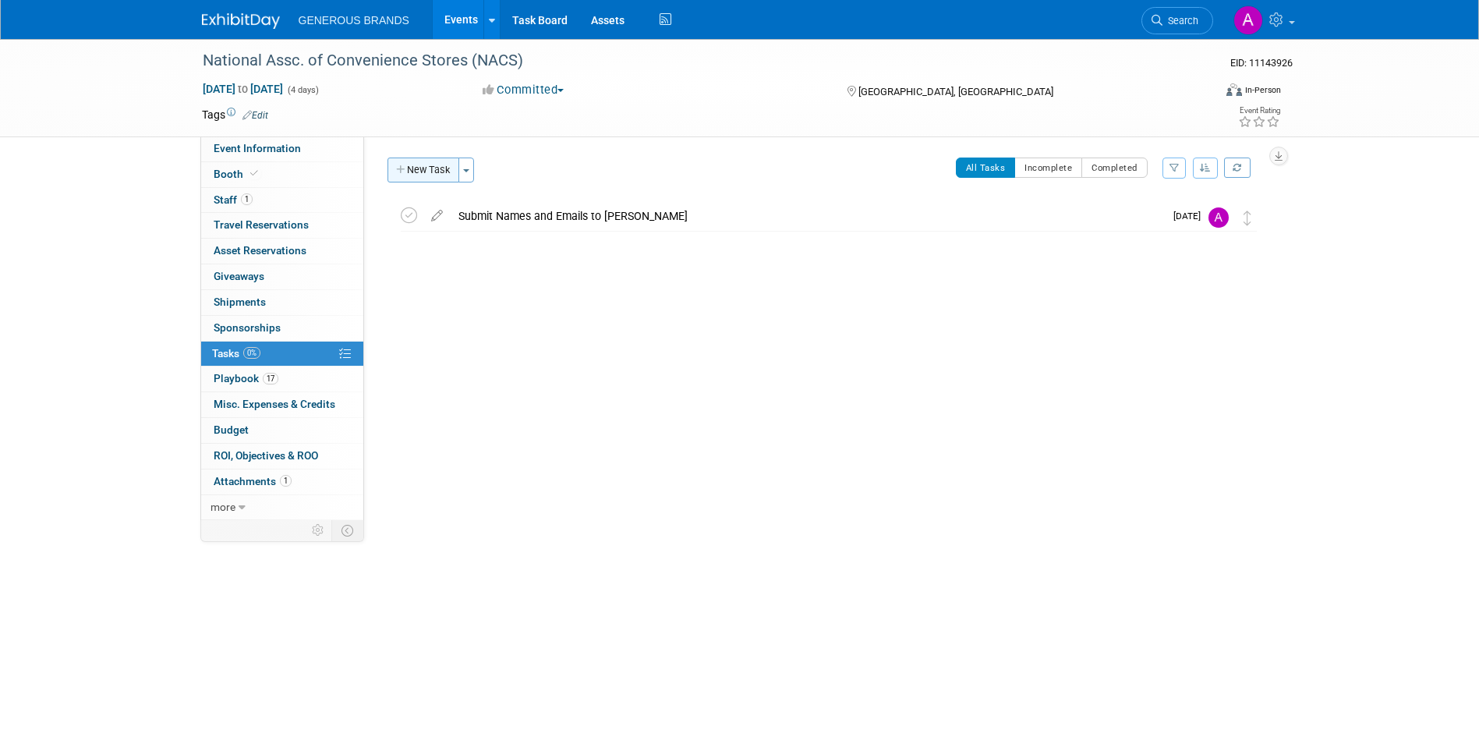
click at [451, 171] on button "New Task" at bounding box center [423, 169] width 72 height 25
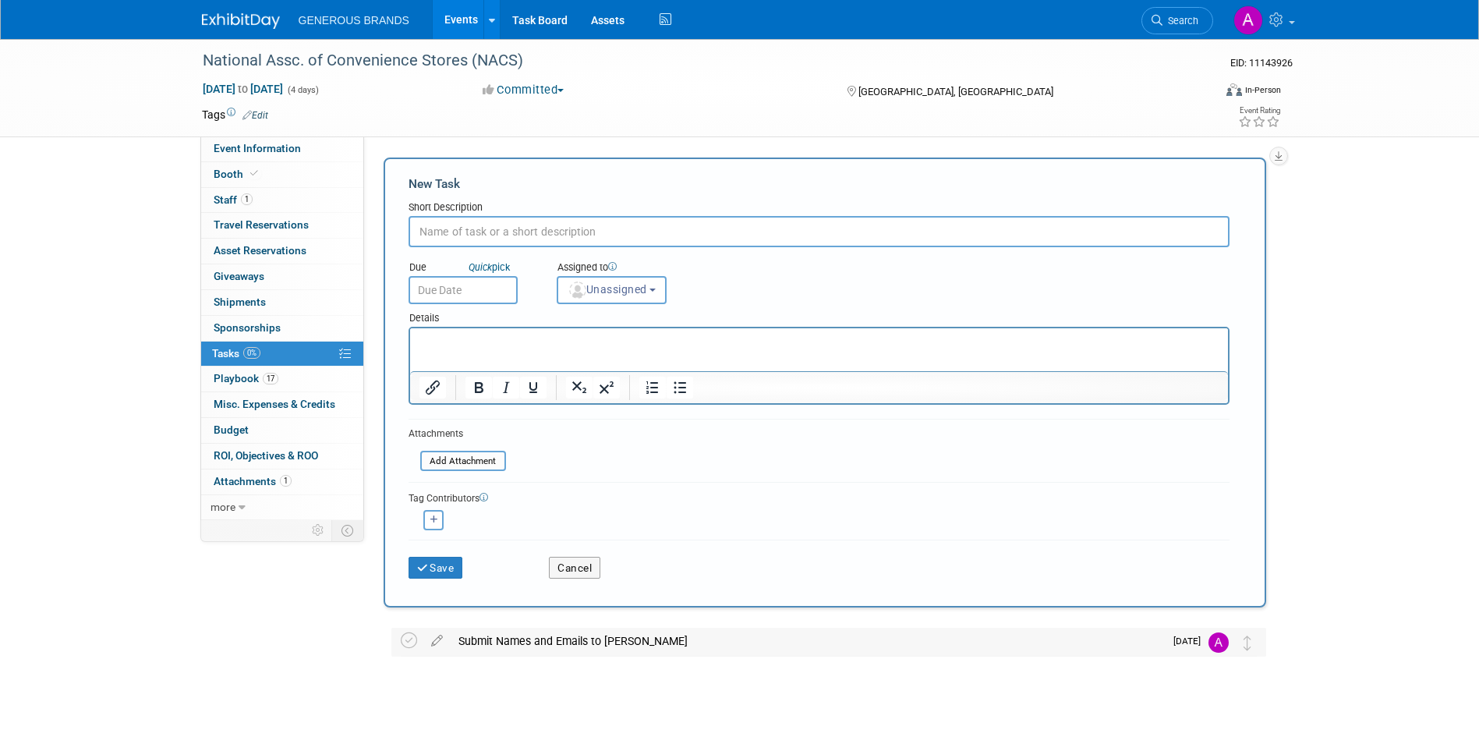
click at [1164, 635] on td "[DATE]" at bounding box center [1186, 641] width 44 height 28
click at [1213, 631] on td at bounding box center [1223, 641] width 31 height 28
click at [1224, 640] on img at bounding box center [1218, 642] width 20 height 20
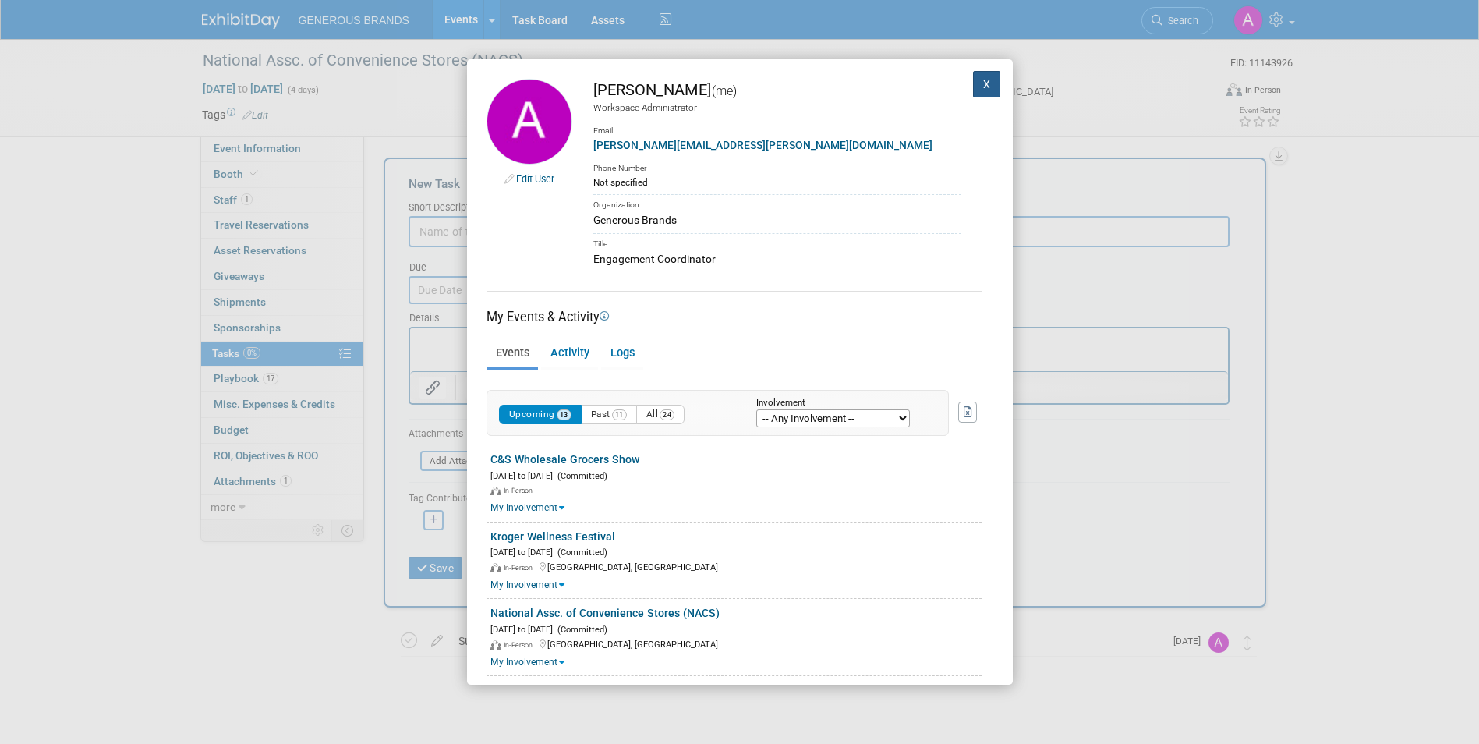
click at [977, 87] on button "X" at bounding box center [987, 84] width 28 height 26
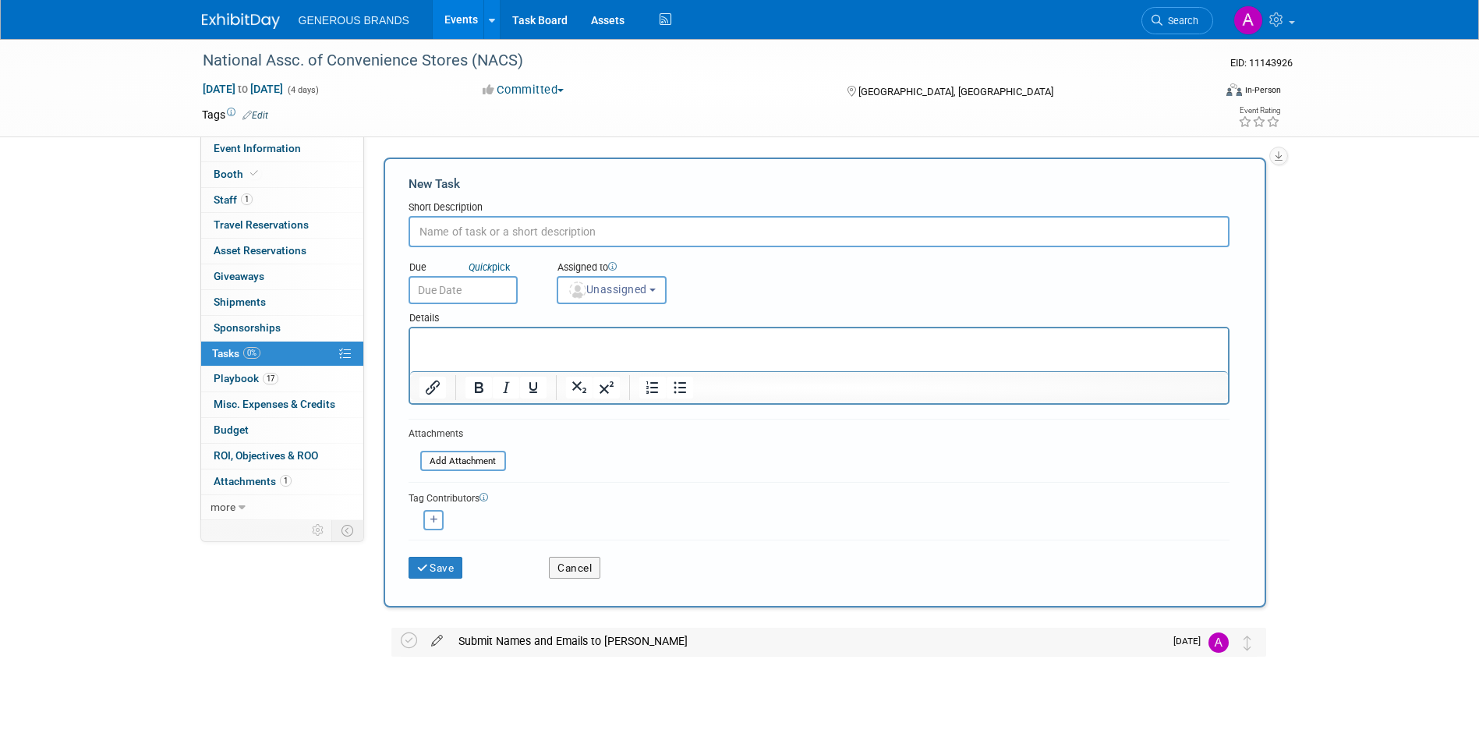
click at [440, 643] on icon at bounding box center [436, 636] width 27 height 19
select select "7"
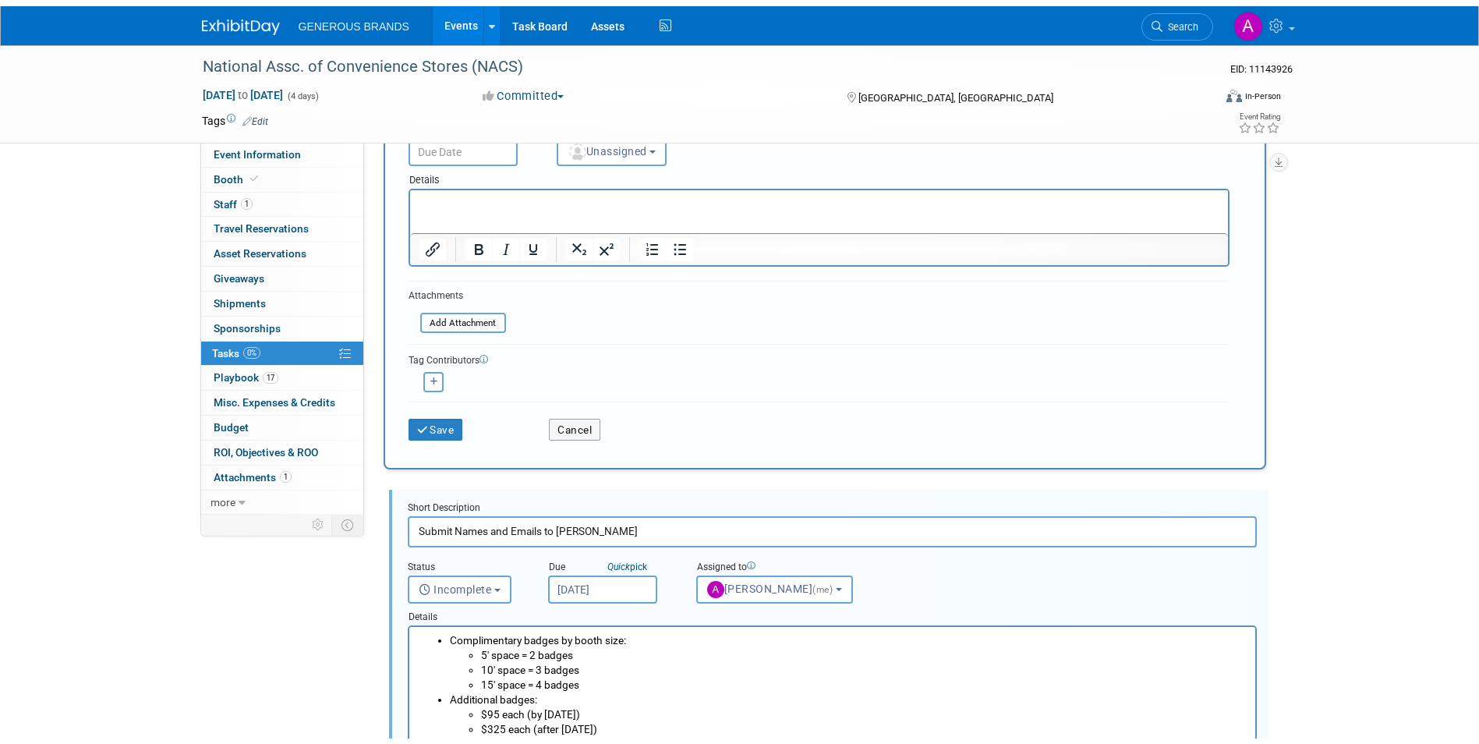
scroll to position [399, 0]
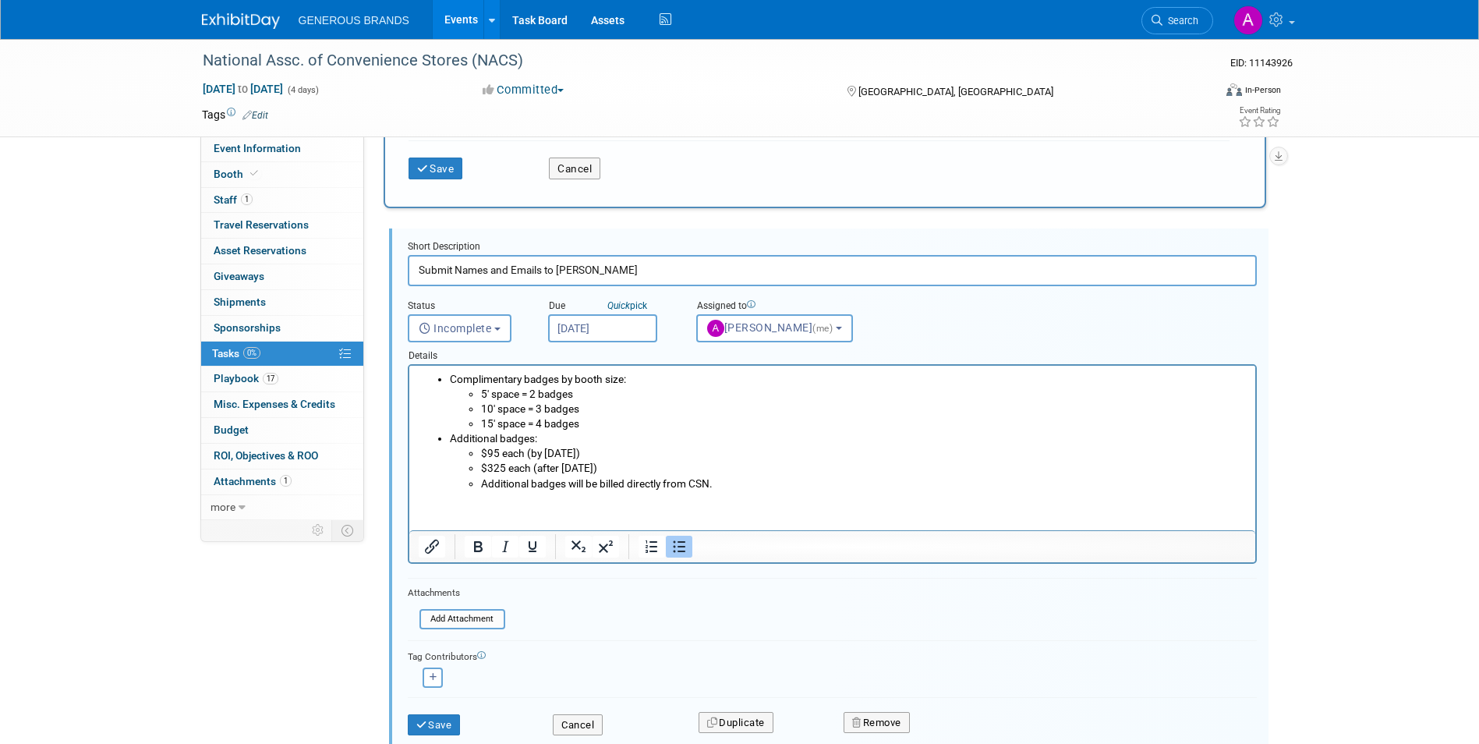
click at [597, 321] on input "[DATE]" at bounding box center [602, 328] width 109 height 28
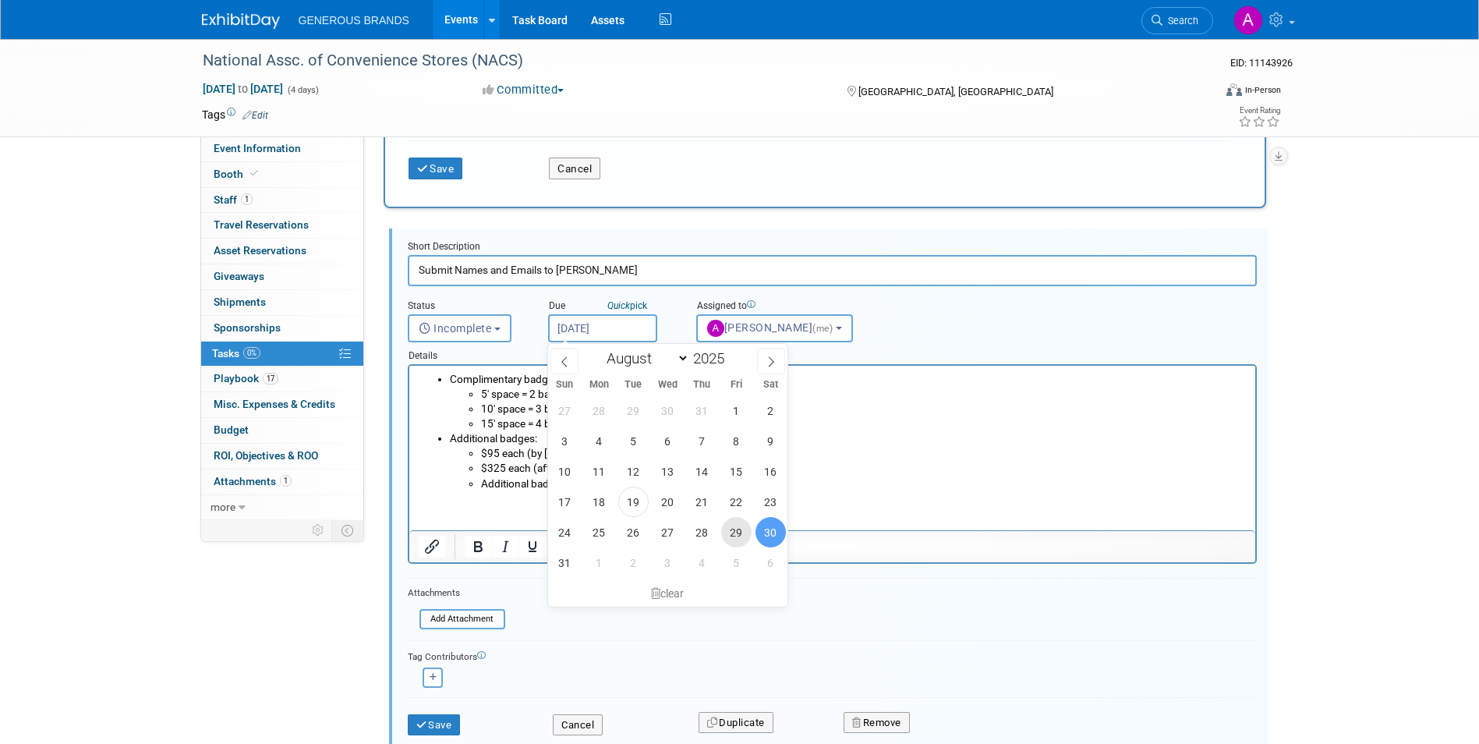
click at [733, 532] on span "29" at bounding box center [736, 532] width 30 height 30
type input "[DATE]"
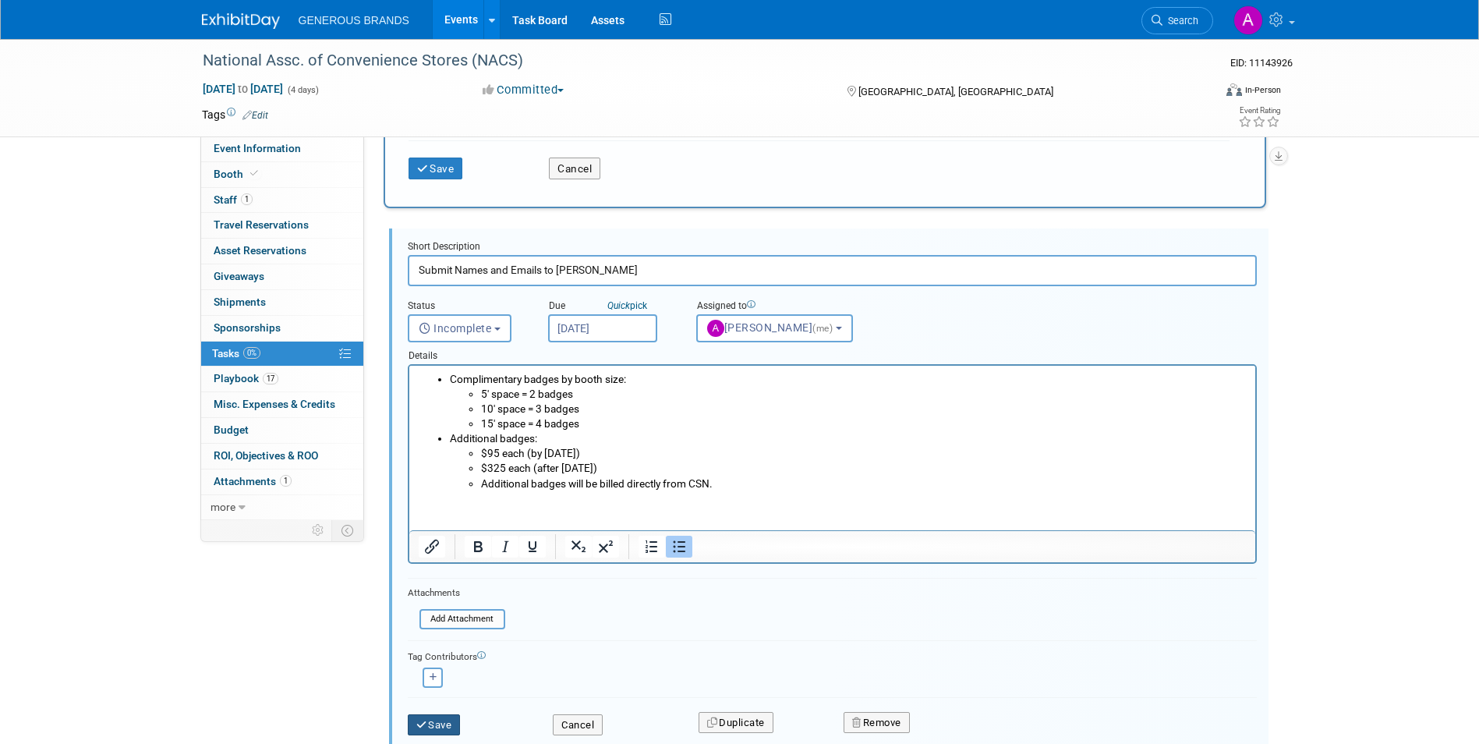
click at [440, 733] on button "Save" at bounding box center [434, 725] width 53 height 22
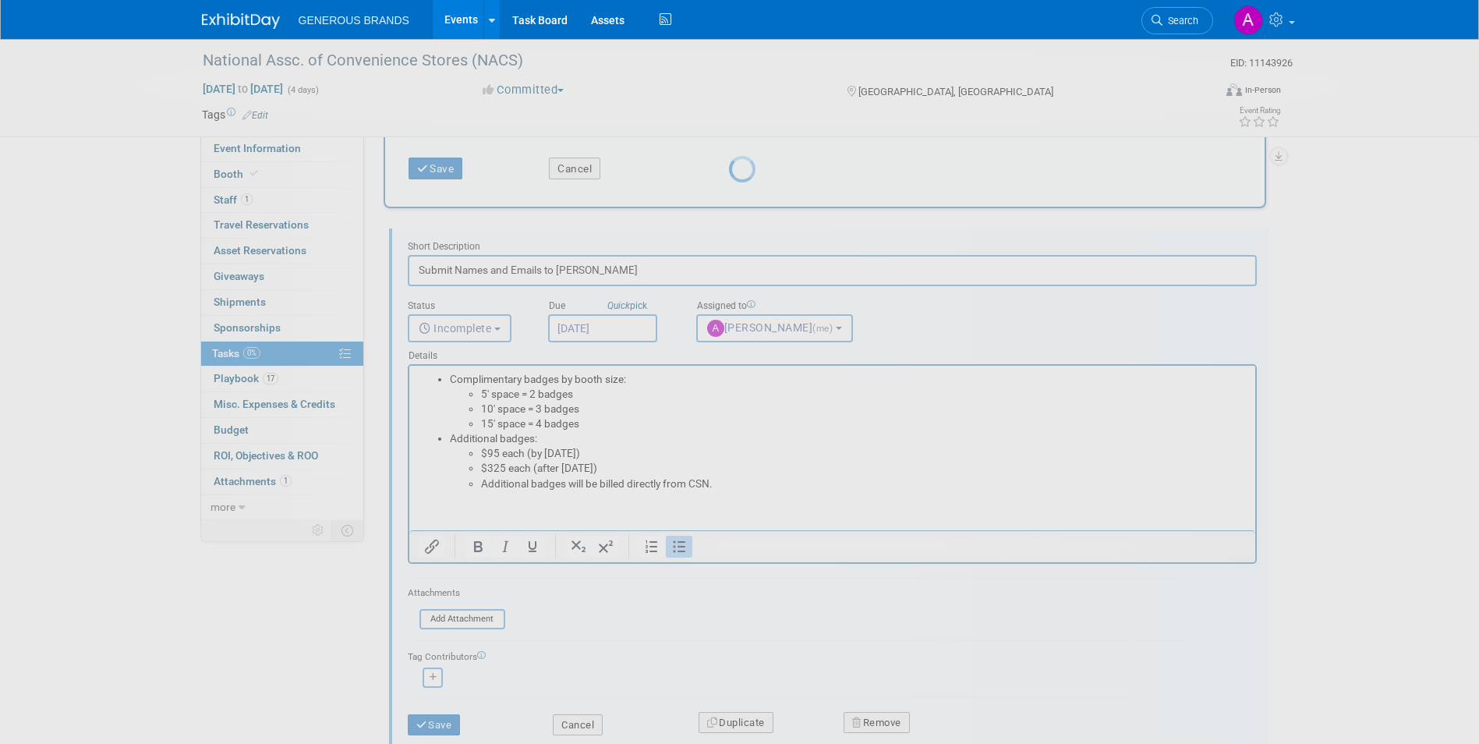
click at [729, 720] on div at bounding box center [740, 372] width 22 height 744
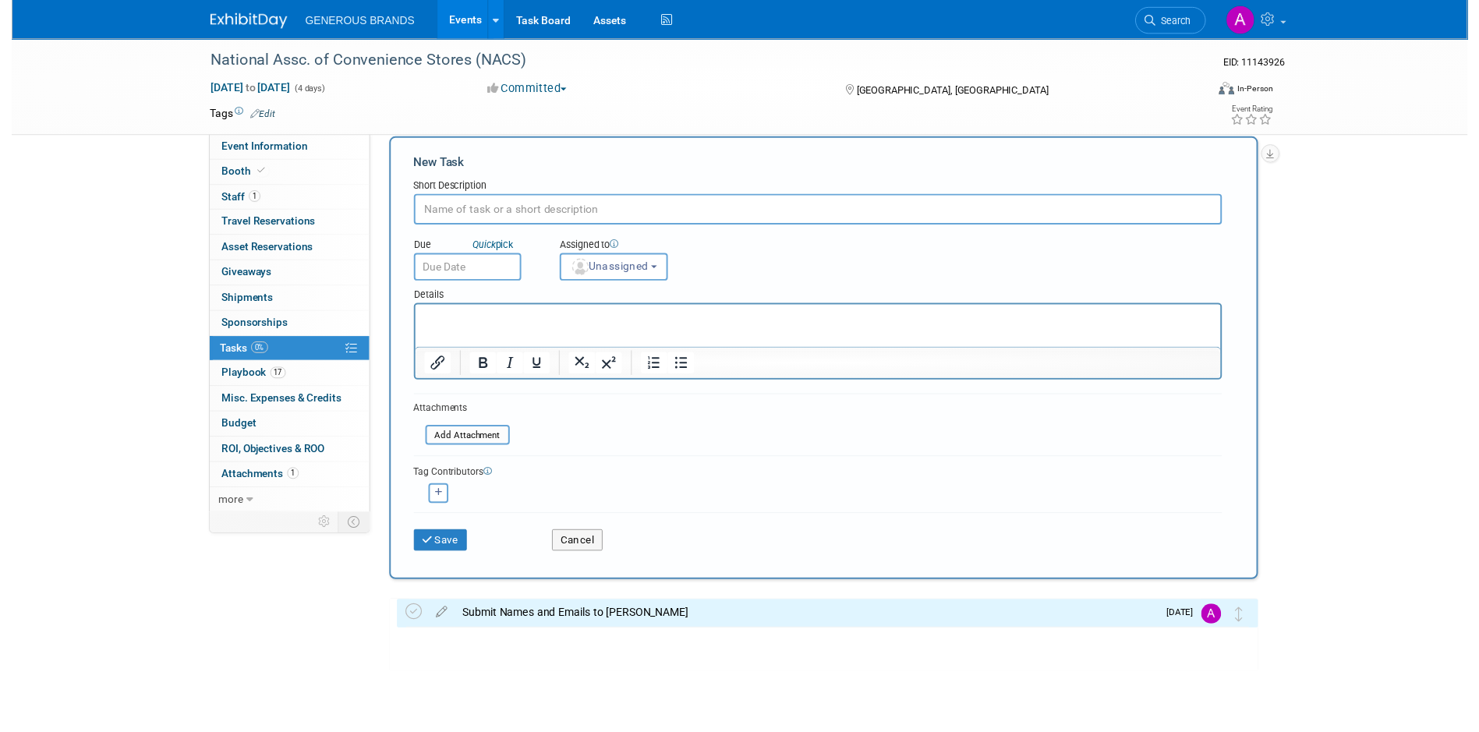
scroll to position [0, 0]
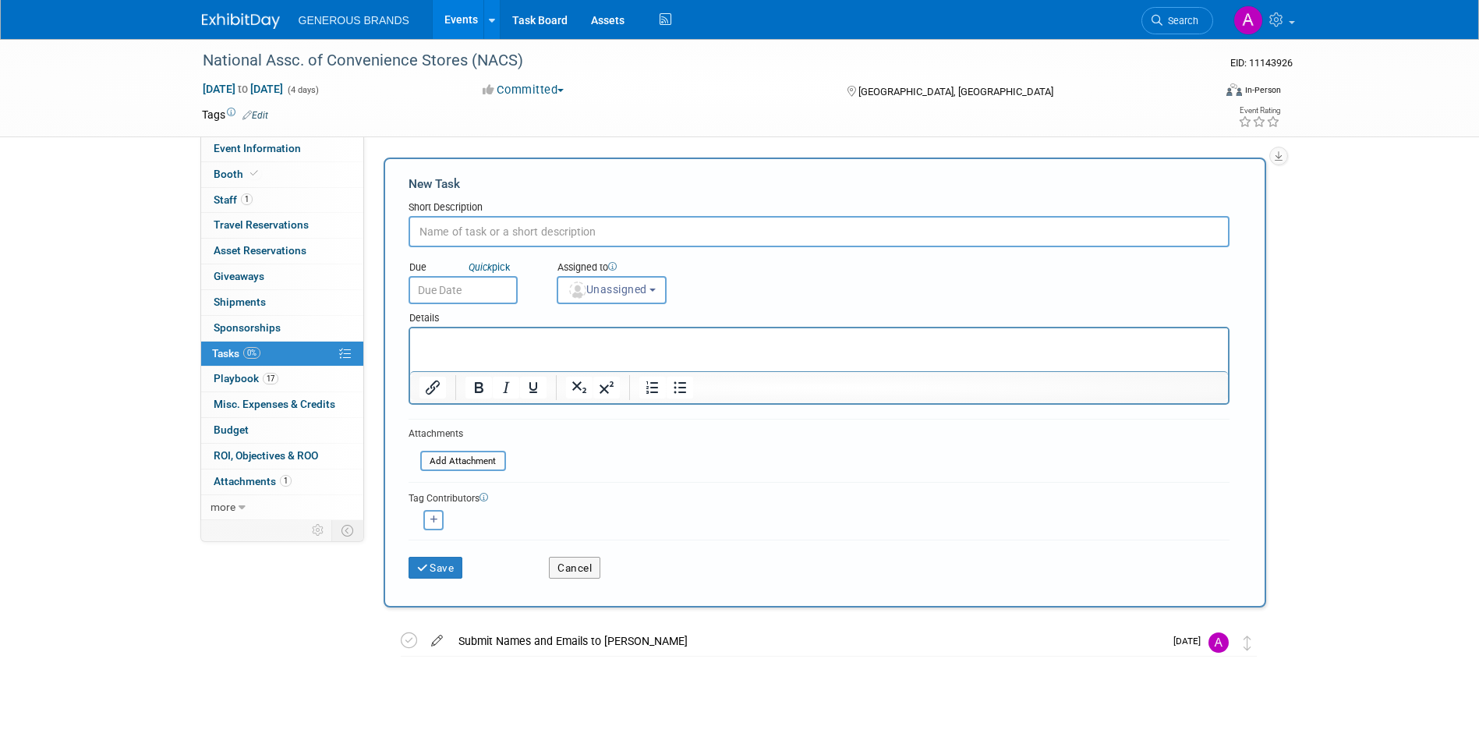
click at [443, 636] on icon at bounding box center [436, 636] width 27 height 19
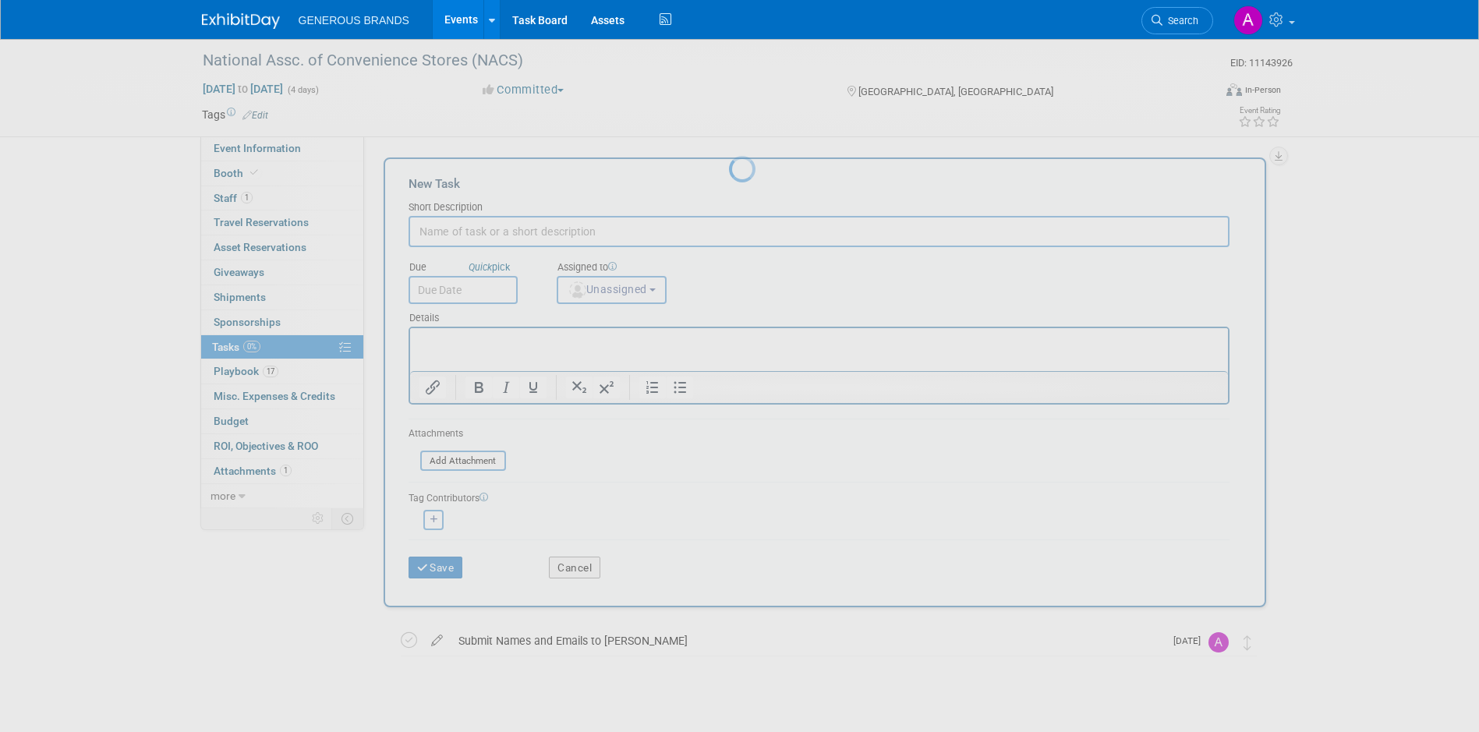
select select "7"
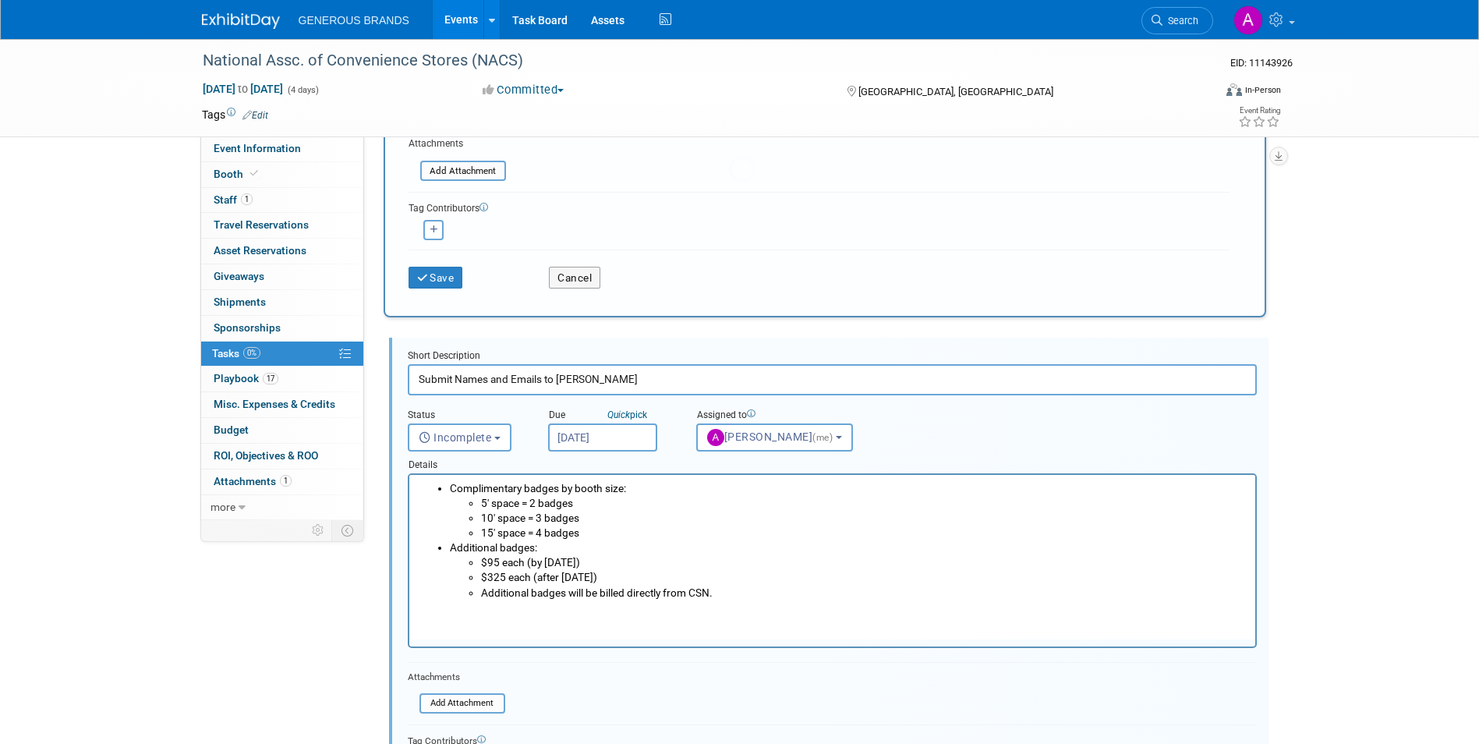
scroll to position [399, 0]
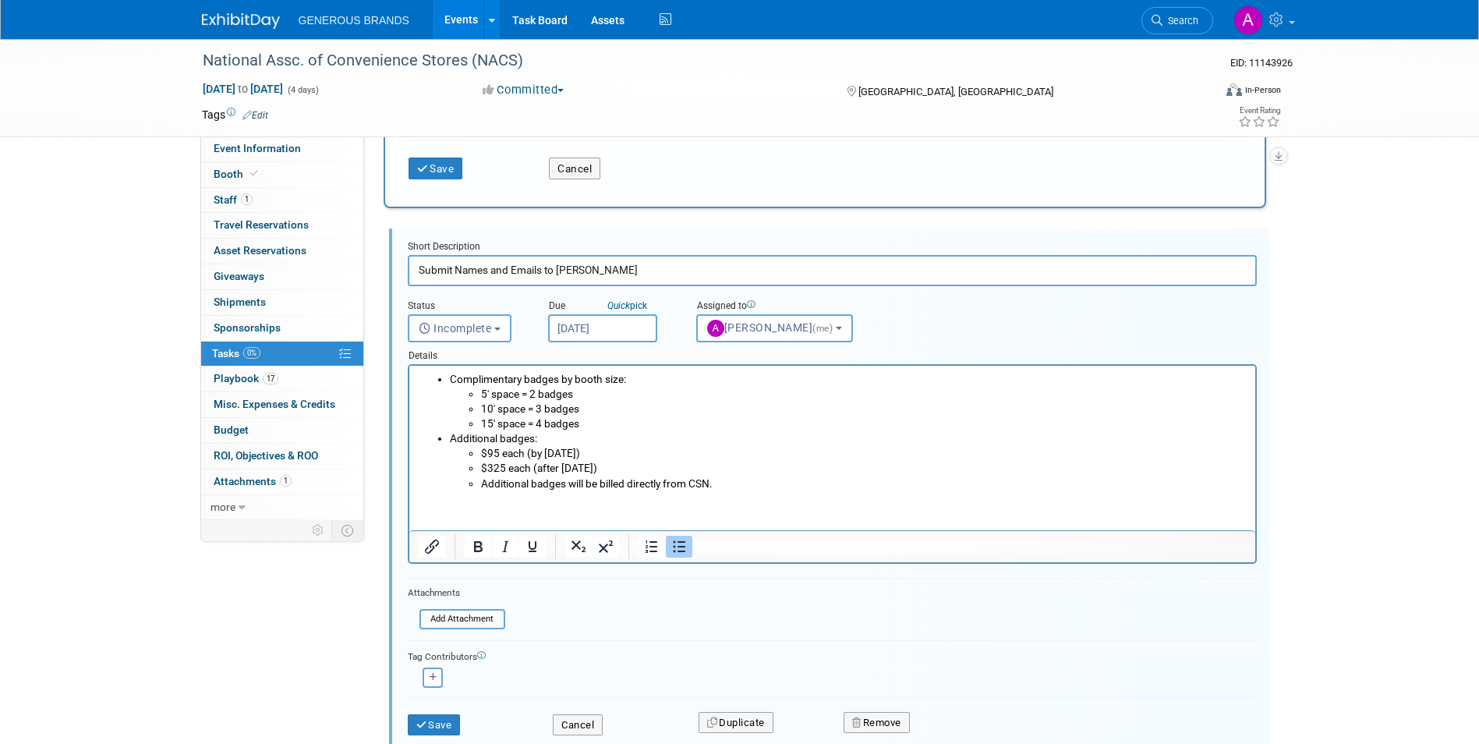
click at [610, 339] on input "[DATE]" at bounding box center [602, 328] width 109 height 28
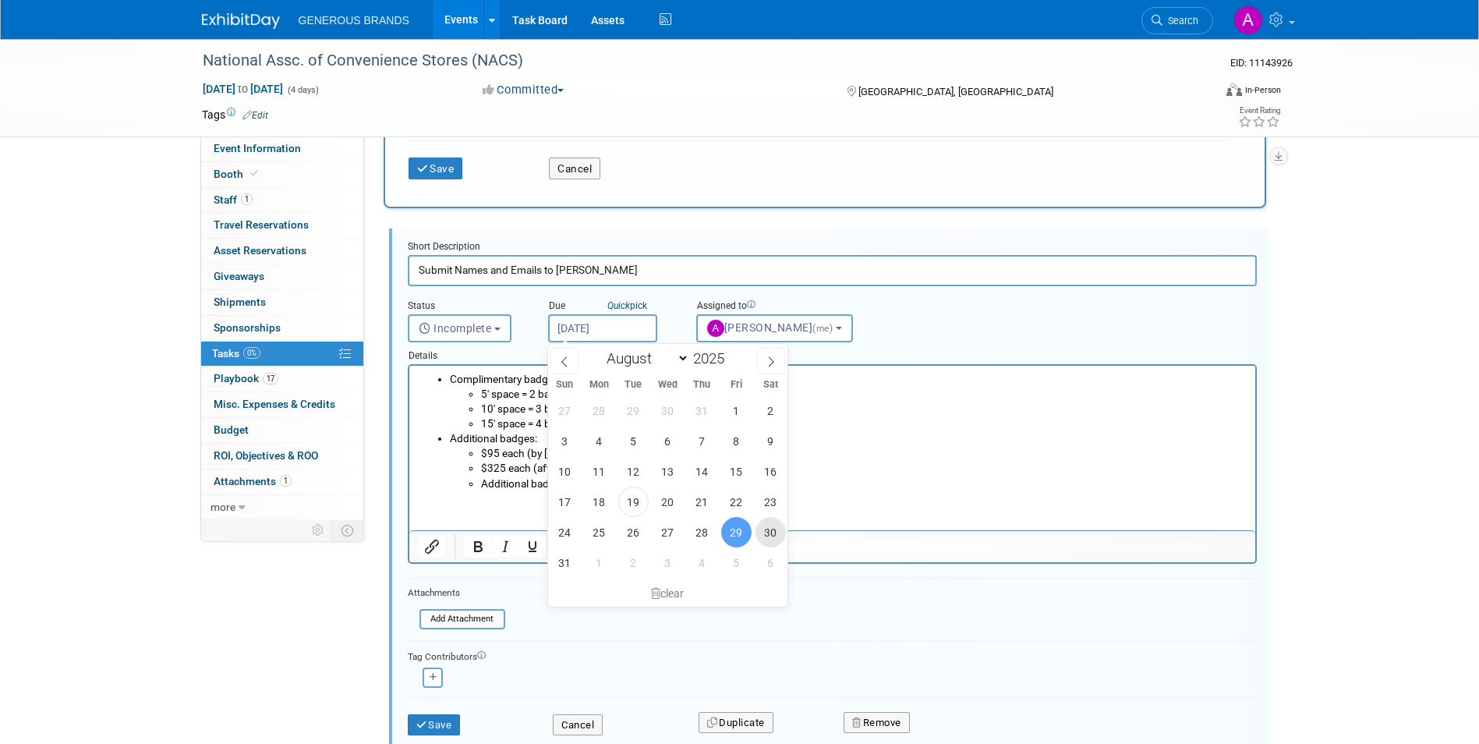
click at [762, 535] on span "30" at bounding box center [770, 532] width 30 height 30
type input "[DATE]"
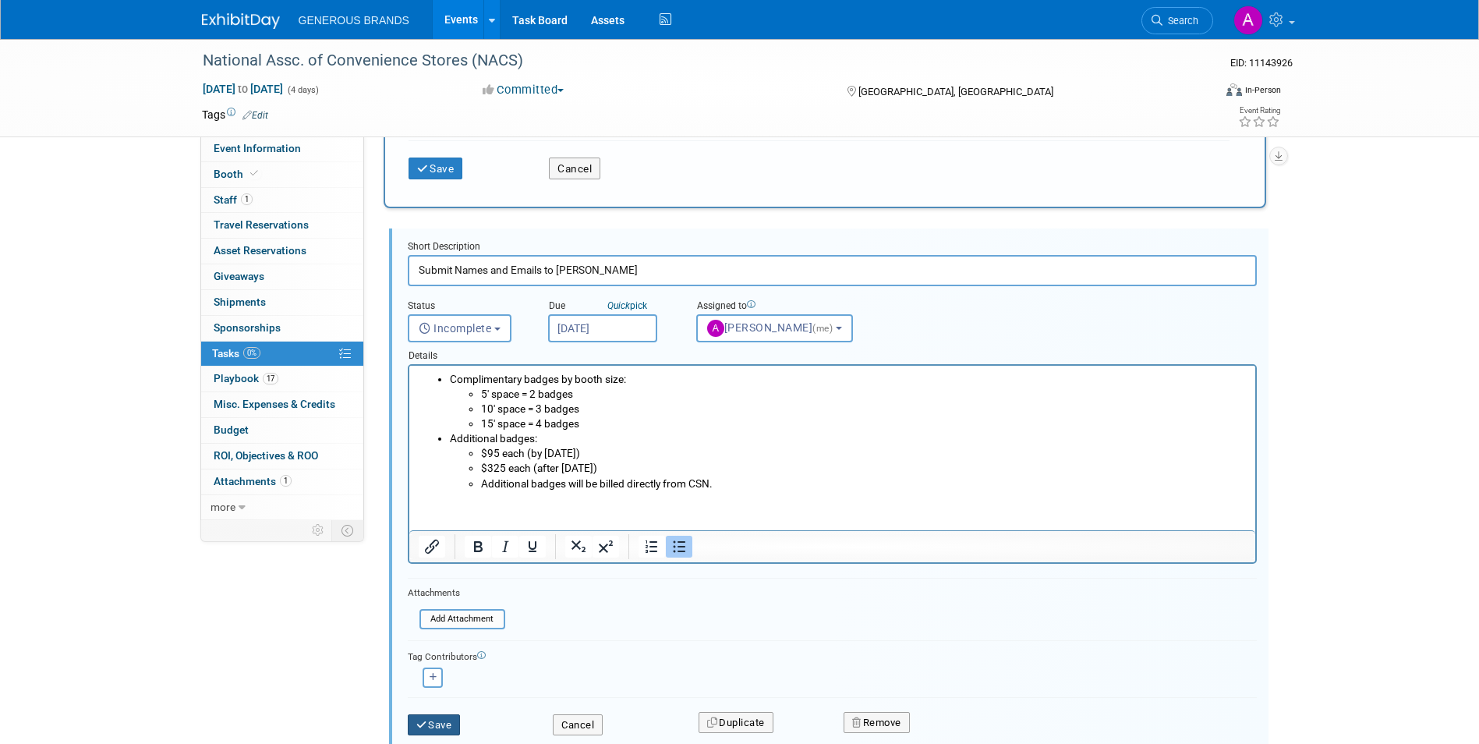
click at [431, 721] on button "Save" at bounding box center [434, 725] width 53 height 22
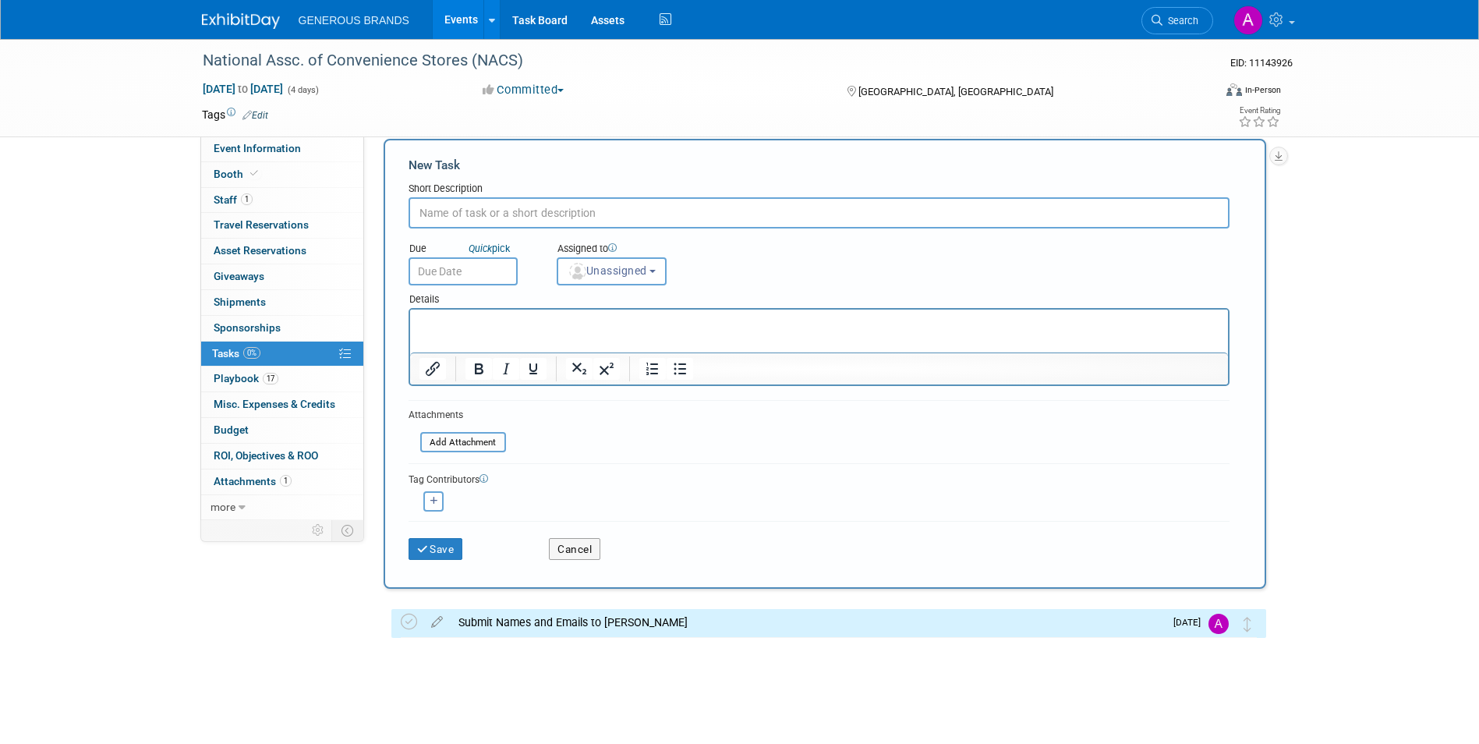
scroll to position [0, 0]
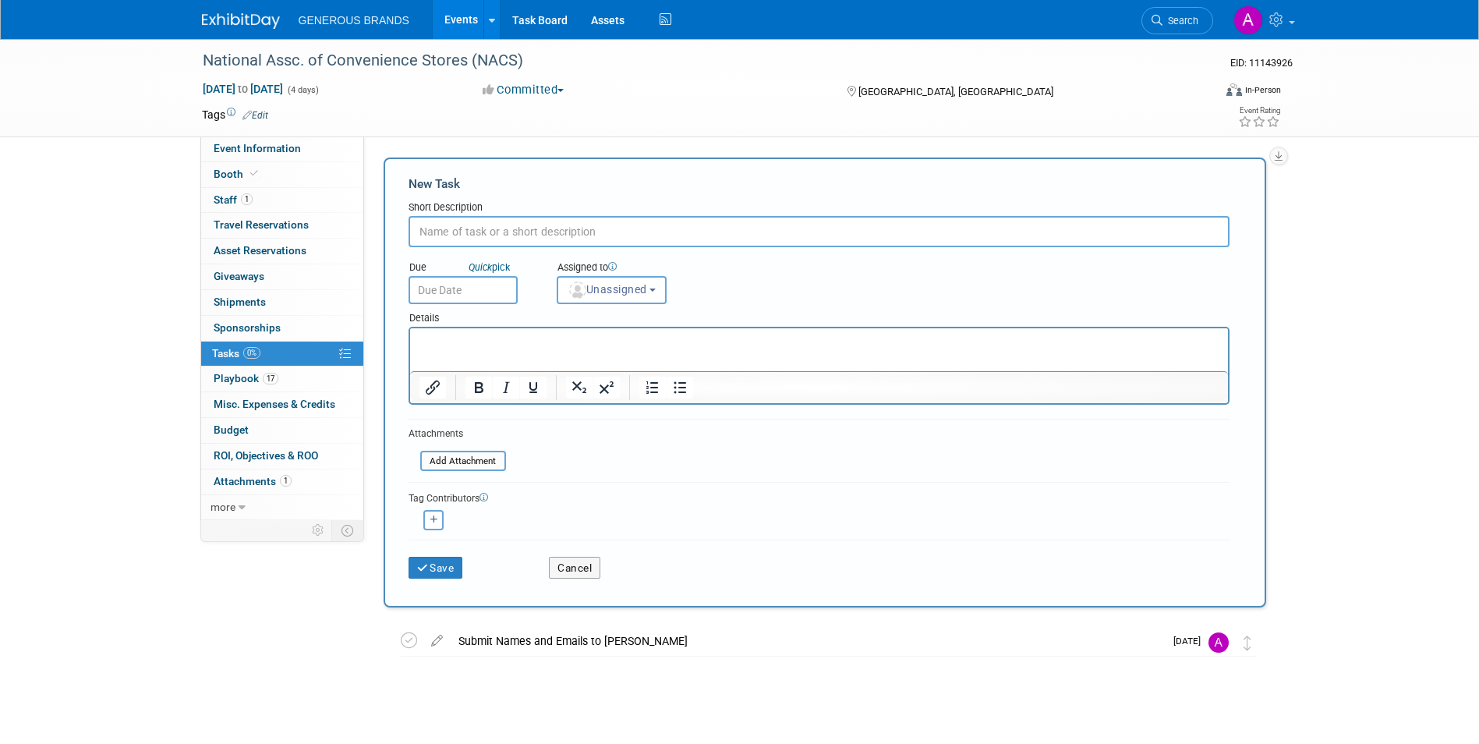
click at [473, 222] on input "text" at bounding box center [818, 231] width 821 height 31
type input "Video Content"
click at [467, 277] on input "text" at bounding box center [462, 290] width 109 height 28
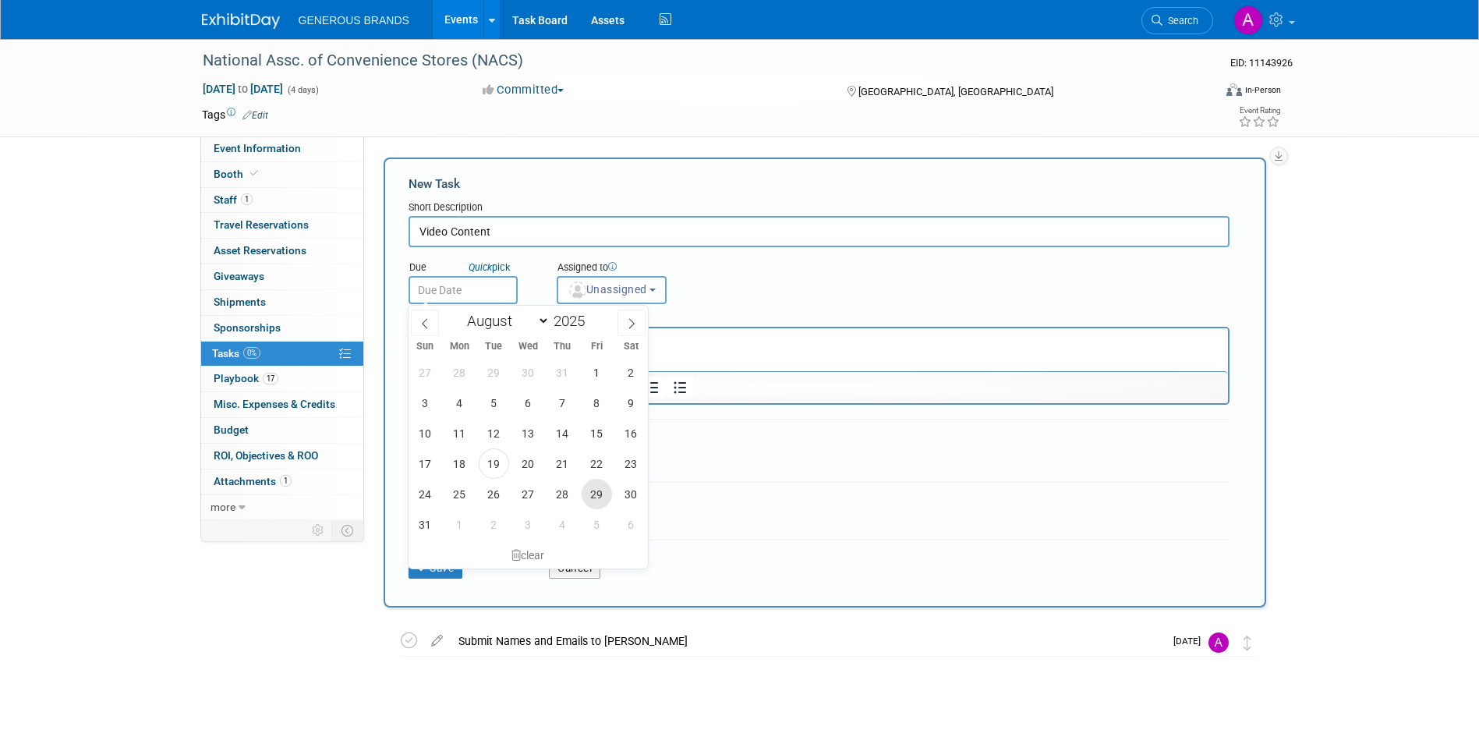
click at [602, 489] on span "29" at bounding box center [596, 494] width 30 height 30
type input "[DATE]"
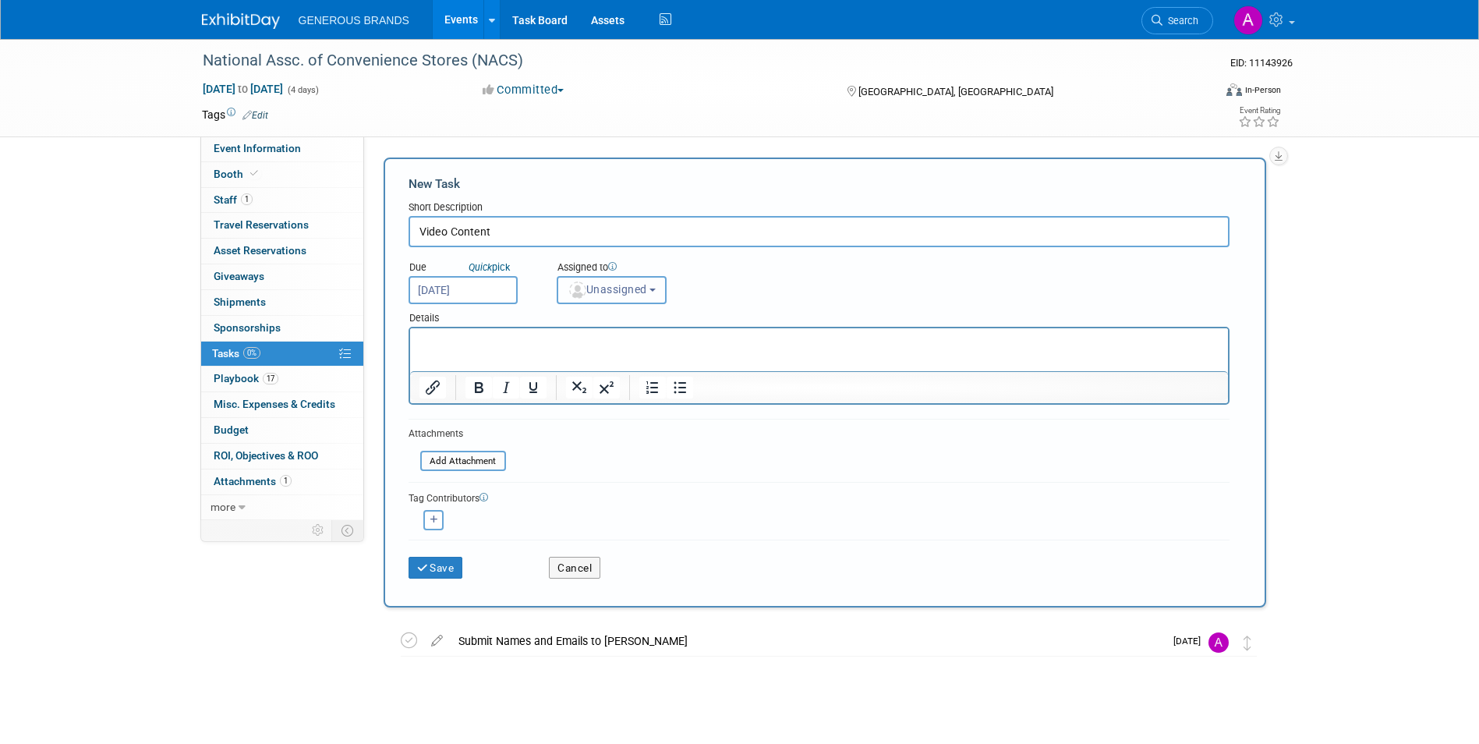
click at [627, 291] on span "Unassigned" at bounding box center [606, 289] width 79 height 12
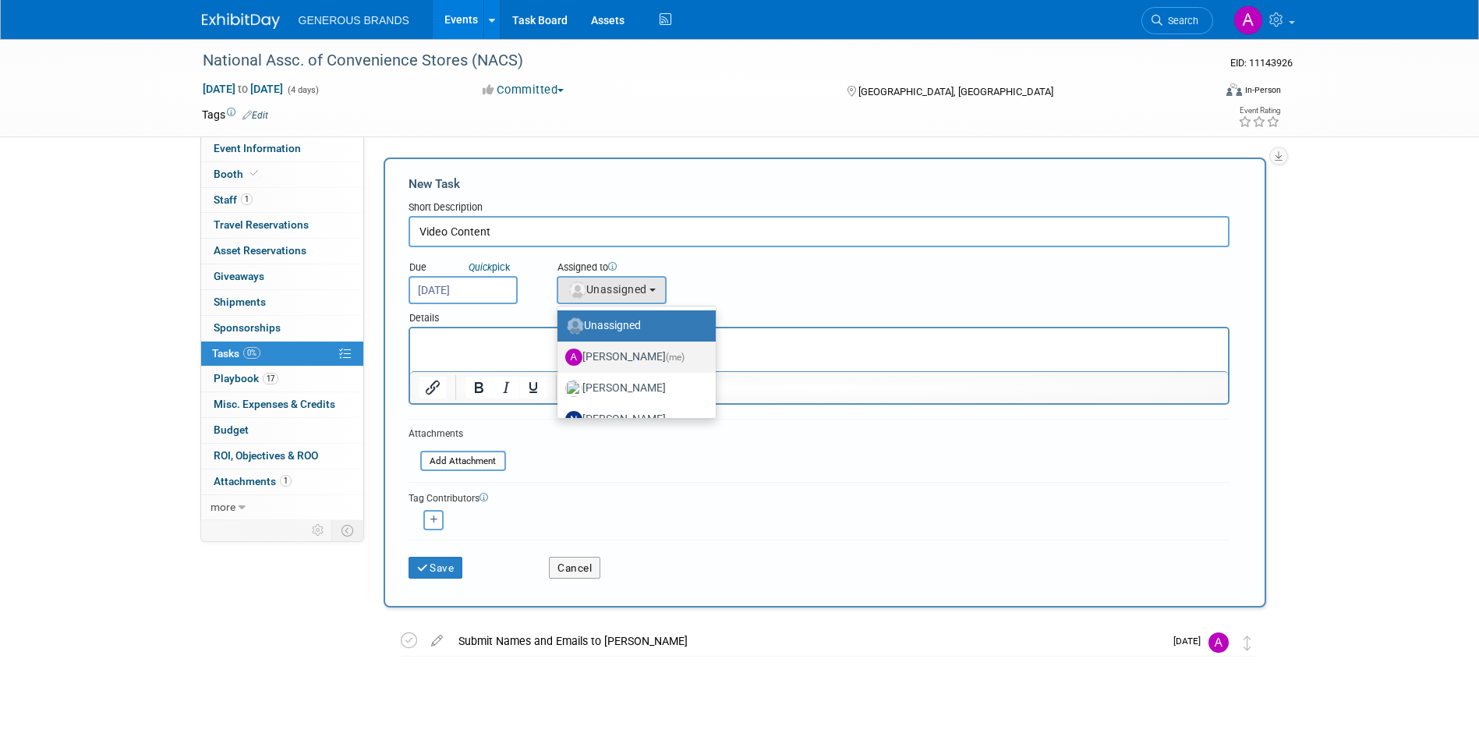
click at [641, 366] on label "[PERSON_NAME] (me)" at bounding box center [632, 356] width 135 height 25
click at [560, 360] on input "[PERSON_NAME] (me)" at bounding box center [554, 355] width 10 height 10
select select "955d0b64-004d-4288-966e-60313dffc406"
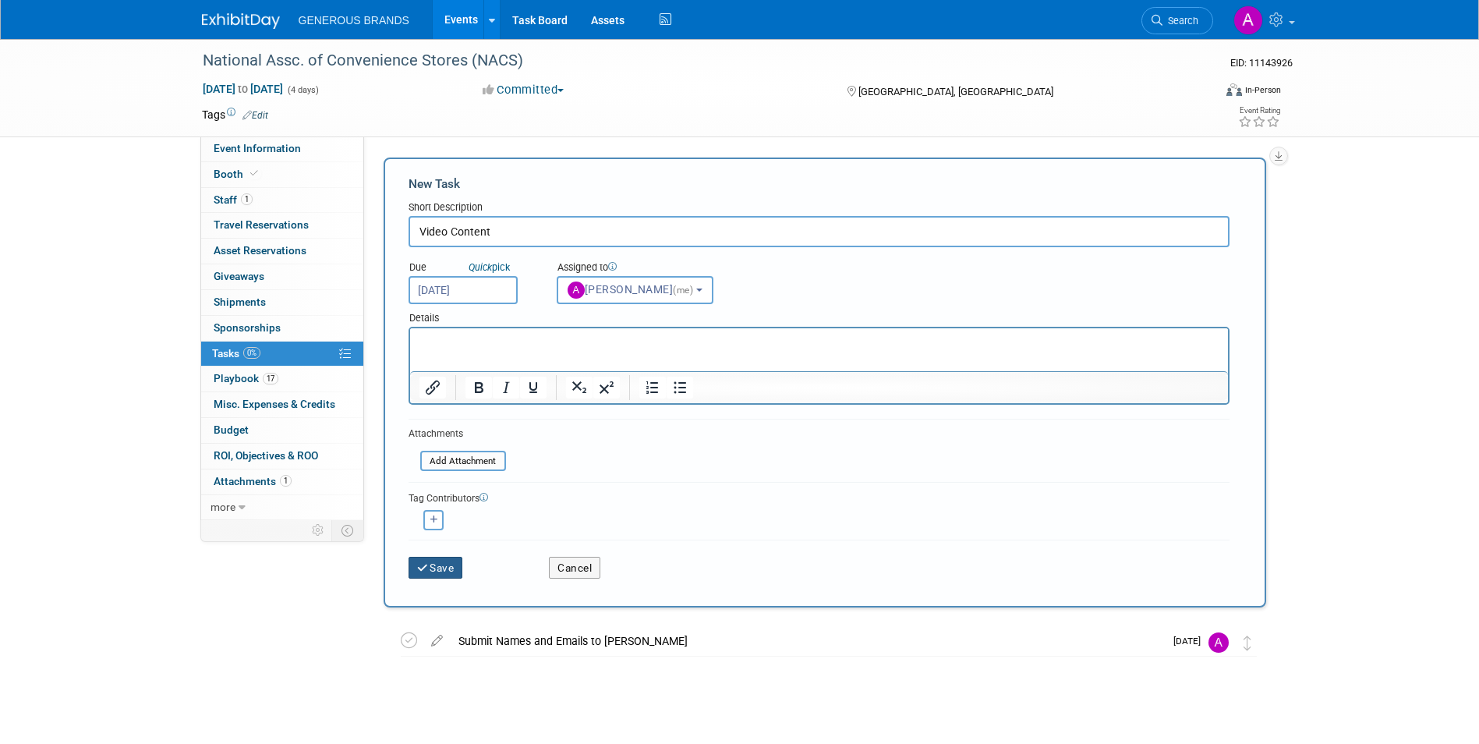
click at [426, 572] on icon "submit" at bounding box center [423, 568] width 13 height 11
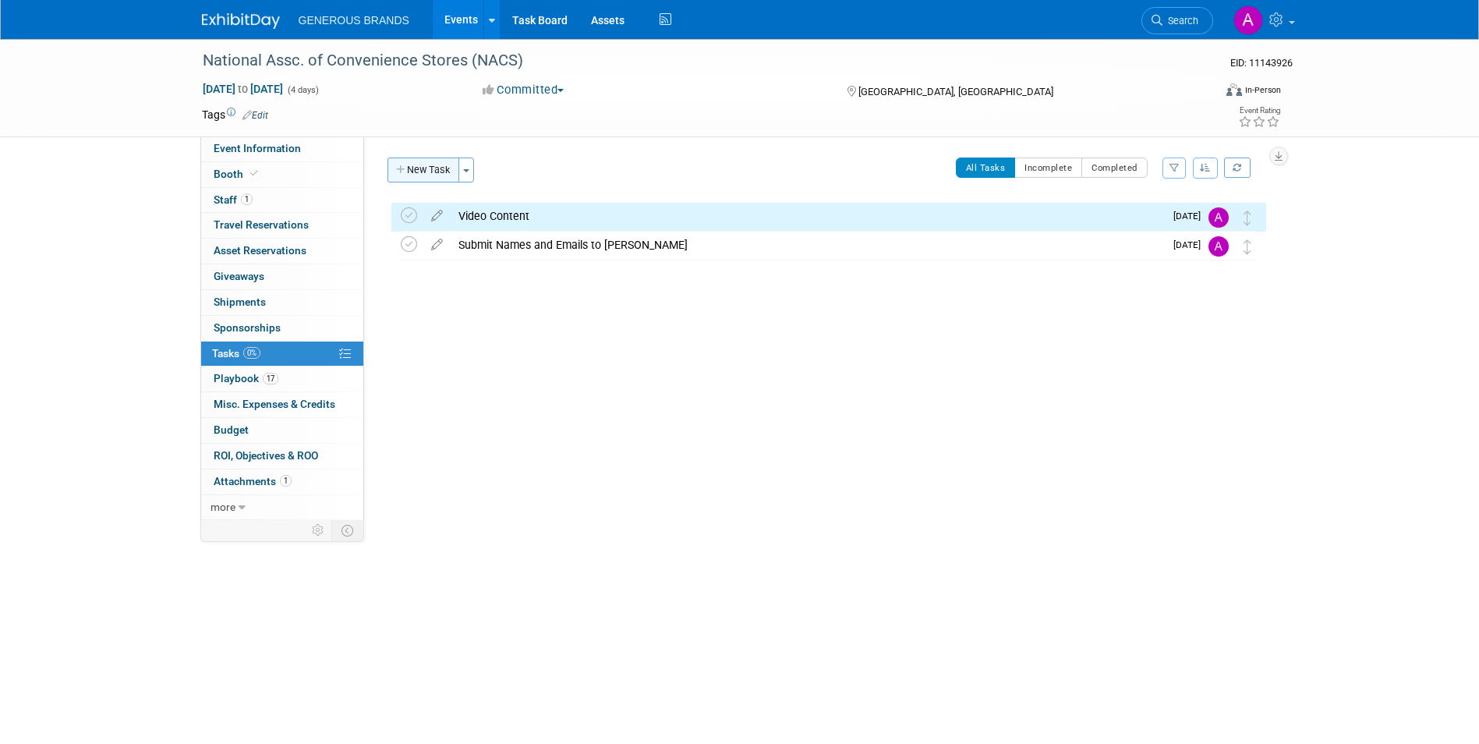
click at [416, 179] on button "New Task" at bounding box center [423, 169] width 72 height 25
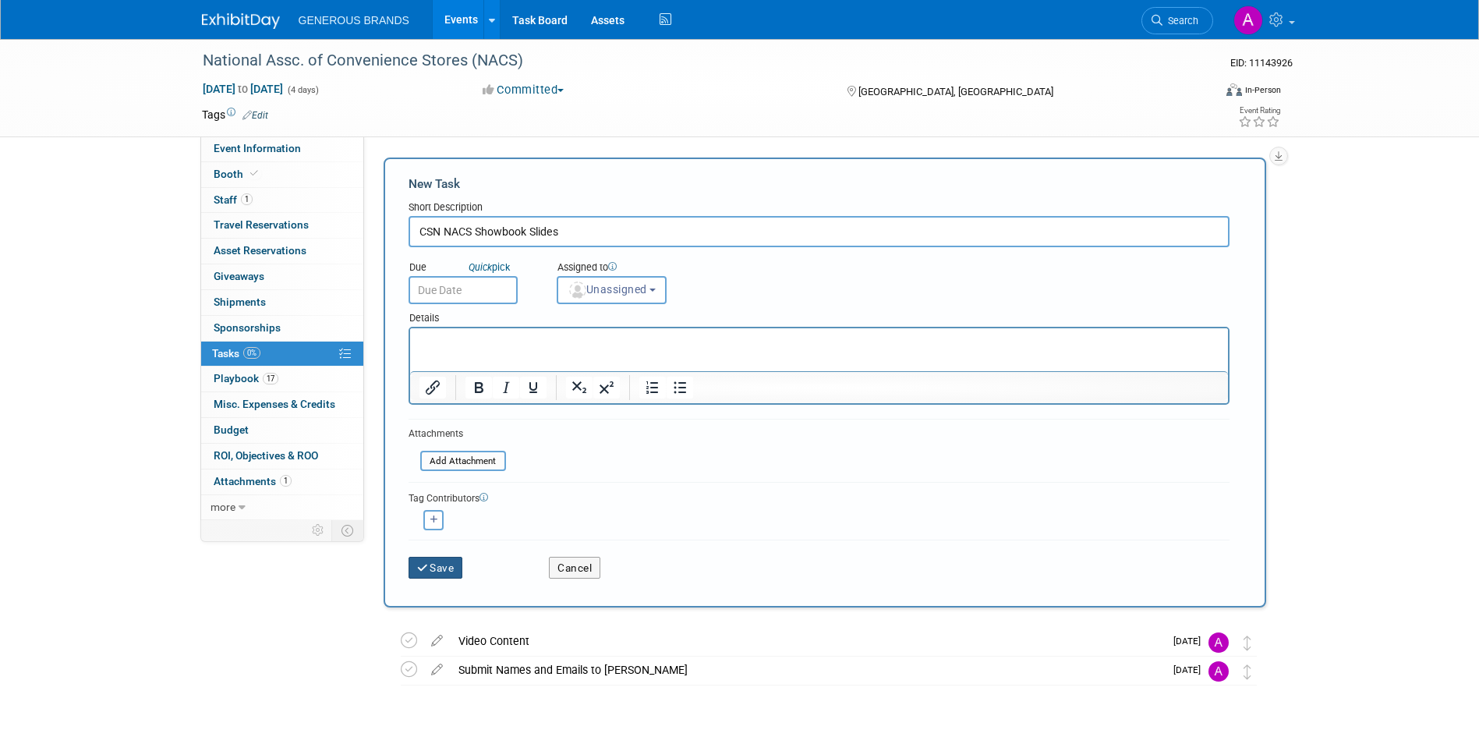
type input "CSN NACS Showbook Slides"
click at [451, 571] on button "Save" at bounding box center [435, 567] width 55 height 22
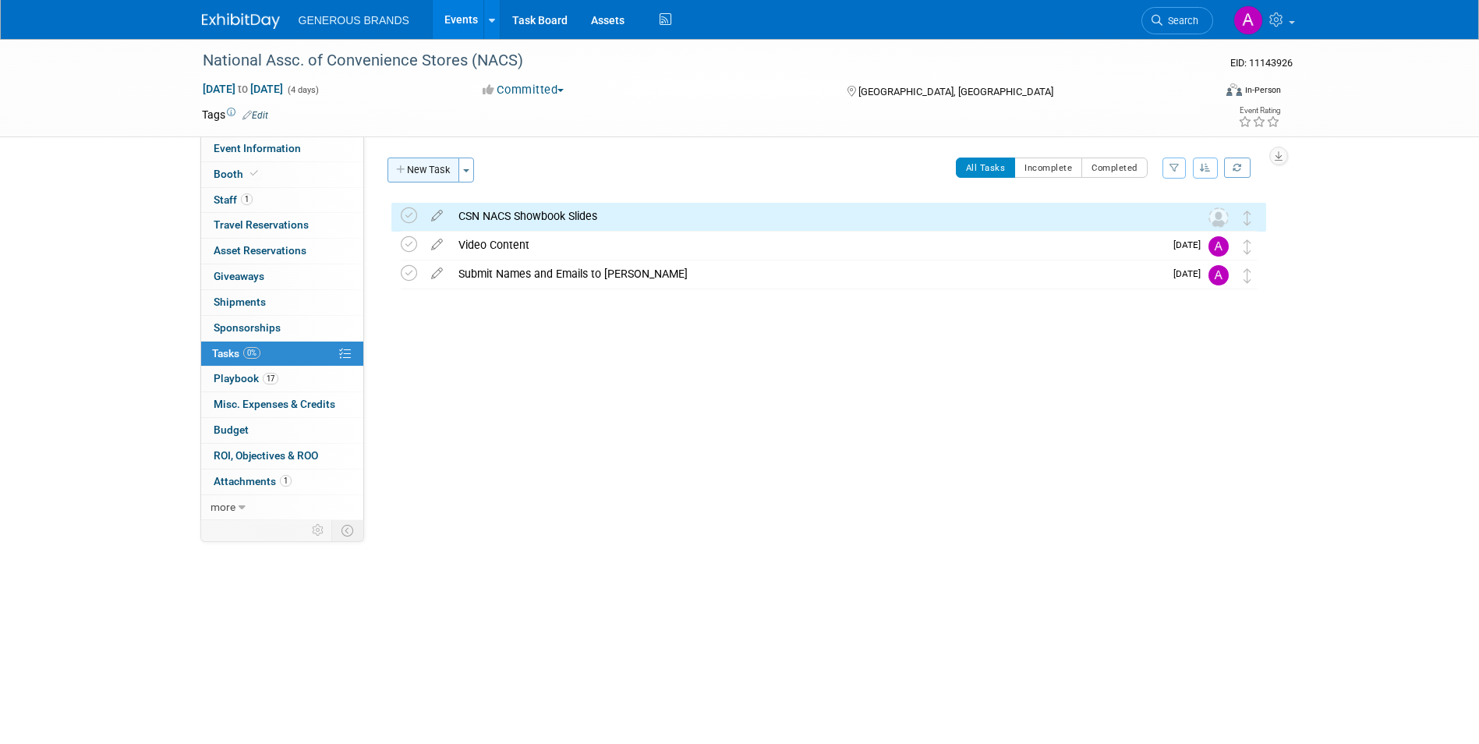
click at [432, 164] on button "New Task" at bounding box center [423, 169] width 72 height 25
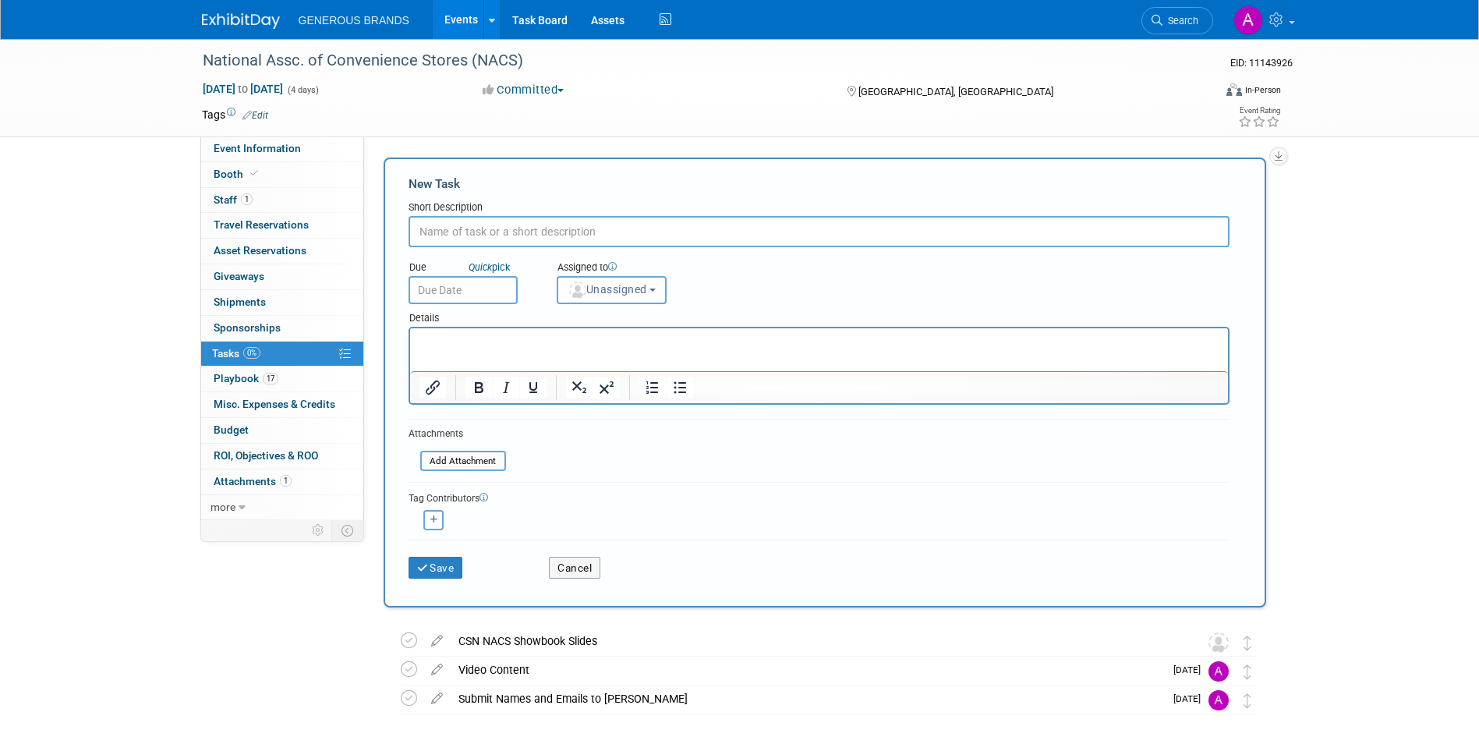
click at [511, 631] on div "CSN NACS Showbook Slides" at bounding box center [813, 640] width 726 height 26
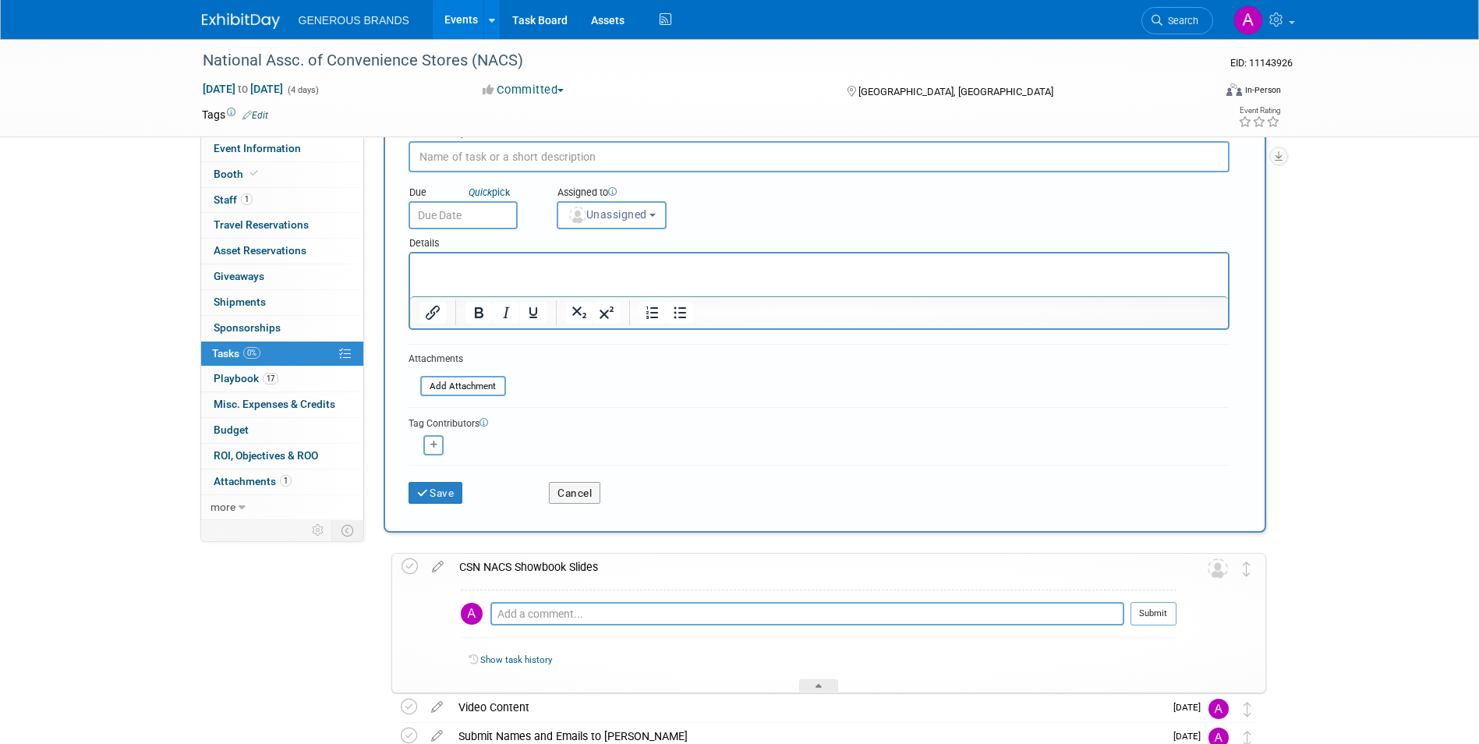
scroll to position [178, 0]
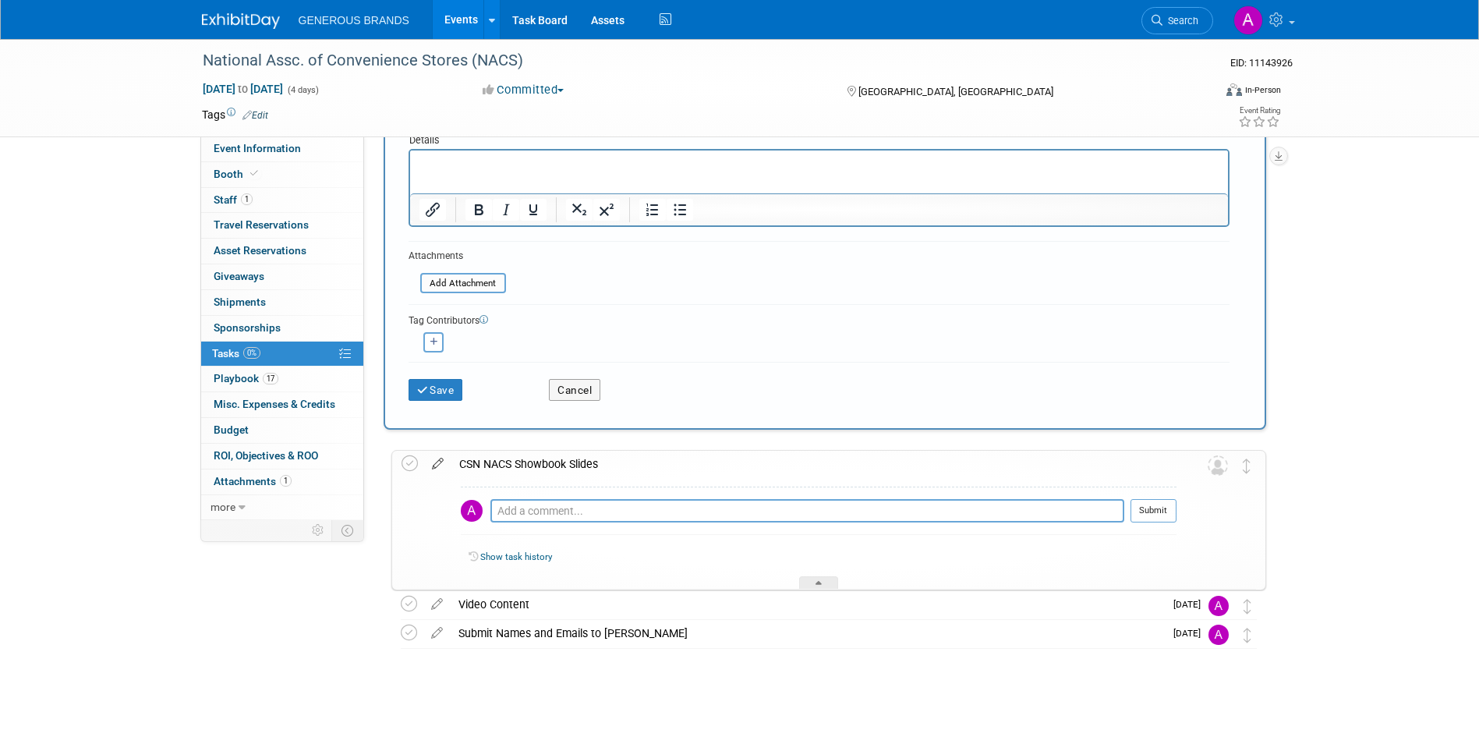
click at [435, 463] on icon at bounding box center [437, 459] width 27 height 19
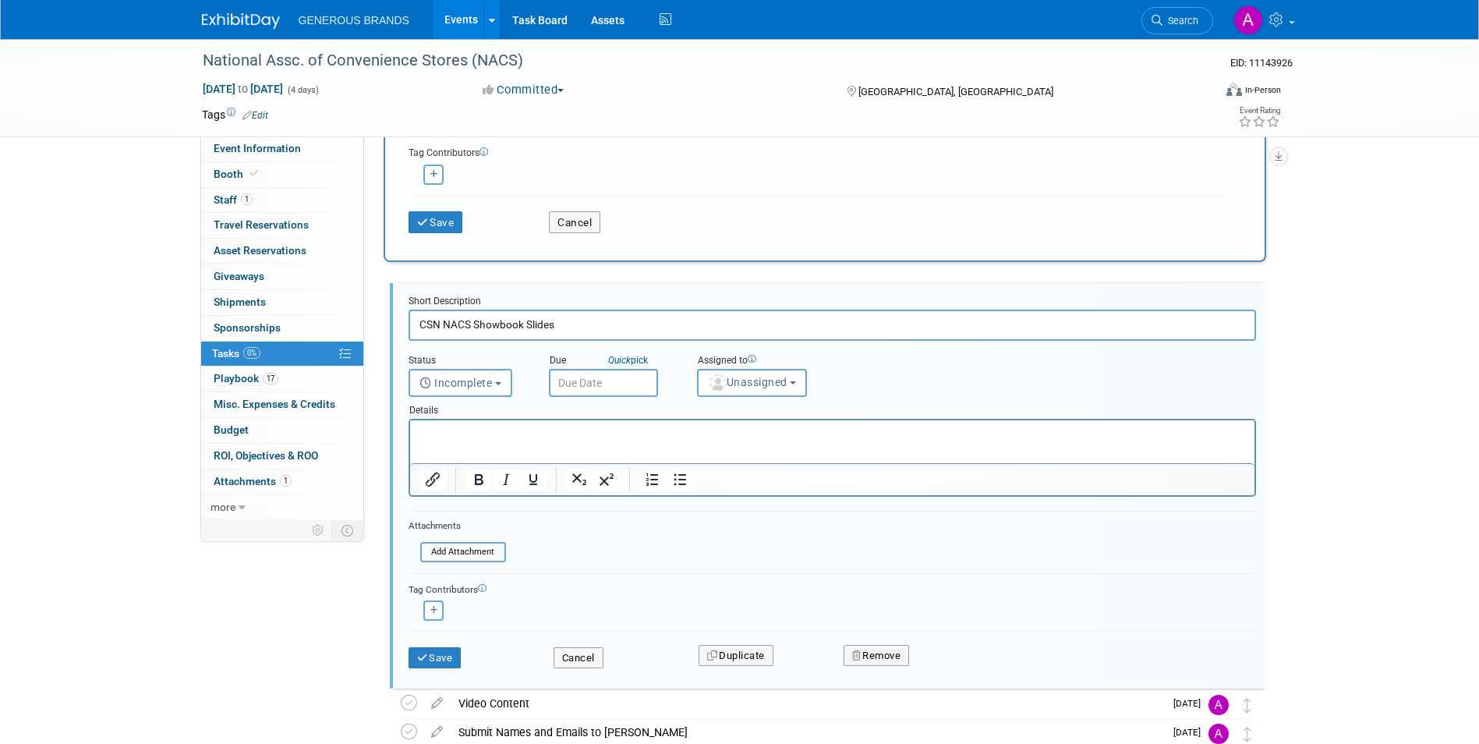
scroll to position [400, 0]
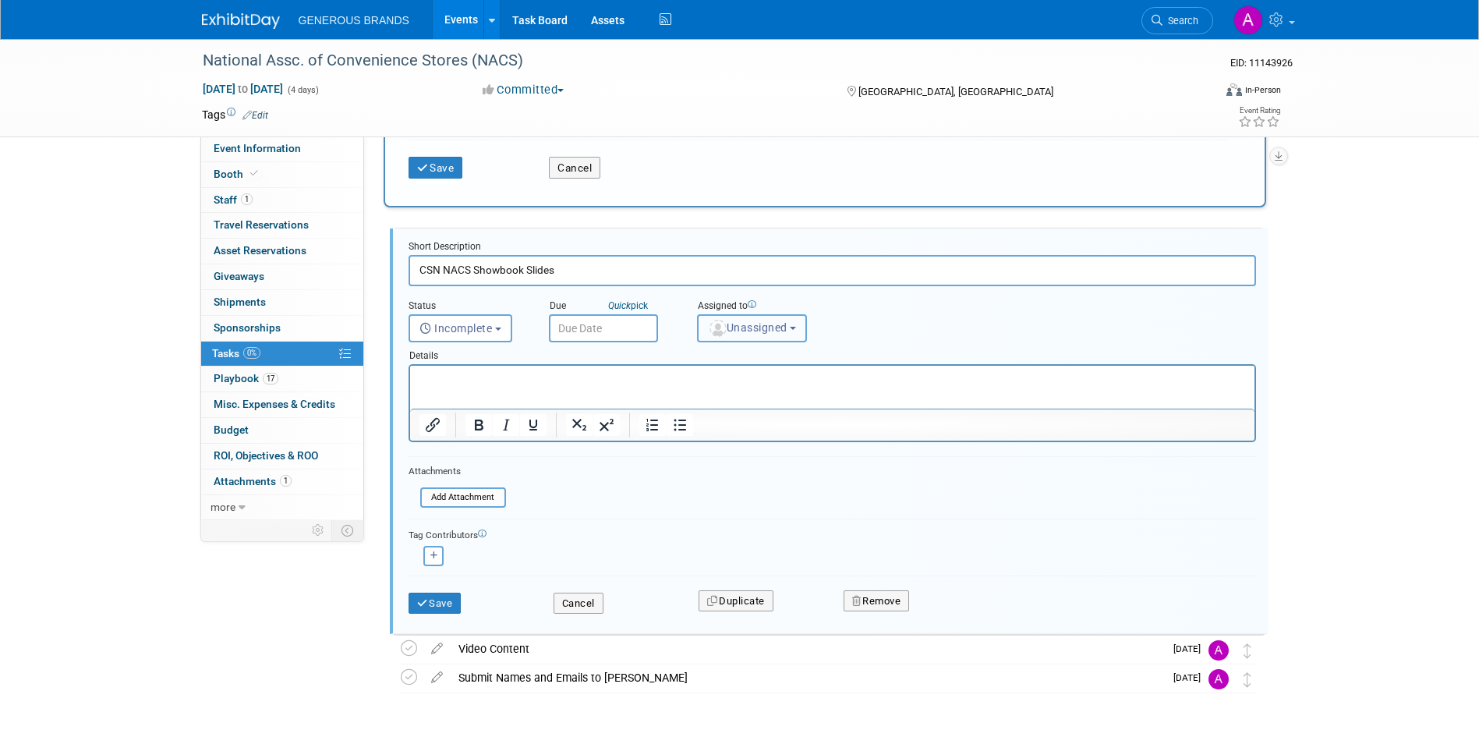
click at [730, 327] on span "Unassigned" at bounding box center [747, 327] width 79 height 12
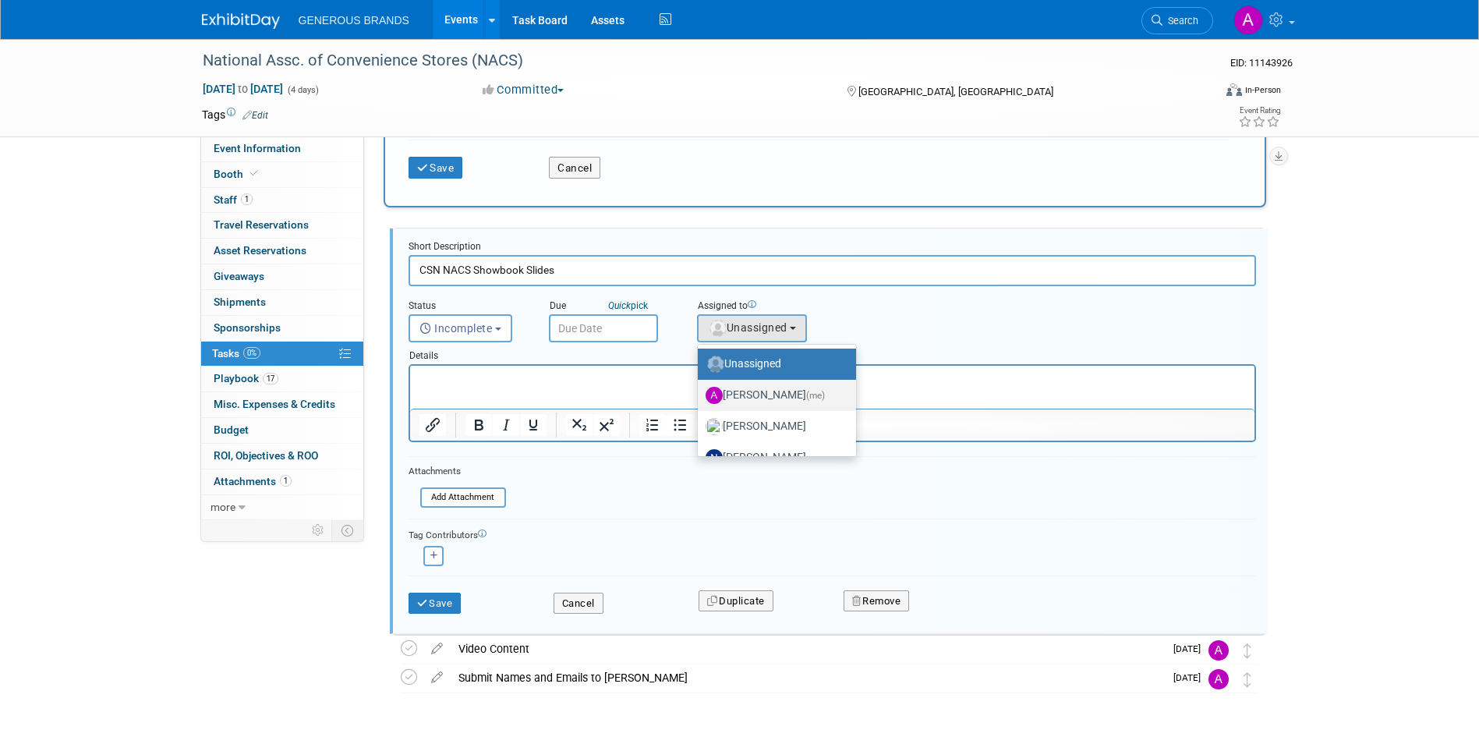
click at [747, 401] on label "[PERSON_NAME] (me)" at bounding box center [772, 395] width 135 height 25
click at [700, 398] on input "[PERSON_NAME] (me)" at bounding box center [695, 393] width 10 height 10
select select "955d0b64-004d-4288-966e-60313dffc406"
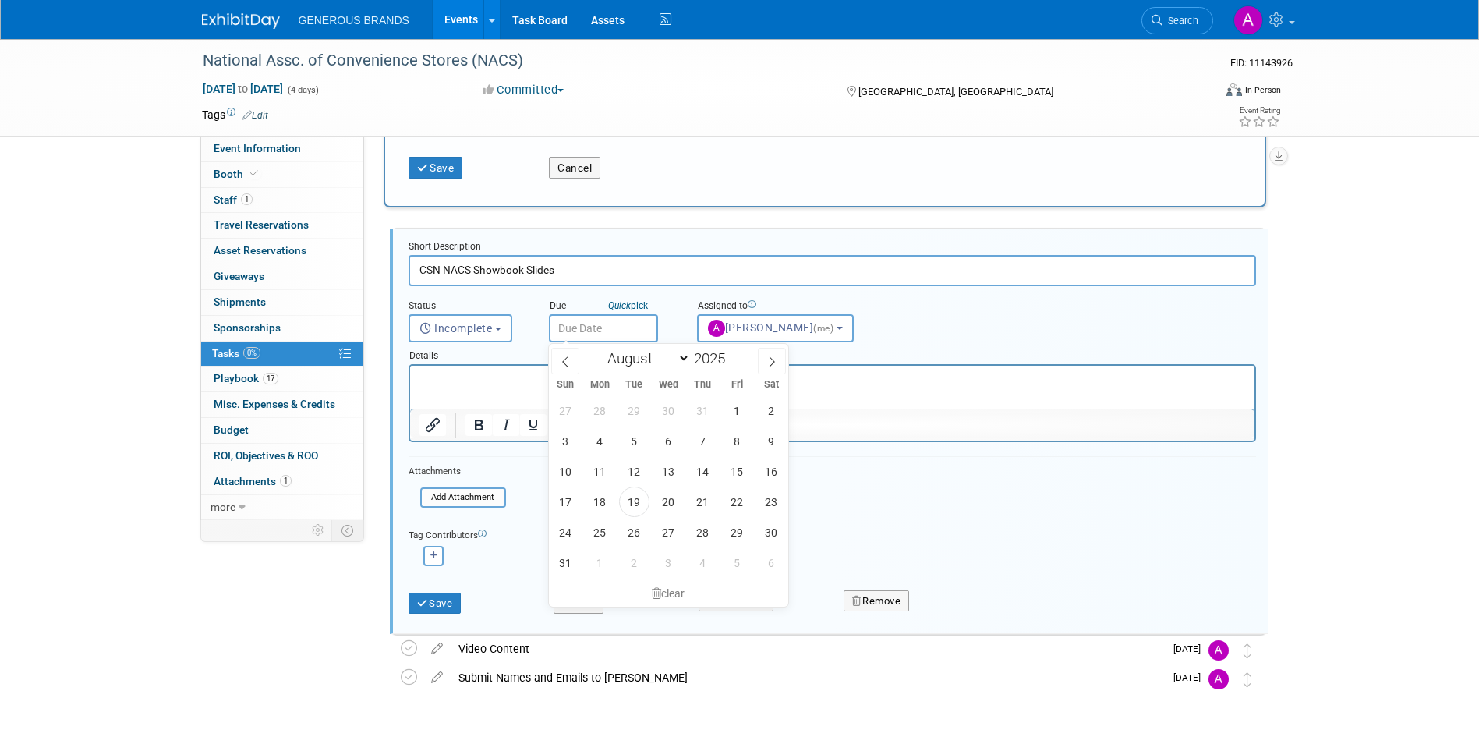
click at [634, 328] on input "text" at bounding box center [603, 328] width 109 height 28
click at [762, 359] on span at bounding box center [772, 361] width 28 height 26
select select "8"
click at [739, 405] on span "5" at bounding box center [737, 410] width 30 height 30
type input "[DATE]"
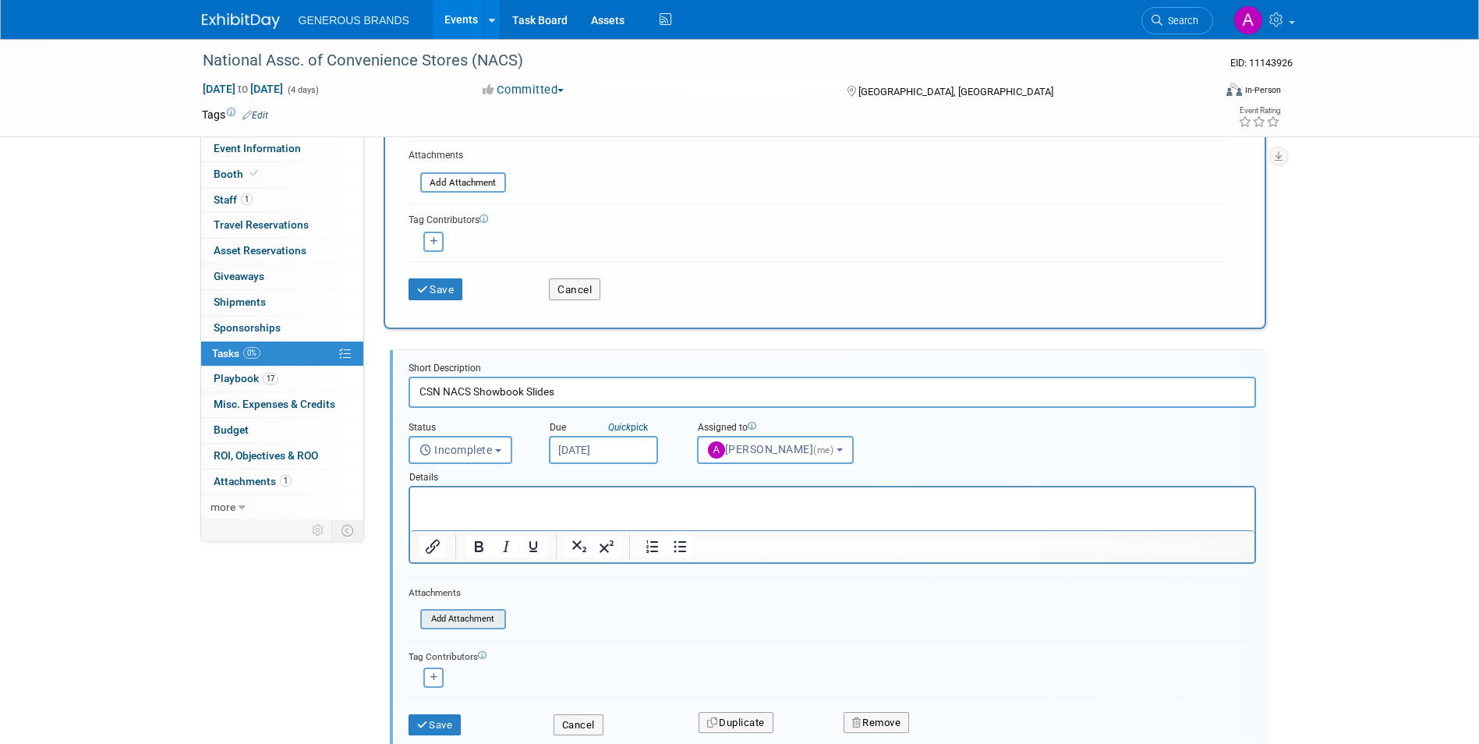
scroll to position [322, 0]
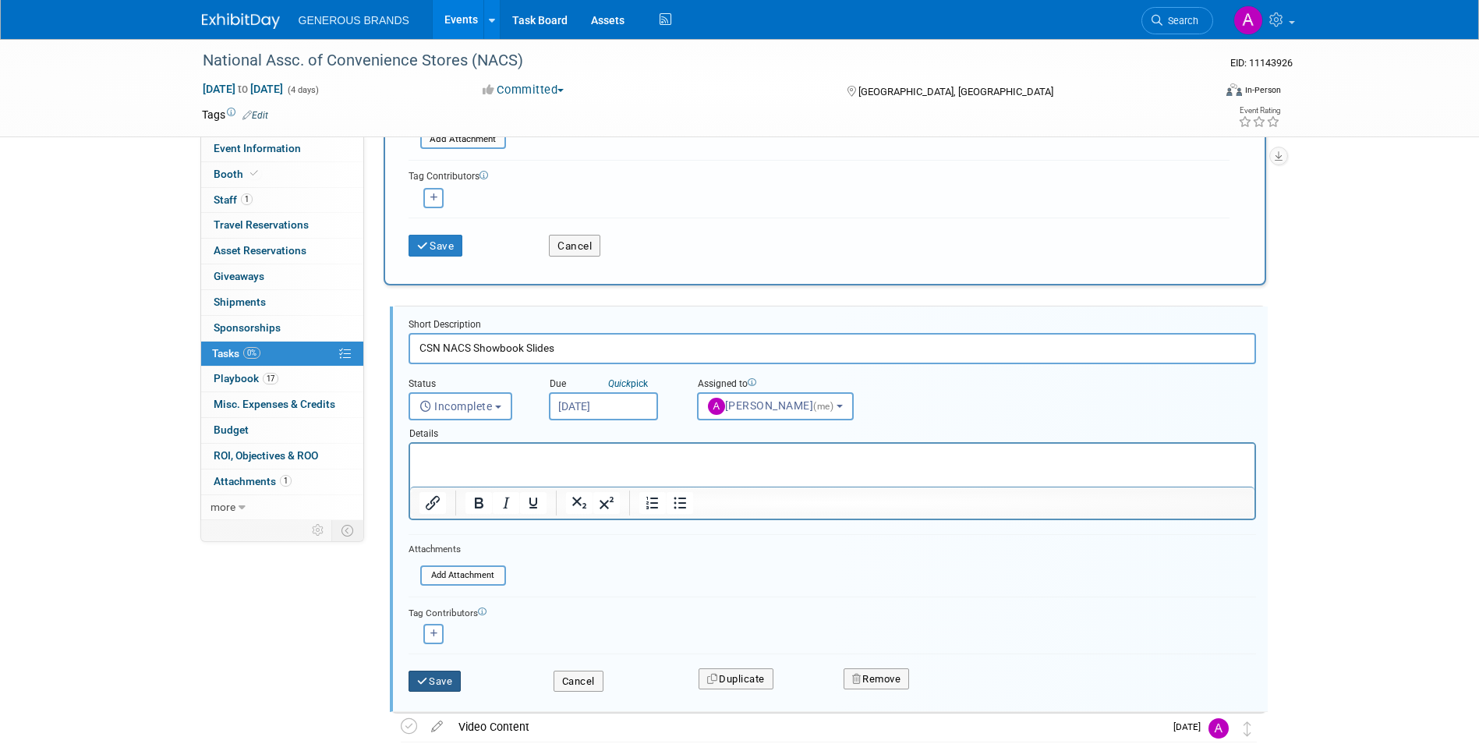
click at [448, 685] on button "Save" at bounding box center [434, 681] width 53 height 22
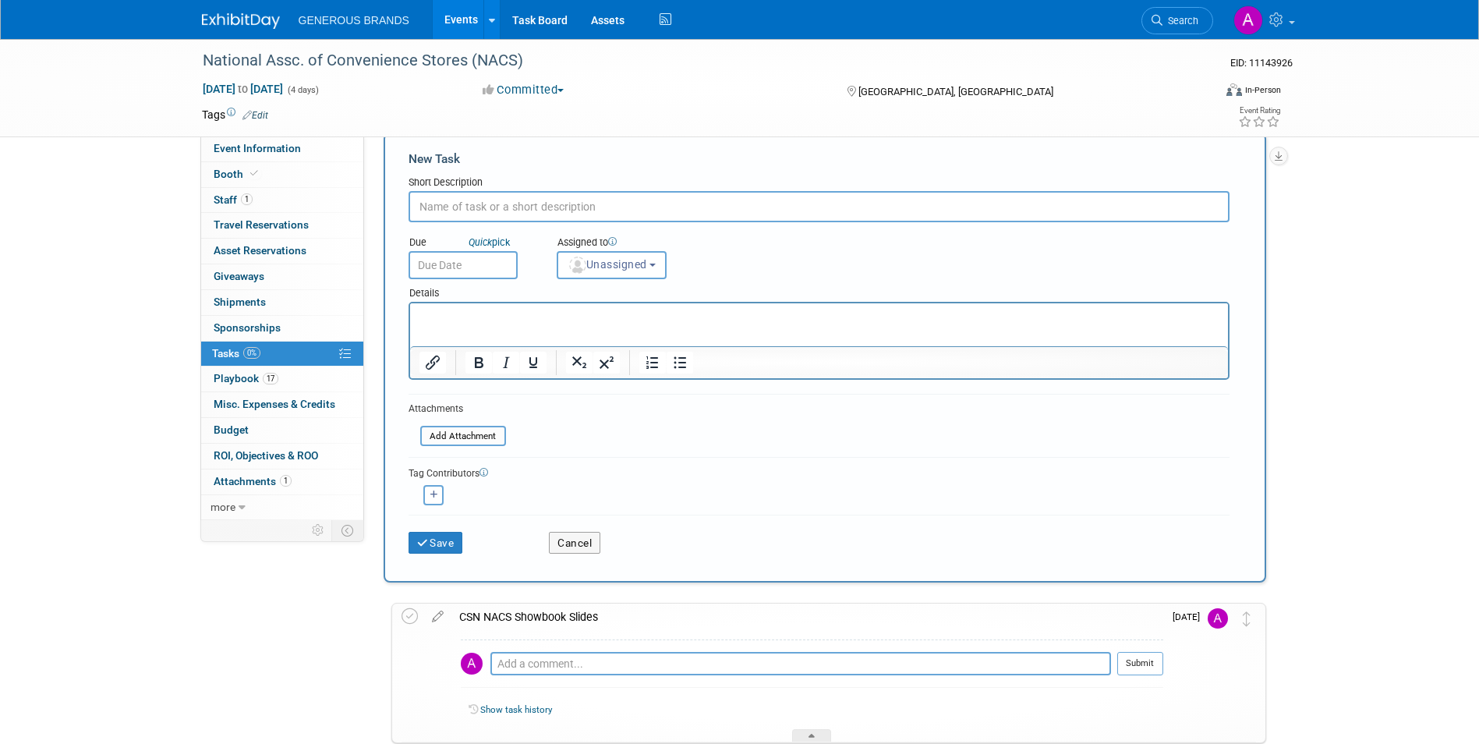
scroll to position [0, 0]
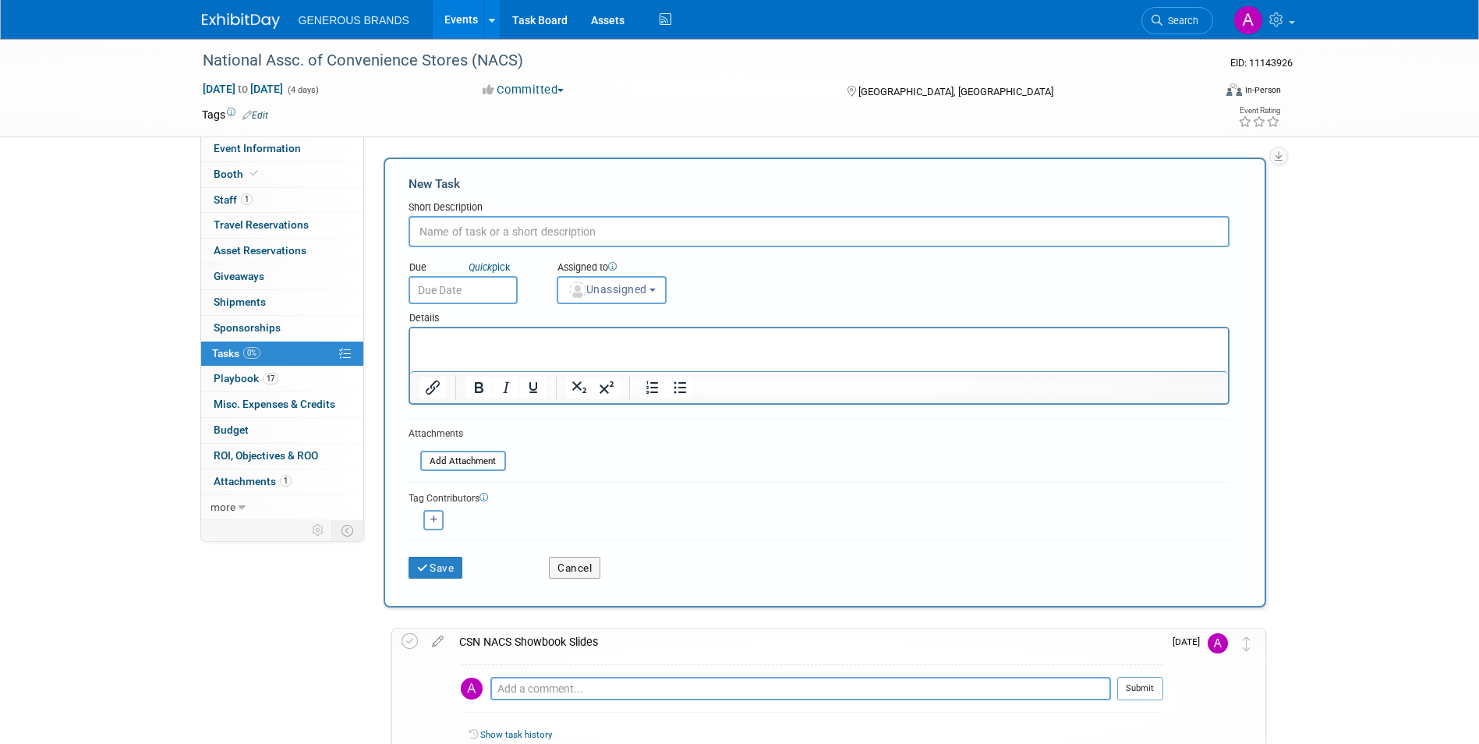
click at [507, 235] on input "text" at bounding box center [818, 231] width 821 height 31
type input "SHIPPING- Advanced Warehouse Receiving"
click at [641, 278] on button "Unassigned" at bounding box center [611, 290] width 111 height 28
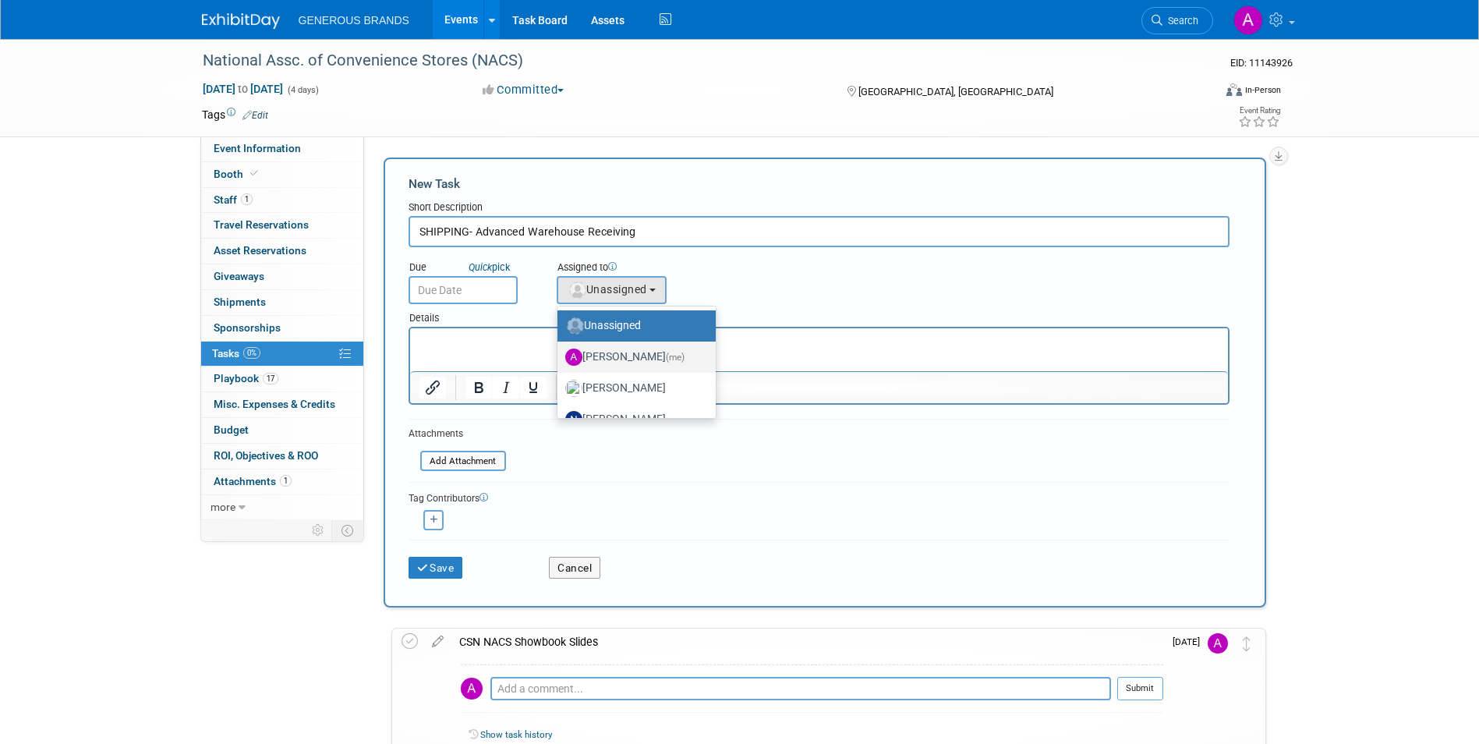
click at [666, 354] on span "(me)" at bounding box center [675, 357] width 19 height 11
click at [560, 354] on input "[PERSON_NAME] (me)" at bounding box center [554, 355] width 10 height 10
select select "955d0b64-004d-4288-966e-60313dffc406"
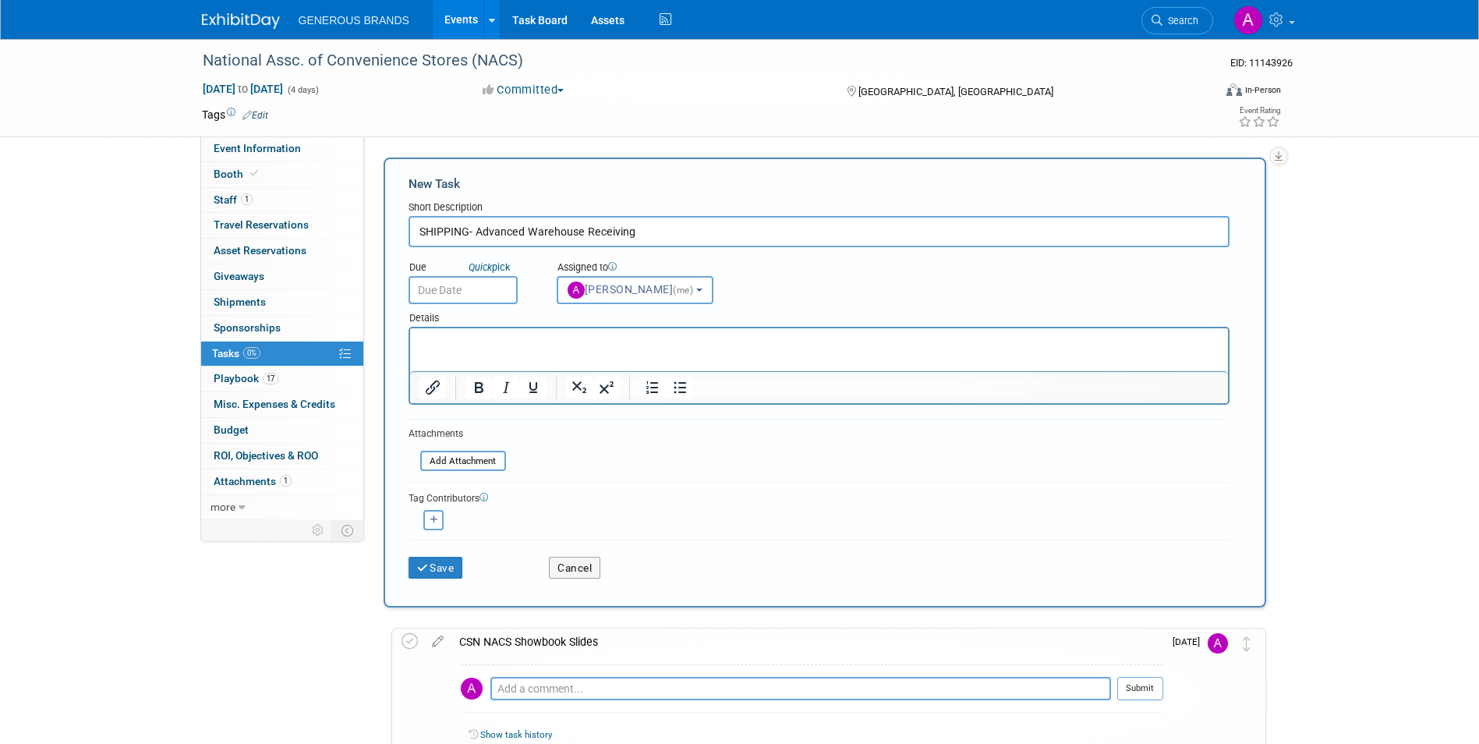
click at [488, 299] on input "text" at bounding box center [462, 290] width 109 height 28
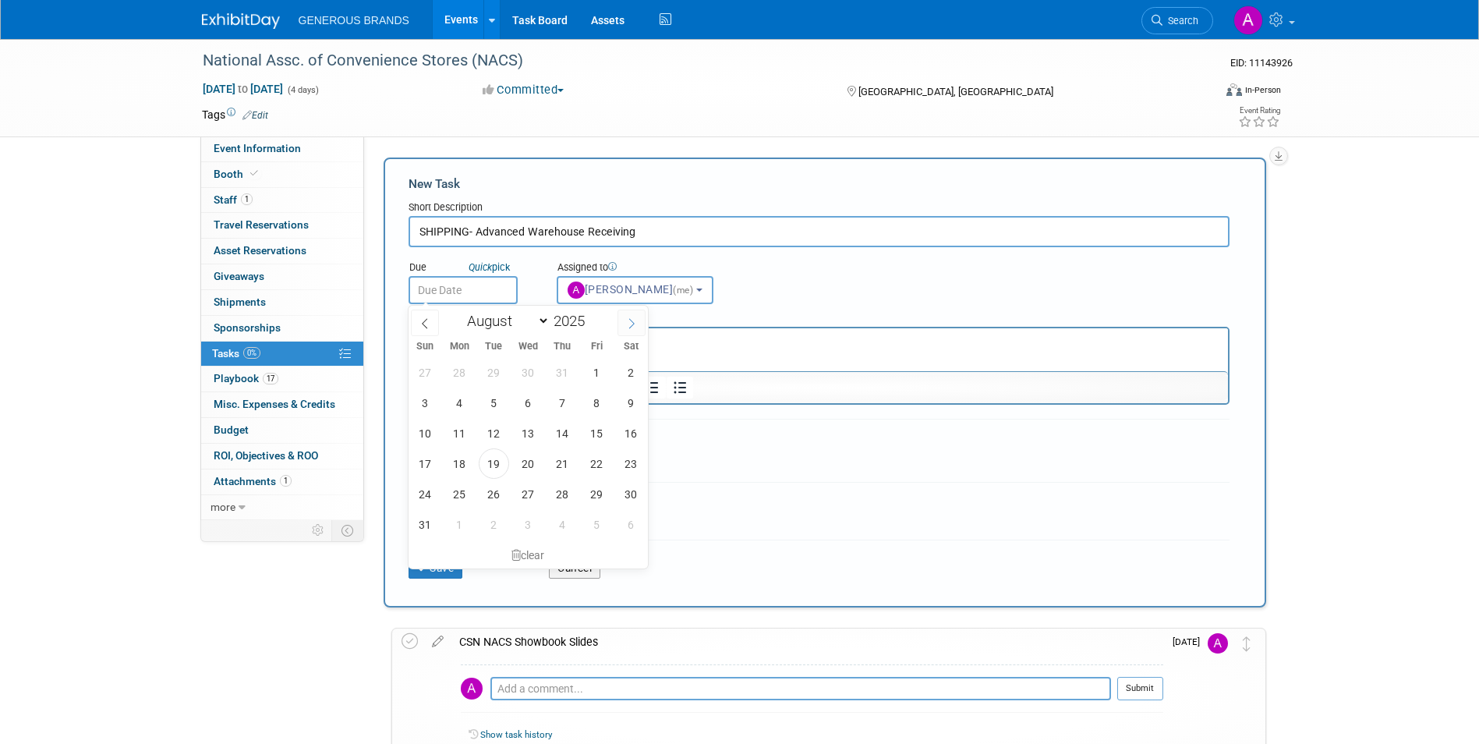
click at [627, 320] on icon at bounding box center [631, 323] width 11 height 11
select select "8"
click at [538, 401] on span "10" at bounding box center [528, 402] width 30 height 30
type input "[DATE]"
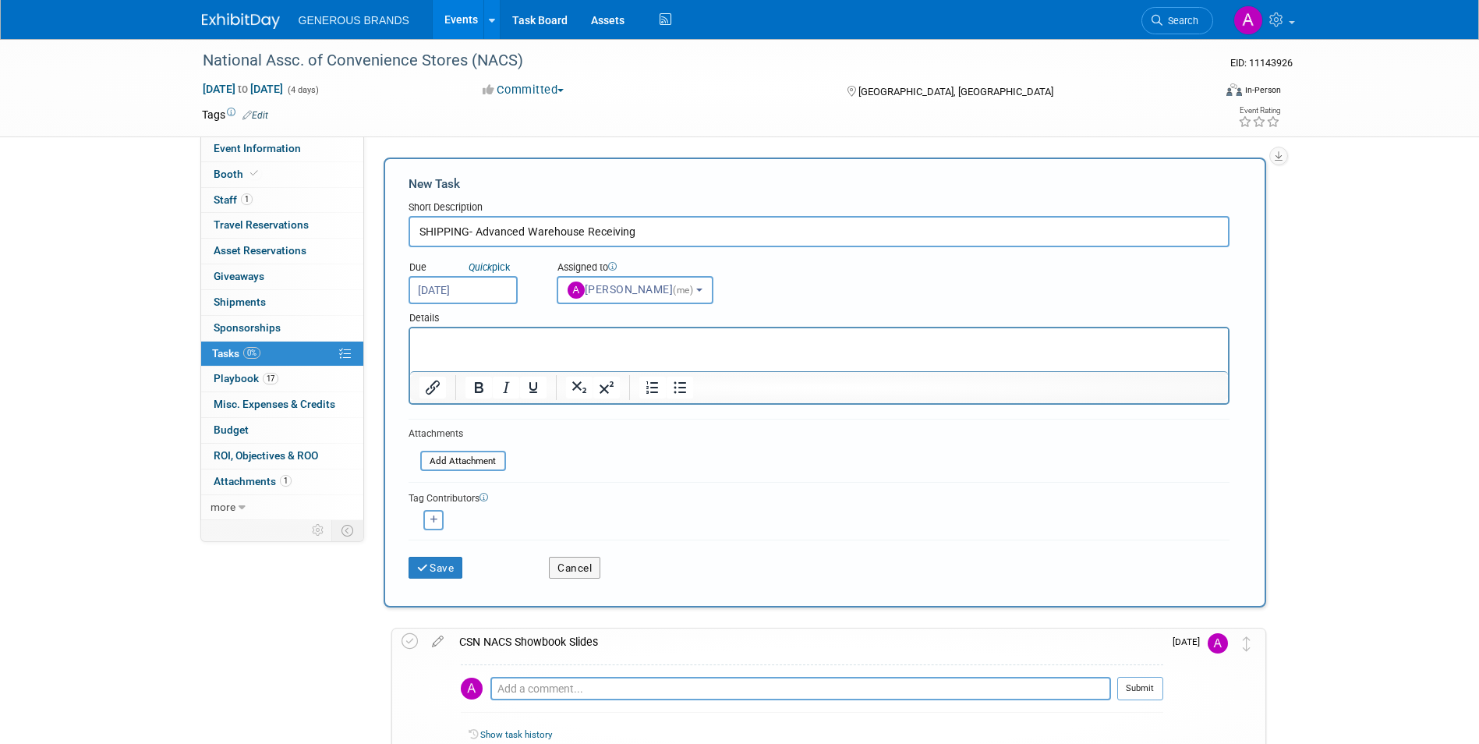
click at [492, 332] on html at bounding box center [818, 339] width 818 height 22
click at [443, 567] on button "Save" at bounding box center [435, 567] width 55 height 22
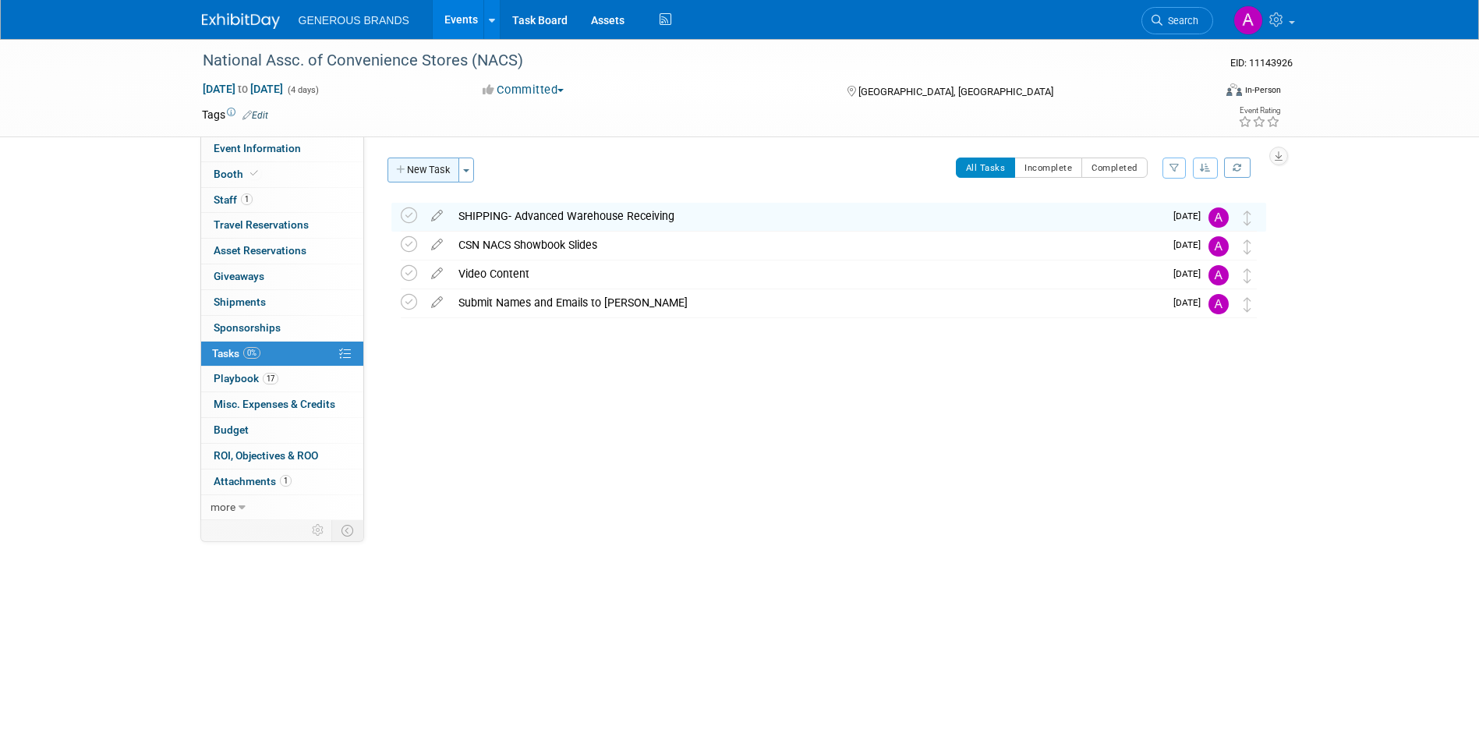
click at [454, 171] on button "New Task" at bounding box center [423, 169] width 72 height 25
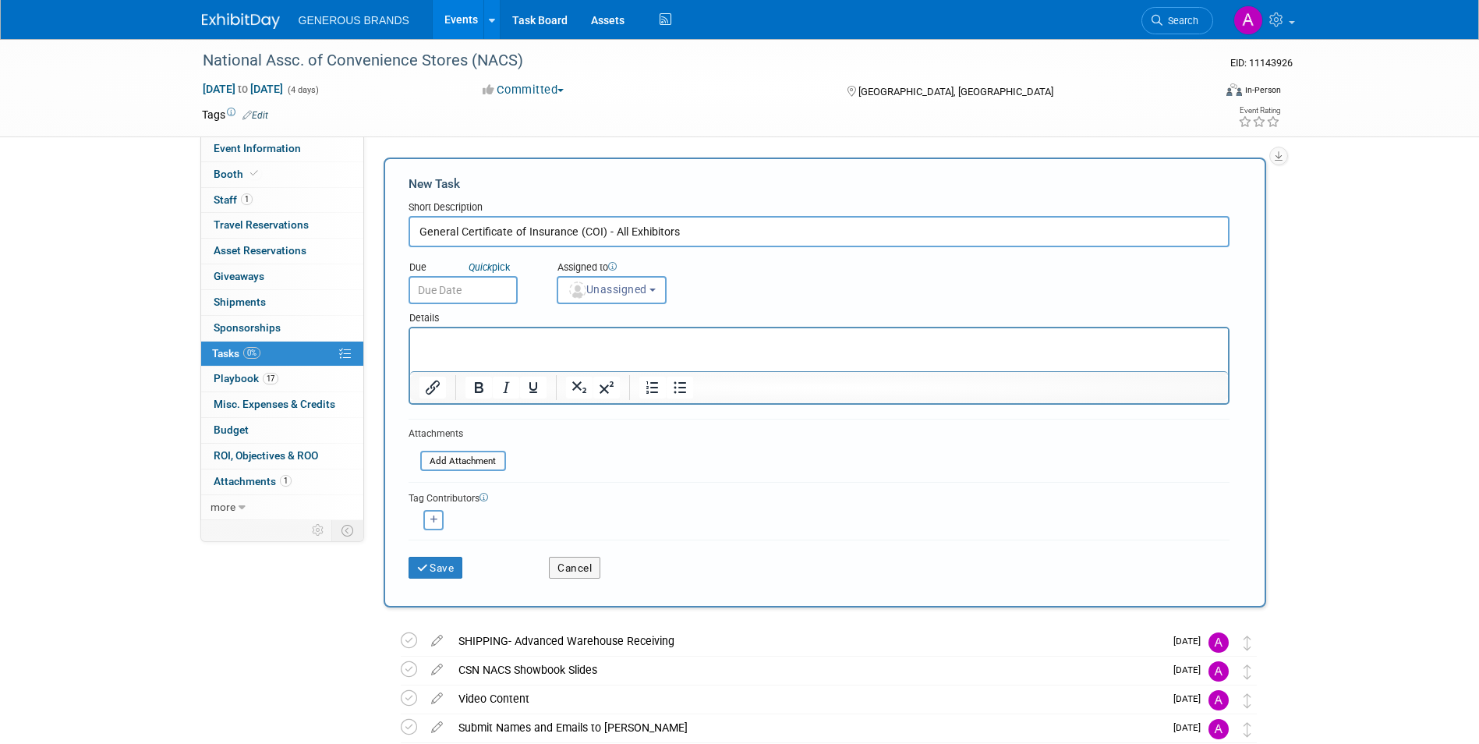
type input "General Certificate of Insurance (COI) - All Exhibitors"
click at [450, 288] on input "text" at bounding box center [462, 290] width 109 height 28
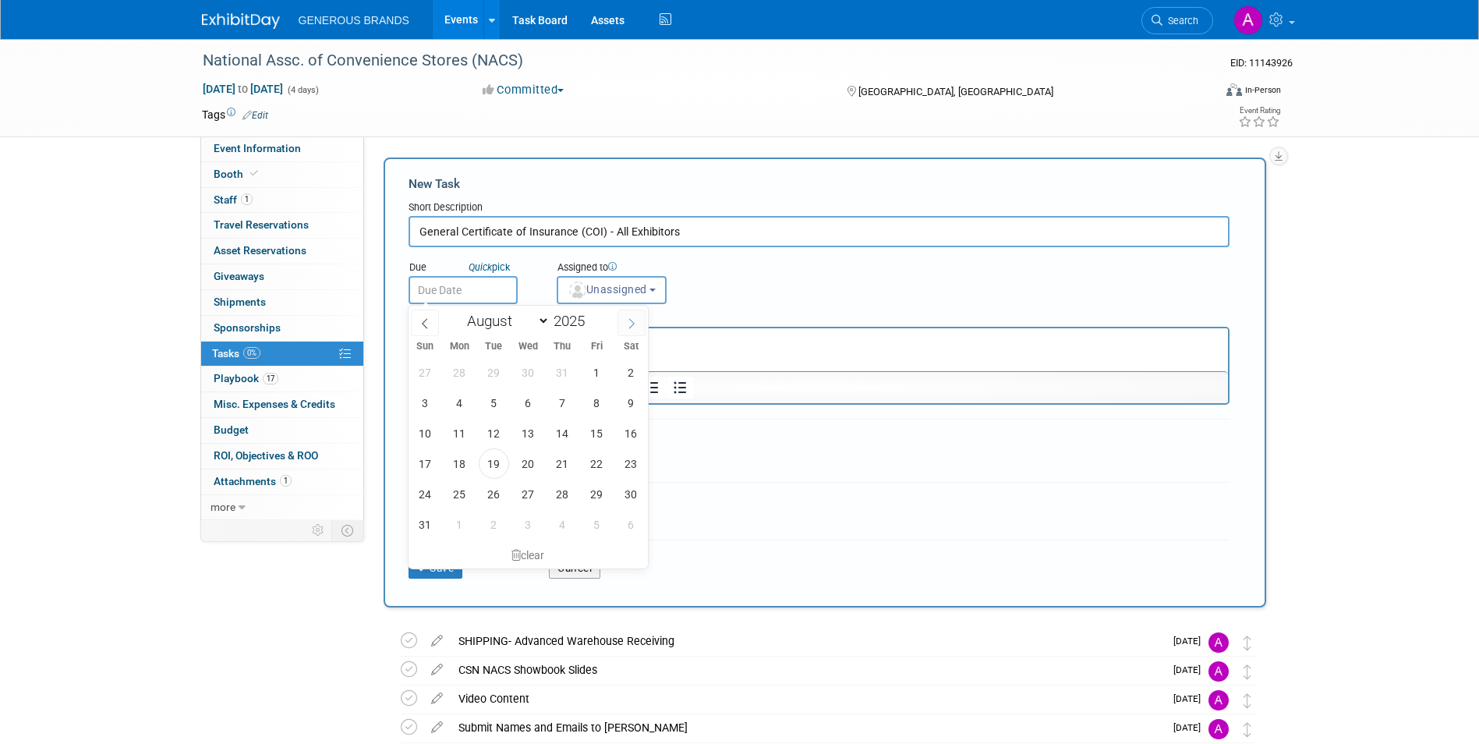
click at [629, 320] on icon at bounding box center [631, 323] width 11 height 11
select select "8"
click at [469, 429] on span "15" at bounding box center [459, 433] width 30 height 30
type input "[DATE]"
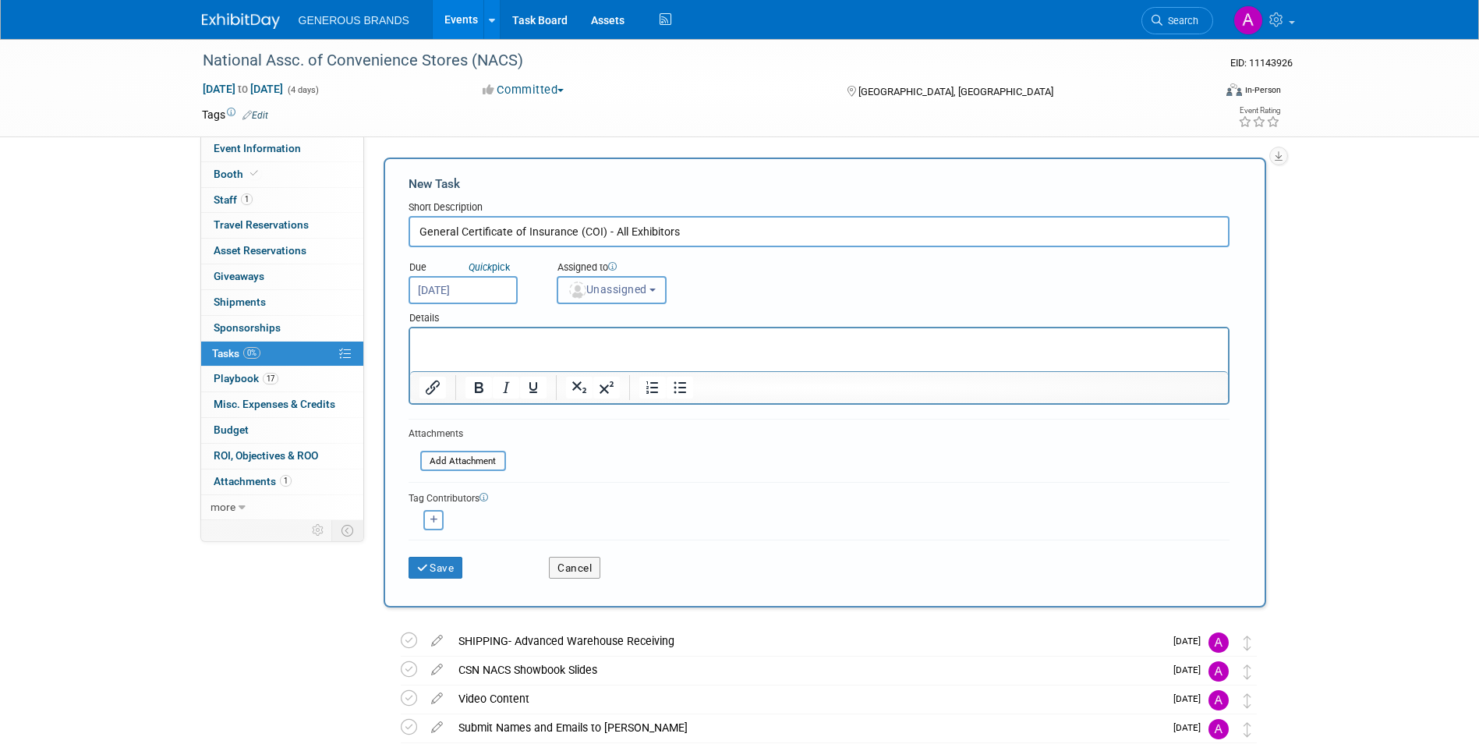
click at [574, 288] on img "button" at bounding box center [577, 289] width 17 height 17
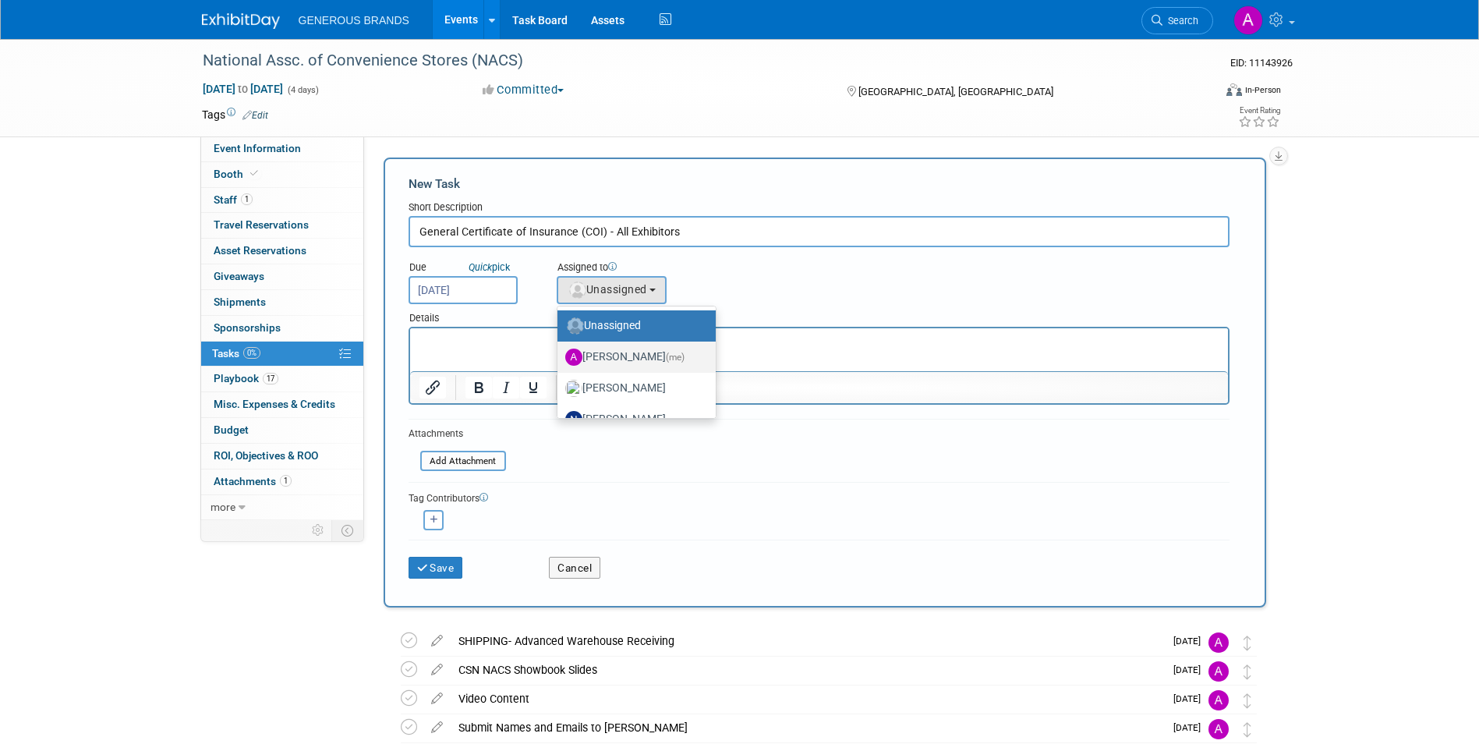
click at [597, 360] on label "[PERSON_NAME] (me)" at bounding box center [632, 356] width 135 height 25
click at [560, 360] on input "[PERSON_NAME] (me)" at bounding box center [554, 355] width 10 height 10
select select "955d0b64-004d-4288-966e-60313dffc406"
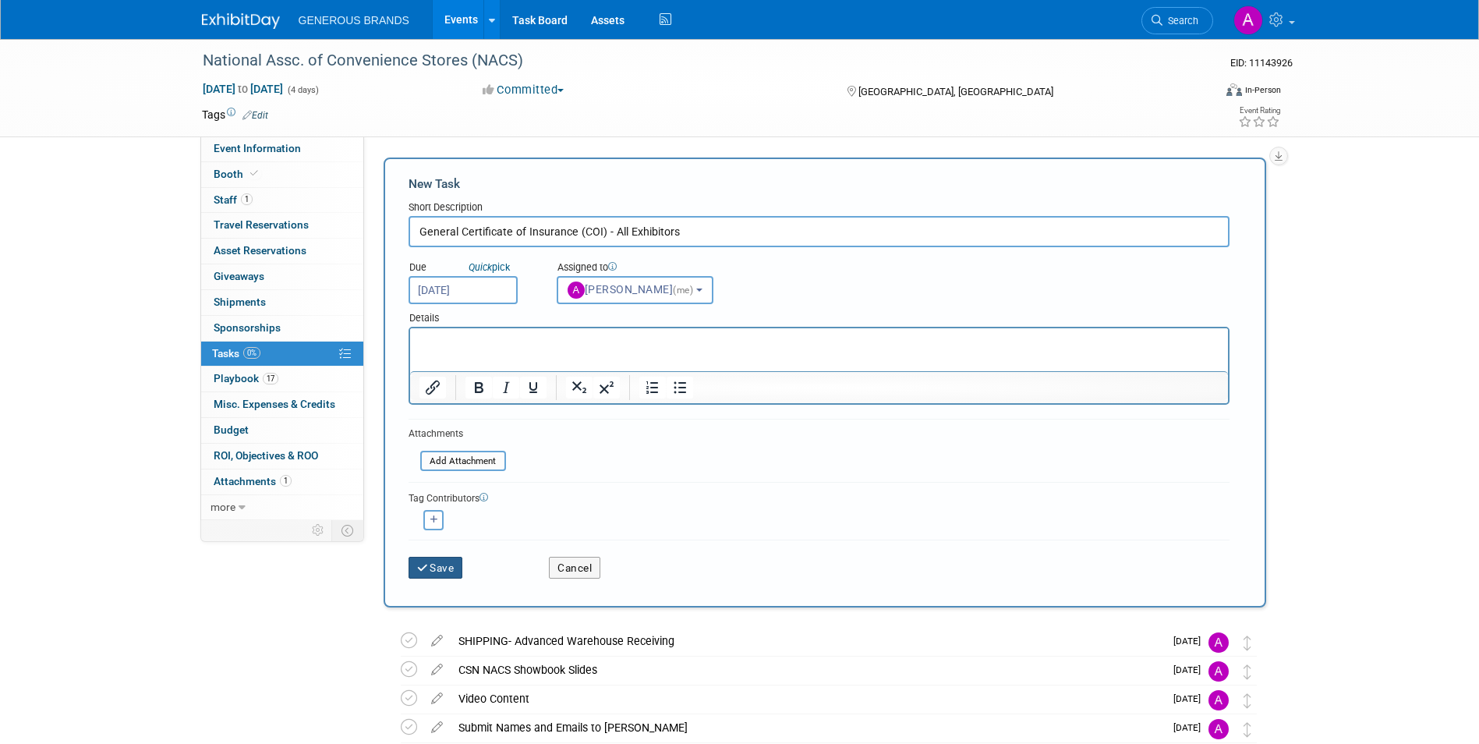
click at [432, 568] on button "Save" at bounding box center [435, 567] width 55 height 22
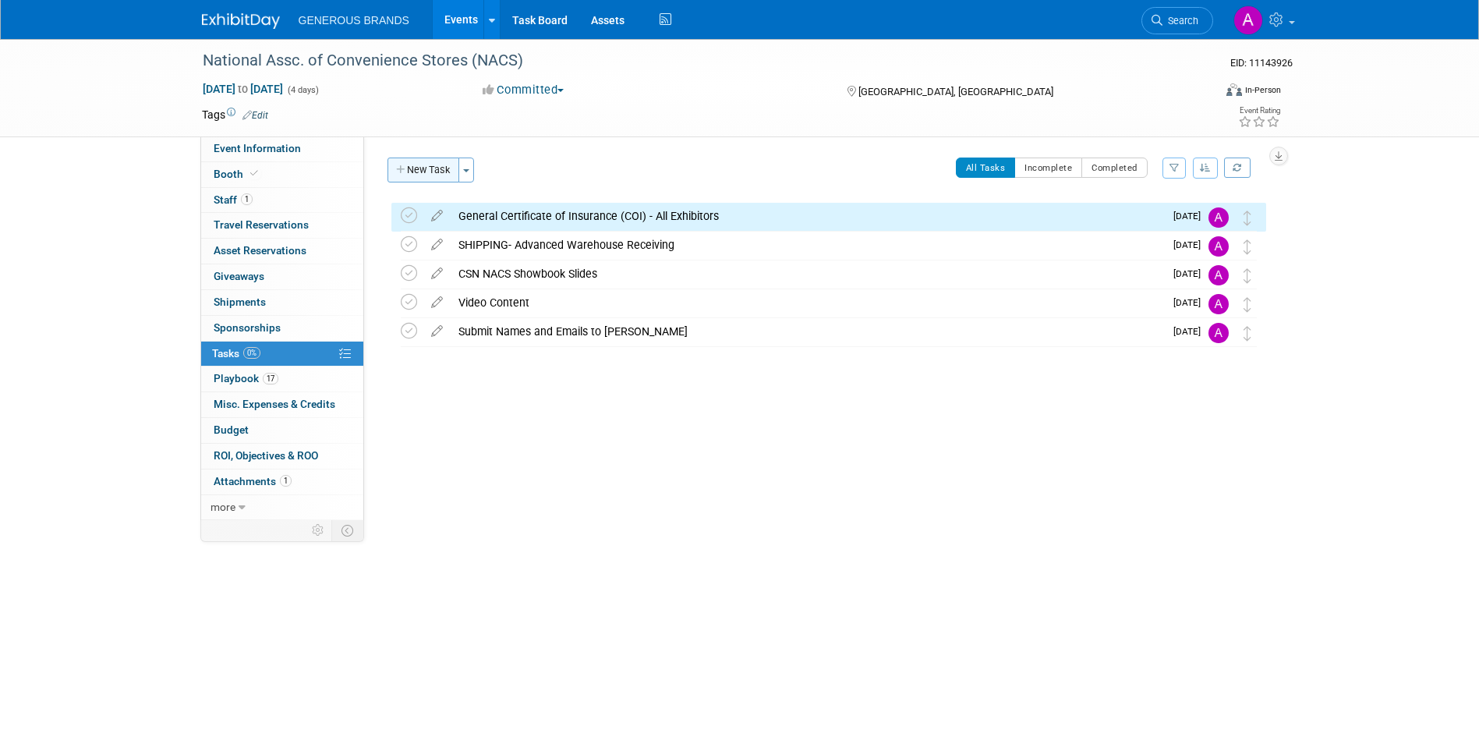
click at [422, 173] on button "New Task" at bounding box center [423, 169] width 72 height 25
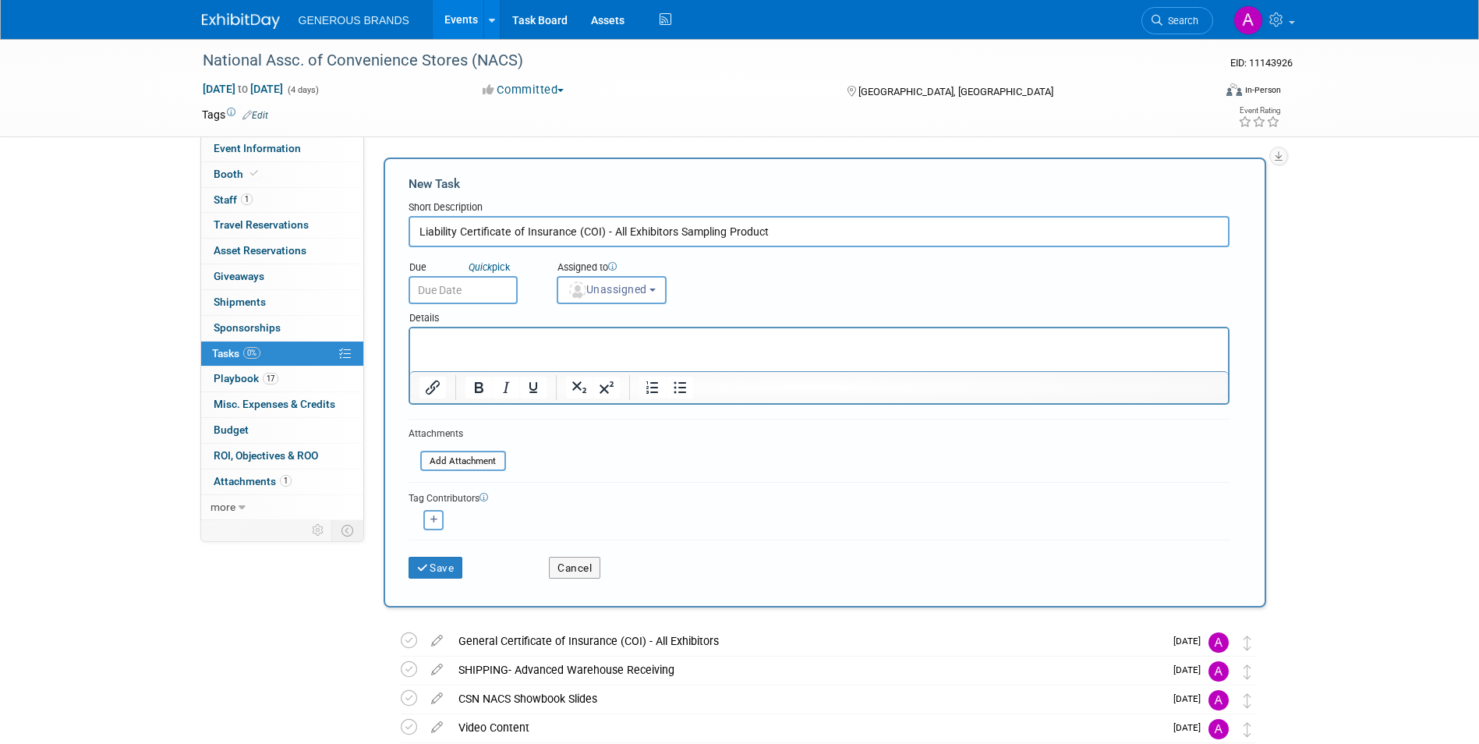
type input "Liability Certificate of Insurance (COI) - All Exhibitors Sampling Product"
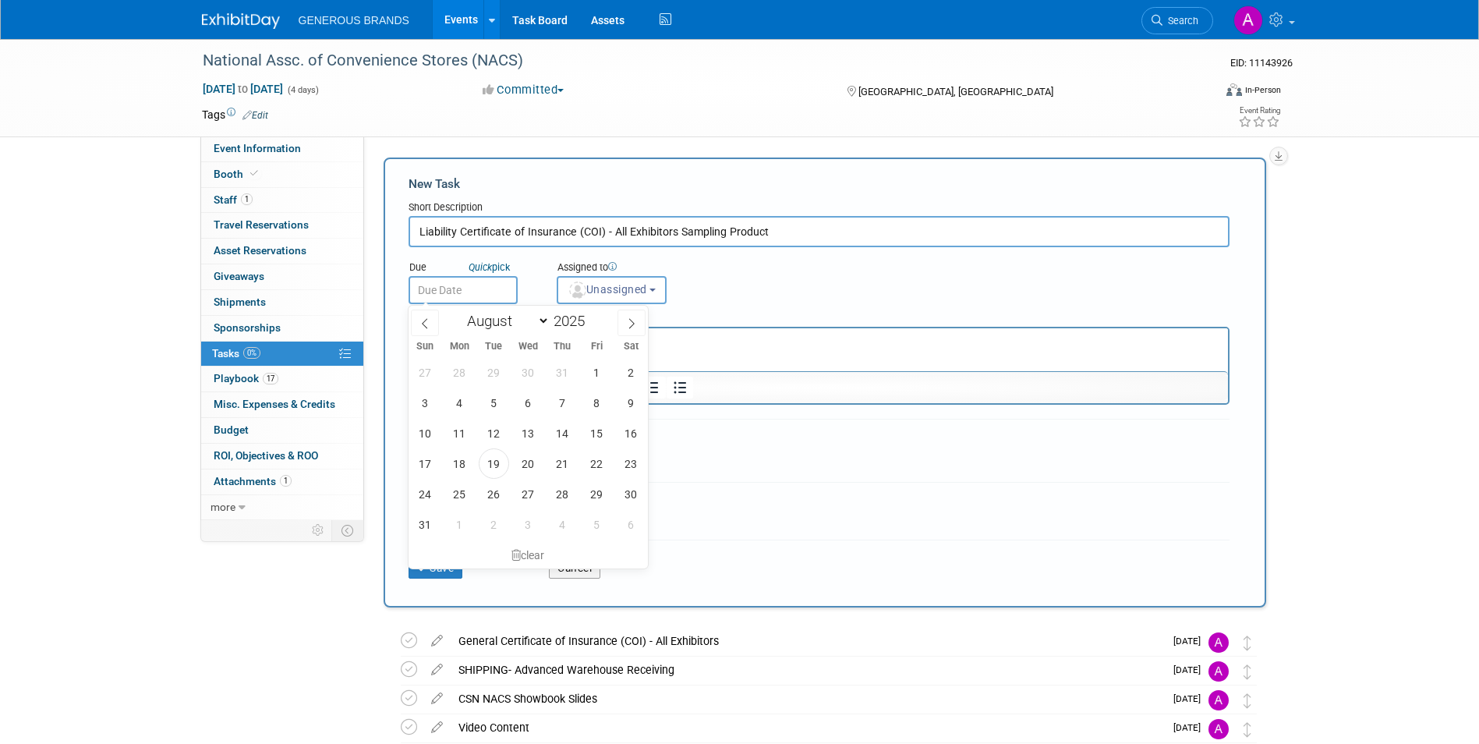
click at [499, 294] on input "text" at bounding box center [462, 290] width 109 height 28
click at [632, 318] on icon at bounding box center [631, 323] width 11 height 11
select select "8"
click at [458, 433] on span "15" at bounding box center [459, 433] width 30 height 30
type input "[DATE]"
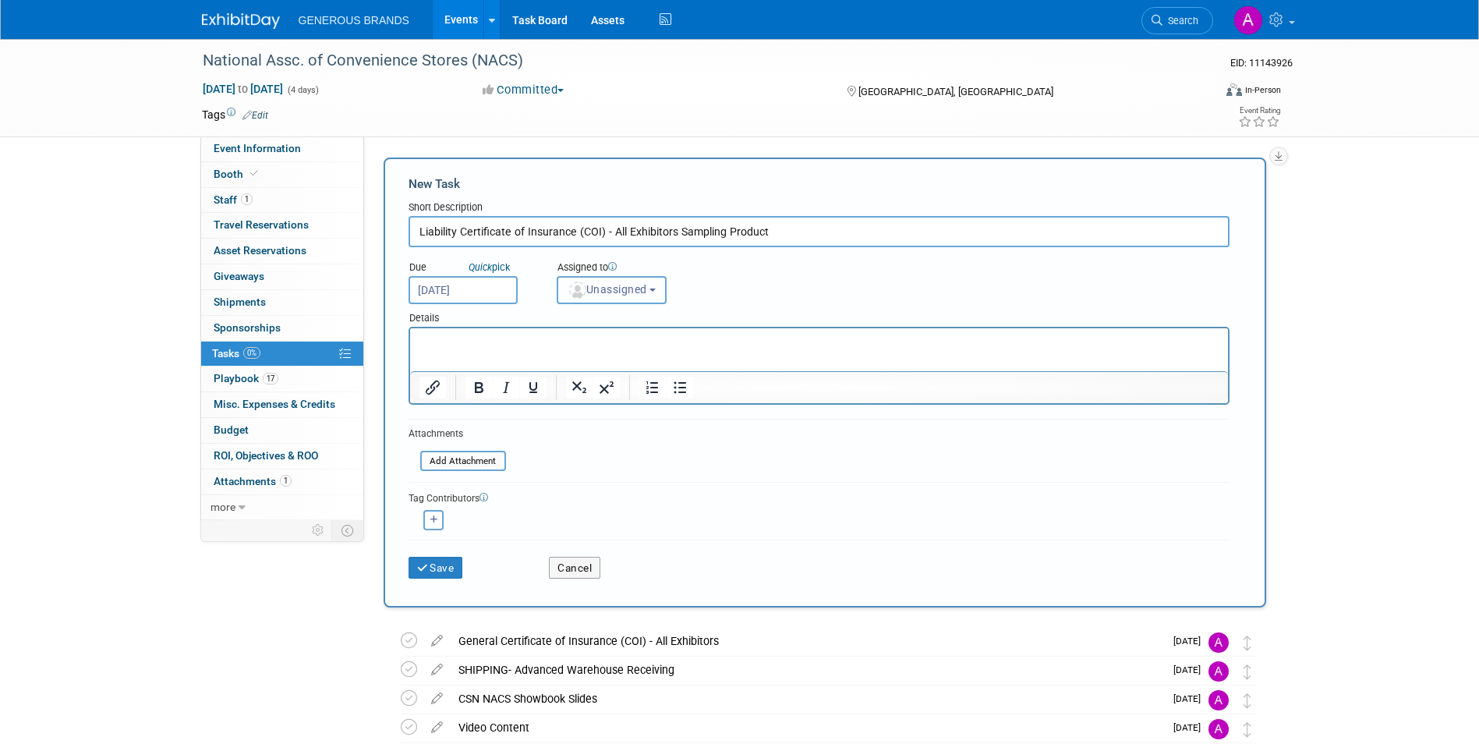
click at [599, 283] on span "Unassigned" at bounding box center [606, 289] width 79 height 12
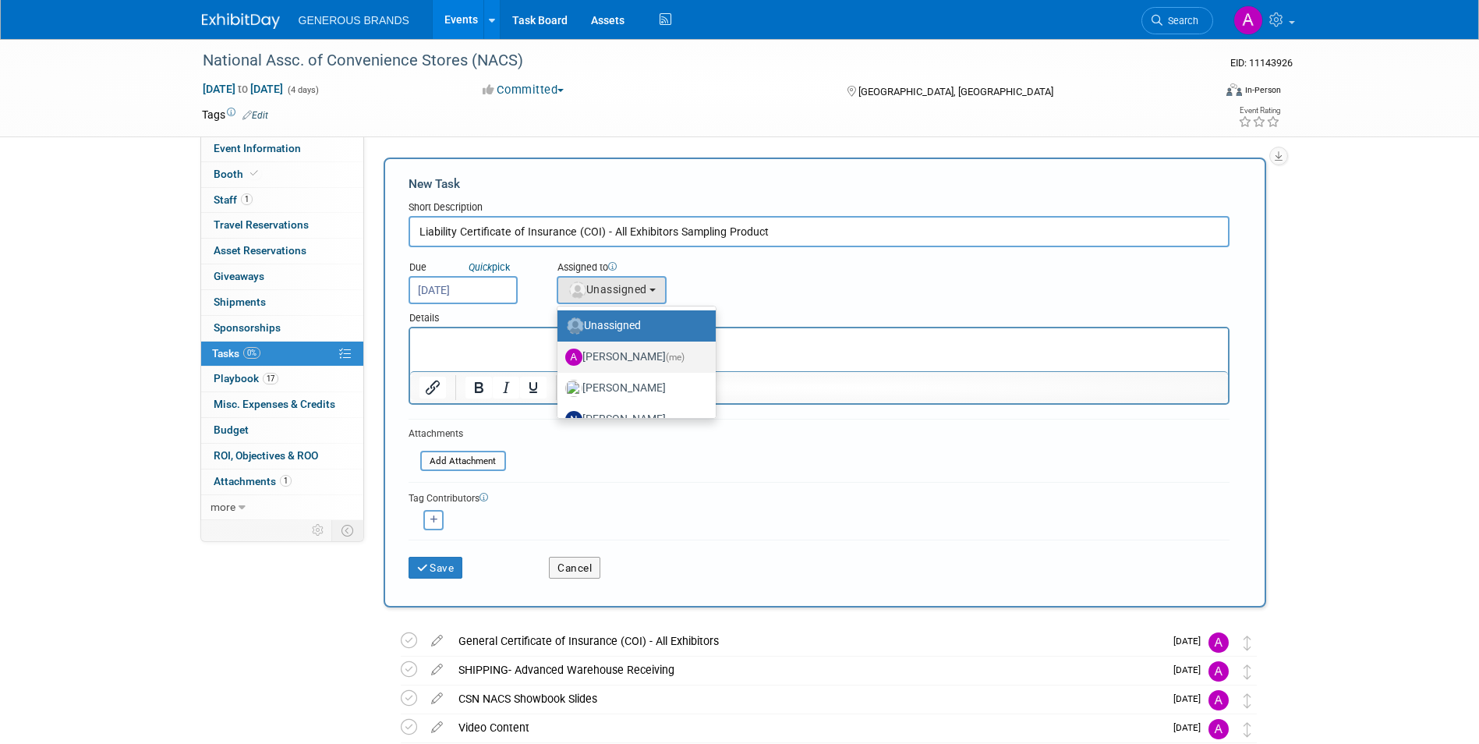
click at [622, 363] on label "[PERSON_NAME] (me)" at bounding box center [632, 356] width 135 height 25
click at [560, 360] on input "[PERSON_NAME] (me)" at bounding box center [554, 355] width 10 height 10
select select "955d0b64-004d-4288-966e-60313dffc406"
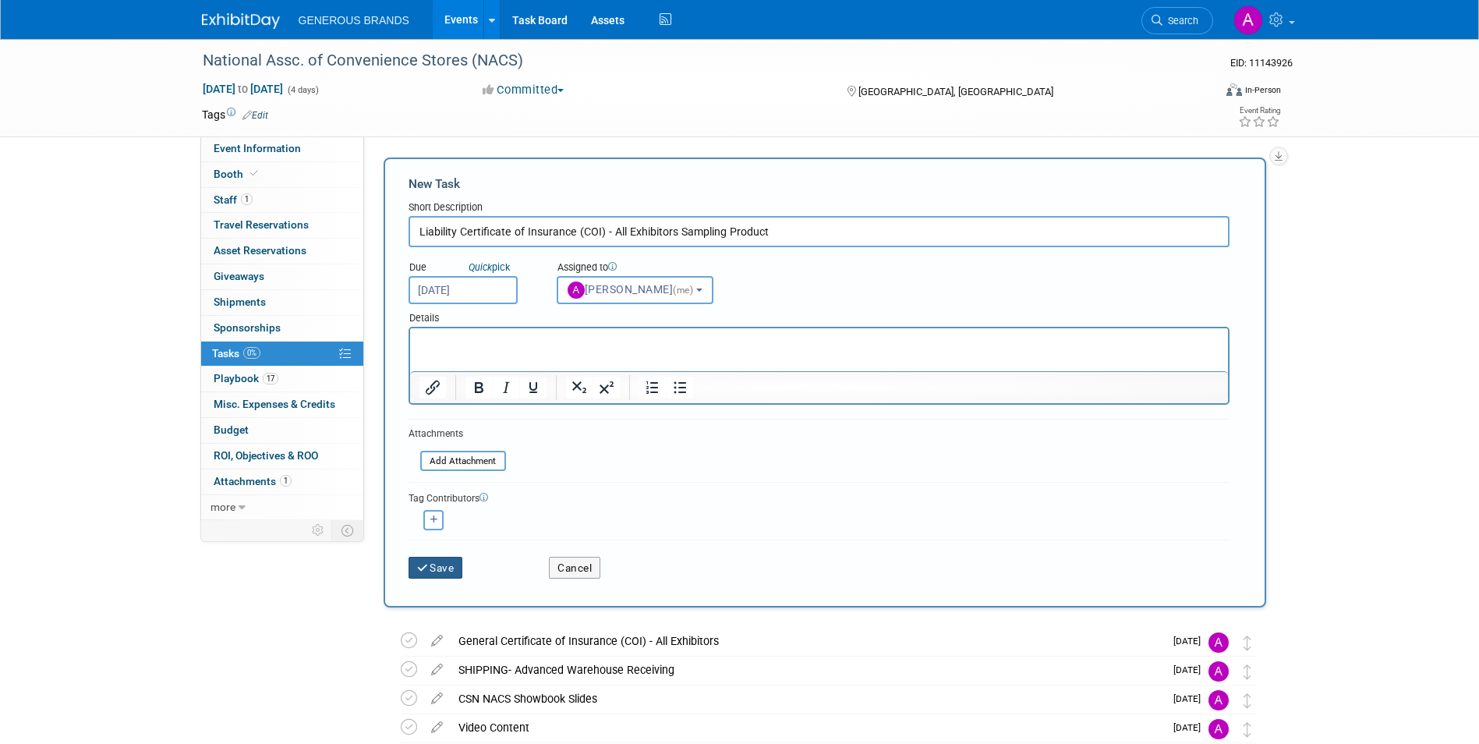
click at [437, 570] on button "Save" at bounding box center [435, 567] width 55 height 22
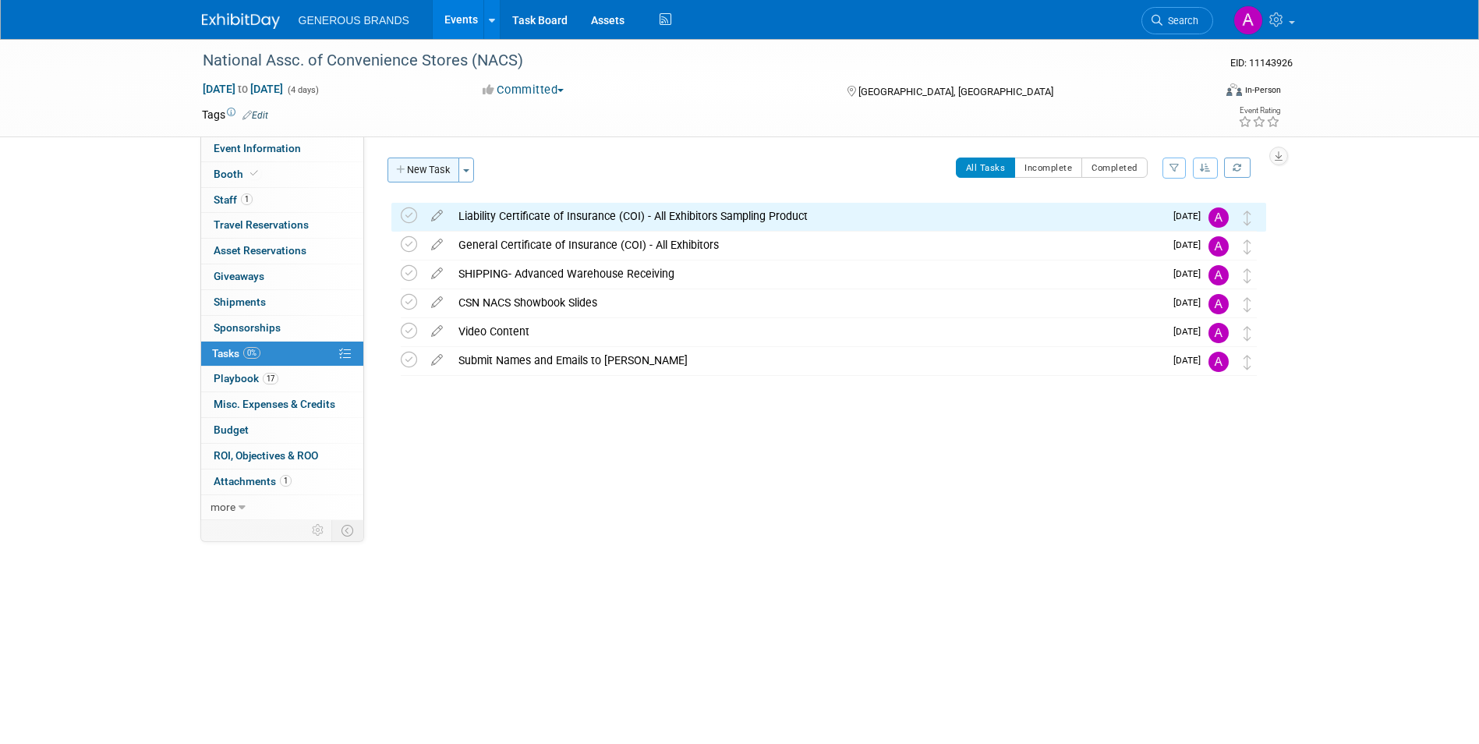
click at [428, 172] on button "New Task" at bounding box center [423, 169] width 72 height 25
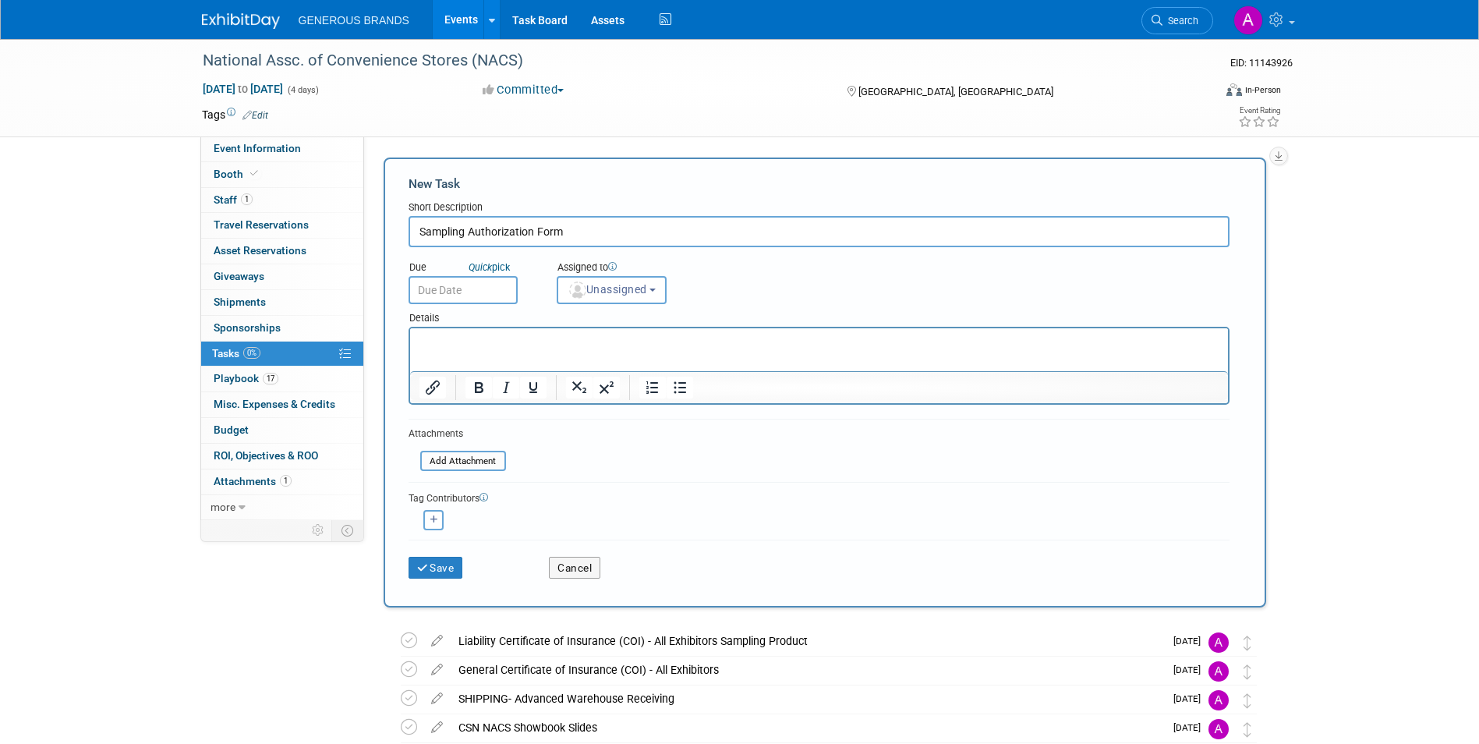
type input "Sampling Authorization Form"
click at [457, 299] on input "text" at bounding box center [462, 290] width 109 height 28
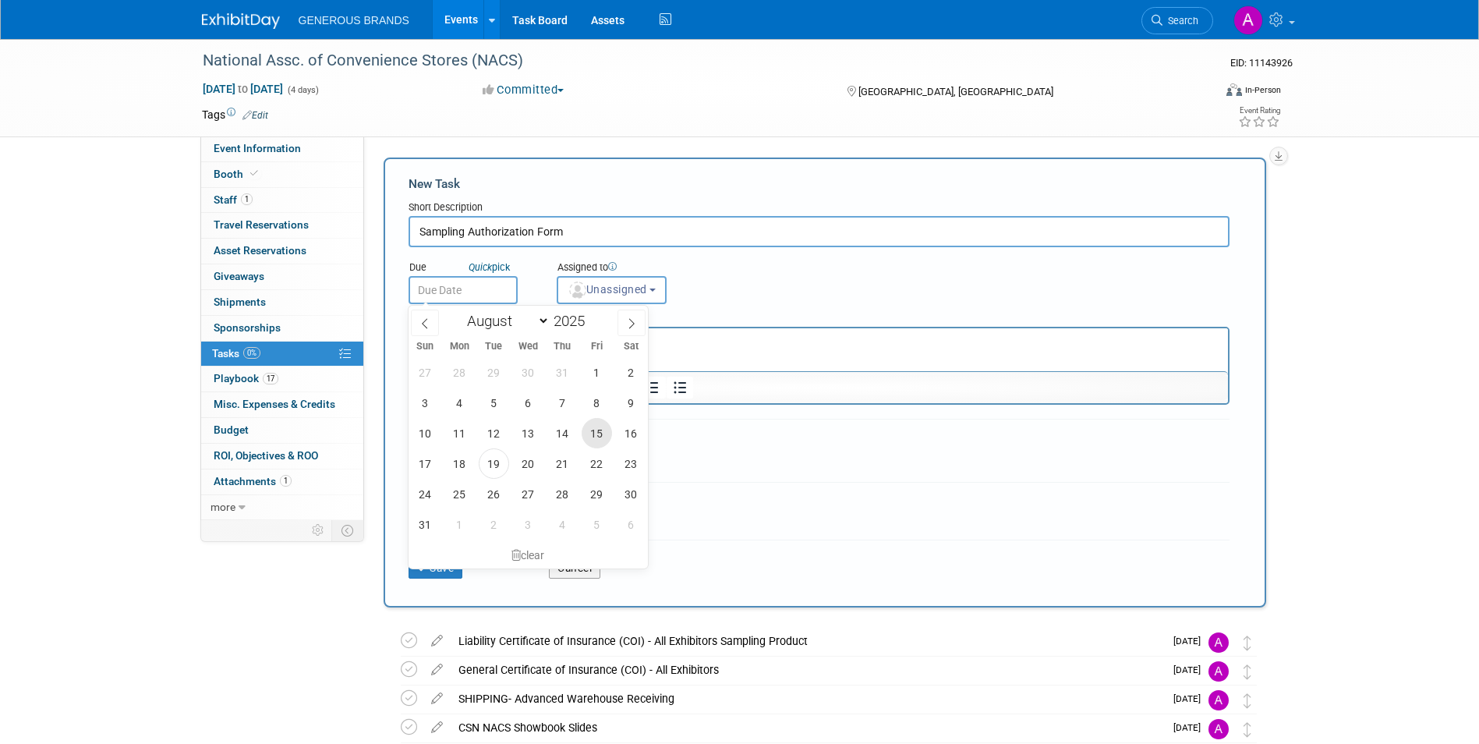
click at [599, 432] on span "15" at bounding box center [596, 433] width 30 height 30
type input "[DATE]"
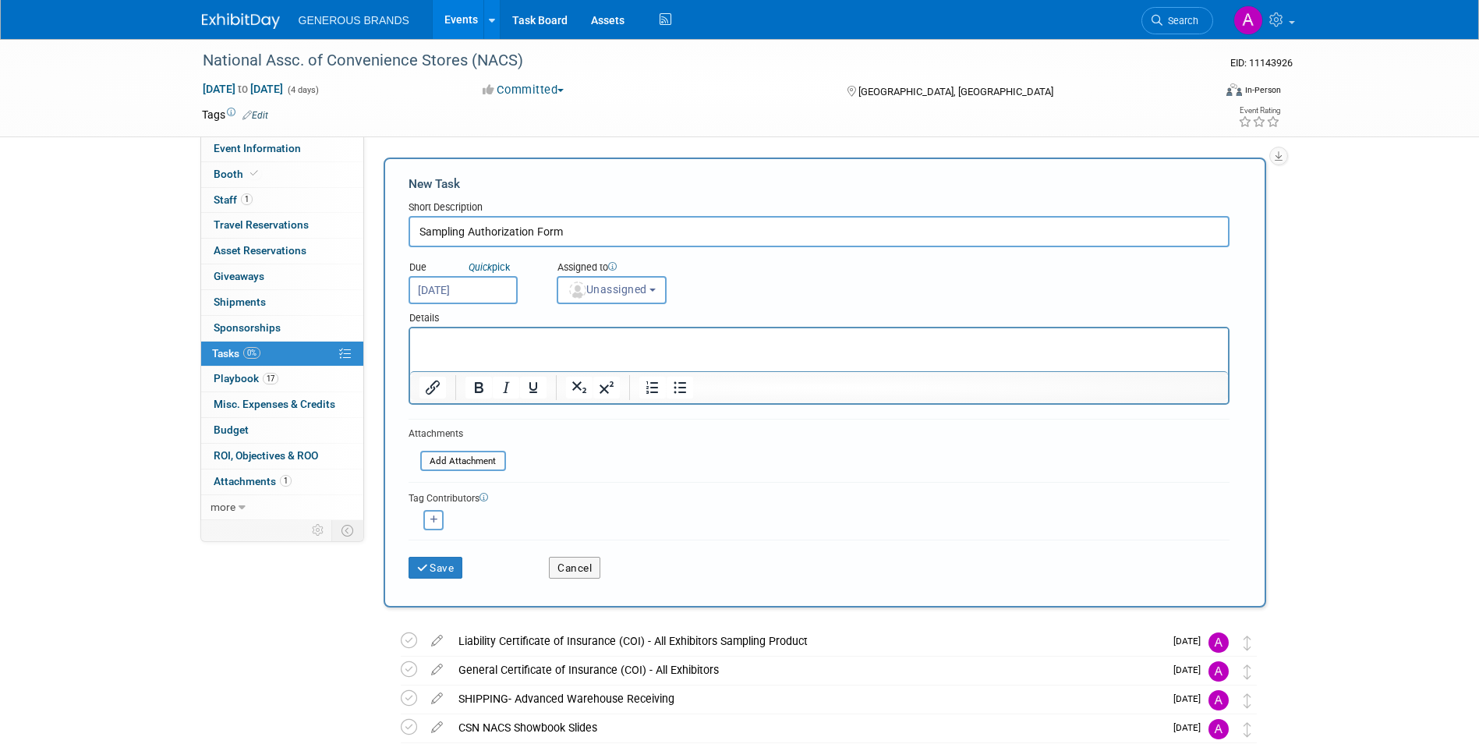
click at [478, 281] on input "[DATE]" at bounding box center [462, 290] width 109 height 28
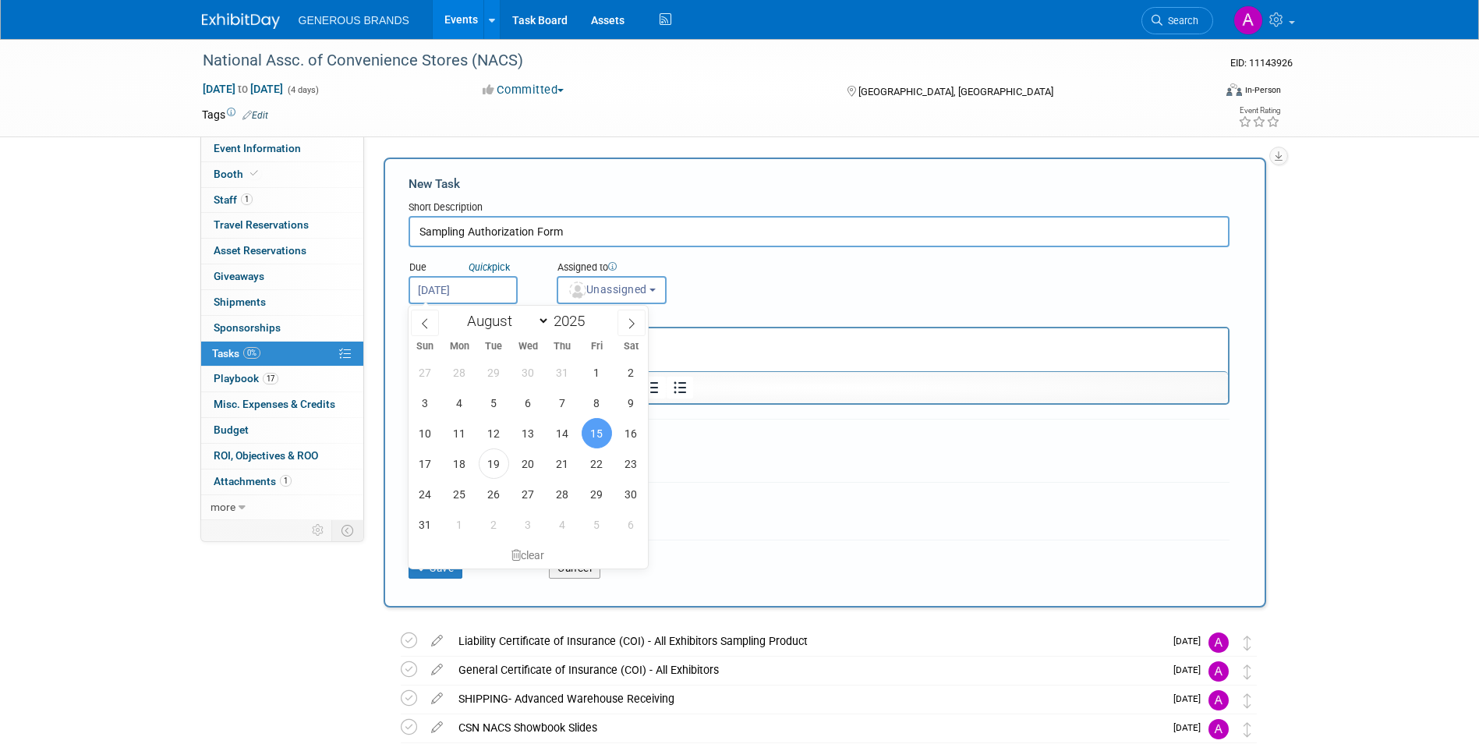
click at [613, 325] on div "January February March April May June July August September October November [D…" at bounding box center [528, 319] width 180 height 26
click at [621, 325] on span at bounding box center [631, 322] width 28 height 26
select select "8"
click at [469, 434] on span "15" at bounding box center [459, 433] width 30 height 30
type input "[DATE]"
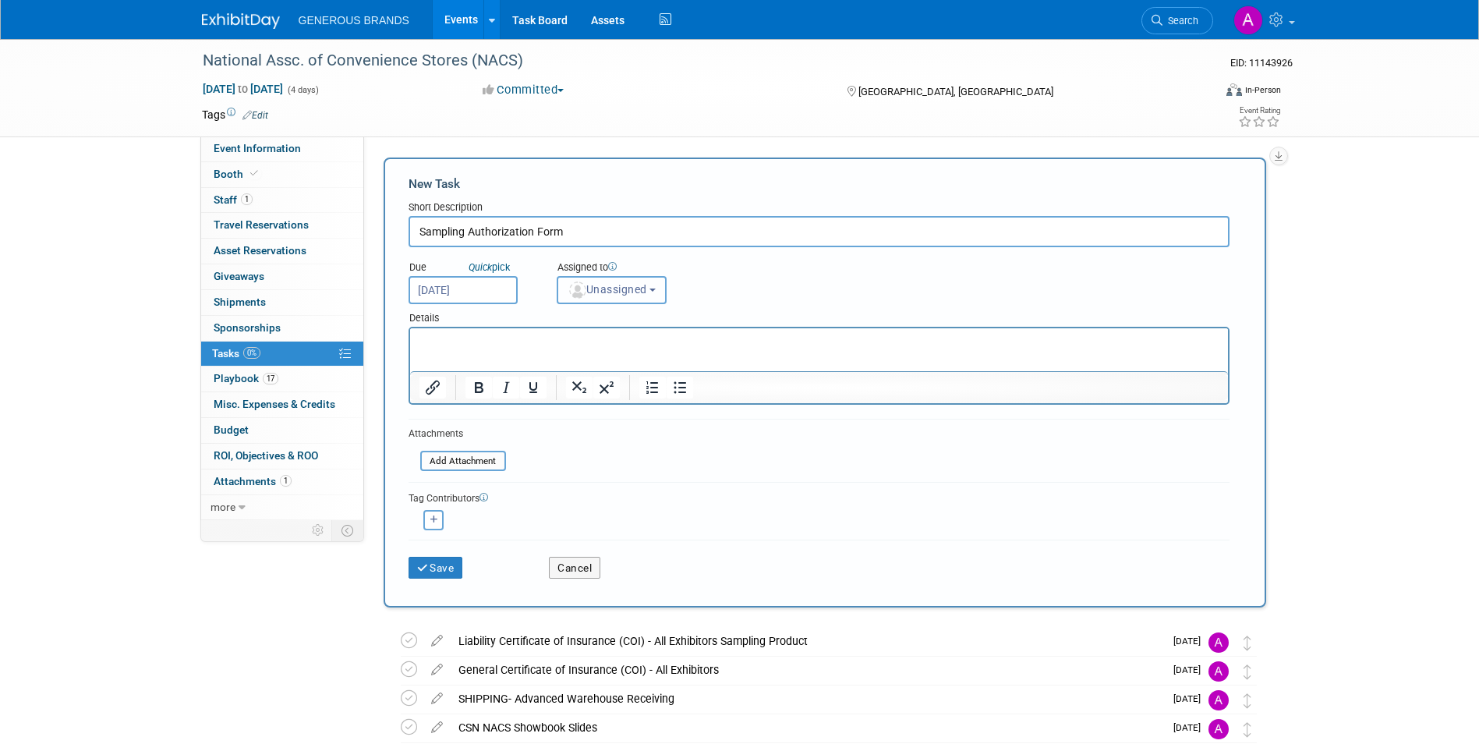
click at [634, 288] on span "Unassigned" at bounding box center [606, 289] width 79 height 12
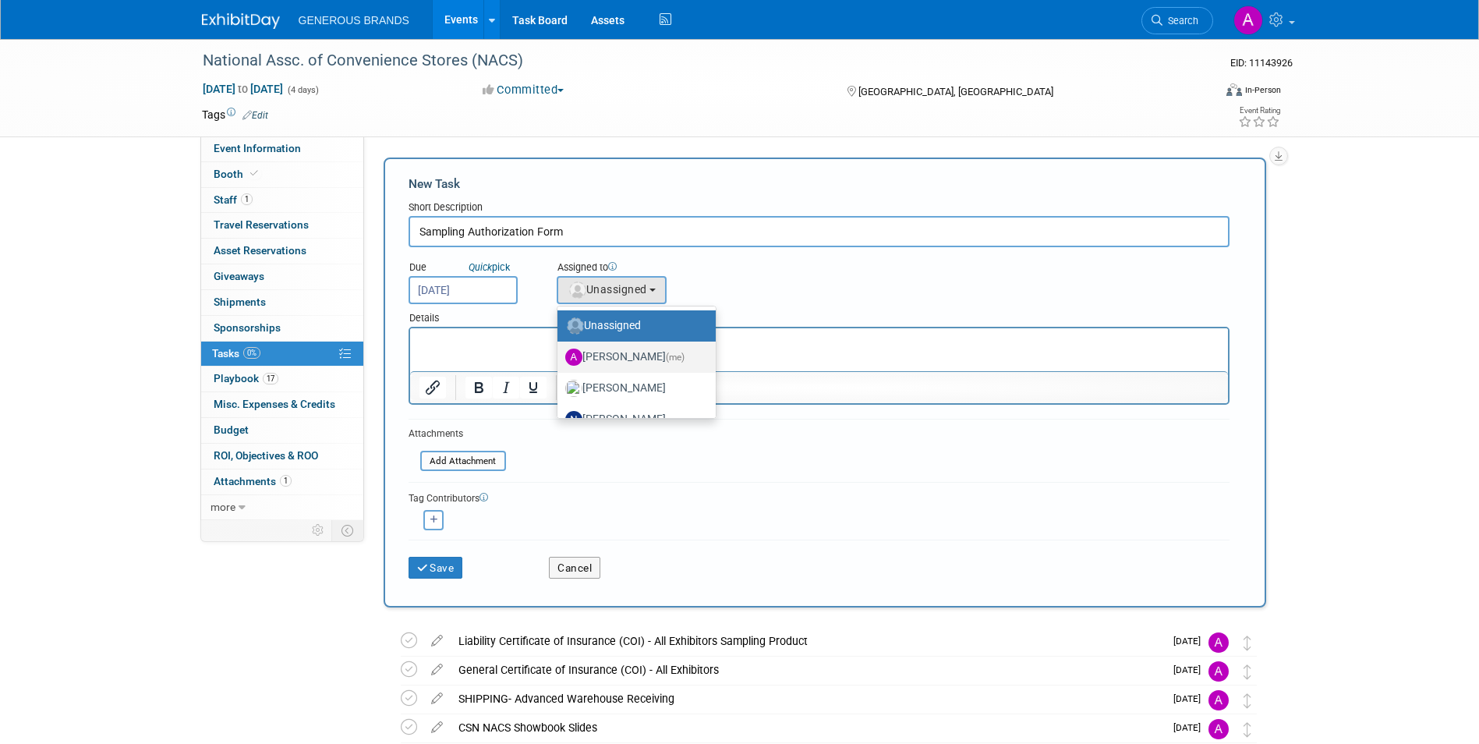
click at [645, 352] on label "[PERSON_NAME] (me)" at bounding box center [632, 356] width 135 height 25
click at [560, 352] on input "[PERSON_NAME] (me)" at bounding box center [554, 355] width 10 height 10
select select "955d0b64-004d-4288-966e-60313dffc406"
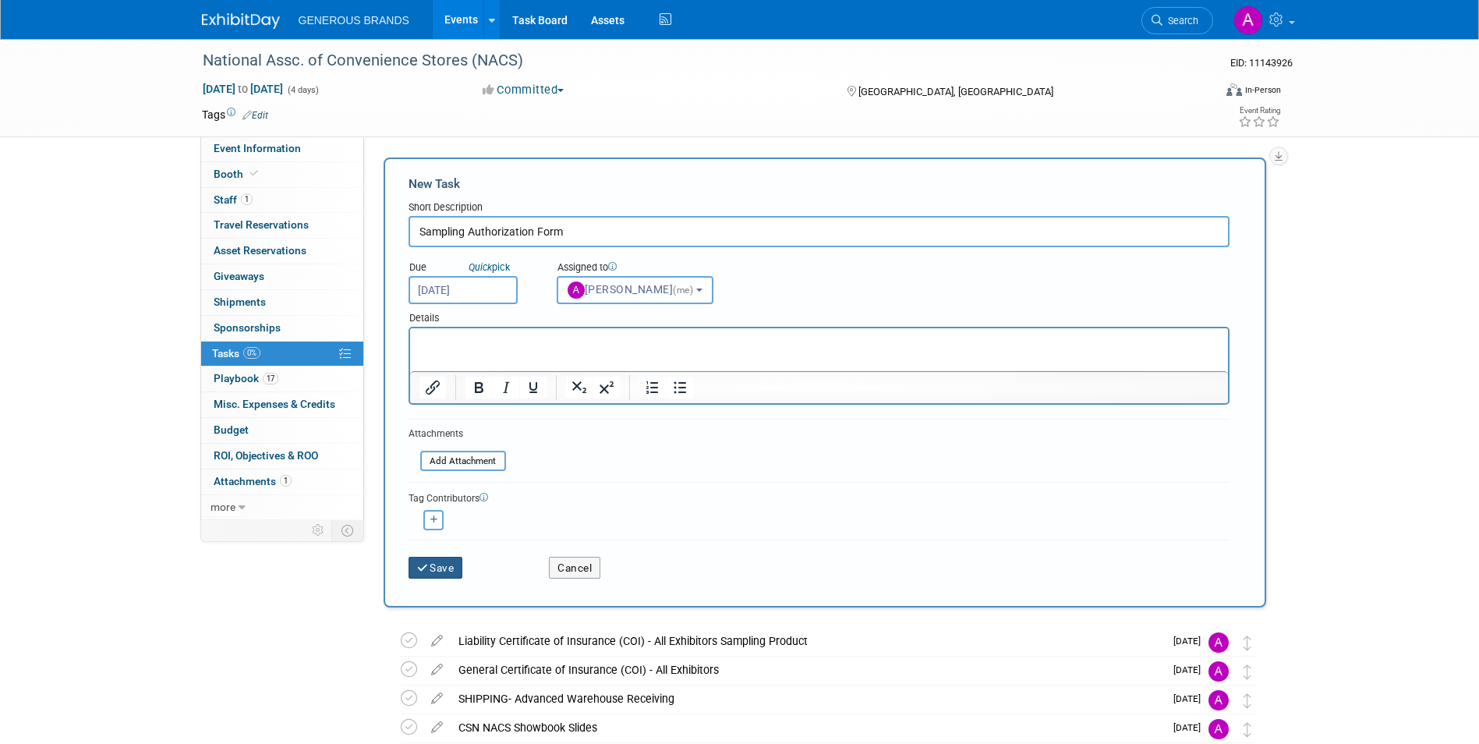
click at [451, 560] on button "Save" at bounding box center [435, 567] width 55 height 22
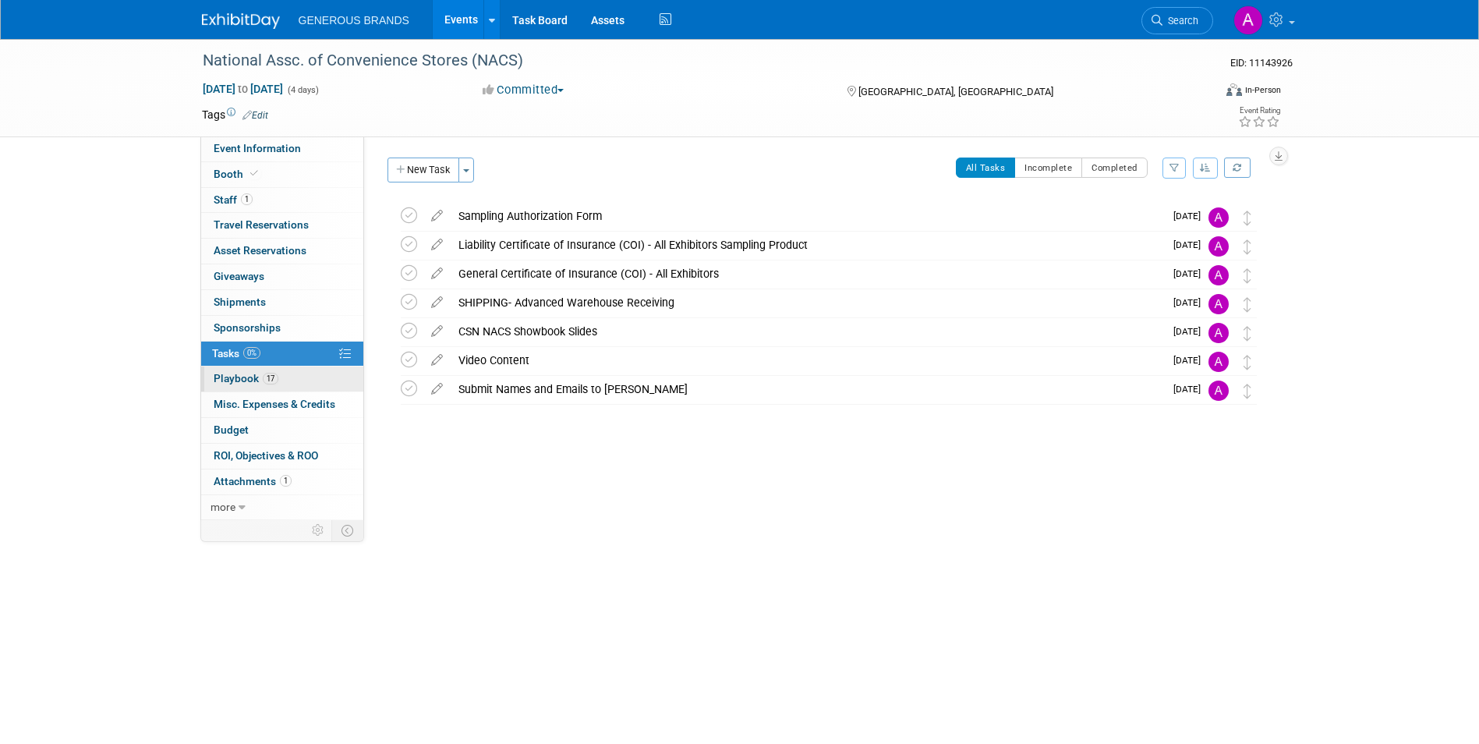
click at [307, 385] on link "17 Playbook 17" at bounding box center [282, 378] width 162 height 25
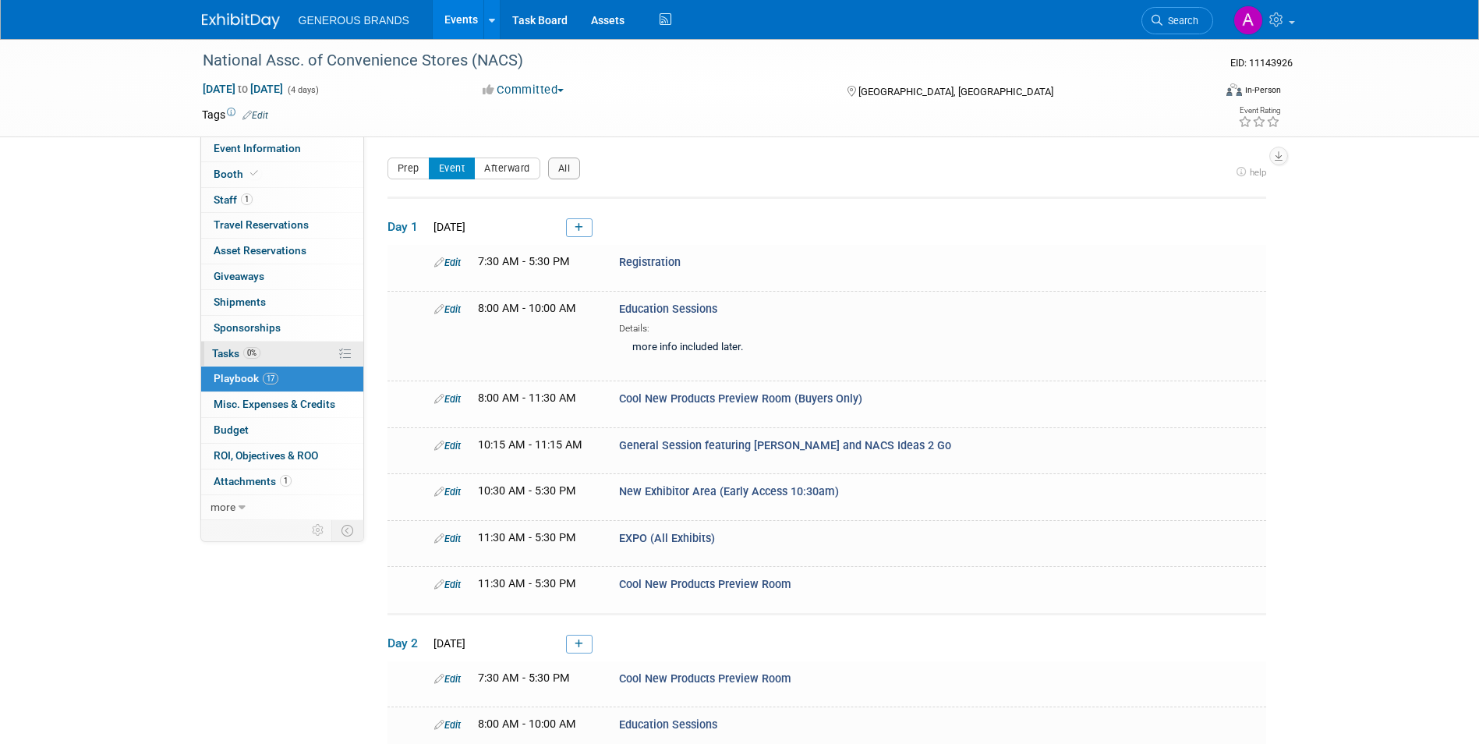
click at [318, 348] on link "0% Tasks 0%" at bounding box center [282, 353] width 162 height 25
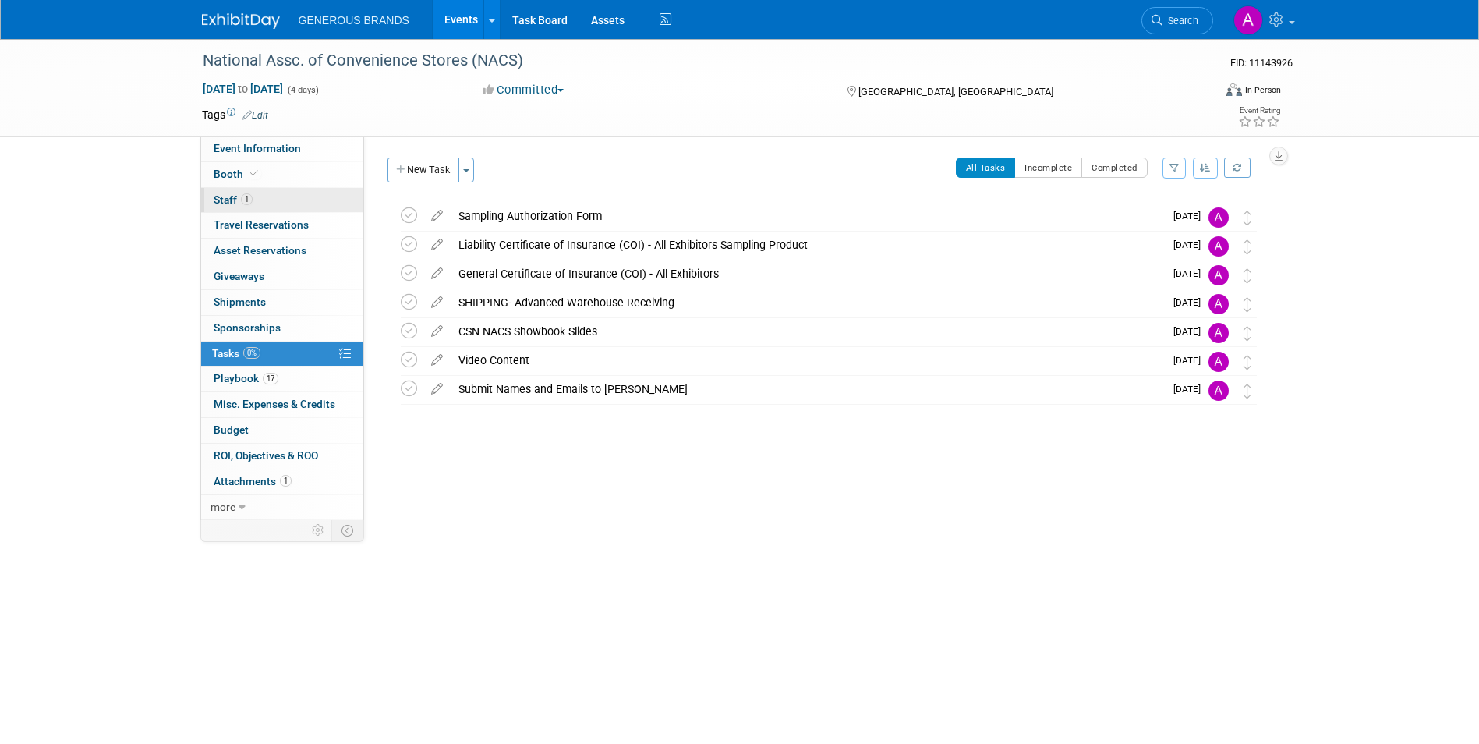
click at [316, 196] on link "1 Staff 1" at bounding box center [282, 200] width 162 height 25
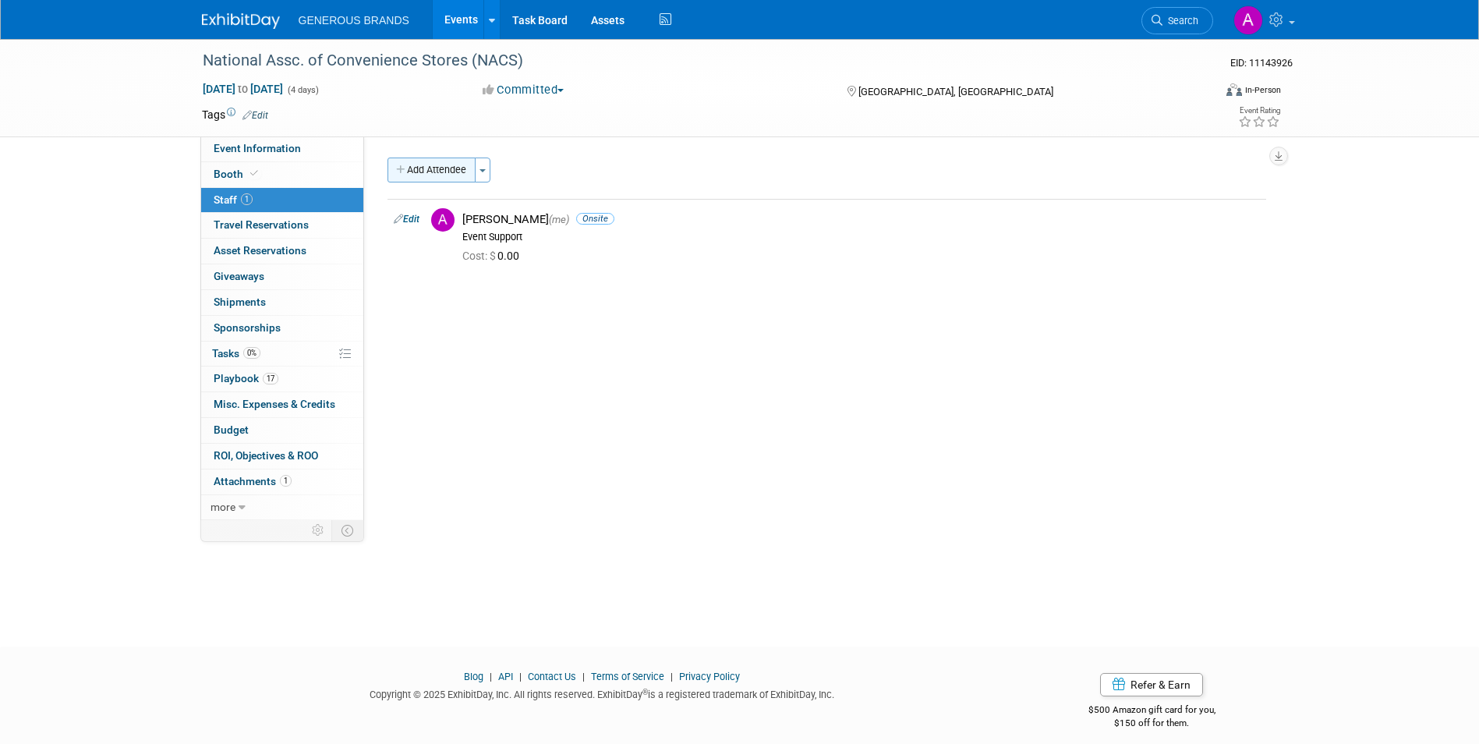
click at [432, 178] on button "Add Attendee" at bounding box center [431, 169] width 88 height 25
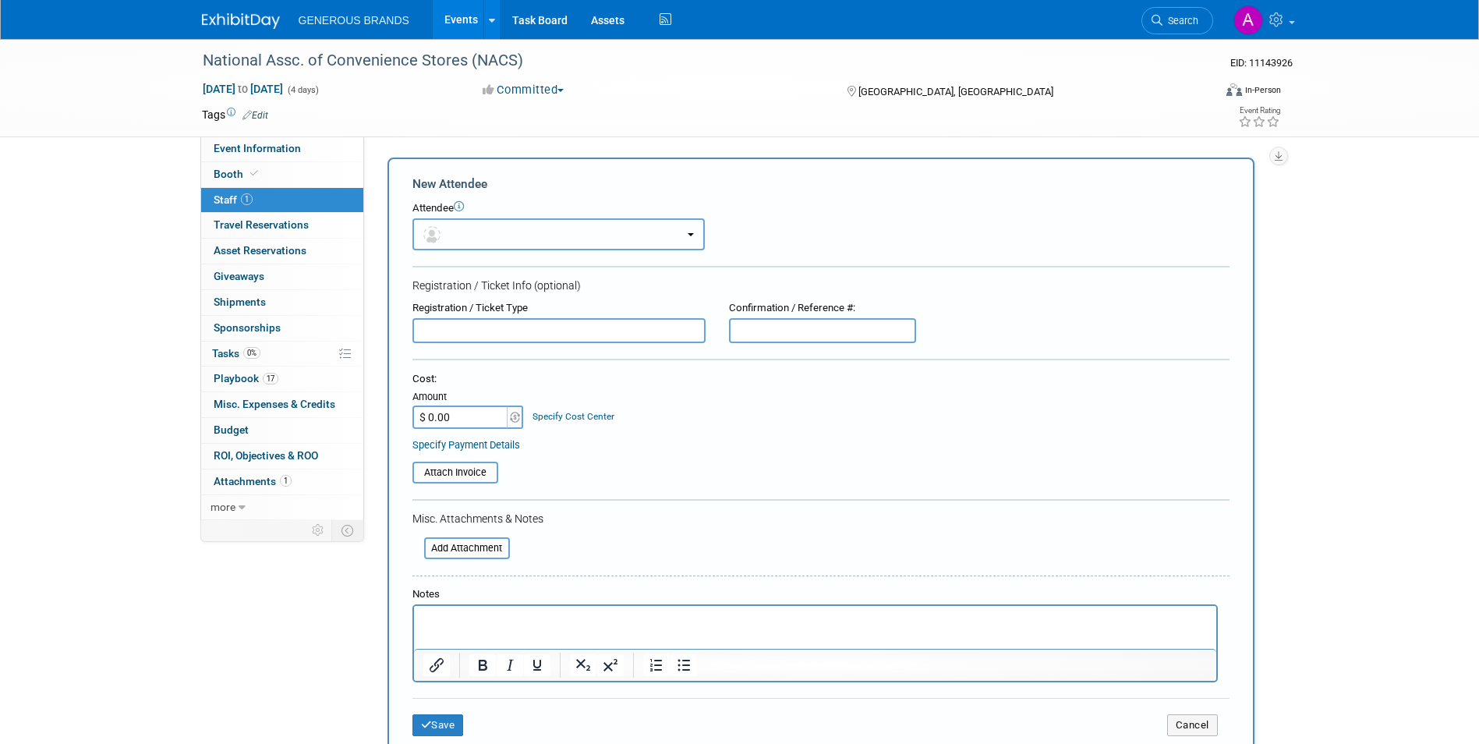
click at [475, 232] on button "button" at bounding box center [558, 234] width 292 height 32
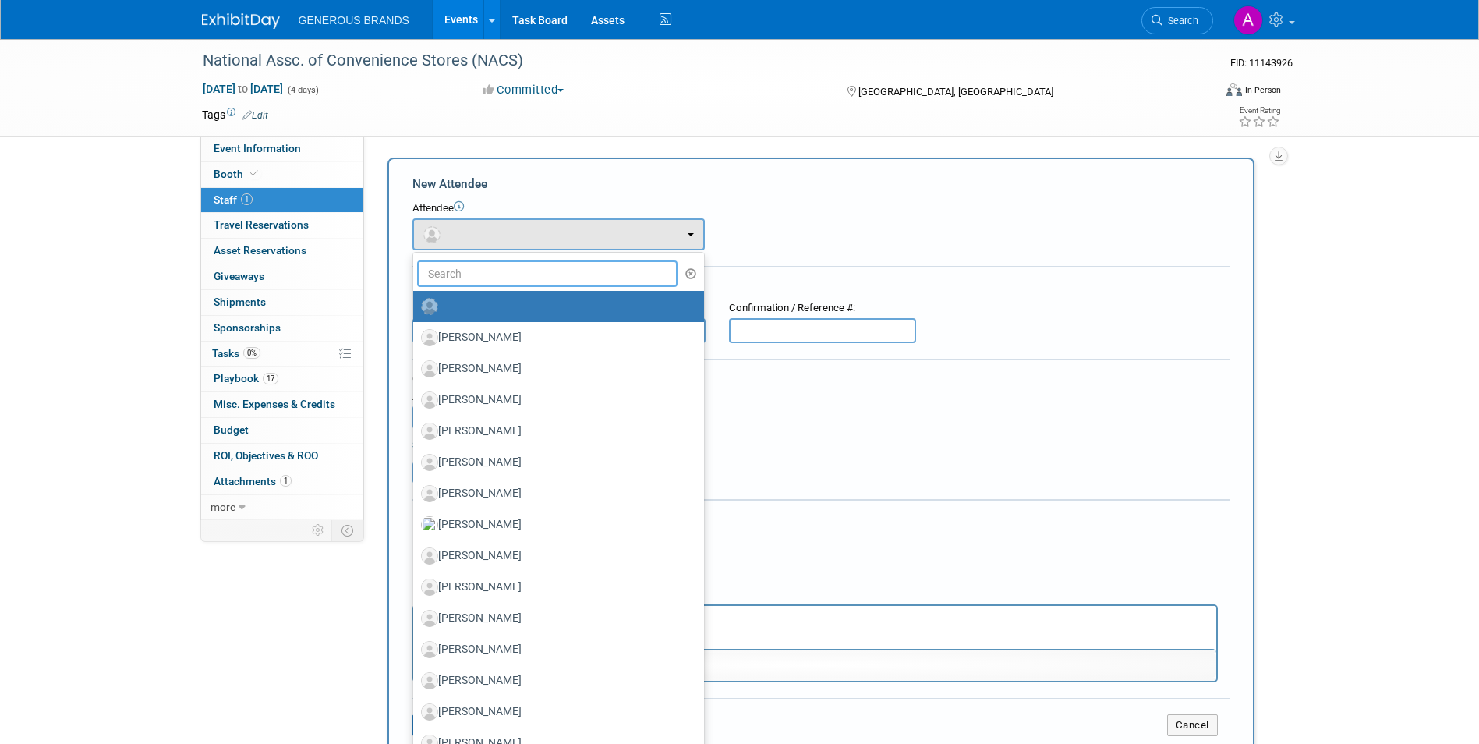
click at [505, 282] on input "text" at bounding box center [547, 273] width 261 height 26
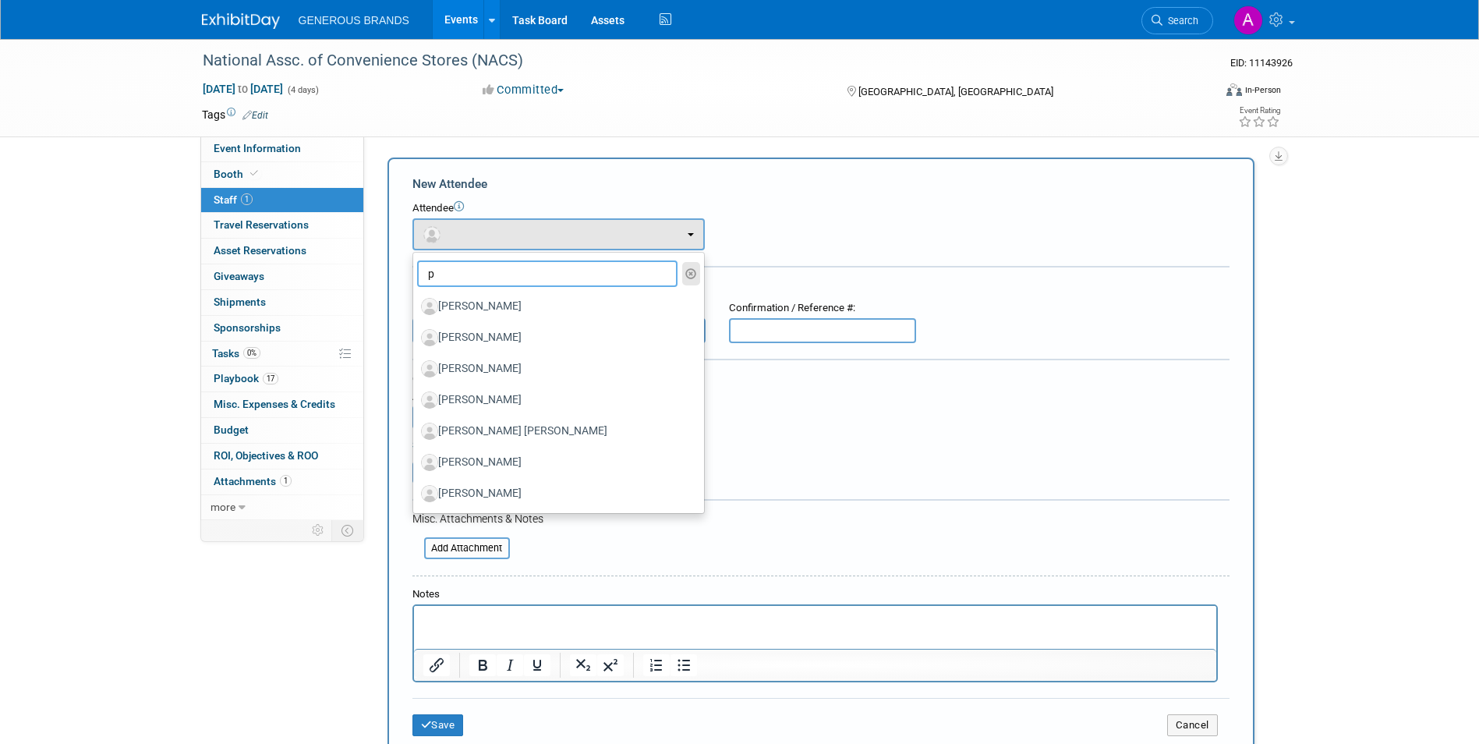
type input "p"
click at [694, 268] on icon "button" at bounding box center [691, 273] width 12 height 11
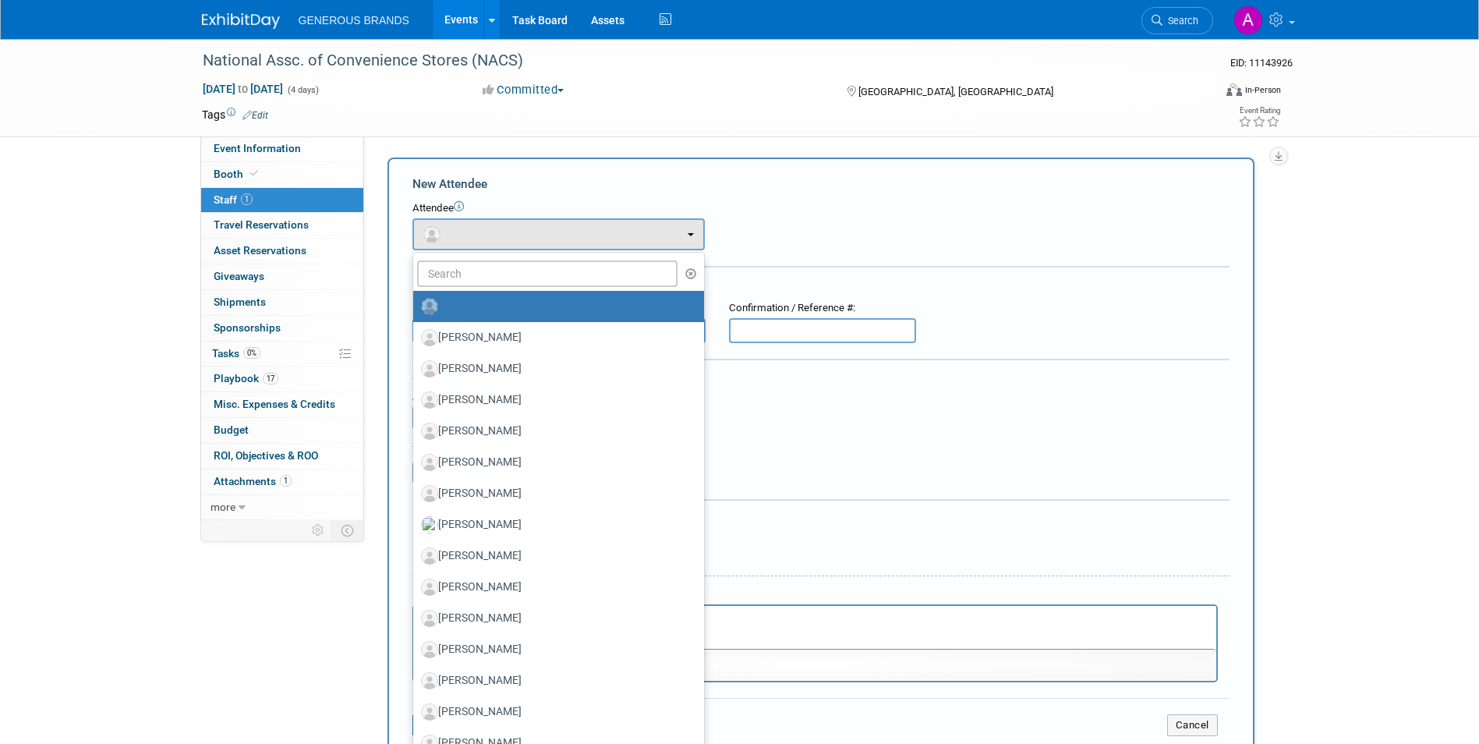
click at [877, 246] on div "Attendee <img src="[URL][DOMAIN_NAME]" style="width: 22px; height: 22px; border…" at bounding box center [820, 225] width 817 height 49
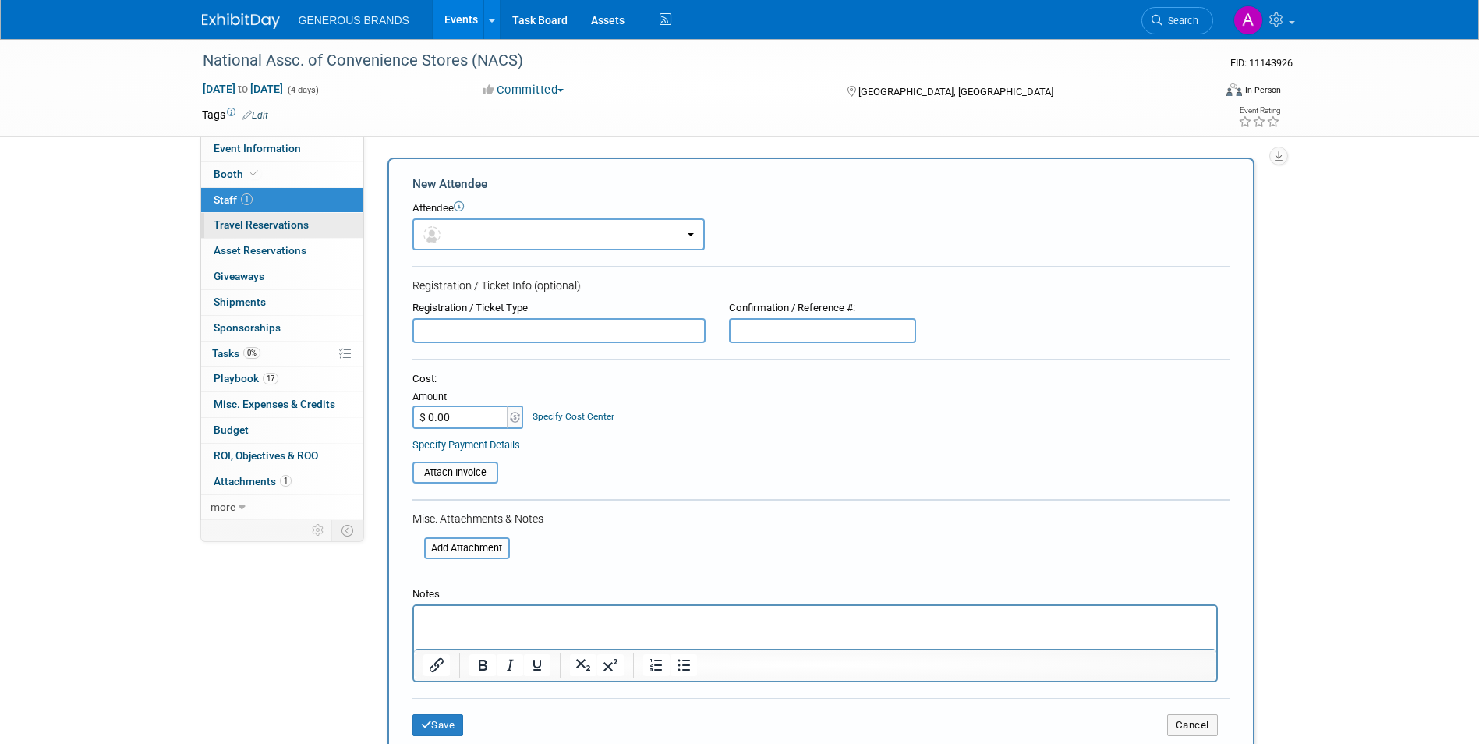
click at [284, 217] on link "0 Travel Reservations 0" at bounding box center [282, 225] width 162 height 25
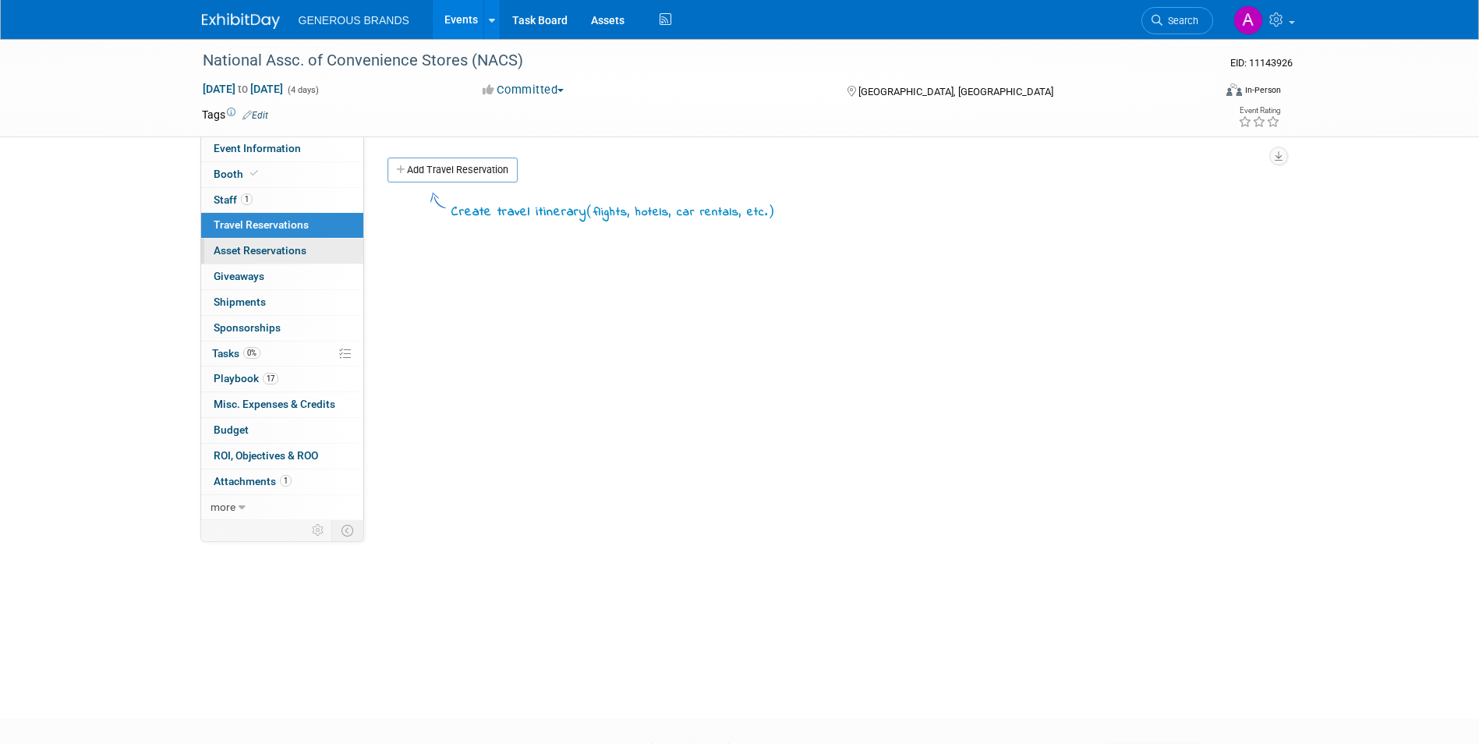
click at [330, 260] on link "0 Asset Reservations 0" at bounding box center [282, 250] width 162 height 25
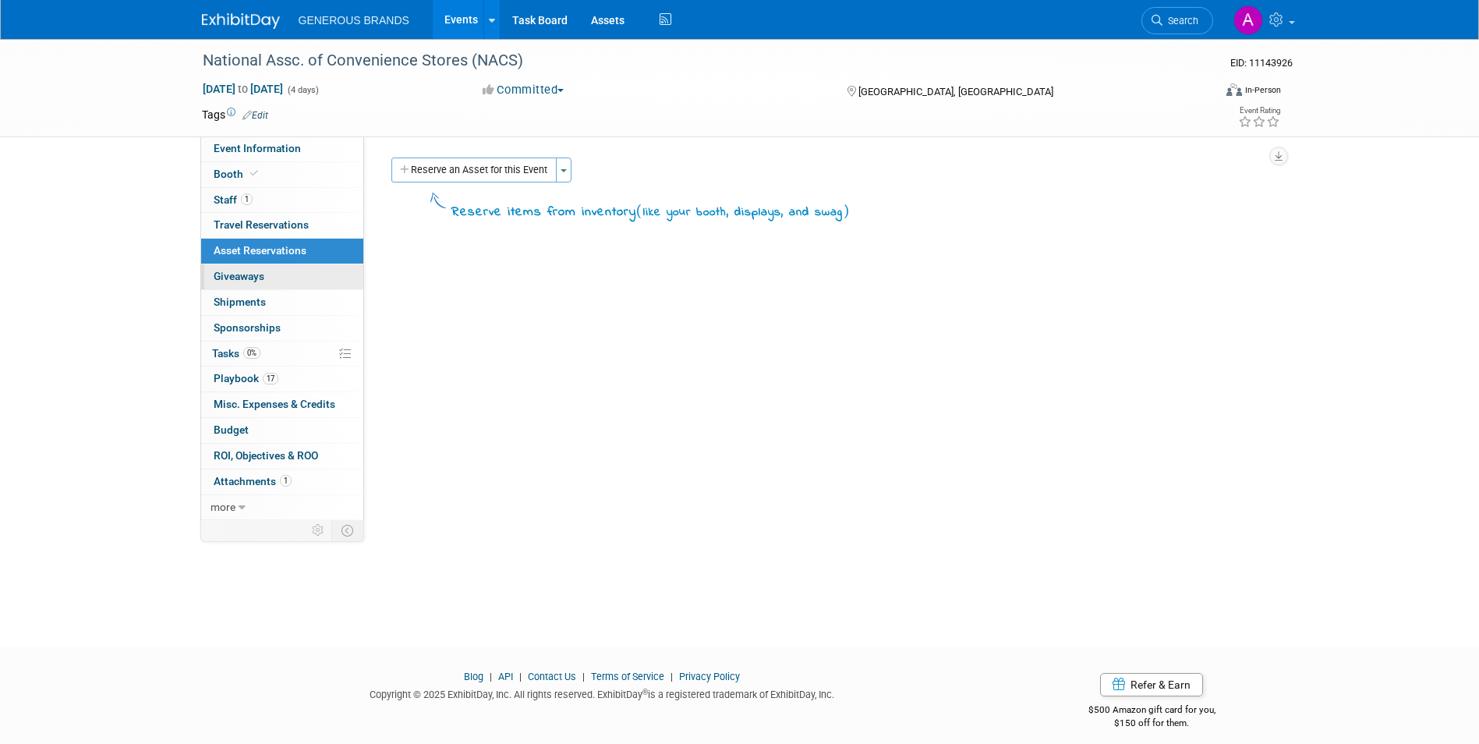
click at [332, 278] on link "0 Giveaways 0" at bounding box center [282, 276] width 162 height 25
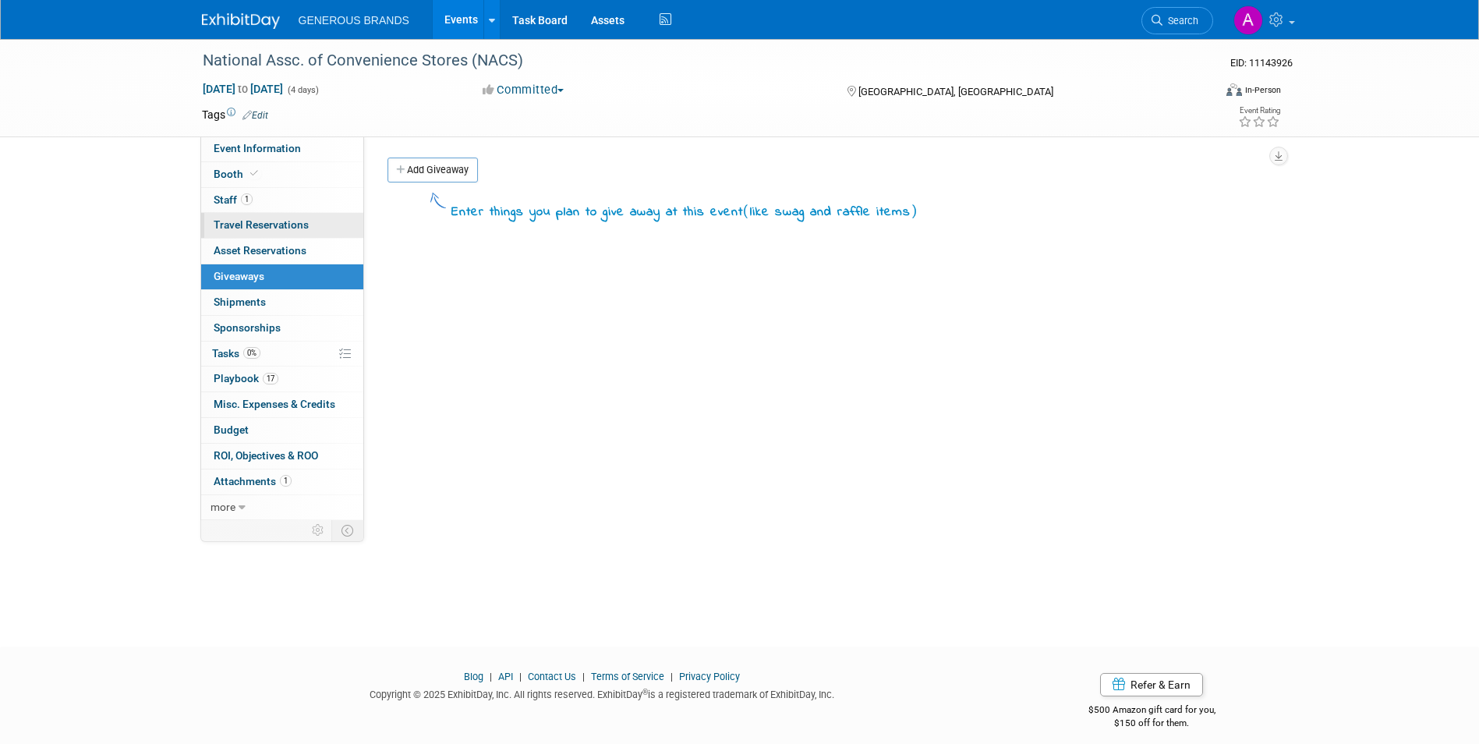
click at [337, 222] on link "0 Travel Reservations 0" at bounding box center [282, 225] width 162 height 25
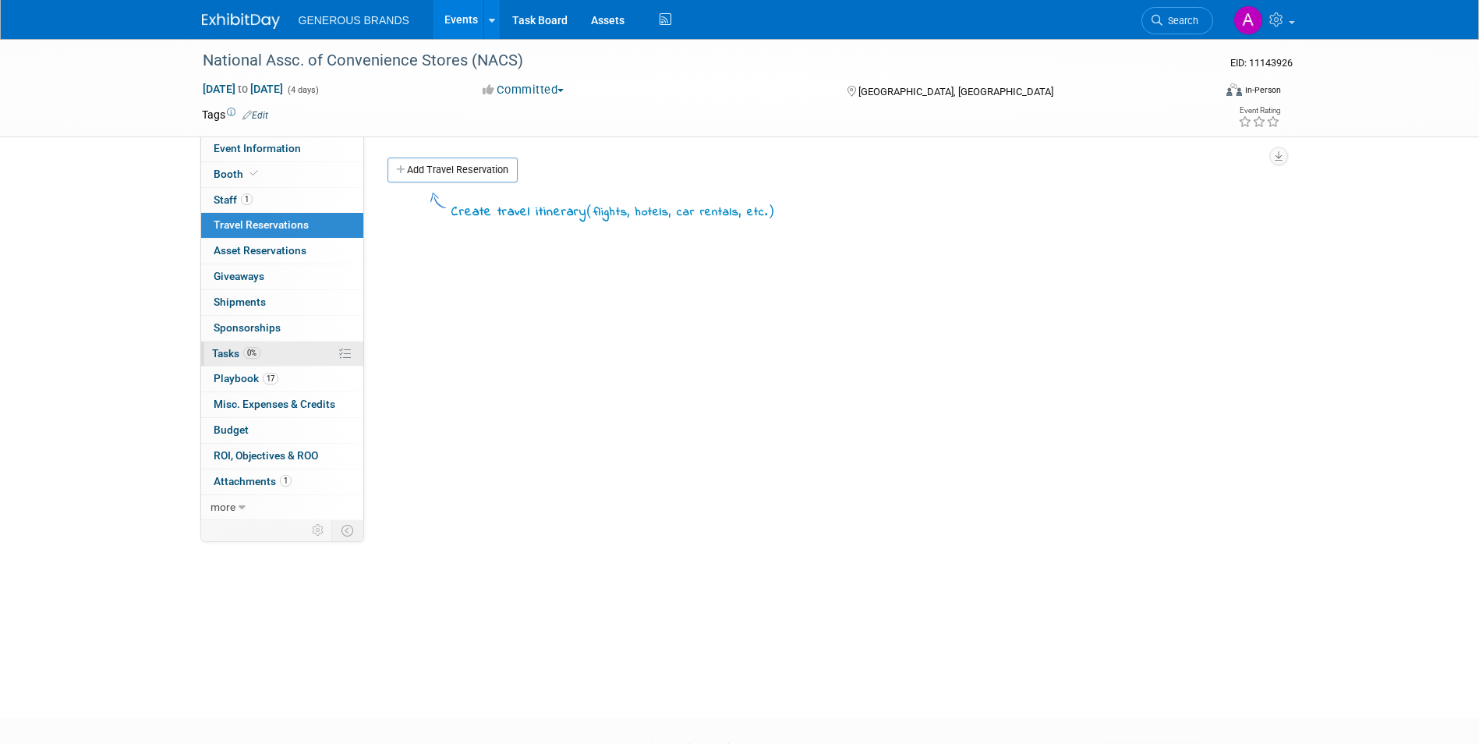
click at [291, 345] on link "0% Tasks 0%" at bounding box center [282, 353] width 162 height 25
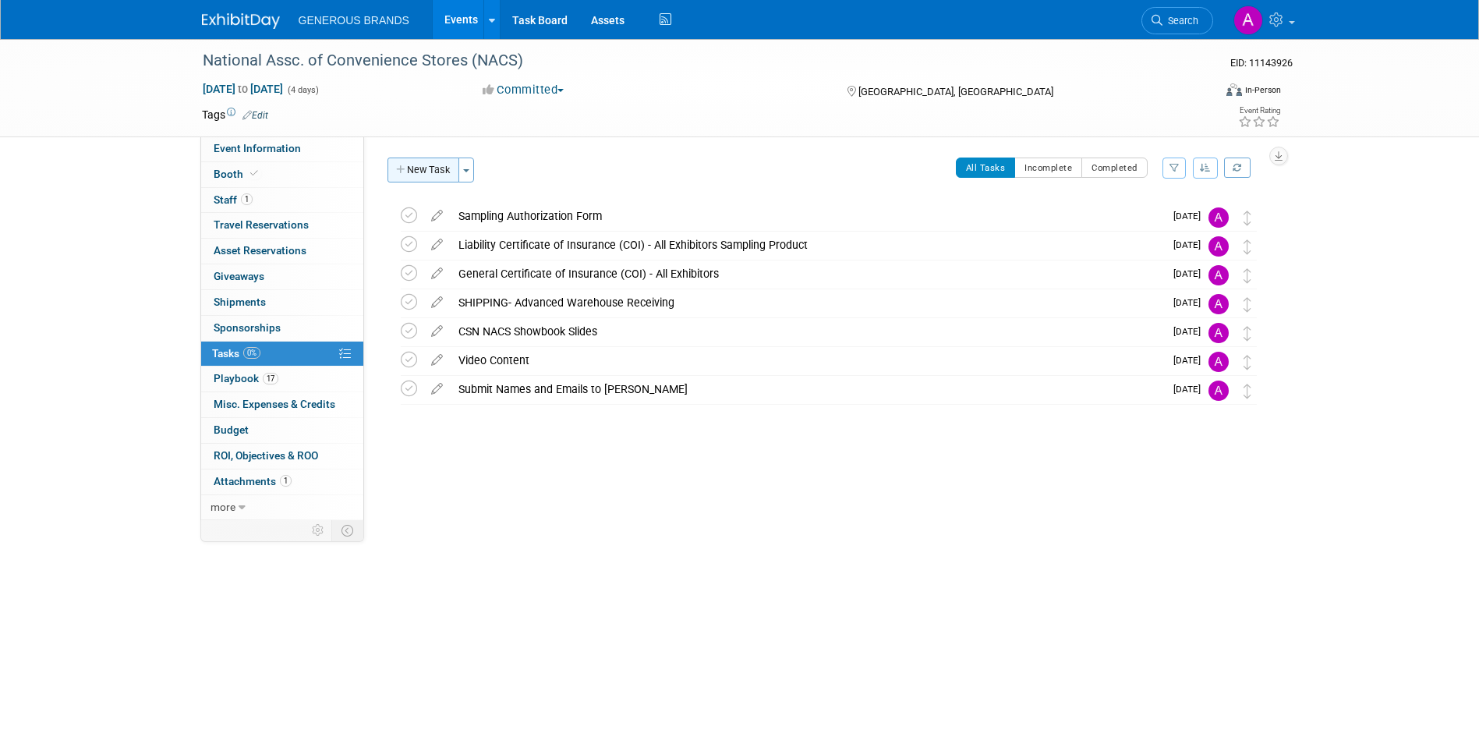
click at [428, 163] on button "New Task" at bounding box center [423, 169] width 72 height 25
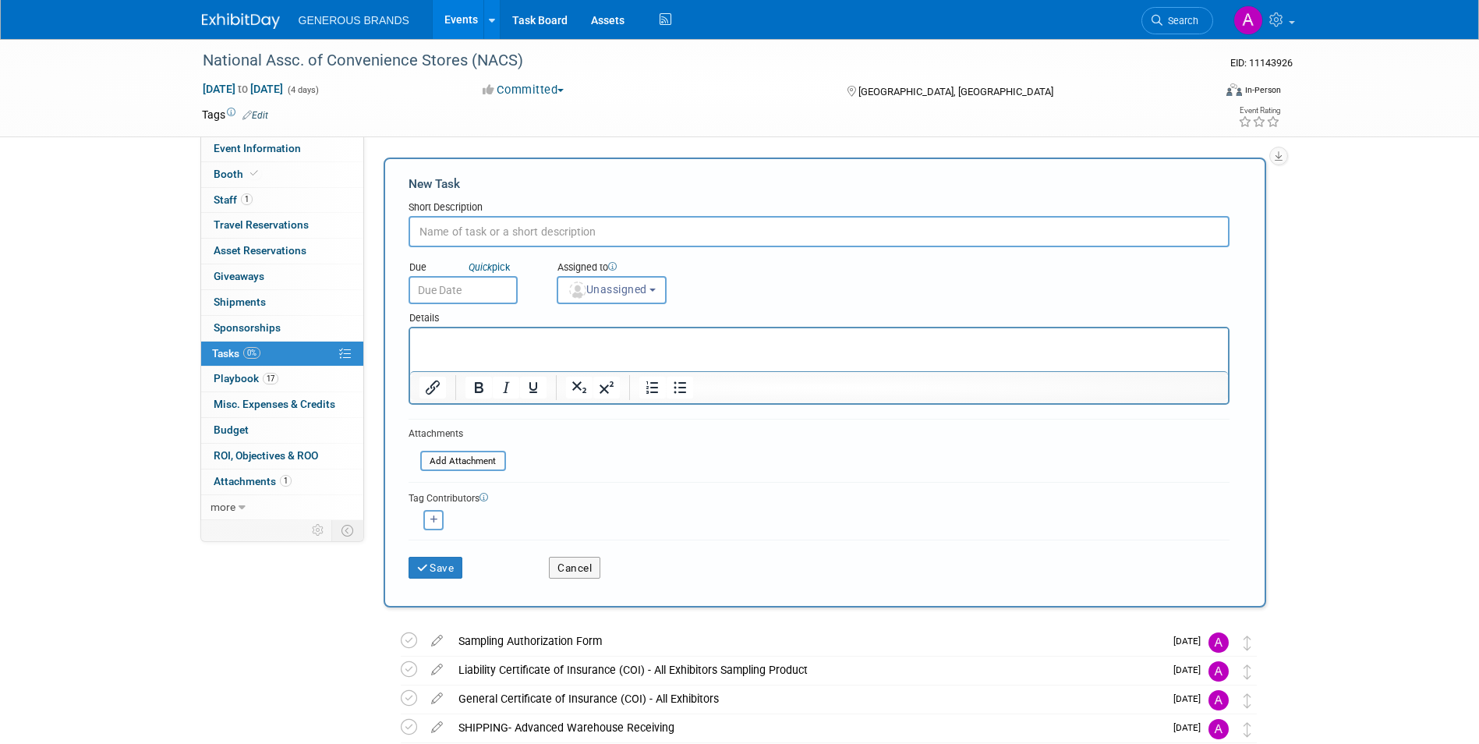
click at [697, 221] on input "text" at bounding box center [818, 231] width 821 height 31
type input "Booth Space Layout (for CSN to set up)"
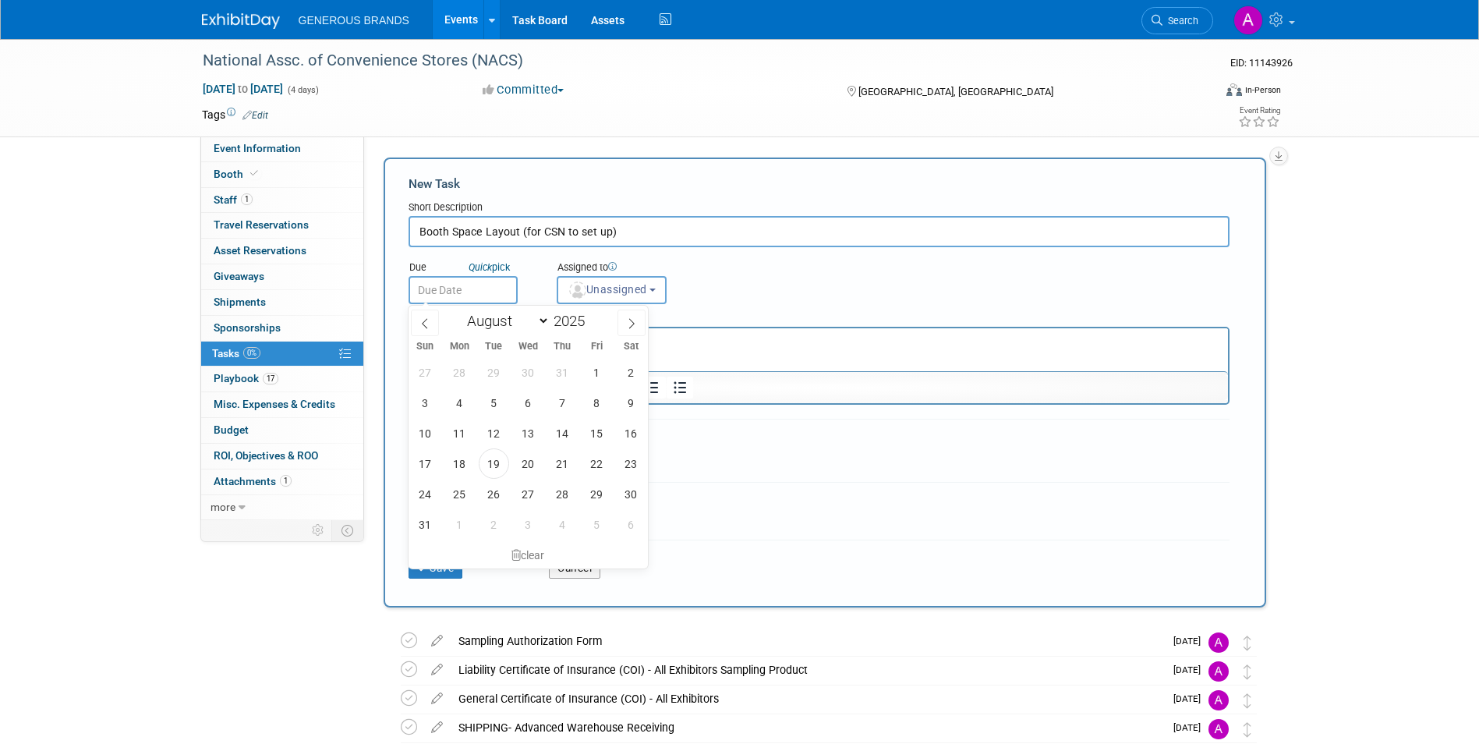
click at [458, 294] on input "text" at bounding box center [462, 290] width 109 height 28
click at [629, 324] on icon at bounding box center [631, 323] width 11 height 11
select select "8"
click at [605, 433] on span "19" at bounding box center [596, 433] width 30 height 30
type input "[DATE]"
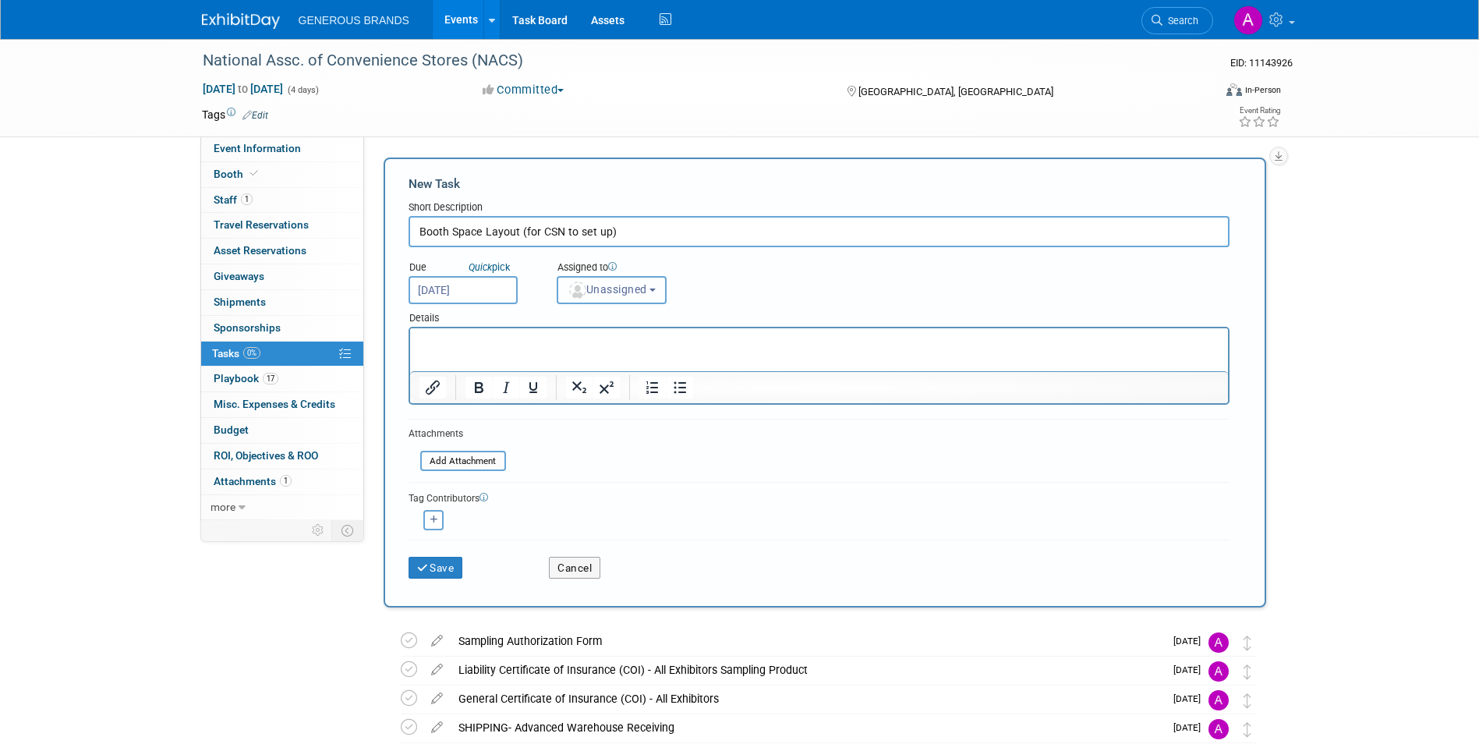
click at [626, 281] on button "Unassigned" at bounding box center [611, 290] width 111 height 28
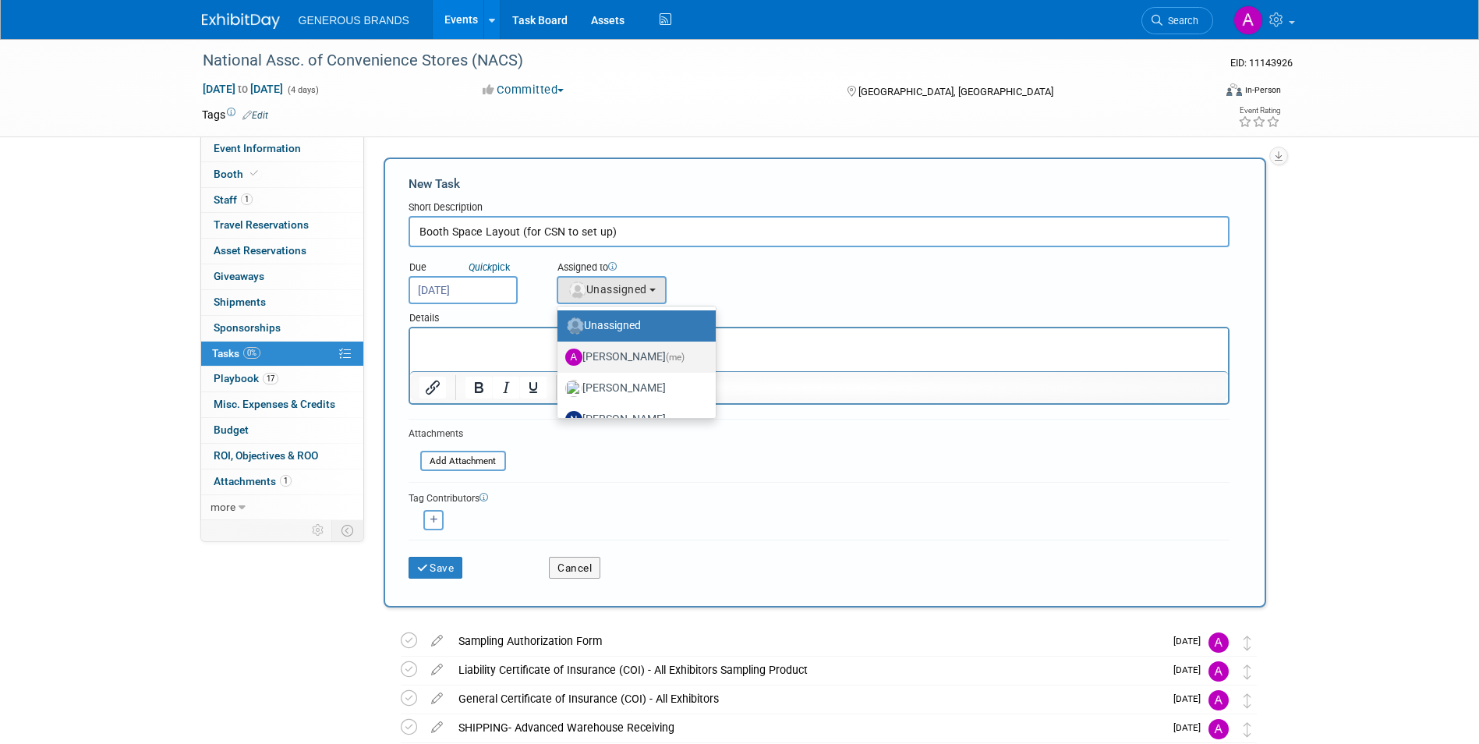
click at [630, 358] on label "[PERSON_NAME] (me)" at bounding box center [632, 356] width 135 height 25
click at [560, 358] on input "[PERSON_NAME] (me)" at bounding box center [554, 355] width 10 height 10
select select "955d0b64-004d-4288-966e-60313dffc406"
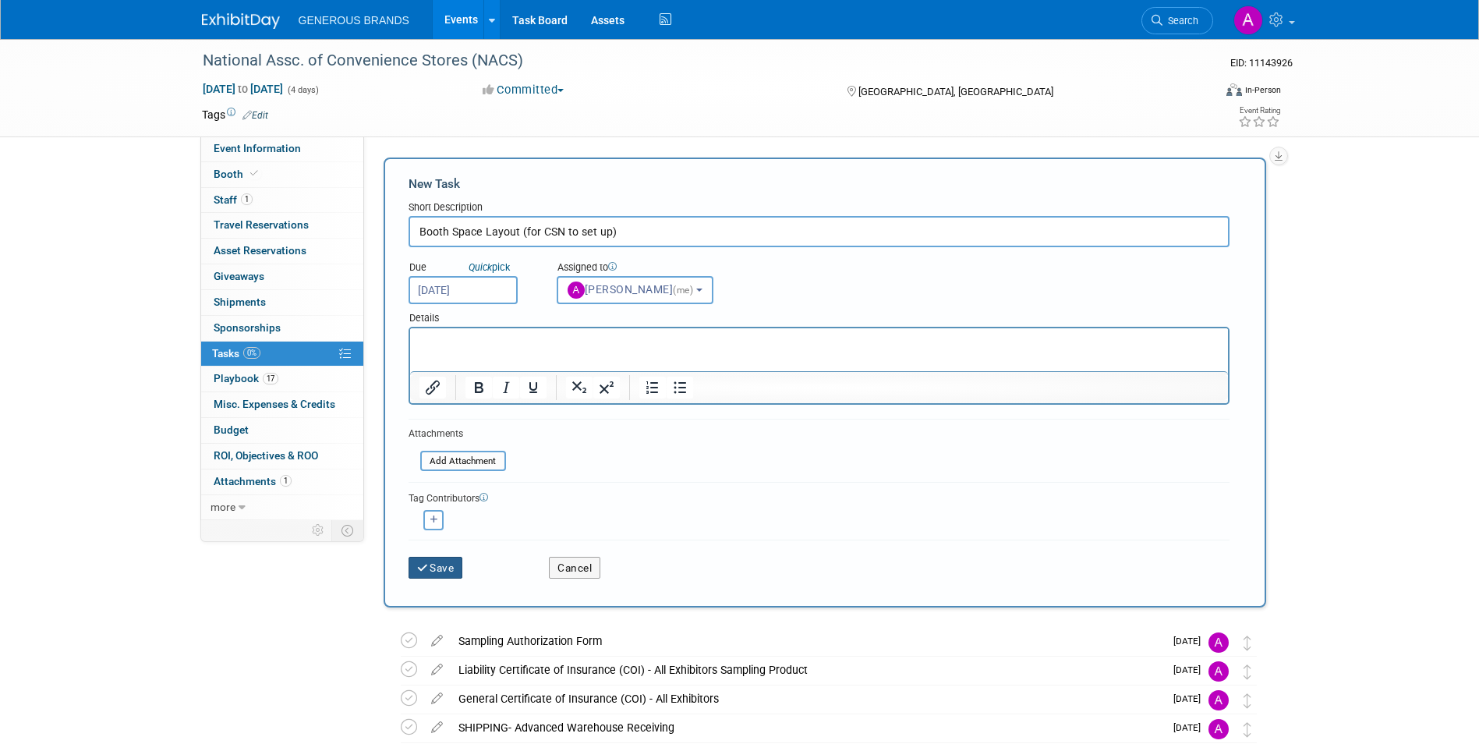
click at [452, 567] on button "Save" at bounding box center [435, 567] width 55 height 22
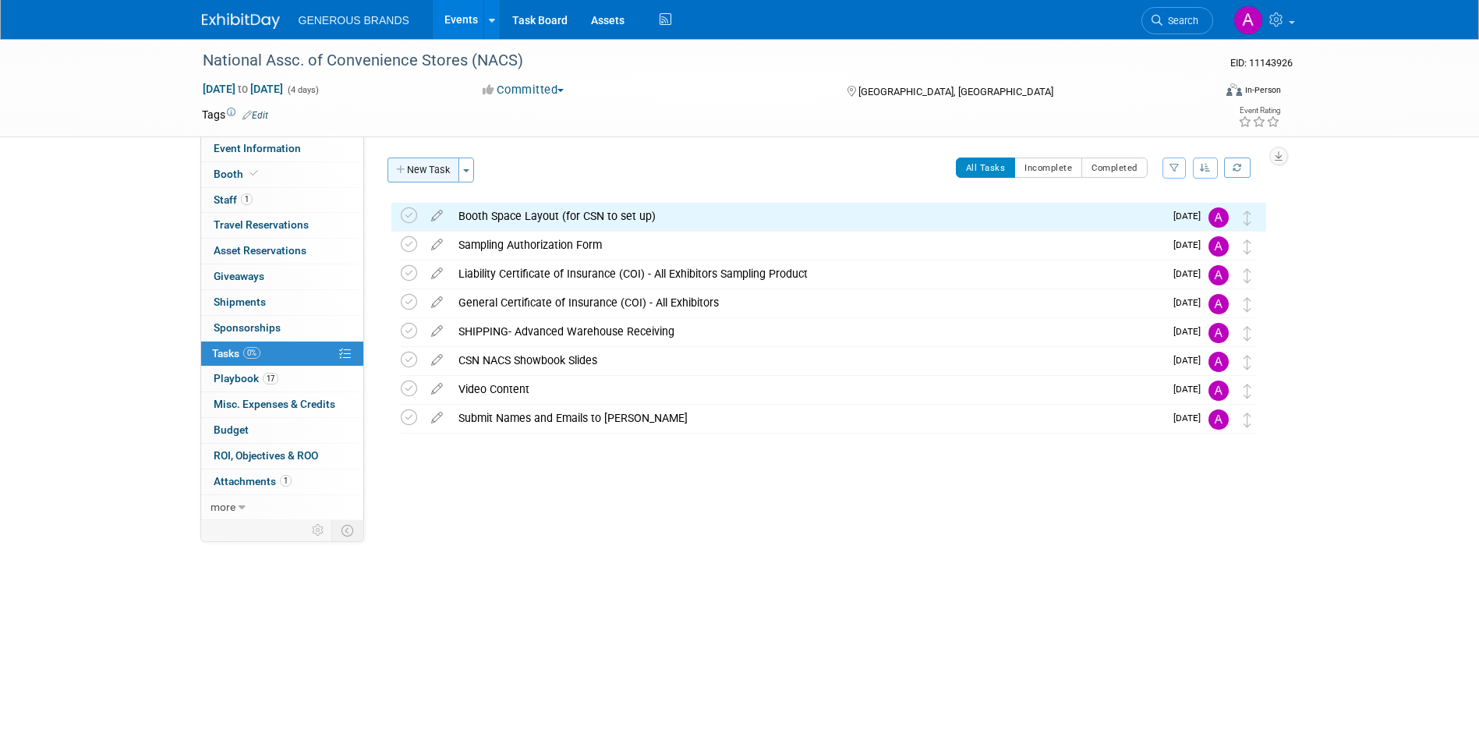
click at [443, 165] on button "New Task" at bounding box center [423, 169] width 72 height 25
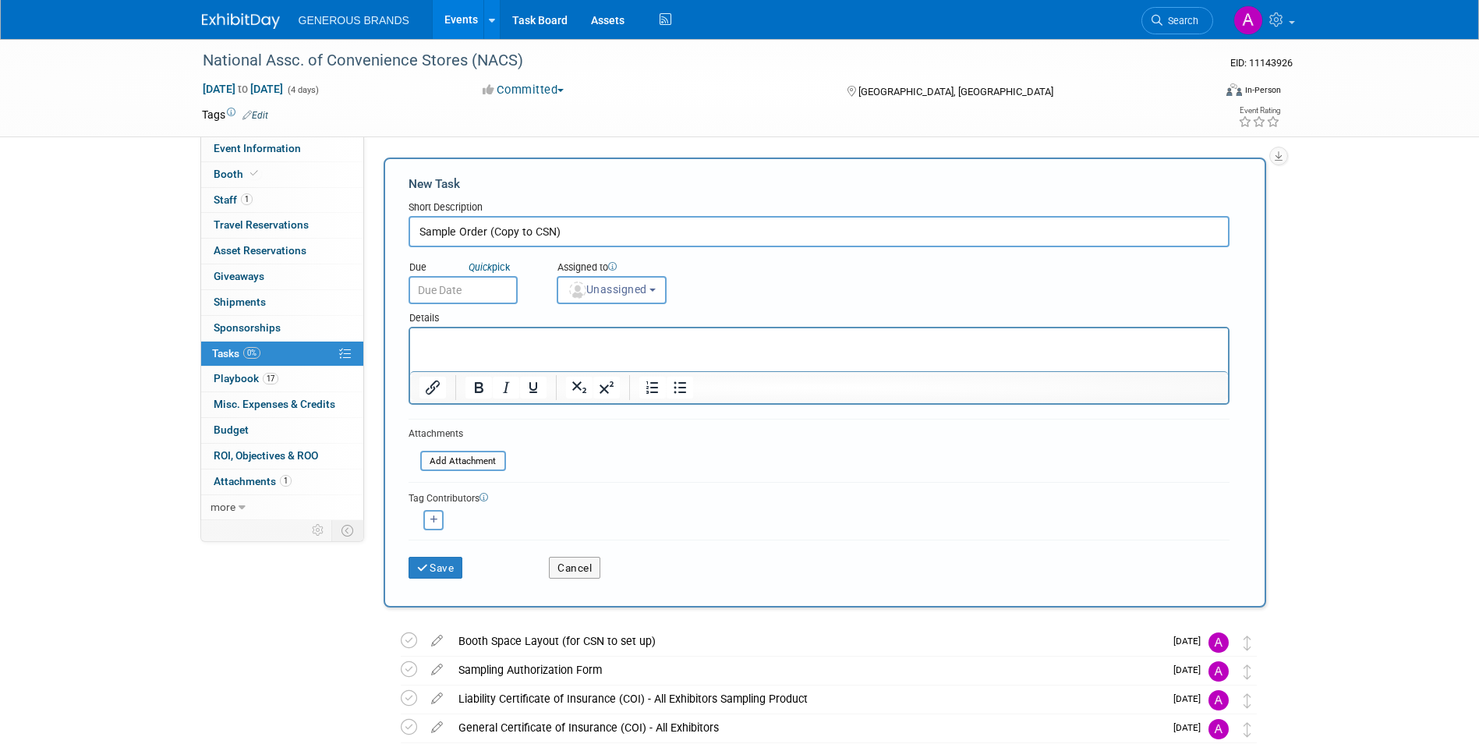
type input "Sample Order (Copy to CSN)"
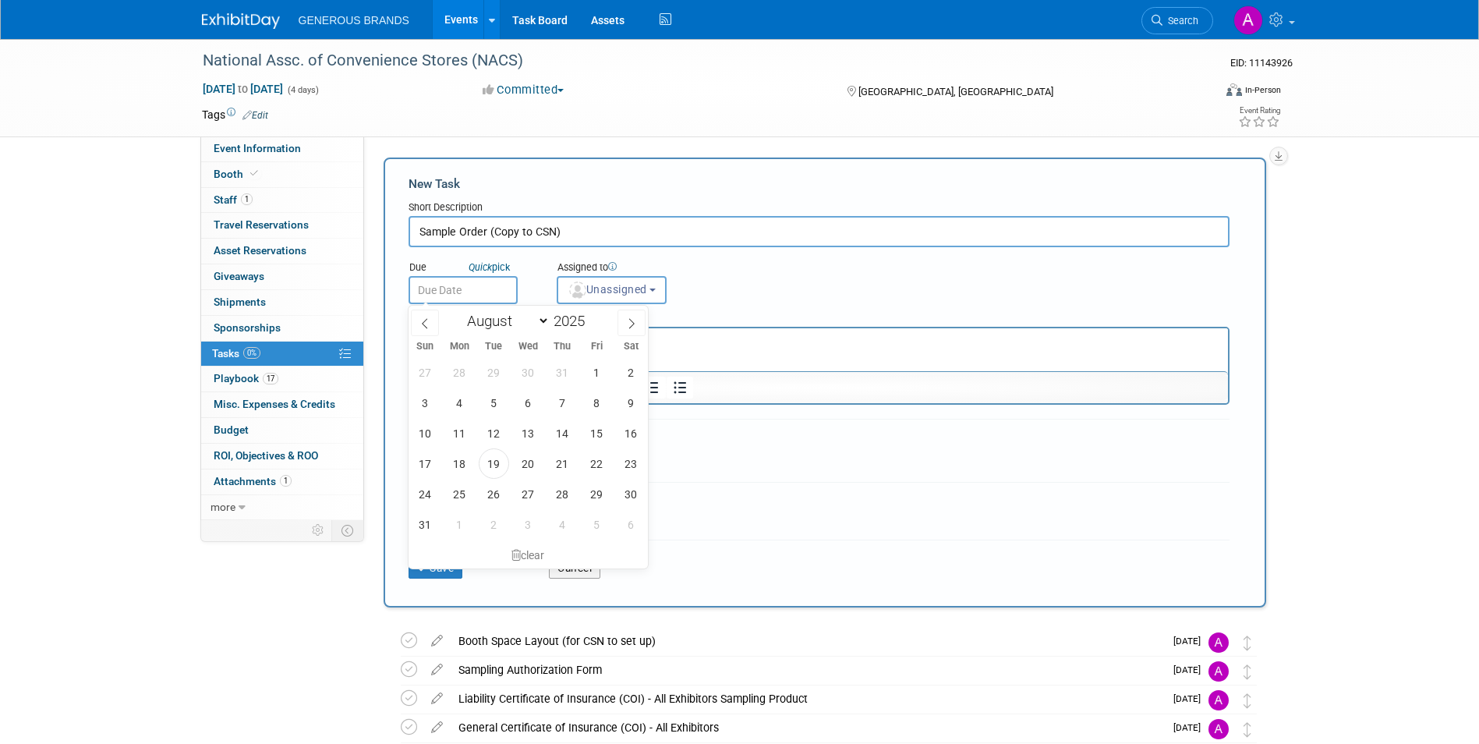
click at [459, 298] on input "text" at bounding box center [462, 290] width 109 height 28
click at [624, 324] on span at bounding box center [631, 322] width 28 height 26
select select "8"
click at [596, 425] on span "19" at bounding box center [596, 433] width 30 height 30
type input "[DATE]"
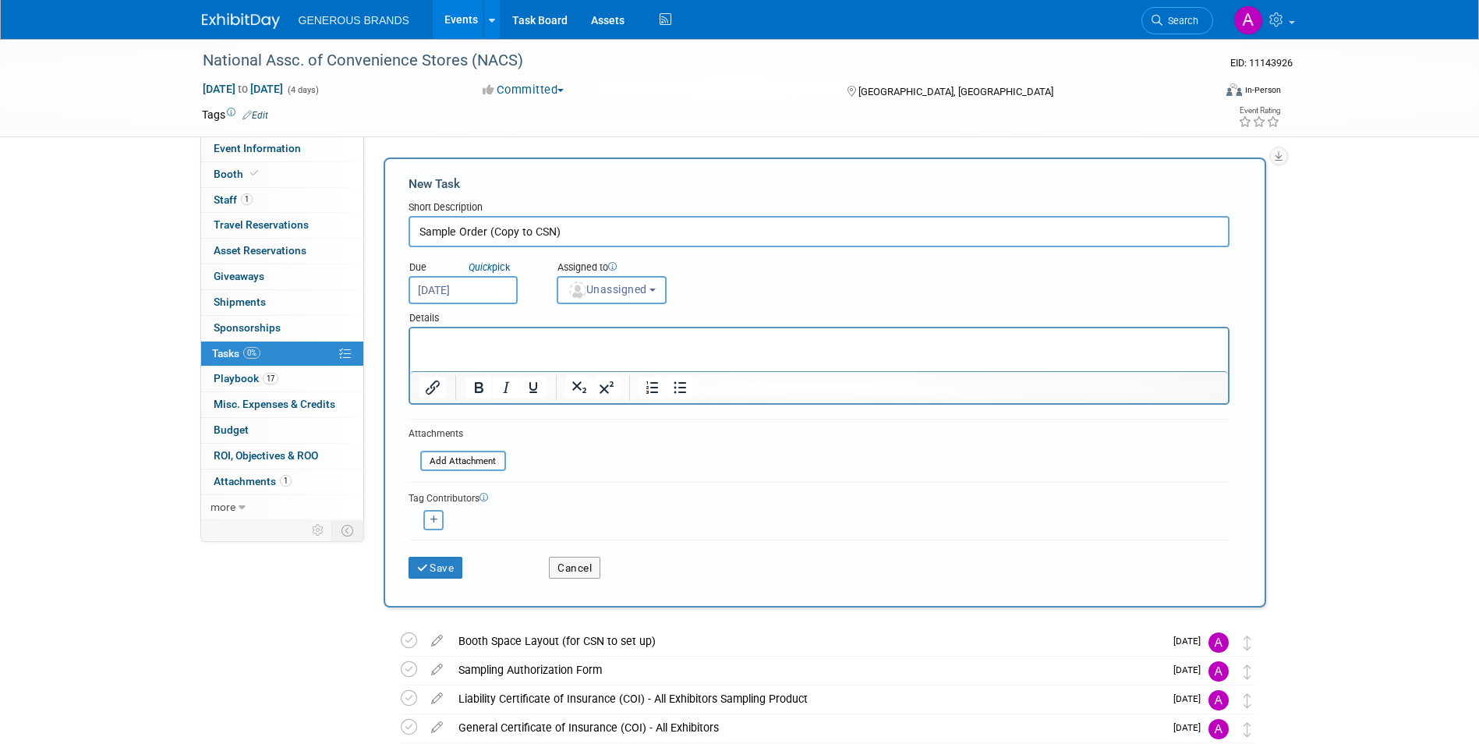
click at [647, 291] on span "Unassigned" at bounding box center [606, 289] width 79 height 12
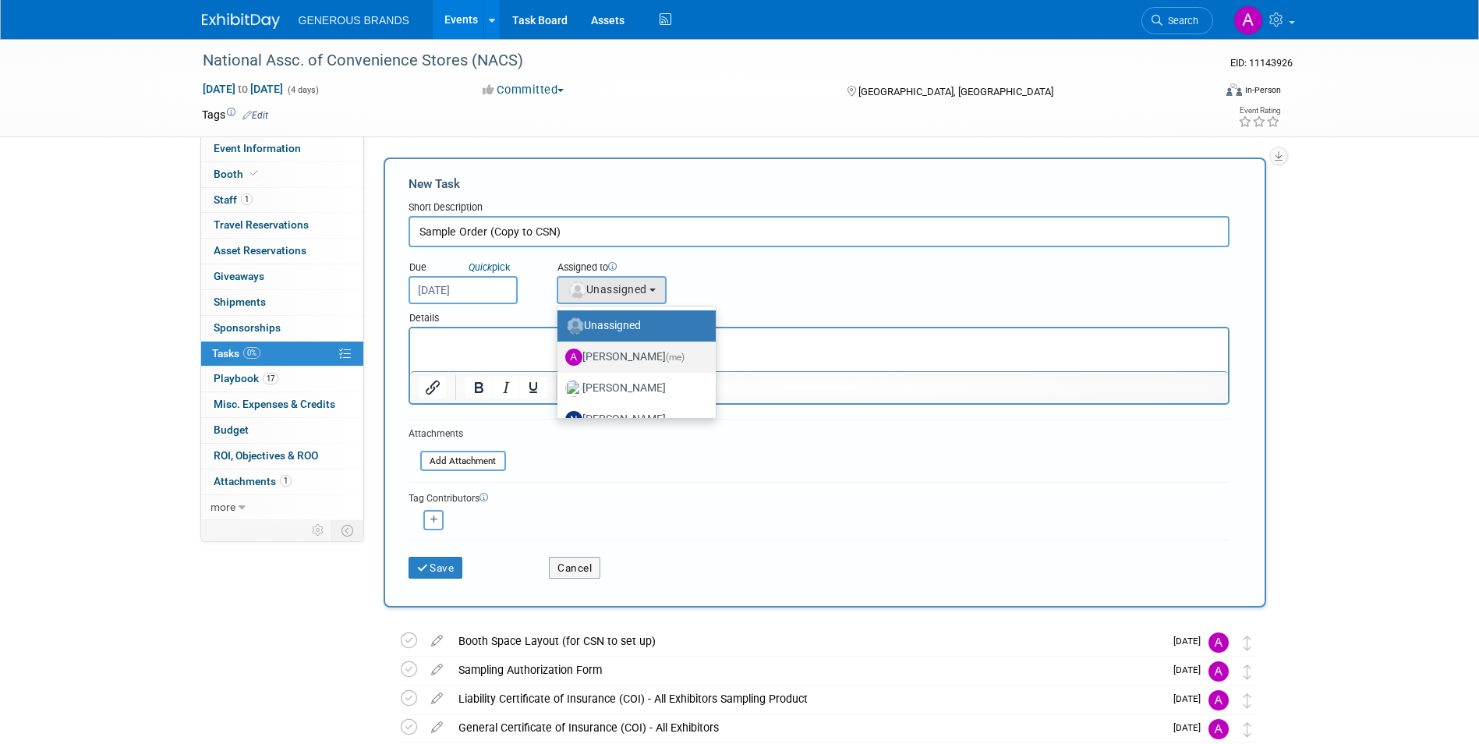
click at [666, 358] on span "(me)" at bounding box center [675, 357] width 19 height 11
click at [560, 358] on input "[PERSON_NAME] (me)" at bounding box center [554, 355] width 10 height 10
select select "955d0b64-004d-4288-966e-60313dffc406"
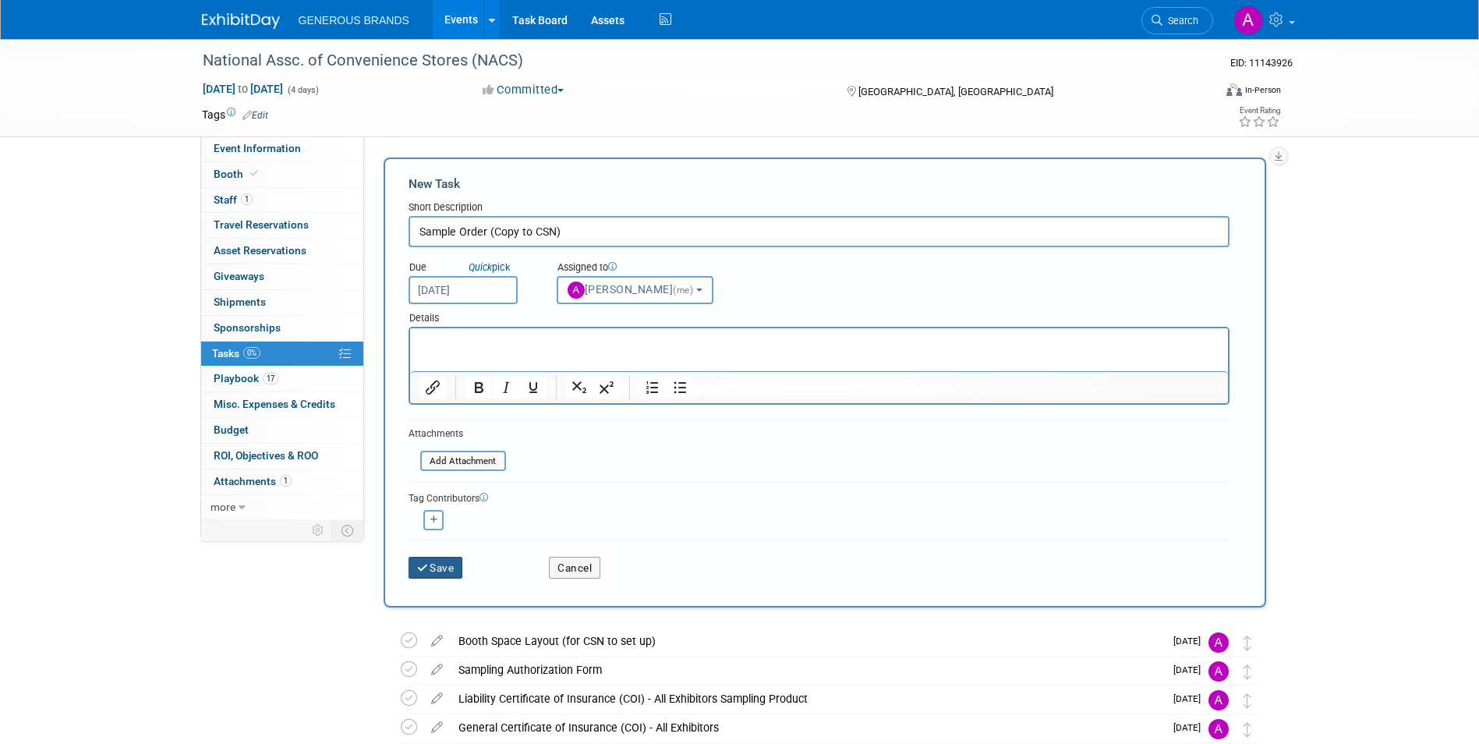
click at [432, 560] on button "Save" at bounding box center [435, 567] width 55 height 22
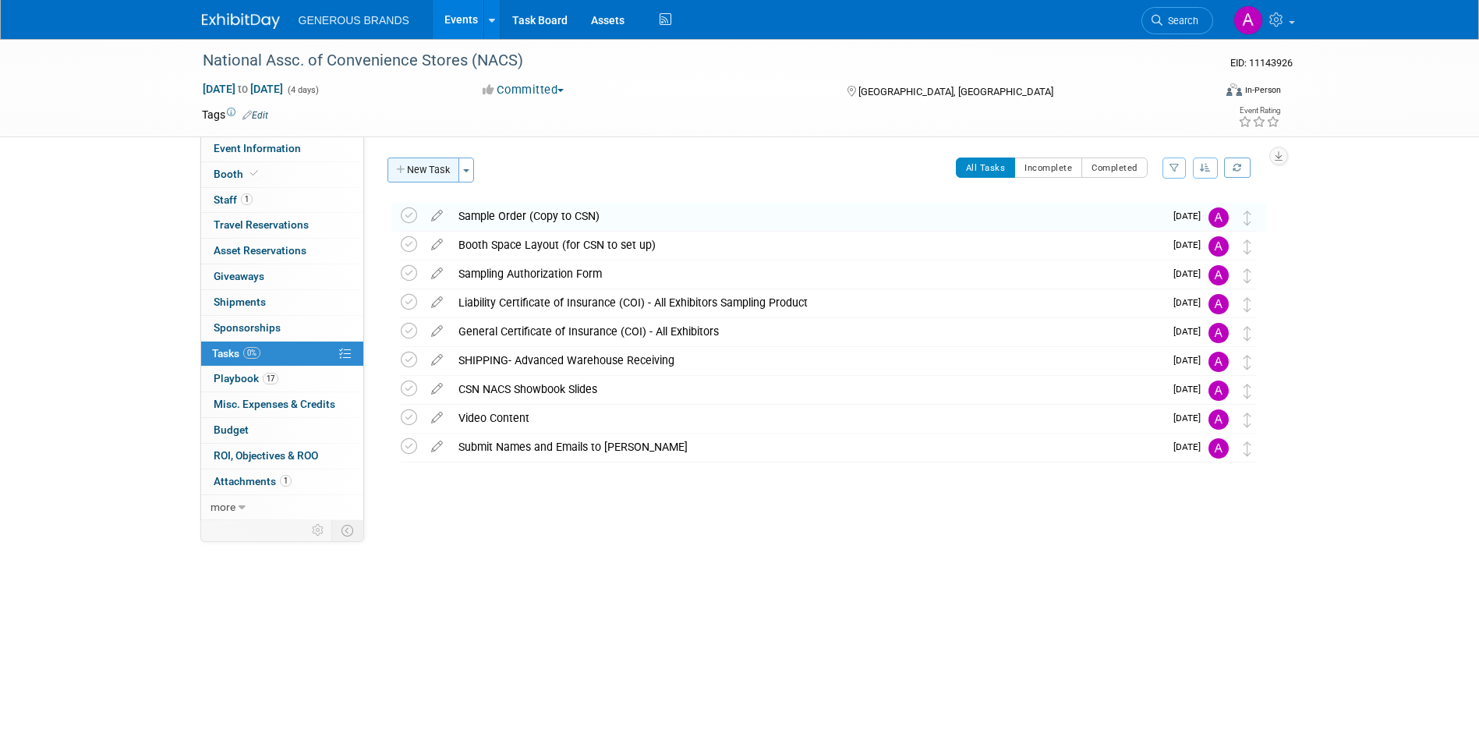
click at [430, 179] on button "New Task" at bounding box center [423, 169] width 72 height 25
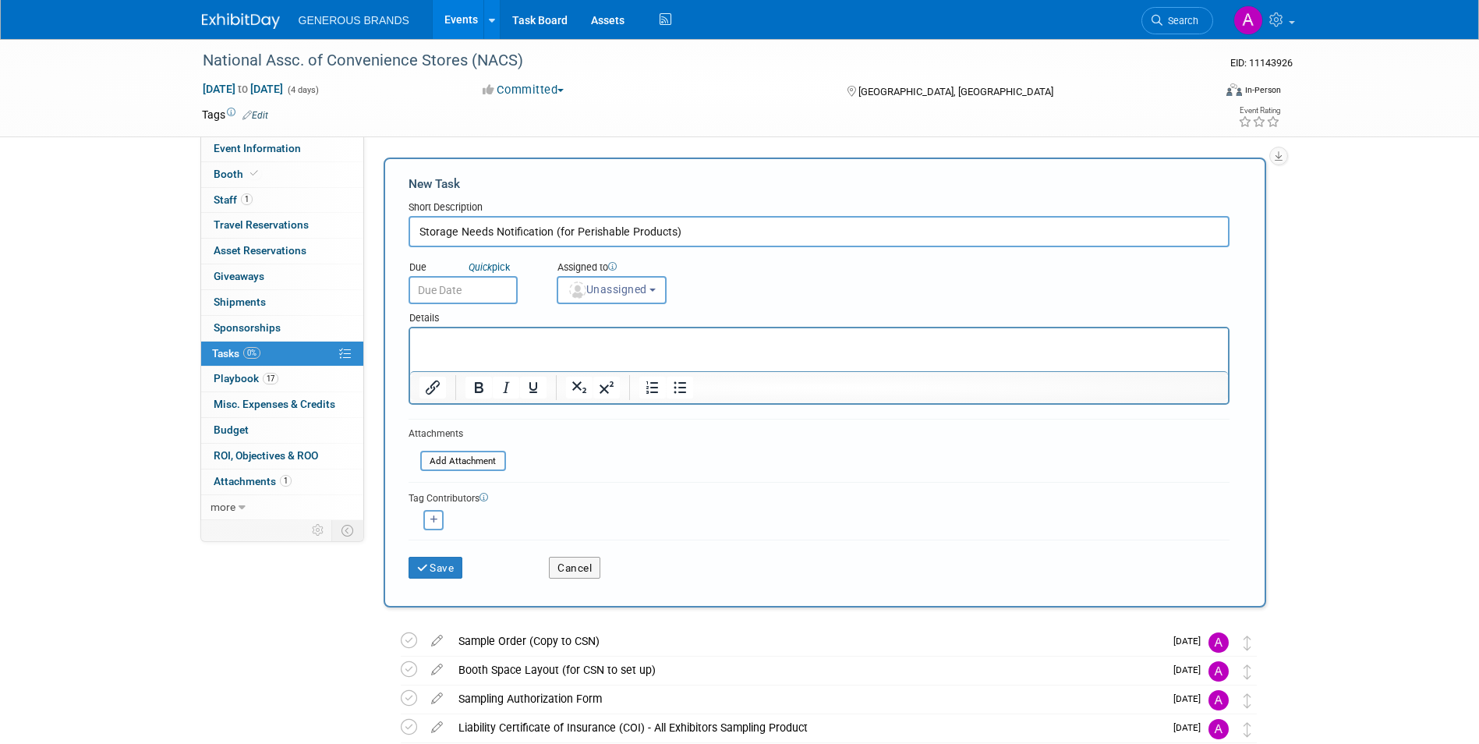
type input "Storage Needs Notification (for Perishable Products)"
click at [472, 297] on input "text" at bounding box center [462, 290] width 109 height 28
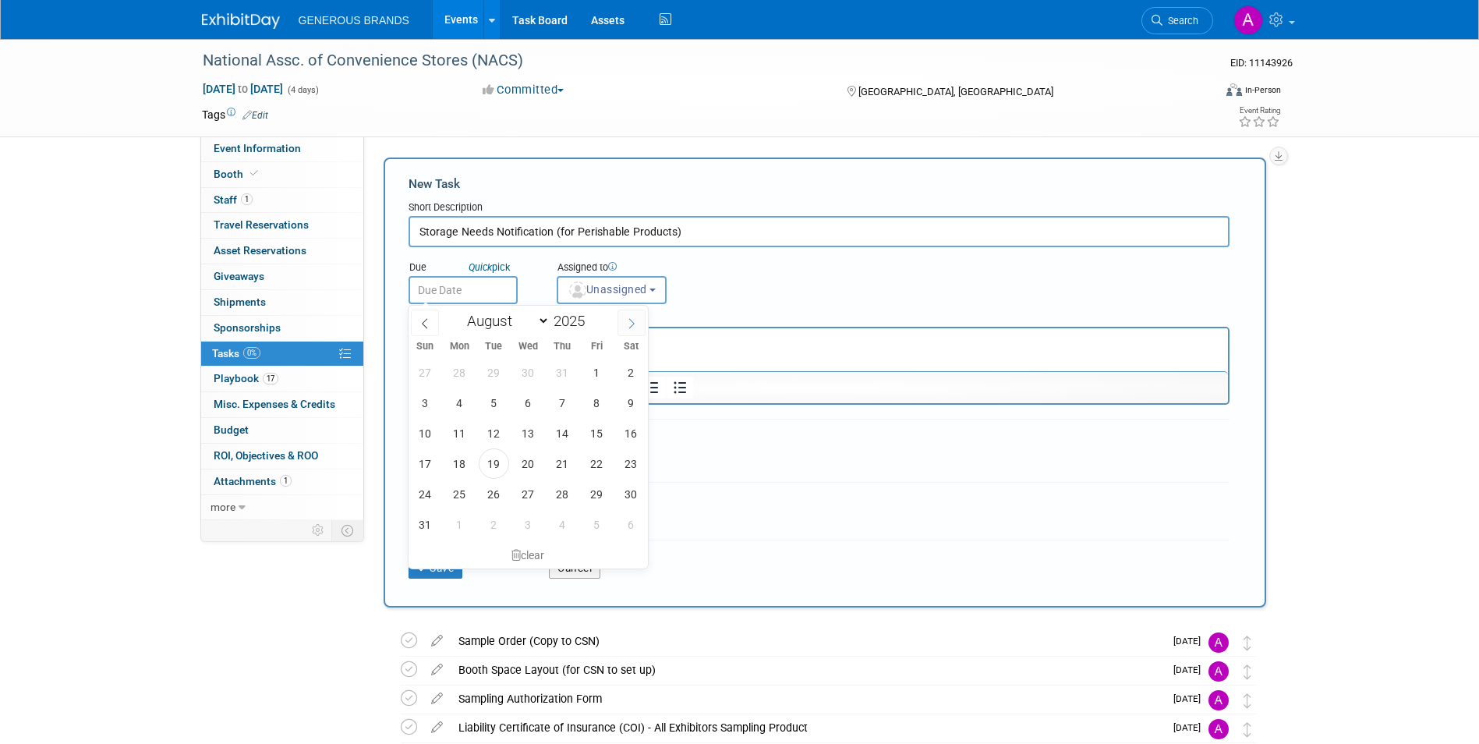
click at [631, 320] on icon at bounding box center [631, 324] width 5 height 10
select select "8"
click at [610, 433] on span "19" at bounding box center [596, 433] width 30 height 30
type input "[DATE]"
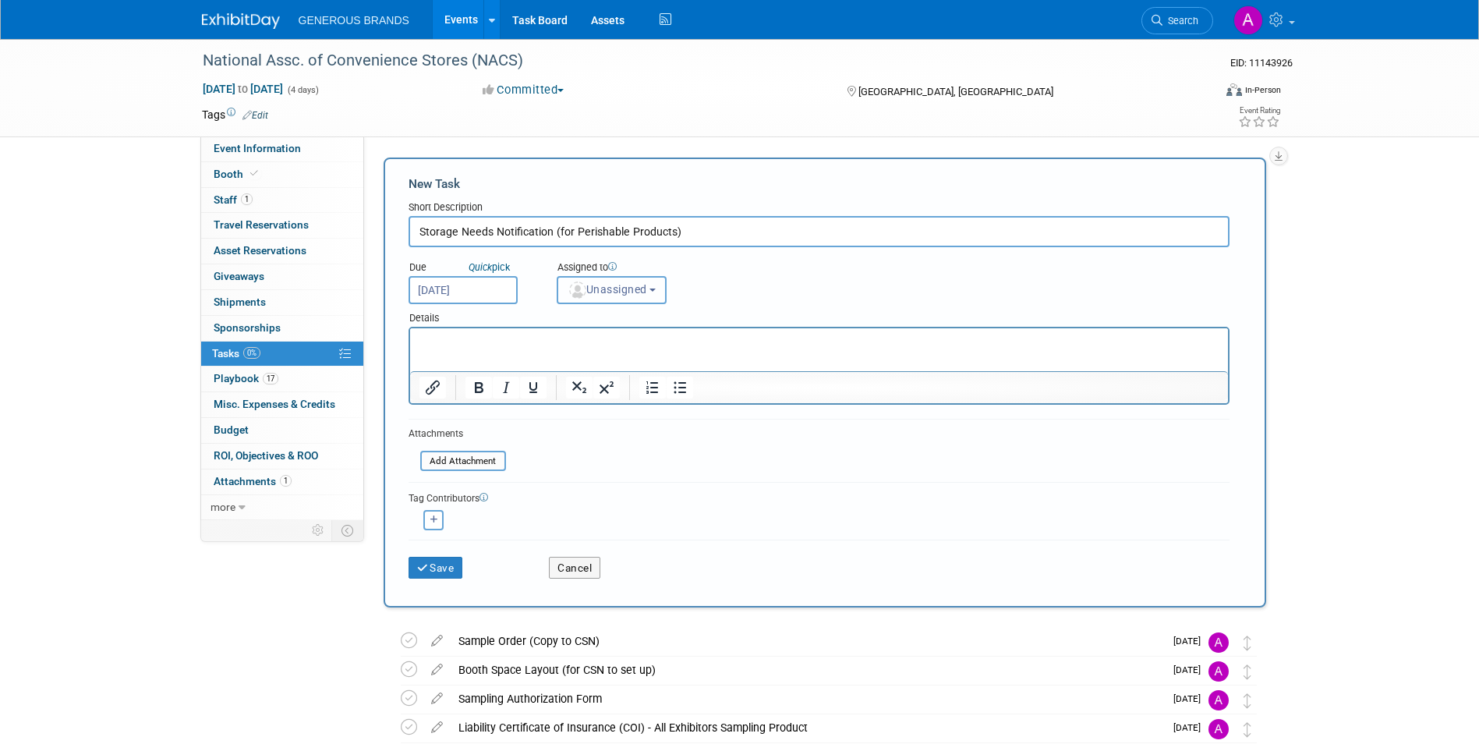
click at [630, 298] on button "Unassigned" at bounding box center [611, 290] width 111 height 28
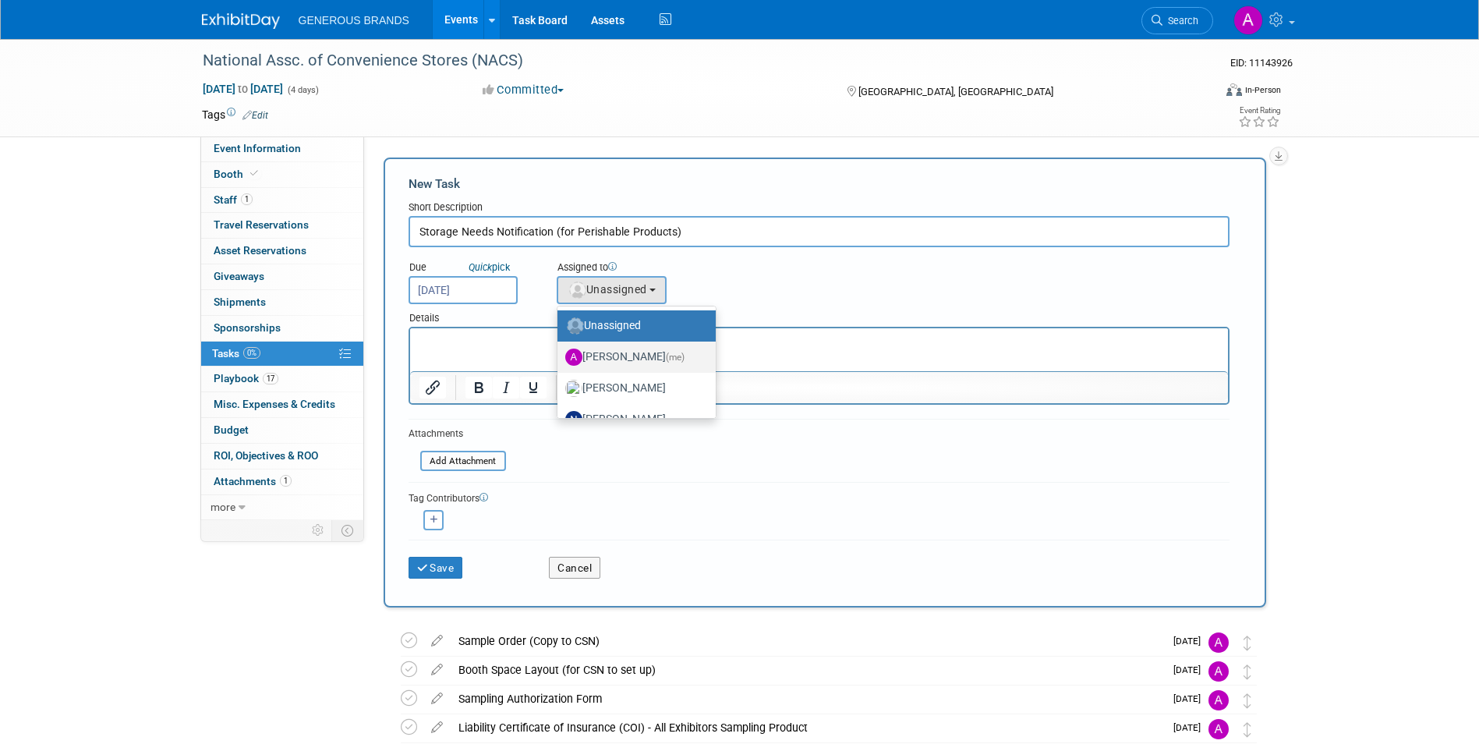
click at [631, 359] on label "[PERSON_NAME] (me)" at bounding box center [632, 356] width 135 height 25
click at [560, 359] on input "[PERSON_NAME] (me)" at bounding box center [554, 355] width 10 height 10
select select "955d0b64-004d-4288-966e-60313dffc406"
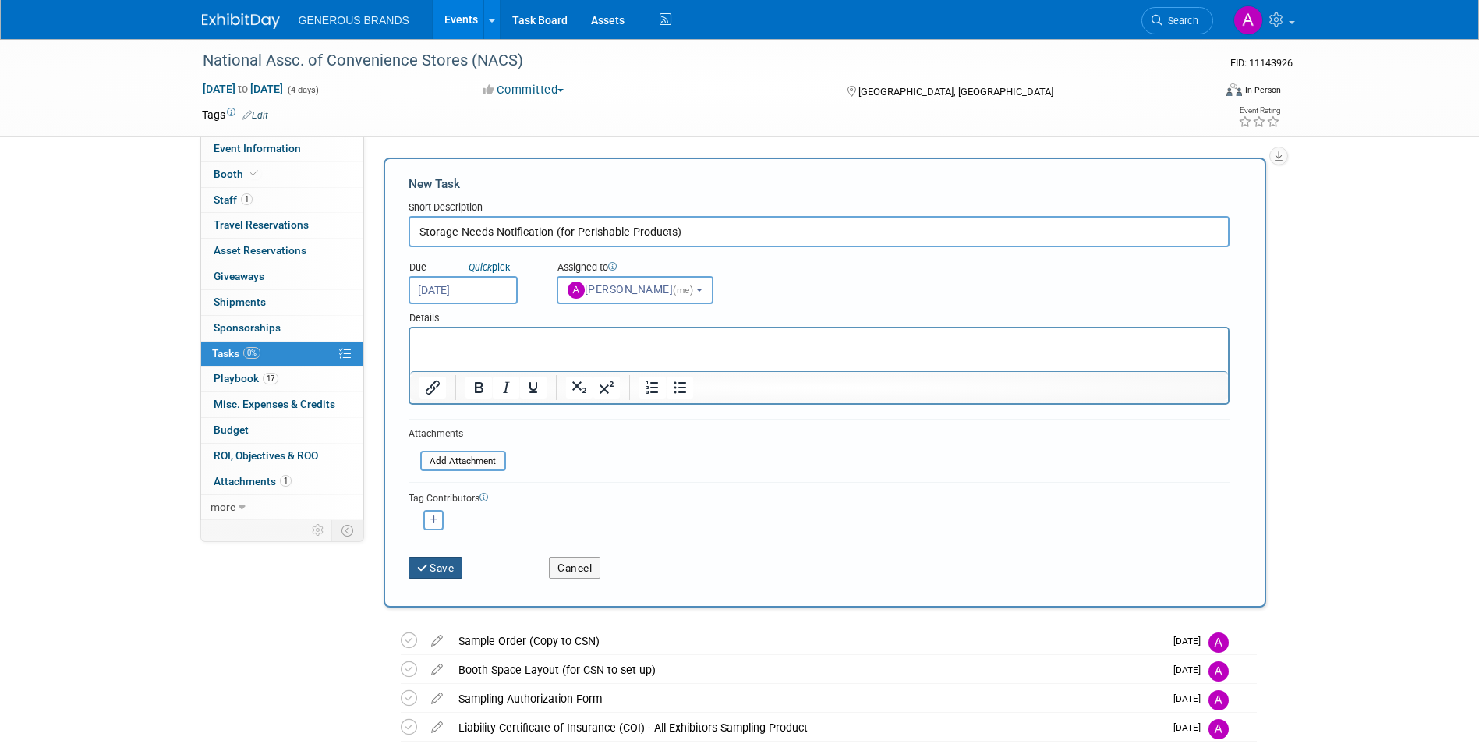
click at [423, 571] on icon "submit" at bounding box center [423, 568] width 13 height 11
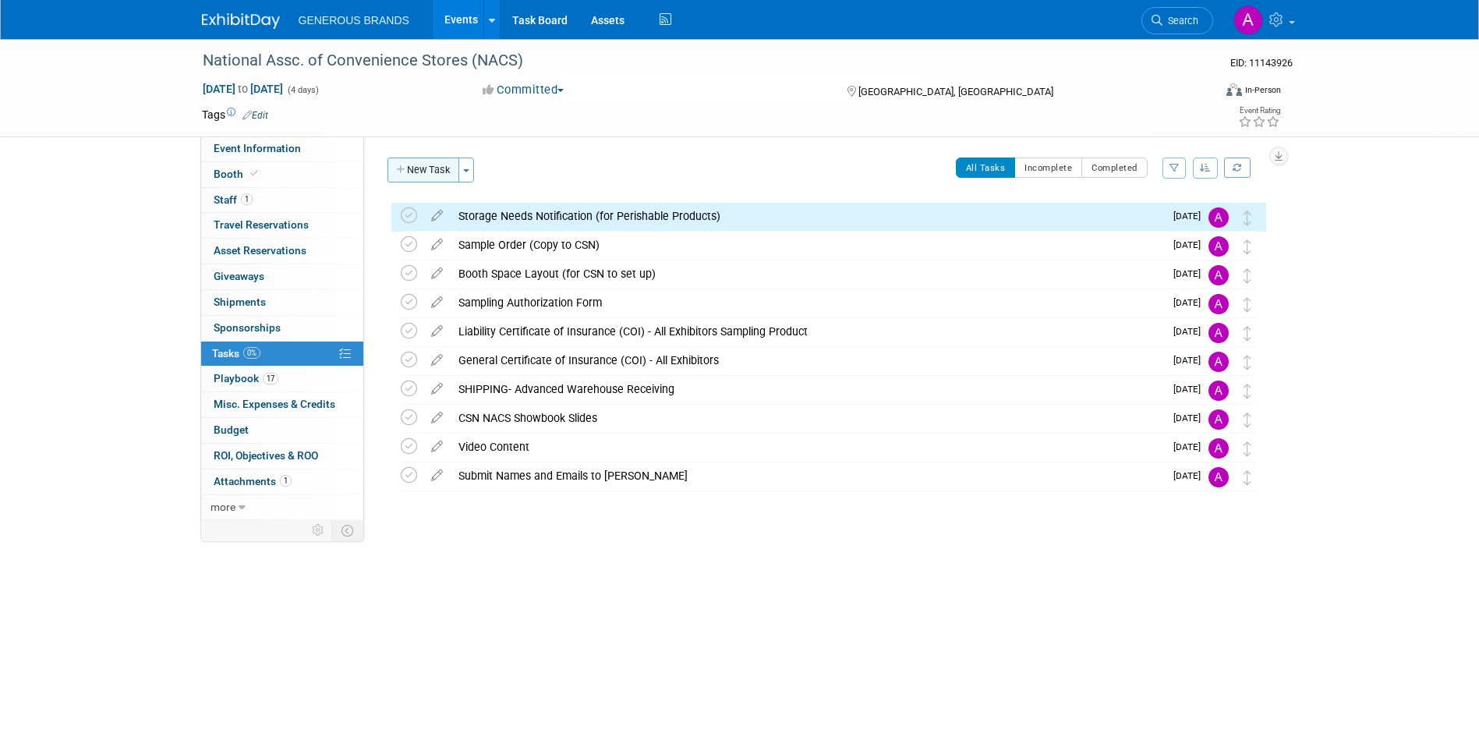
click at [439, 170] on button "New Task" at bounding box center [423, 169] width 72 height 25
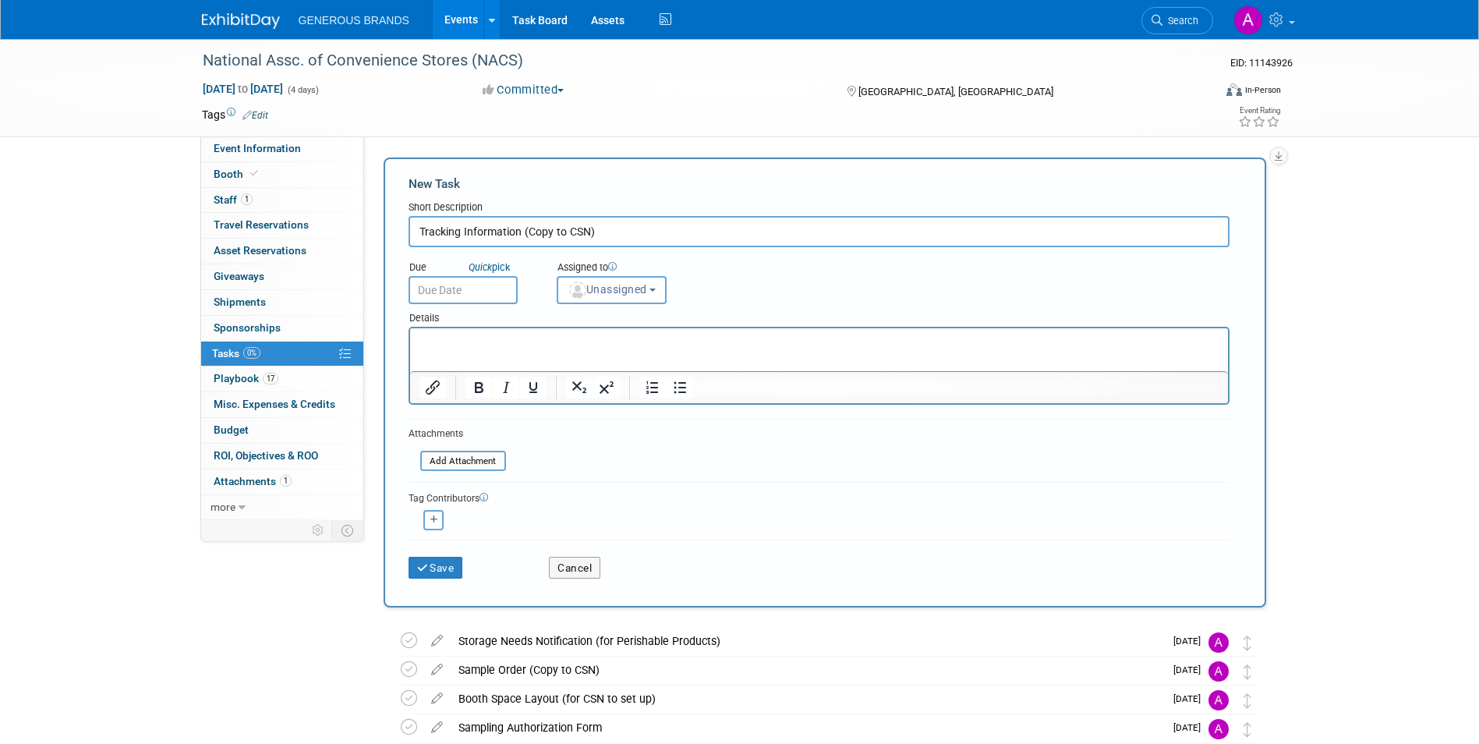
type input "Tracking Information (Copy to CSN)"
click at [467, 288] on input "text" at bounding box center [462, 290] width 109 height 28
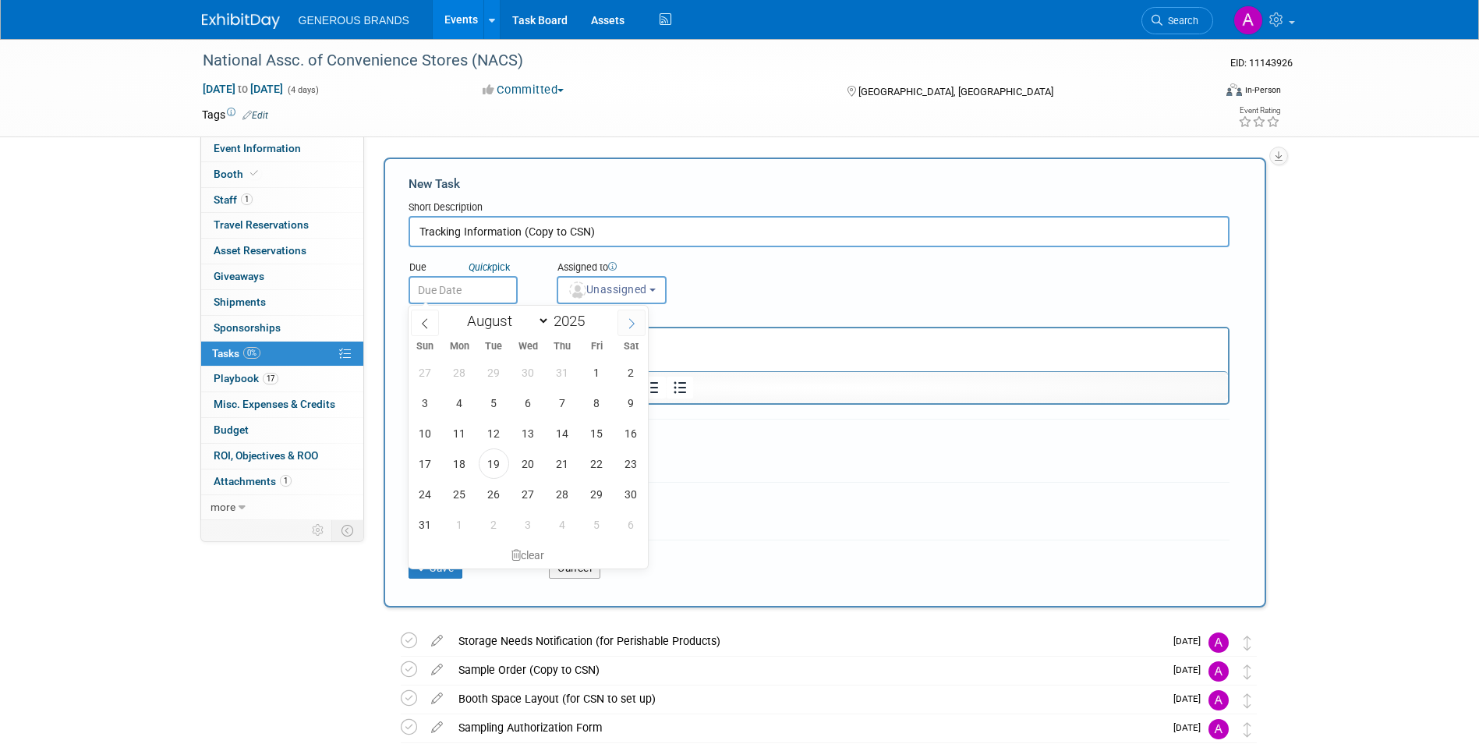
click at [625, 321] on span at bounding box center [631, 322] width 28 height 26
select select "8"
click at [601, 427] on span "19" at bounding box center [596, 433] width 30 height 30
type input "[DATE]"
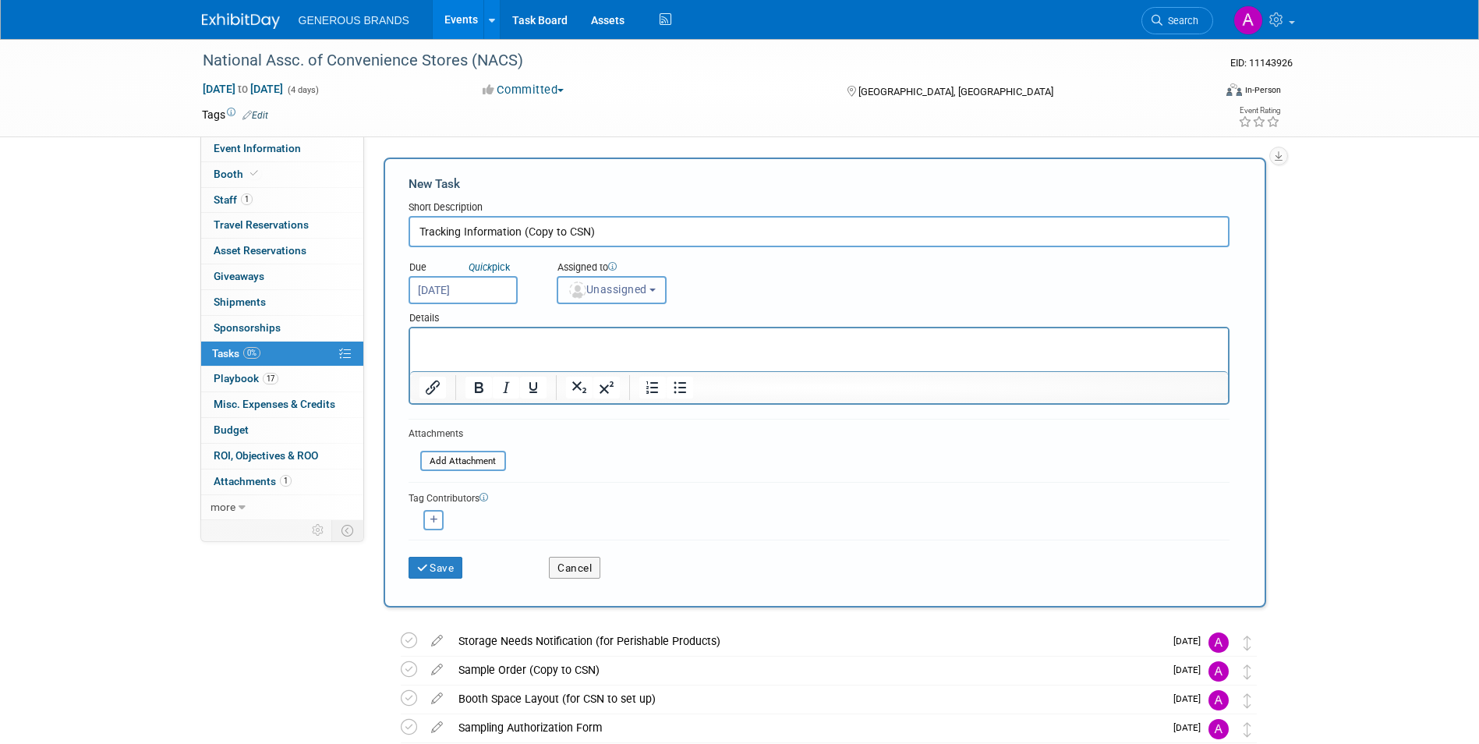
click at [647, 288] on span "Unassigned" at bounding box center [606, 289] width 79 height 12
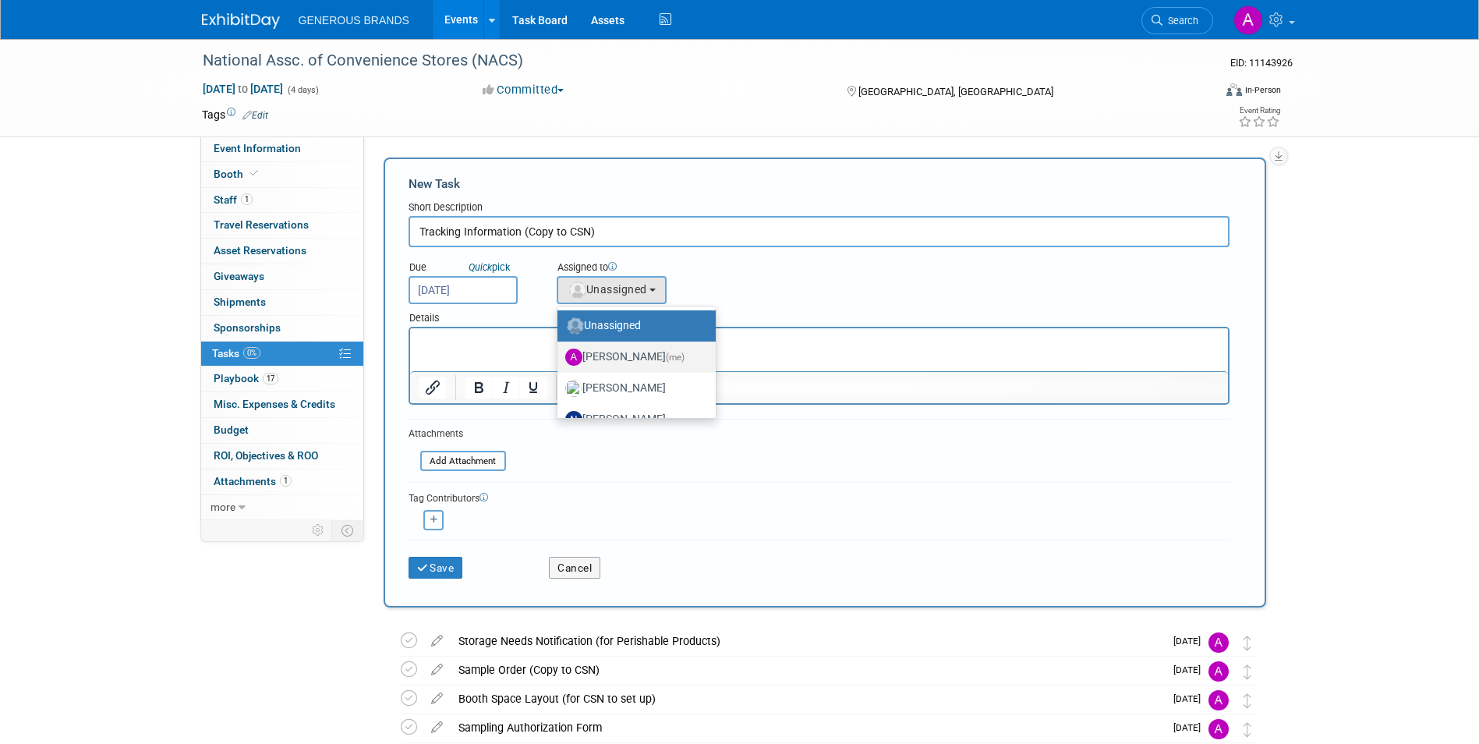
click at [645, 358] on label "[PERSON_NAME] (me)" at bounding box center [632, 356] width 135 height 25
click at [560, 358] on input "[PERSON_NAME] (me)" at bounding box center [554, 355] width 10 height 10
select select "955d0b64-004d-4288-966e-60313dffc406"
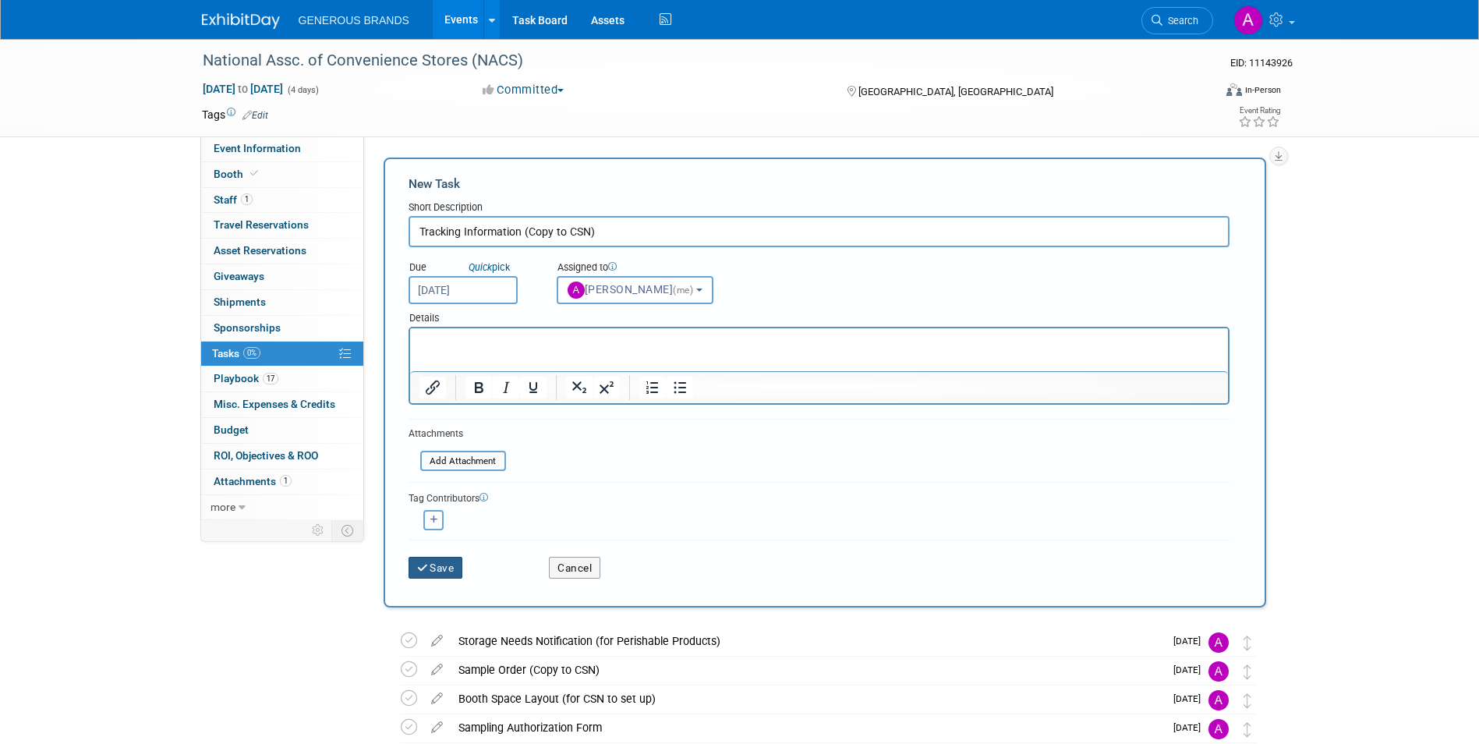
click at [450, 569] on button "Save" at bounding box center [435, 567] width 55 height 22
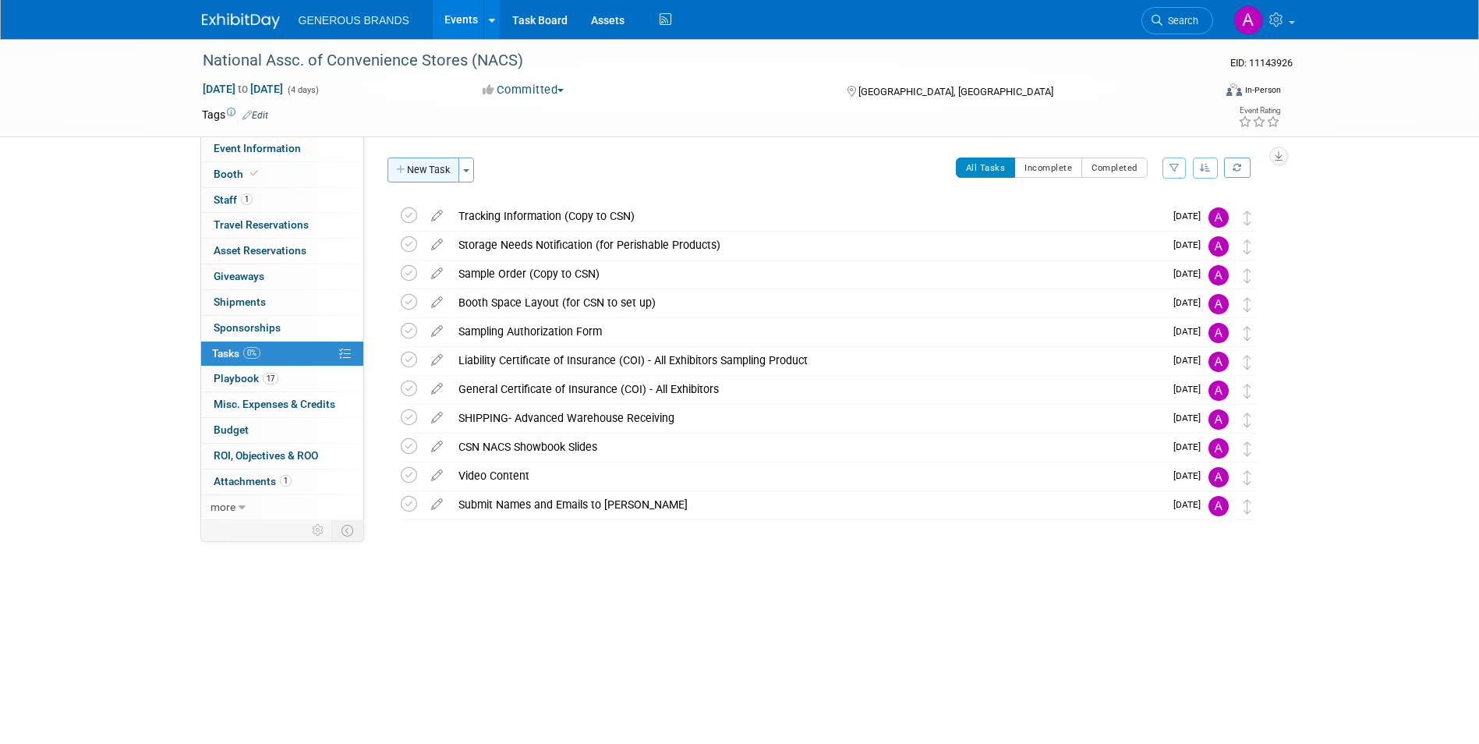
click at [429, 165] on button "New Task" at bounding box center [423, 169] width 72 height 25
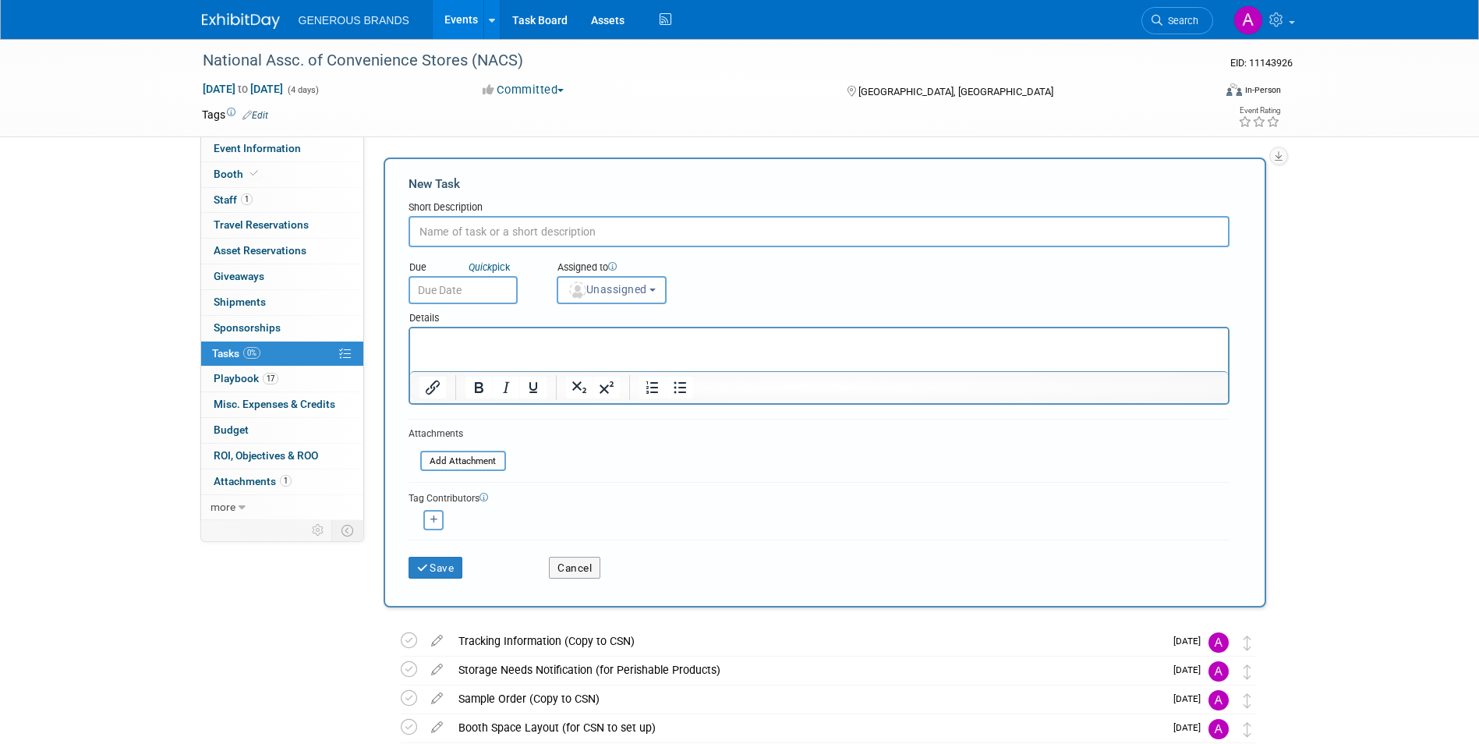
click at [565, 231] on input "text" at bounding box center [818, 231] width 821 height 31
type input "Shipping- Show Site Deliveries"
click at [494, 297] on input "text" at bounding box center [462, 290] width 109 height 28
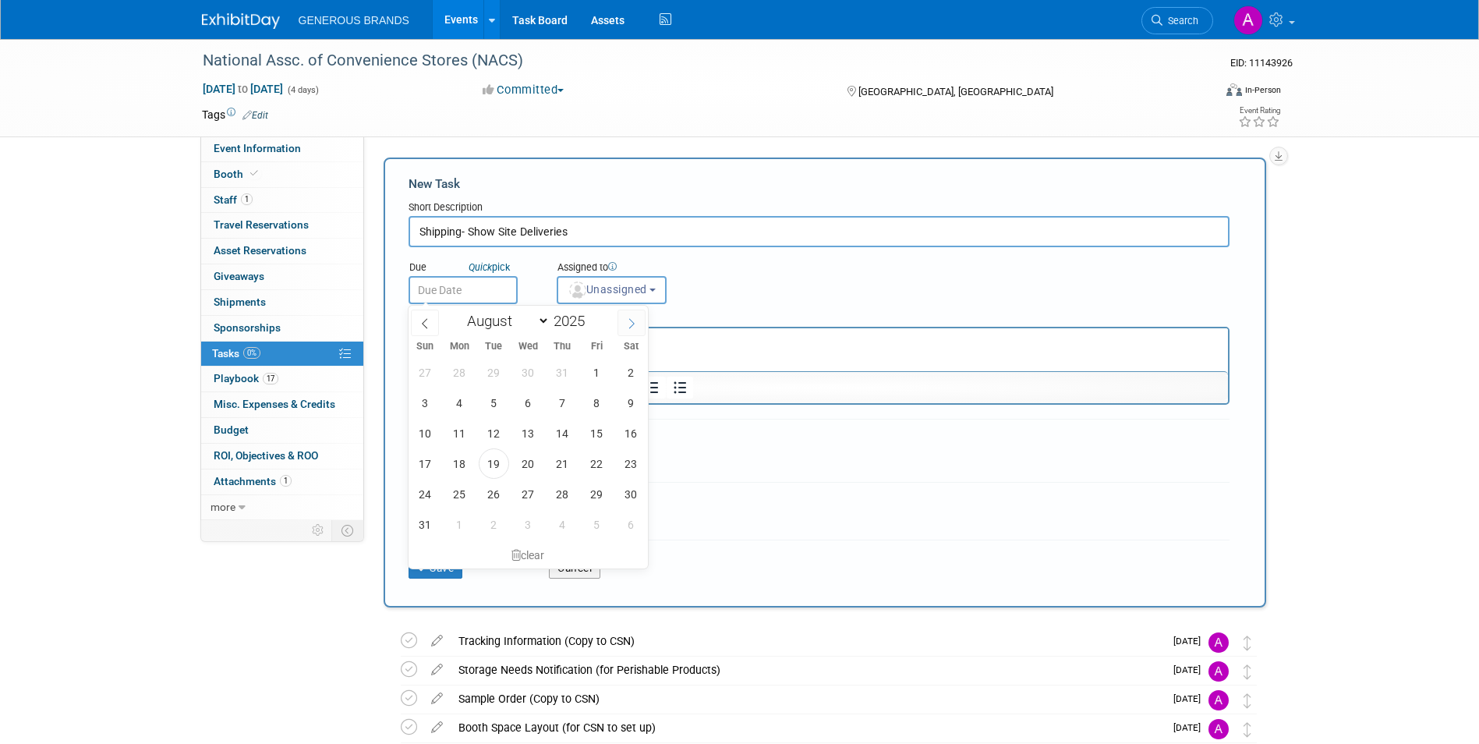
click at [629, 327] on icon at bounding box center [631, 323] width 11 height 11
click at [634, 328] on icon at bounding box center [631, 323] width 11 height 11
select select "9"
click at [458, 431] on span "13" at bounding box center [459, 433] width 30 height 30
type input "[DATE]"
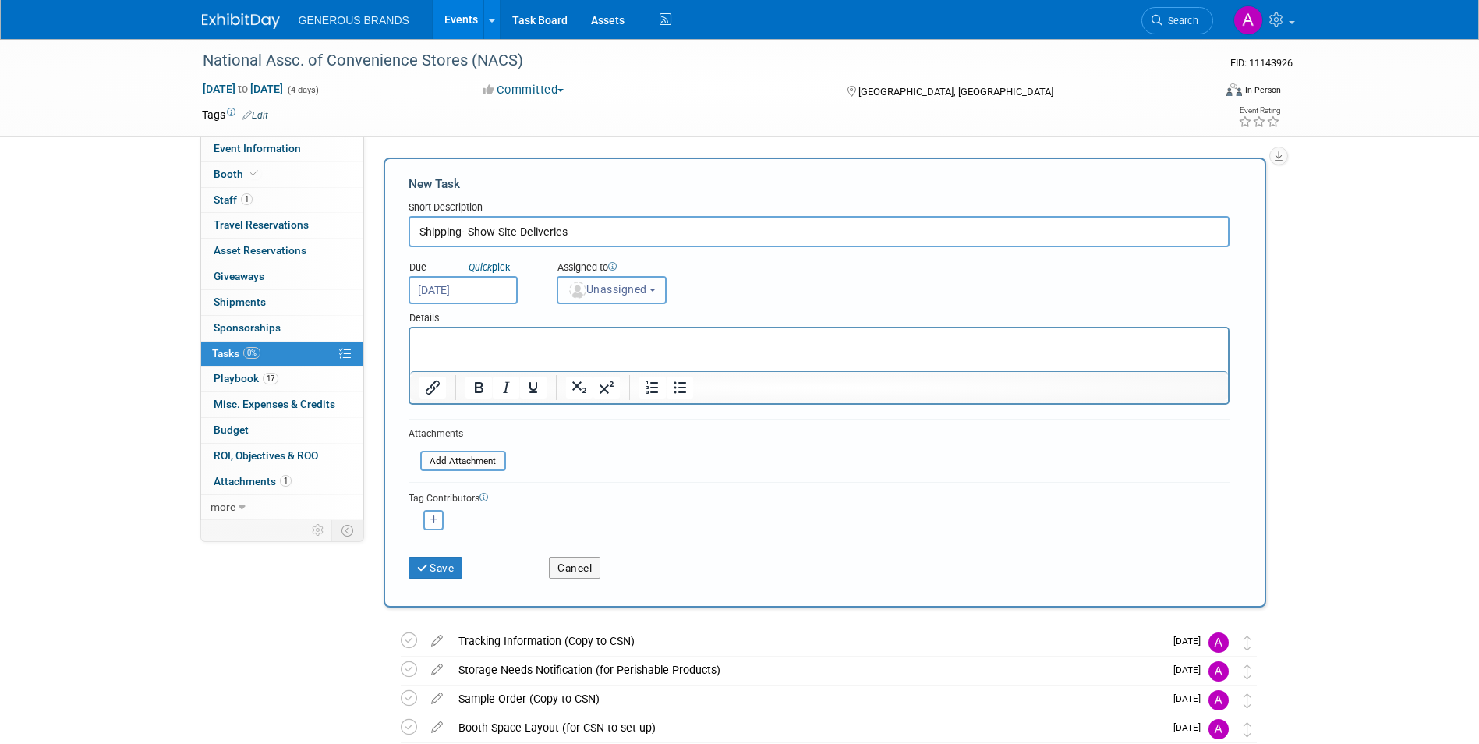
click at [624, 297] on button "Unassigned" at bounding box center [611, 290] width 111 height 28
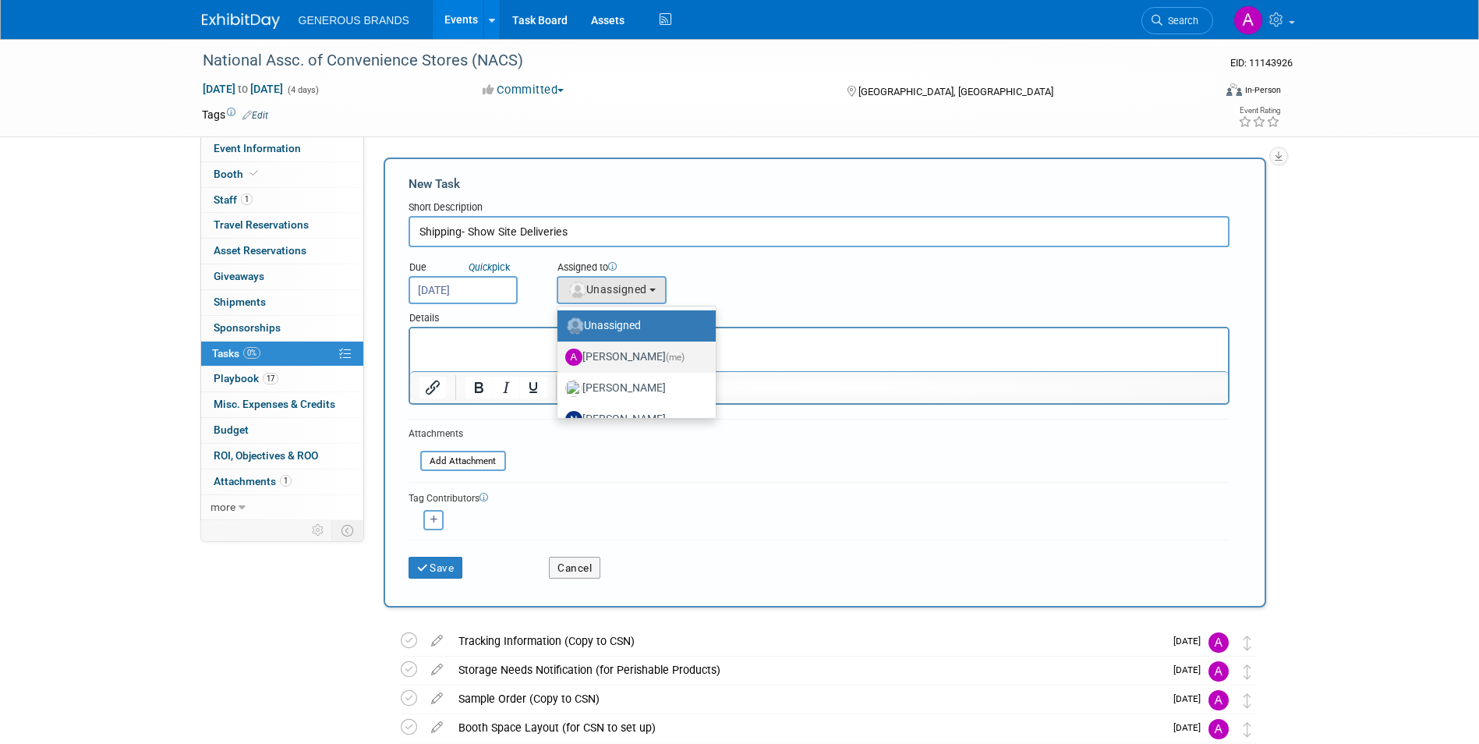
click at [641, 362] on label "[PERSON_NAME] (me)" at bounding box center [632, 356] width 135 height 25
click at [560, 360] on input "[PERSON_NAME] (me)" at bounding box center [554, 355] width 10 height 10
select select "955d0b64-004d-4288-966e-60313dffc406"
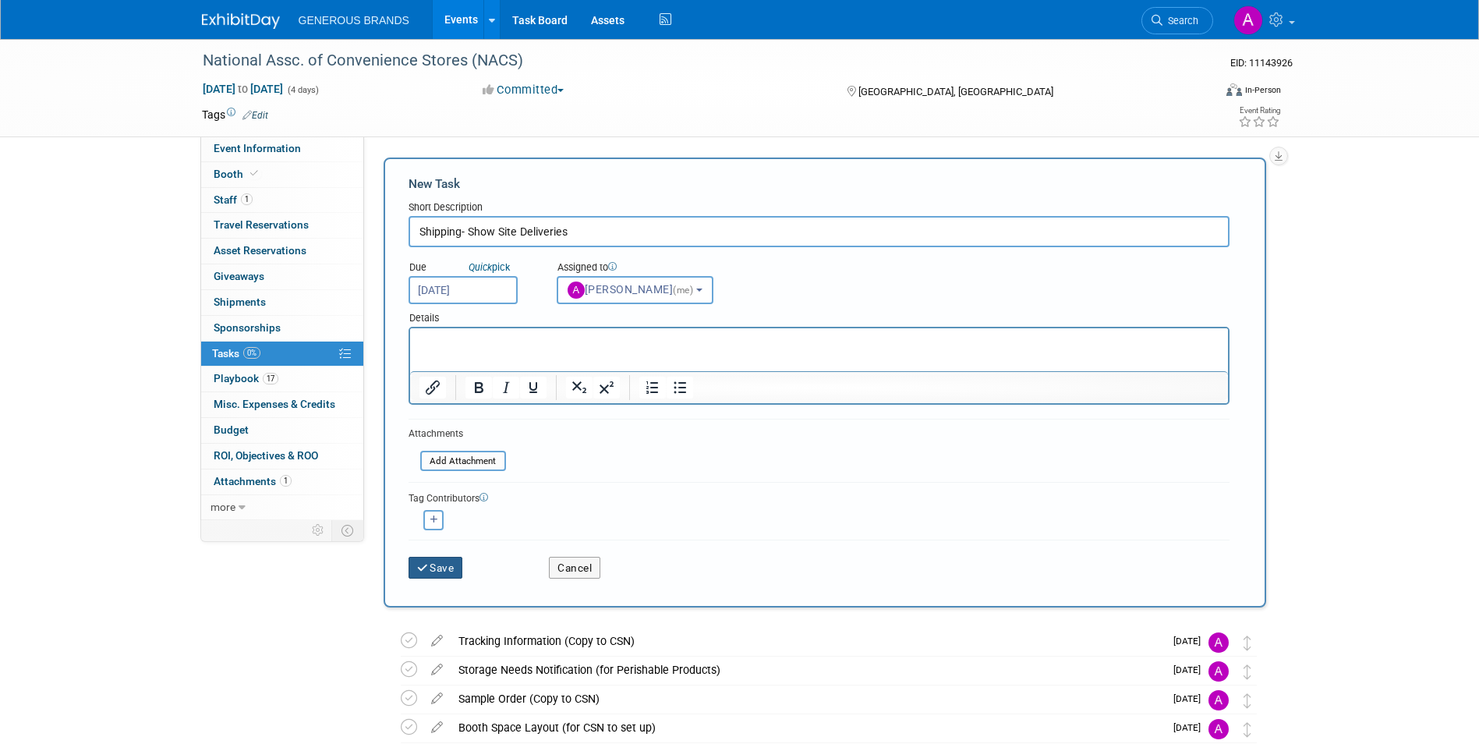
click at [442, 569] on button "Save" at bounding box center [435, 567] width 55 height 22
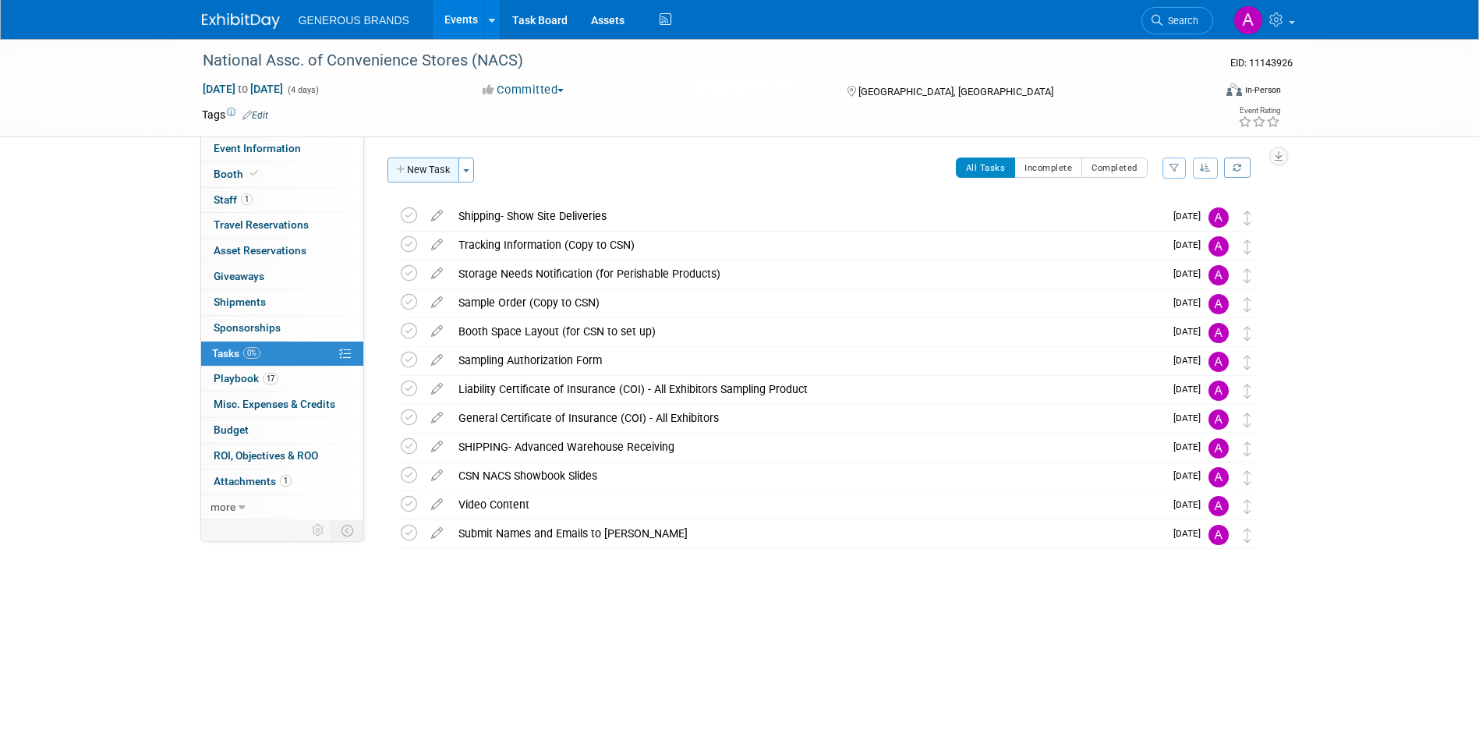
click at [414, 174] on button "New Task" at bounding box center [423, 169] width 72 height 25
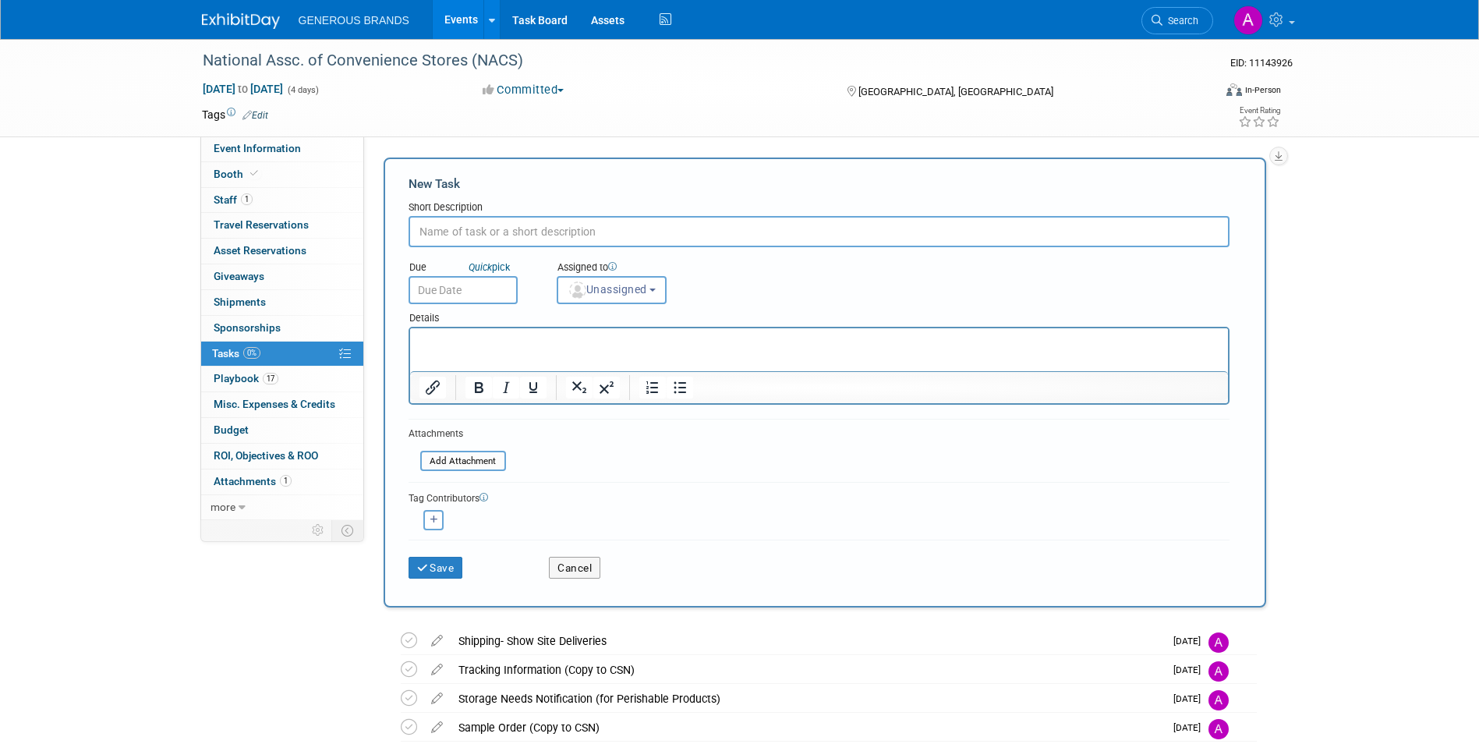
drag, startPoint x: 567, startPoint y: 228, endPoint x: 571, endPoint y: 242, distance: 14.6
click at [572, 242] on input "text" at bounding box center [818, 231] width 821 height 31
click at [581, 221] on input "text" at bounding box center [818, 231] width 821 height 31
click at [571, 581] on div "Save Cancel" at bounding box center [818, 564] width 821 height 50
click at [578, 565] on button "Cancel" at bounding box center [574, 567] width 51 height 22
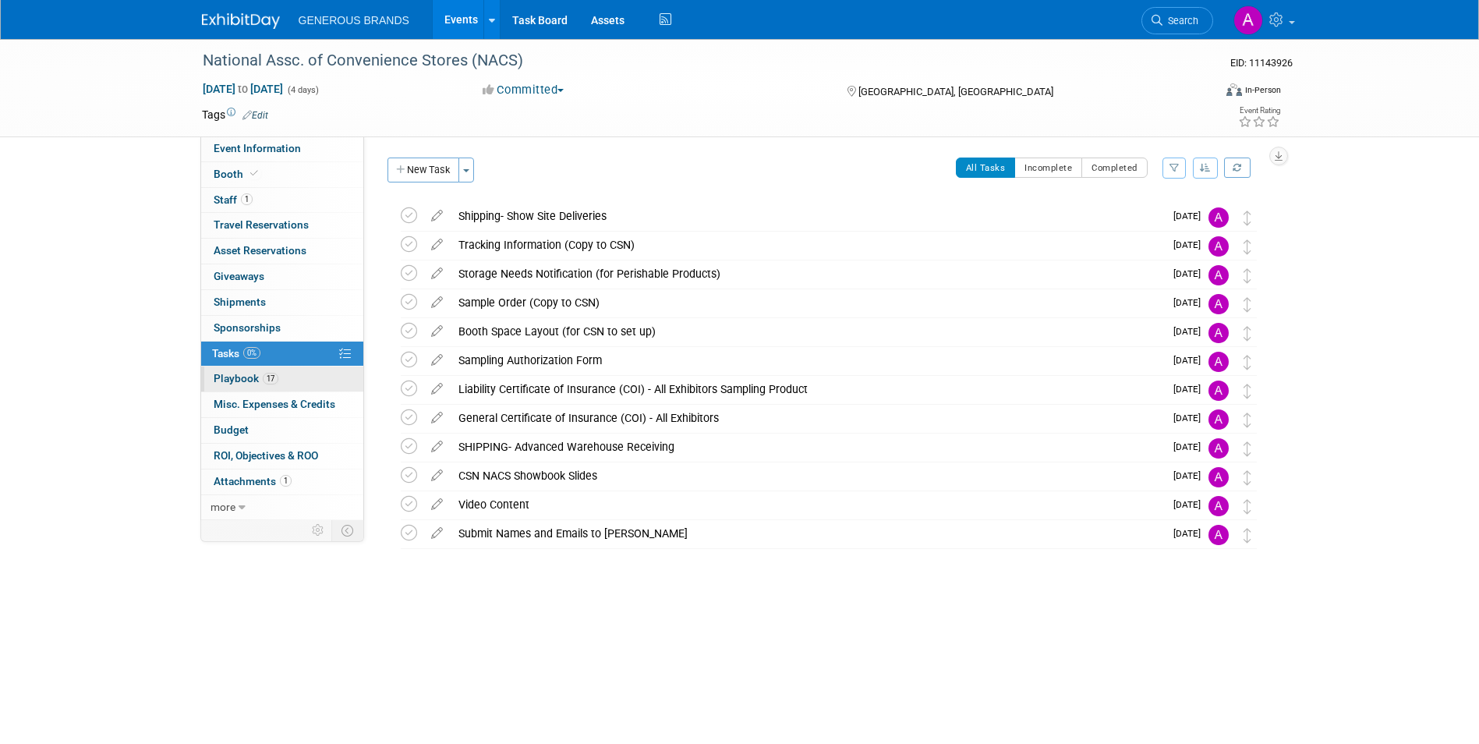
click at [310, 381] on link "17 Playbook 17" at bounding box center [282, 378] width 162 height 25
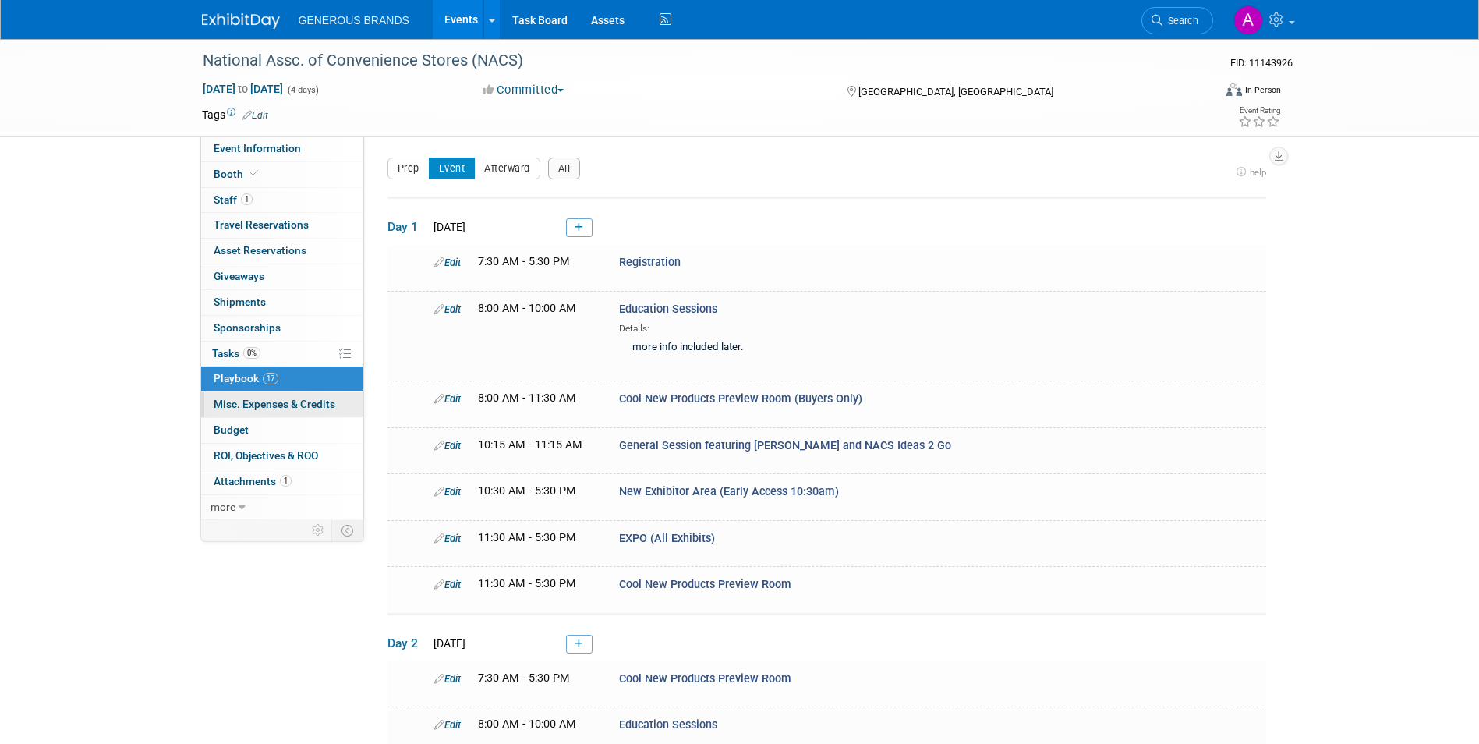
click at [312, 406] on span "Misc. Expenses & Credits 0" at bounding box center [275, 403] width 122 height 12
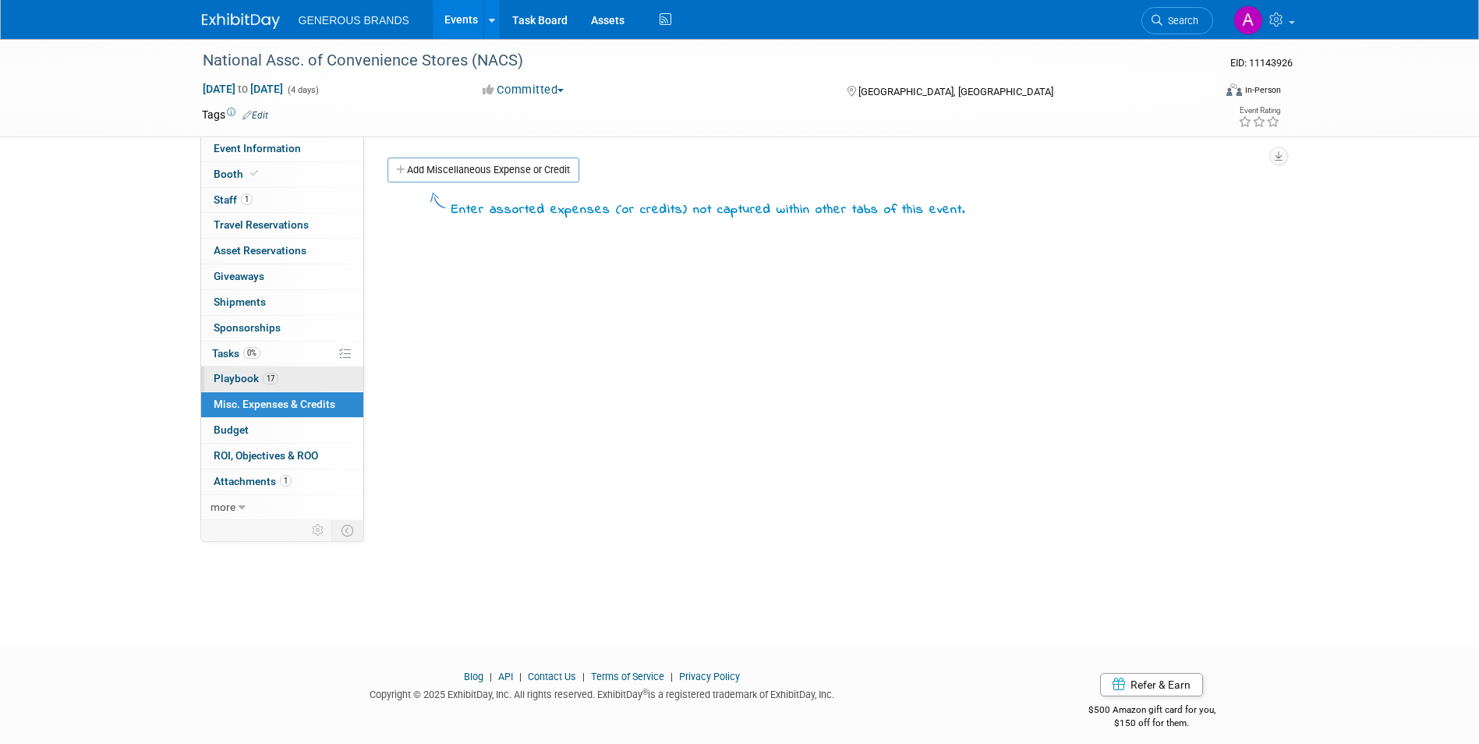
click at [316, 370] on link "17 Playbook 17" at bounding box center [282, 378] width 162 height 25
